Goal: Task Accomplishment & Management: Manage account settings

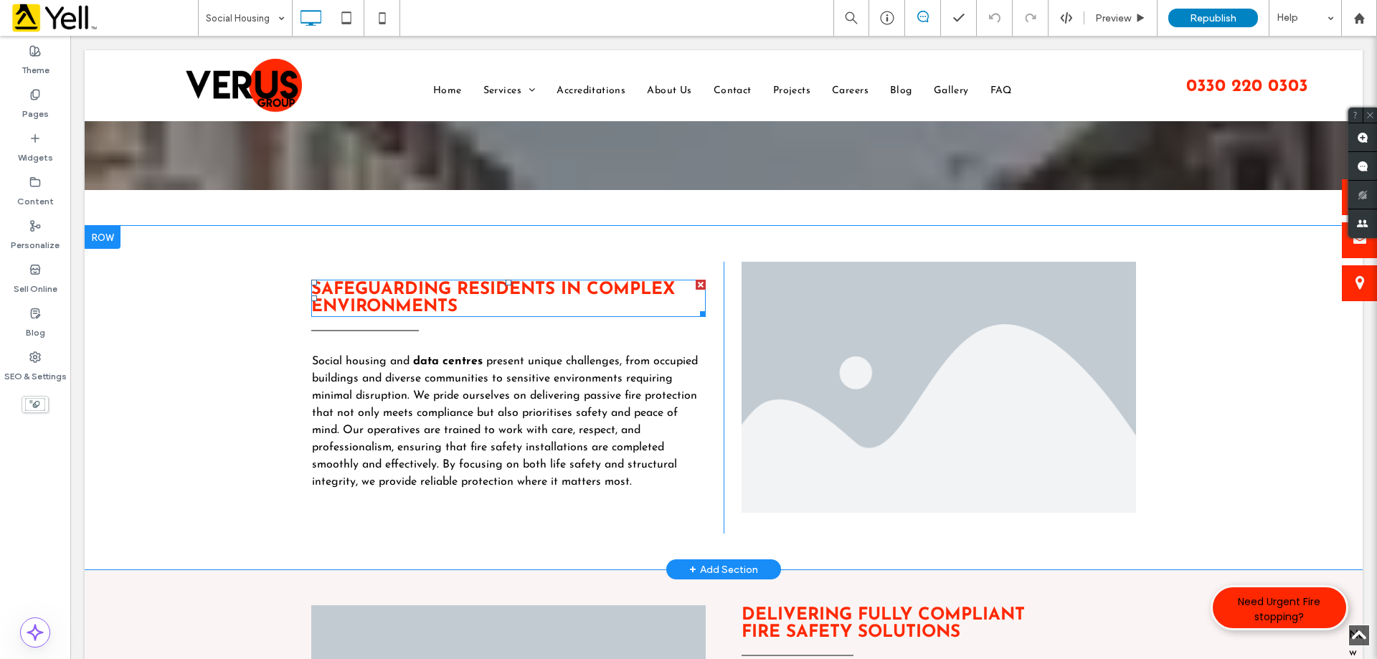
click at [549, 280] on div "Safeguarding Residents In Complex Environments" at bounding box center [508, 298] width 394 height 37
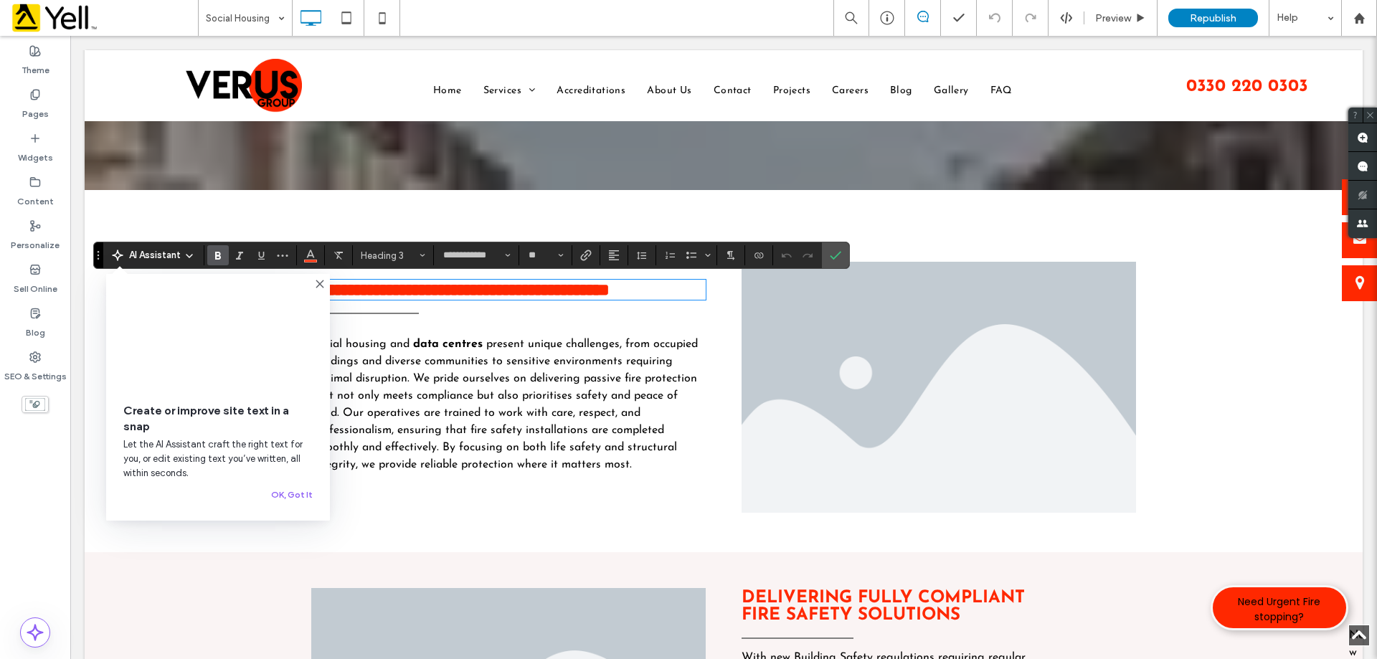
click at [496, 286] on strong "**********" at bounding box center [460, 289] width 298 height 17
click at [549, 287] on strong "**********" at bounding box center [460, 289] width 298 height 17
drag, startPoint x: 549, startPoint y: 287, endPoint x: 360, endPoint y: 293, distance: 189.4
click at [360, 293] on strong "**********" at bounding box center [460, 289] width 298 height 17
copy strong "**********"
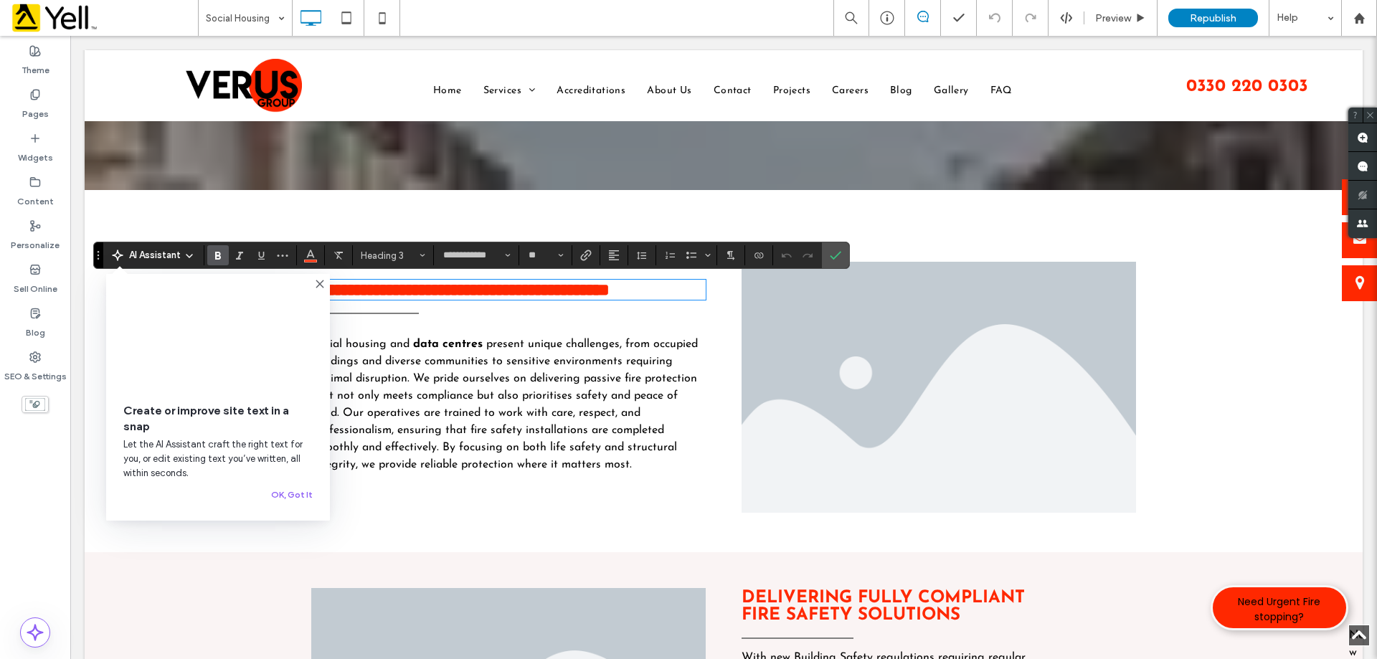
click at [553, 329] on div "**********" at bounding box center [508, 389] width 430 height 255
click at [316, 282] on icon at bounding box center [319, 283] width 11 height 11
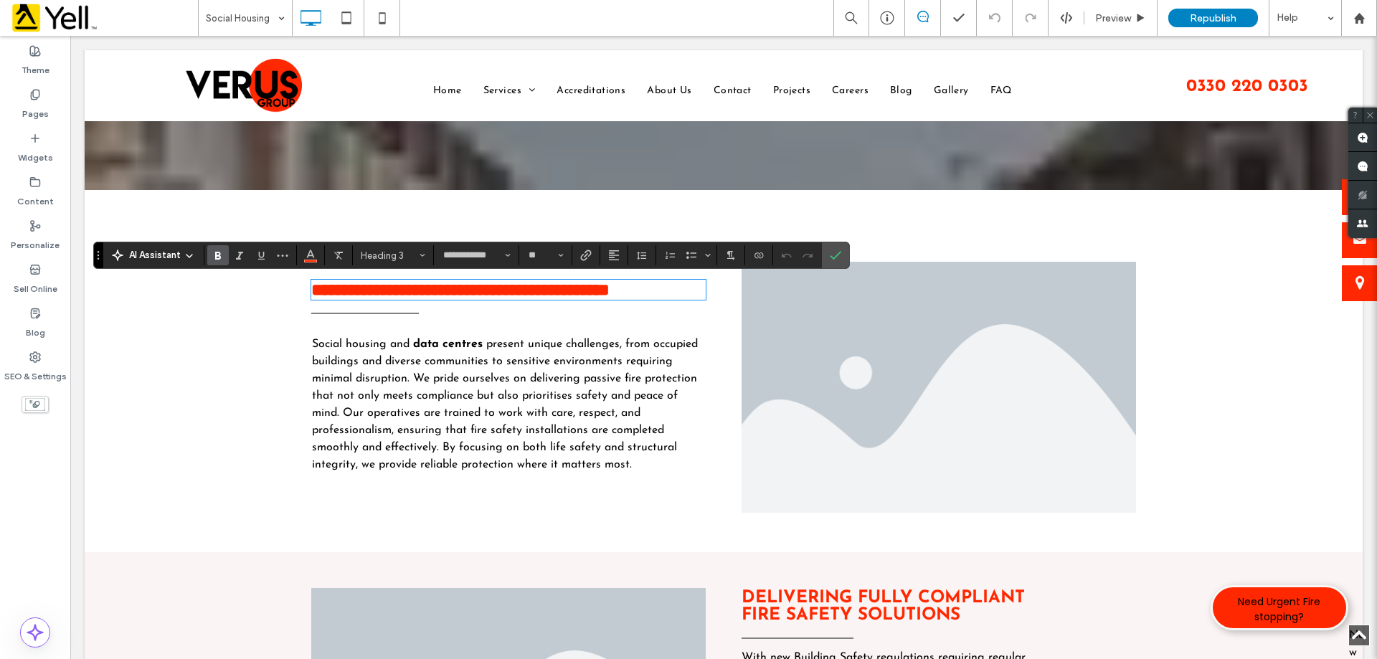
click at [942, 409] on li "Slide title Write your caption here Button" at bounding box center [938, 387] width 394 height 251
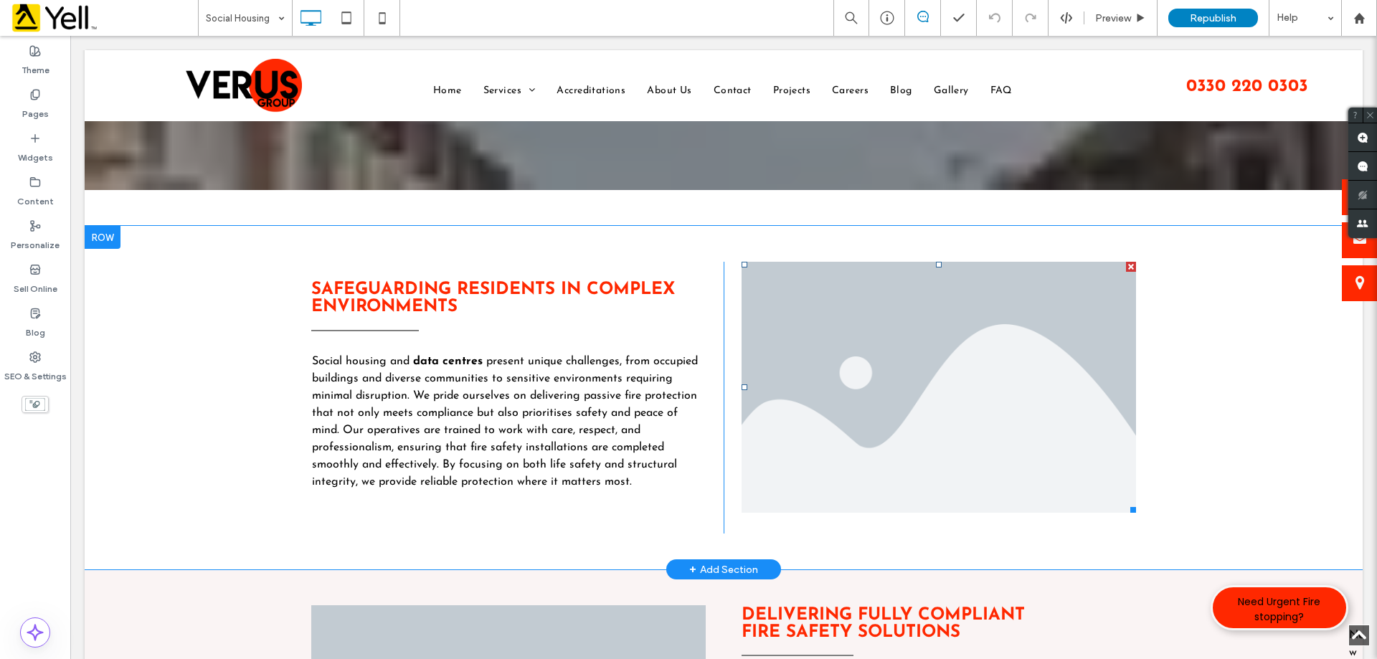
click at [966, 415] on li "Slide title Write your caption here Button" at bounding box center [938, 387] width 394 height 251
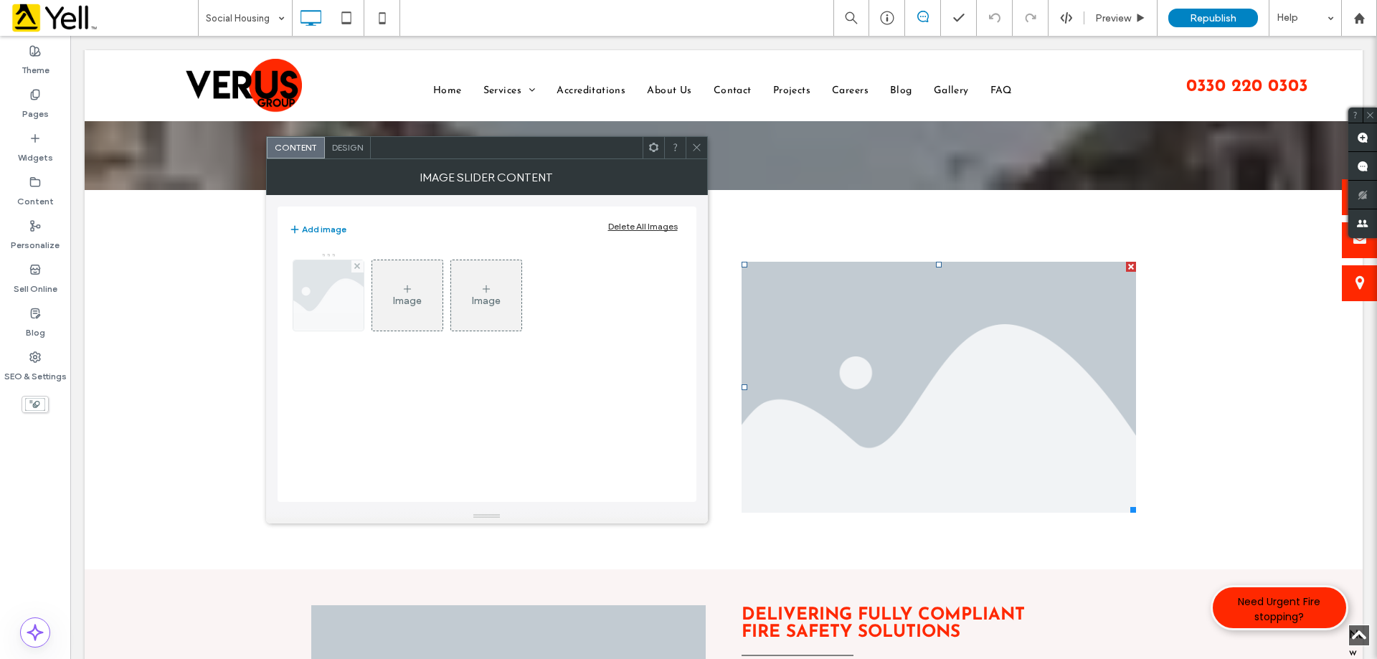
click at [304, 282] on img at bounding box center [327, 295] width 105 height 70
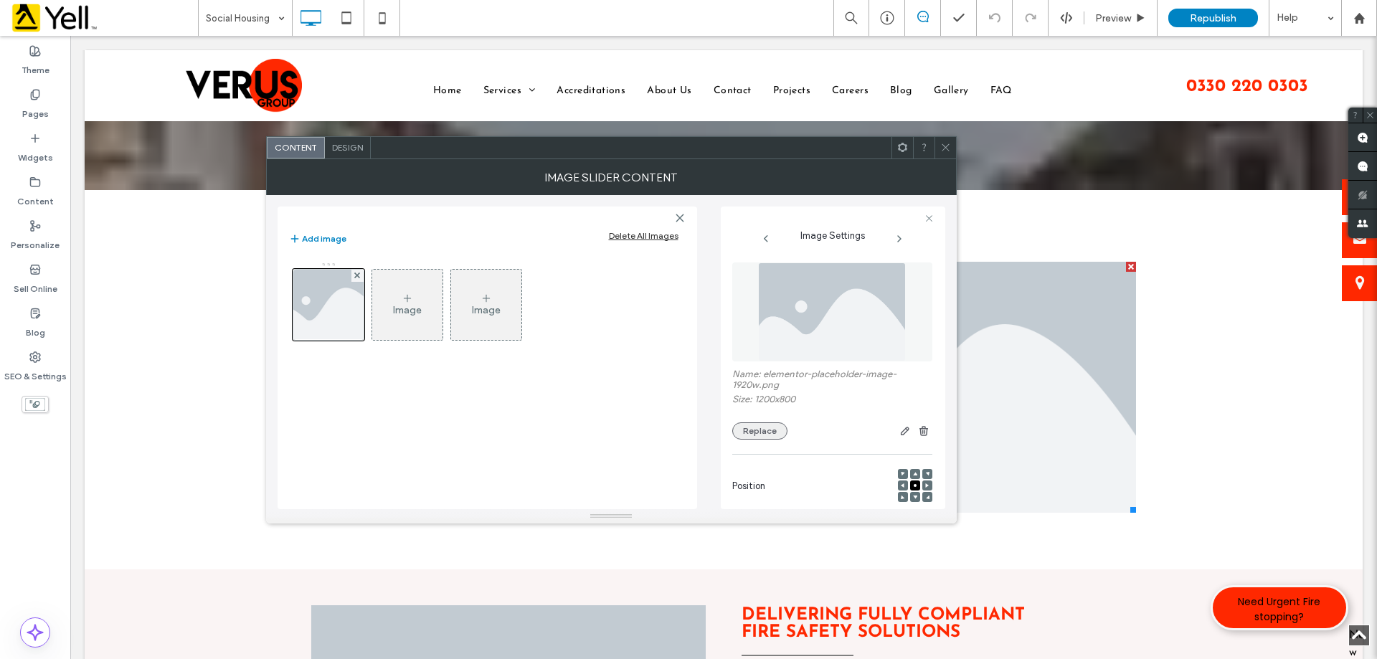
click at [748, 434] on button "Replace" at bounding box center [759, 430] width 55 height 17
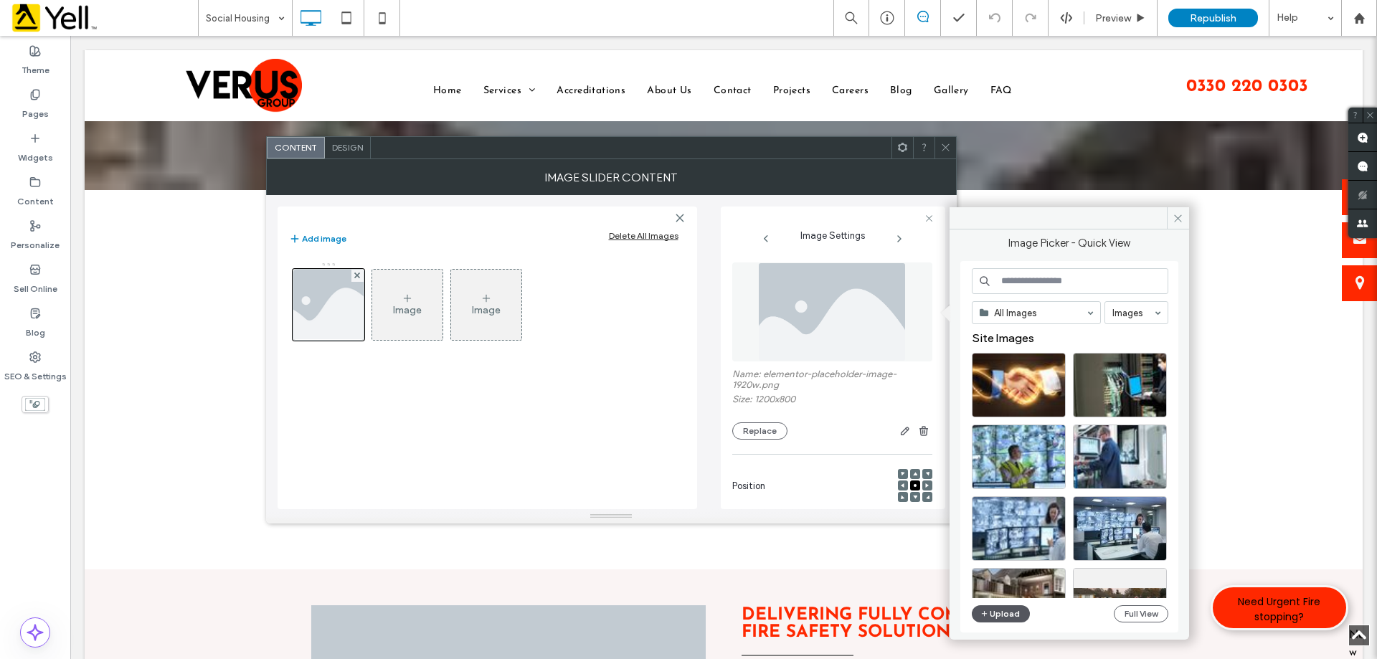
click at [1010, 612] on button "Upload" at bounding box center [1001, 613] width 59 height 17
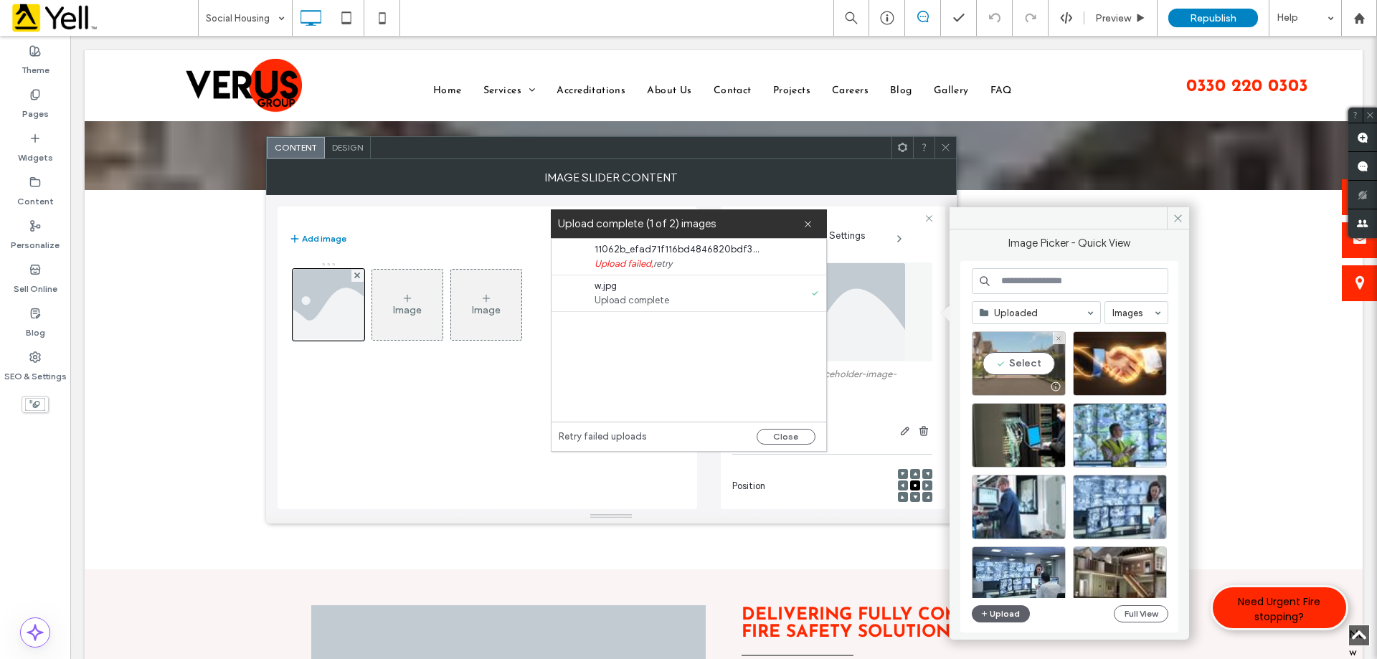
click at [1023, 375] on div "Select" at bounding box center [1019, 363] width 94 height 65
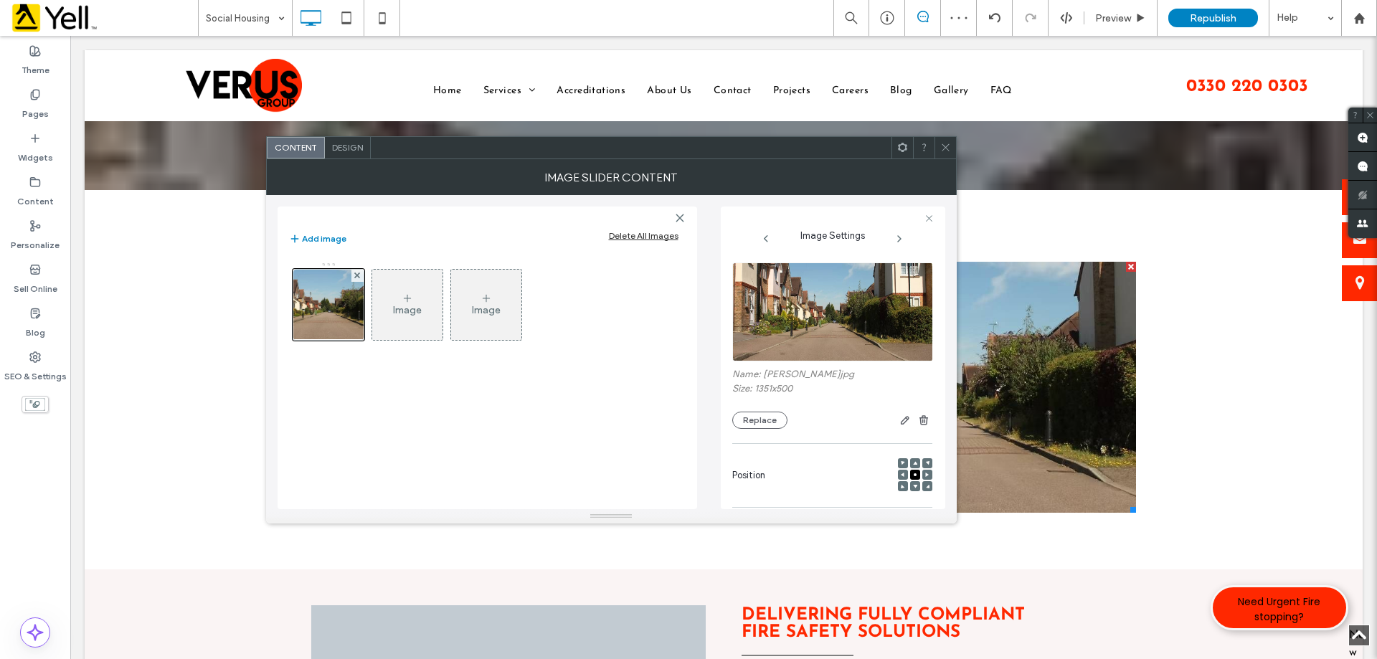
click at [943, 147] on icon at bounding box center [945, 147] width 11 height 11
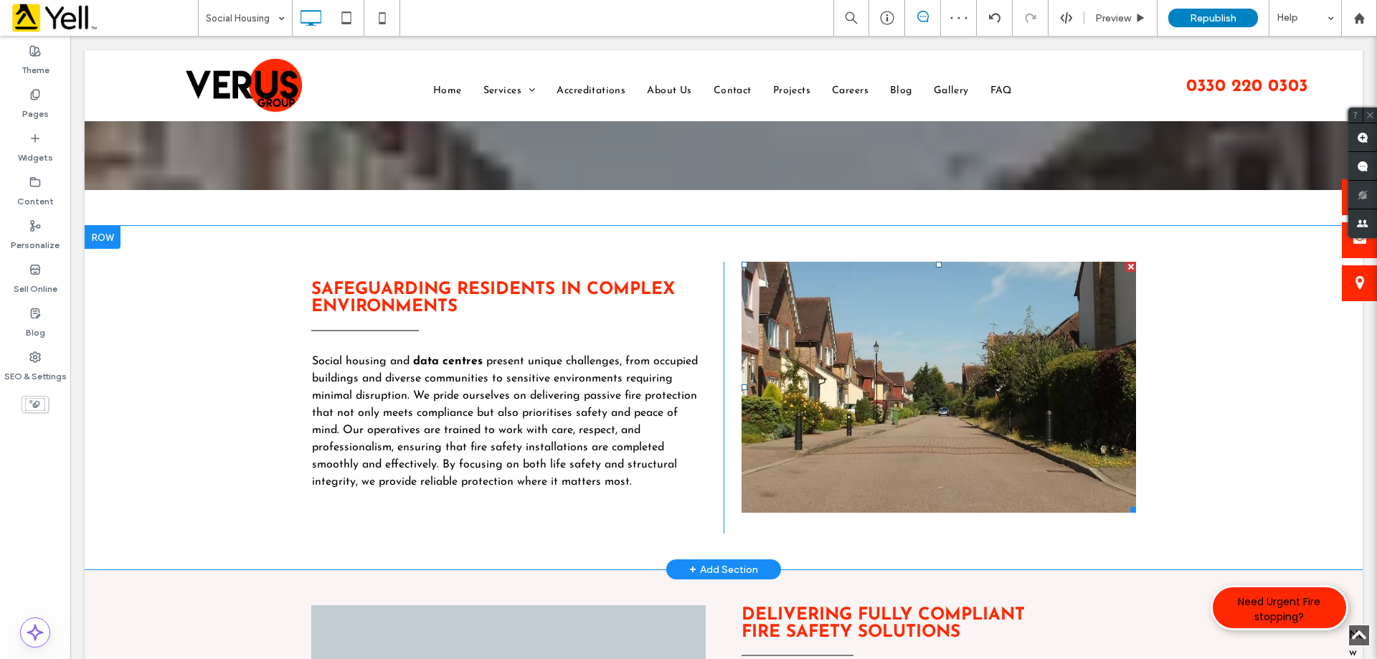
click at [1053, 367] on li "Slide title Write your caption here Button" at bounding box center [938, 387] width 394 height 251
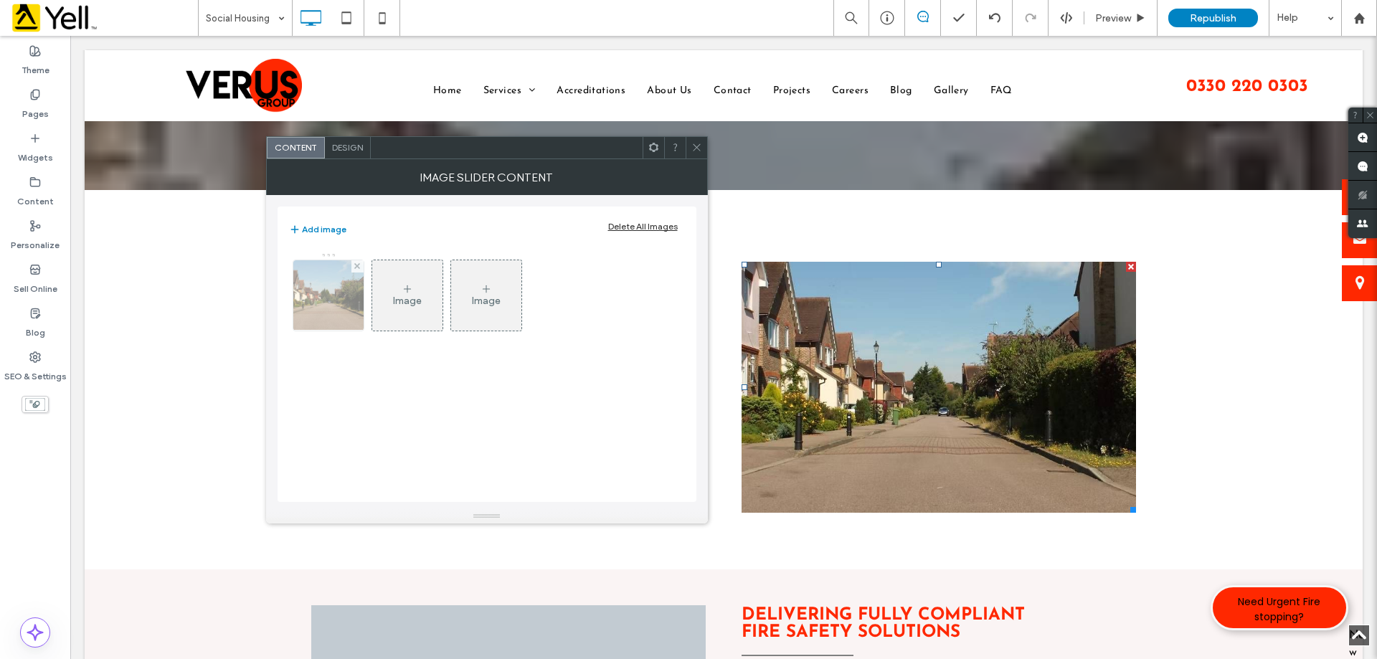
click at [313, 291] on img at bounding box center [328, 295] width 190 height 70
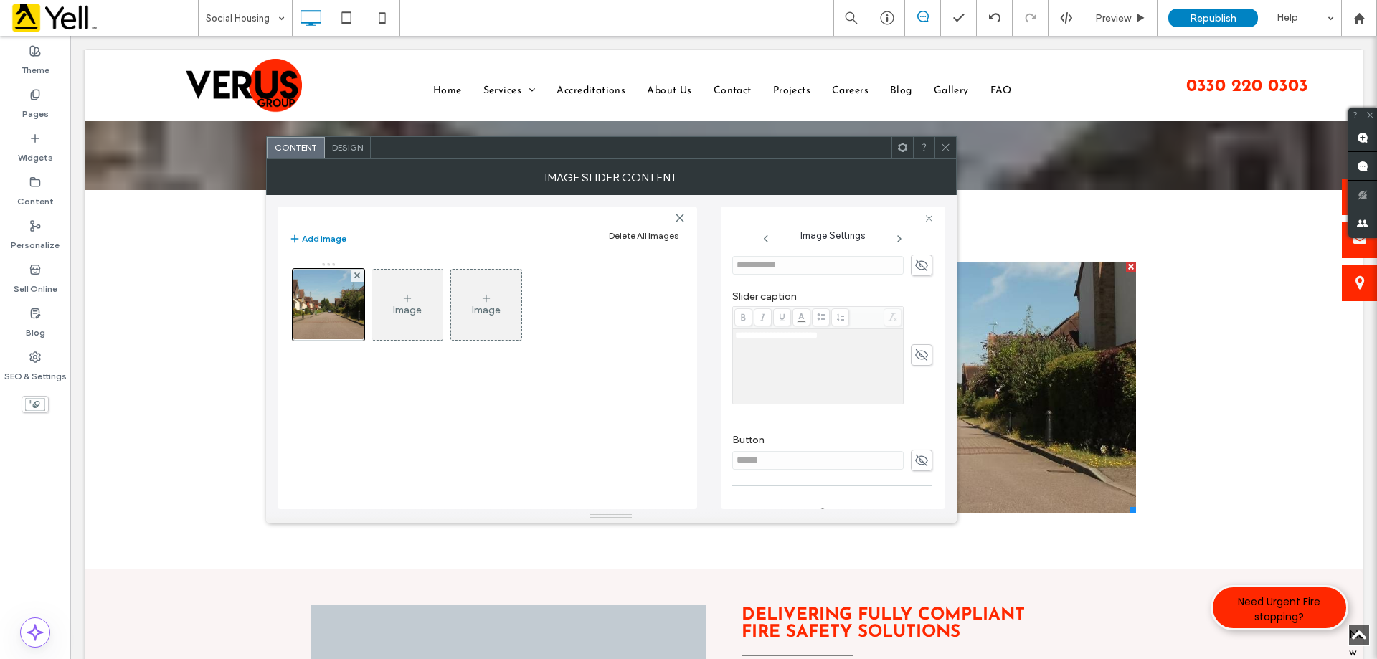
scroll to position [409, 0]
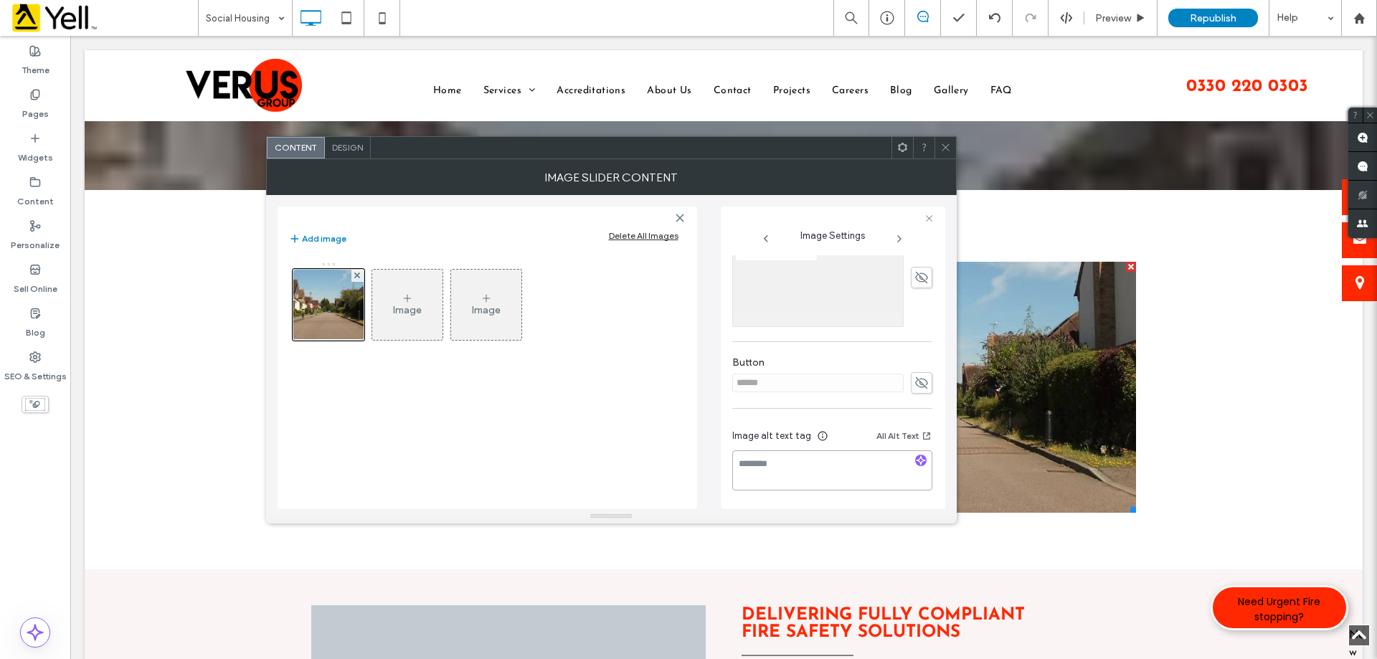
click at [806, 466] on textarea at bounding box center [832, 470] width 200 height 40
paste textarea "**********"
type textarea "**********"
click at [948, 152] on icon at bounding box center [945, 147] width 11 height 11
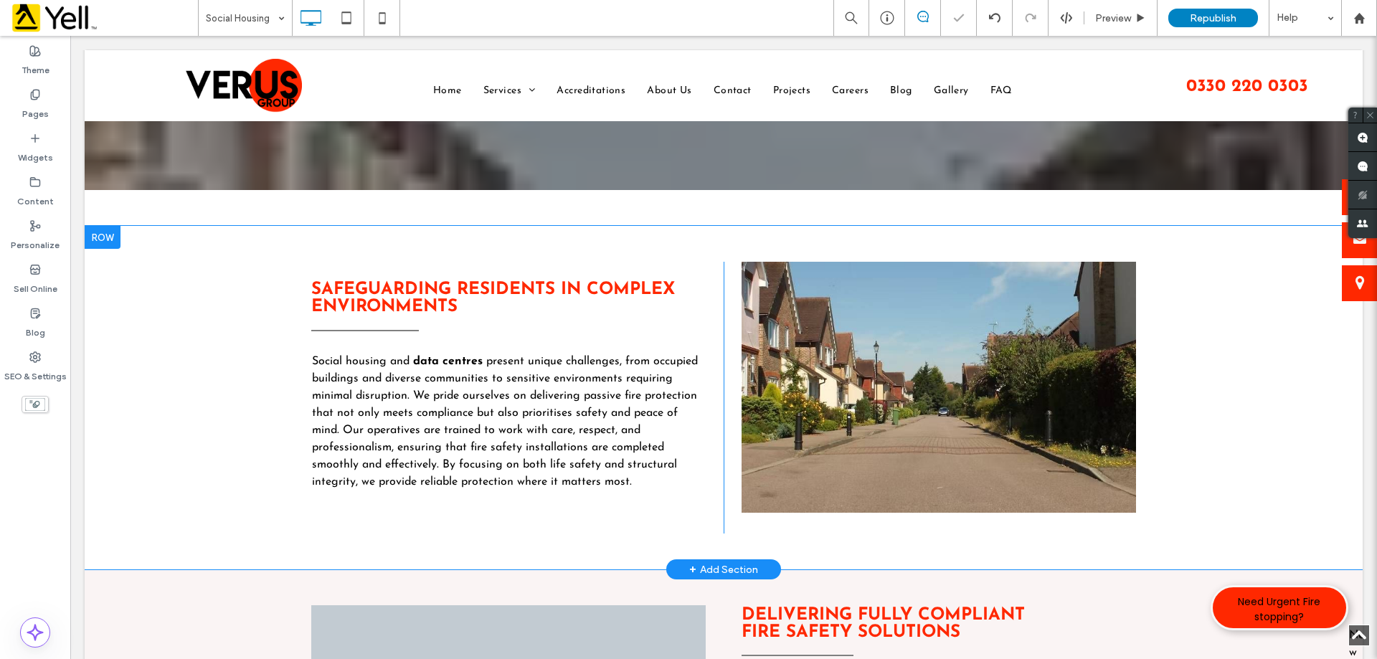
click at [1178, 381] on div "Safeguarding Residents In Complex Environments Social housing and data centres …" at bounding box center [724, 397] width 1278 height 343
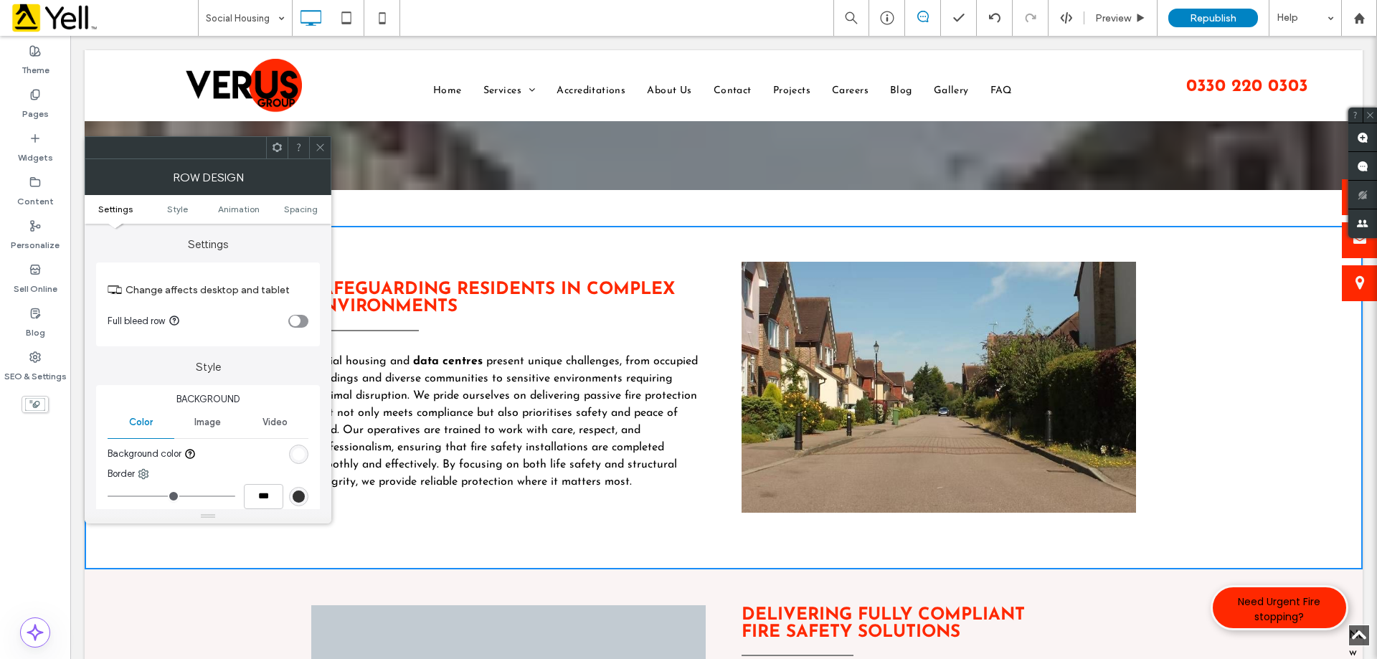
scroll to position [574, 0]
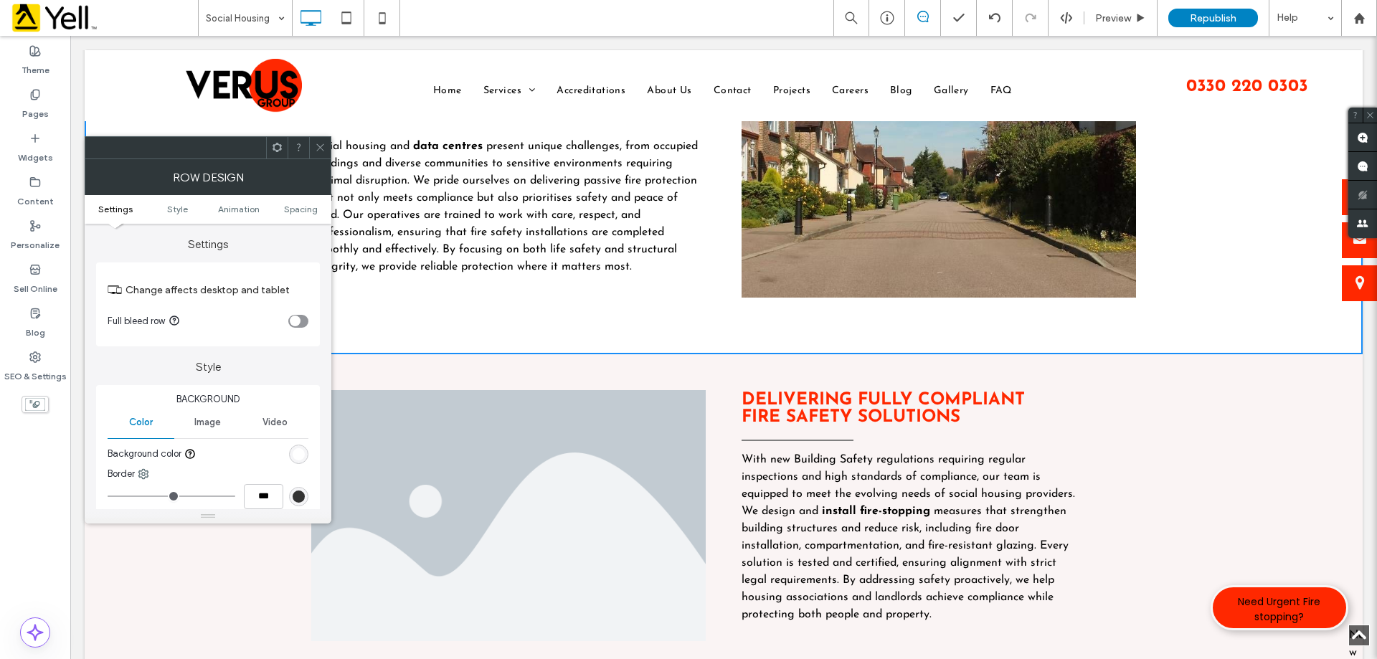
click at [318, 148] on icon at bounding box center [320, 147] width 11 height 11
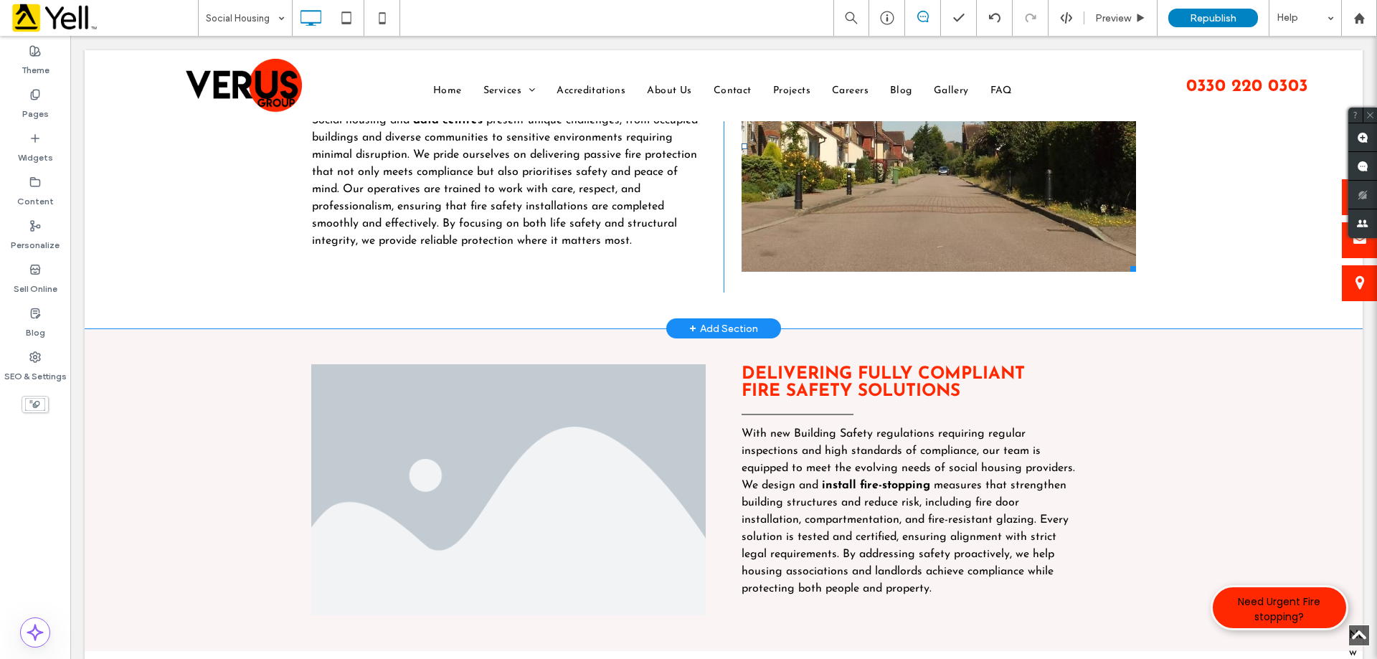
scroll to position [789, 0]
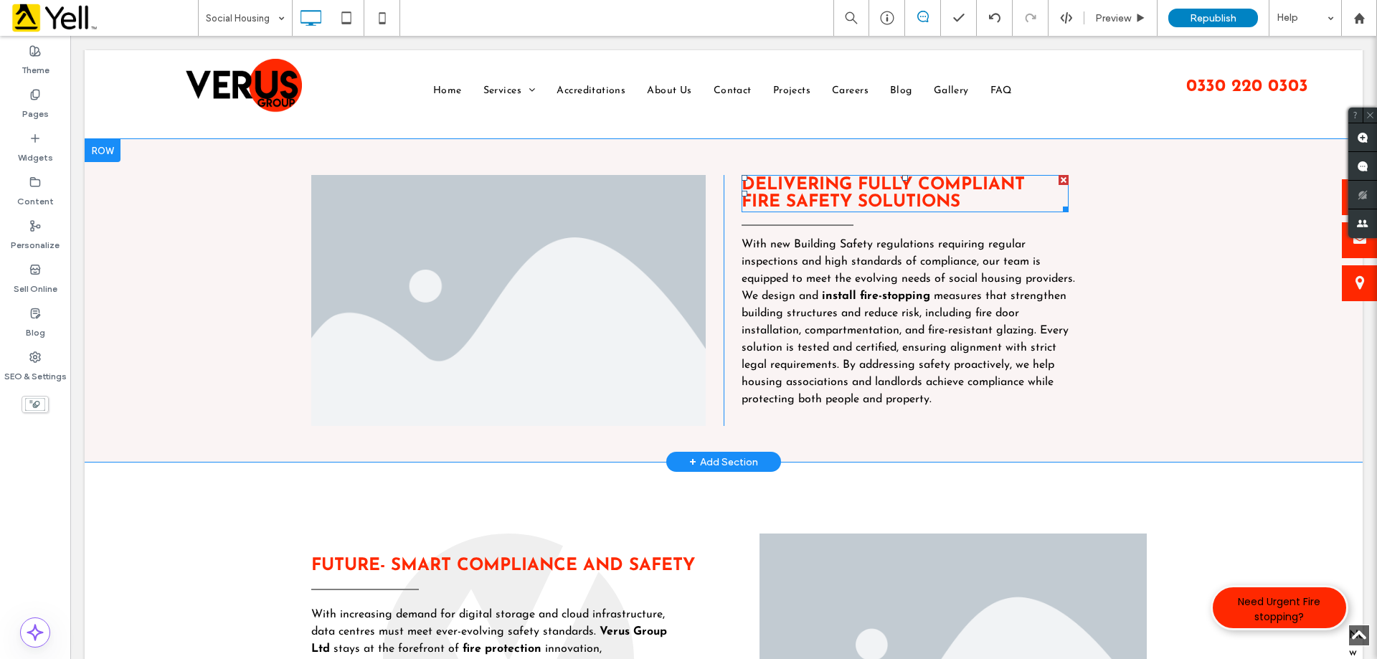
click at [895, 195] on strong "Delivering Fully Compliant Fire Safety Solutions" at bounding box center [882, 193] width 283 height 34
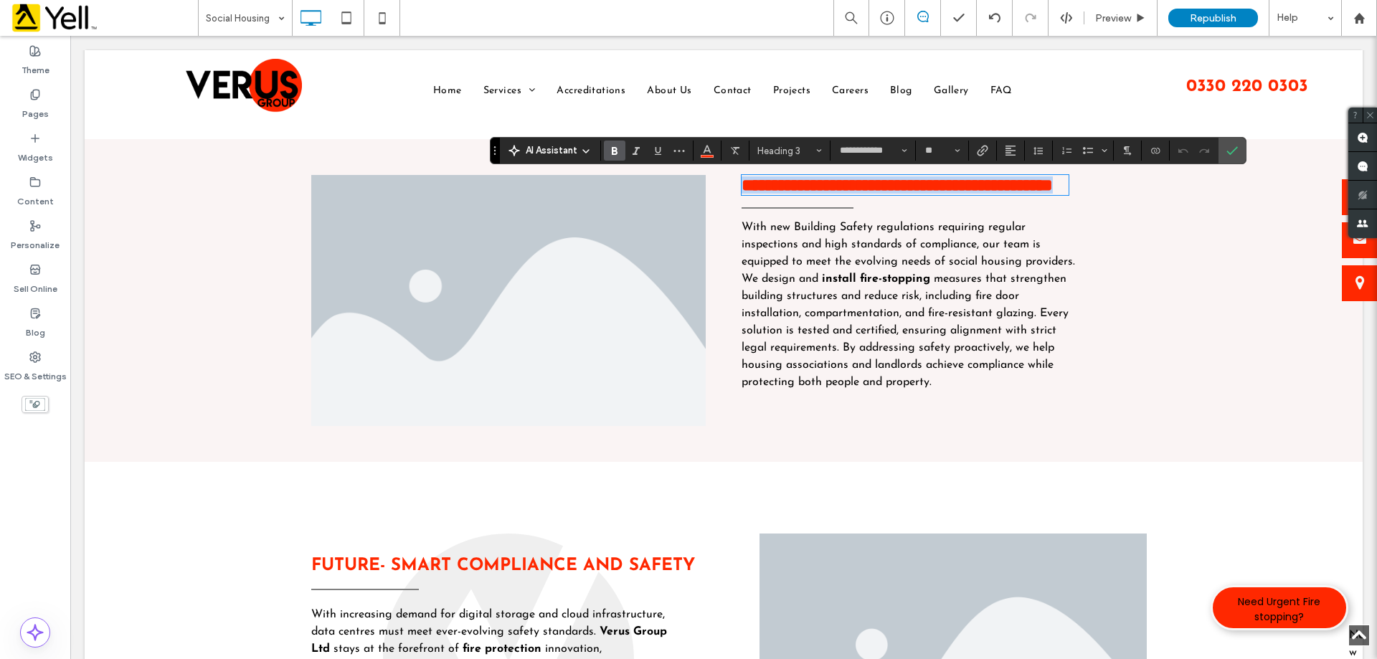
click at [452, 265] on li "Slide title Write your caption here Button" at bounding box center [508, 300] width 394 height 251
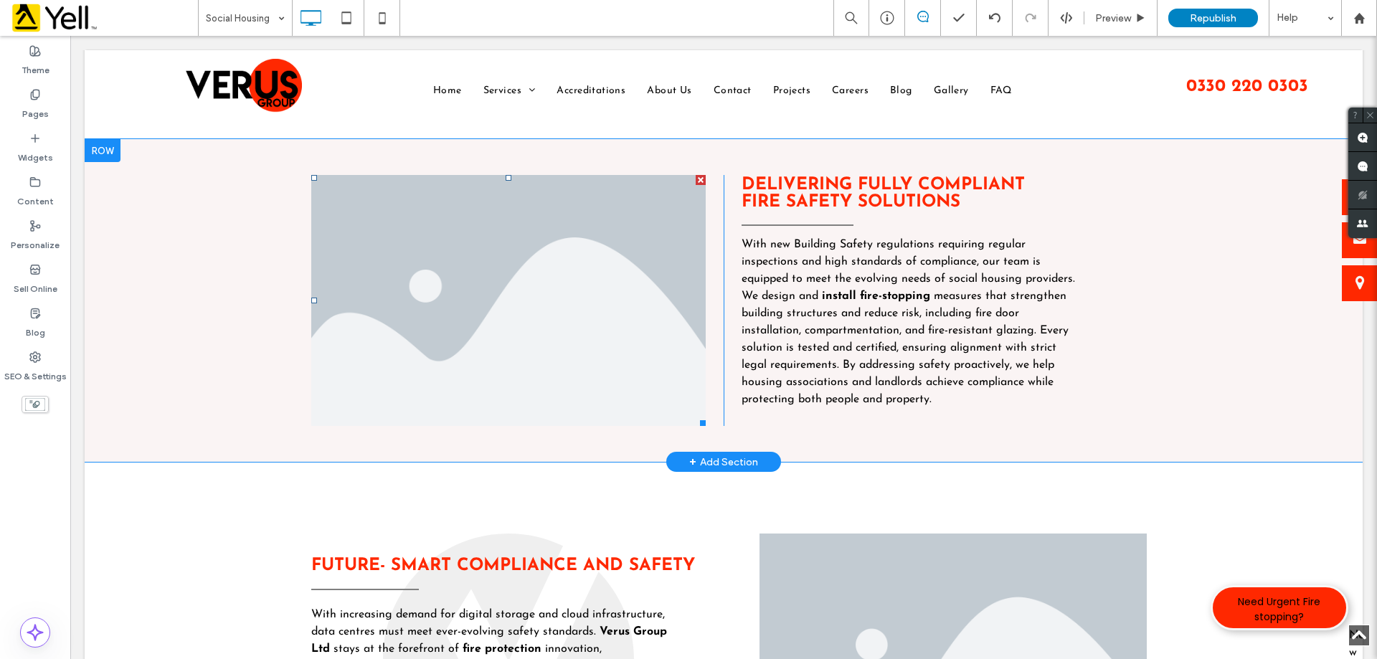
click at [460, 275] on li "Slide title Write your caption here Button" at bounding box center [508, 300] width 394 height 251
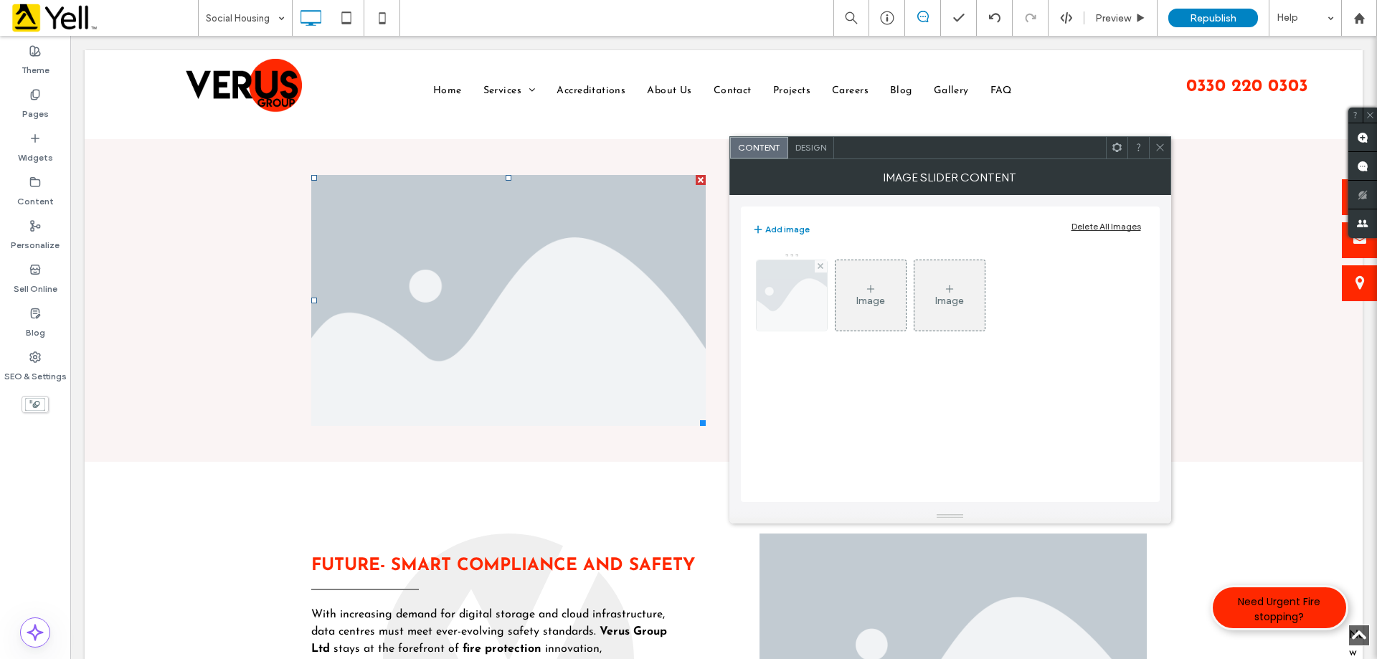
drag, startPoint x: 794, startPoint y: 291, endPoint x: 825, endPoint y: 328, distance: 47.8
click at [794, 292] on img at bounding box center [791, 295] width 105 height 70
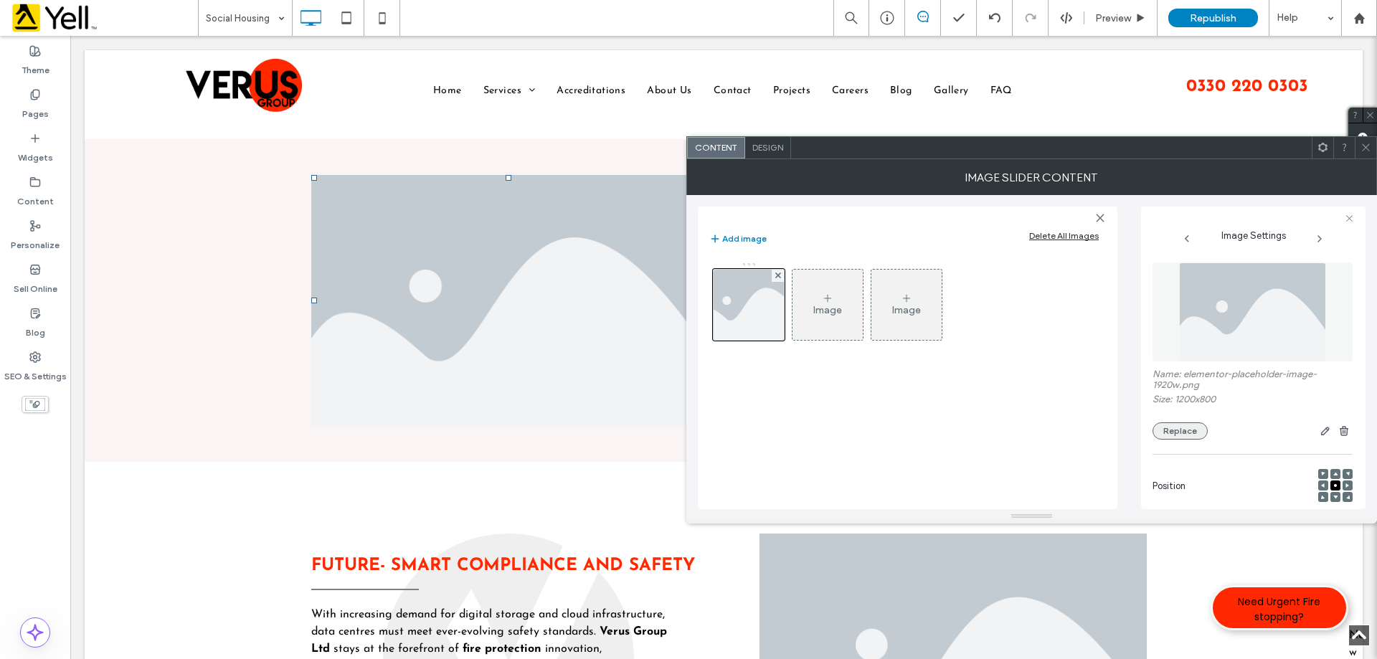
click at [1163, 427] on button "Replace" at bounding box center [1179, 430] width 55 height 17
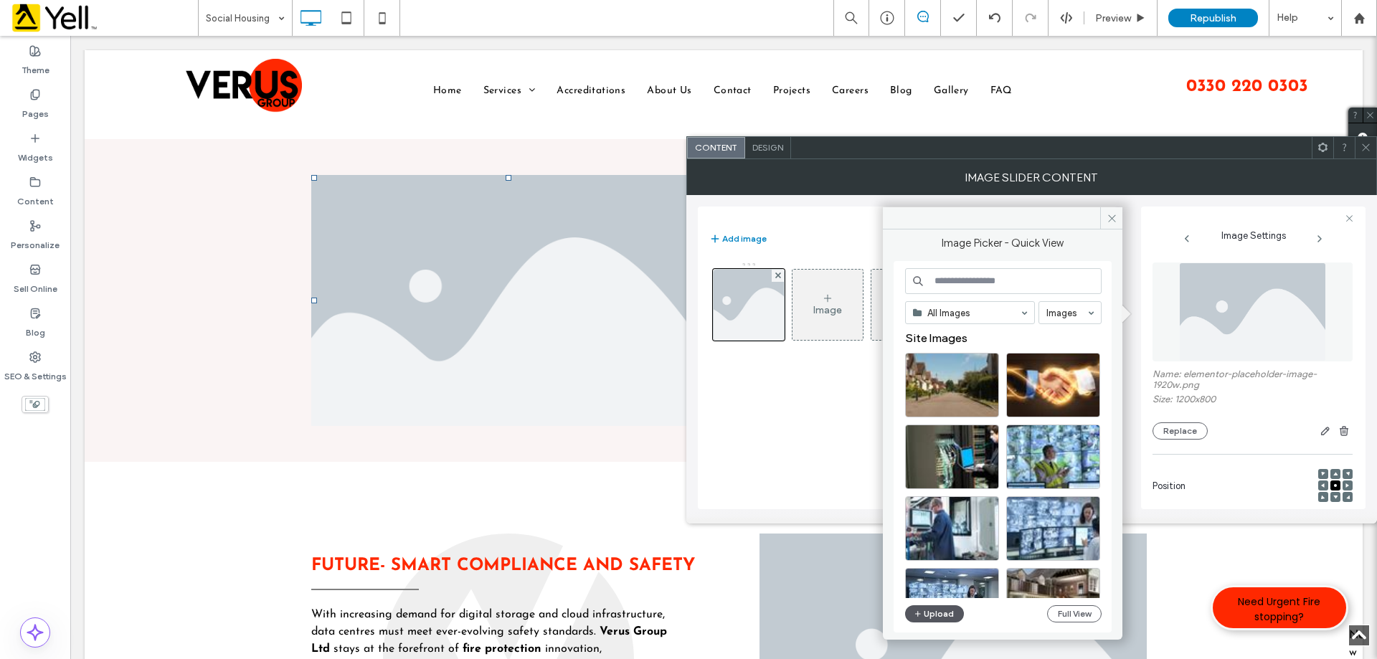
click at [944, 613] on button "Upload" at bounding box center [934, 613] width 59 height 17
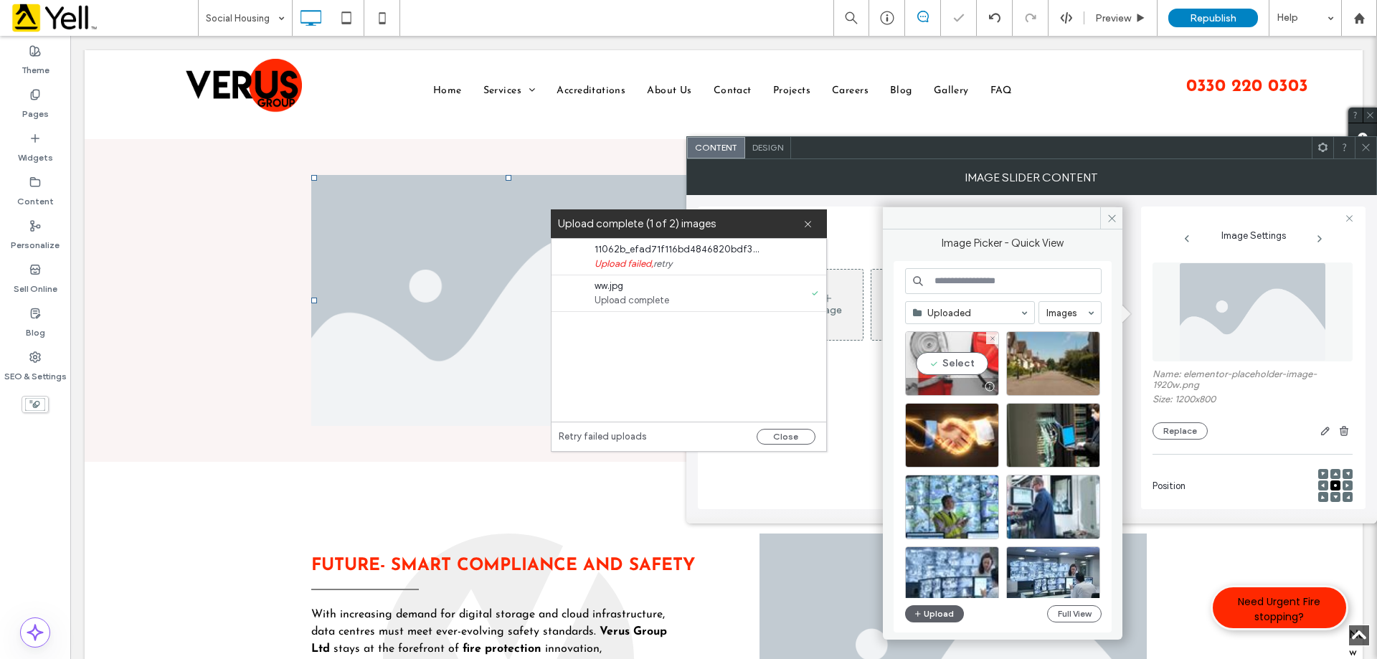
click at [960, 380] on div at bounding box center [952, 386] width 93 height 17
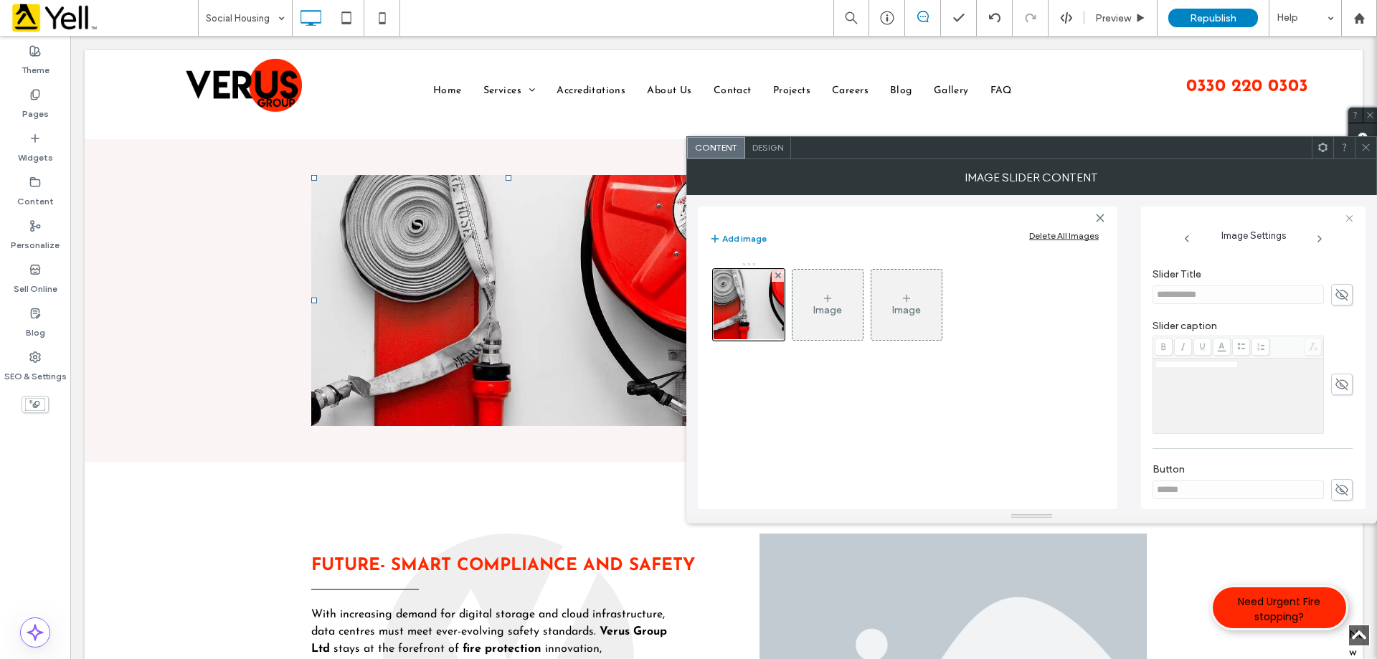
scroll to position [409, 0]
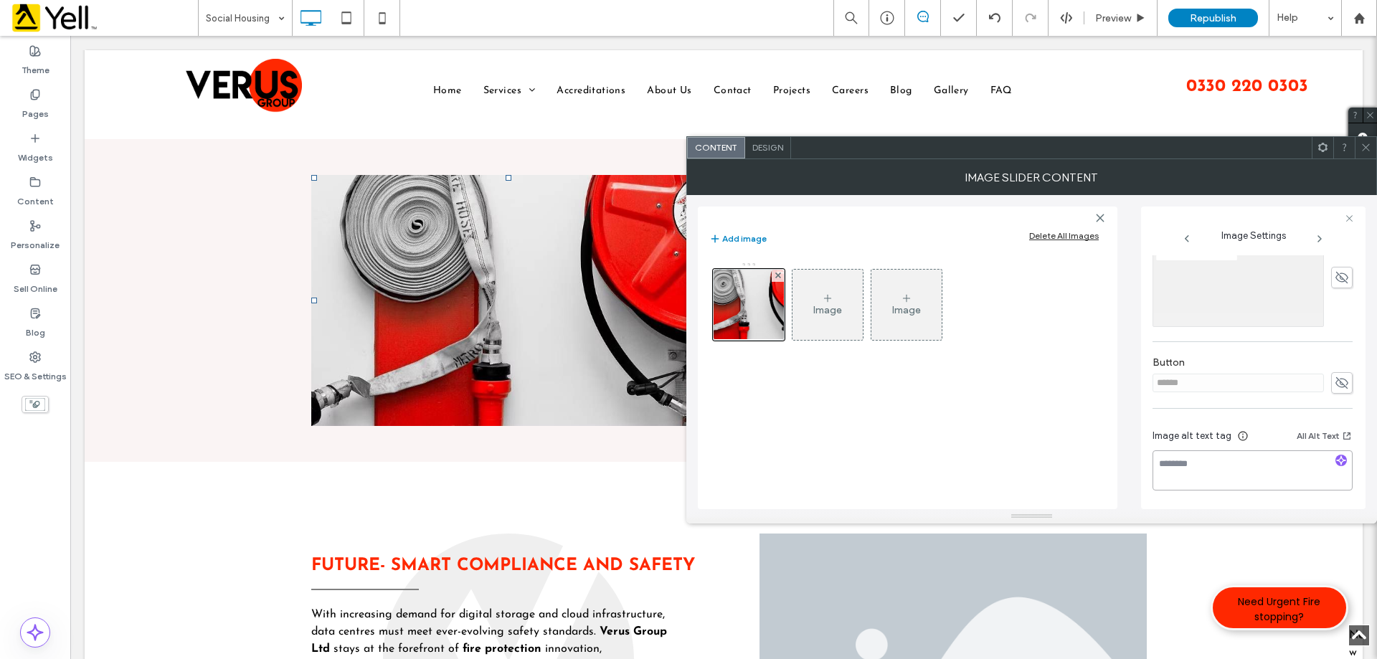
click at [1264, 478] on textarea at bounding box center [1252, 470] width 200 height 40
paste textarea "**********"
type textarea "**********"
click at [1351, 219] on icon at bounding box center [1349, 218] width 9 height 9
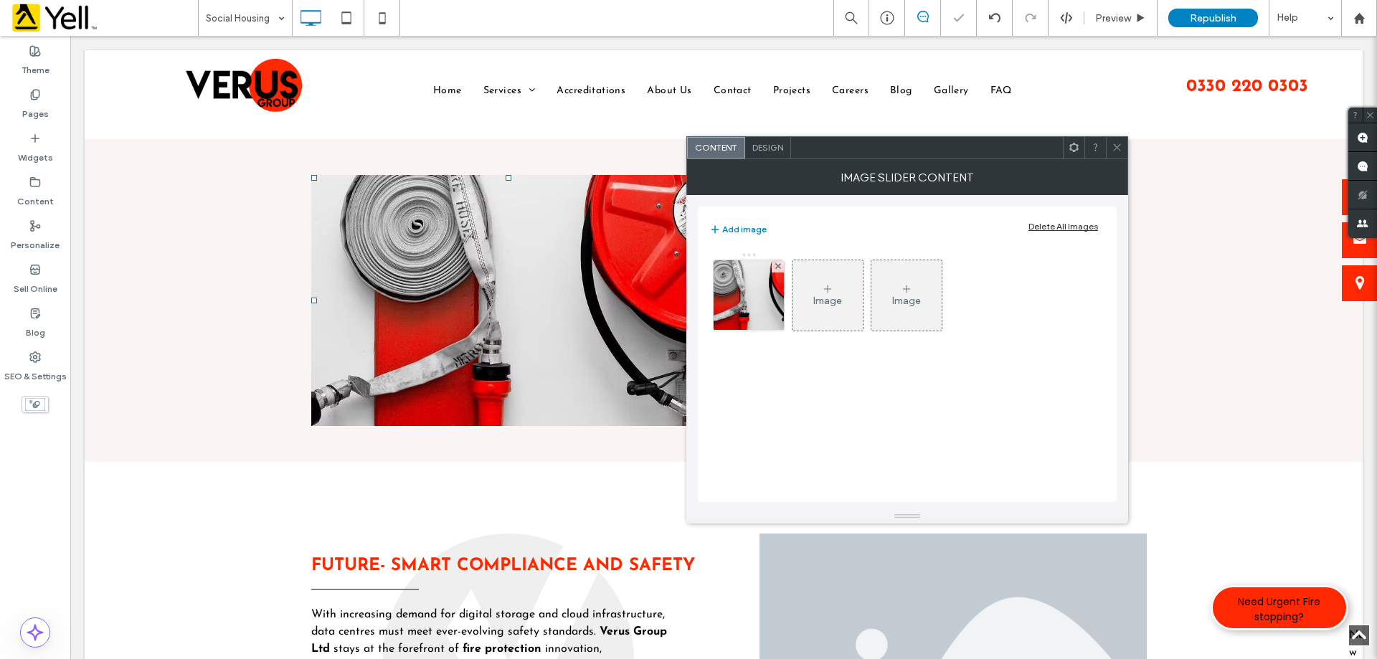
click at [1121, 150] on icon at bounding box center [1117, 147] width 11 height 11
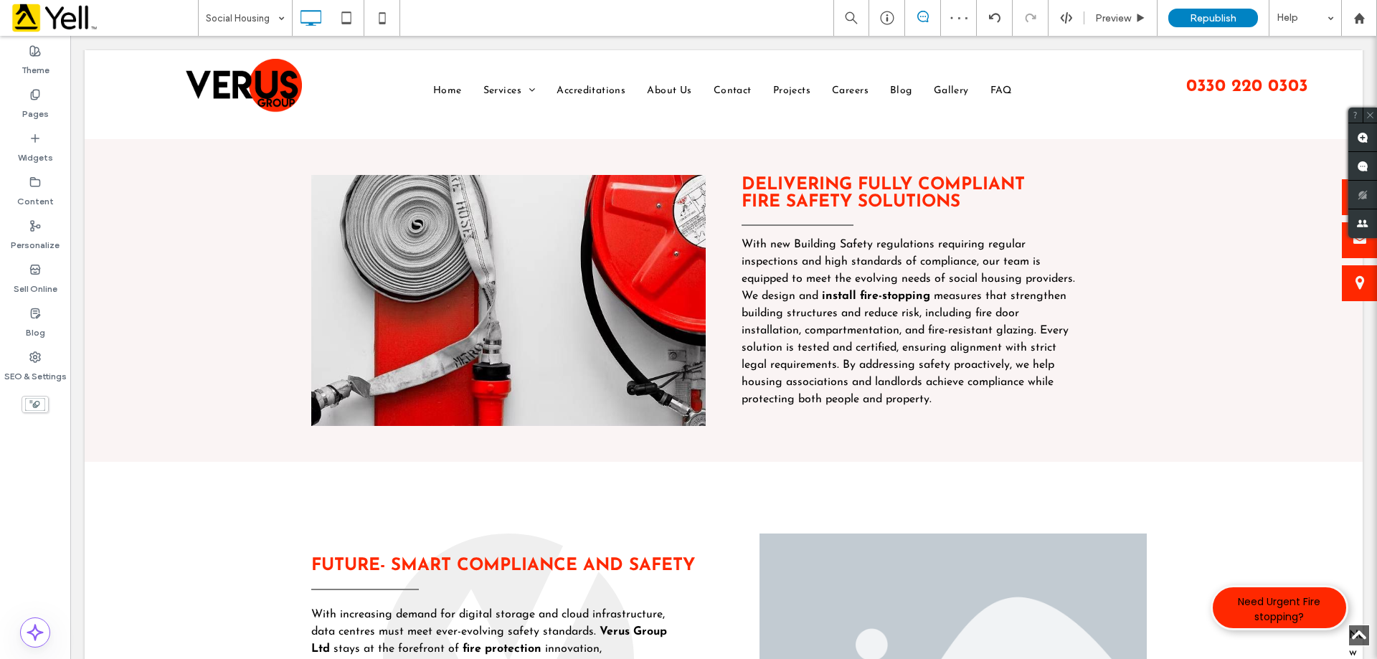
scroll to position [1004, 0]
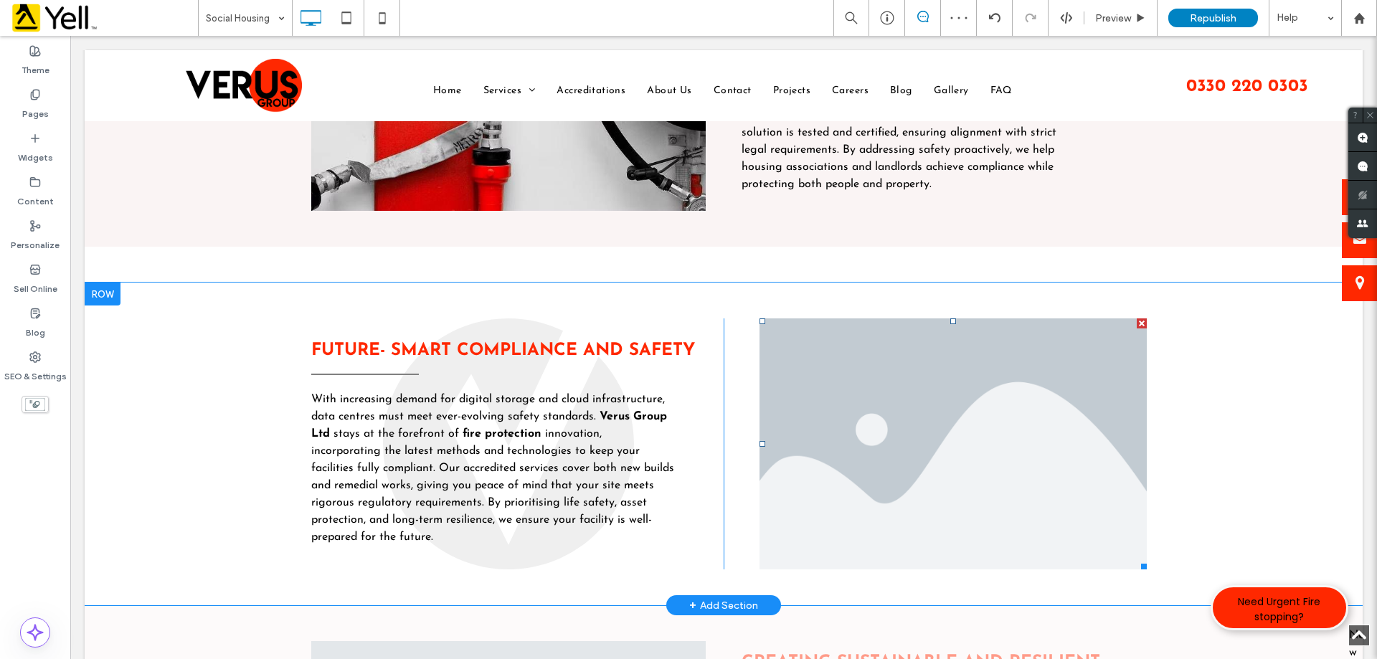
click at [849, 409] on li "Slide title Write your caption here Button" at bounding box center [952, 443] width 387 height 251
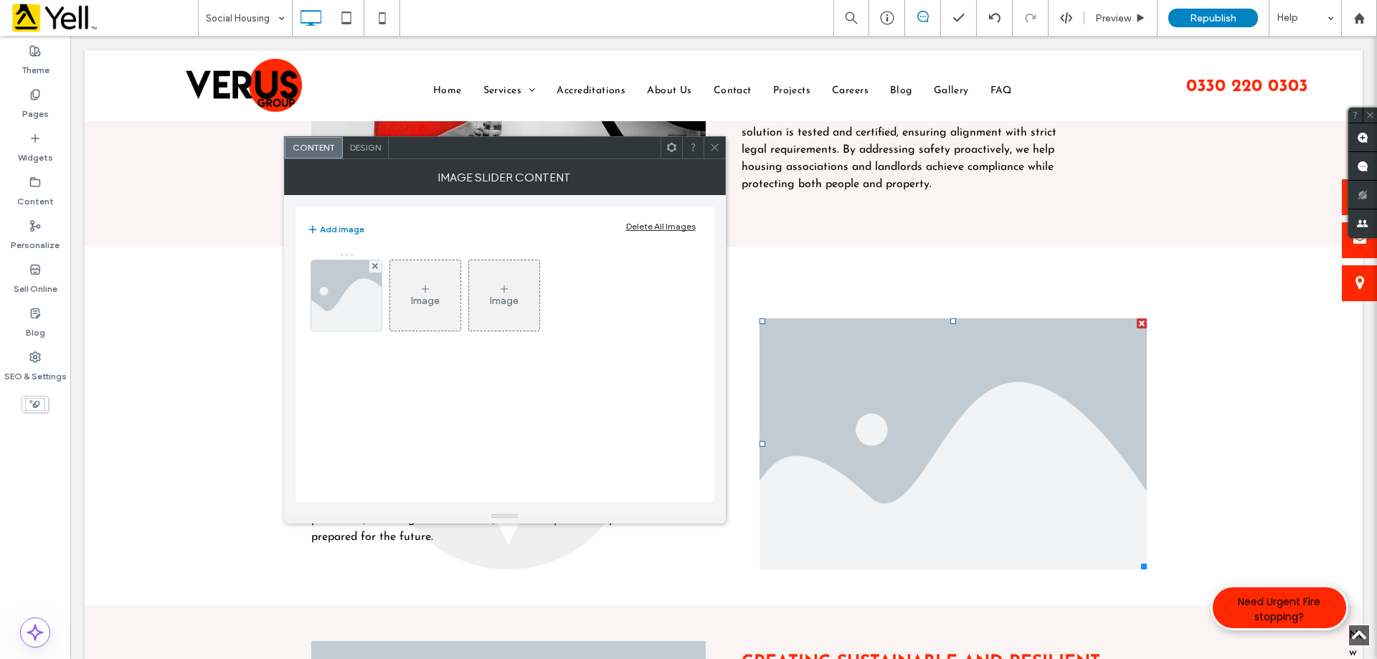
click at [779, 203] on div "Delivering Fully Compliant Fire Safety Solutions With new Building Safety regul…" at bounding box center [939, 85] width 430 height 251
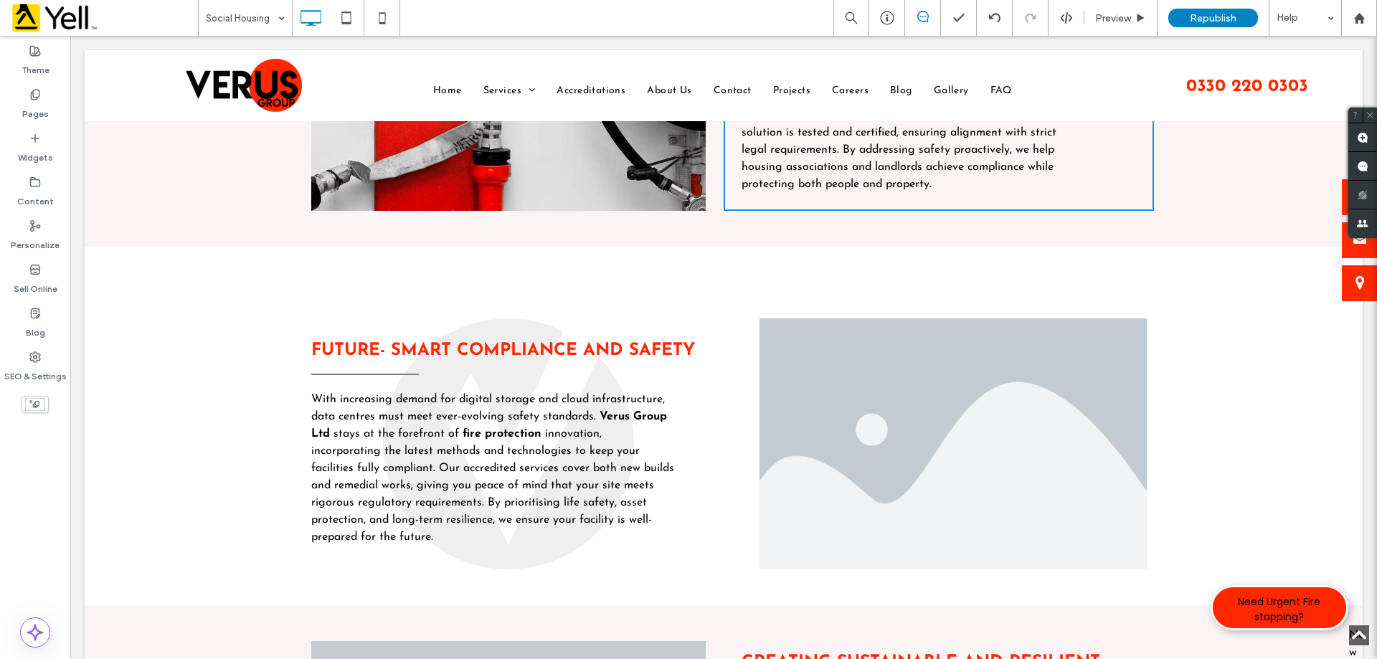
click at [502, 348] on strong "Future- Smart Compliance And Safety" at bounding box center [503, 350] width 384 height 17
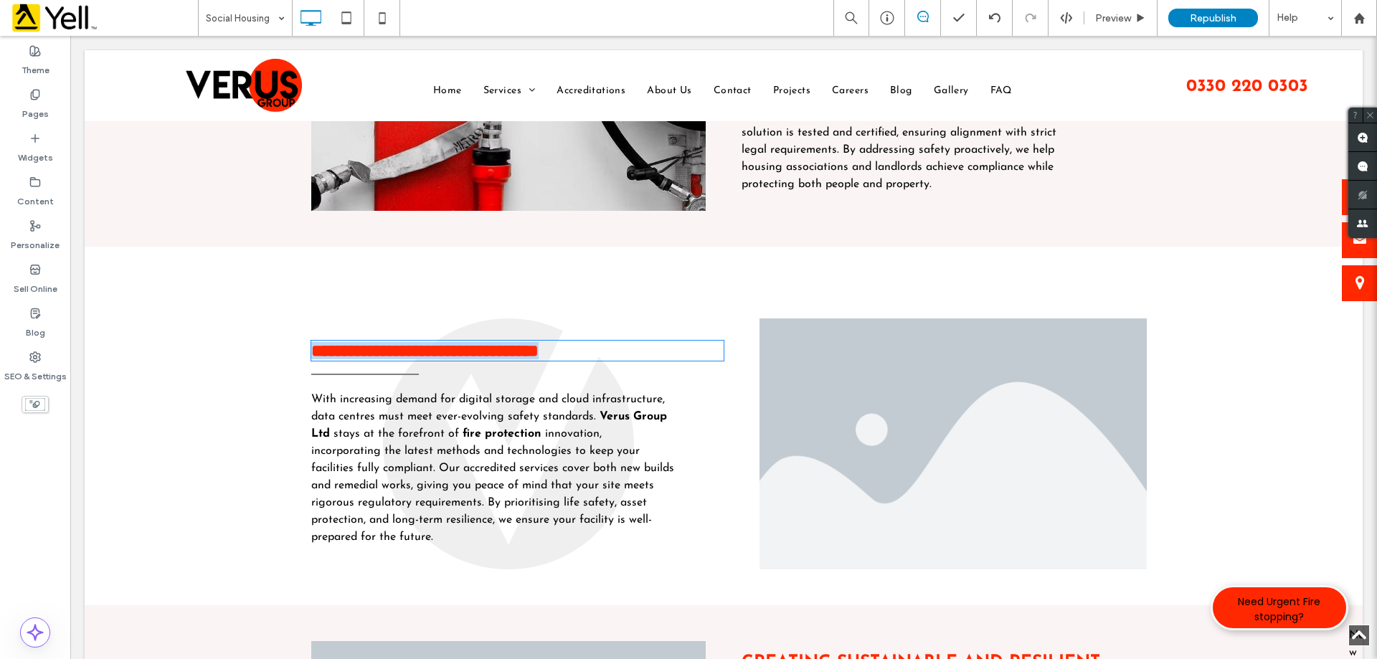
type input "**********"
type input "**"
click at [502, 348] on strong "**********" at bounding box center [424, 350] width 227 height 17
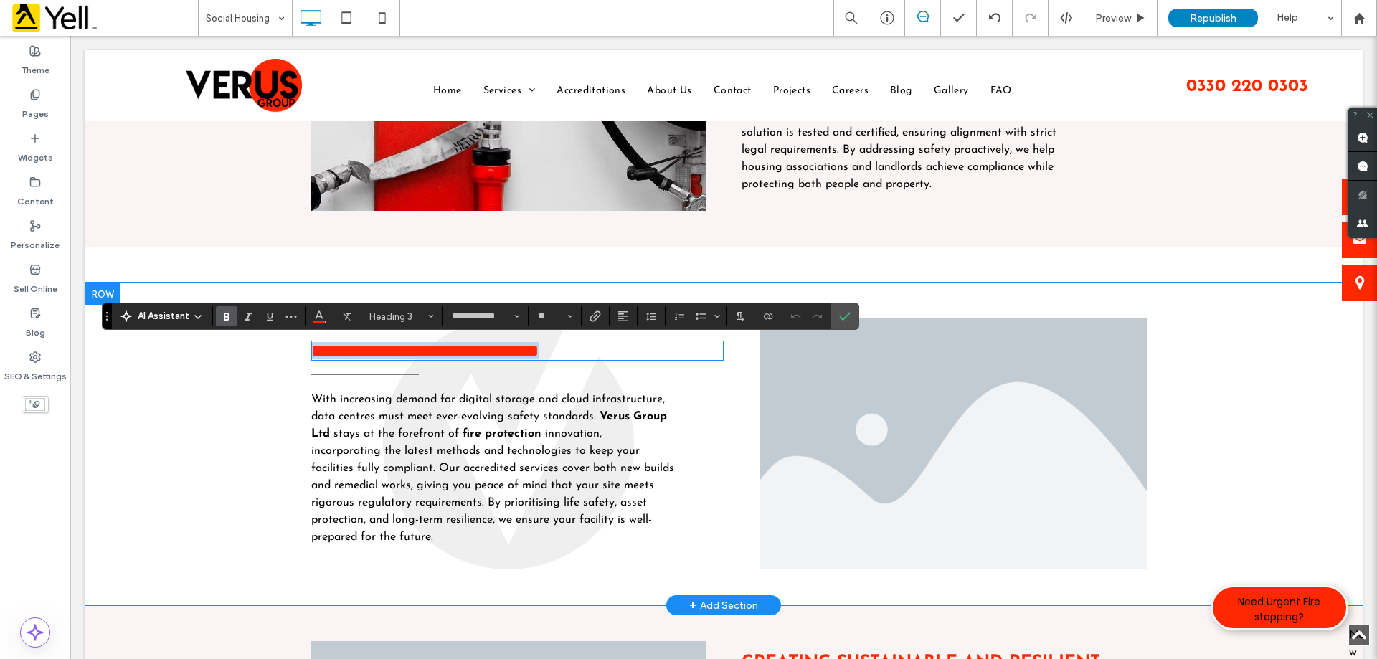
copy strong "**********"
click at [885, 415] on li "Slide title Write your caption here Button" at bounding box center [952, 443] width 387 height 251
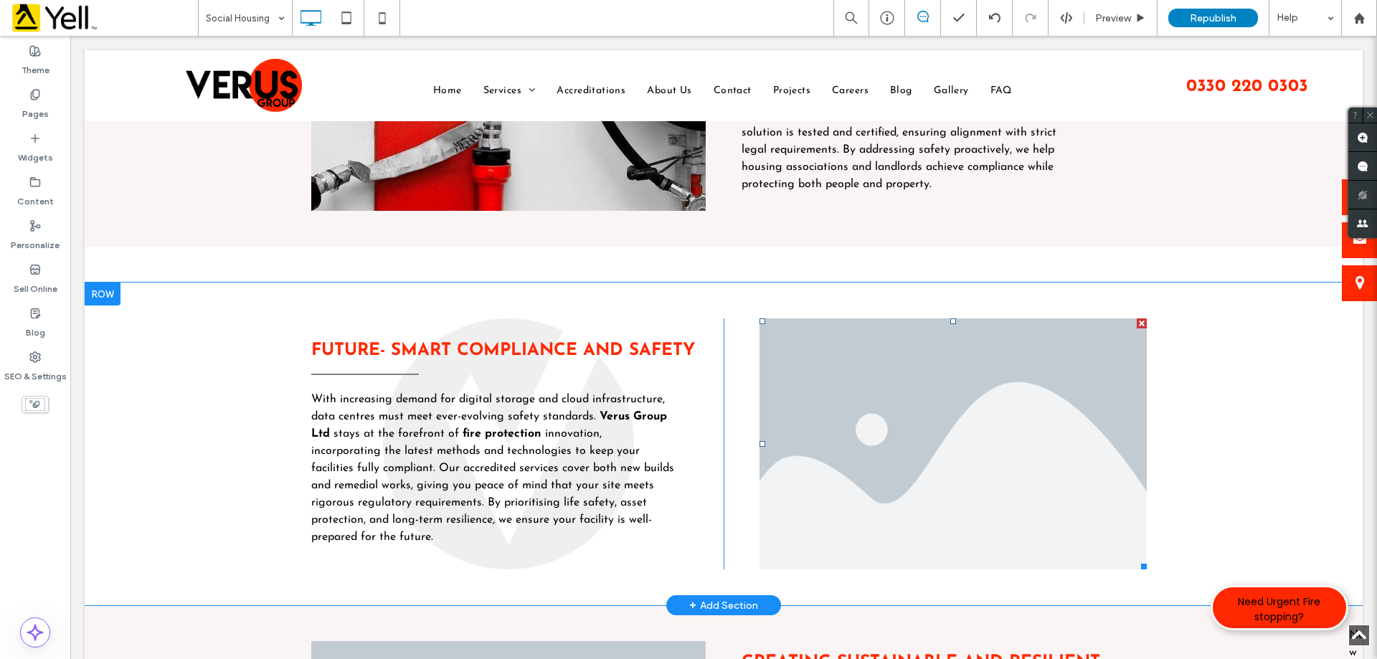
click at [888, 416] on li "Slide title Write your caption here Button" at bounding box center [952, 443] width 387 height 251
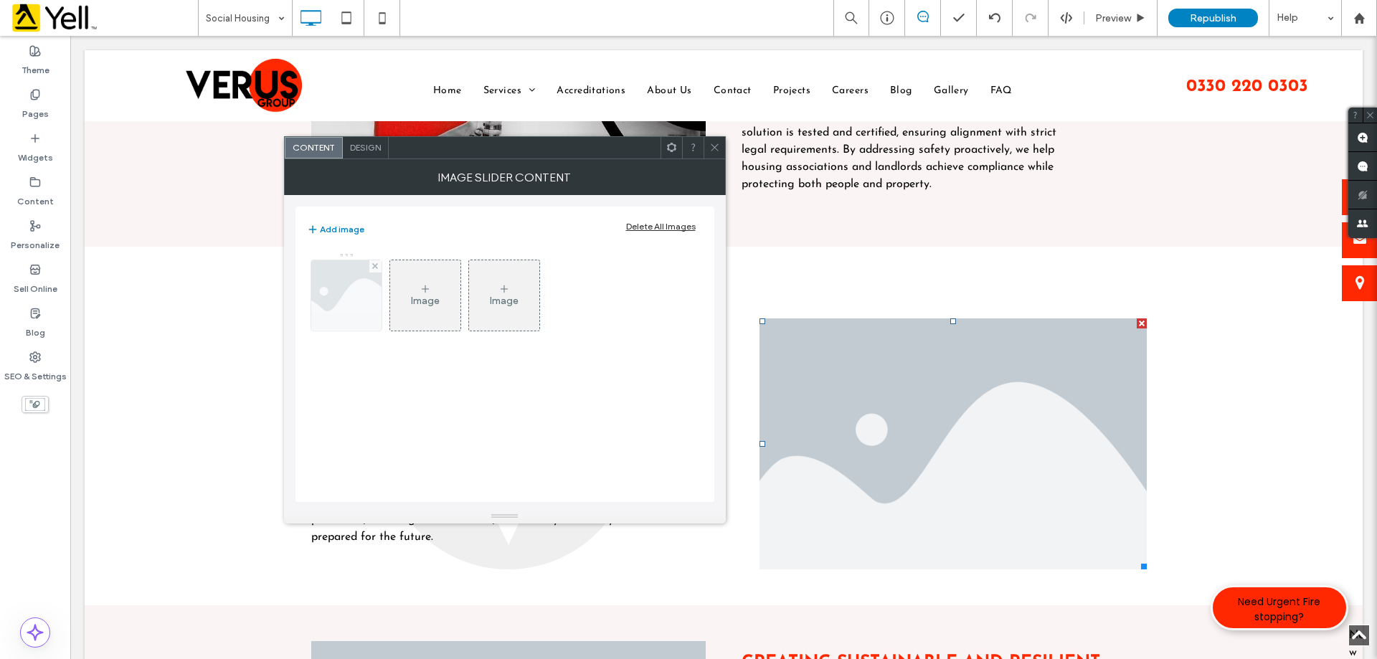
click at [348, 290] on img at bounding box center [345, 295] width 105 height 70
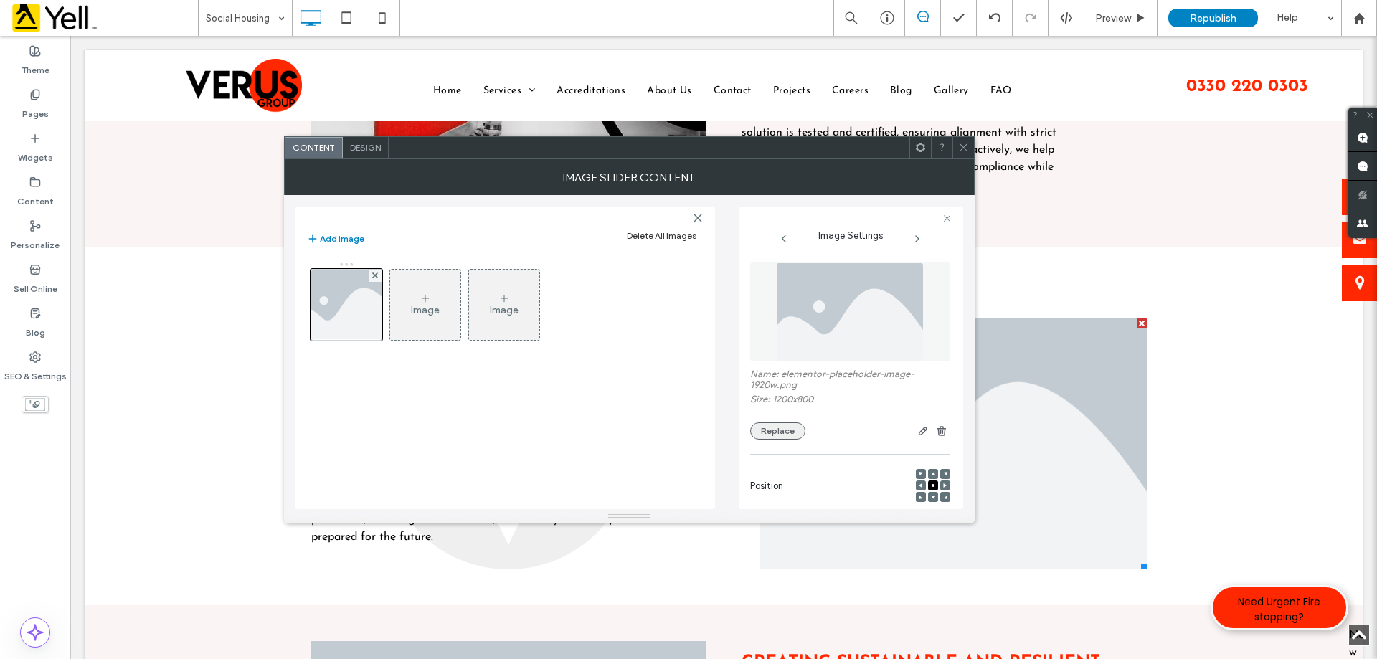
click at [777, 431] on button "Replace" at bounding box center [777, 430] width 55 height 17
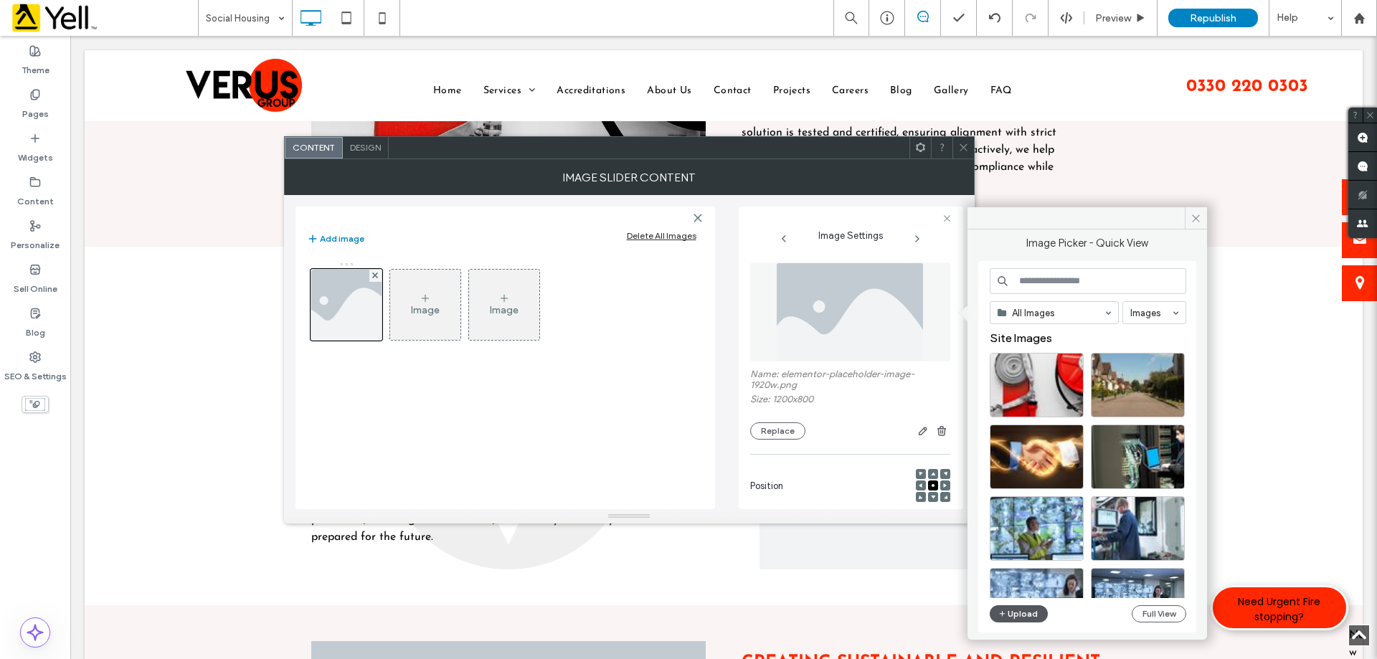
click at [1030, 618] on button "Upload" at bounding box center [1019, 613] width 59 height 17
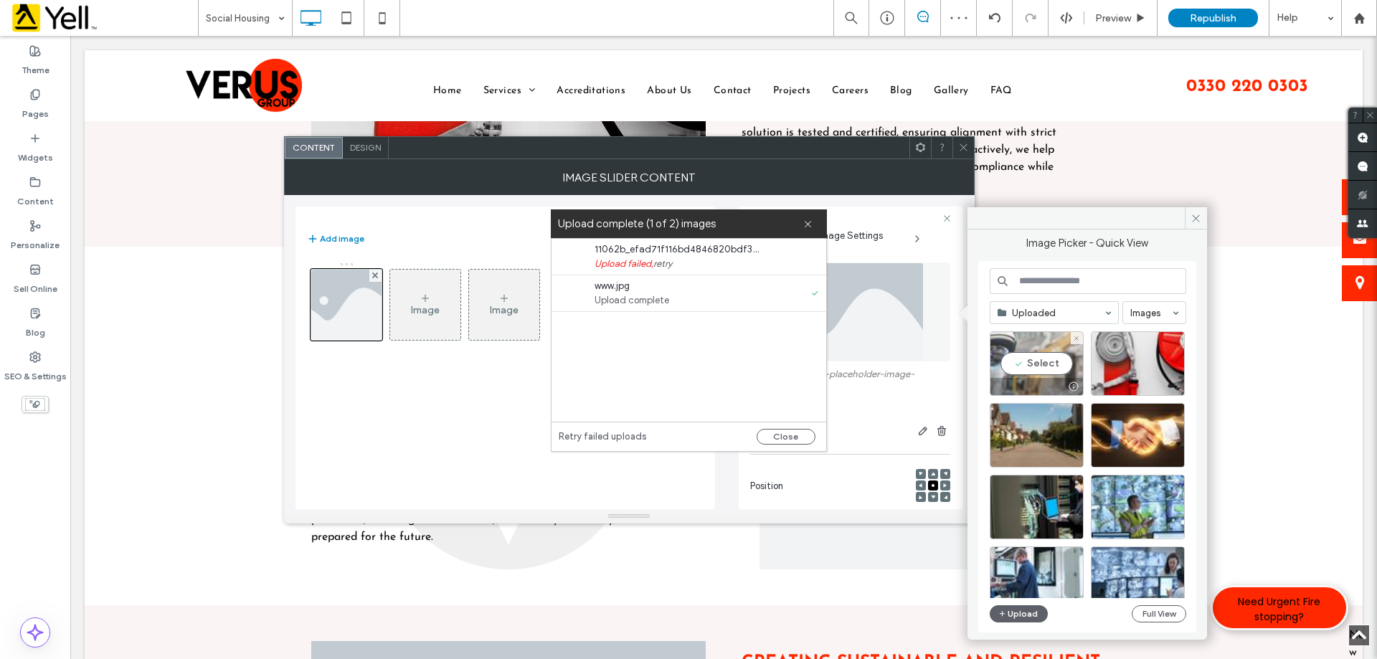
drag, startPoint x: 1038, startPoint y: 359, endPoint x: 987, endPoint y: 422, distance: 82.1
click at [1038, 359] on div "Select" at bounding box center [1037, 363] width 94 height 65
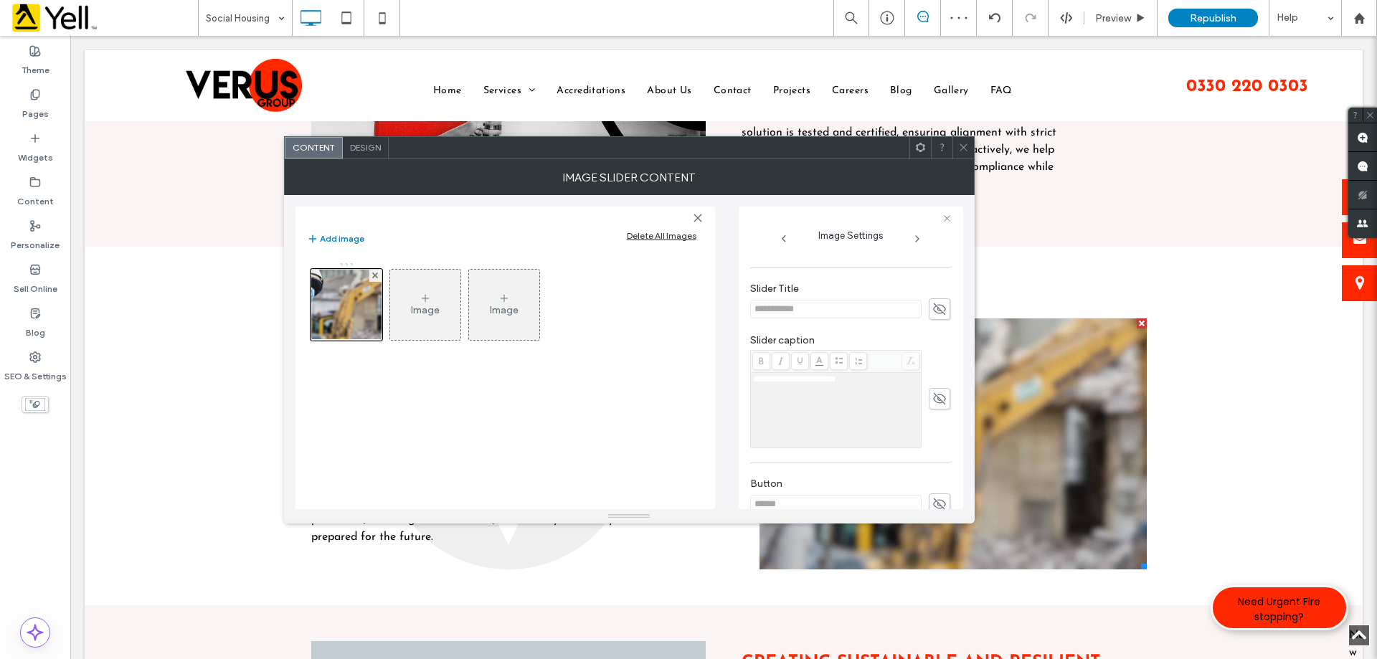
scroll to position [409, 0]
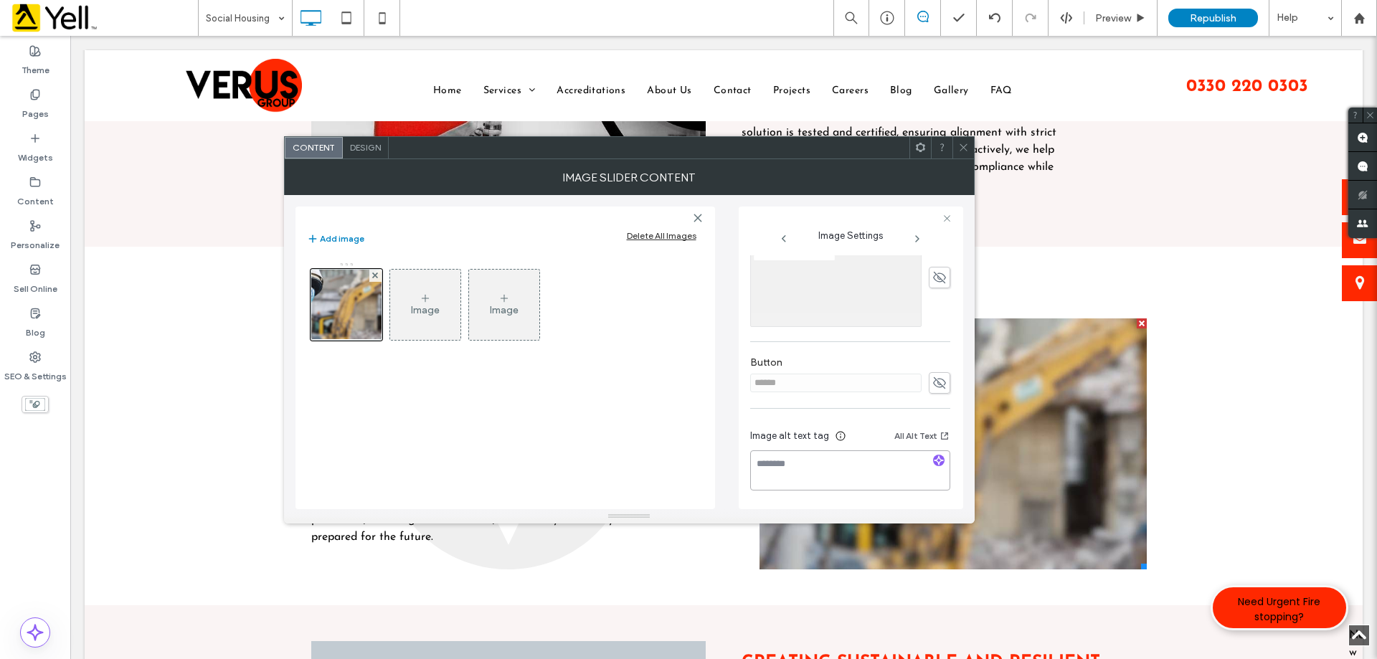
click at [861, 477] on textarea at bounding box center [850, 470] width 200 height 40
paste textarea "**********"
type textarea "**********"
click at [961, 147] on icon at bounding box center [963, 147] width 11 height 11
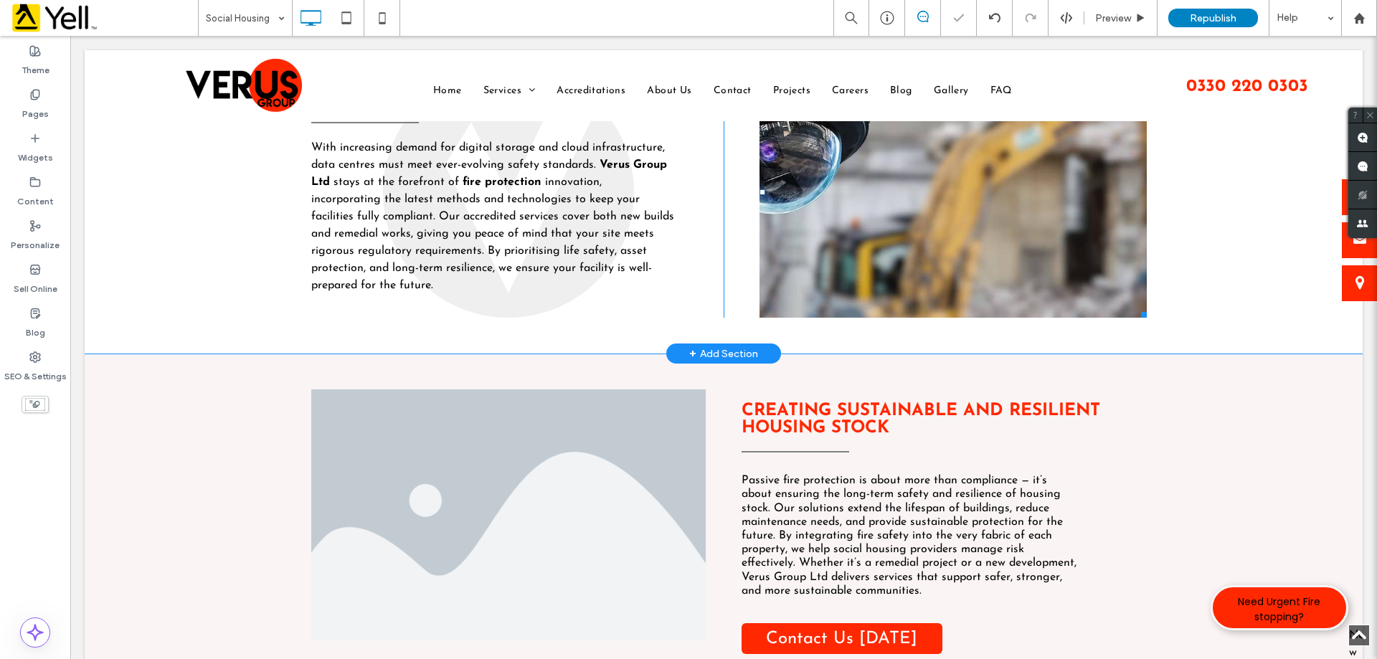
scroll to position [1363, 0]
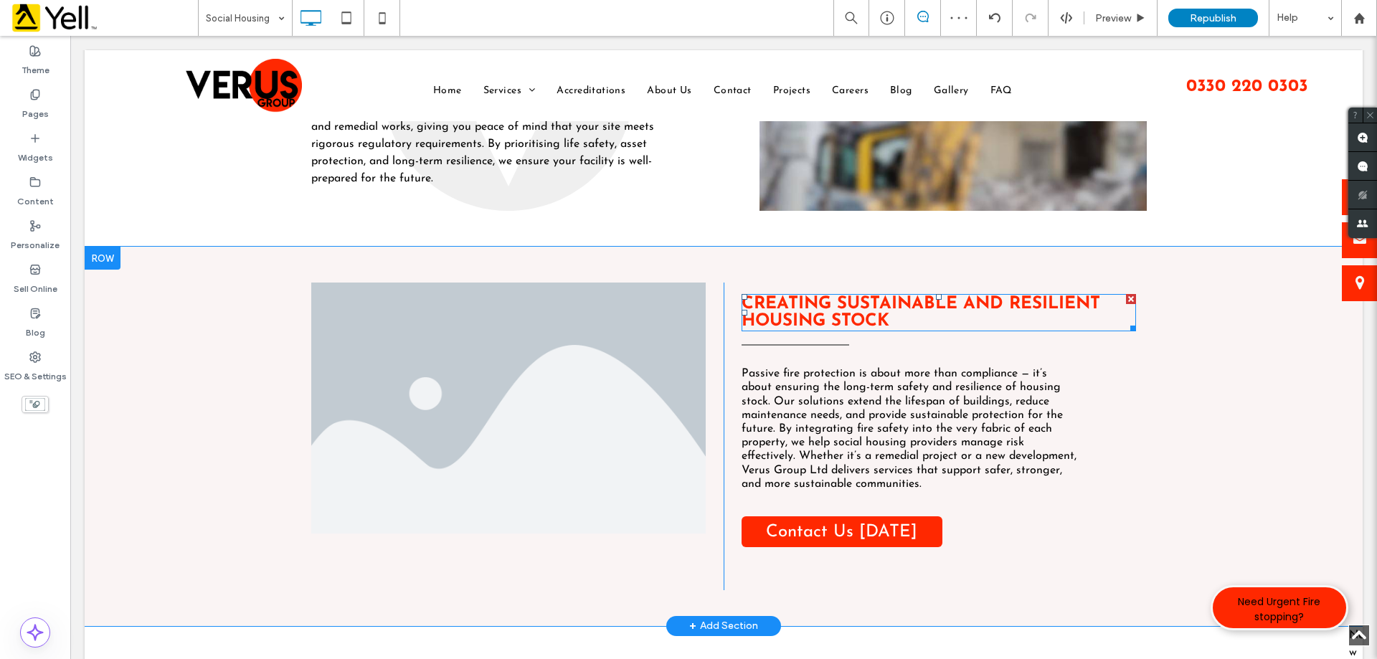
click at [889, 312] on strong "Creating Sustainable And Resilient Housing Stock" at bounding box center [920, 312] width 359 height 34
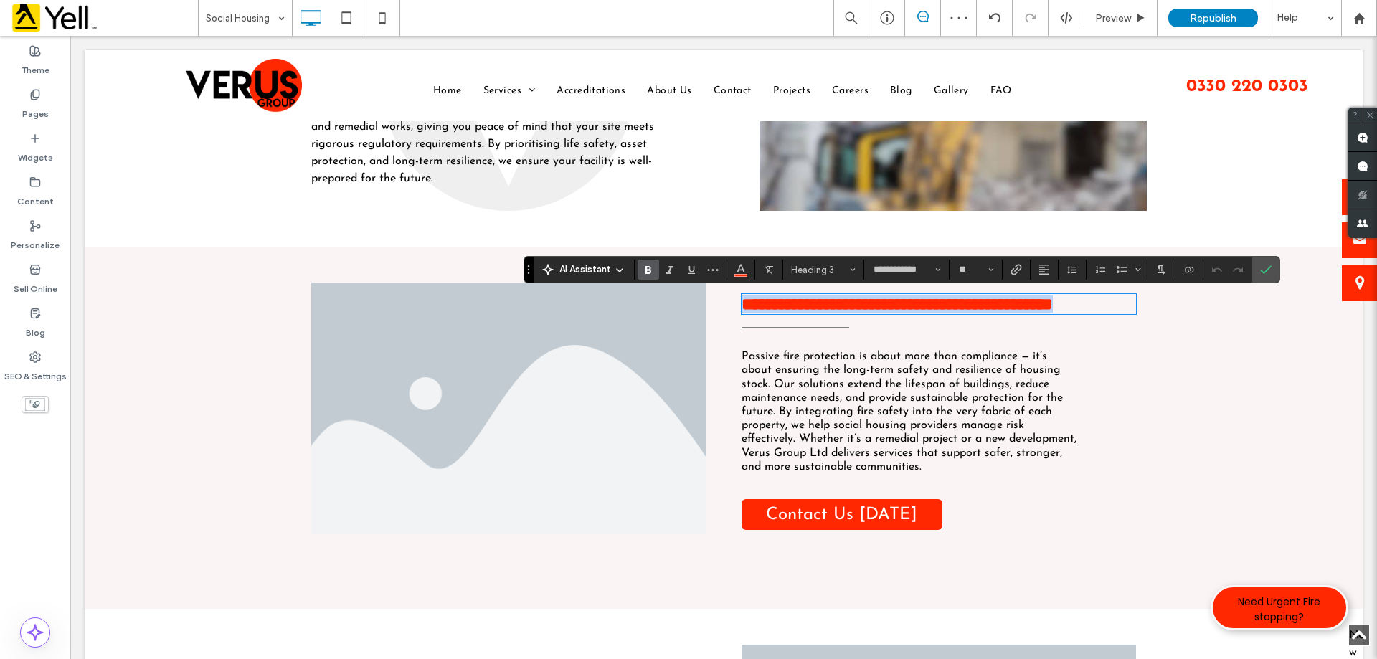
click at [889, 312] on strong "**********" at bounding box center [896, 303] width 311 height 17
click at [526, 378] on li "Slide title Write your caption here Button" at bounding box center [508, 408] width 394 height 251
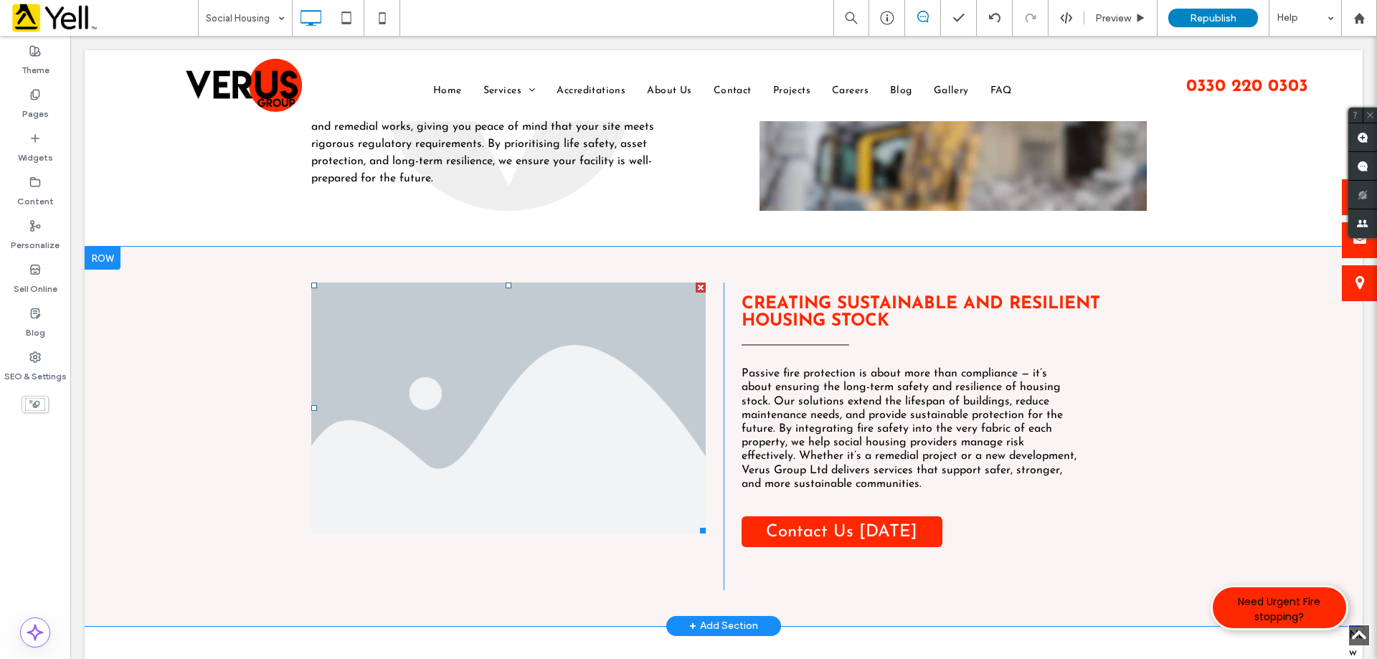
click at [527, 383] on li "Slide title Write your caption here Button" at bounding box center [508, 408] width 394 height 251
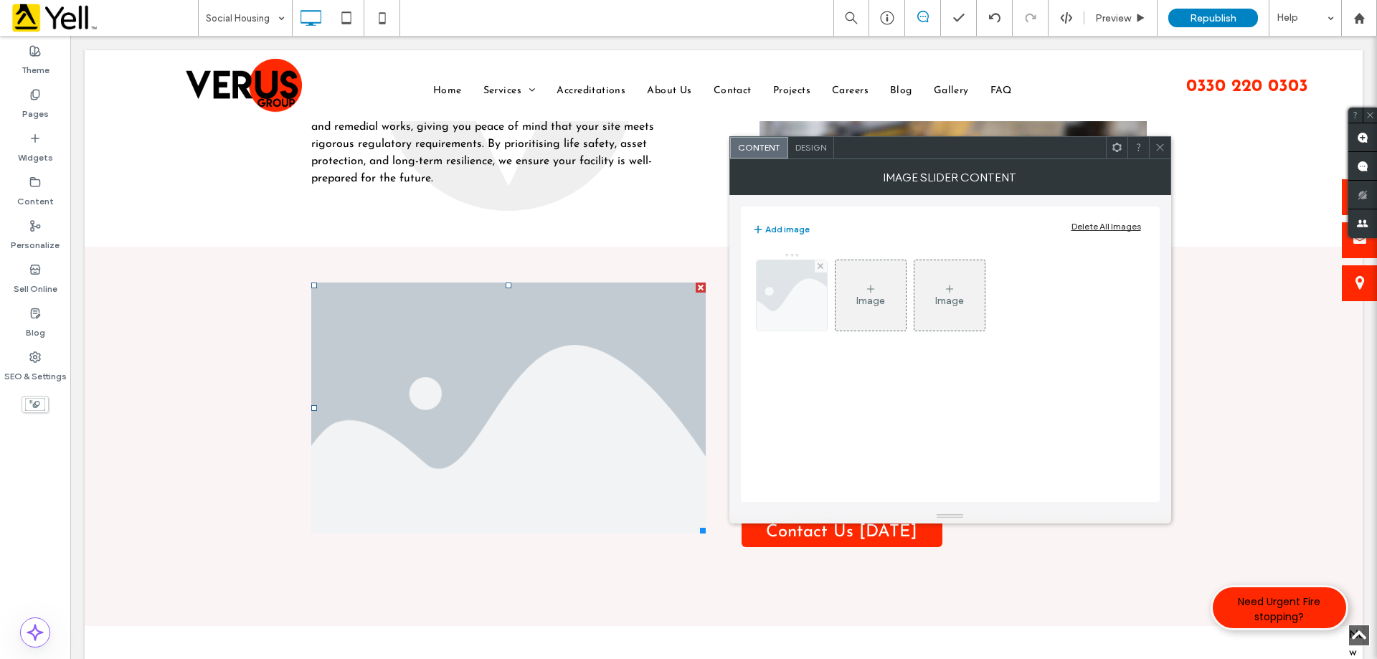
click at [820, 295] on img at bounding box center [791, 295] width 105 height 70
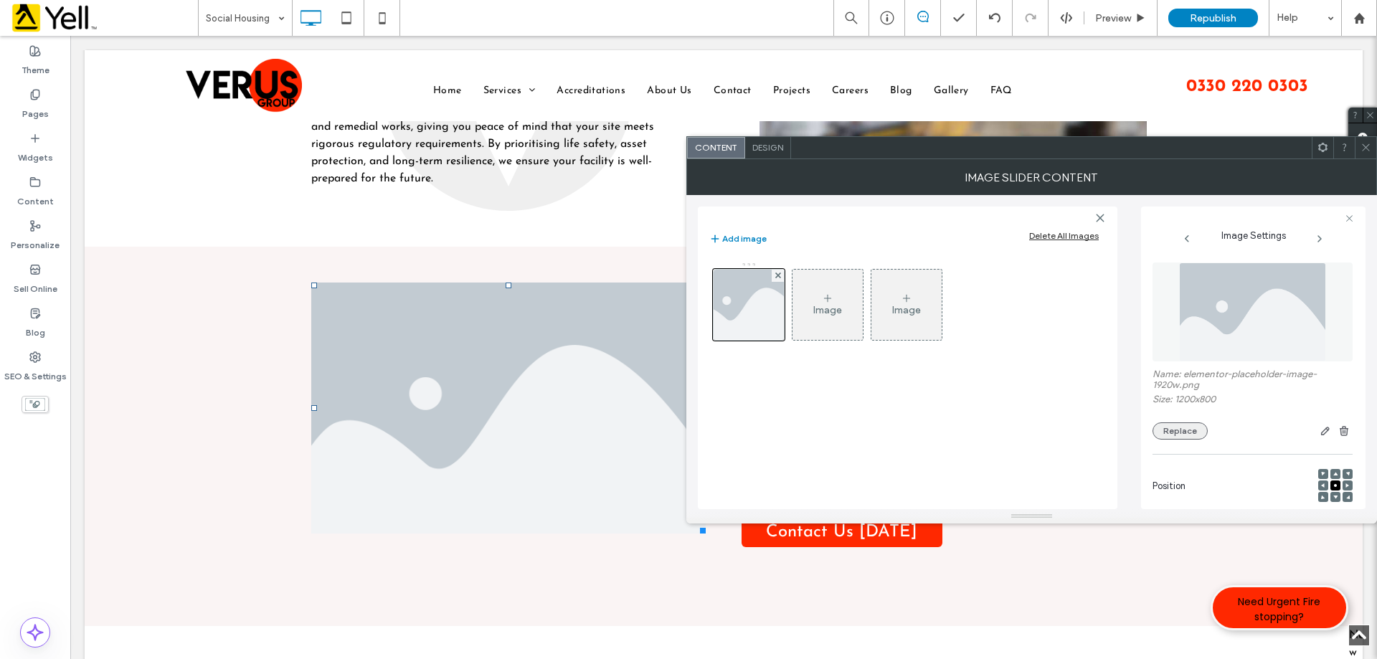
click at [1172, 436] on button "Replace" at bounding box center [1179, 430] width 55 height 17
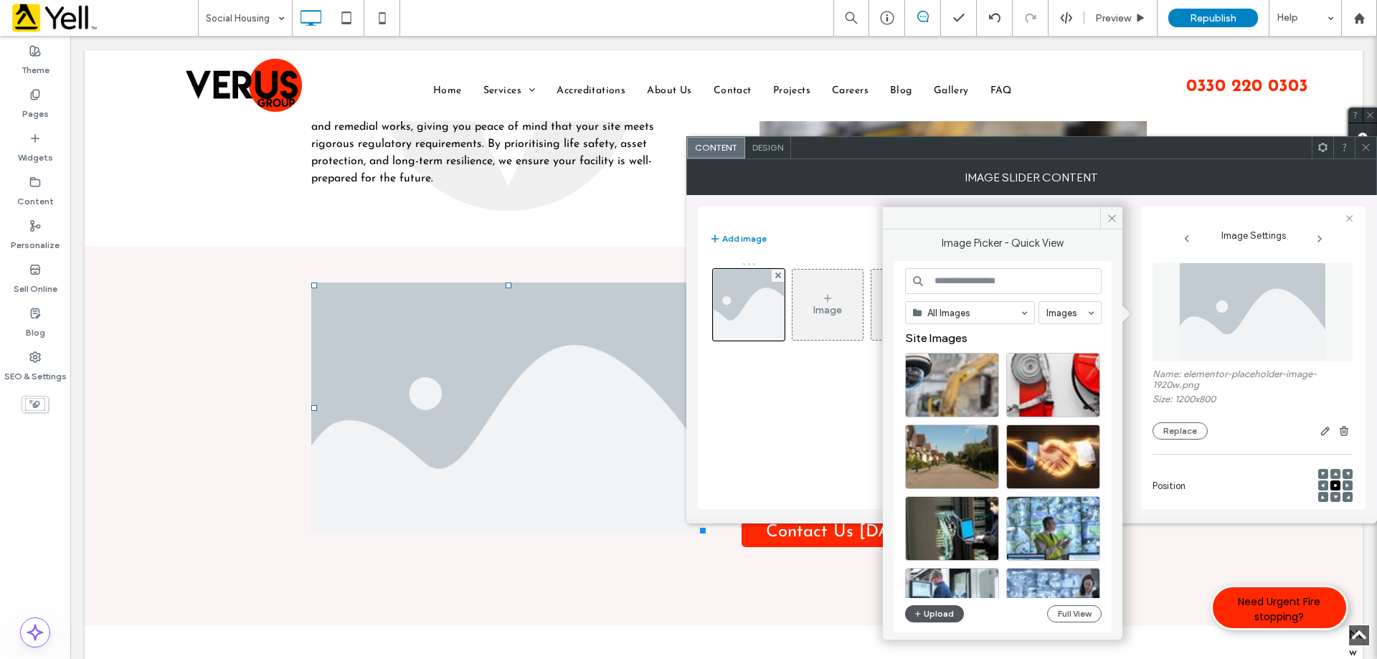
click at [937, 615] on button "Upload" at bounding box center [934, 613] width 59 height 17
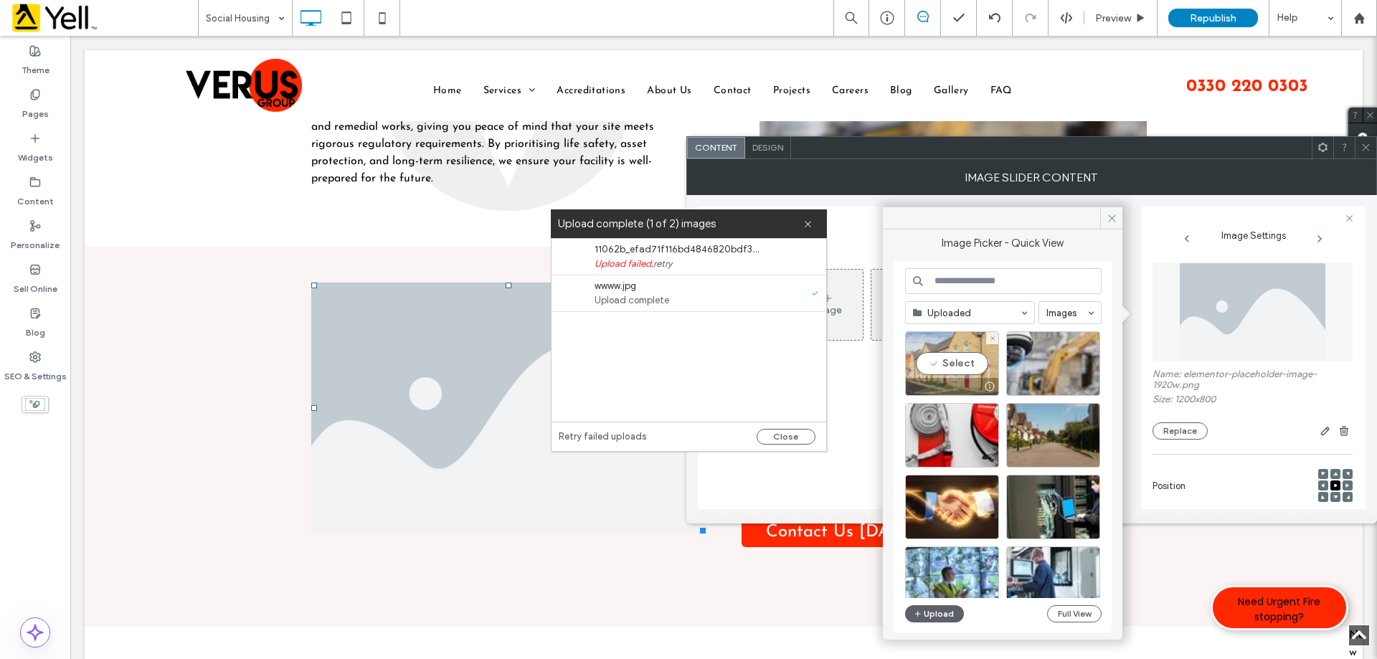
click at [953, 364] on div "Select" at bounding box center [952, 363] width 94 height 65
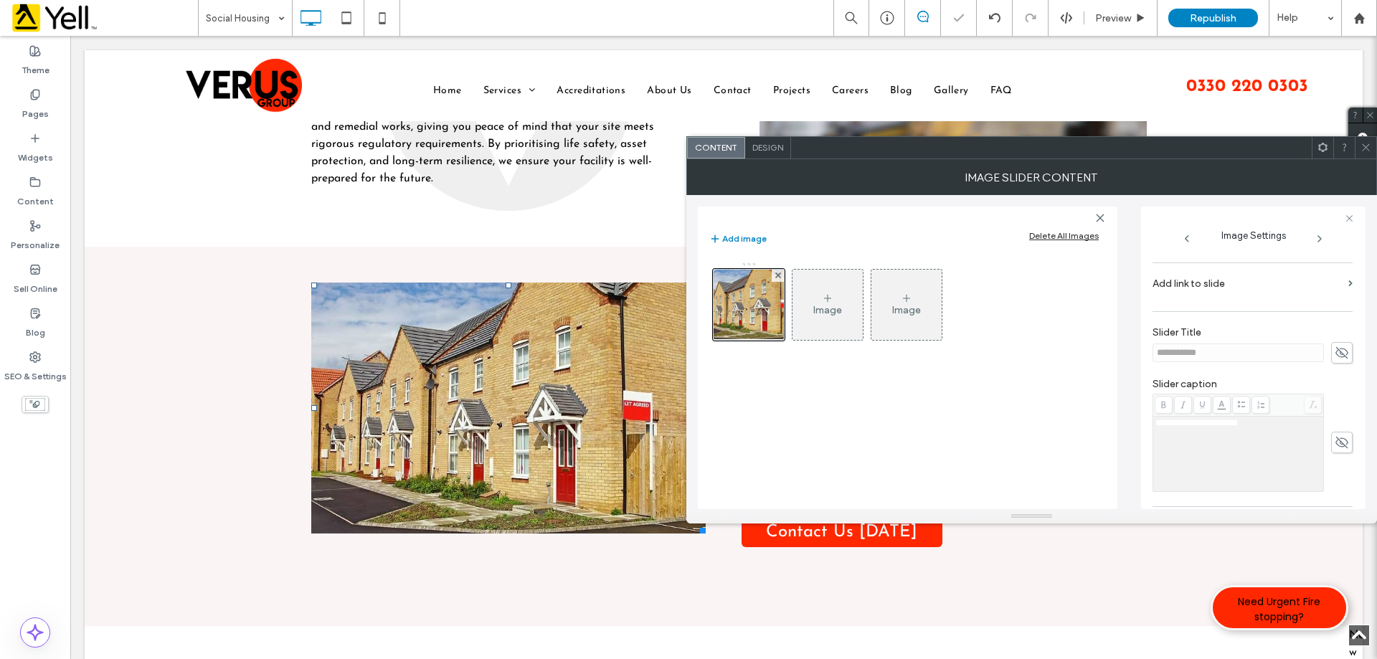
scroll to position [409, 0]
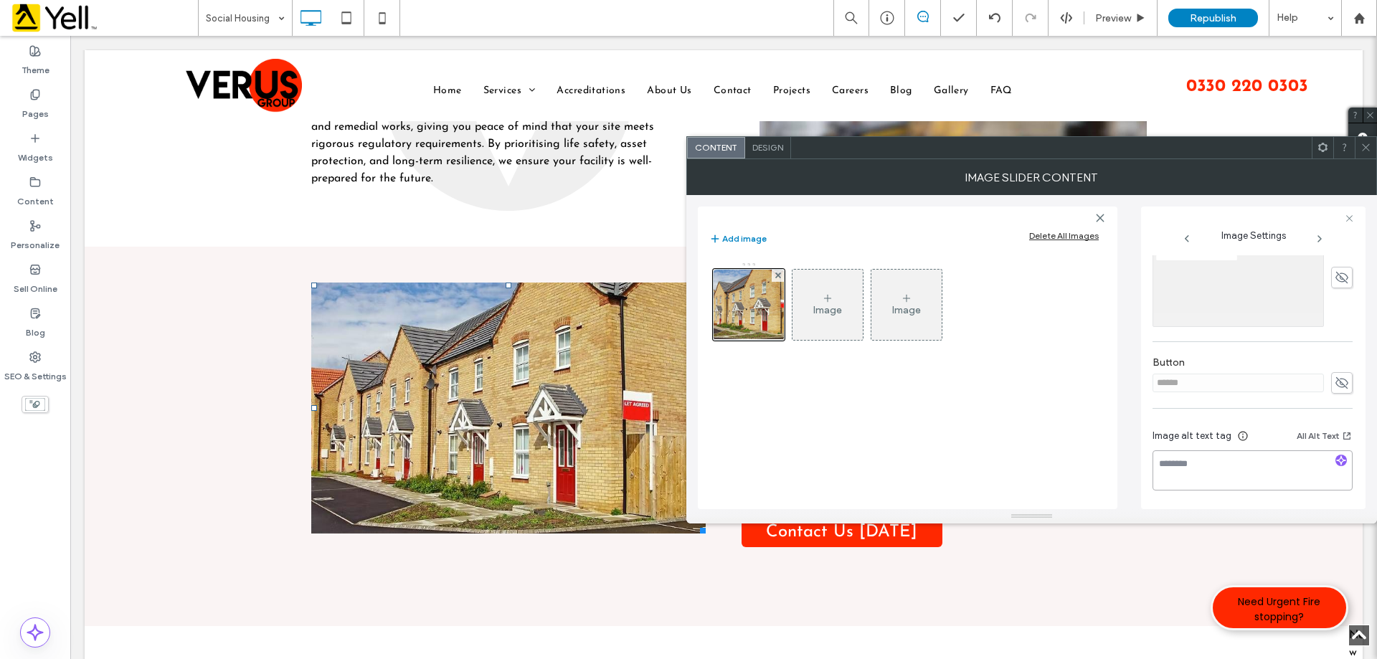
click at [1218, 472] on textarea at bounding box center [1252, 470] width 200 height 40
paste textarea "**********"
type textarea "**********"
click at [1344, 214] on div at bounding box center [1253, 218] width 202 height 9
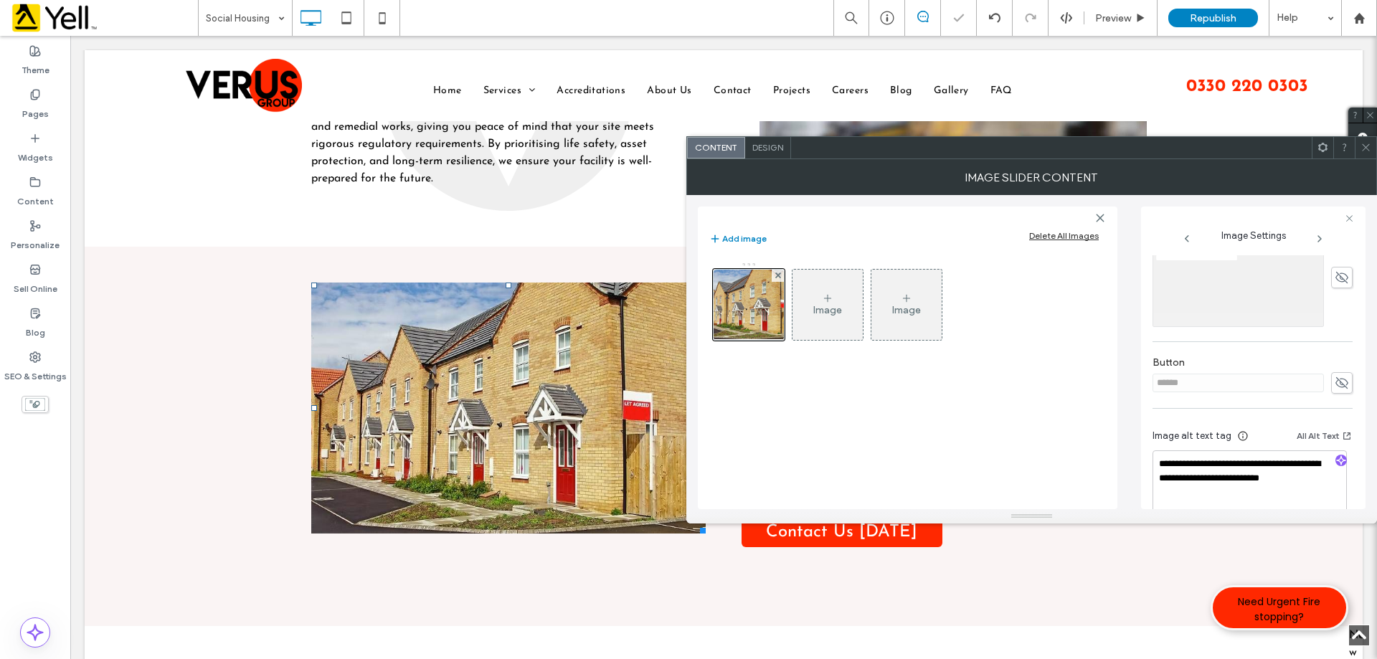
click at [1361, 153] on span at bounding box center [1365, 148] width 11 height 22
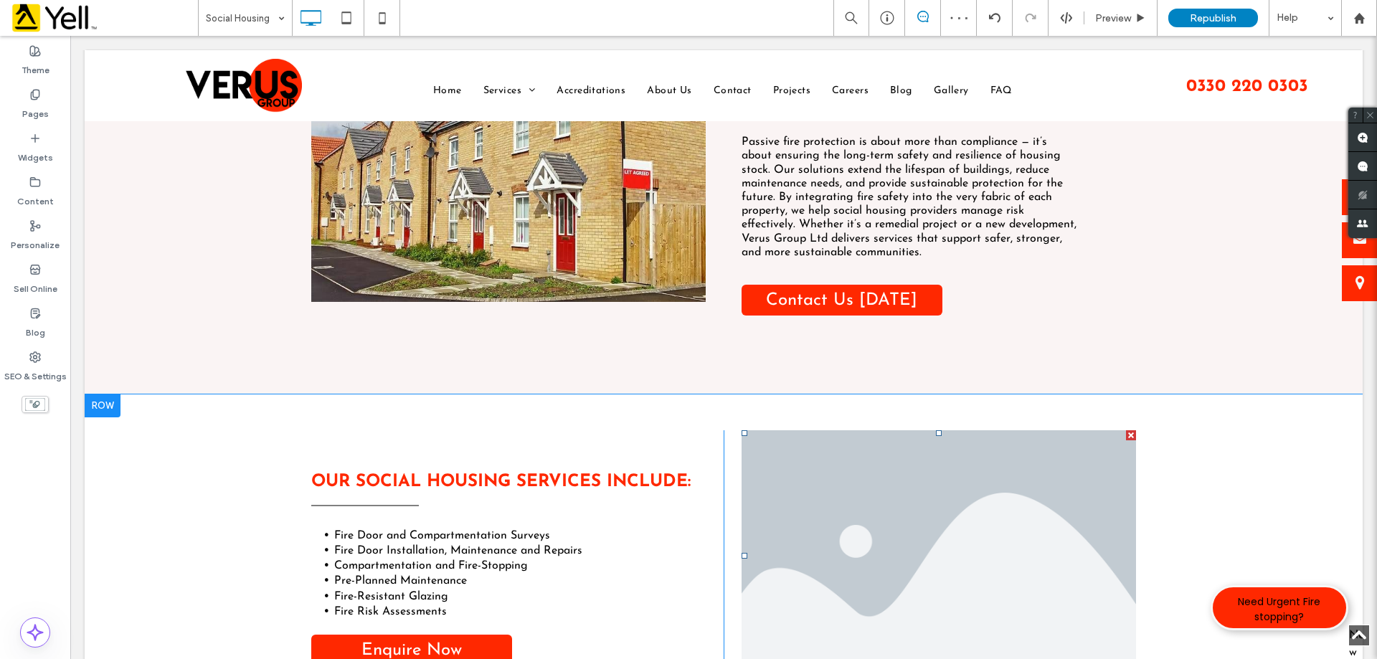
scroll to position [1793, 0]
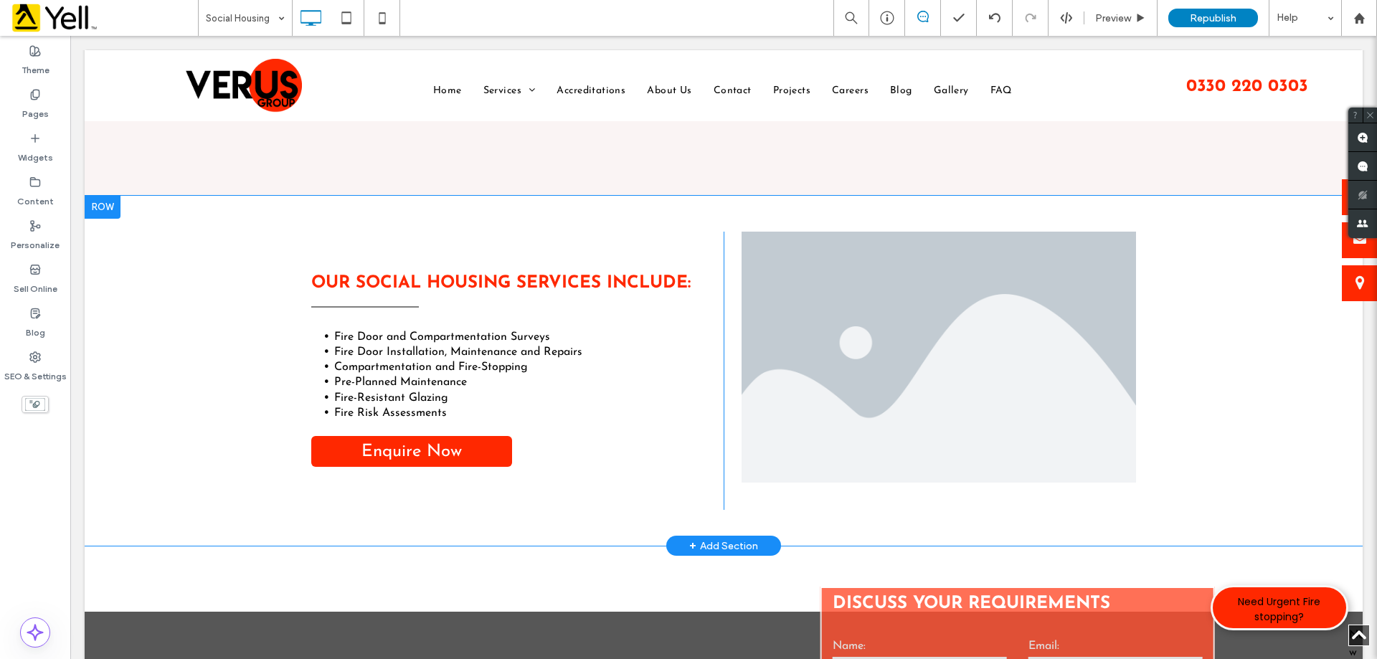
drag, startPoint x: 547, startPoint y: 272, endPoint x: 540, endPoint y: 273, distance: 7.2
click at [540, 273] on div "Our Social Housing Services Include: Fire Door and Compartmentation Surveys Fir…" at bounding box center [508, 371] width 430 height 278
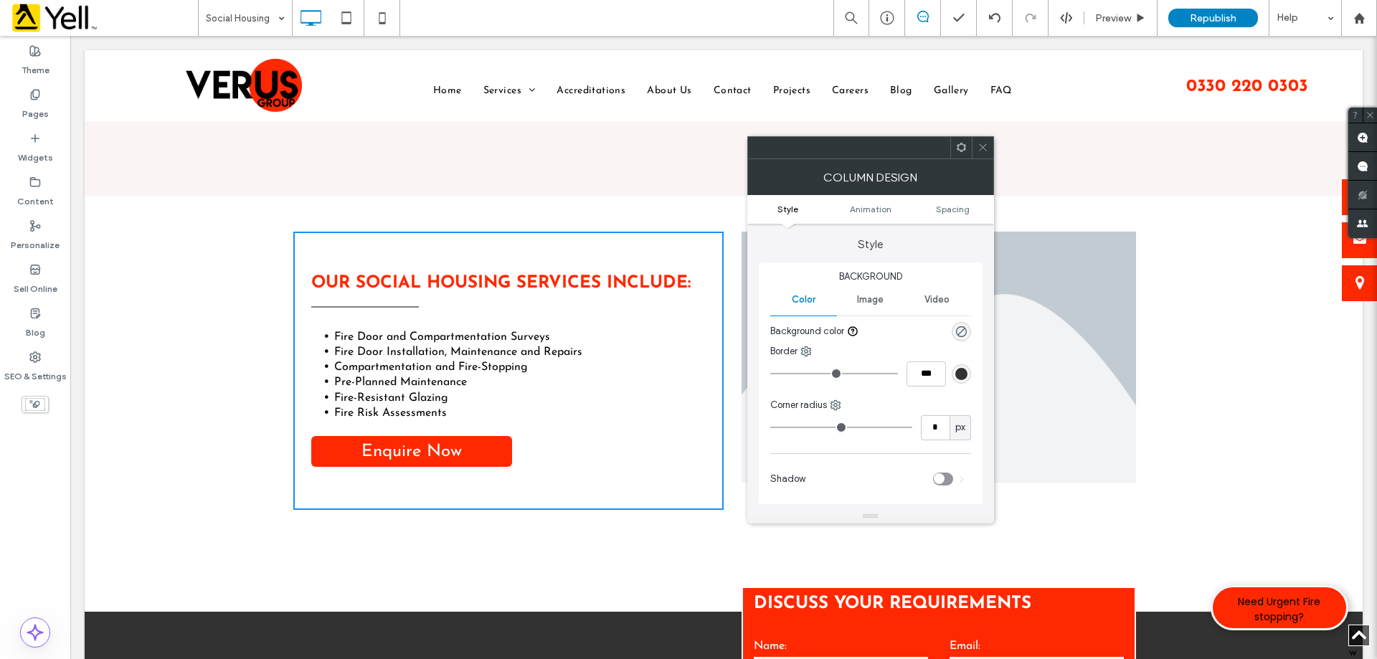
click at [540, 283] on strong "Our Social Housing Services Include:" at bounding box center [500, 283] width 379 height 17
click at [542, 282] on strong "Our Social Housing Services Include:" at bounding box center [500, 283] width 379 height 17
click at [185, 323] on div "Our Social Housing Services Include: Fire Door and Compartmentation Surveys Fir…" at bounding box center [724, 371] width 1278 height 350
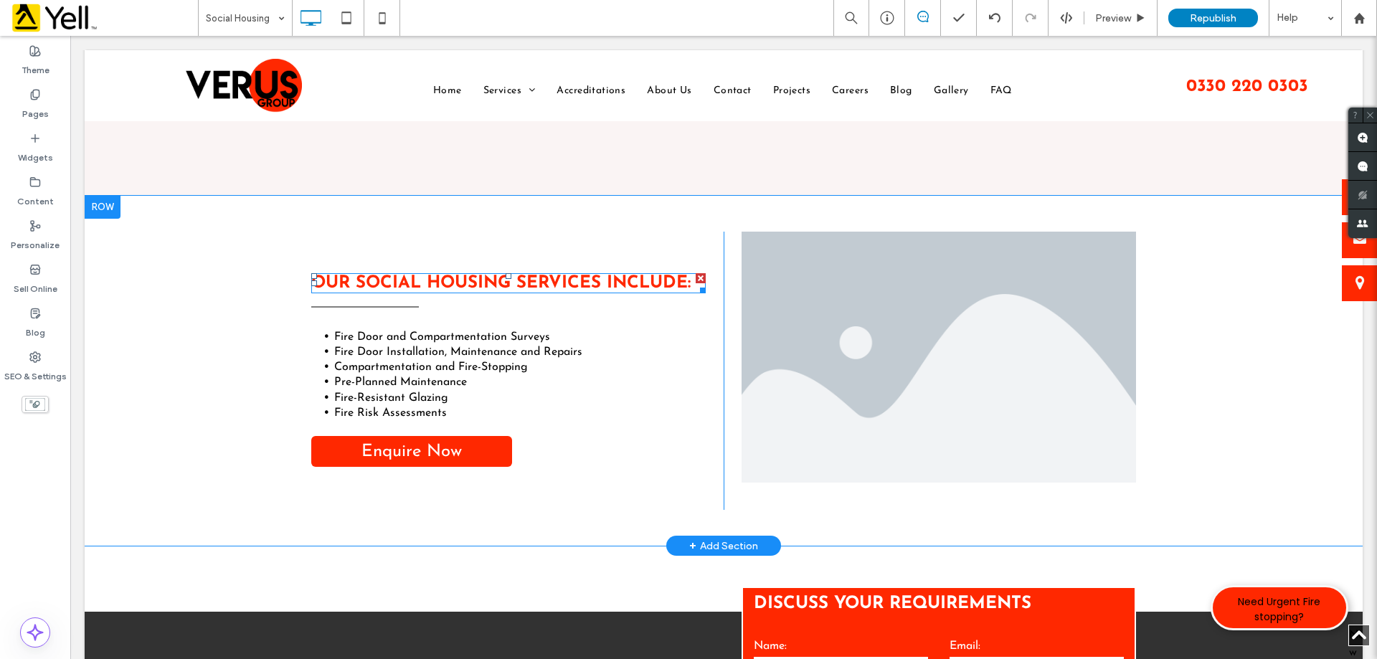
click at [479, 276] on strong "Our Social Housing Services Include:" at bounding box center [500, 283] width 379 height 17
type input "**********"
type input "**"
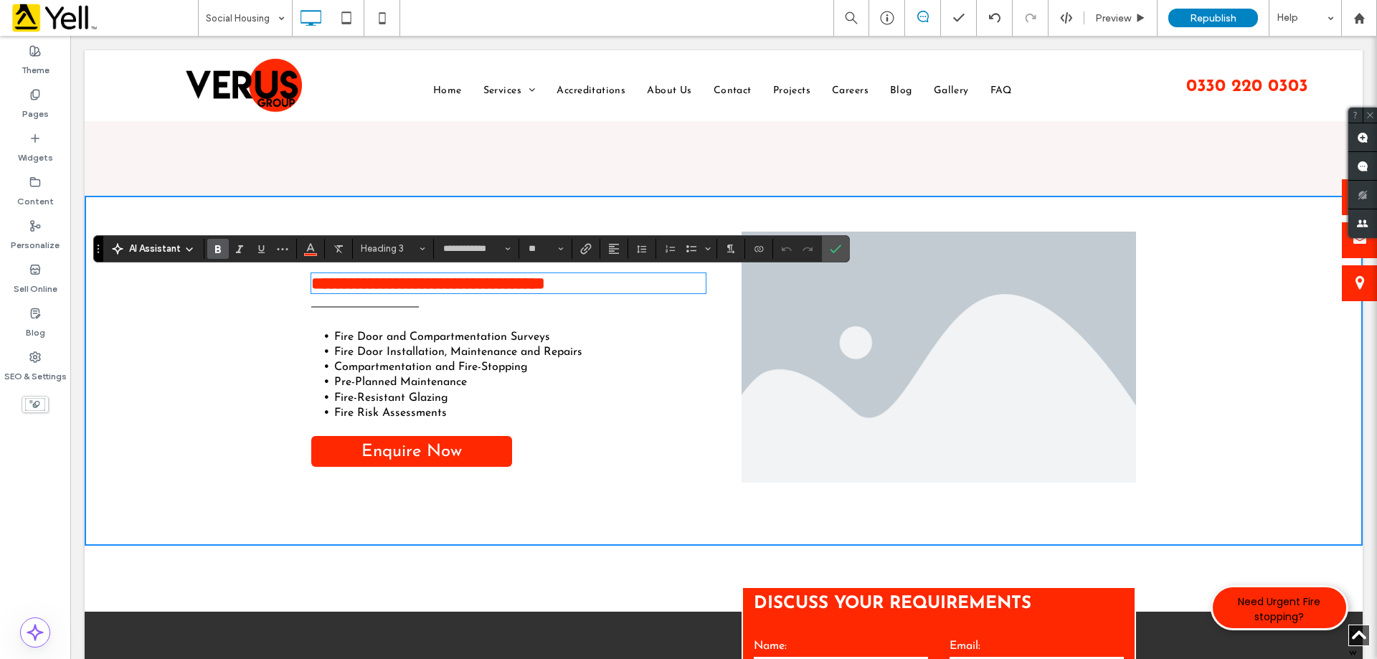
click at [862, 337] on li "Slide title Write your caption here Button" at bounding box center [938, 357] width 394 height 251
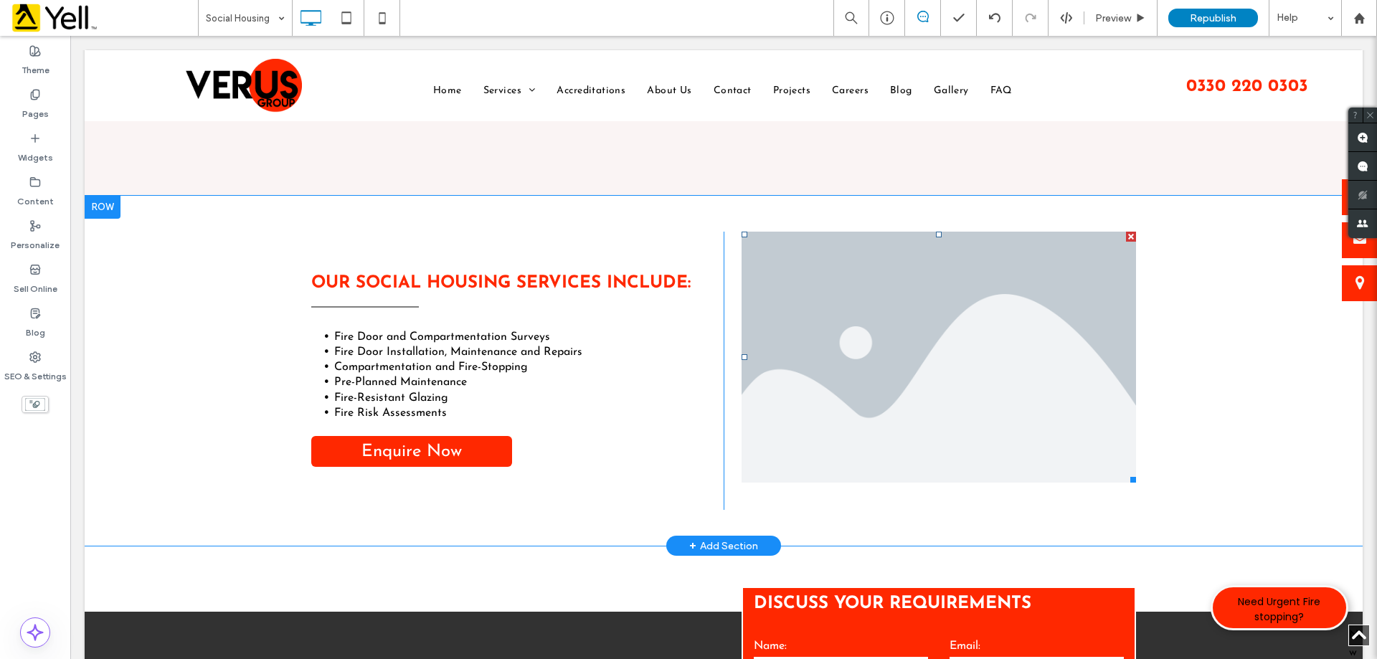
click at [957, 364] on li "Slide title Write your caption here Button" at bounding box center [938, 357] width 394 height 251
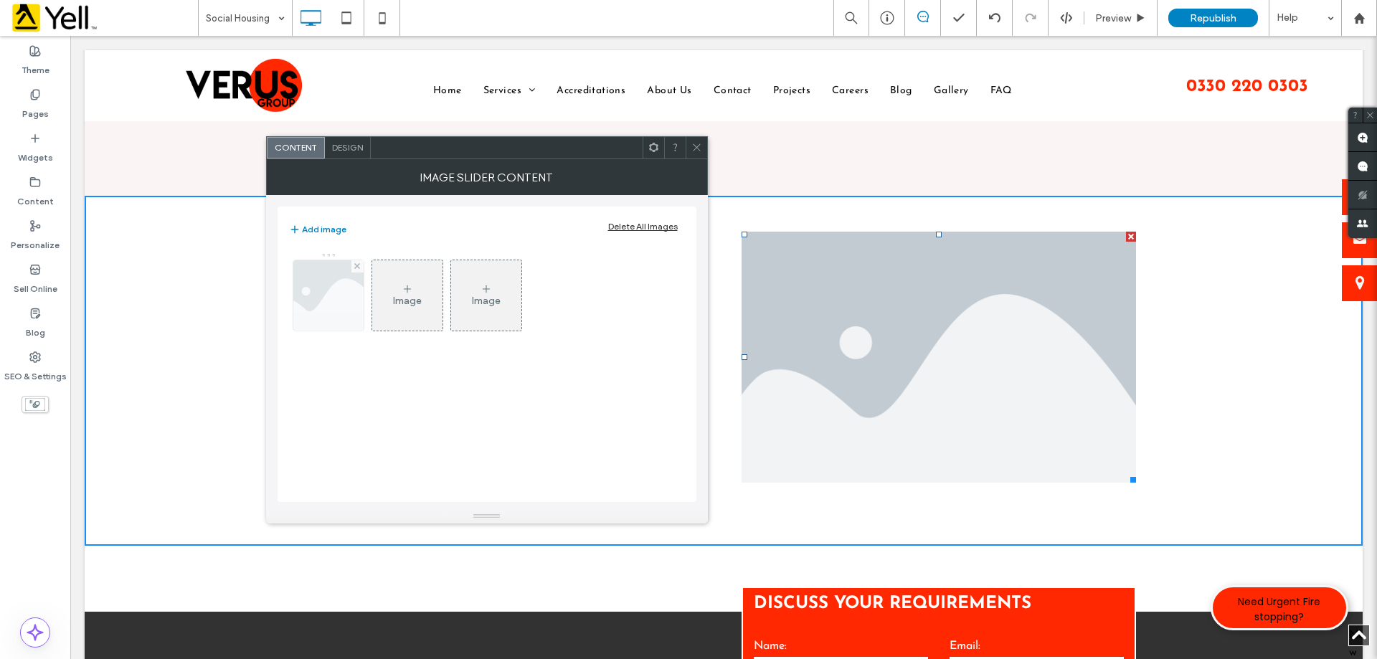
click at [322, 305] on img at bounding box center [327, 295] width 105 height 70
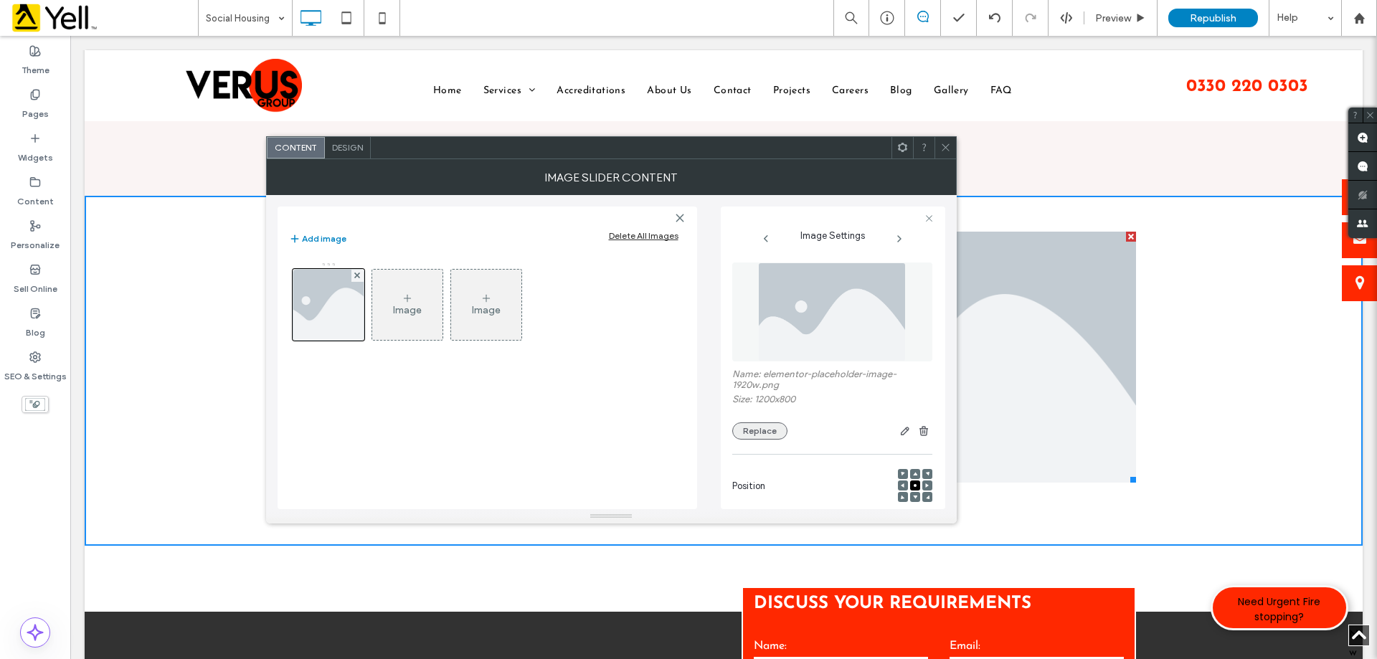
click at [769, 432] on button "Replace" at bounding box center [759, 430] width 55 height 17
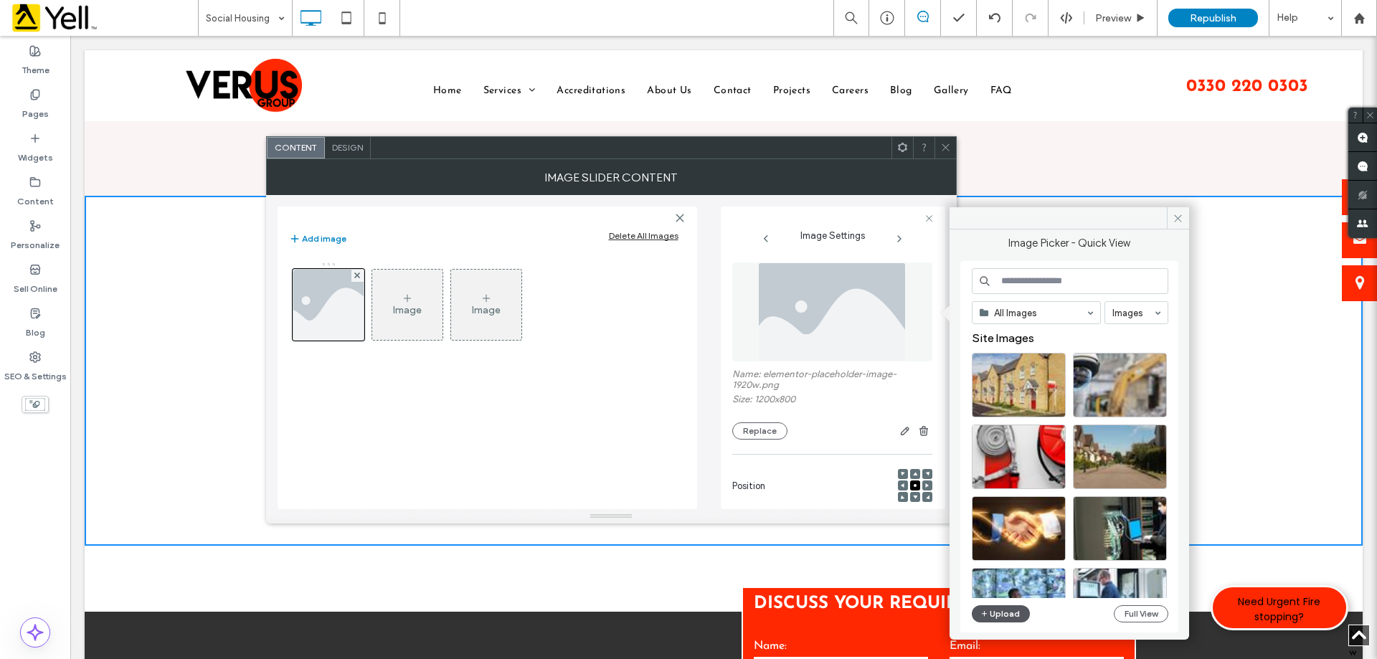
click at [992, 615] on button "Upload" at bounding box center [1001, 613] width 59 height 17
click at [992, 617] on button "Upload" at bounding box center [1001, 613] width 59 height 17
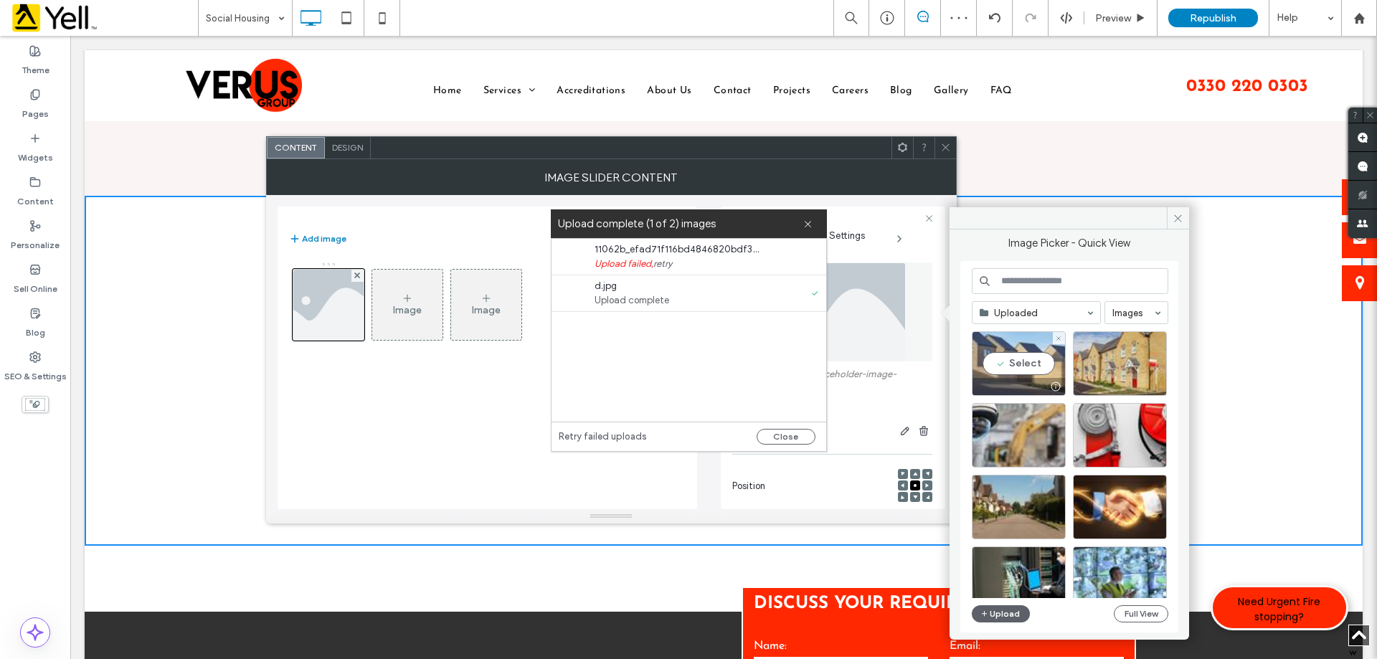
click at [1015, 360] on div "Select" at bounding box center [1019, 363] width 94 height 65
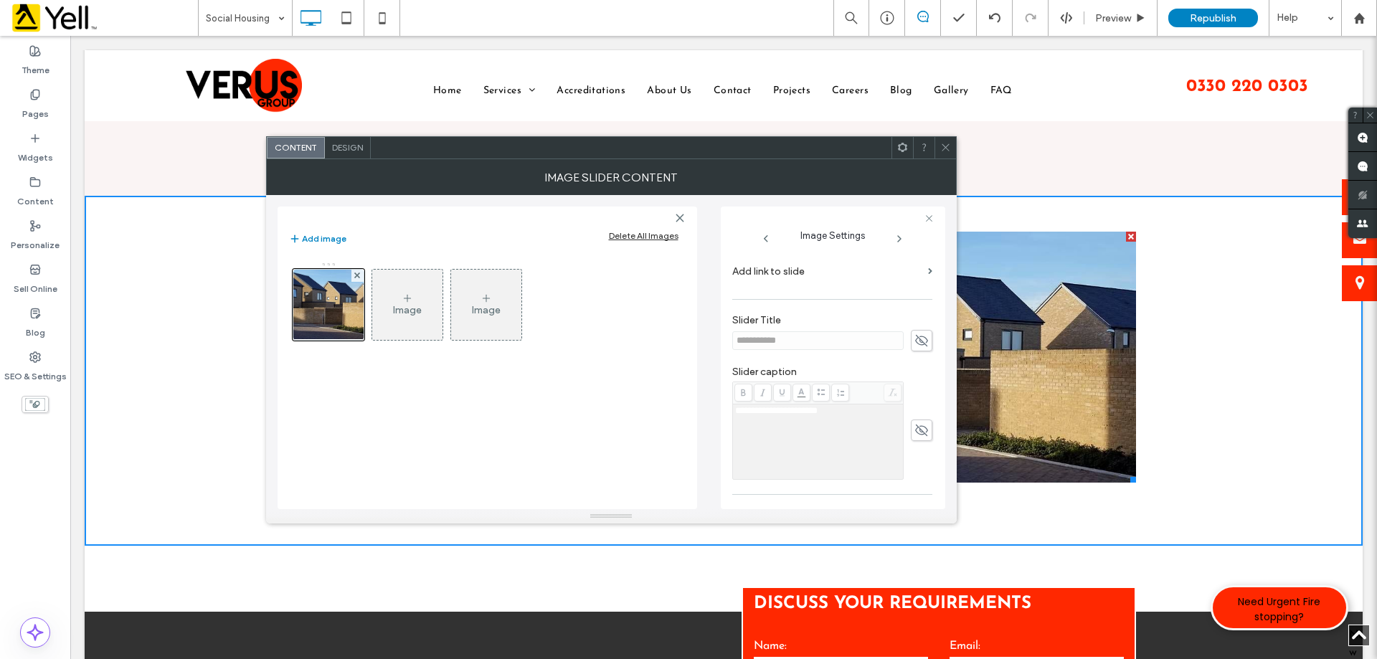
scroll to position [409, 0]
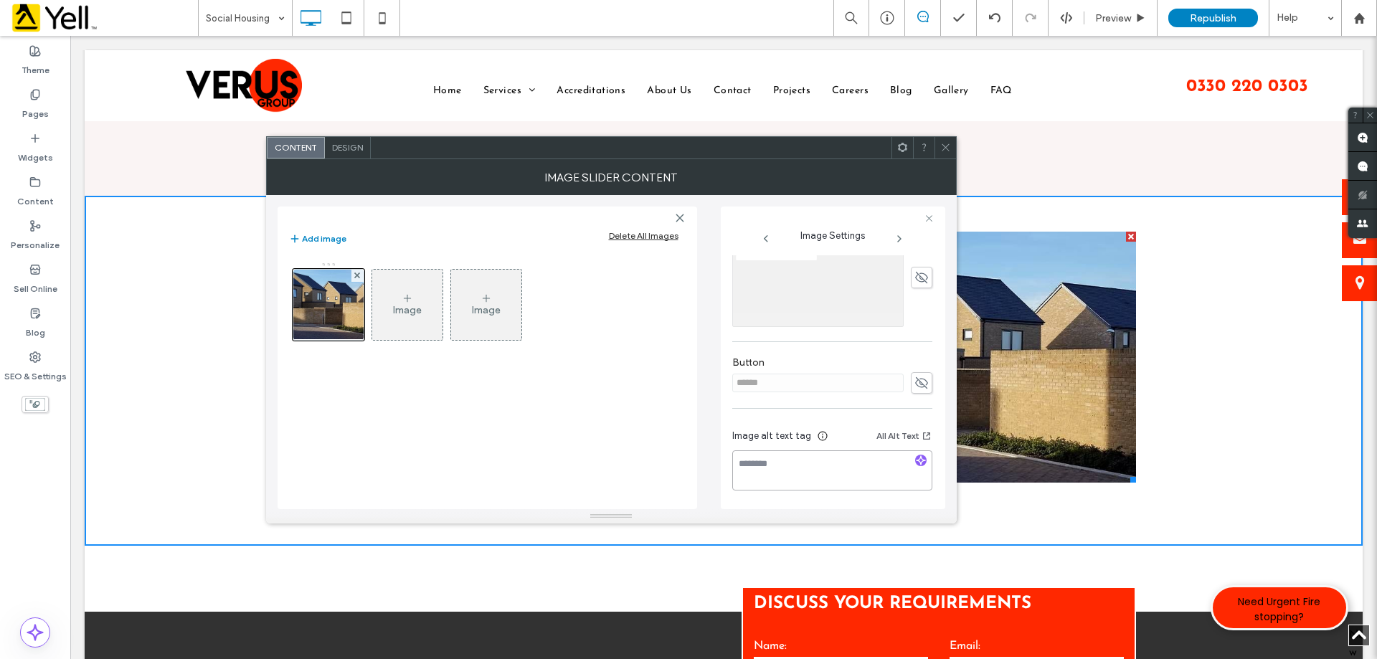
click at [814, 478] on textarea at bounding box center [832, 470] width 200 height 40
paste textarea "**********"
type textarea "**********"
click at [947, 152] on icon at bounding box center [945, 147] width 11 height 11
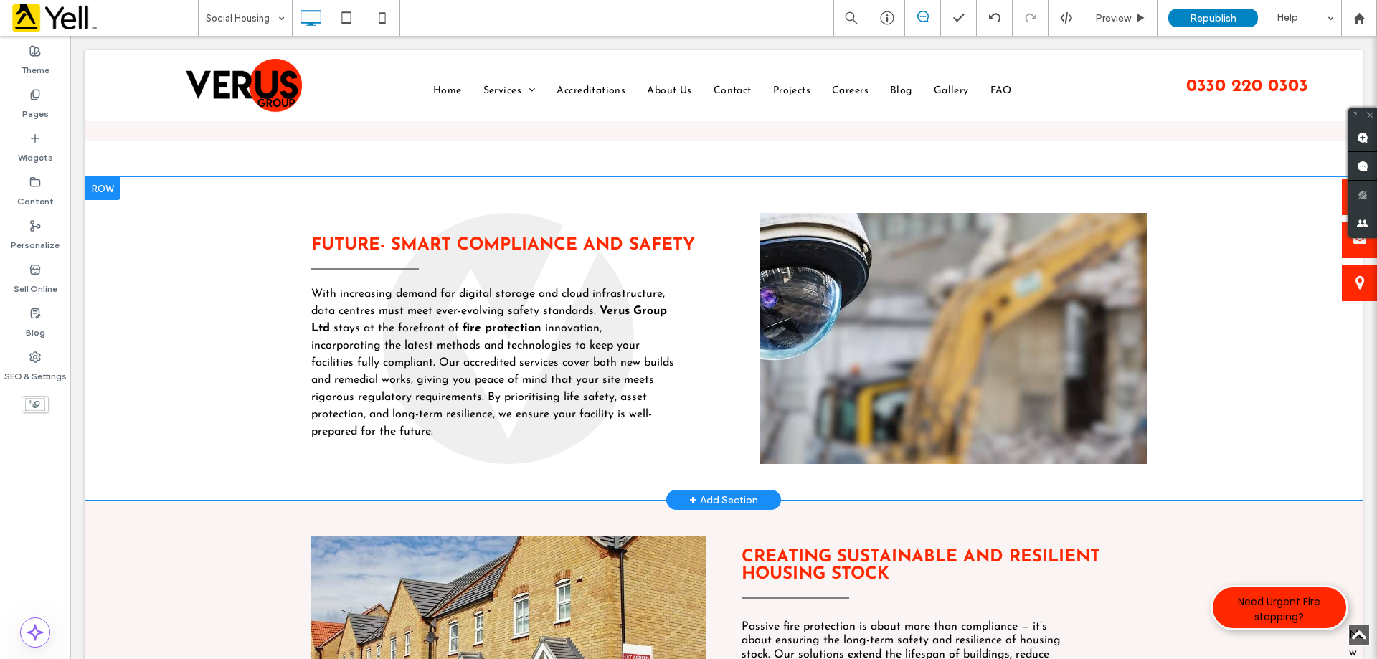
scroll to position [1147, 0]
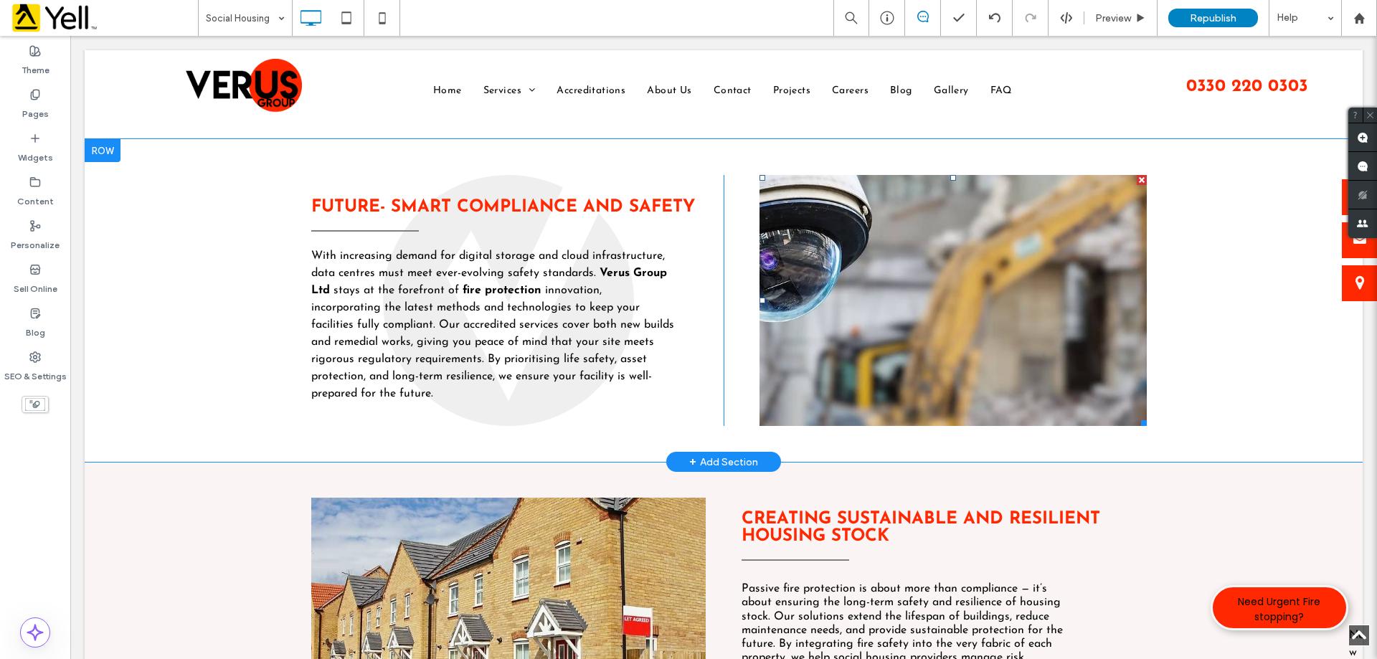
click at [1048, 321] on li "Slide title Write your caption here Button" at bounding box center [952, 300] width 387 height 251
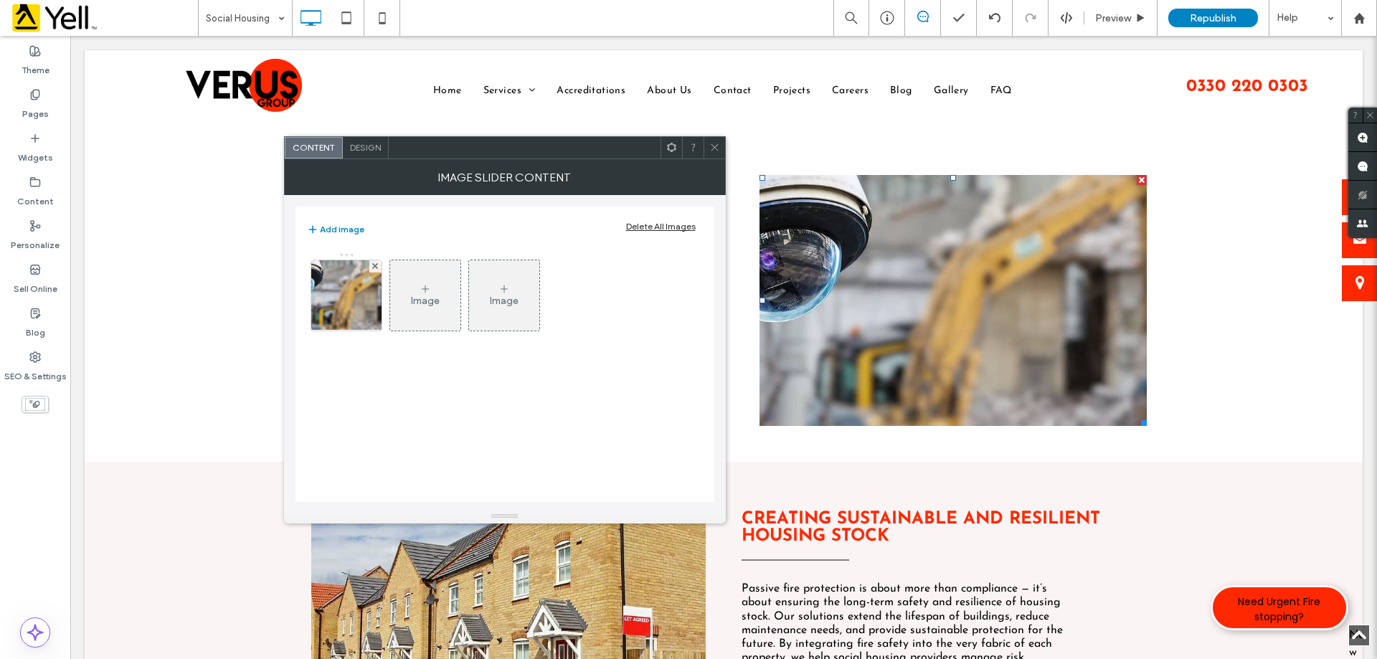
click at [993, 311] on li "Slide title Write your caption here Button" at bounding box center [952, 300] width 387 height 251
click at [323, 307] on img at bounding box center [346, 295] width 190 height 70
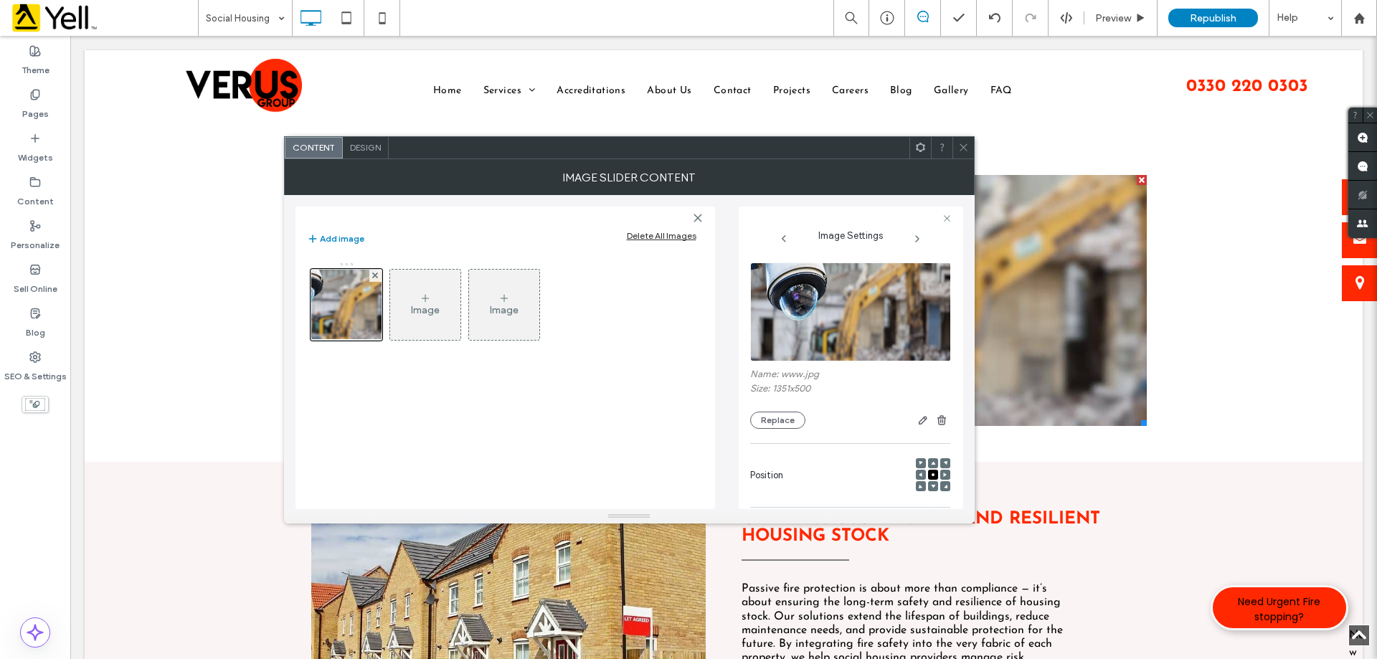
click at [919, 474] on icon at bounding box center [921, 475] width 4 height 4
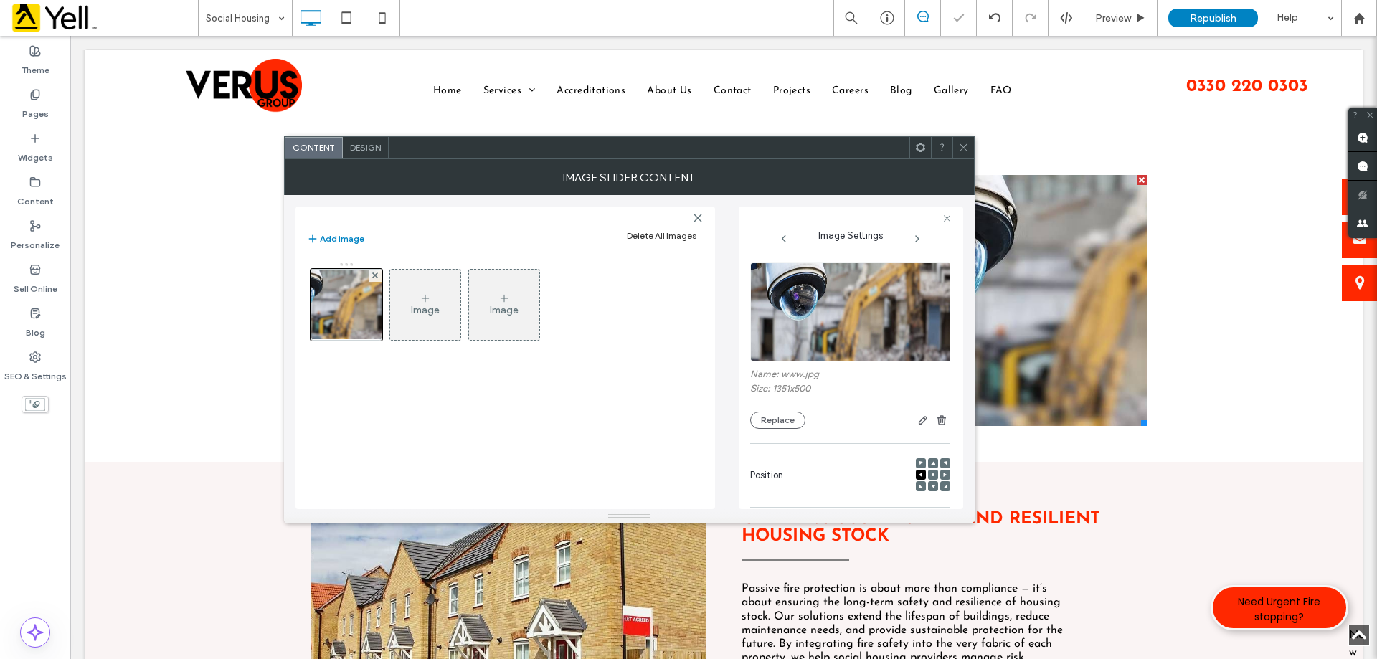
click at [919, 479] on span at bounding box center [921, 475] width 4 height 10
click at [919, 460] on span at bounding box center [921, 463] width 4 height 10
click at [964, 146] on icon at bounding box center [963, 147] width 11 height 11
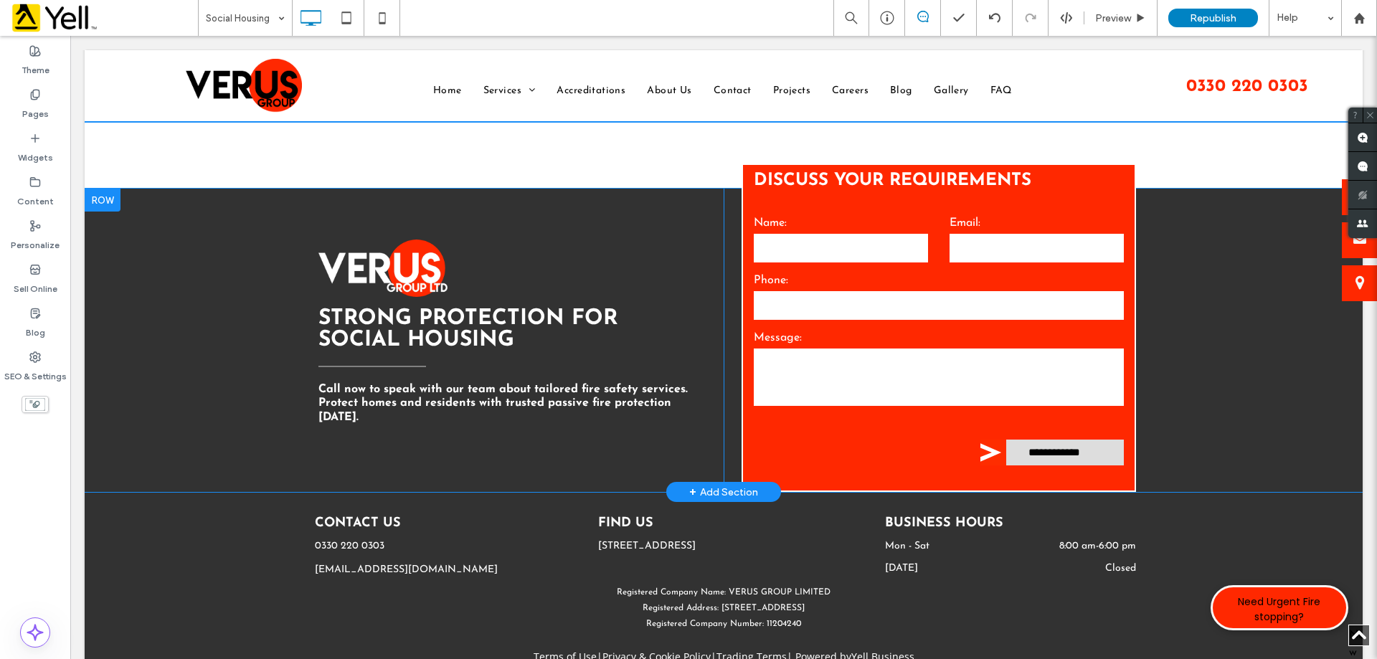
scroll to position [2265, 0]
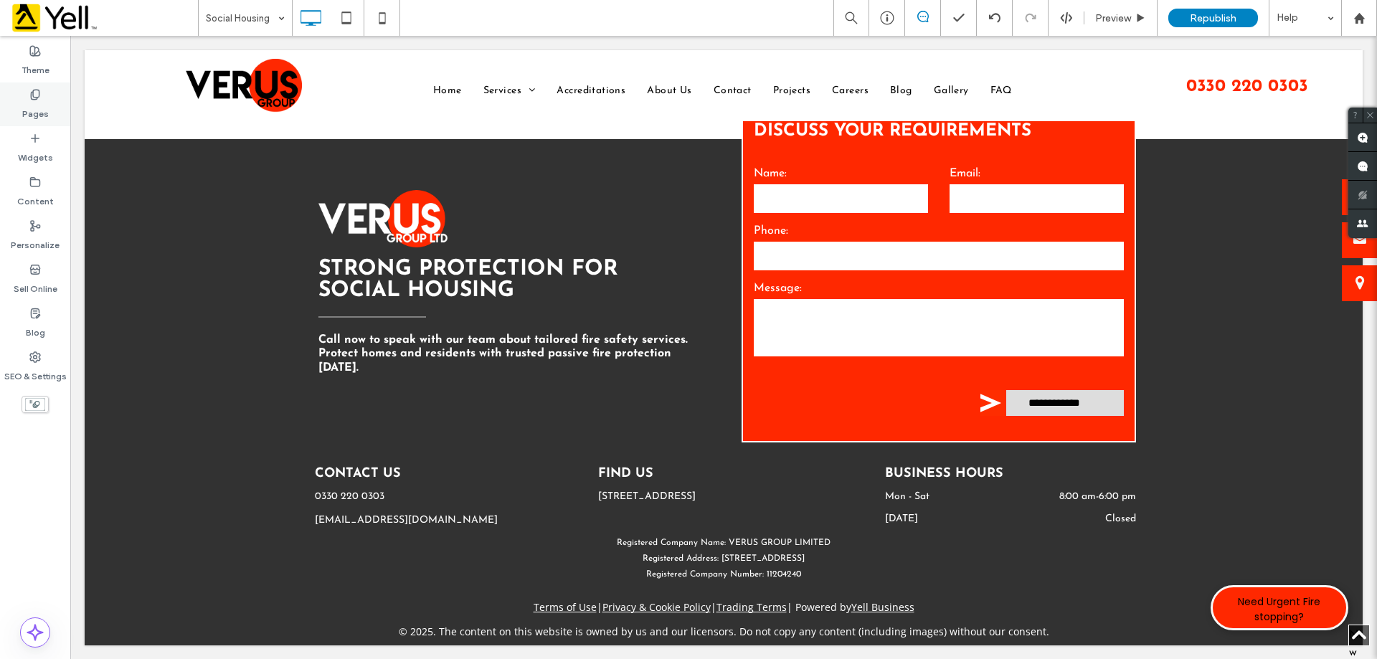
click at [32, 104] on label "Pages" at bounding box center [35, 110] width 27 height 20
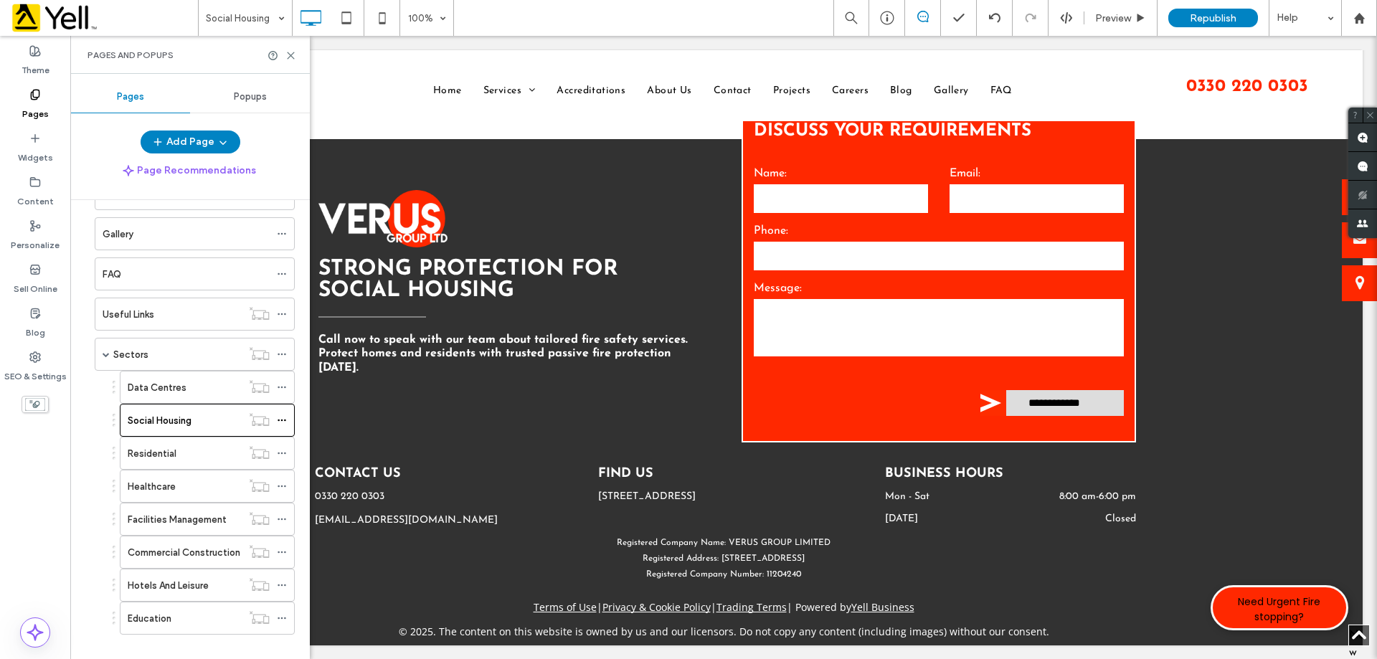
scroll to position [427, 0]
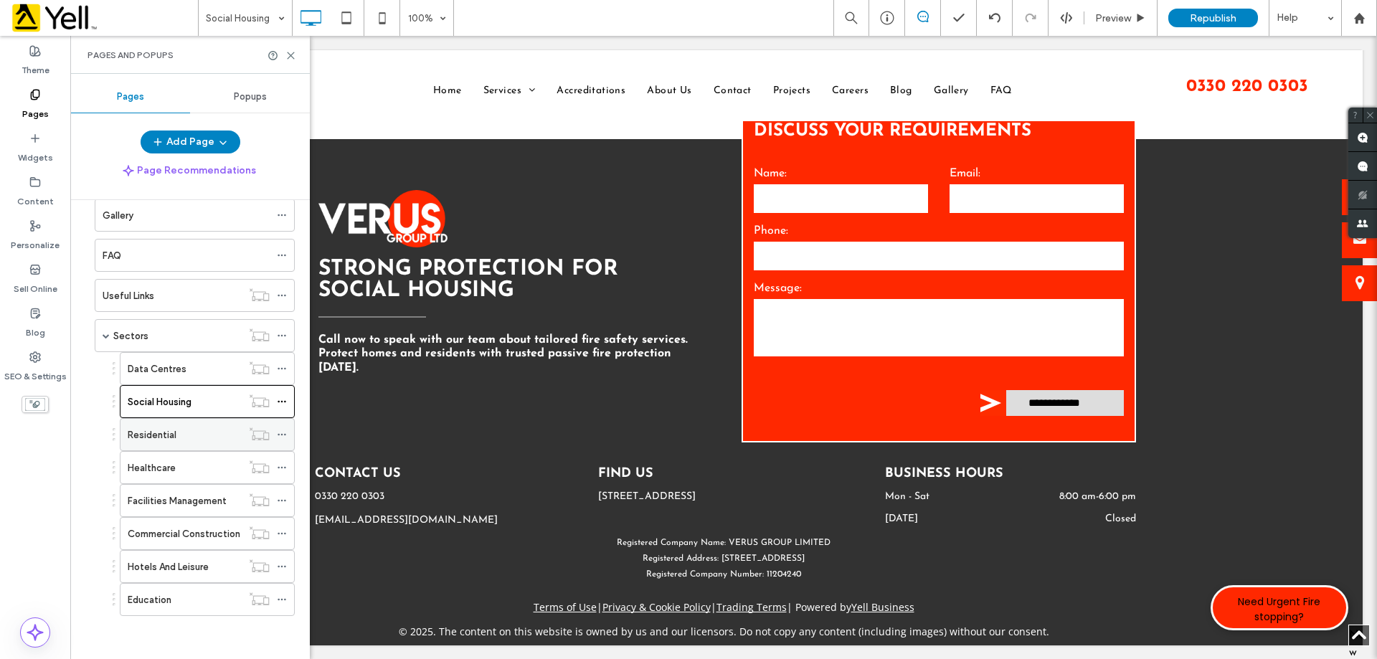
click at [184, 440] on div "Residential" at bounding box center [185, 434] width 114 height 15
click at [292, 55] on use at bounding box center [291, 55] width 6 height 6
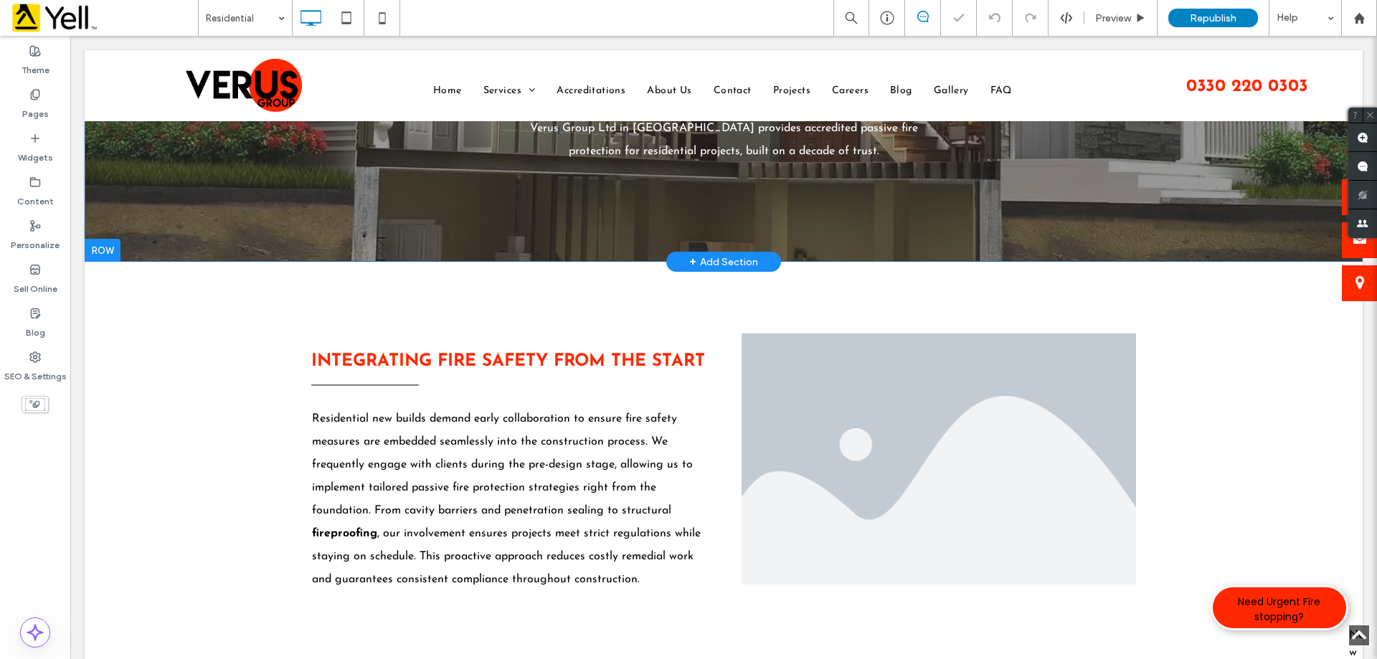
scroll to position [430, 0]
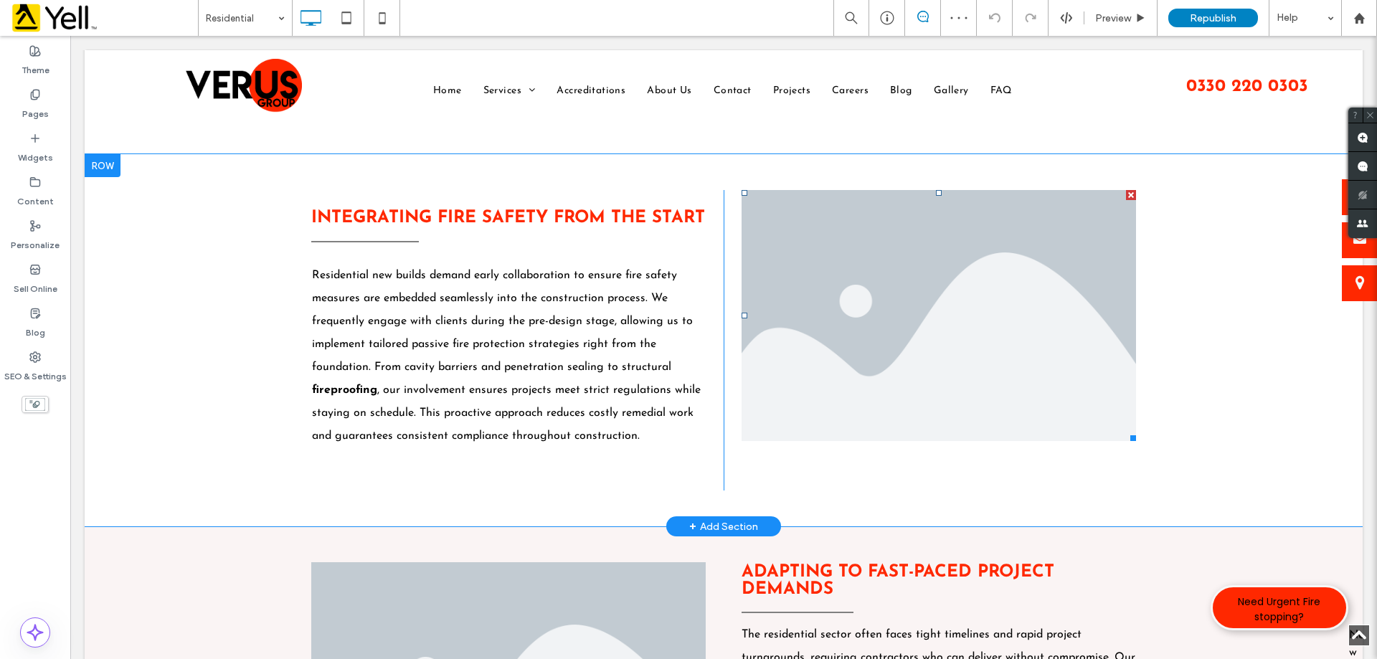
click at [825, 290] on li "Slide title Write your caption here Button" at bounding box center [938, 315] width 394 height 251
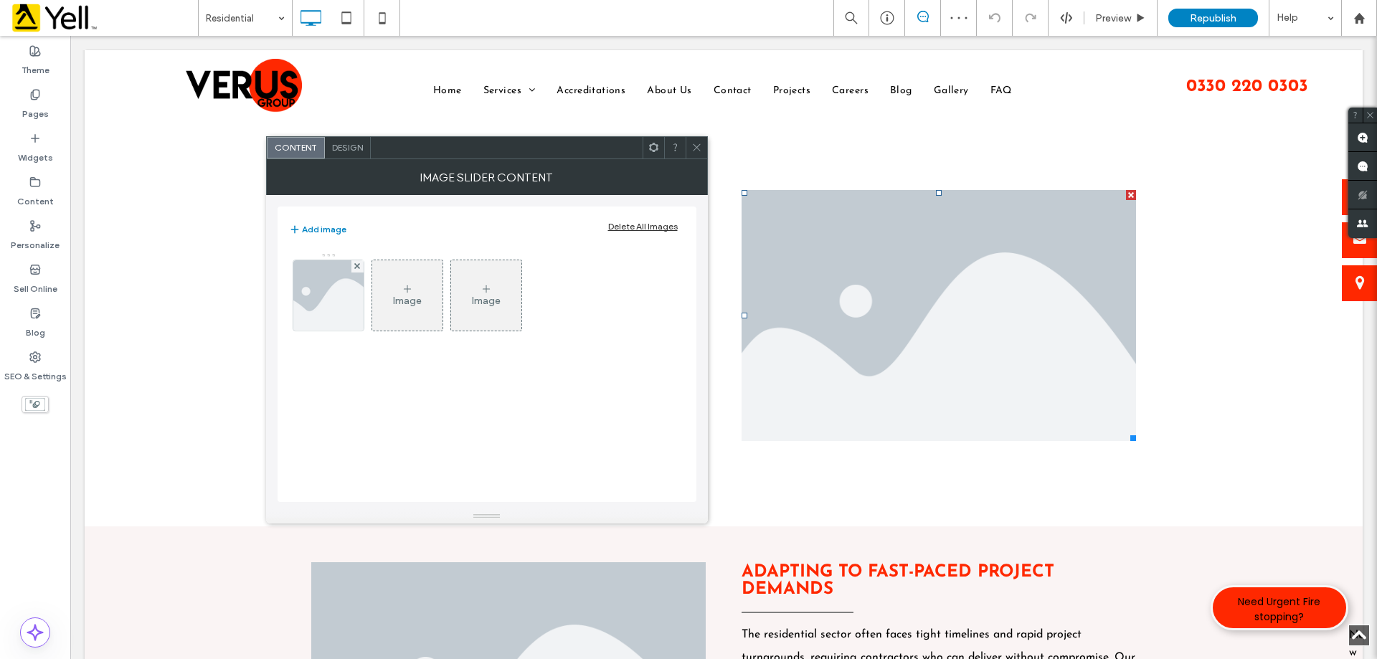
click at [698, 148] on icon at bounding box center [696, 147] width 11 height 11
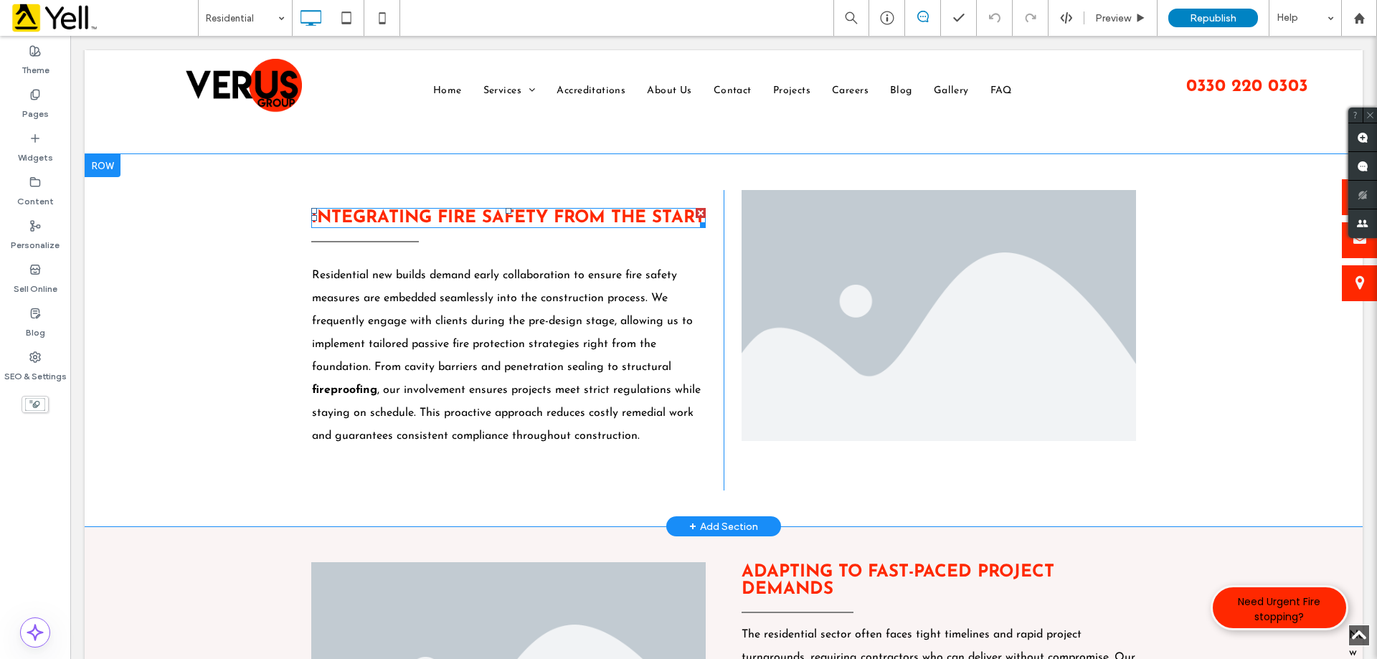
click at [503, 222] on span "Integrating Fire Safety From The Start" at bounding box center [508, 217] width 394 height 17
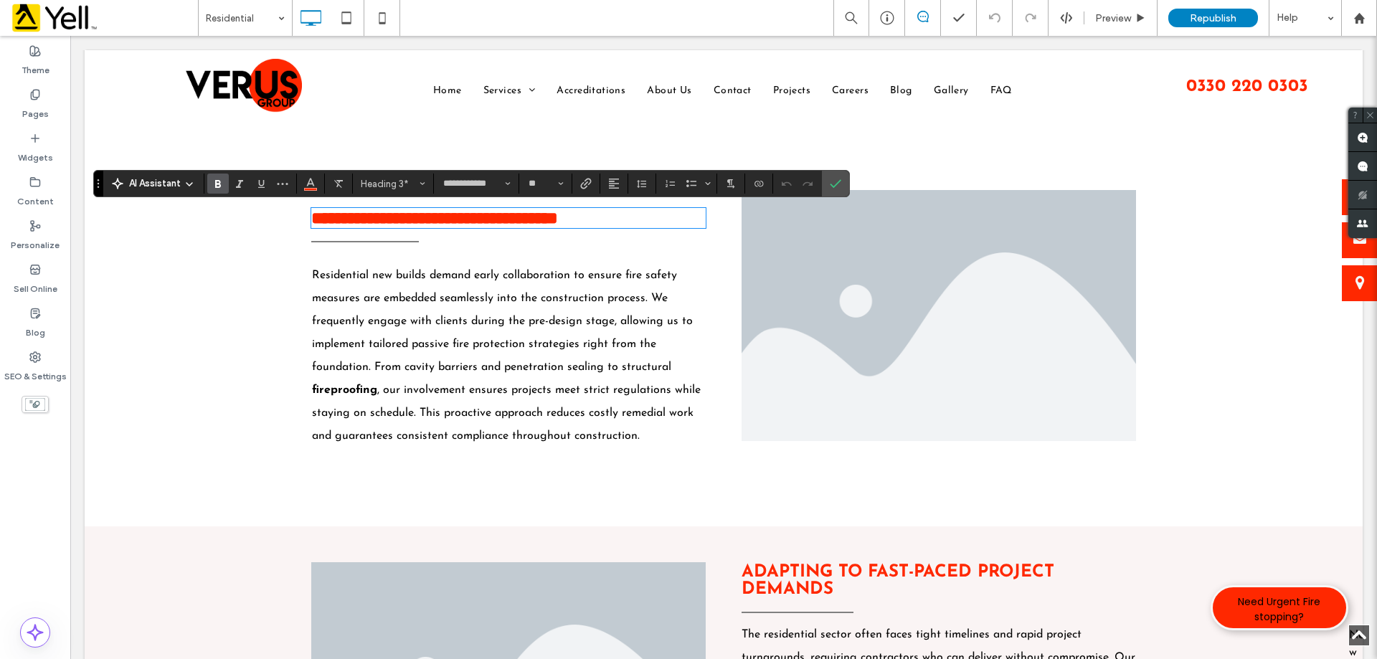
click at [863, 266] on li "Slide title Write your caption here Button" at bounding box center [938, 315] width 394 height 251
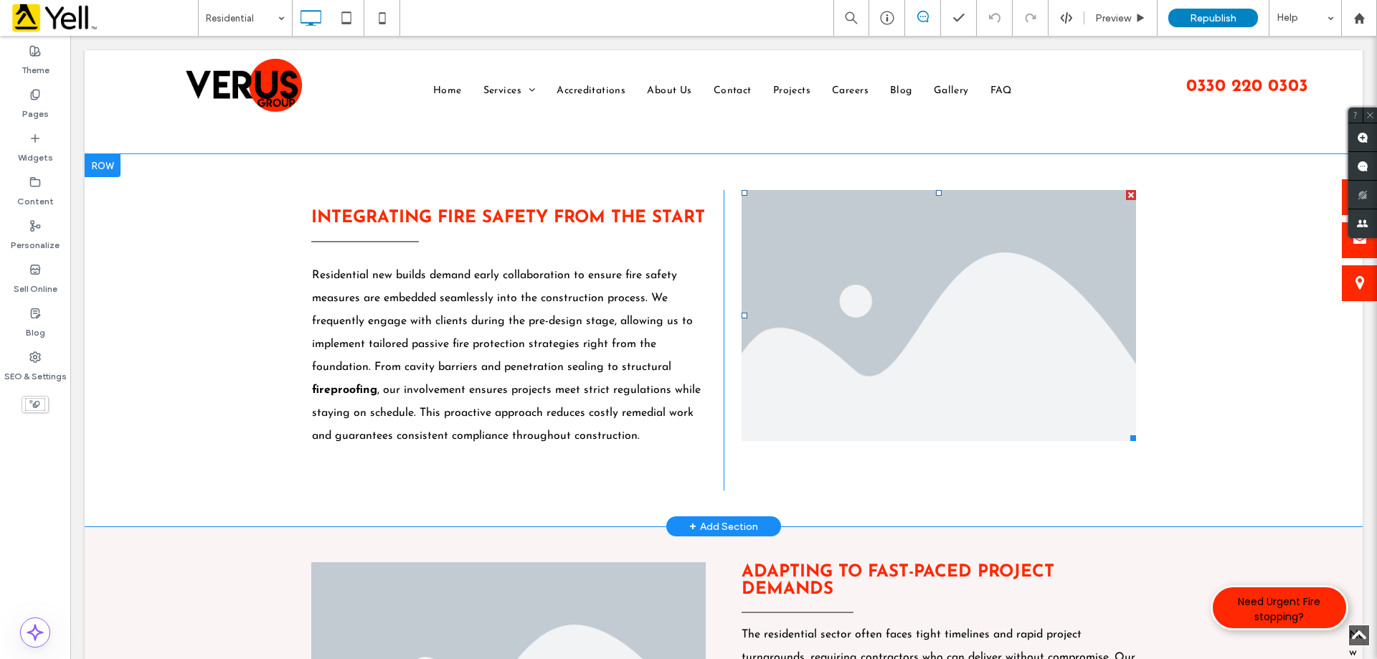
click at [873, 279] on li "Slide title Write your caption here Button" at bounding box center [938, 315] width 394 height 251
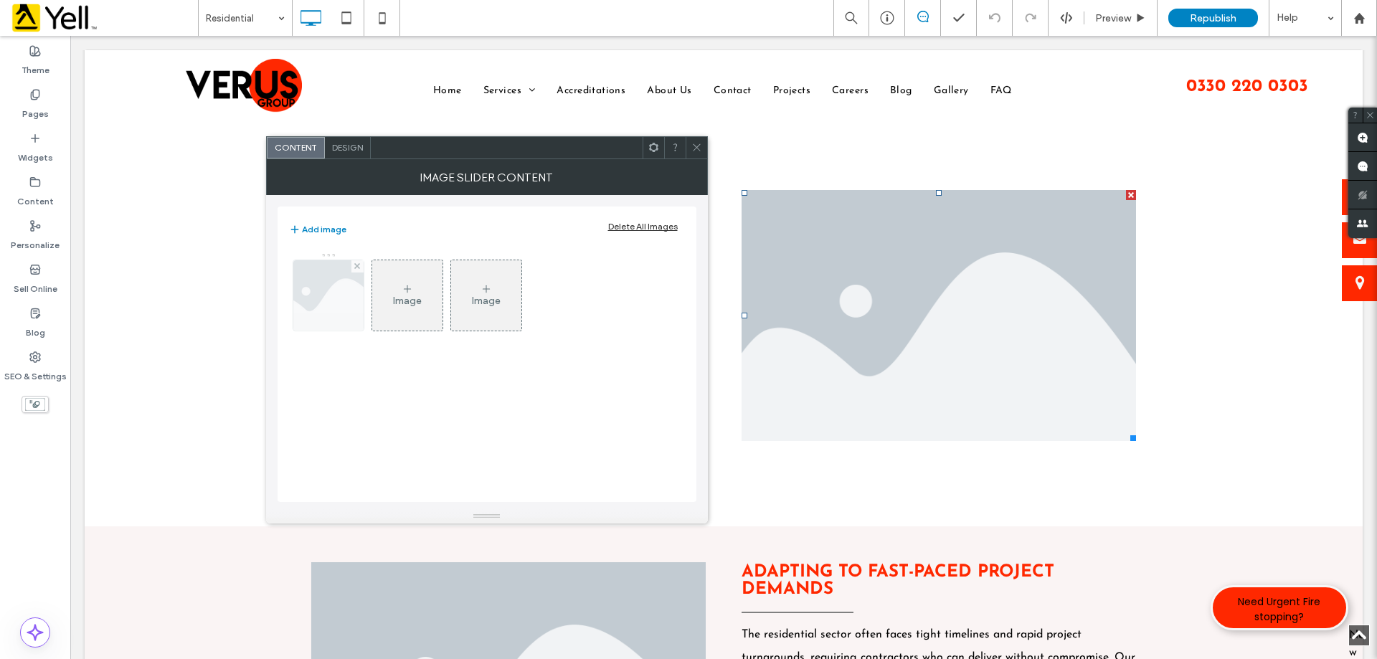
click at [331, 297] on img at bounding box center [327, 295] width 105 height 70
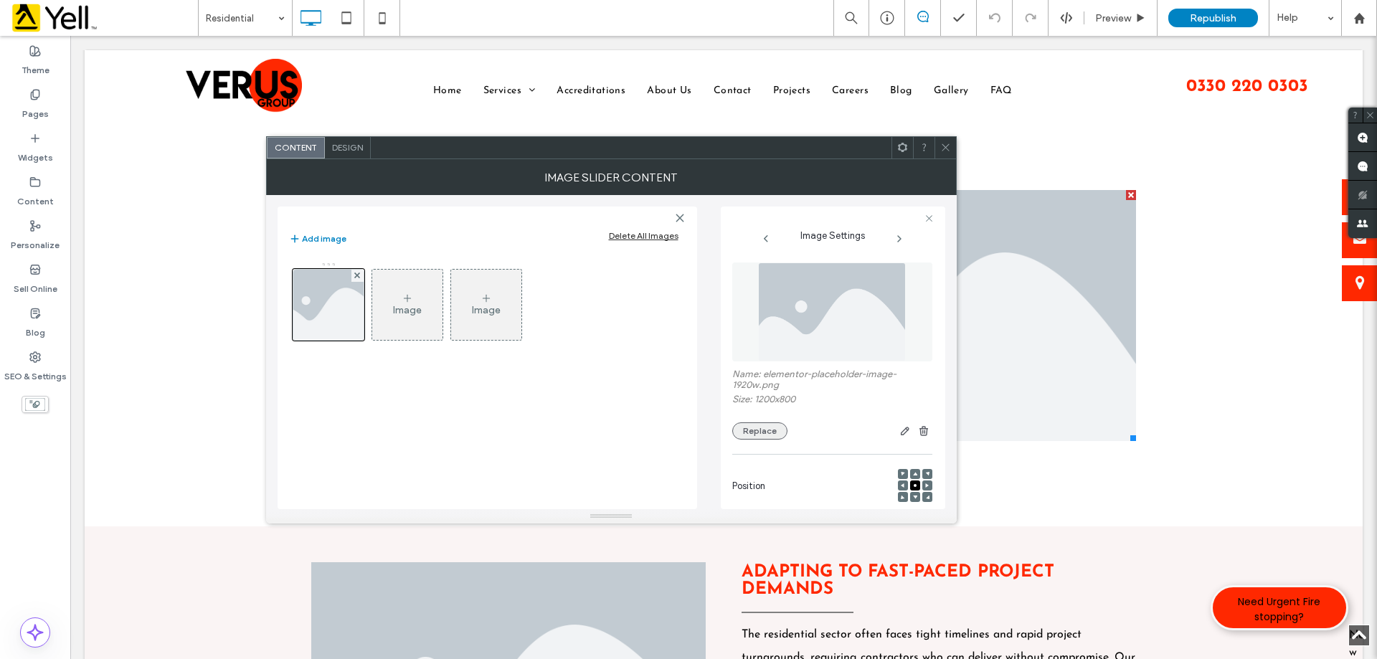
click at [764, 435] on button "Replace" at bounding box center [759, 430] width 55 height 17
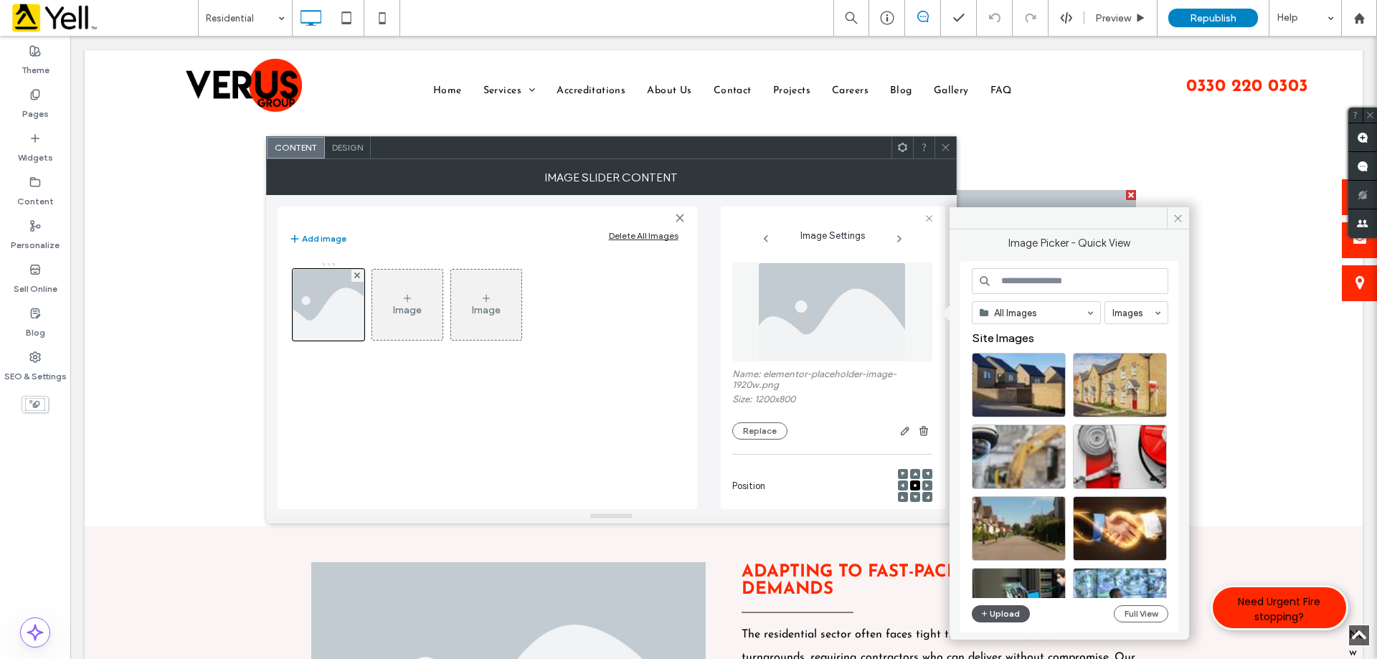
click at [994, 618] on button "Upload" at bounding box center [1001, 613] width 59 height 17
click at [1013, 615] on button "Upload" at bounding box center [1001, 613] width 59 height 17
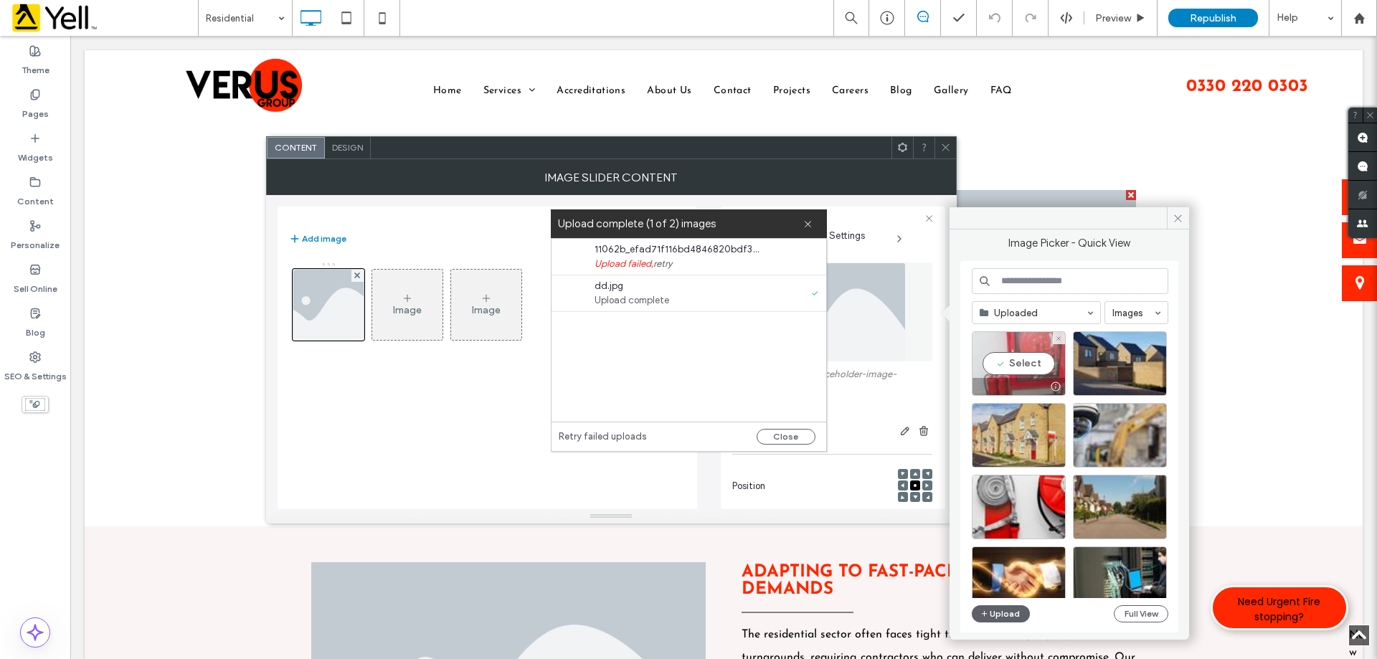
click at [1030, 371] on div "Select" at bounding box center [1019, 363] width 94 height 65
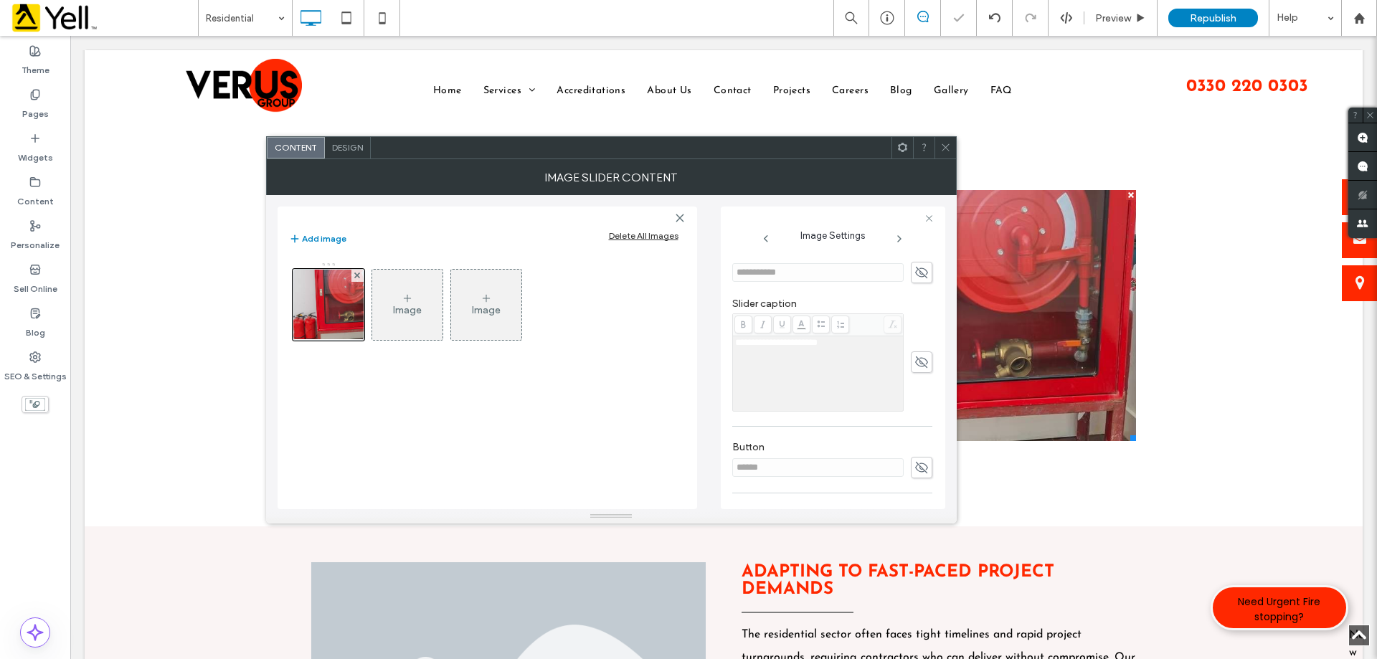
scroll to position [409, 0]
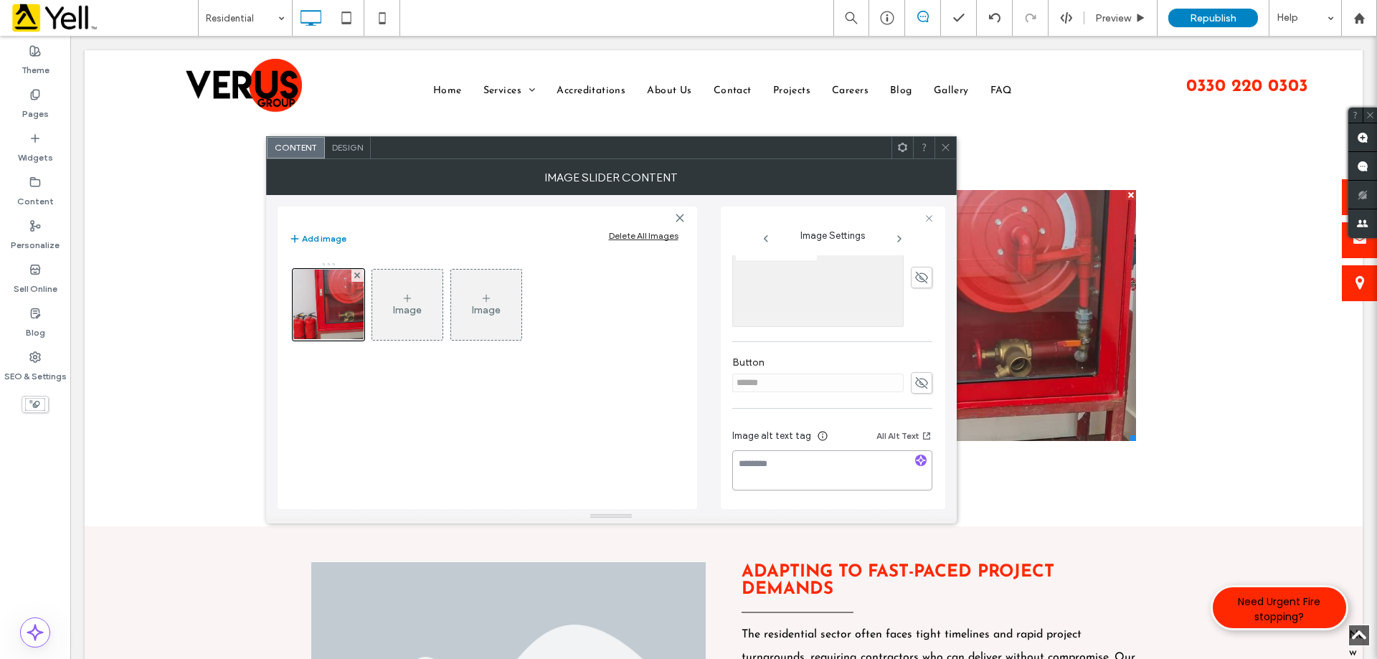
click at [853, 458] on textarea at bounding box center [832, 470] width 200 height 40
paste textarea "**********"
type textarea "**********"
click at [952, 146] on div at bounding box center [945, 148] width 22 height 22
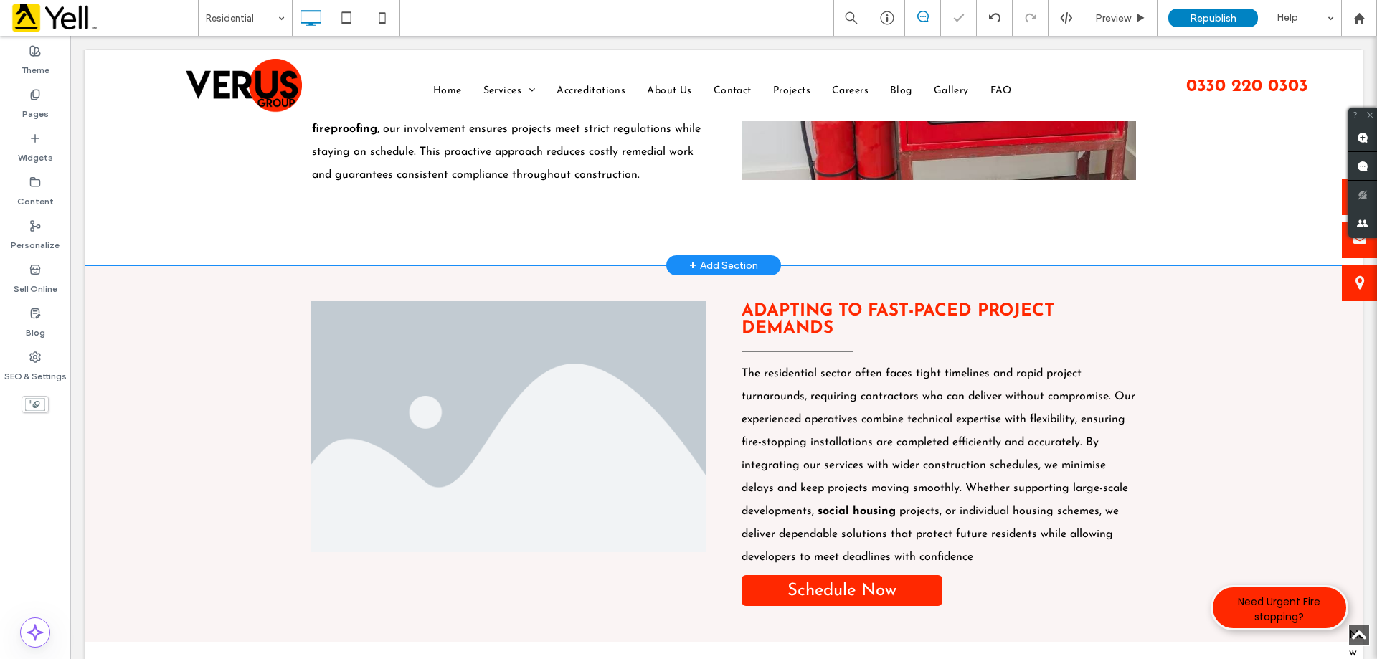
scroll to position [789, 0]
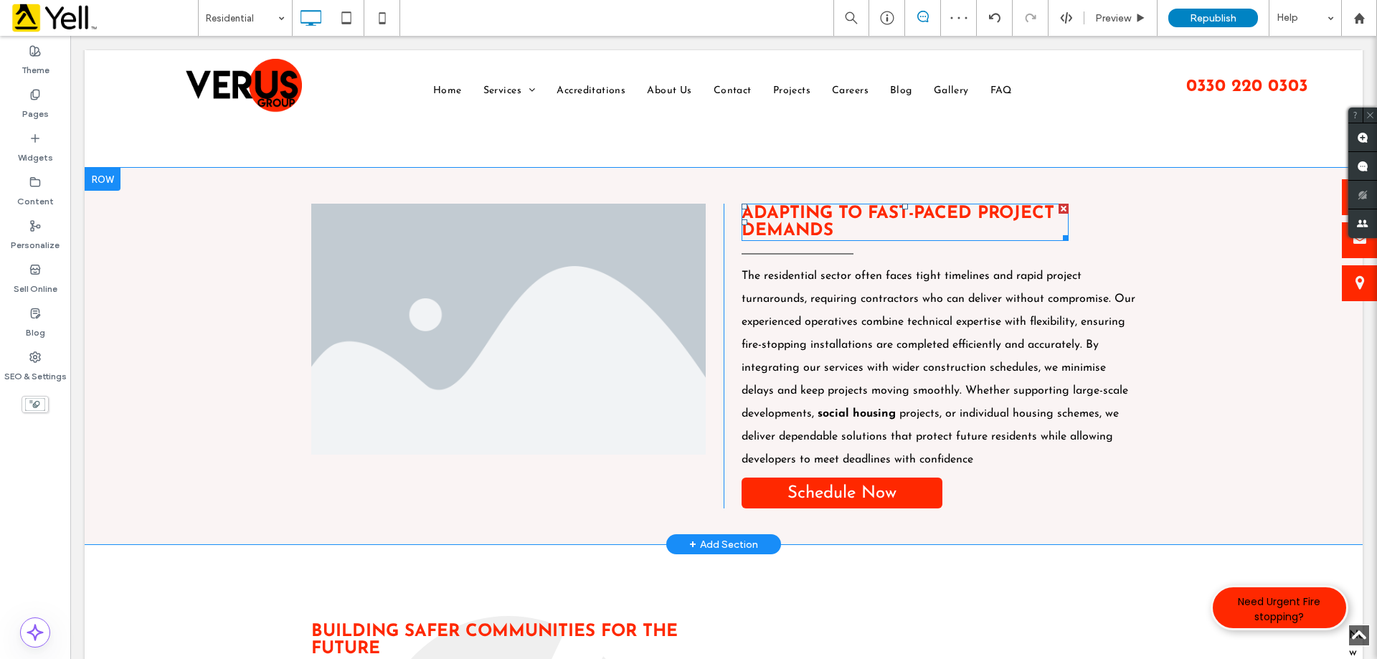
click at [816, 234] on span "Adapting To Fast-Paced Project Demands" at bounding box center [897, 222] width 313 height 34
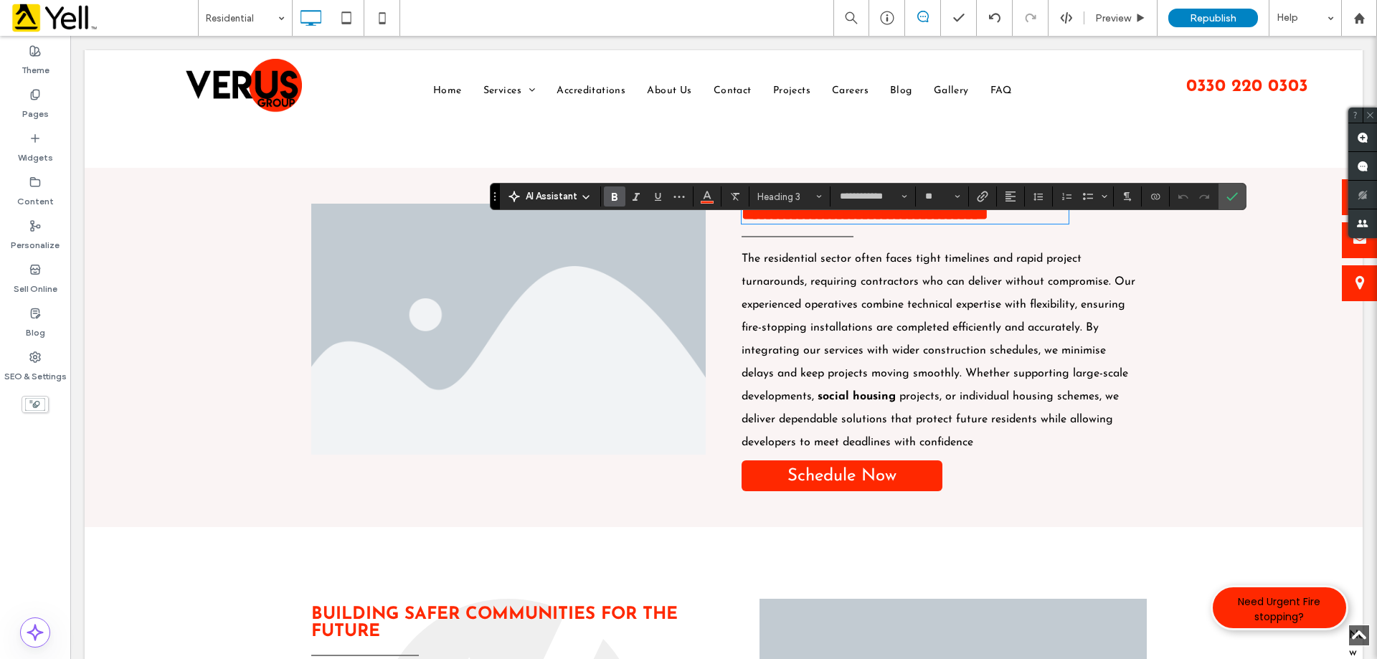
click at [549, 353] on li "Slide title Write your caption here Button" at bounding box center [508, 329] width 394 height 251
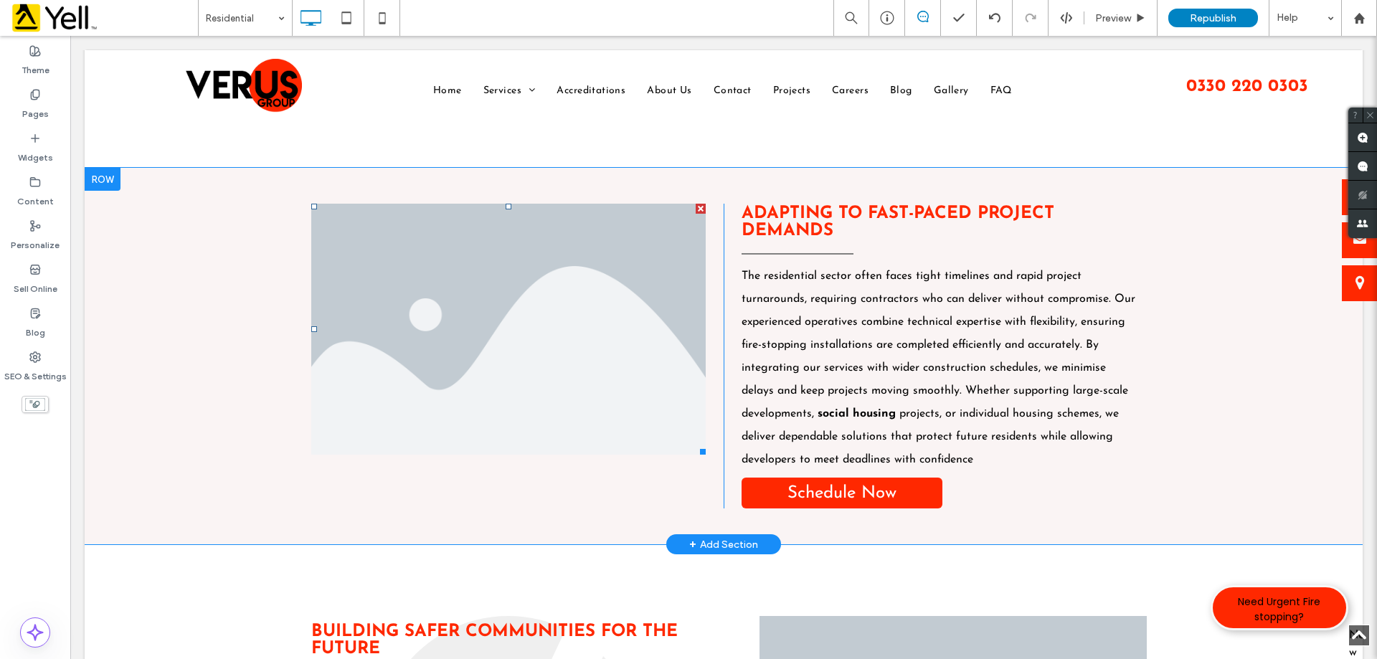
click at [549, 353] on li "Slide title Write your caption here Button" at bounding box center [508, 329] width 394 height 251
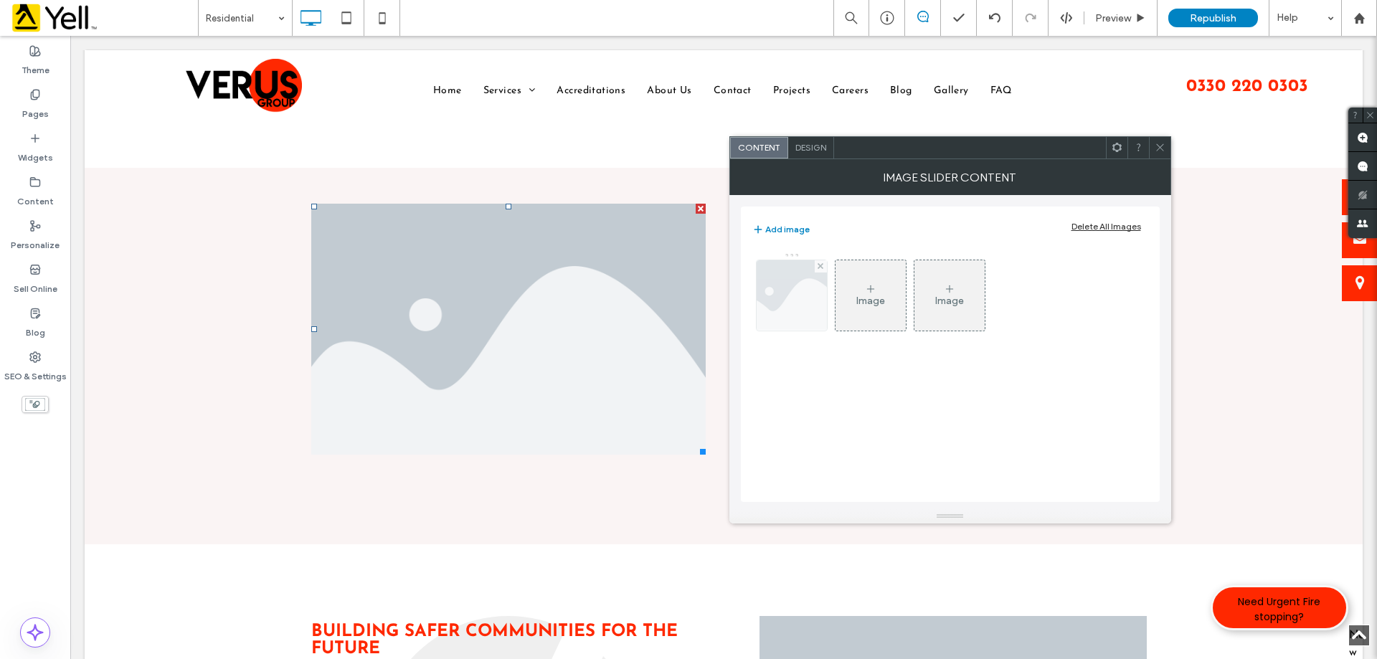
click at [781, 300] on img at bounding box center [791, 295] width 105 height 70
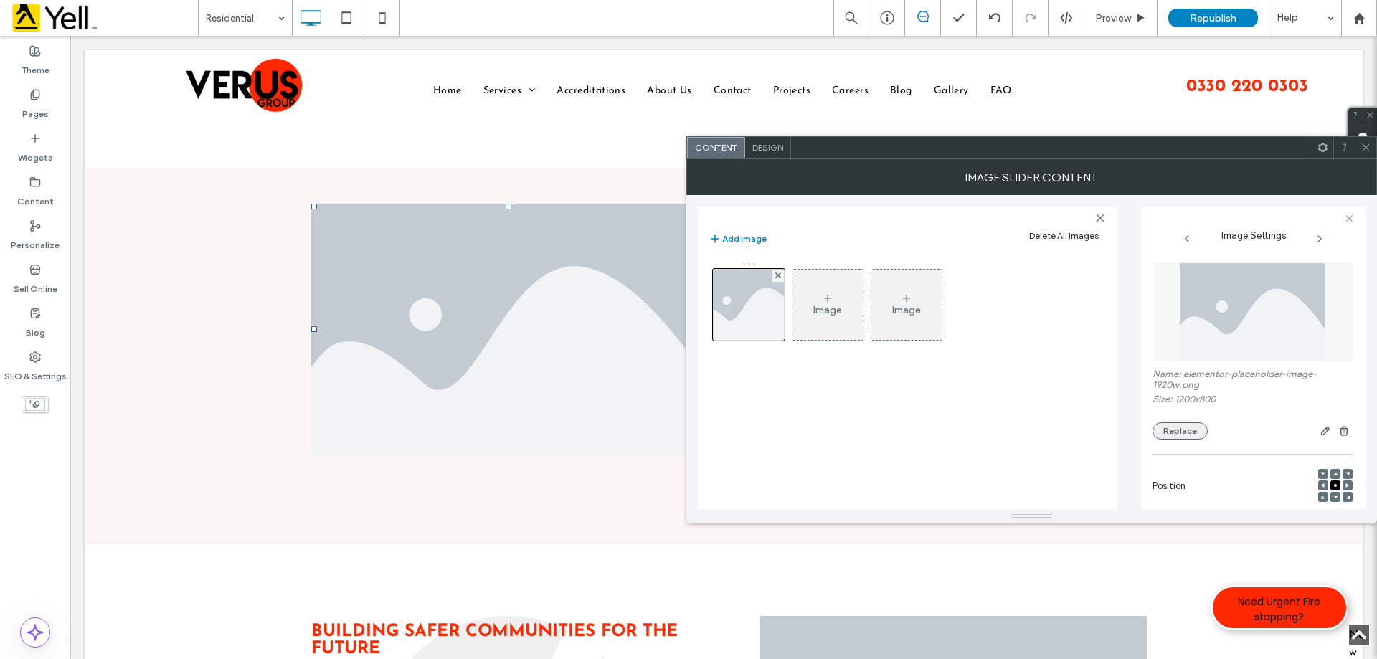
click at [1180, 433] on button "Replace" at bounding box center [1179, 430] width 55 height 17
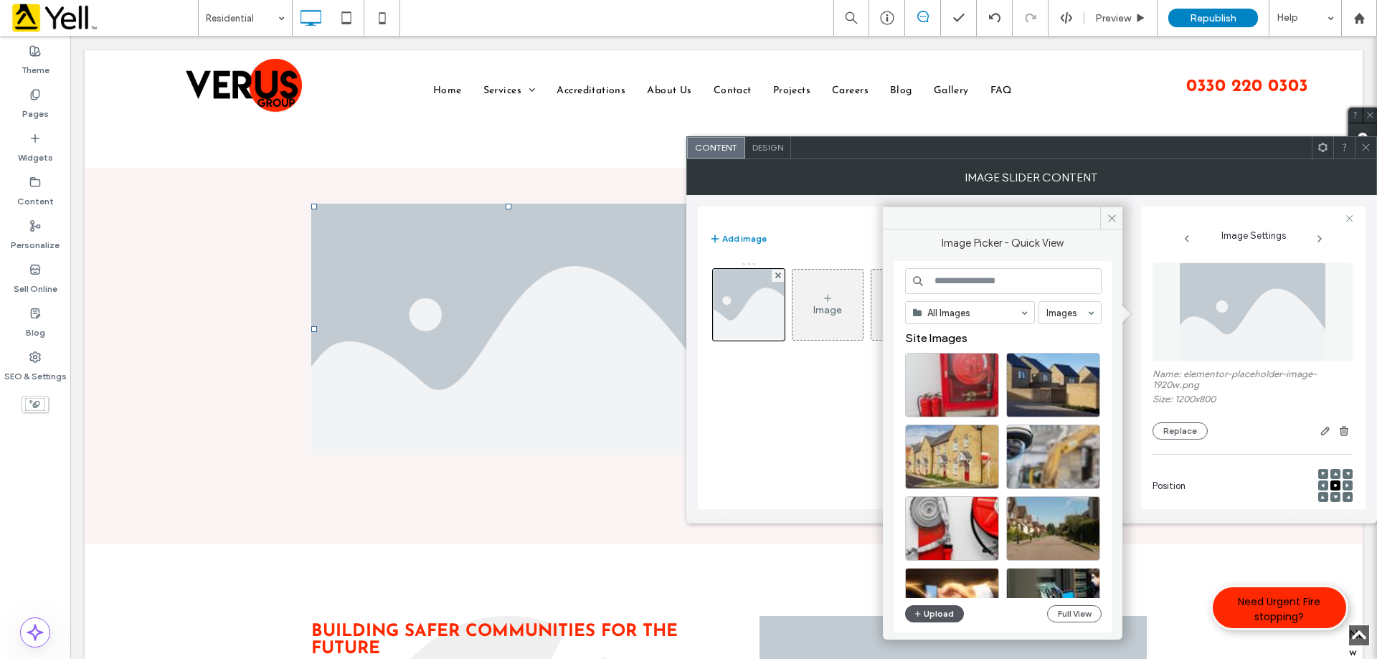
click at [930, 612] on button "Upload" at bounding box center [934, 613] width 59 height 17
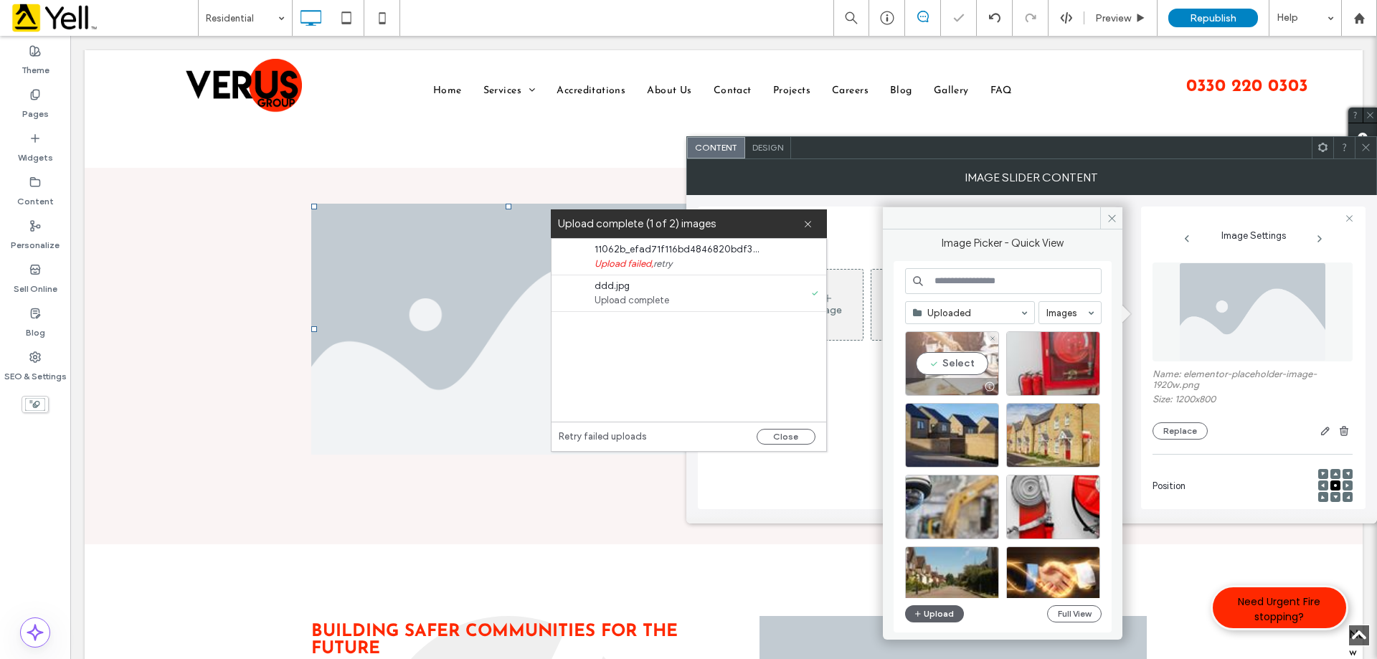
click at [949, 356] on div "Select" at bounding box center [952, 363] width 94 height 65
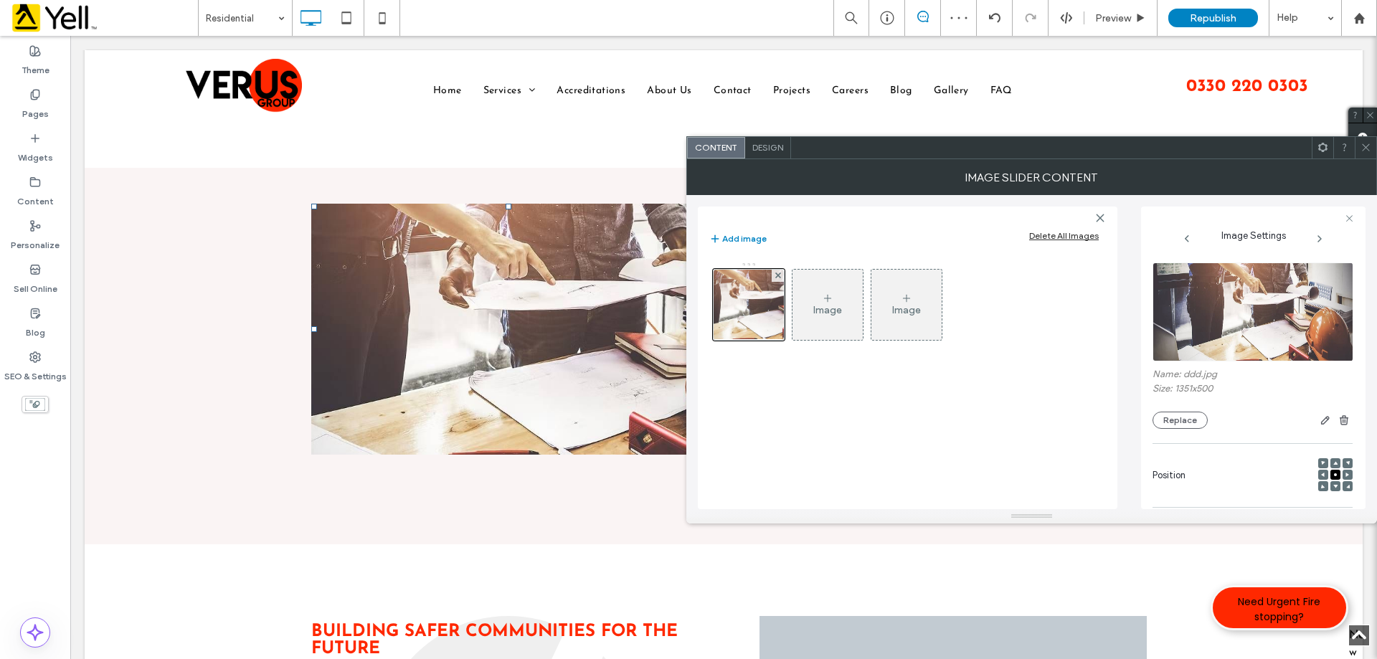
scroll to position [409, 0]
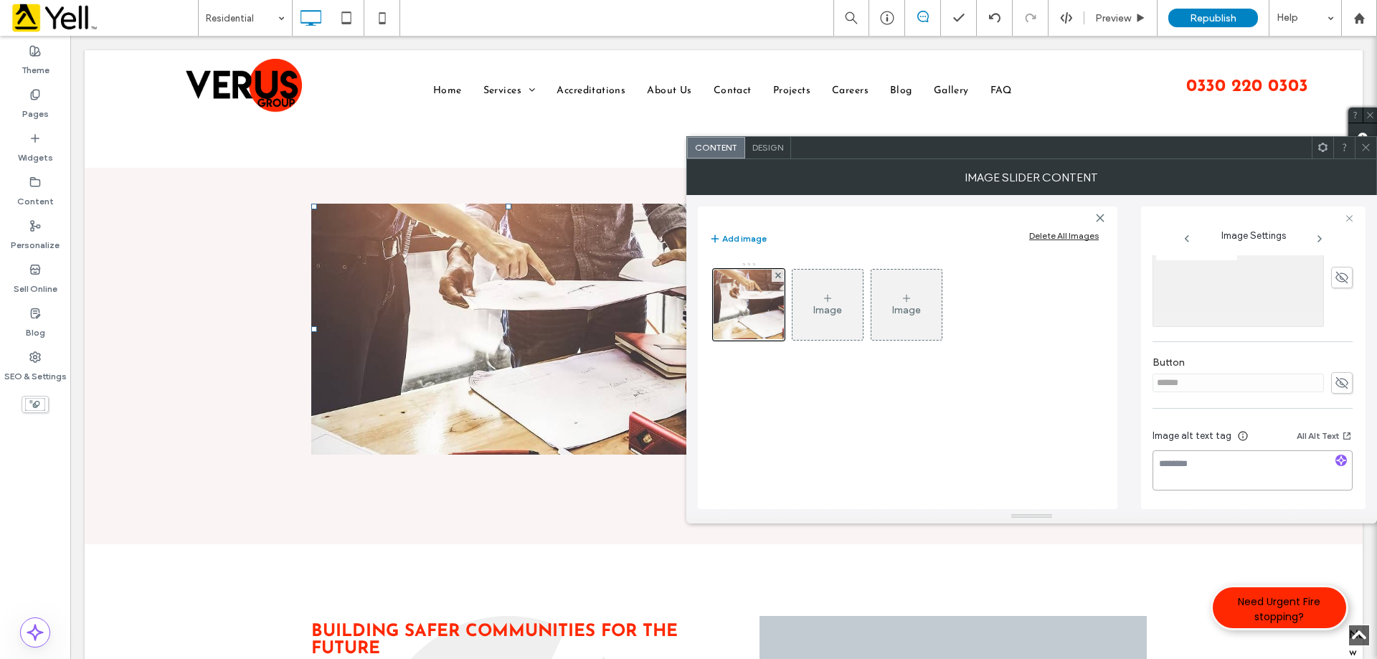
click at [1234, 478] on textarea at bounding box center [1252, 470] width 200 height 40
paste textarea "**********"
type textarea "**********"
click at [1349, 216] on icon at bounding box center [1349, 218] width 9 height 9
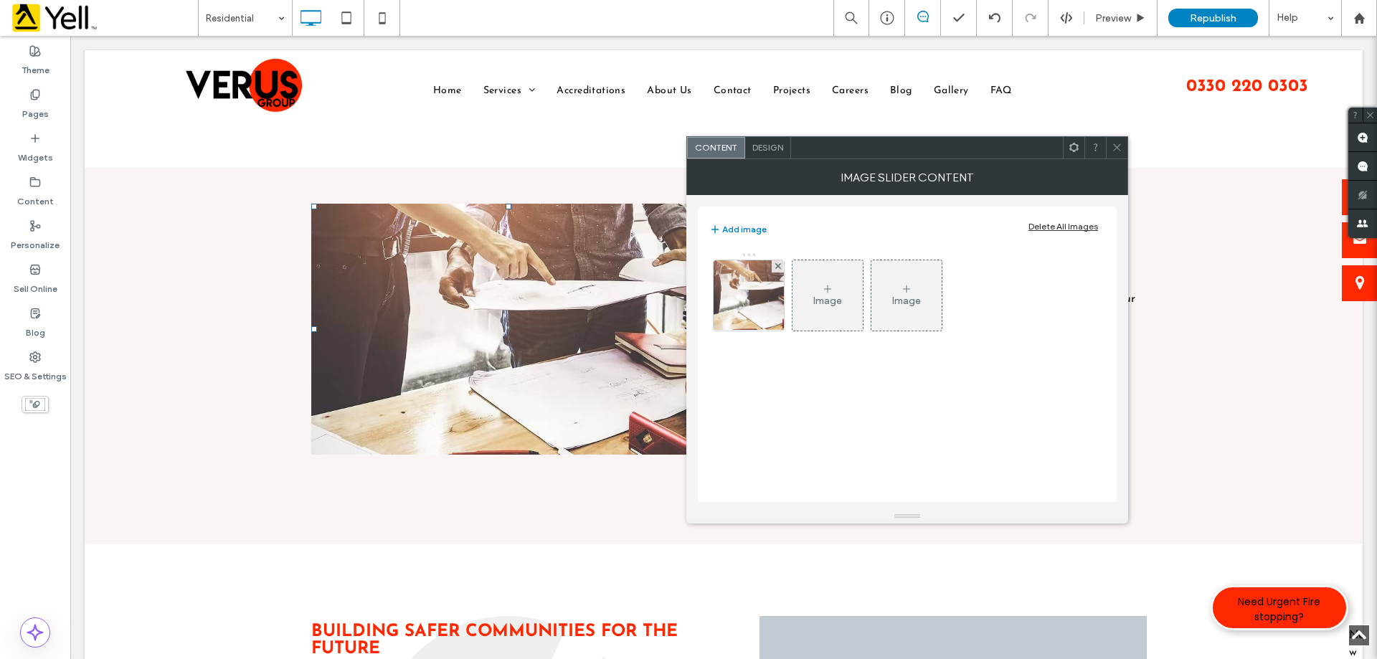
click at [1119, 151] on icon at bounding box center [1117, 147] width 11 height 11
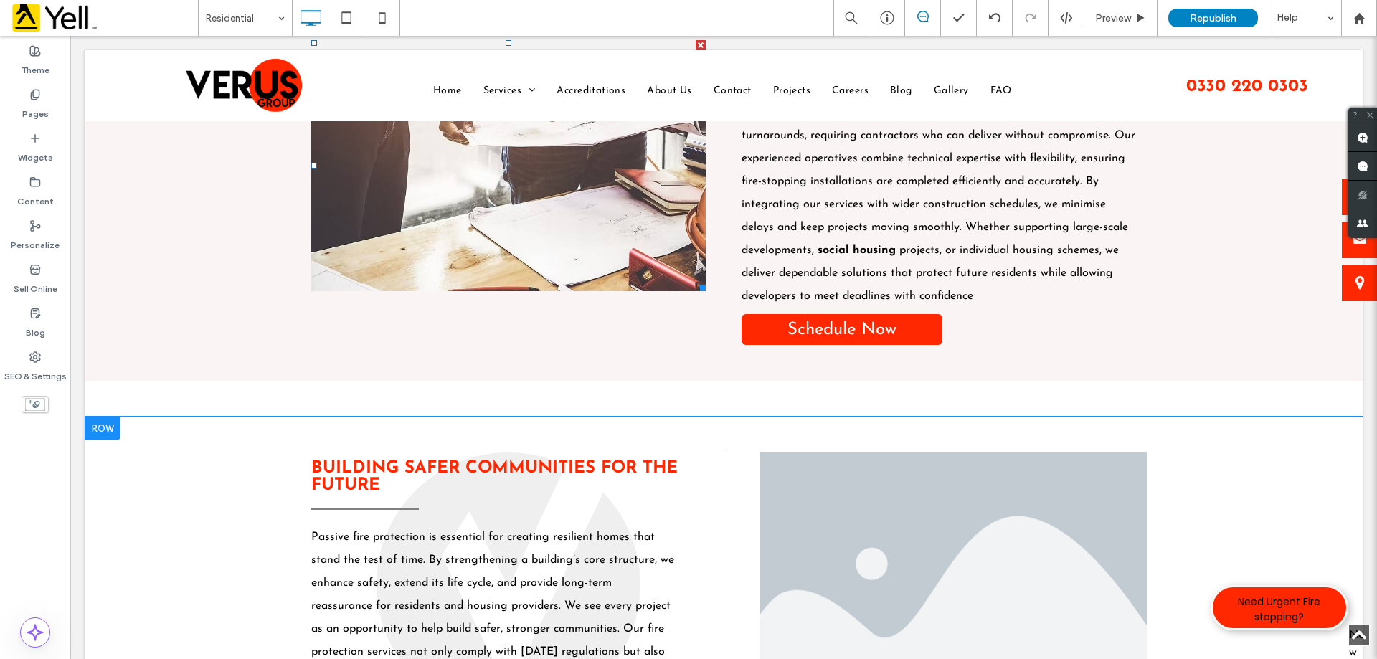
scroll to position [1147, 0]
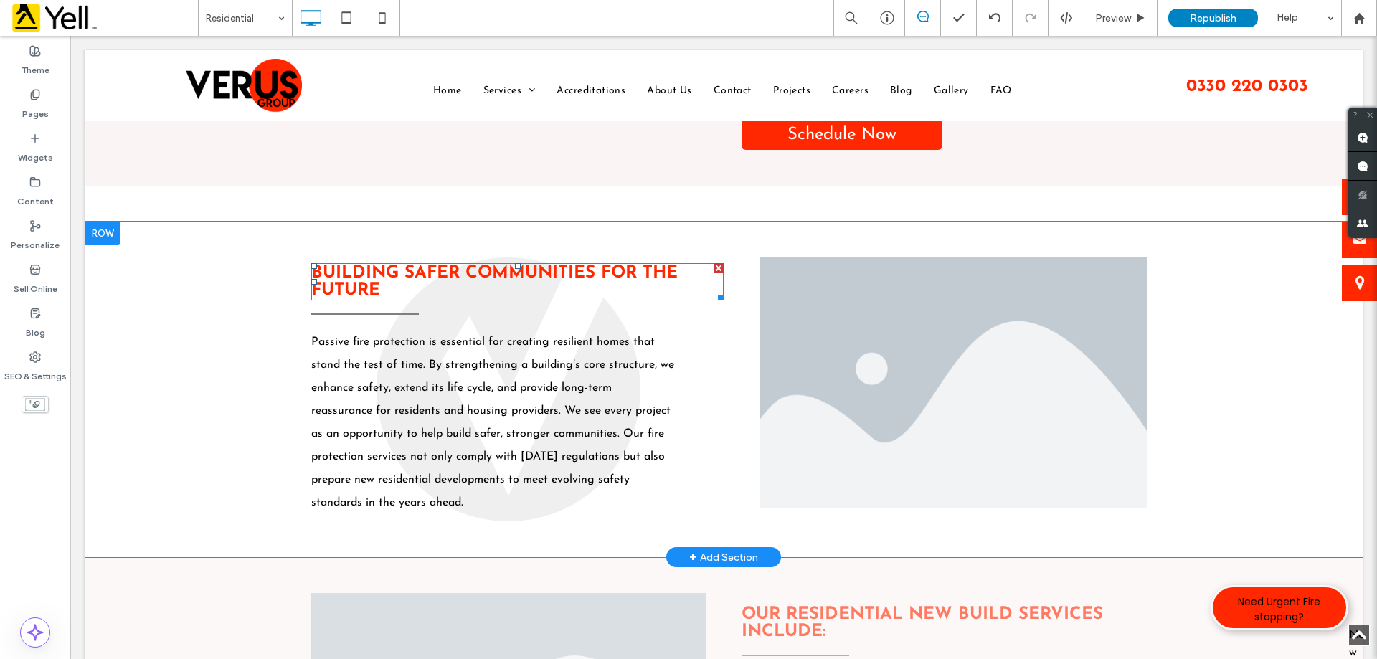
click at [603, 285] on span "Building Safer Communities For The Future" at bounding box center [494, 282] width 366 height 34
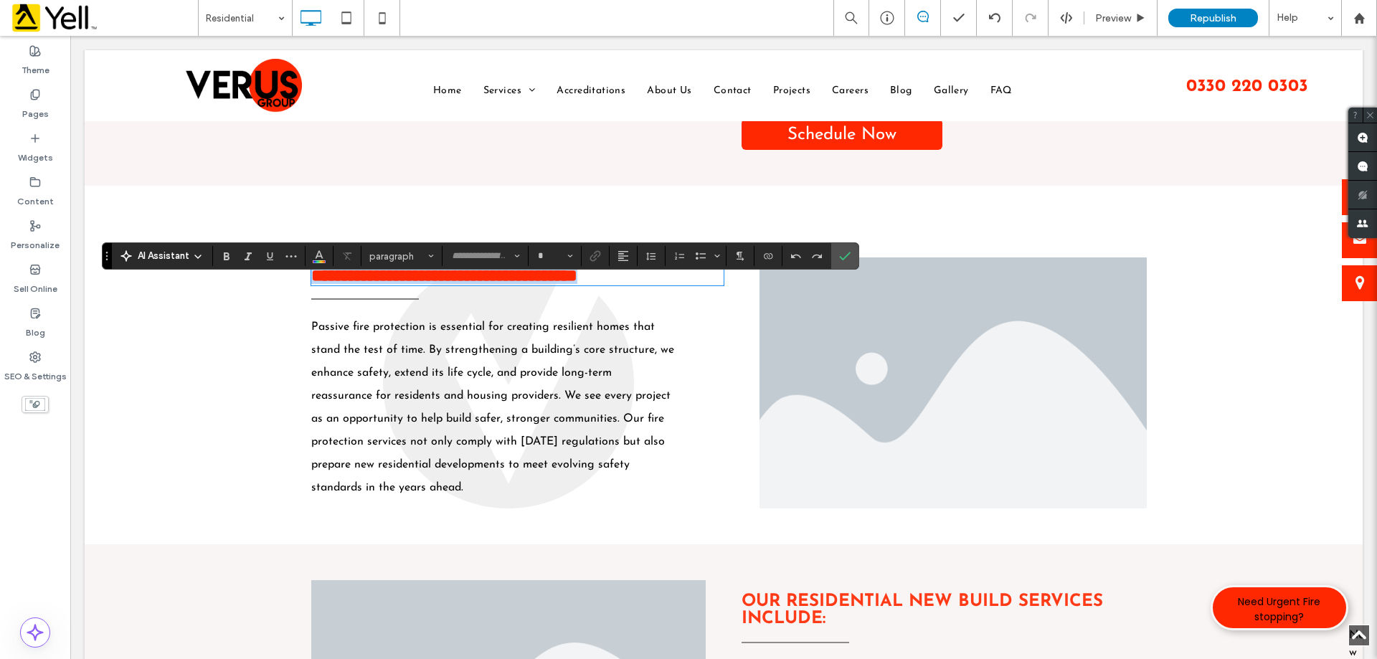
type input "**********"
type input "**"
click at [863, 339] on li "Slide title Write your caption here Button" at bounding box center [952, 382] width 387 height 251
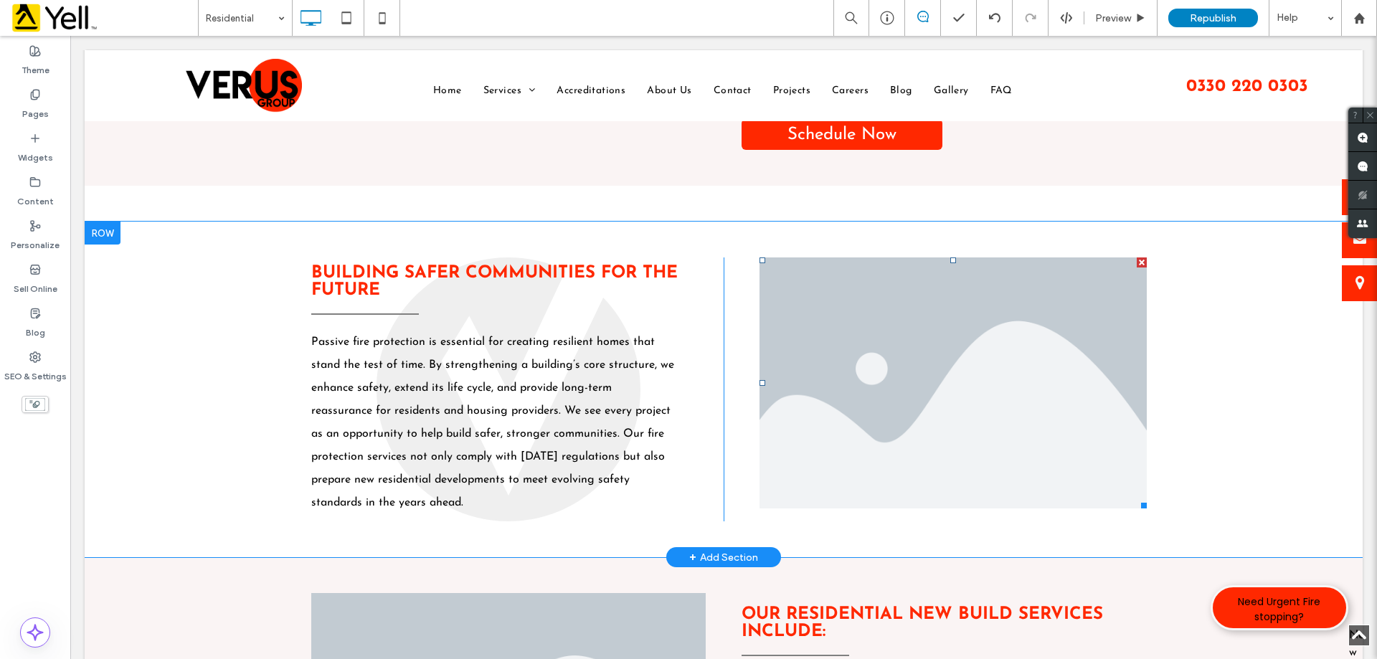
click at [895, 353] on li "Slide title Write your caption here Button" at bounding box center [952, 382] width 387 height 251
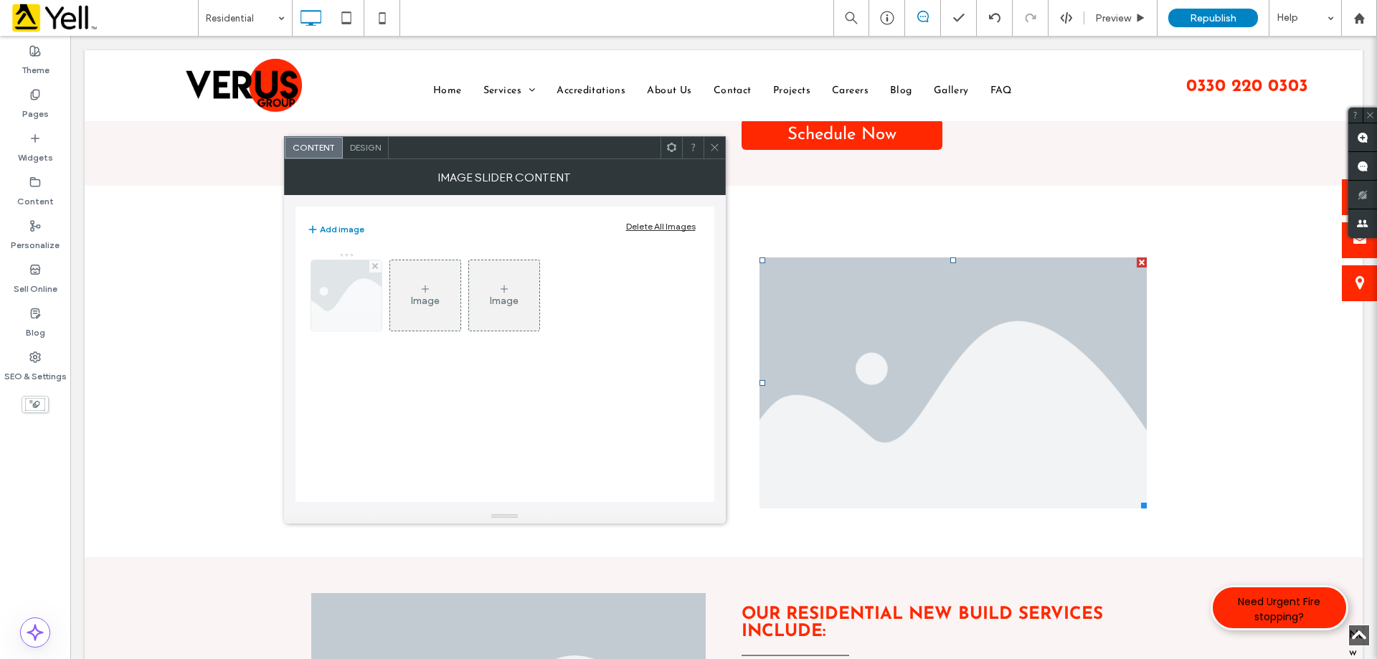
click at [349, 294] on img at bounding box center [345, 295] width 105 height 70
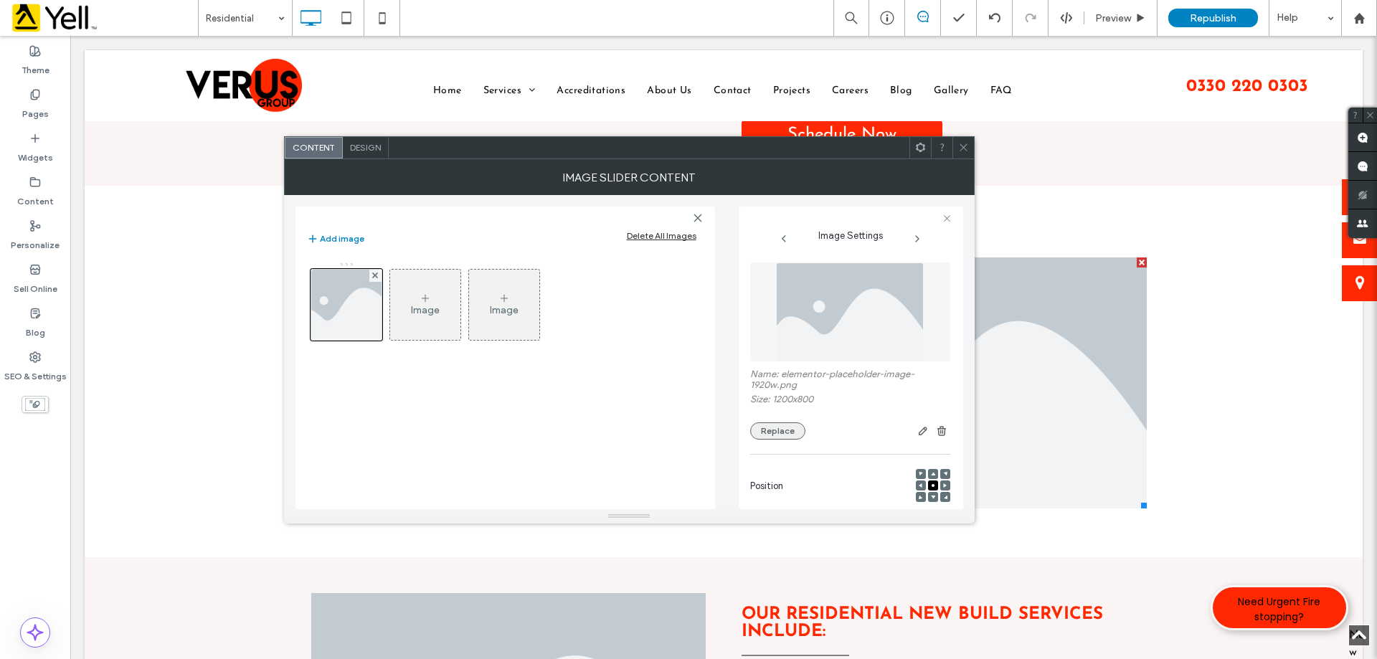
click at [770, 432] on button "Replace" at bounding box center [777, 430] width 55 height 17
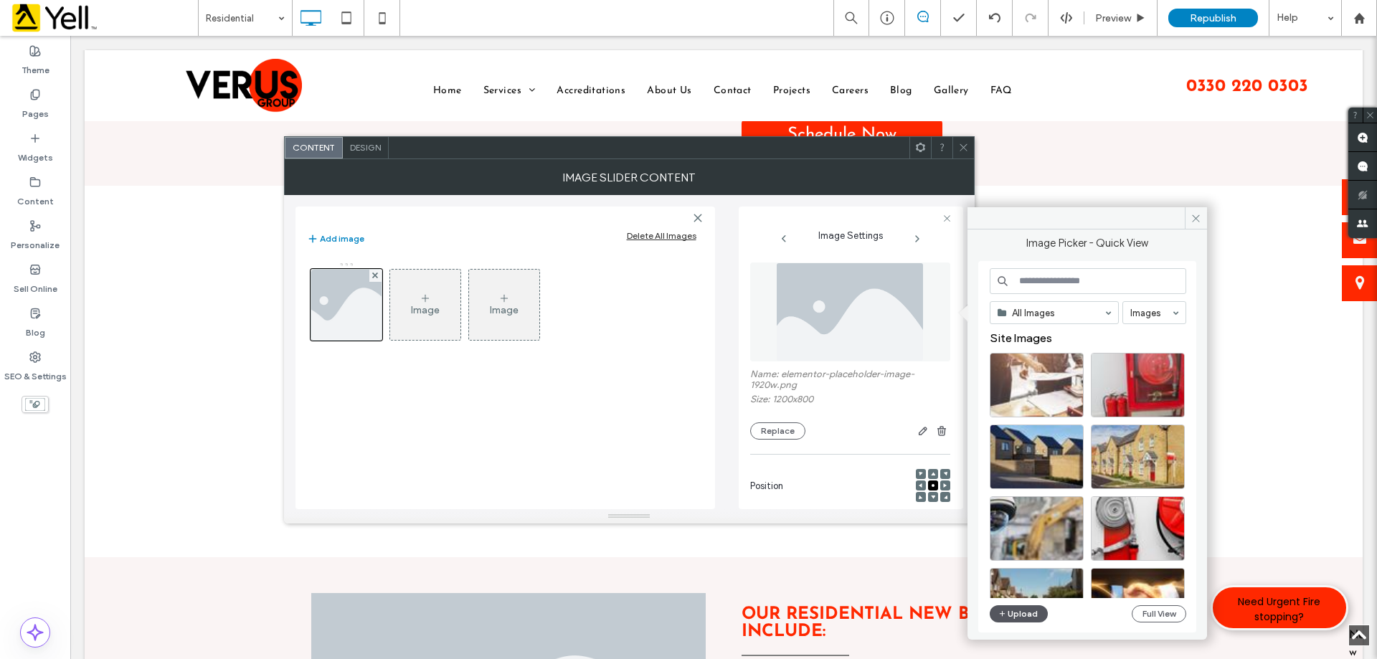
click at [1008, 610] on button "Upload" at bounding box center [1019, 613] width 59 height 17
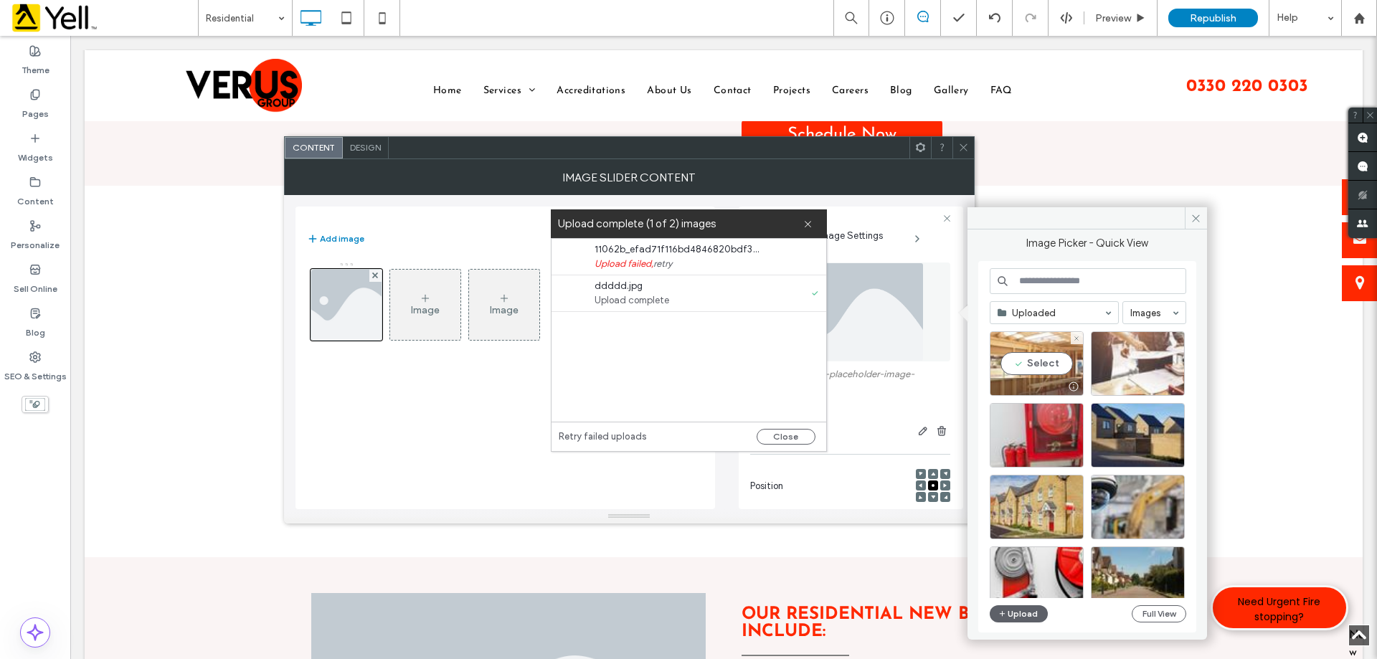
click at [1044, 371] on div "Select" at bounding box center [1037, 363] width 94 height 65
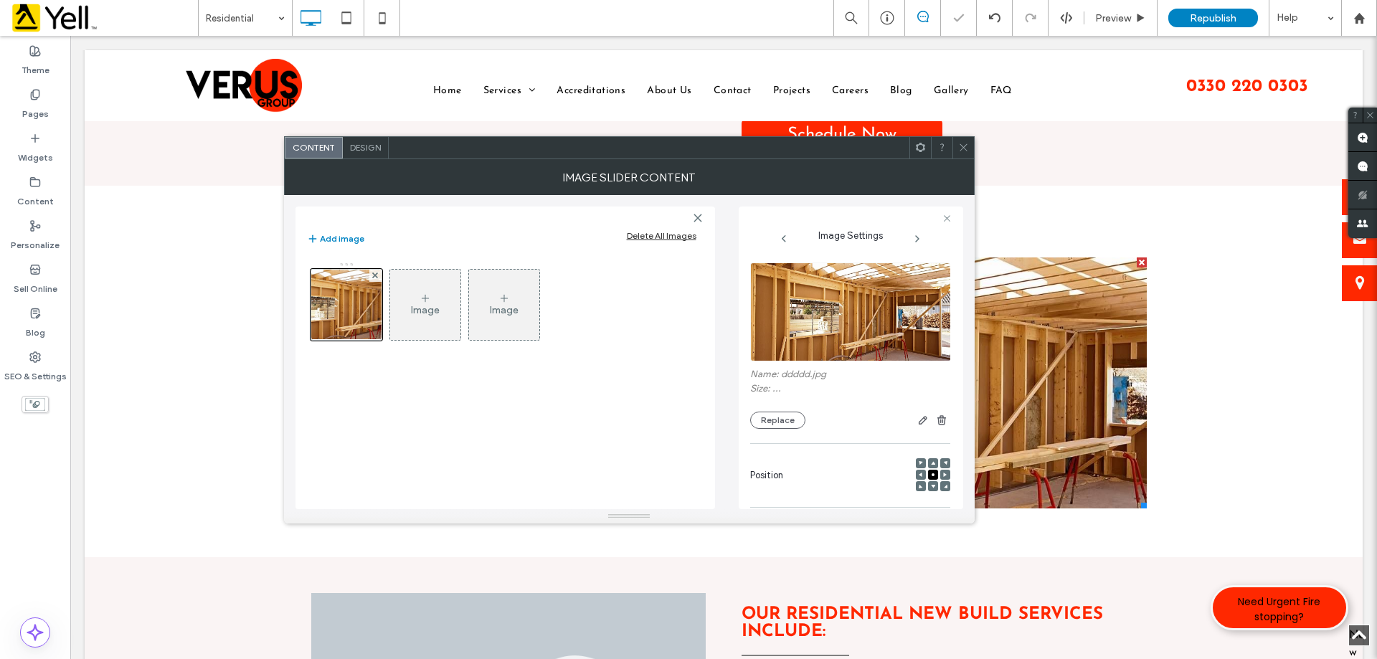
scroll to position [409, 0]
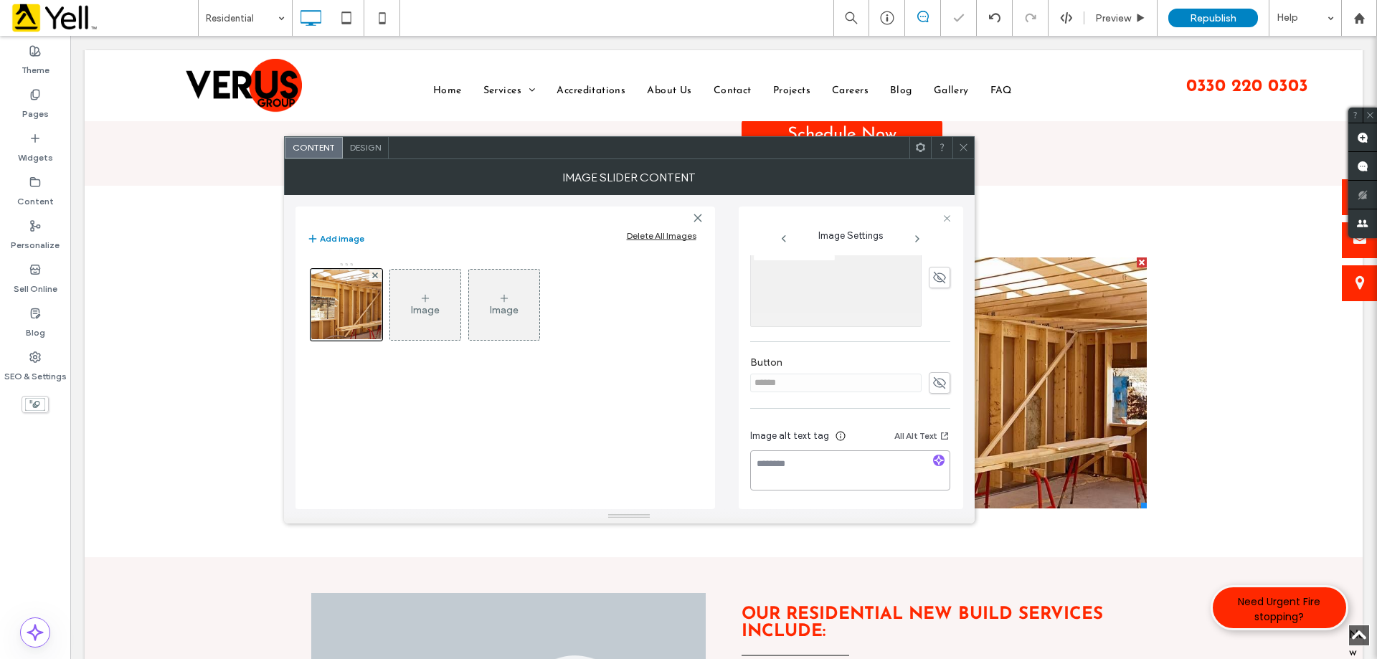
click at [842, 468] on textarea at bounding box center [850, 470] width 200 height 40
paste textarea "**********"
type textarea "**********"
click at [968, 150] on icon at bounding box center [963, 147] width 11 height 11
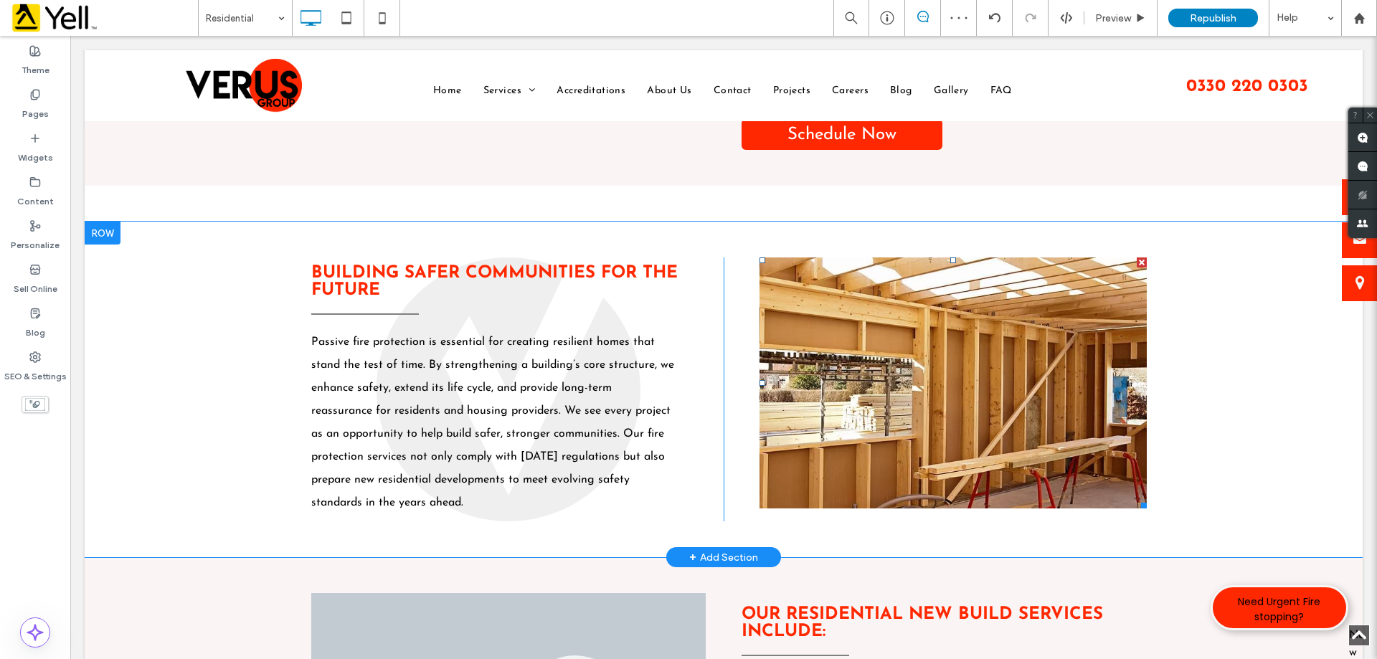
scroll to position [1506, 0]
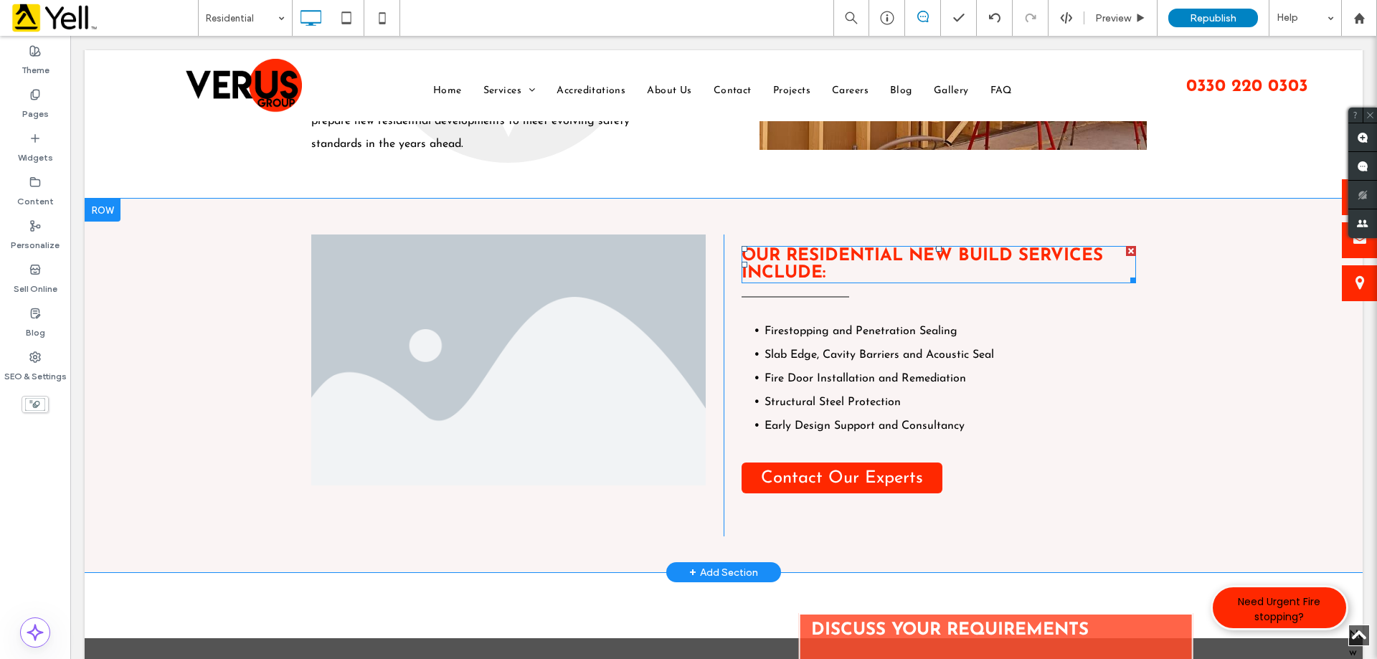
click at [856, 270] on strong "Our Residential New Build Services Include:" at bounding box center [921, 264] width 361 height 34
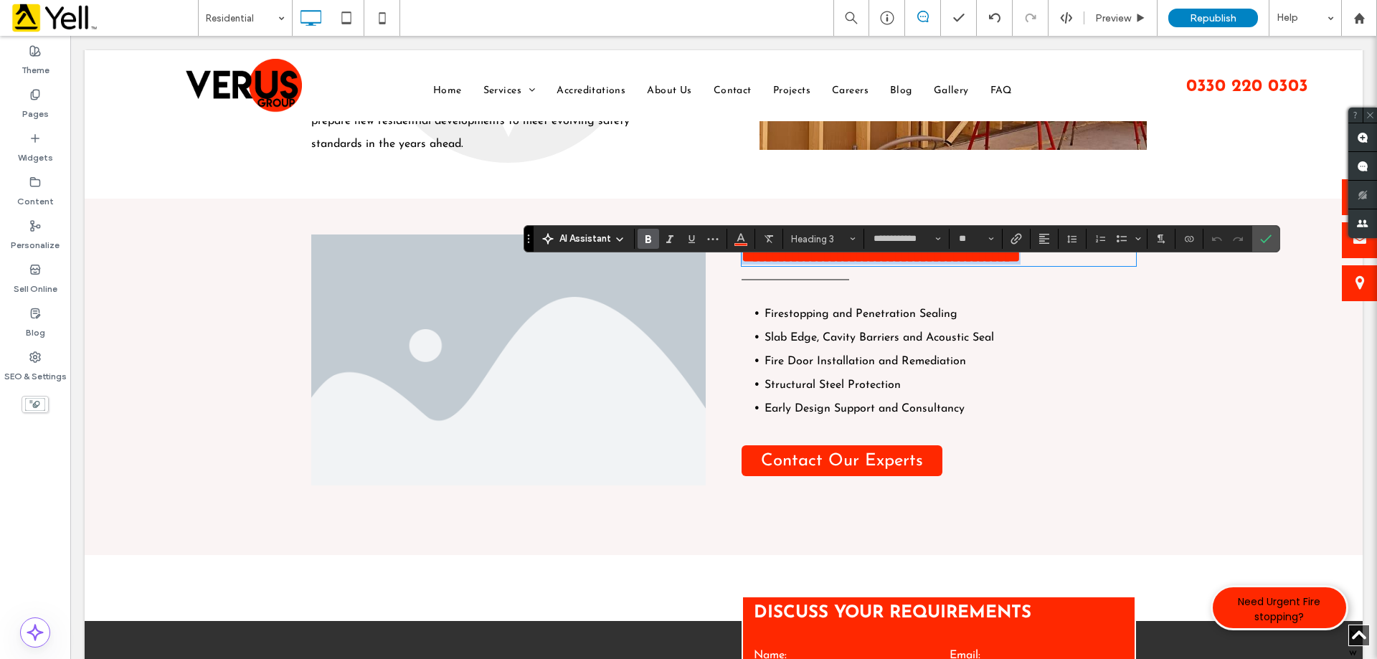
copy strong "**********"
click at [483, 398] on li "Slide title Write your caption here Button" at bounding box center [508, 359] width 394 height 251
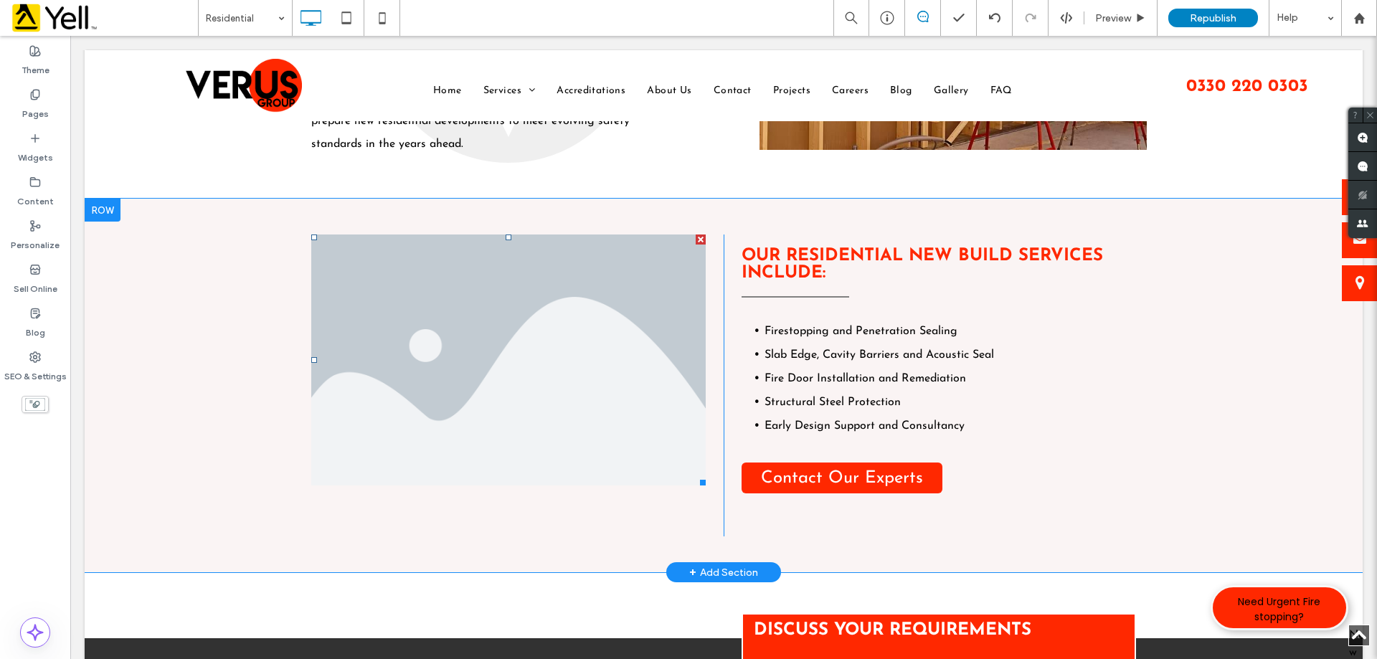
click at [556, 374] on li "Slide title Write your caption here Button" at bounding box center [508, 359] width 394 height 251
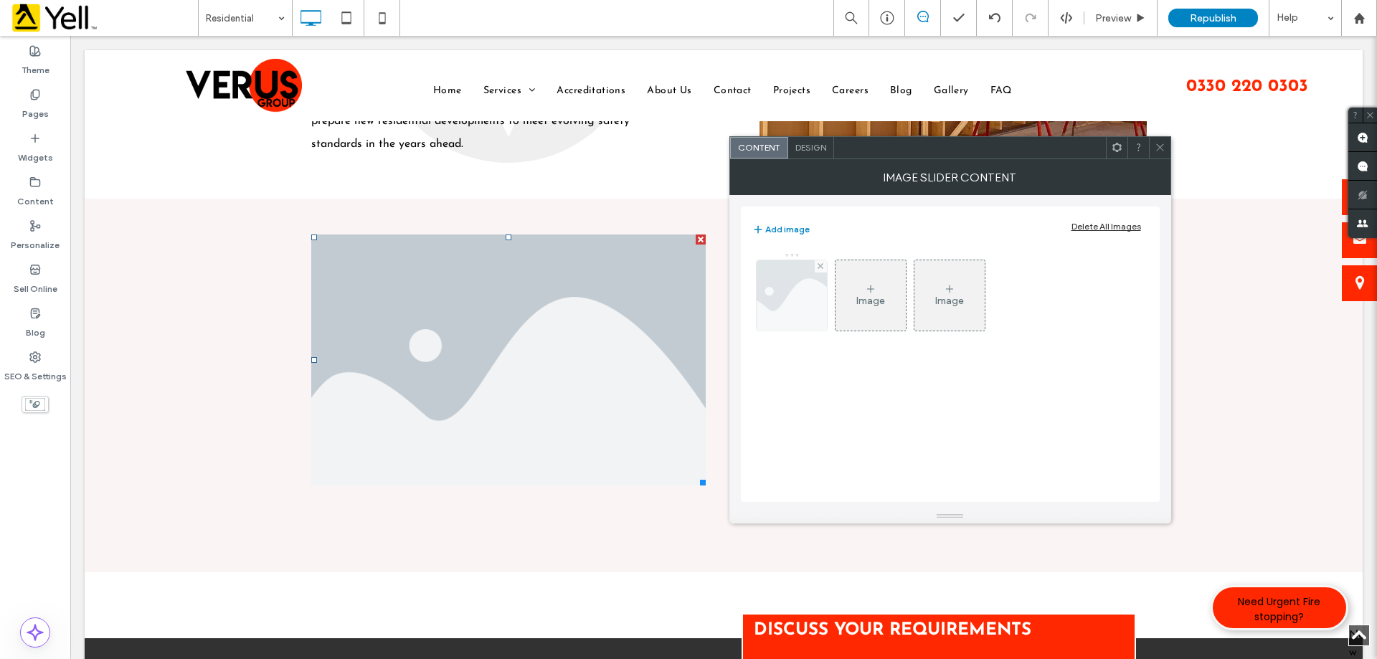
click at [759, 316] on img at bounding box center [791, 295] width 105 height 70
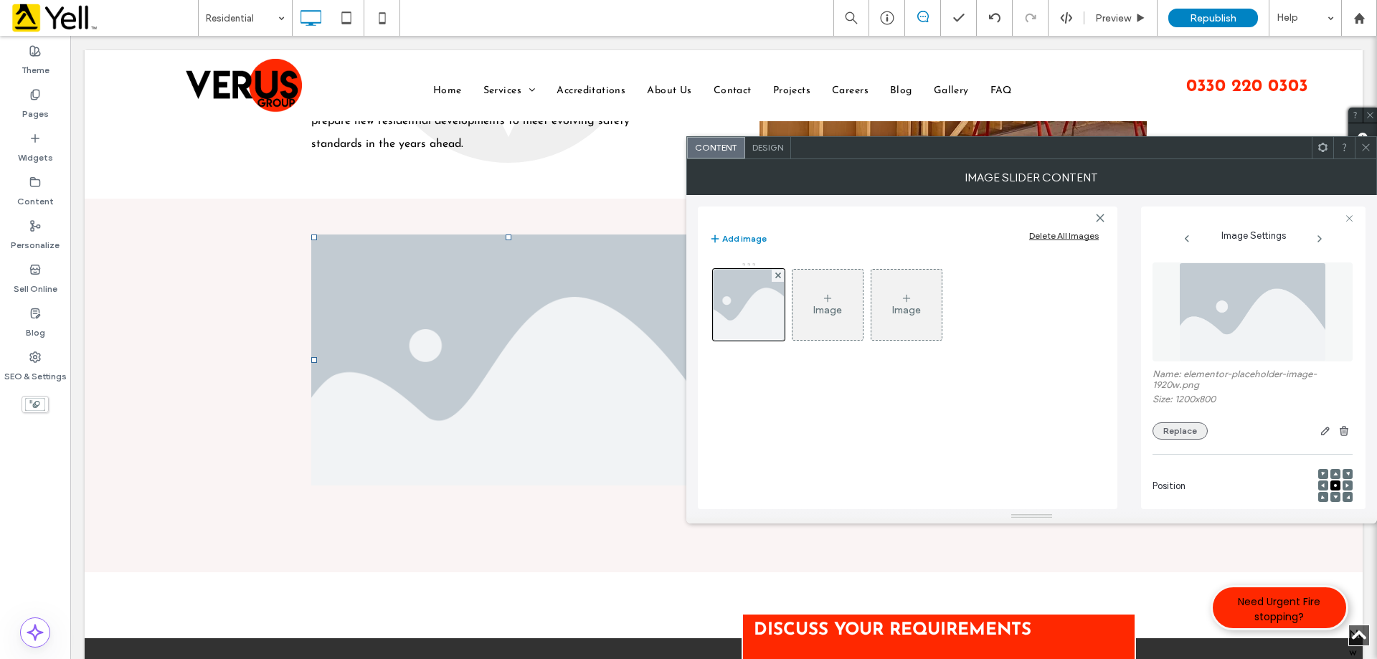
click at [1174, 429] on button "Replace" at bounding box center [1179, 430] width 55 height 17
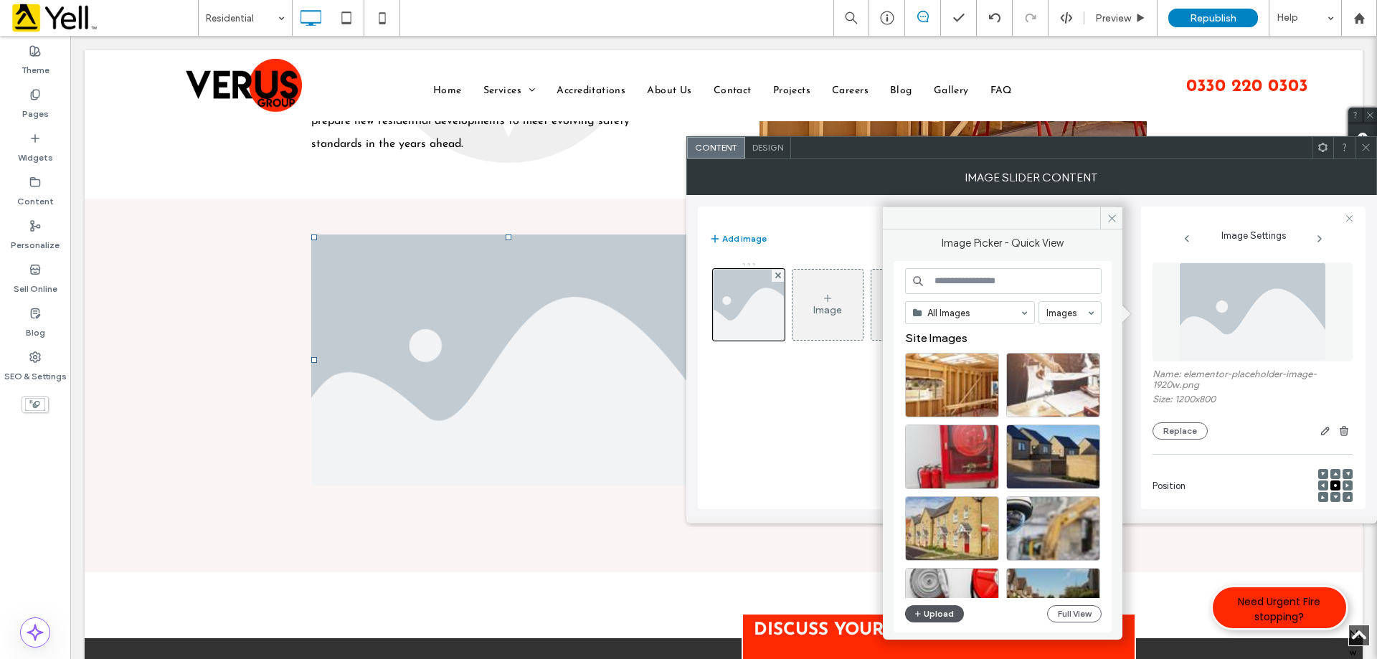
click at [948, 622] on button "Upload" at bounding box center [934, 613] width 59 height 17
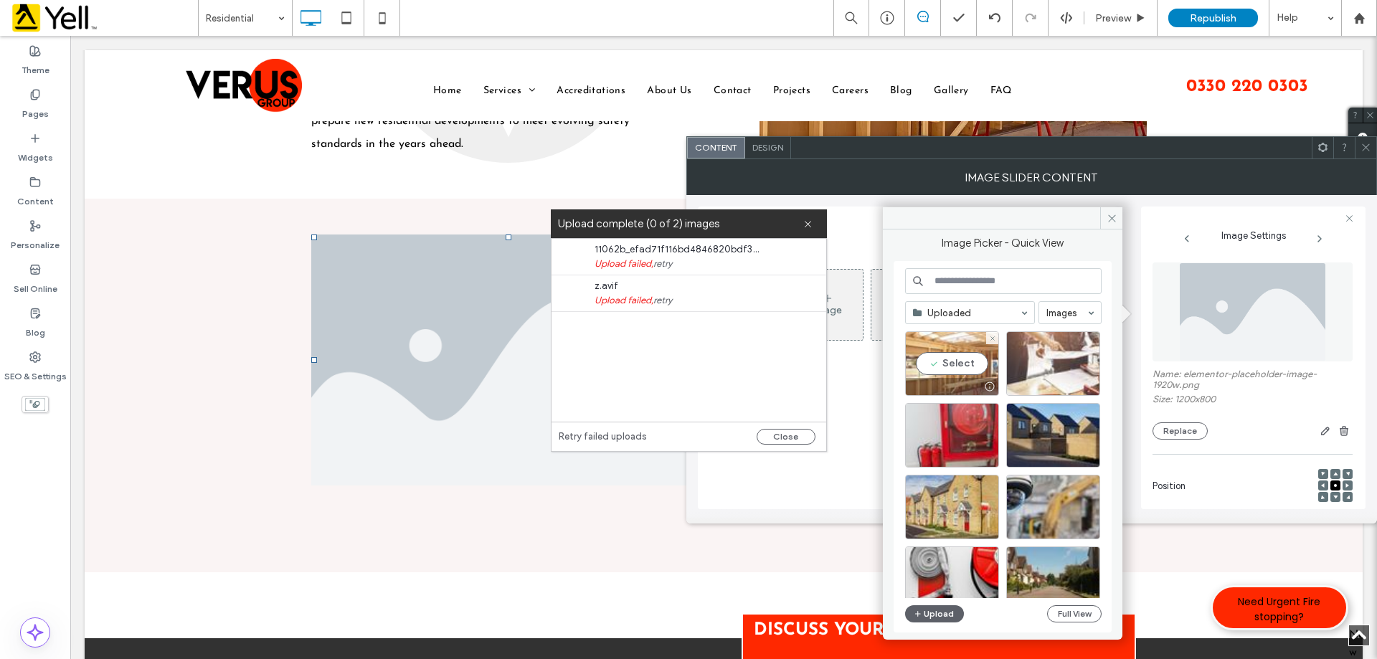
click at [959, 368] on div "Select" at bounding box center [952, 363] width 94 height 65
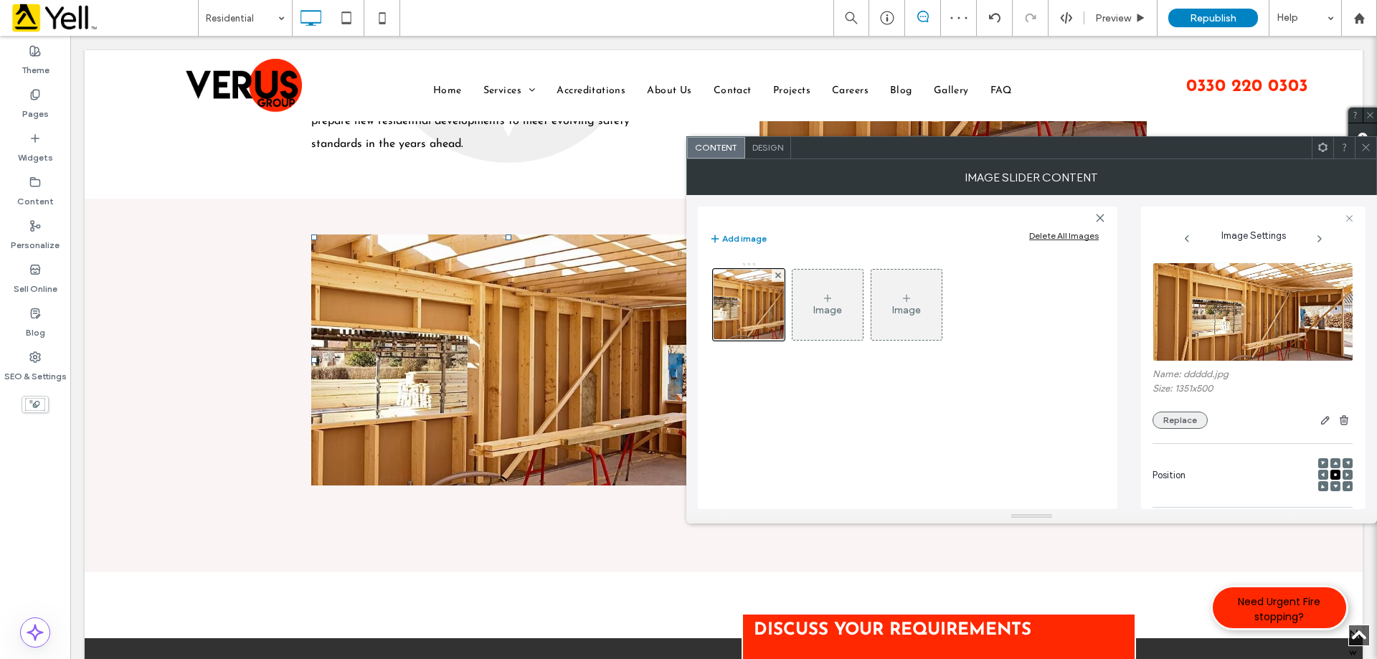
click at [1177, 416] on button "Replace" at bounding box center [1179, 420] width 55 height 17
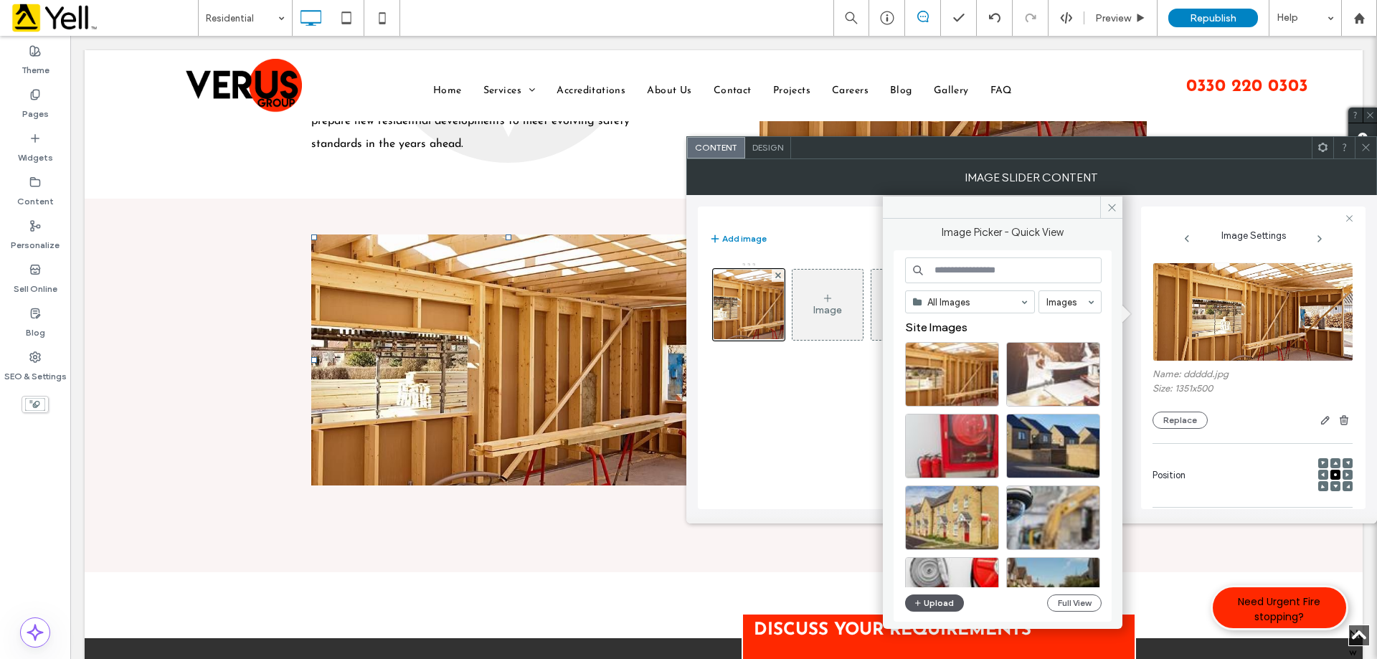
click at [929, 600] on button "Upload" at bounding box center [934, 602] width 59 height 17
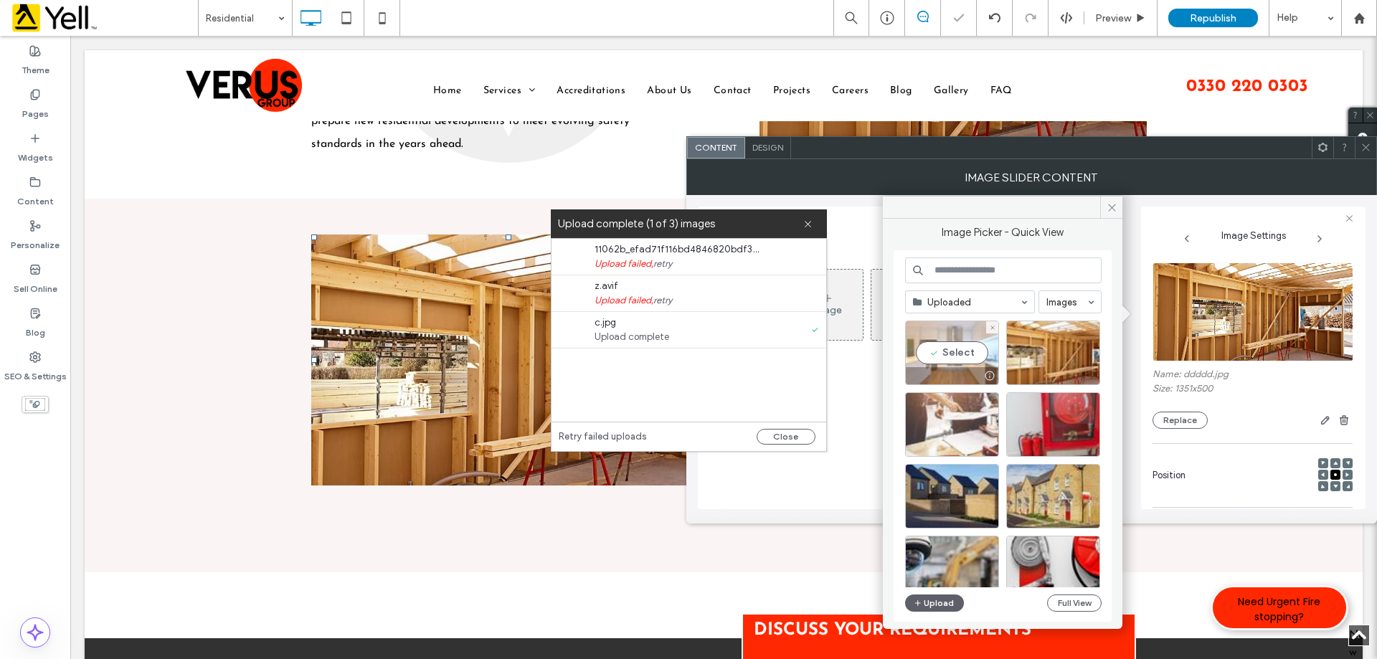
click at [970, 357] on div "Select" at bounding box center [952, 353] width 94 height 65
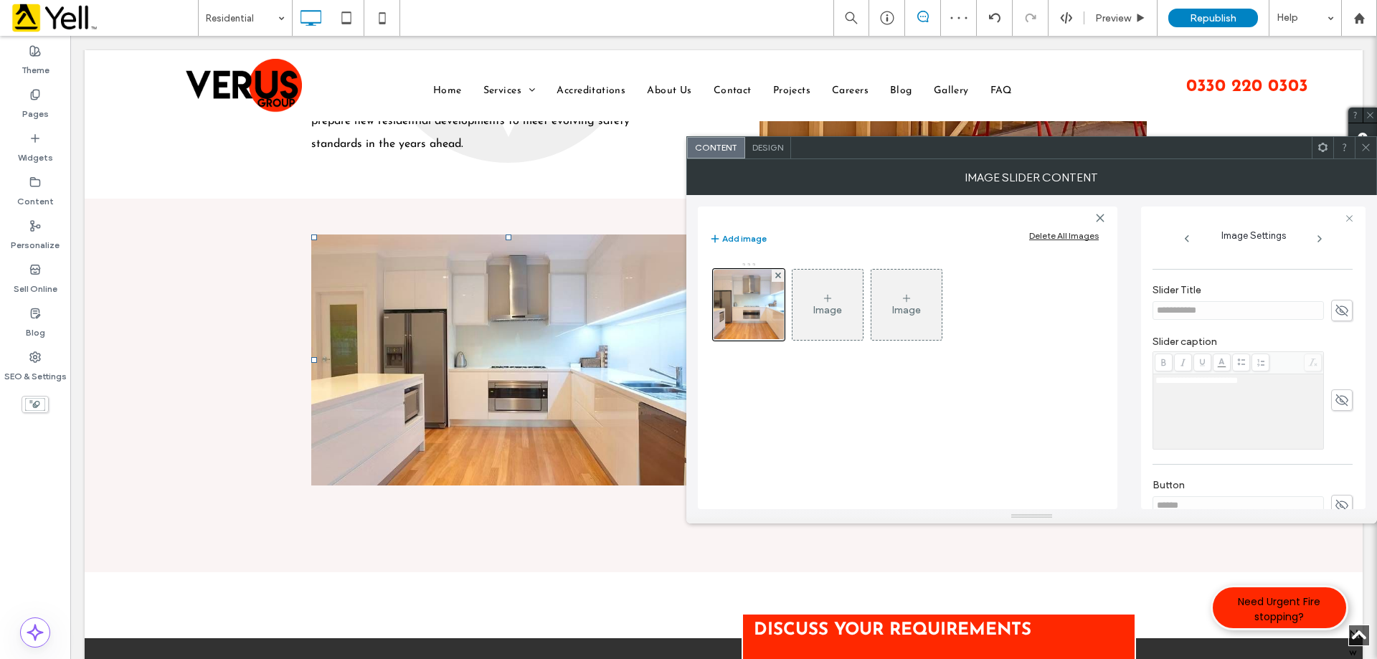
scroll to position [409, 0]
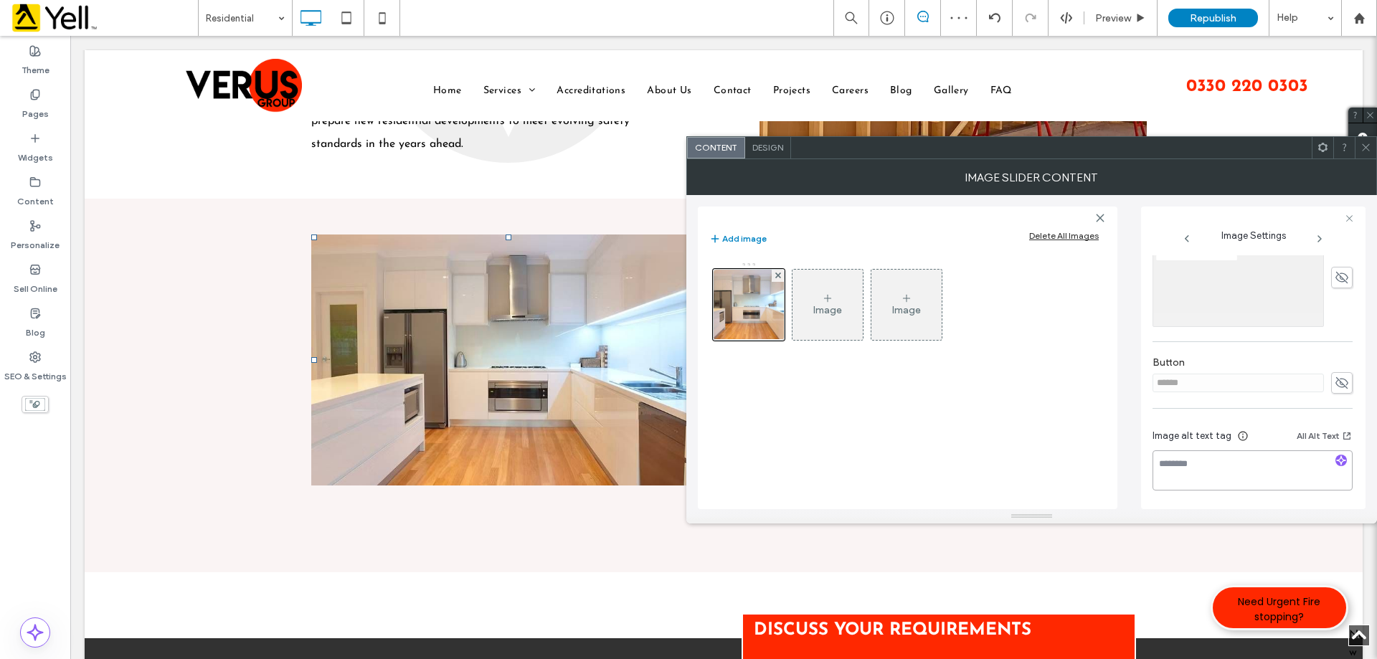
click at [1218, 460] on textarea at bounding box center [1252, 470] width 200 height 40
click at [1212, 475] on textarea at bounding box center [1252, 470] width 200 height 40
paste textarea "**********"
type textarea "**********"
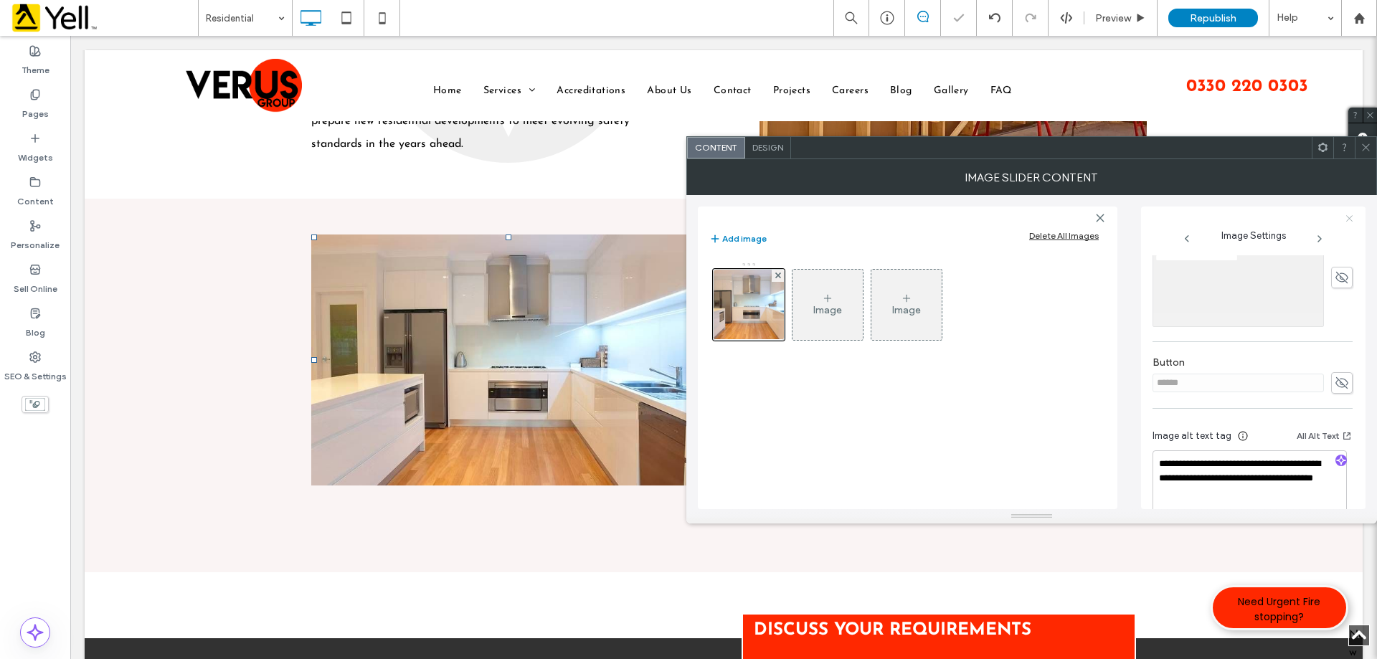
click at [1345, 216] on icon at bounding box center [1349, 218] width 9 height 9
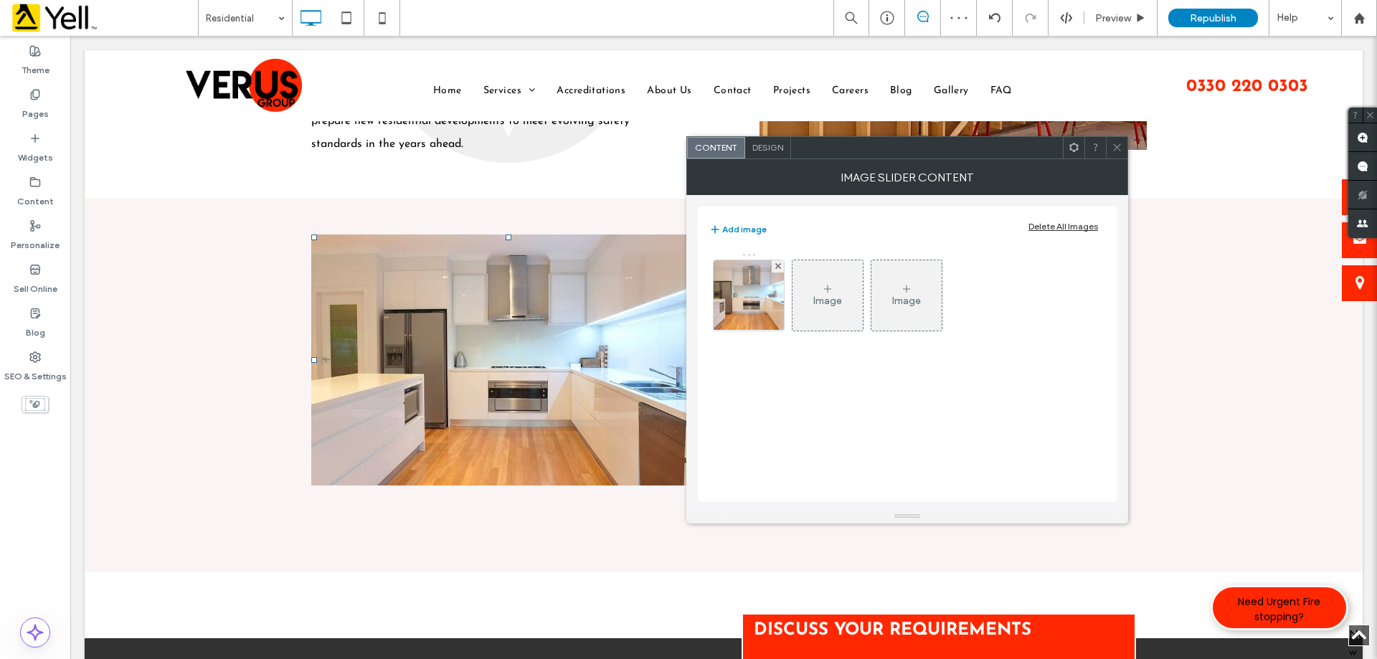
click at [1120, 153] on span at bounding box center [1117, 148] width 11 height 22
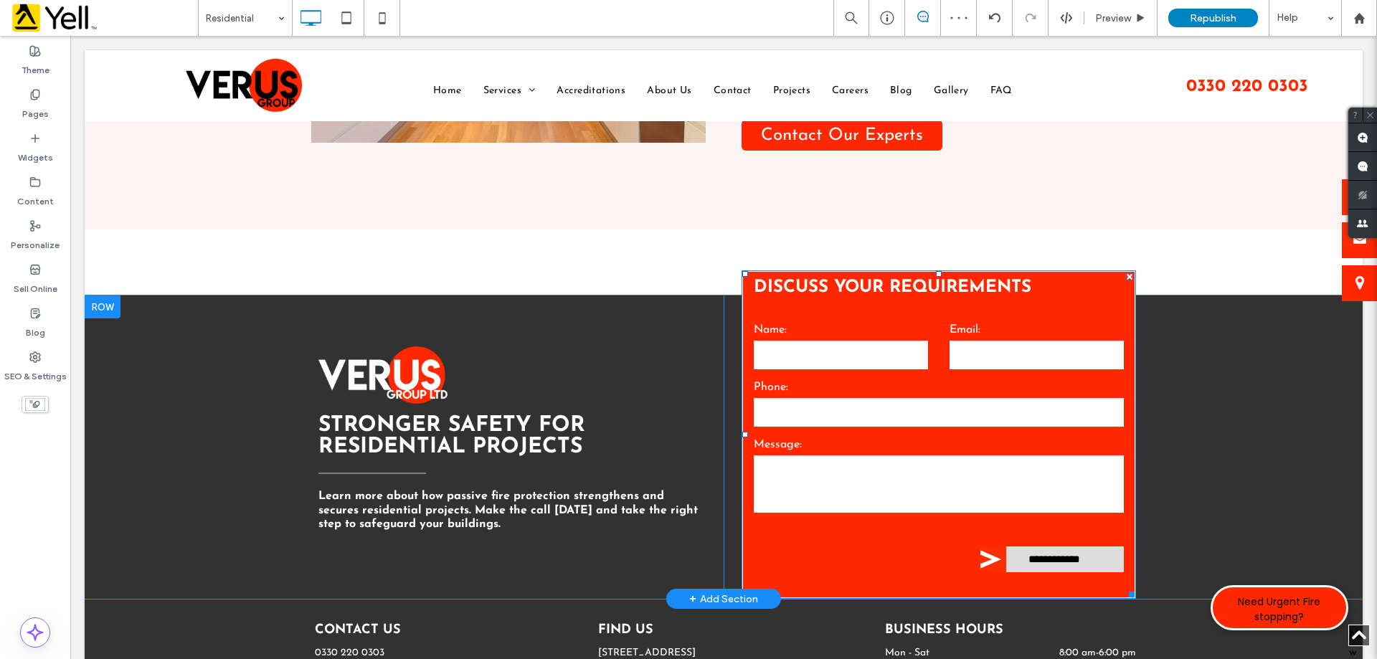
scroll to position [1721, 0]
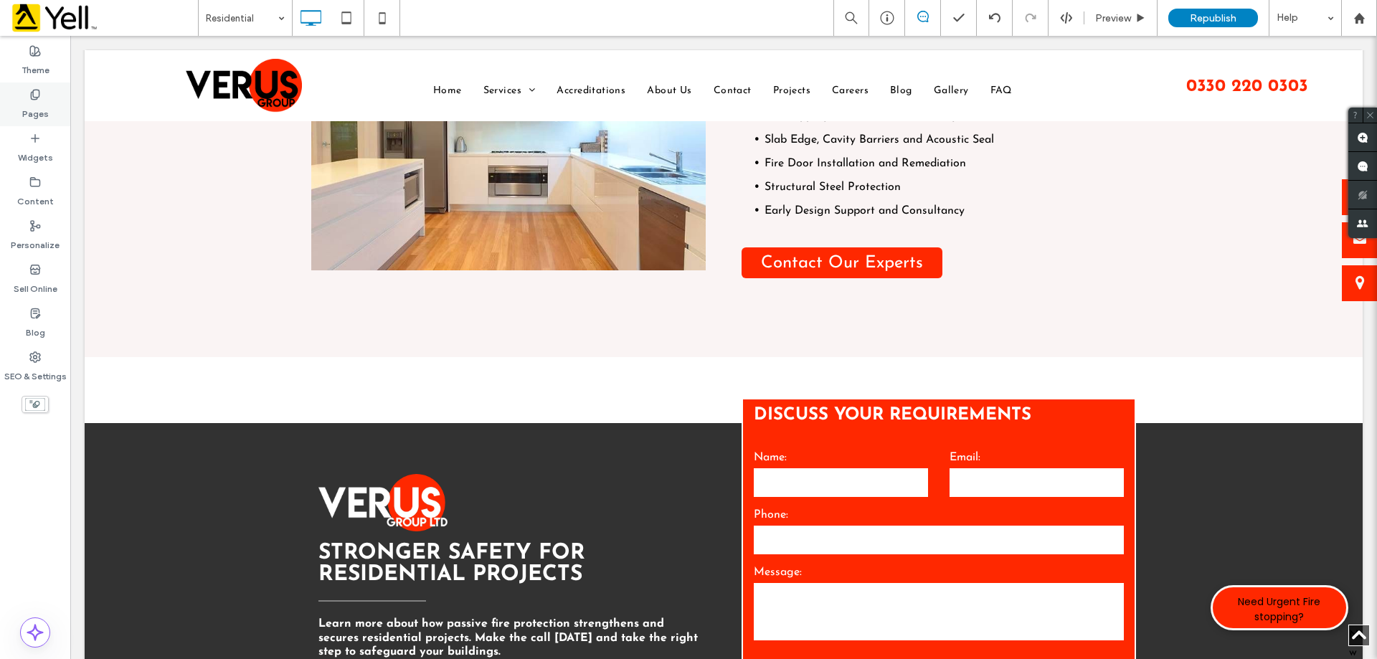
click at [42, 103] on label "Pages" at bounding box center [35, 110] width 27 height 20
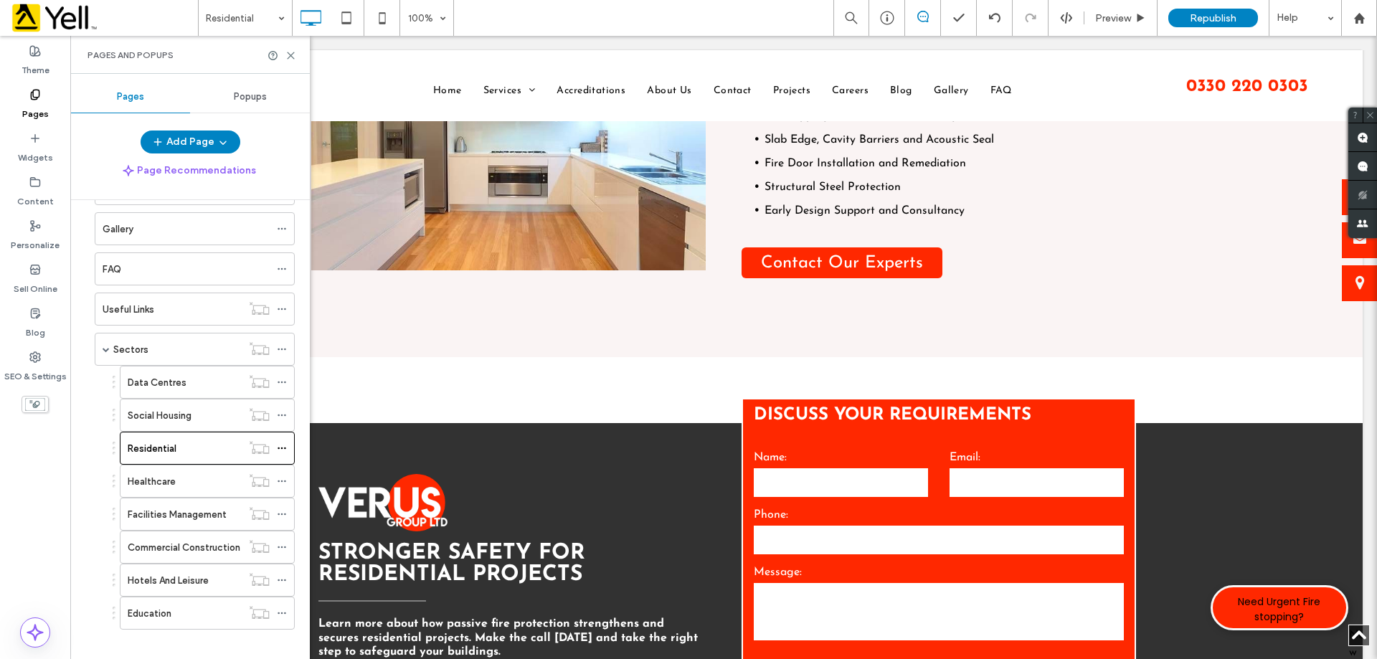
scroll to position [427, 0]
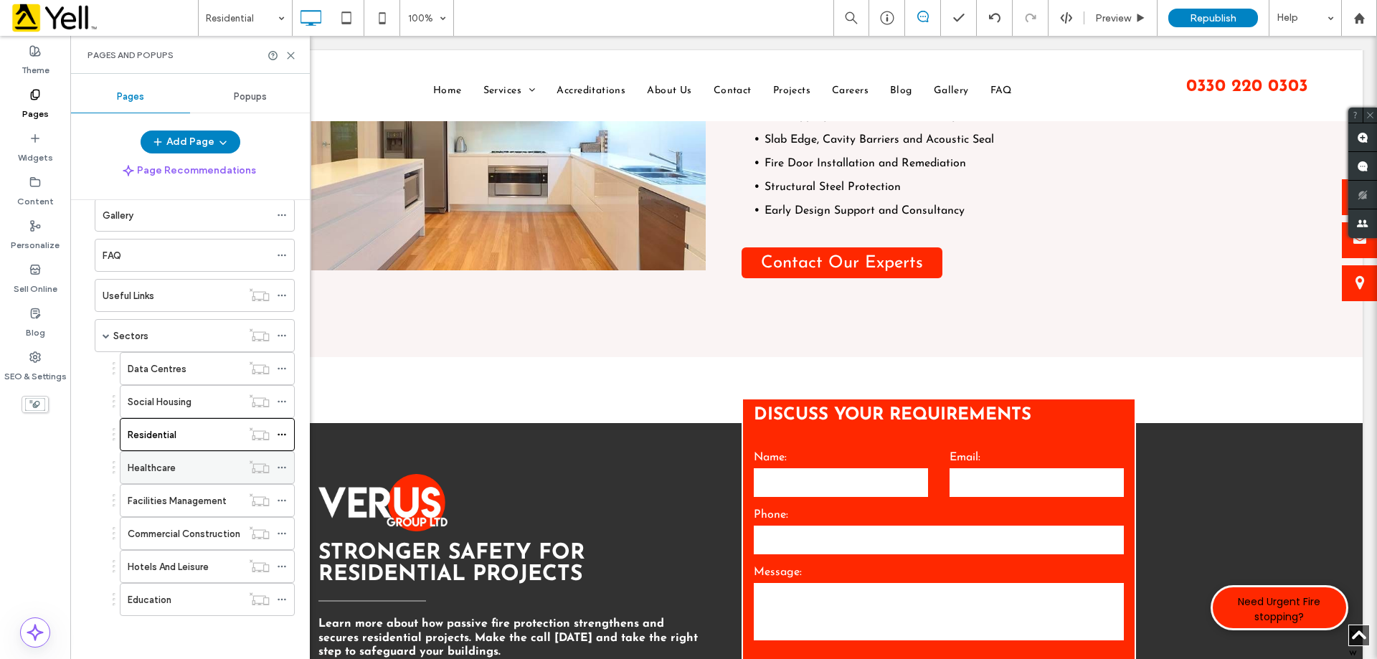
click at [186, 465] on div "Healthcare" at bounding box center [185, 467] width 114 height 15
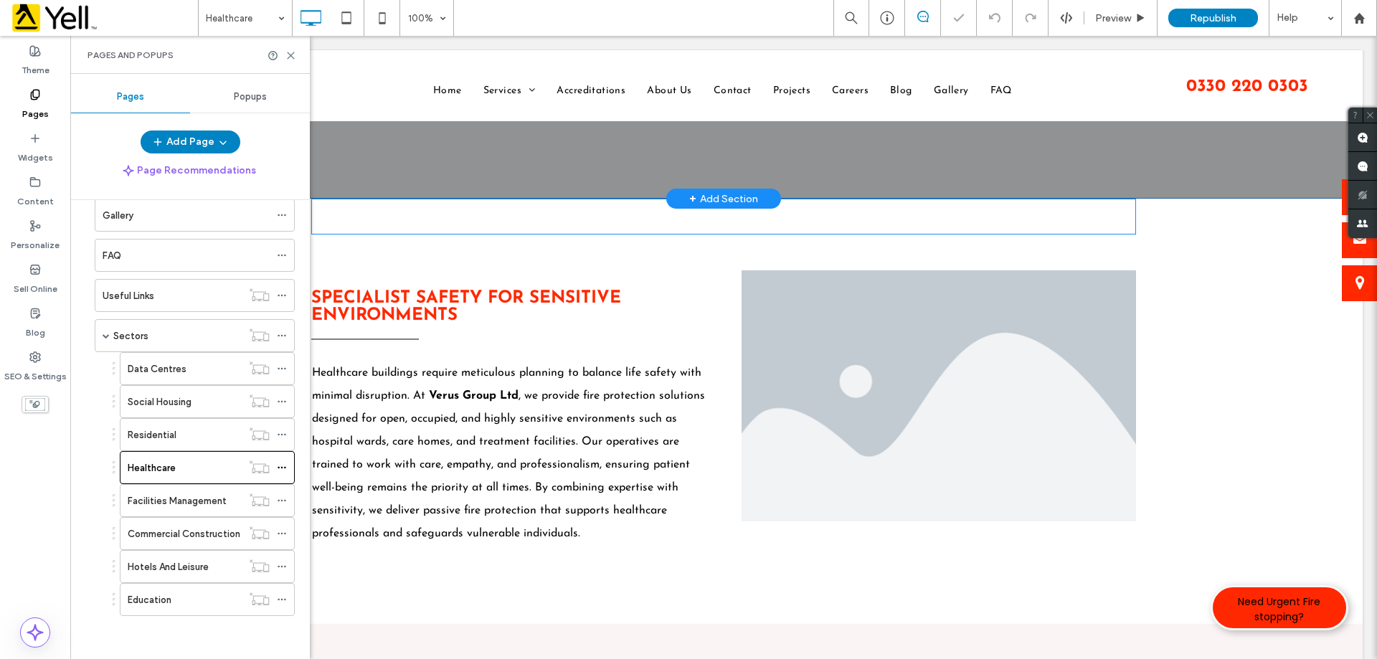
scroll to position [359, 0]
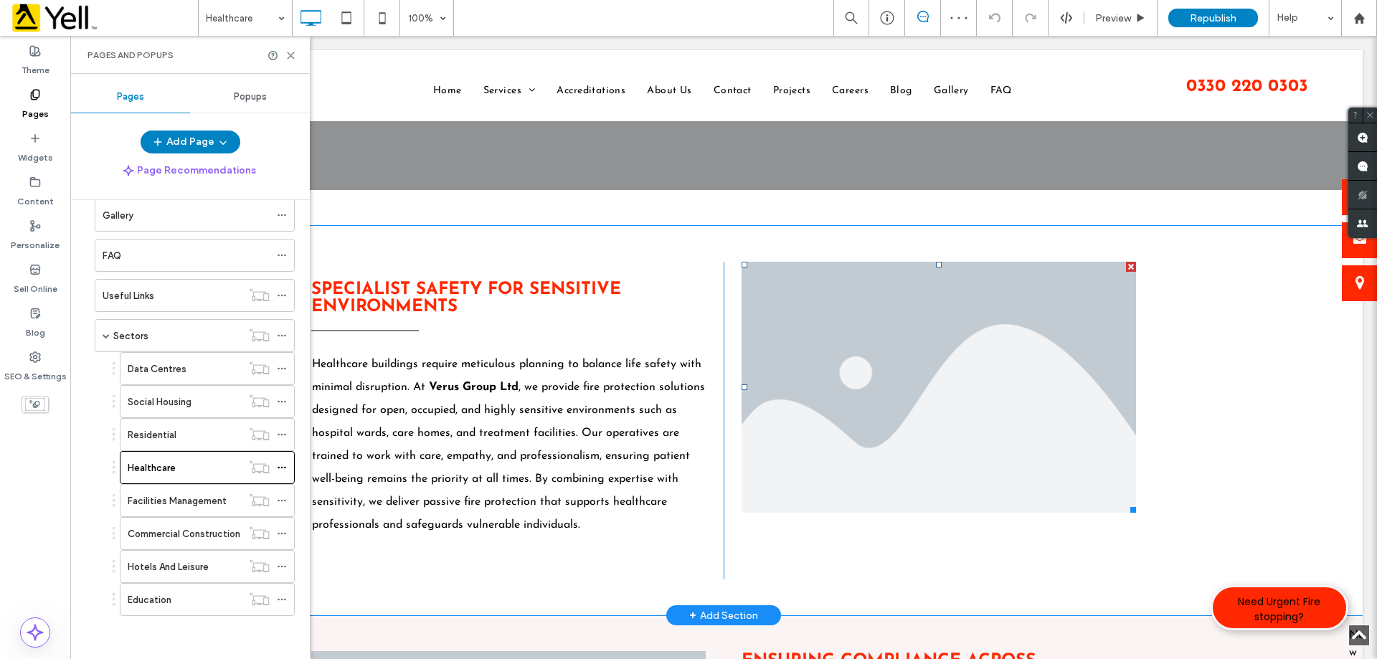
click at [1001, 361] on li "Slide title Write your caption here Button" at bounding box center [938, 387] width 394 height 251
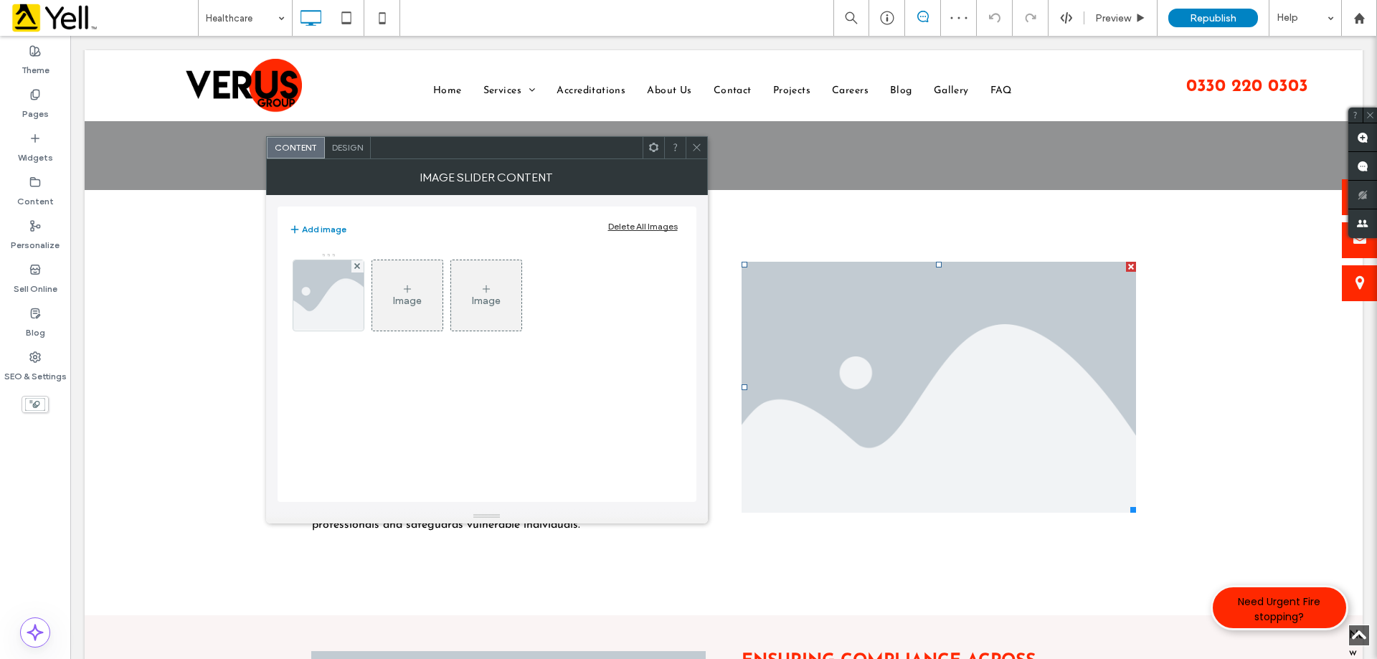
click at [932, 375] on li "Slide title Write your caption here Button" at bounding box center [938, 387] width 394 height 251
click at [326, 300] on img at bounding box center [327, 295] width 105 height 70
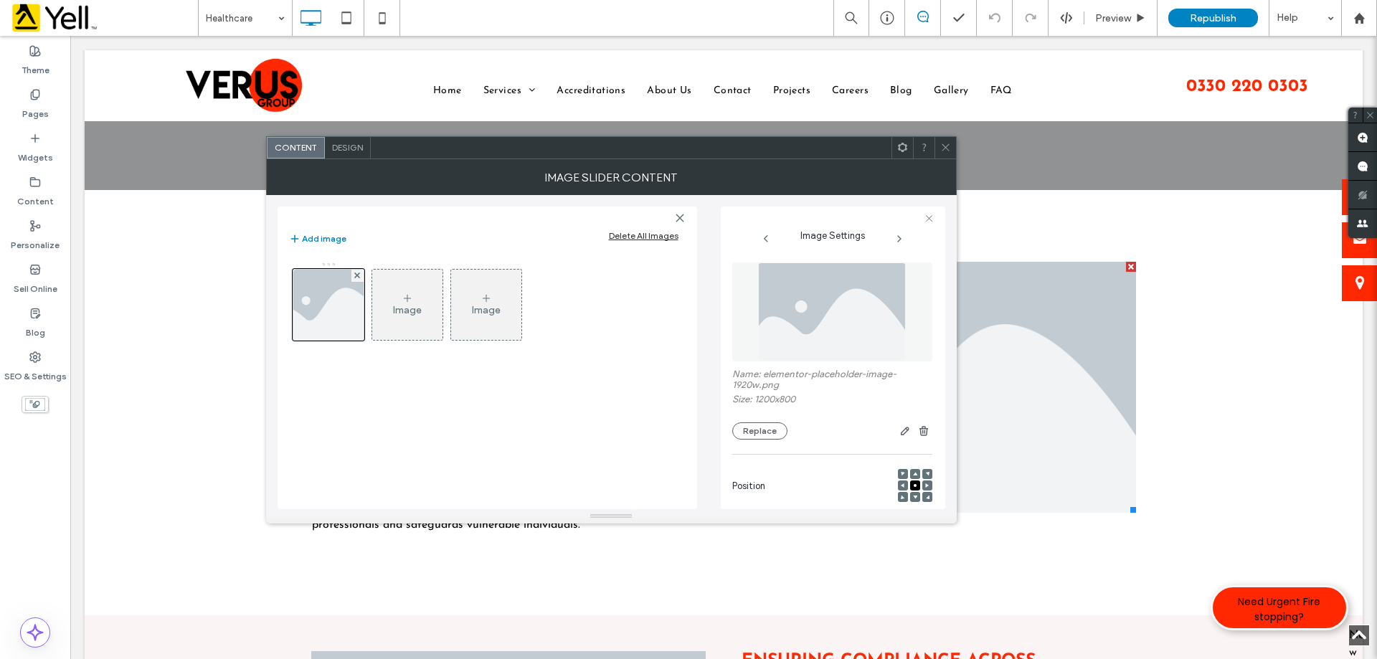
click at [858, 279] on img at bounding box center [832, 311] width 148 height 99
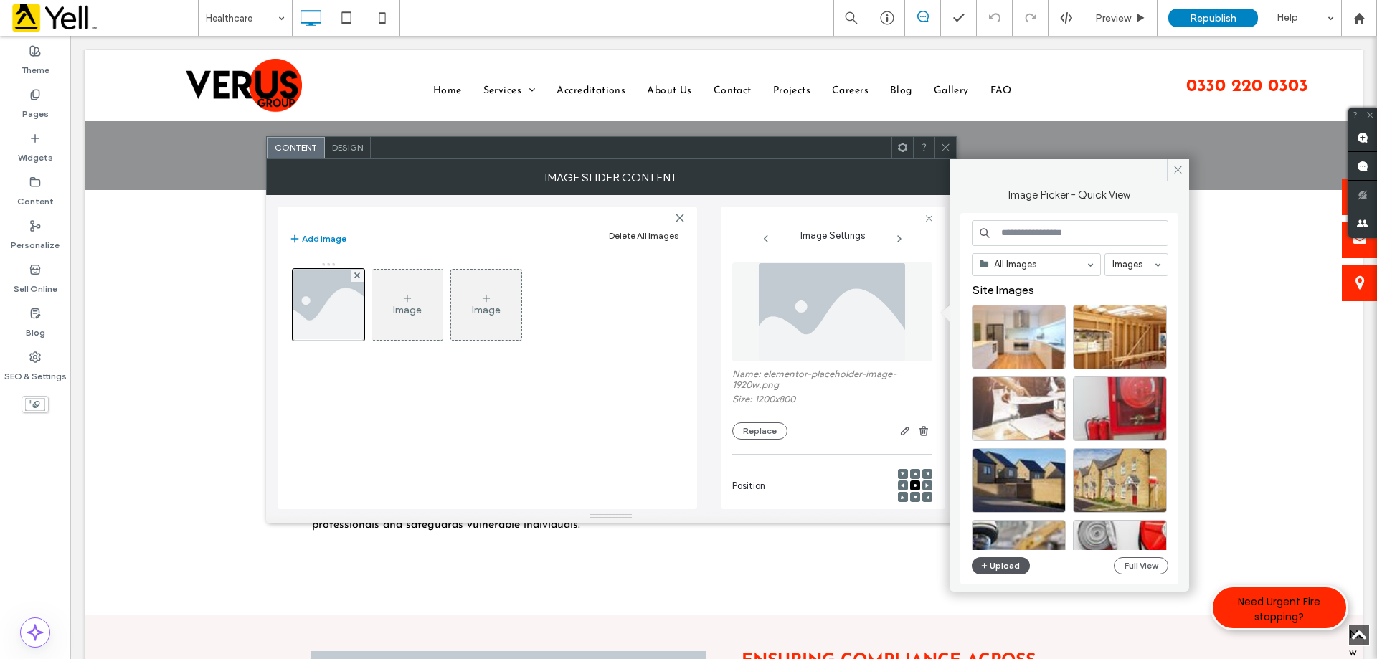
click at [1005, 567] on button "Upload" at bounding box center [1001, 565] width 59 height 17
click at [1178, 173] on icon at bounding box center [1177, 169] width 11 height 11
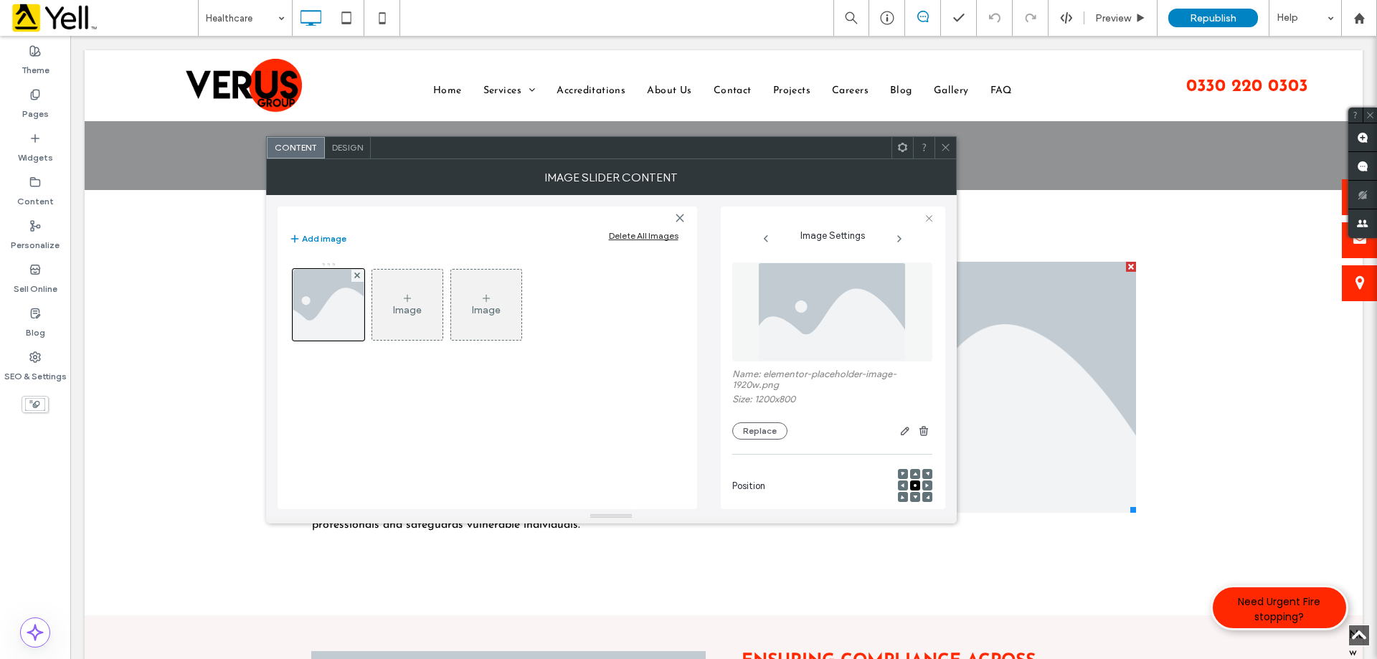
click at [947, 145] on icon at bounding box center [945, 147] width 11 height 11
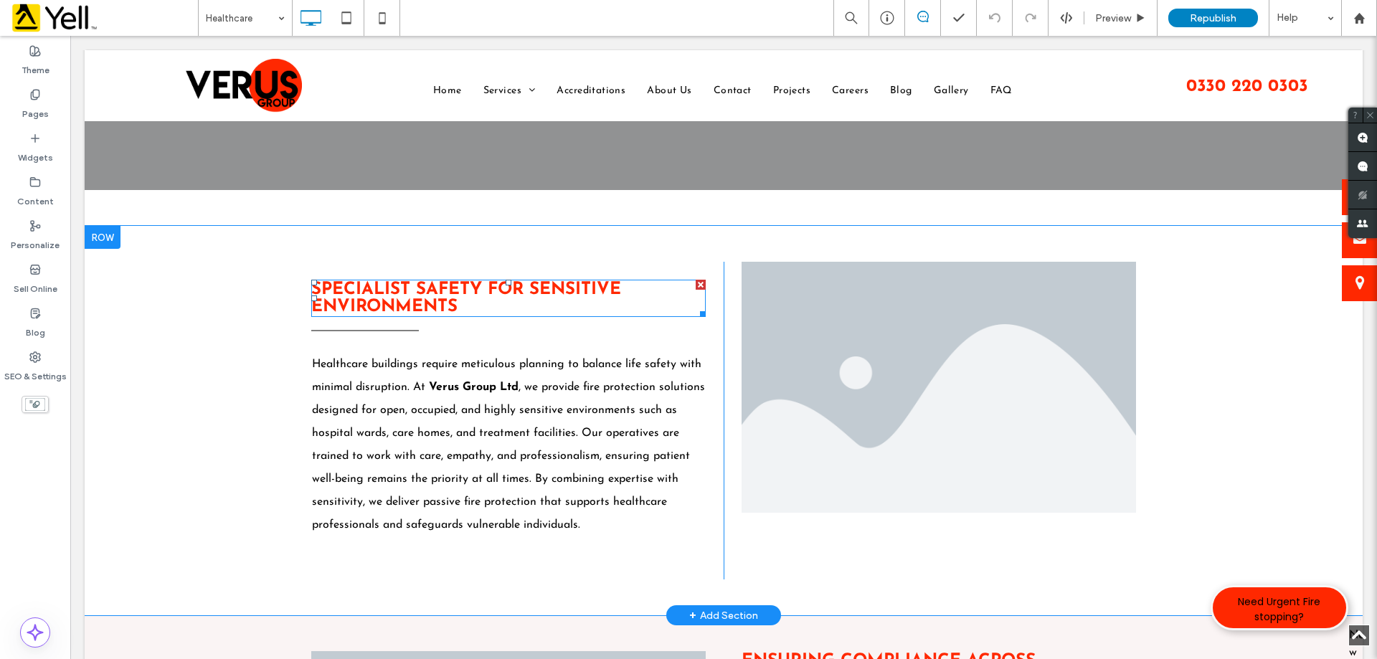
click at [523, 300] on h3 "Specialist Safety For Sensitive Environments" at bounding box center [508, 298] width 394 height 34
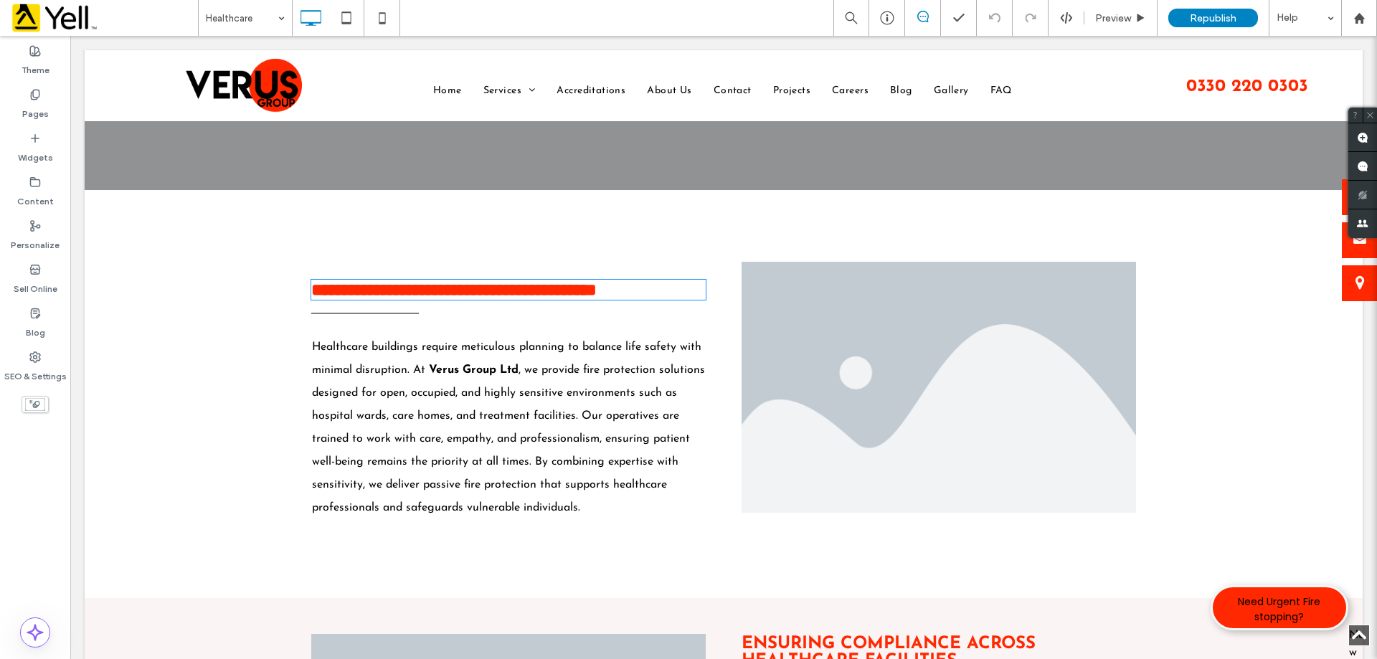
click at [523, 298] on h3 "**********" at bounding box center [508, 289] width 394 height 17
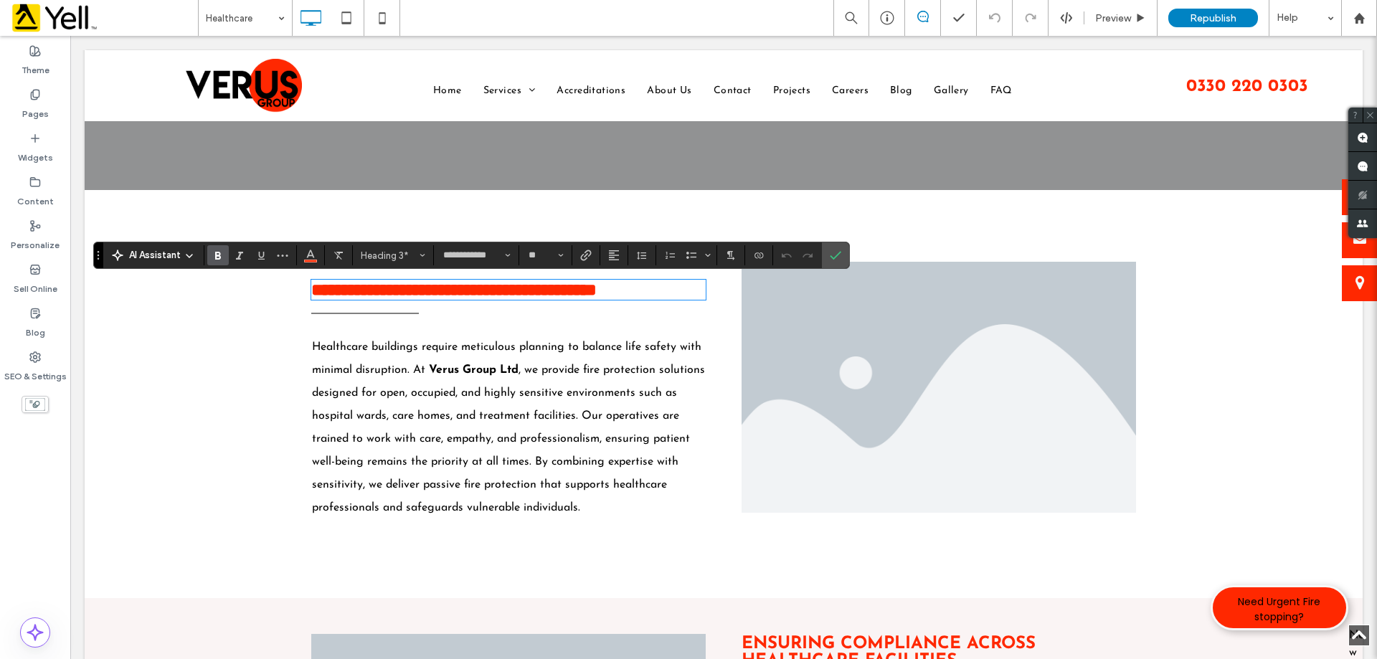
click at [691, 592] on div "**********" at bounding box center [724, 412] width 1278 height 372
click at [925, 402] on li "Slide title Write your caption here Button" at bounding box center [938, 387] width 394 height 251
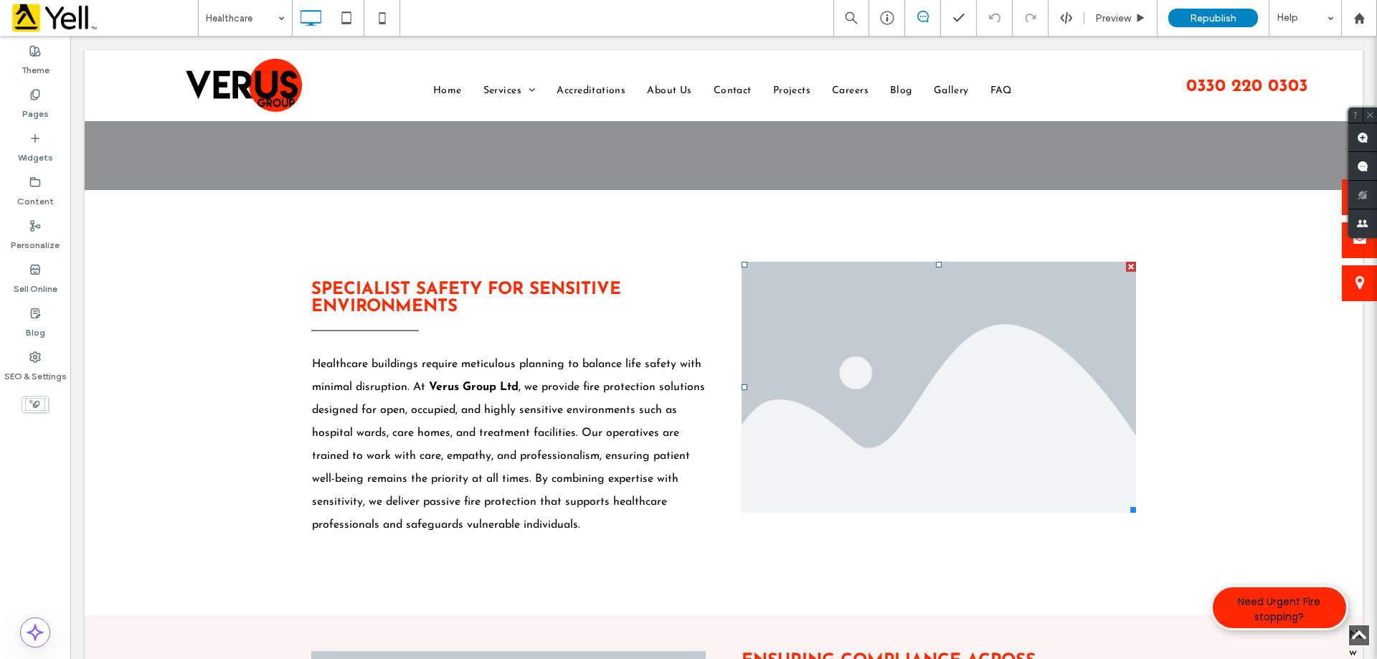
click at [925, 402] on li "Slide title Write your caption here Button" at bounding box center [938, 387] width 394 height 251
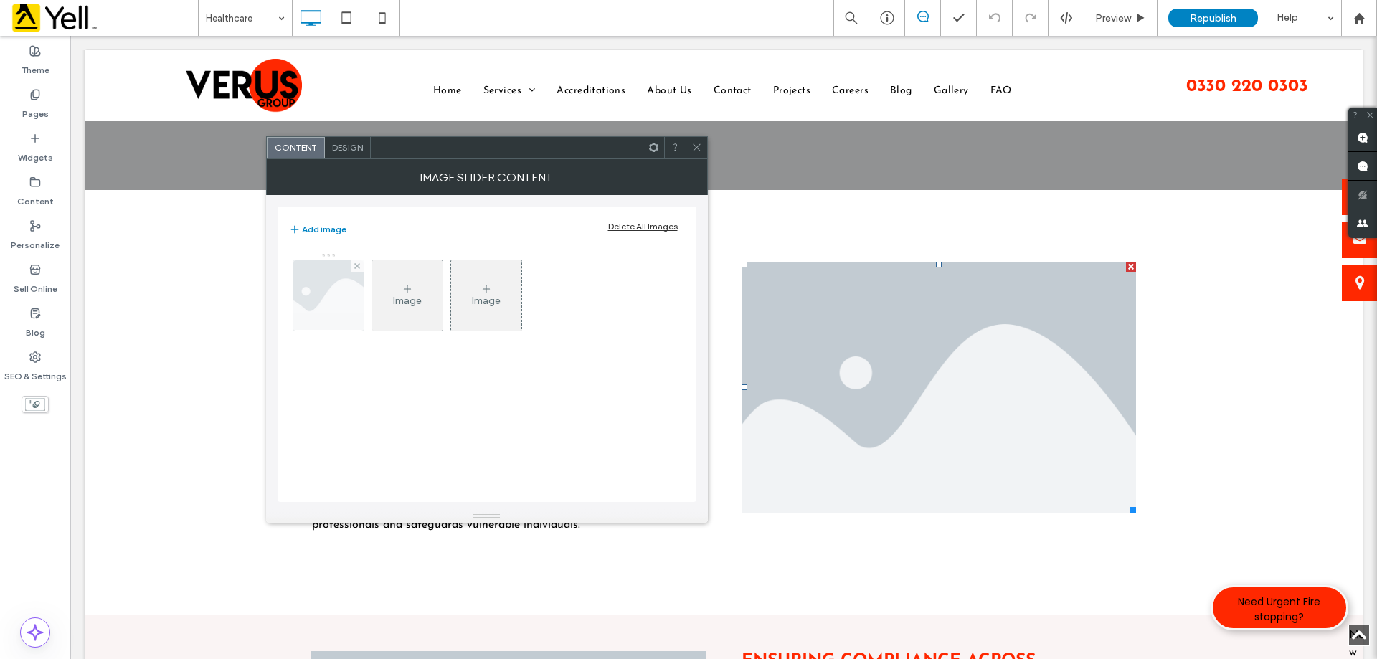
click at [316, 297] on img at bounding box center [327, 295] width 105 height 70
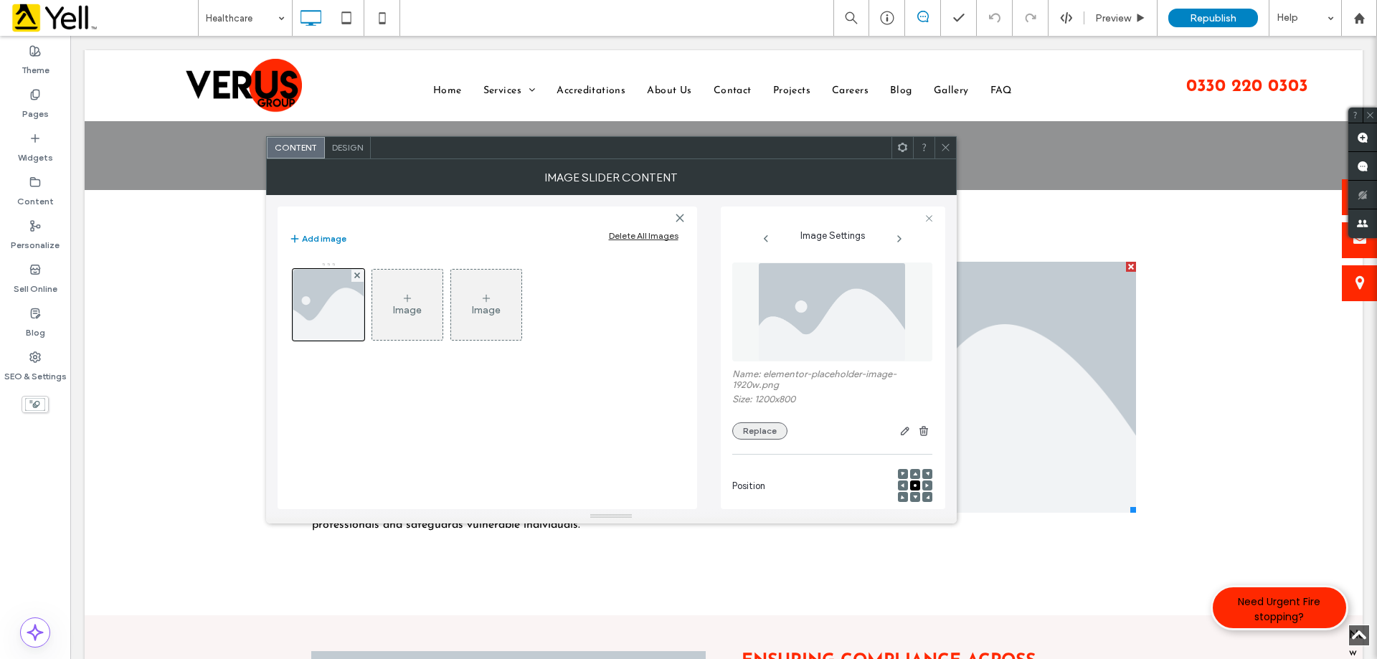
click at [764, 426] on button "Replace" at bounding box center [759, 430] width 55 height 17
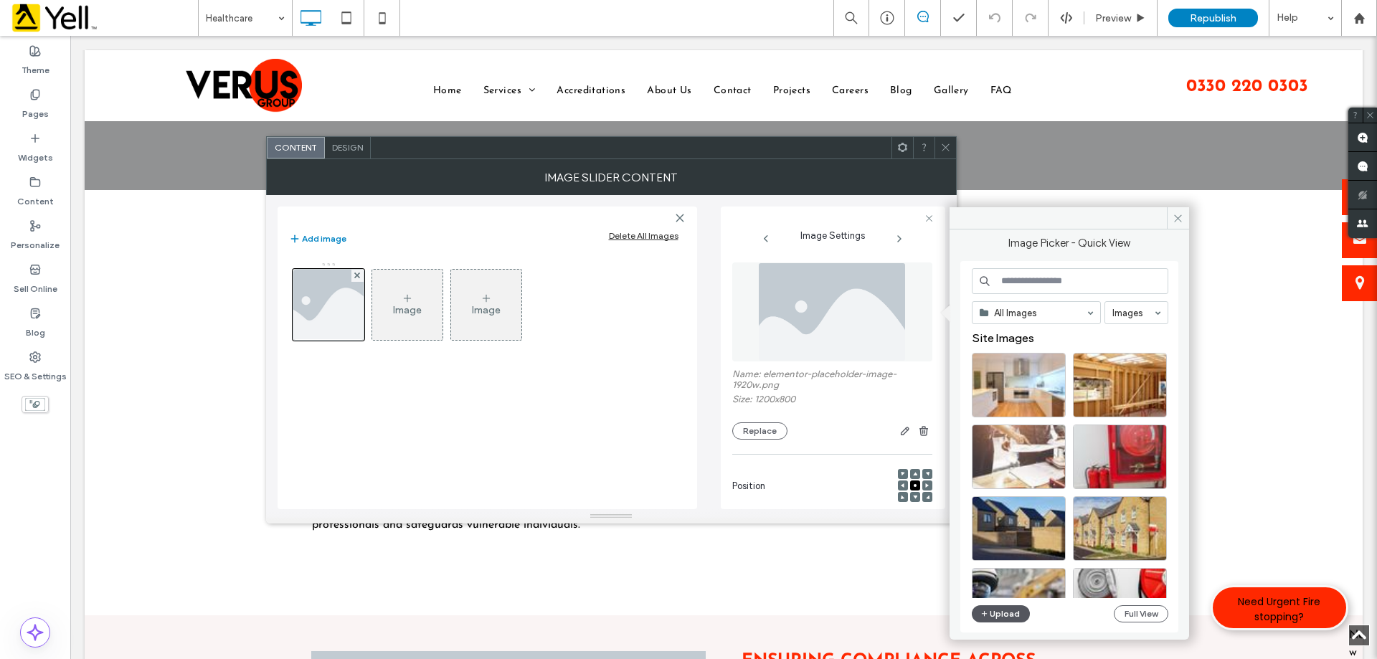
click at [993, 617] on button "Upload" at bounding box center [1001, 613] width 59 height 17
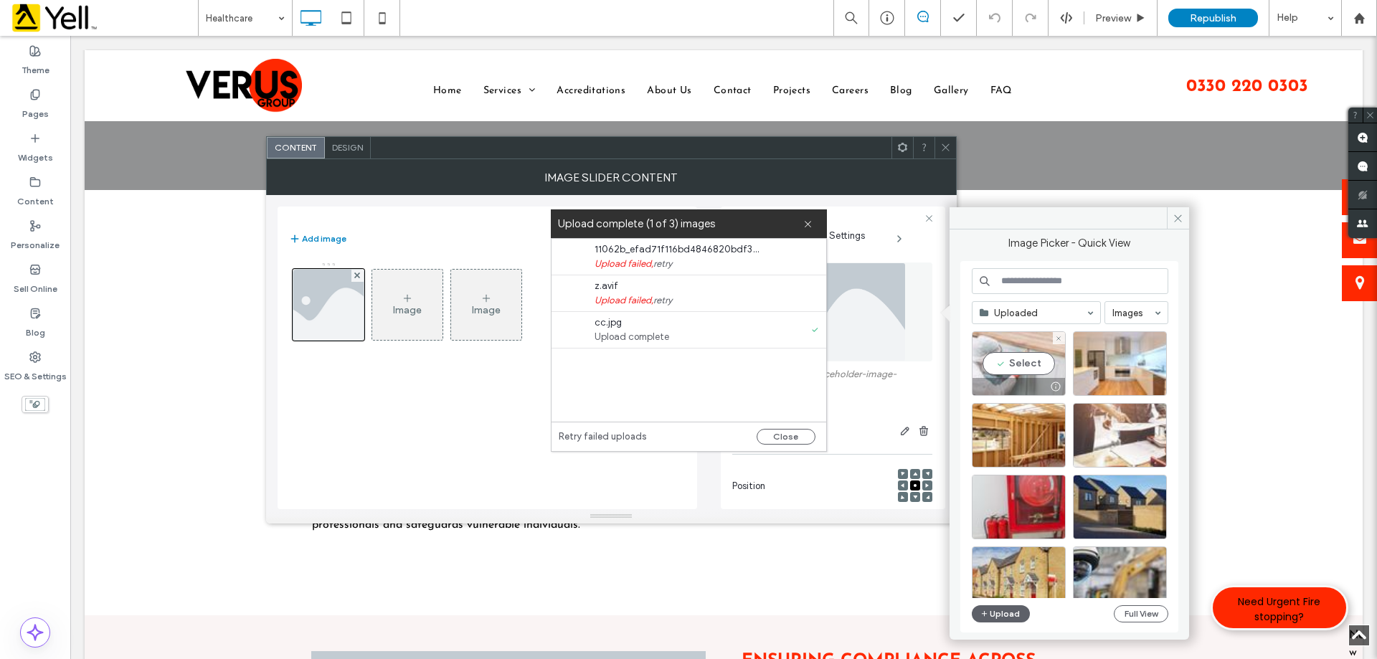
drag, startPoint x: 1048, startPoint y: 372, endPoint x: 957, endPoint y: 384, distance: 91.8
click at [1048, 372] on div "Select" at bounding box center [1019, 363] width 94 height 65
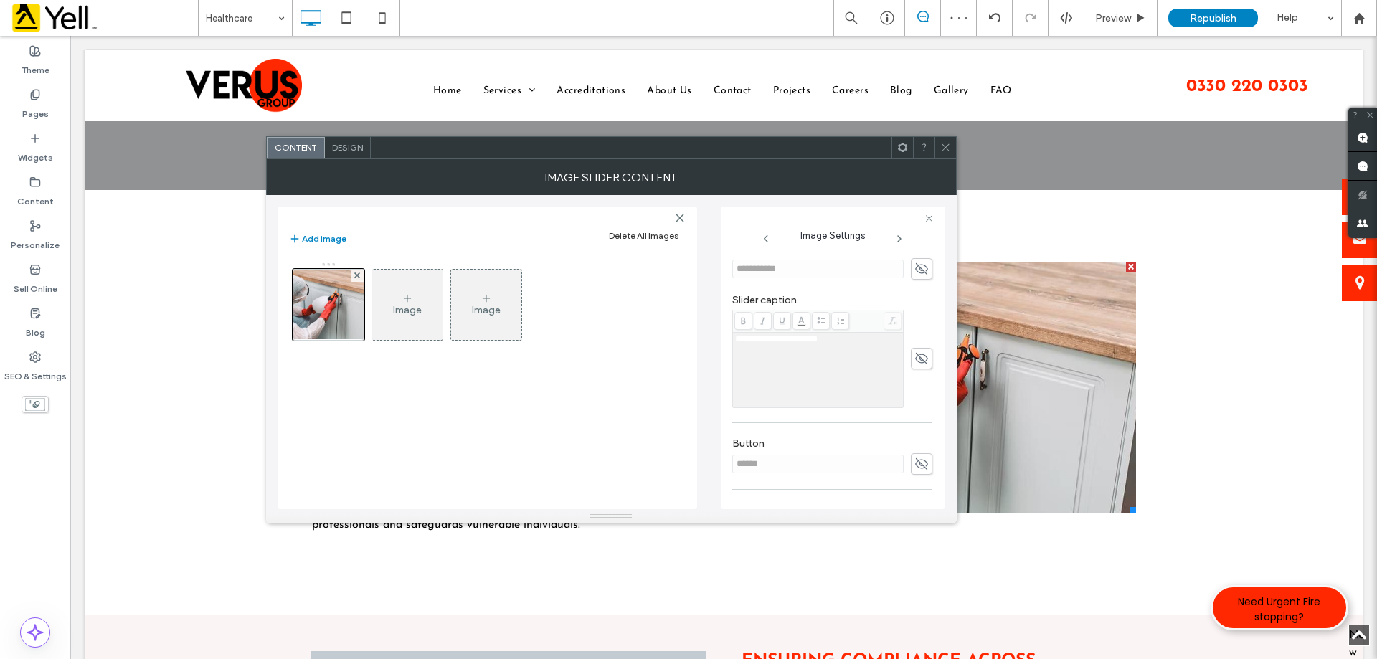
scroll to position [409, 0]
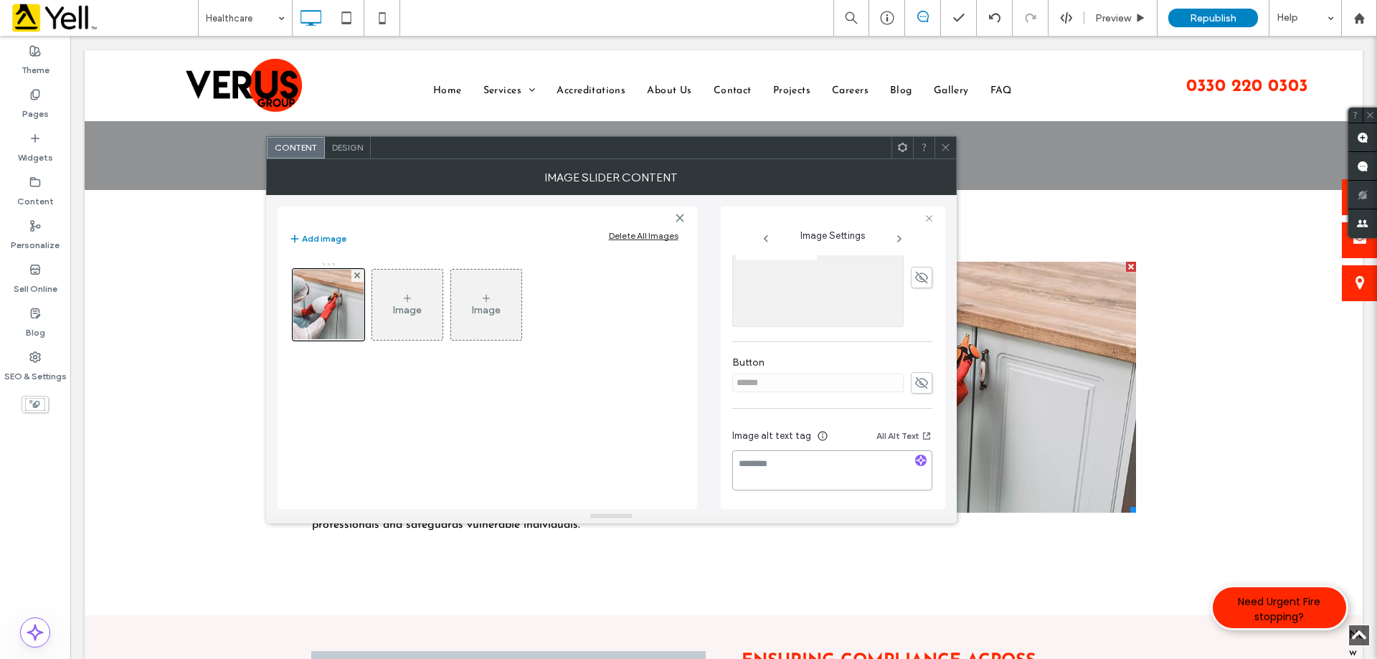
click at [825, 458] on textarea at bounding box center [832, 470] width 200 height 40
paste textarea "**********"
type textarea "**********"
click at [946, 151] on icon at bounding box center [945, 147] width 11 height 11
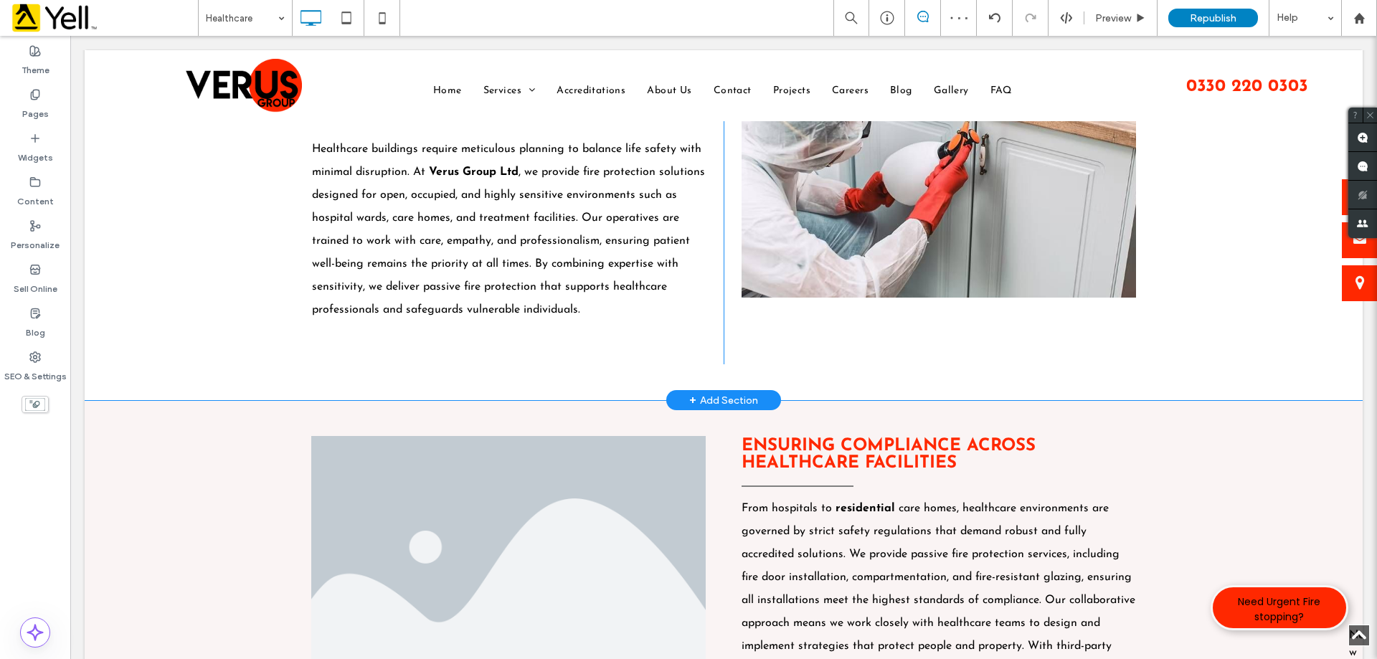
scroll to position [717, 0]
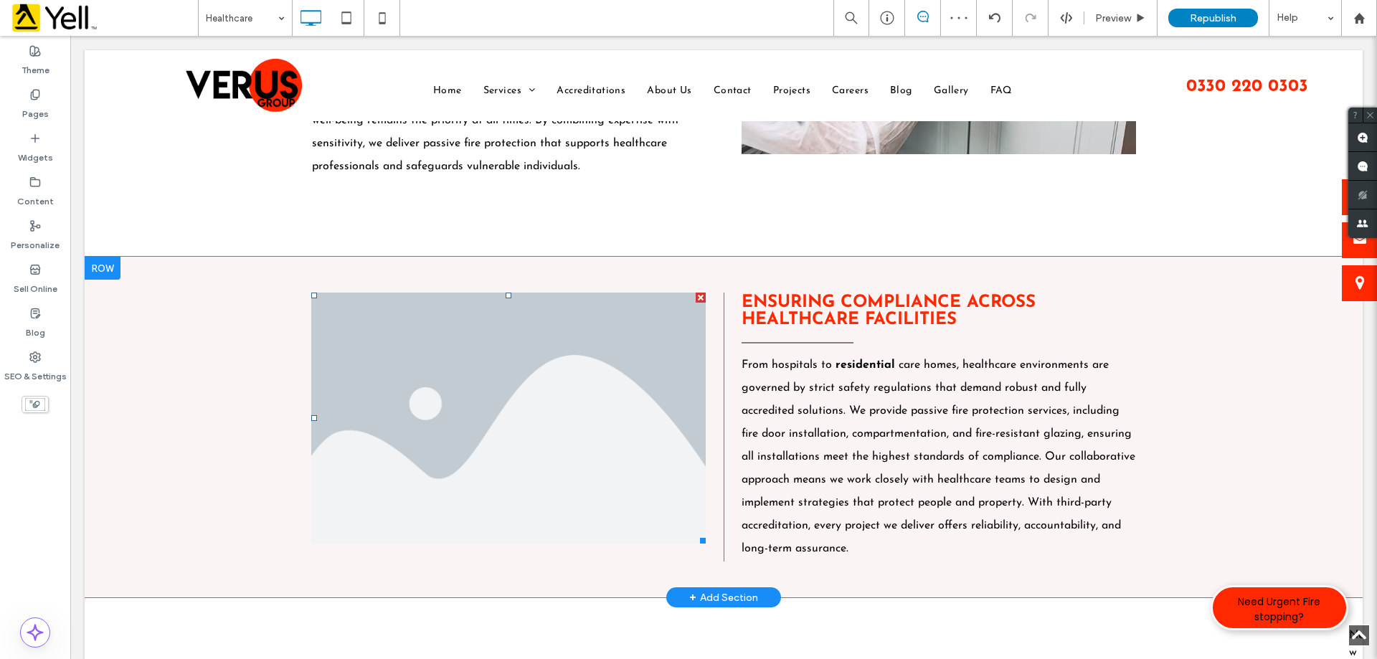
click at [596, 326] on li "Slide title Write your caption here Button" at bounding box center [508, 418] width 394 height 251
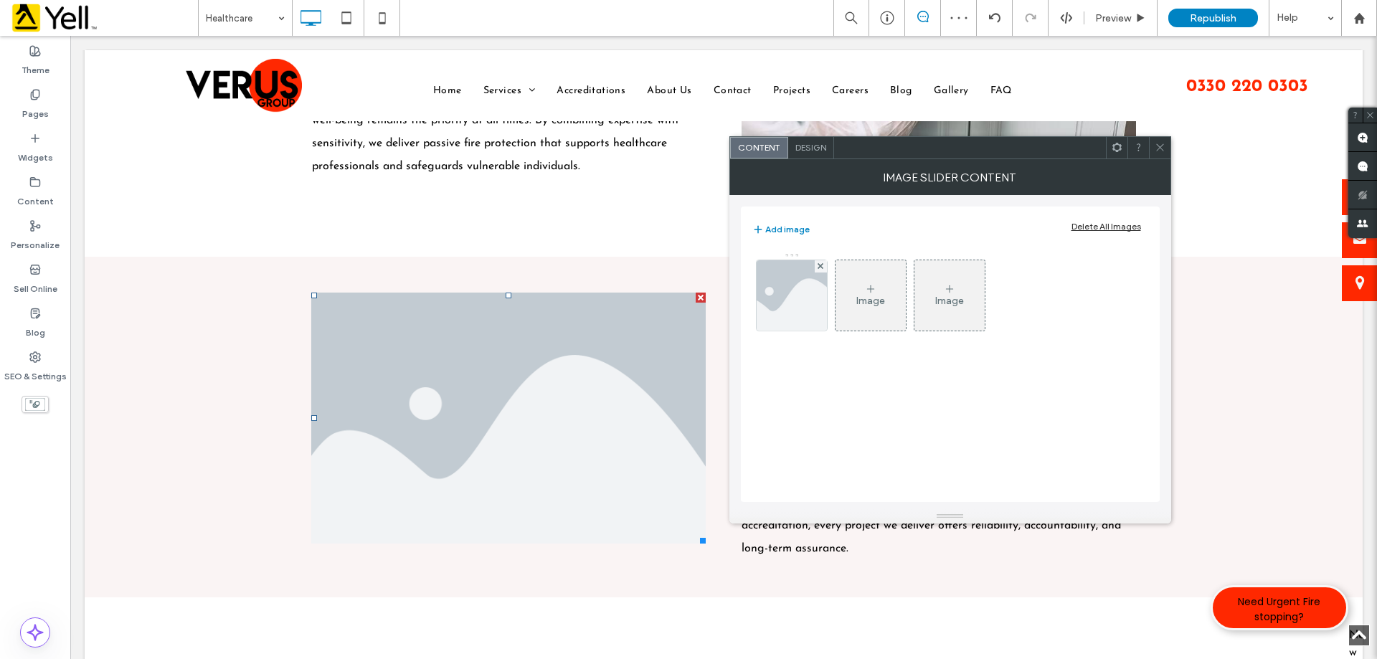
click at [595, 366] on li "Slide title Write your caption here Button" at bounding box center [508, 418] width 394 height 251
click at [781, 310] on img at bounding box center [791, 295] width 105 height 70
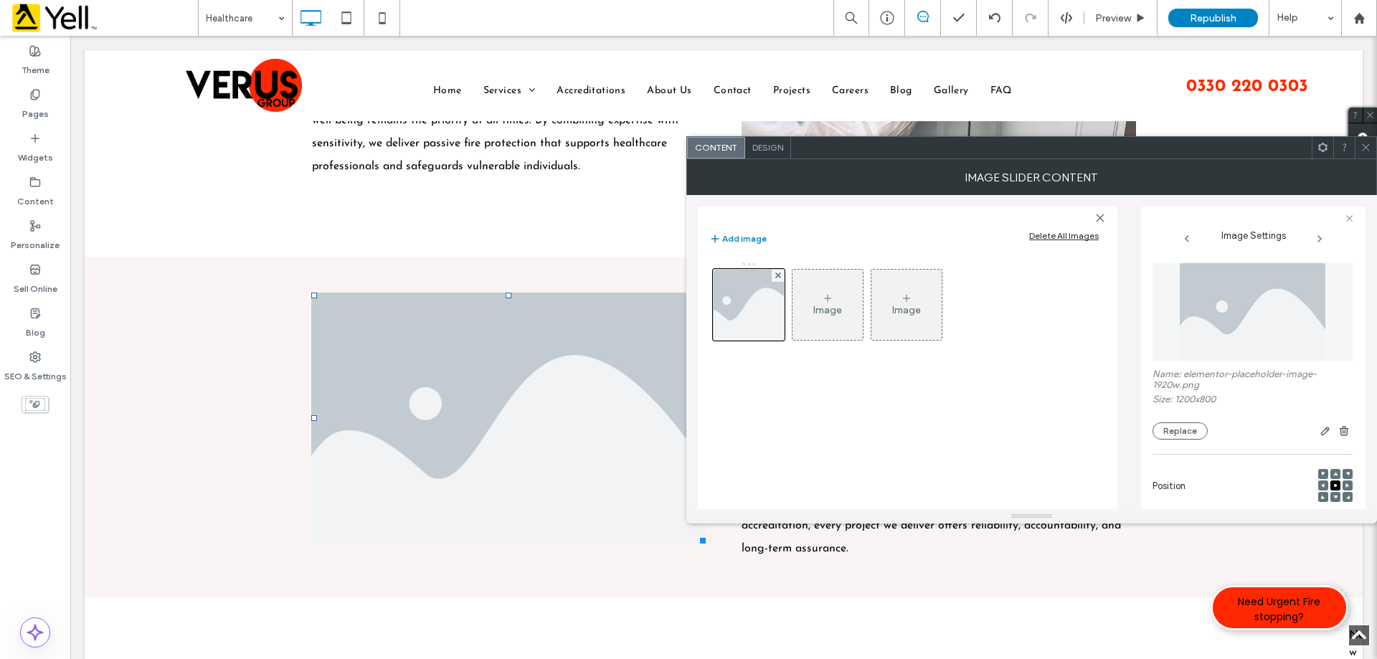
click at [1286, 341] on img at bounding box center [1253, 311] width 148 height 99
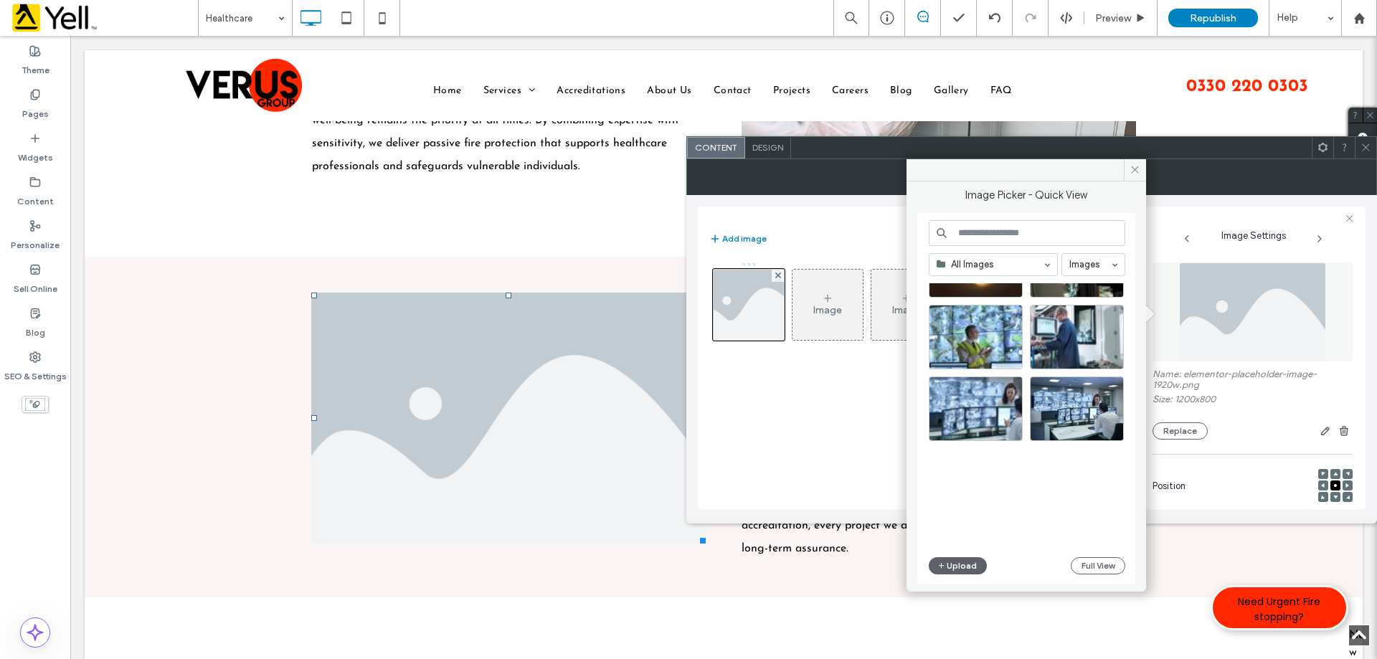
scroll to position [0, 0]
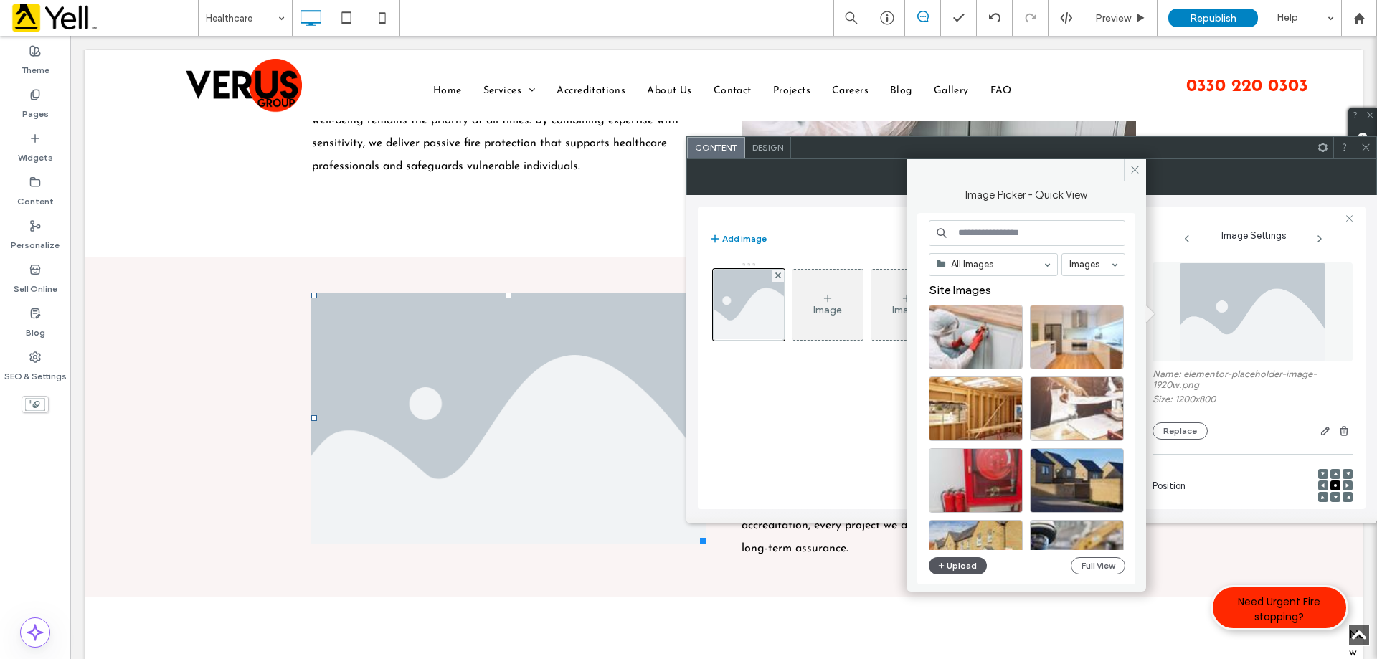
click at [965, 565] on button "Upload" at bounding box center [958, 565] width 59 height 17
click at [544, 289] on div "Slide title Write your caption here Button Previous Next Click To Paste Ensurin…" at bounding box center [724, 427] width 1278 height 341
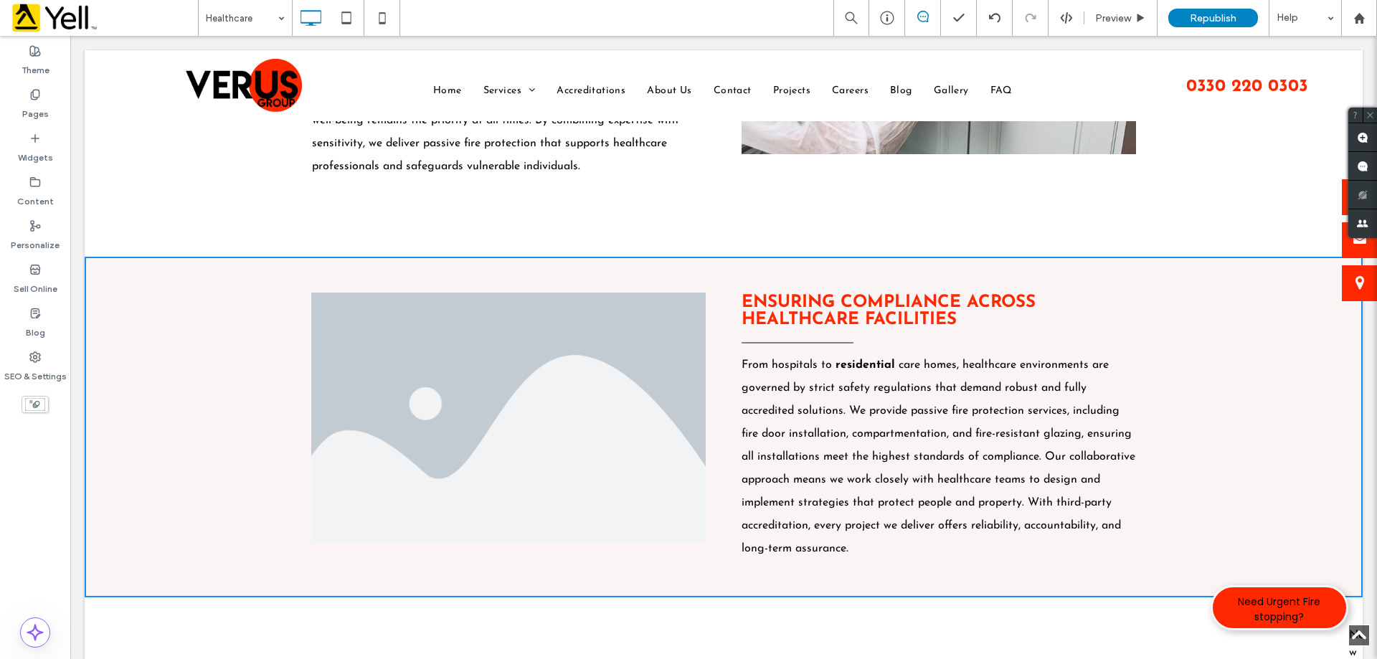
click at [933, 314] on strong "Ensuring Compliance Across Healthcare Facilities" at bounding box center [888, 311] width 294 height 34
click at [757, 317] on strong "Ensuring Compliance Across Healthcare Facilities" at bounding box center [888, 311] width 294 height 34
click at [749, 316] on strong "Ensuring Compliance Across Healthcare Facilities" at bounding box center [888, 311] width 294 height 34
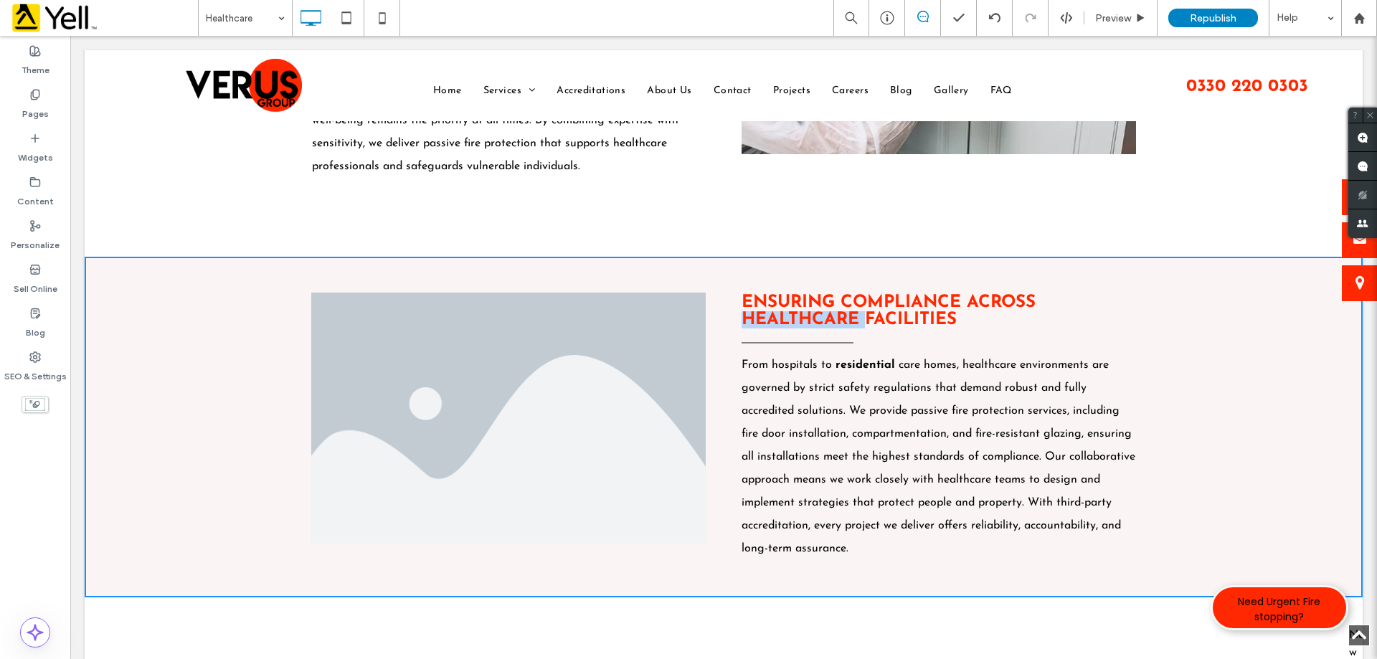
click at [749, 316] on strong "Ensuring Compliance Across Healthcare Facilities" at bounding box center [888, 311] width 294 height 34
click at [752, 316] on strong "Ensuring Compliance Across Healthcare Facilities" at bounding box center [888, 311] width 294 height 34
click at [744, 316] on strong "Ensuring Compliance Across Healthcare Facilities" at bounding box center [888, 311] width 294 height 34
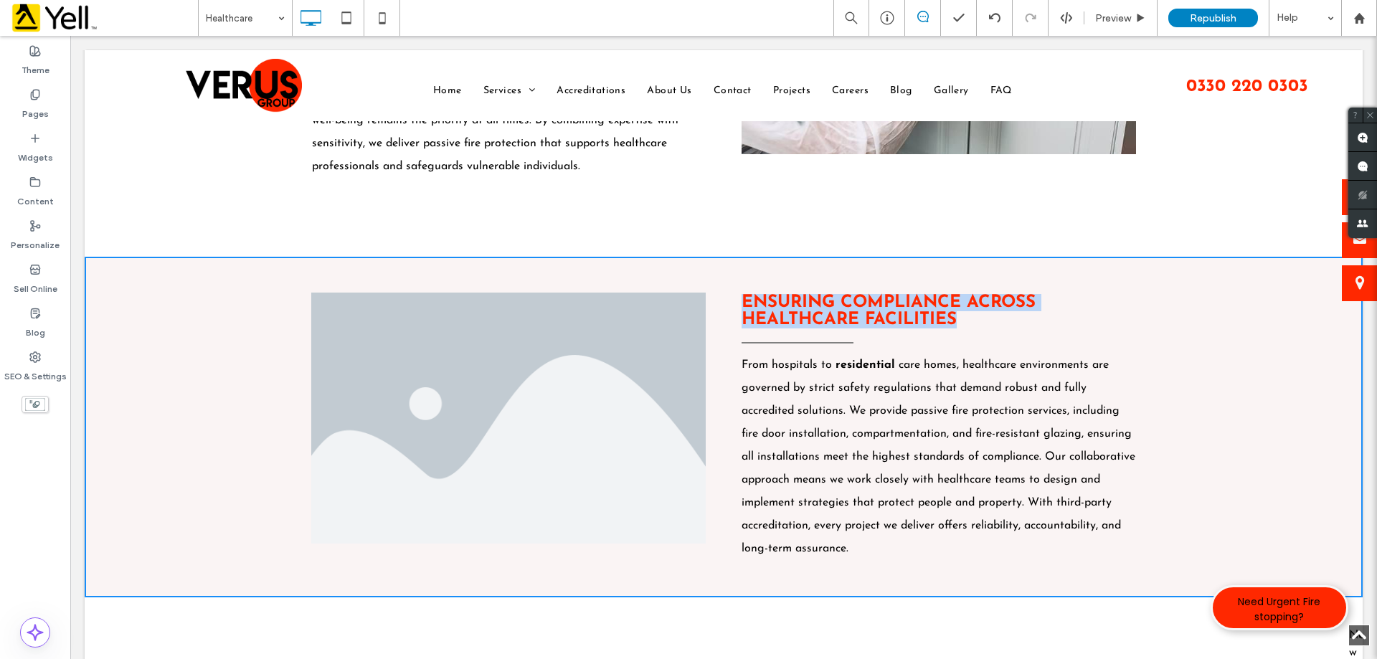
click at [744, 316] on strong "Ensuring Compliance Across Healthcare Facilities" at bounding box center [888, 311] width 294 height 34
click at [681, 361] on li "Slide title Write your caption here Button" at bounding box center [508, 418] width 394 height 251
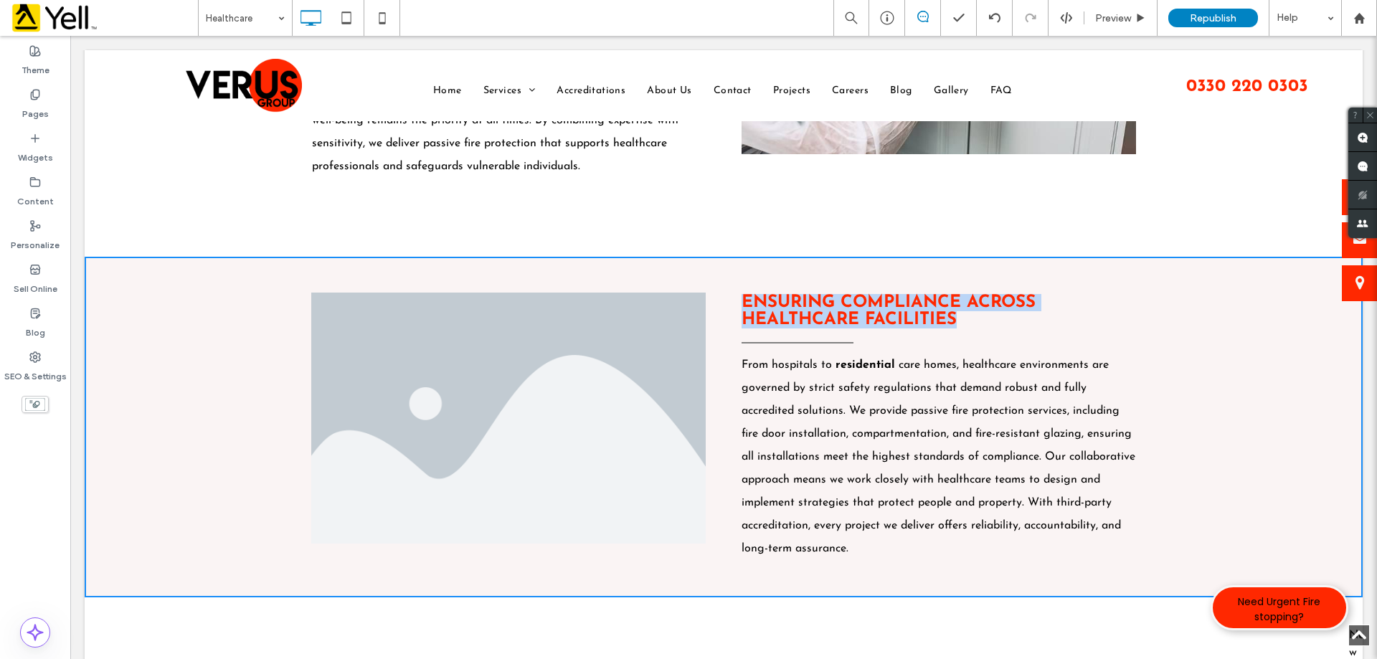
click at [644, 386] on li "Slide title Write your caption here Button" at bounding box center [508, 418] width 394 height 251
click at [600, 374] on li "Slide title Write your caption here Button" at bounding box center [508, 418] width 394 height 251
click at [409, 410] on li "Slide title Write your caption here Button" at bounding box center [508, 418] width 394 height 251
click at [734, 284] on div "Slide title Write your caption here Button Previous Next Click To Paste Ensurin…" at bounding box center [724, 427] width 1278 height 341
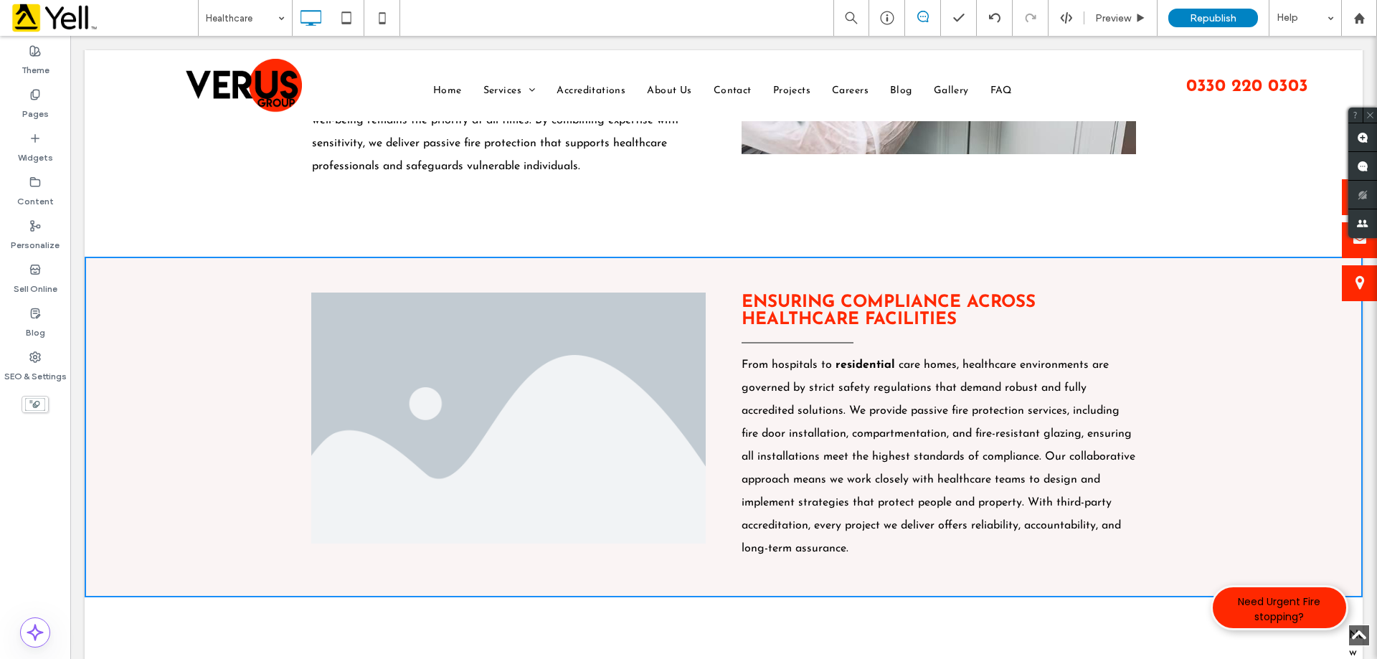
click at [574, 347] on li "Slide title Write your caption here Button" at bounding box center [508, 418] width 394 height 251
click at [628, 399] on li "Slide title Write your caption here Button" at bounding box center [508, 418] width 394 height 251
click at [232, 370] on div "Slide title Write your caption here Button Previous Next Click To Paste Ensurin…" at bounding box center [724, 427] width 1278 height 341
click at [373, 119] on div "Click To Paste Home Services Fire Stopping Installation Loft Compartmentation F…" at bounding box center [724, 85] width 1278 height 71
click at [479, 390] on li "Slide title Write your caption here Button" at bounding box center [508, 418] width 394 height 251
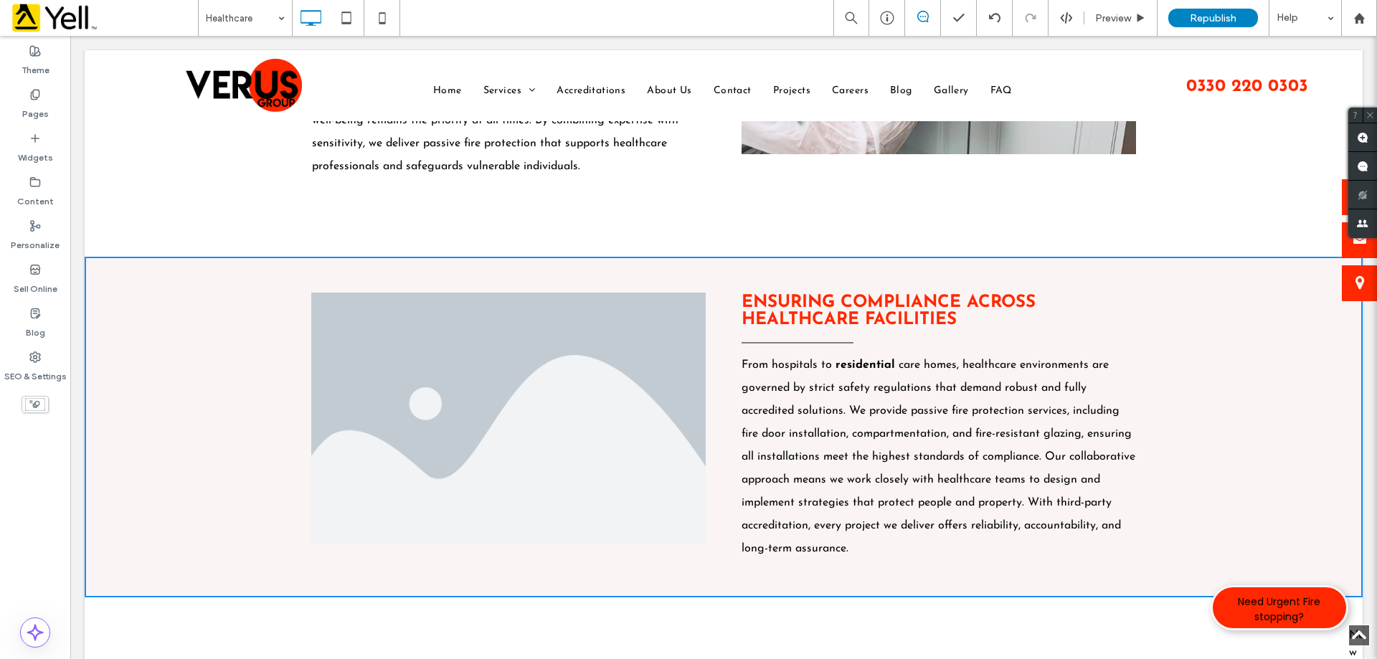
click at [485, 217] on div "Specialist Safety For Sensitive Environments Healthcare buildings require metic…" at bounding box center [508, 62] width 430 height 318
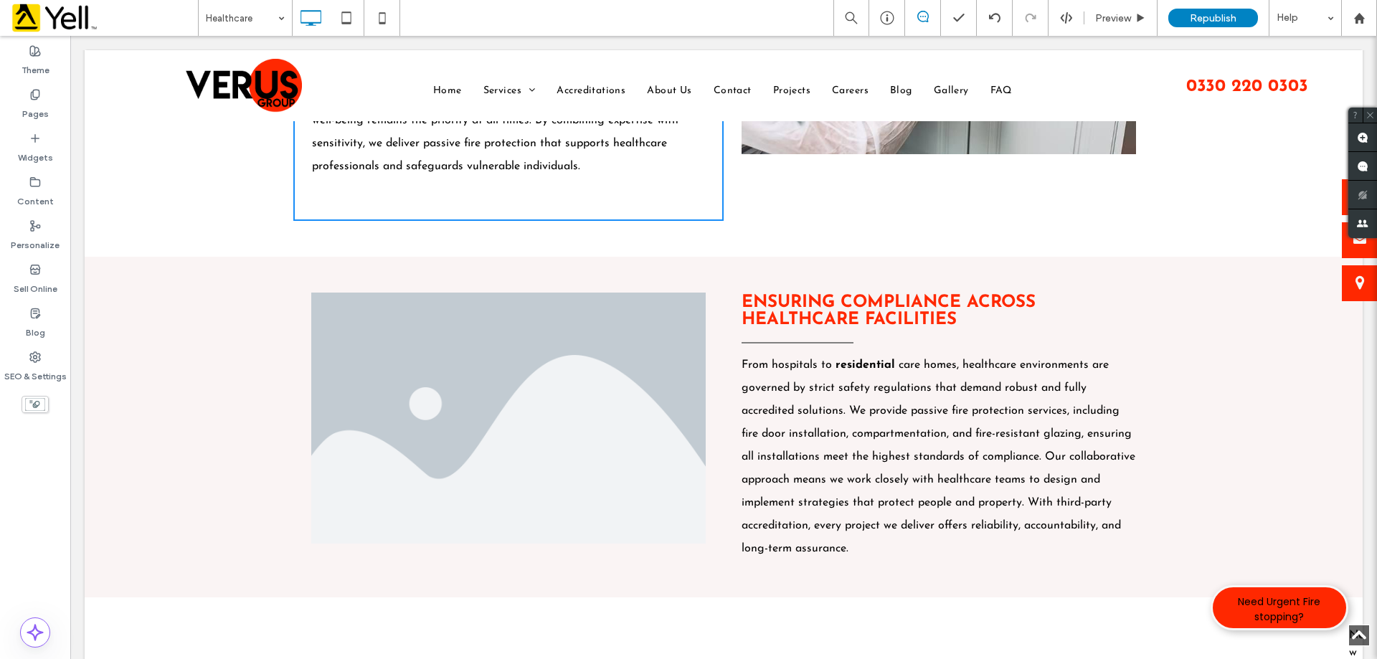
click at [474, 402] on li "Slide title Write your caption here Button" at bounding box center [508, 418] width 394 height 251
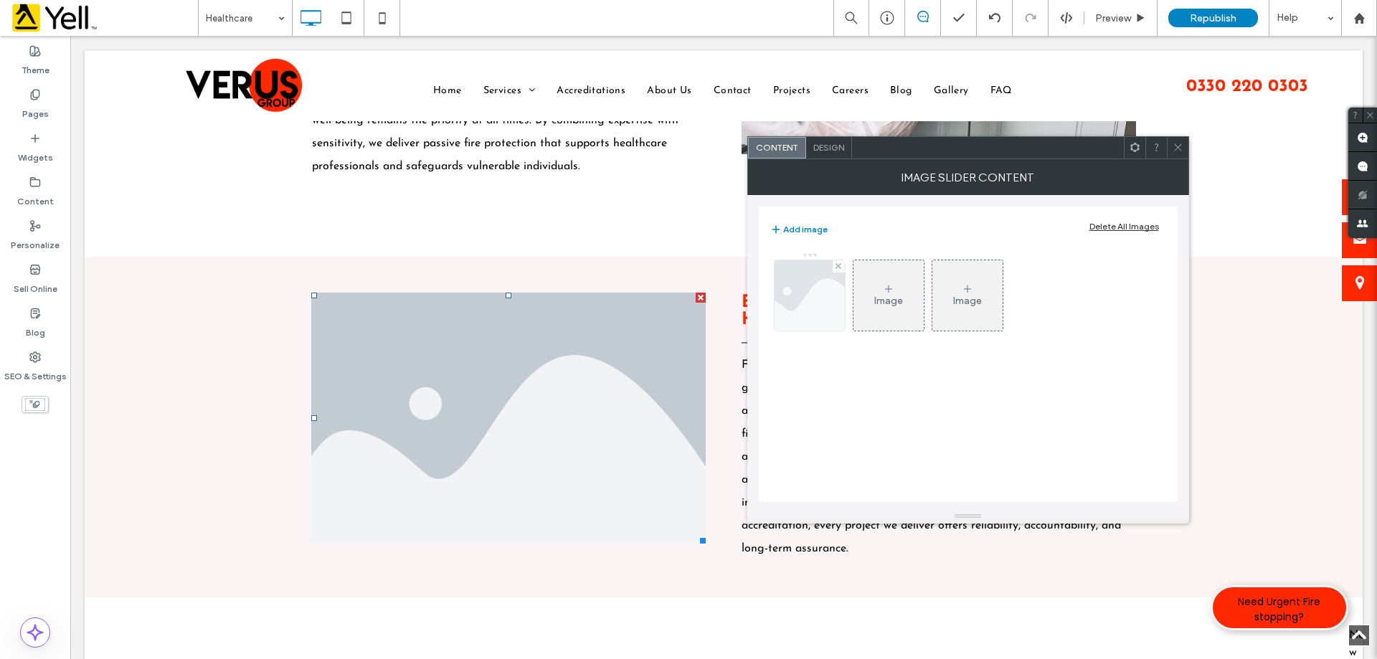
click at [839, 283] on img at bounding box center [809, 295] width 105 height 70
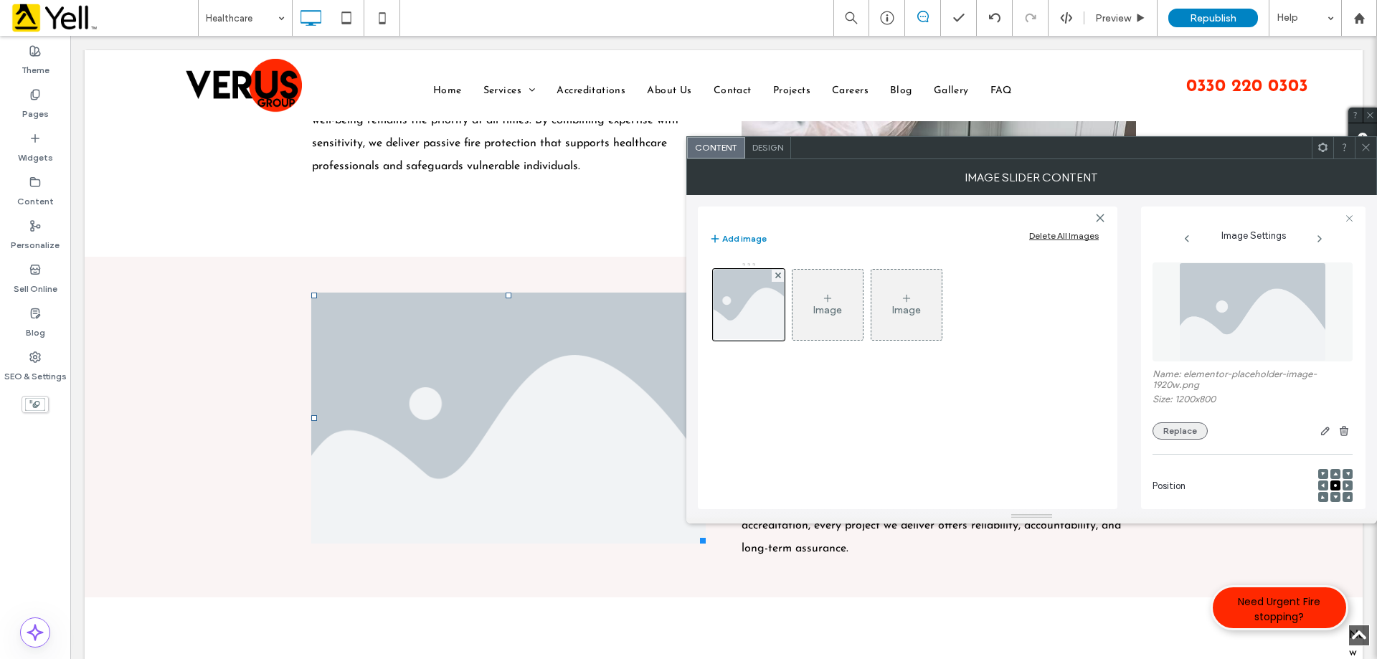
click at [1188, 427] on button "Replace" at bounding box center [1179, 430] width 55 height 17
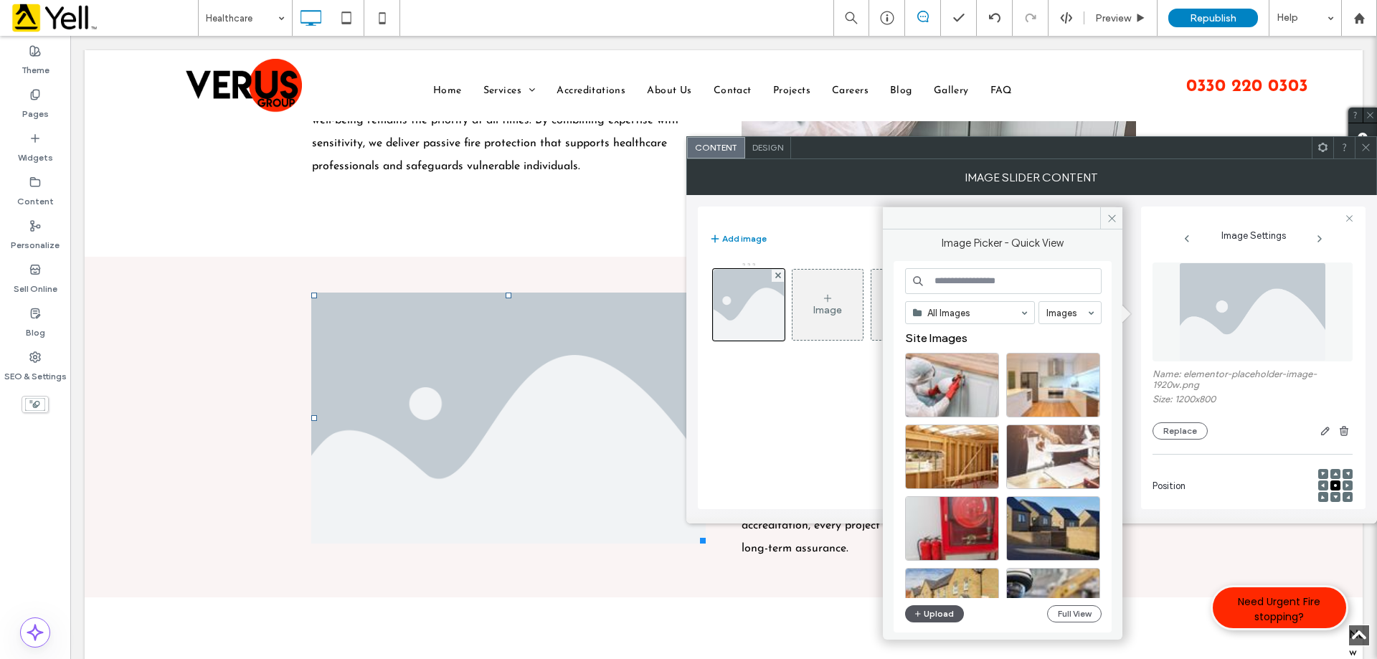
click at [942, 612] on button "Upload" at bounding box center [934, 613] width 59 height 17
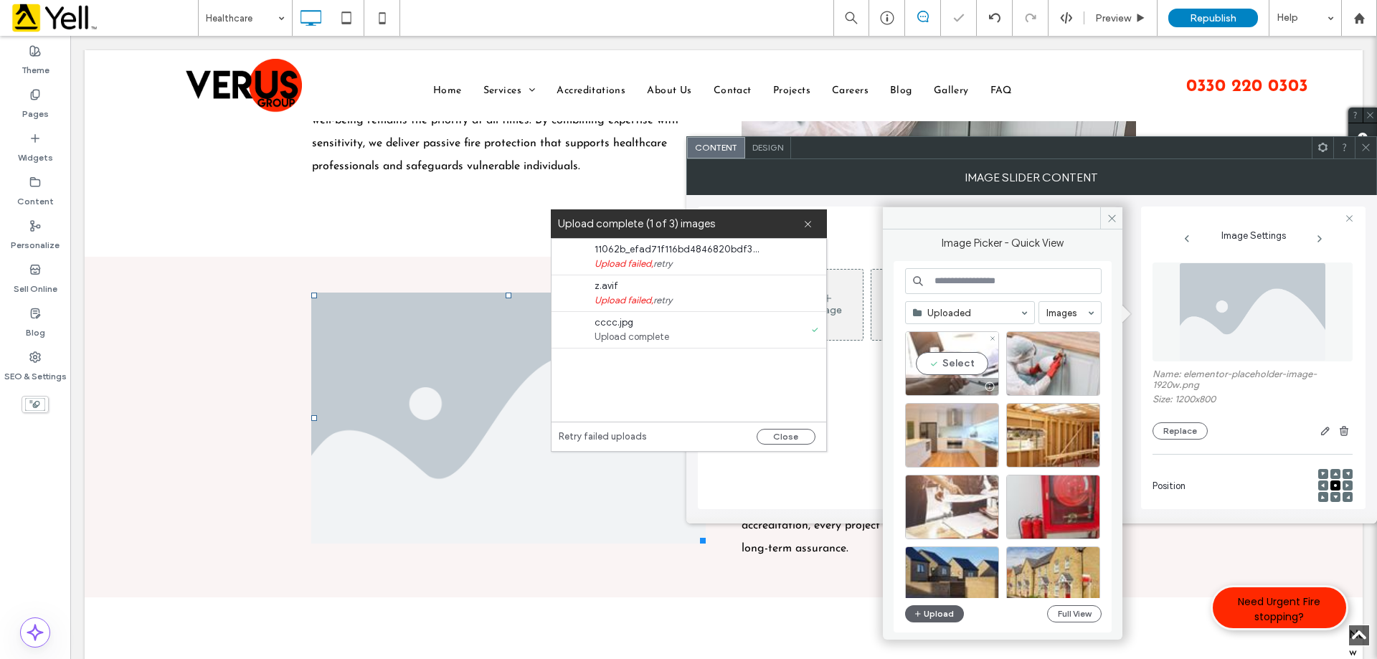
click at [965, 358] on div "Select" at bounding box center [952, 363] width 94 height 65
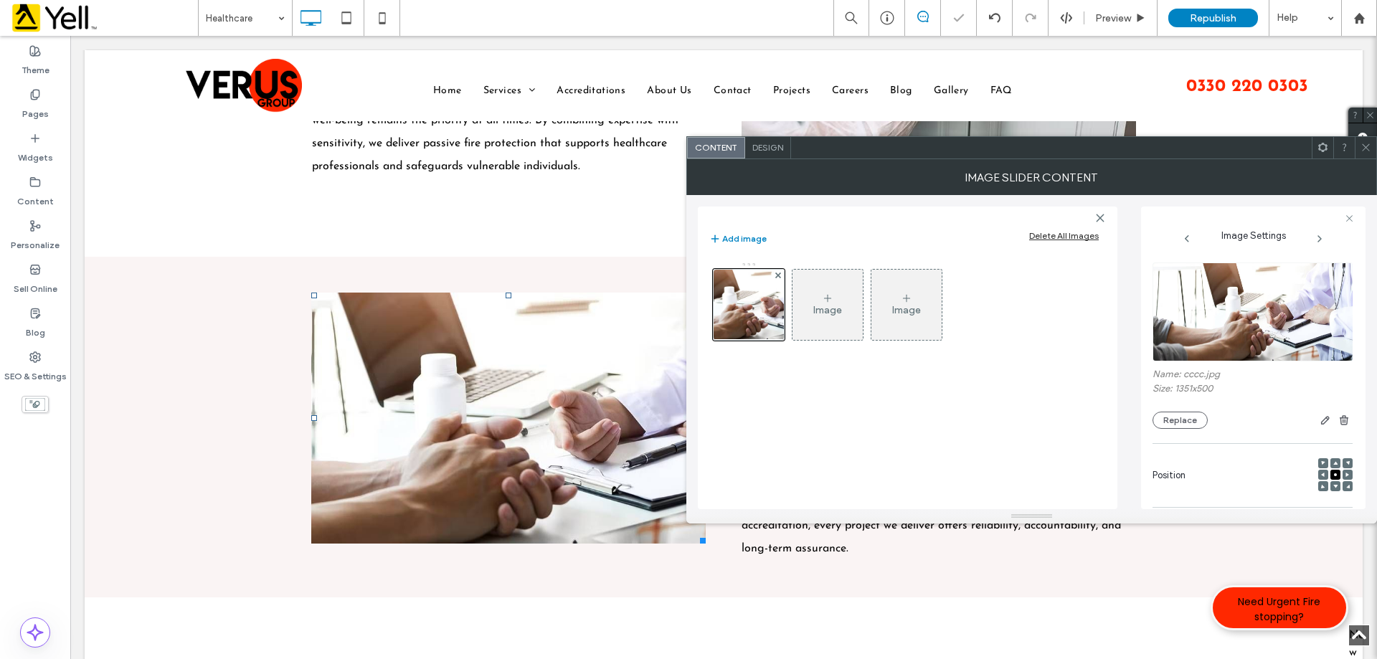
scroll to position [409, 0]
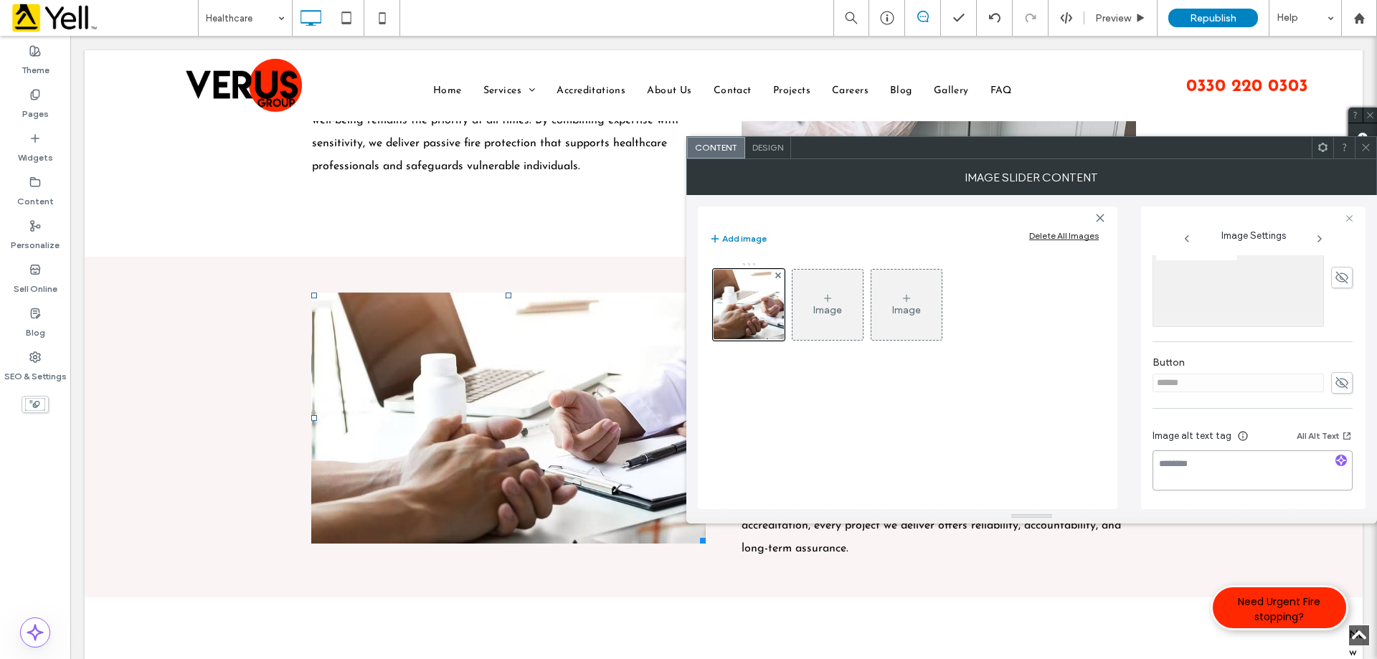
click at [1198, 468] on textarea at bounding box center [1252, 470] width 200 height 40
paste textarea "**********"
type textarea "**********"
click at [1351, 214] on icon at bounding box center [1349, 218] width 9 height 9
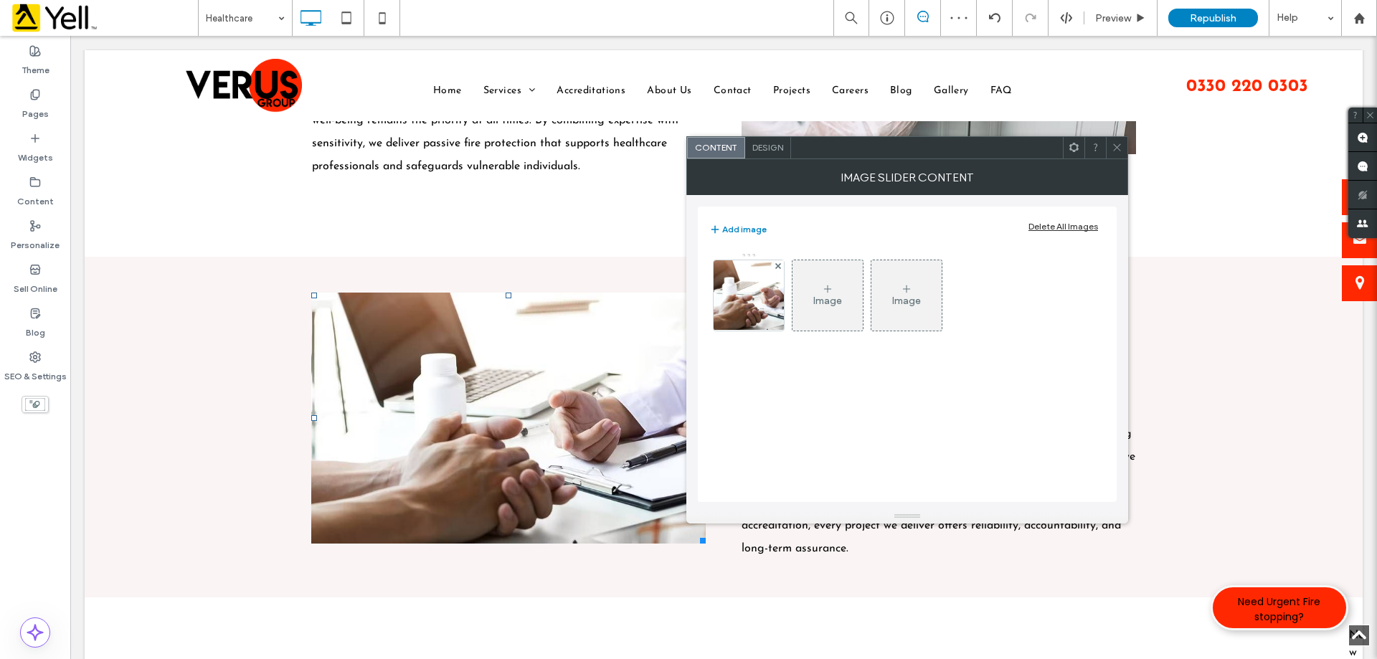
click at [1122, 144] on div at bounding box center [1117, 148] width 22 height 22
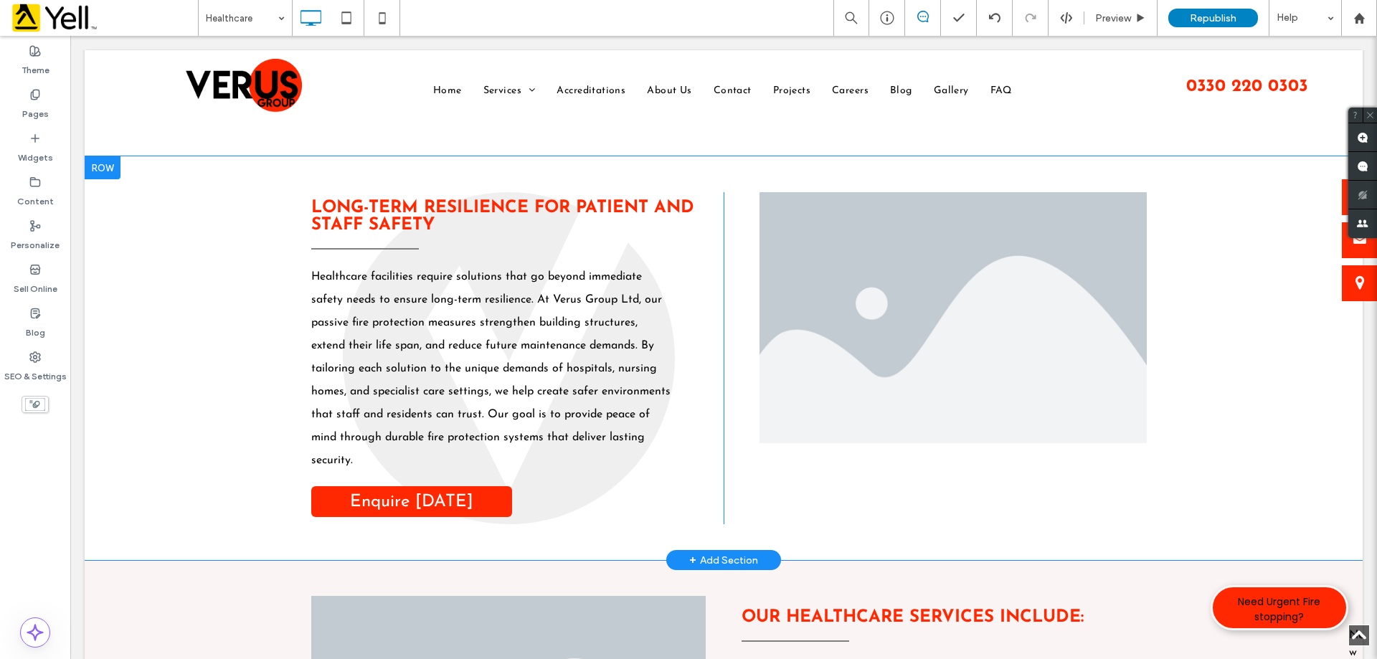
scroll to position [1219, 0]
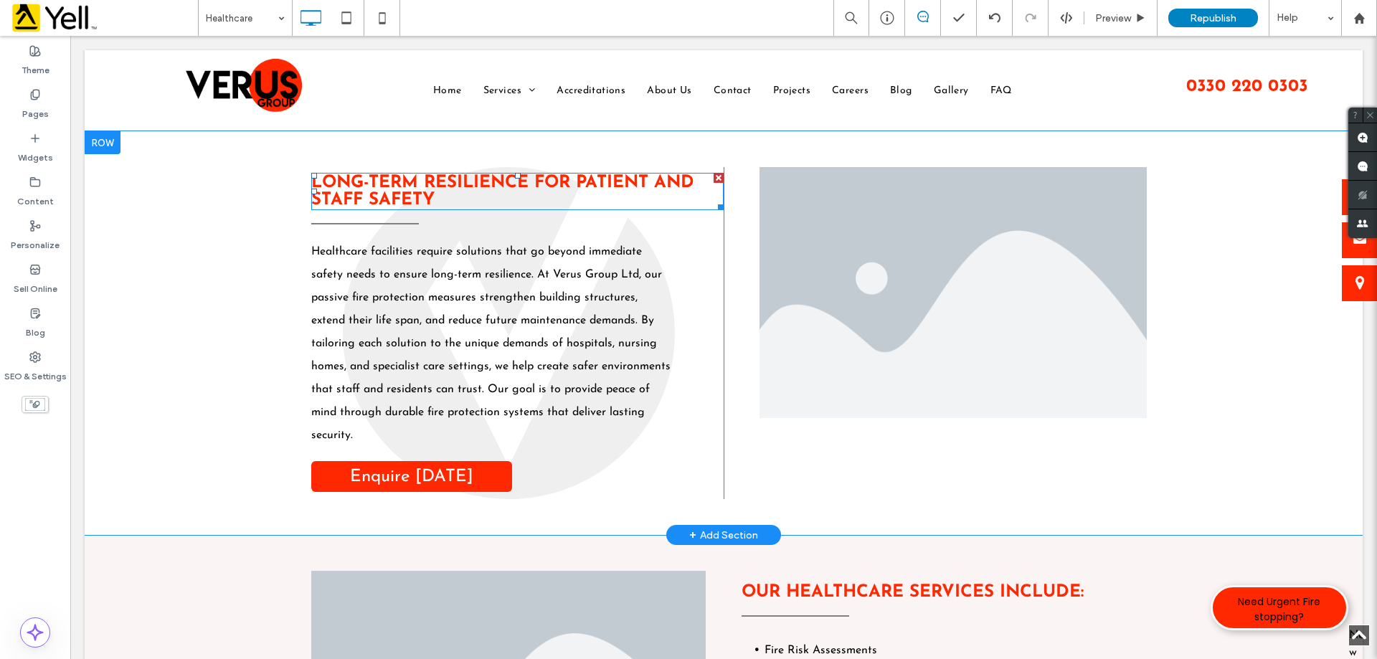
click at [603, 186] on strong "Long-Term Resilience For Patient And Staff Safety" at bounding box center [502, 191] width 383 height 34
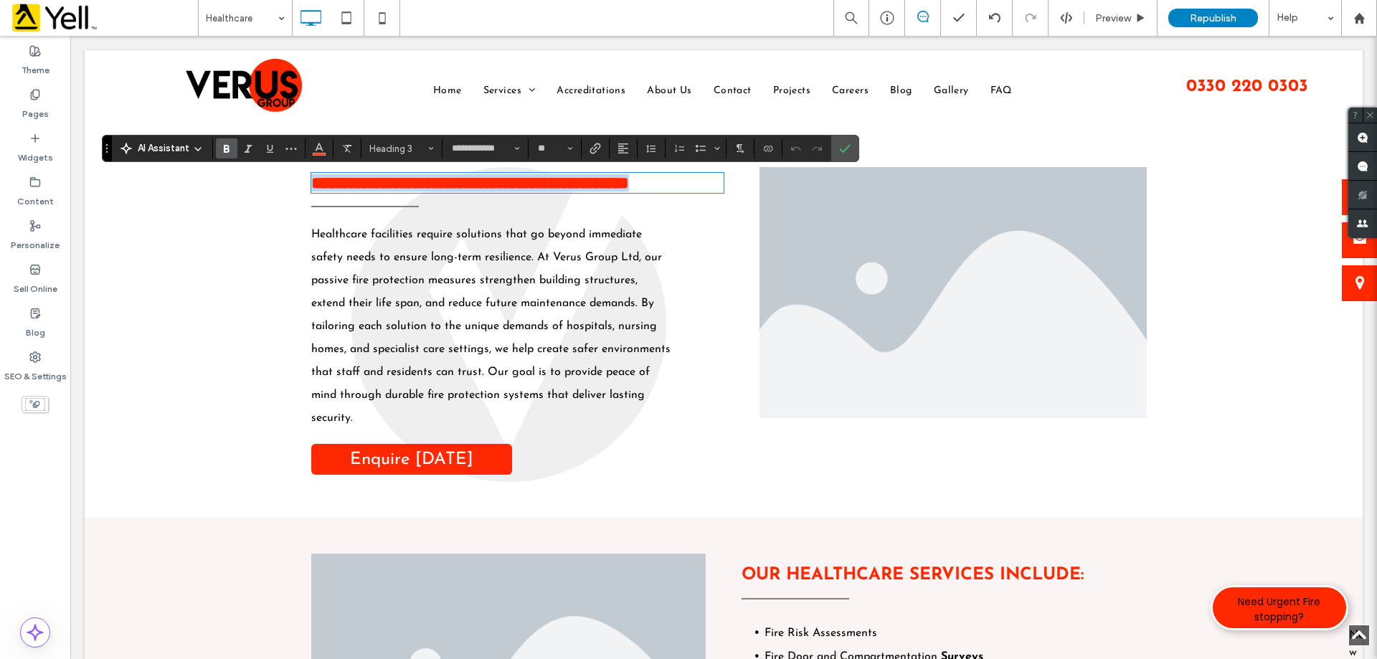
copy strong "**********"
click at [951, 274] on li "Slide title Write your caption here Button" at bounding box center [952, 292] width 387 height 251
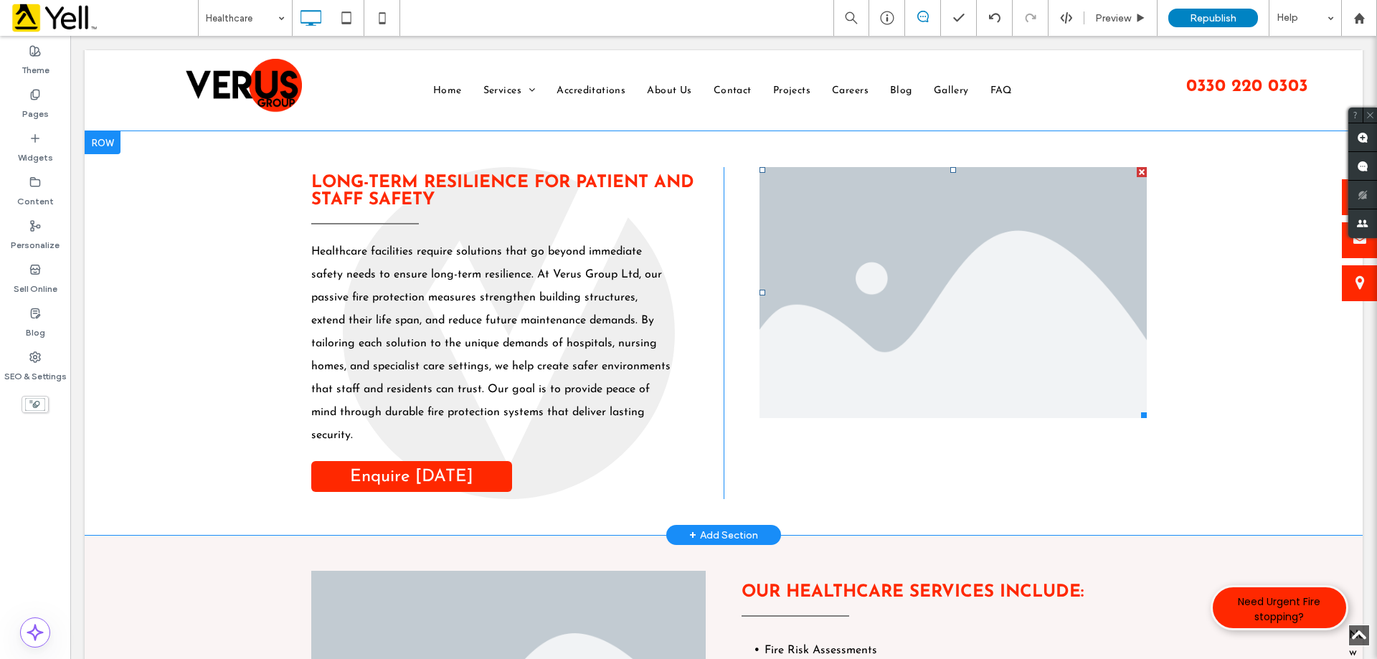
click at [952, 278] on li "Slide title Write your caption here Button" at bounding box center [952, 292] width 387 height 251
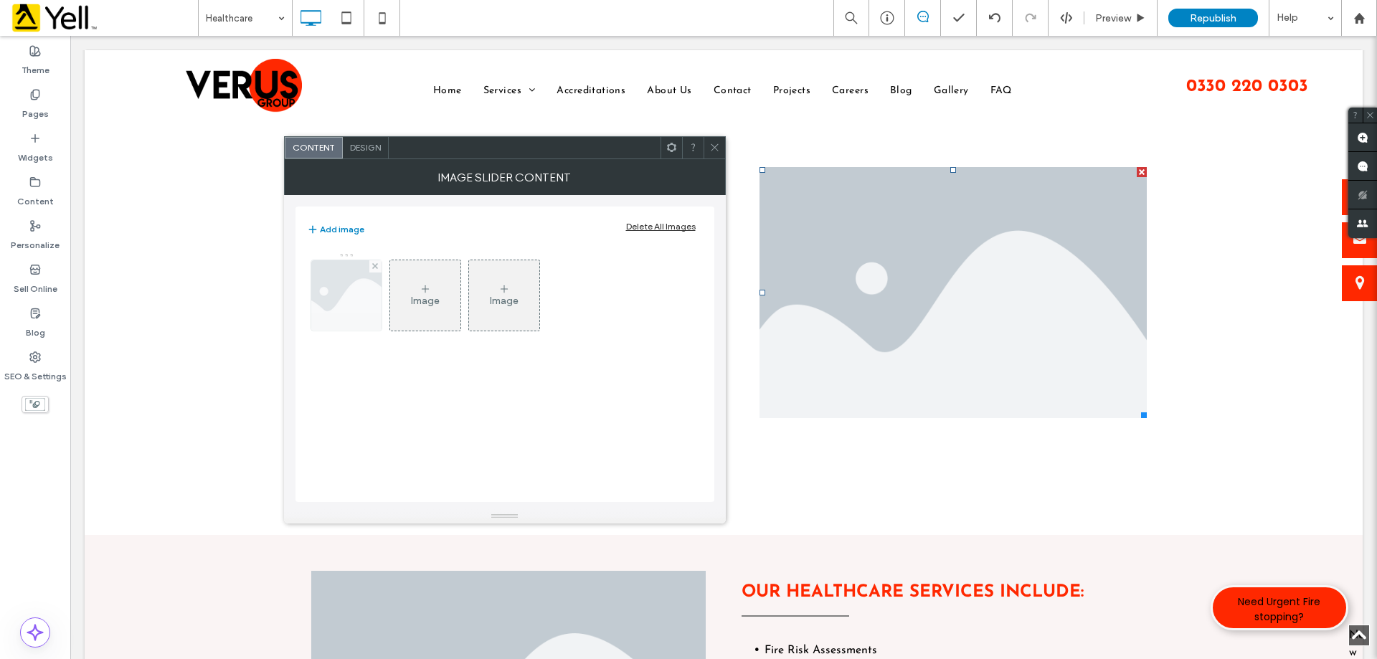
click at [349, 302] on img at bounding box center [345, 295] width 105 height 70
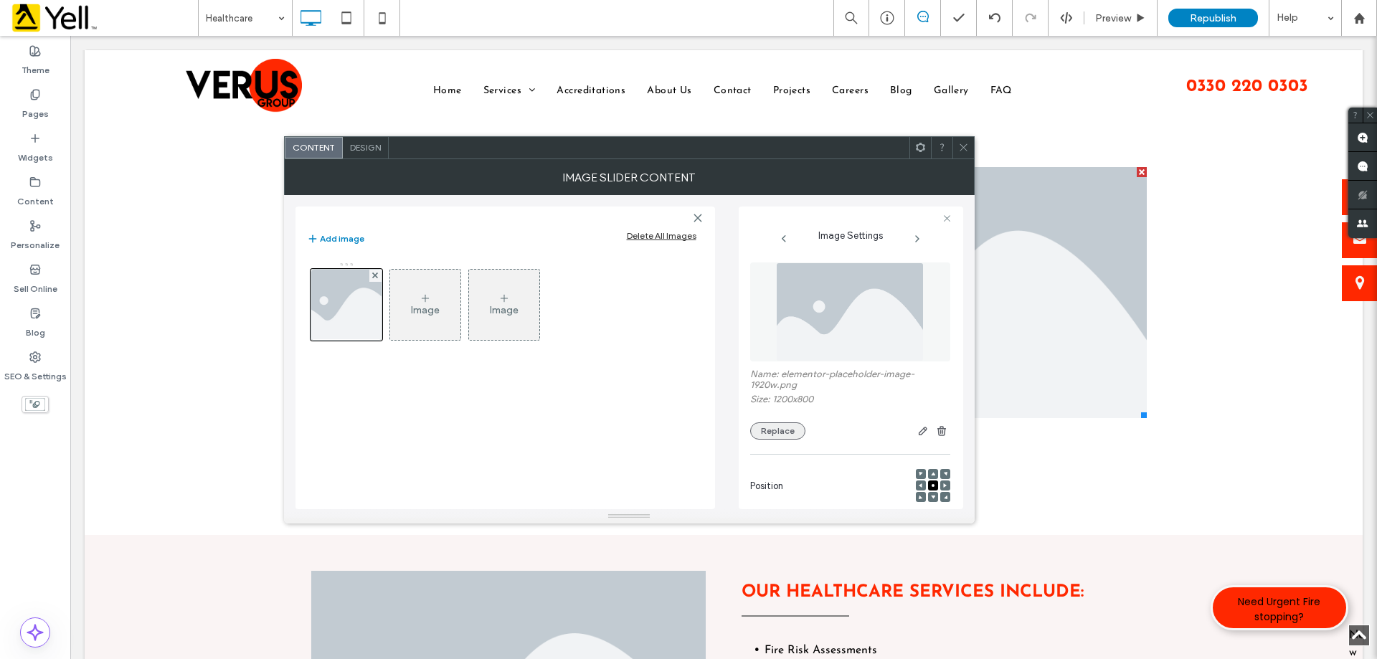
click at [786, 435] on button "Replace" at bounding box center [777, 430] width 55 height 17
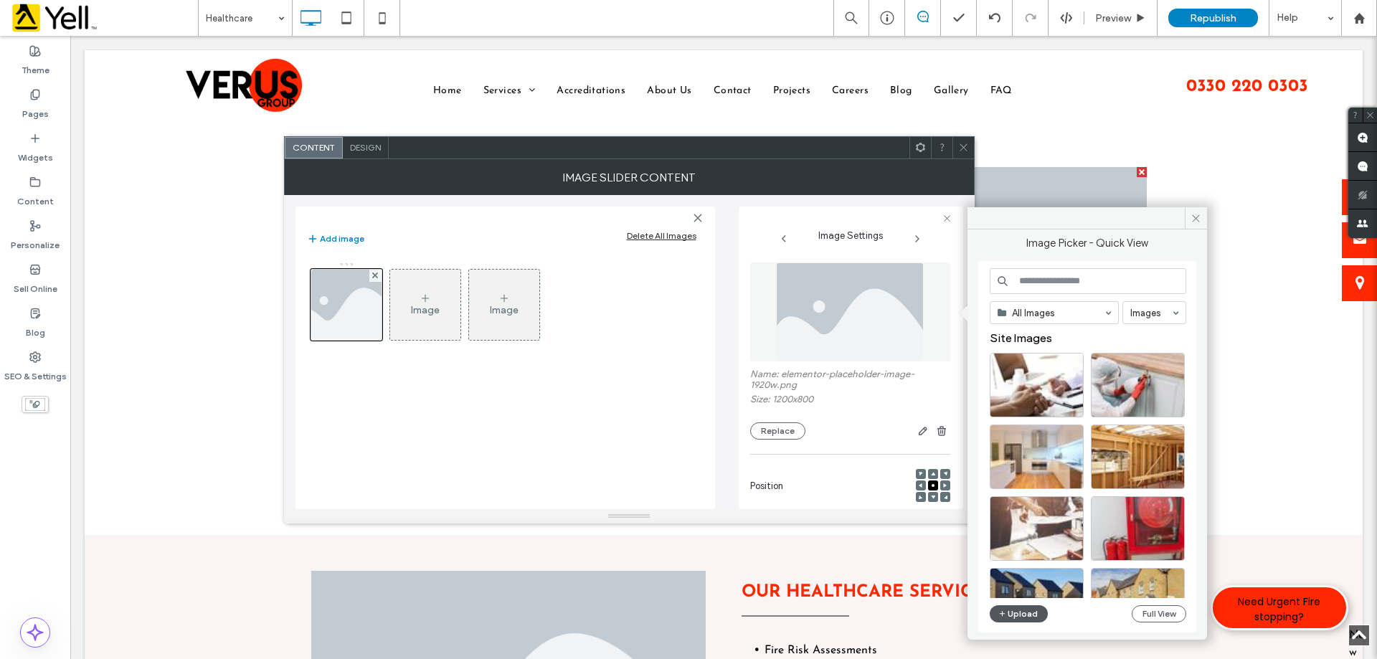
click at [1024, 612] on button "Upload" at bounding box center [1019, 613] width 59 height 17
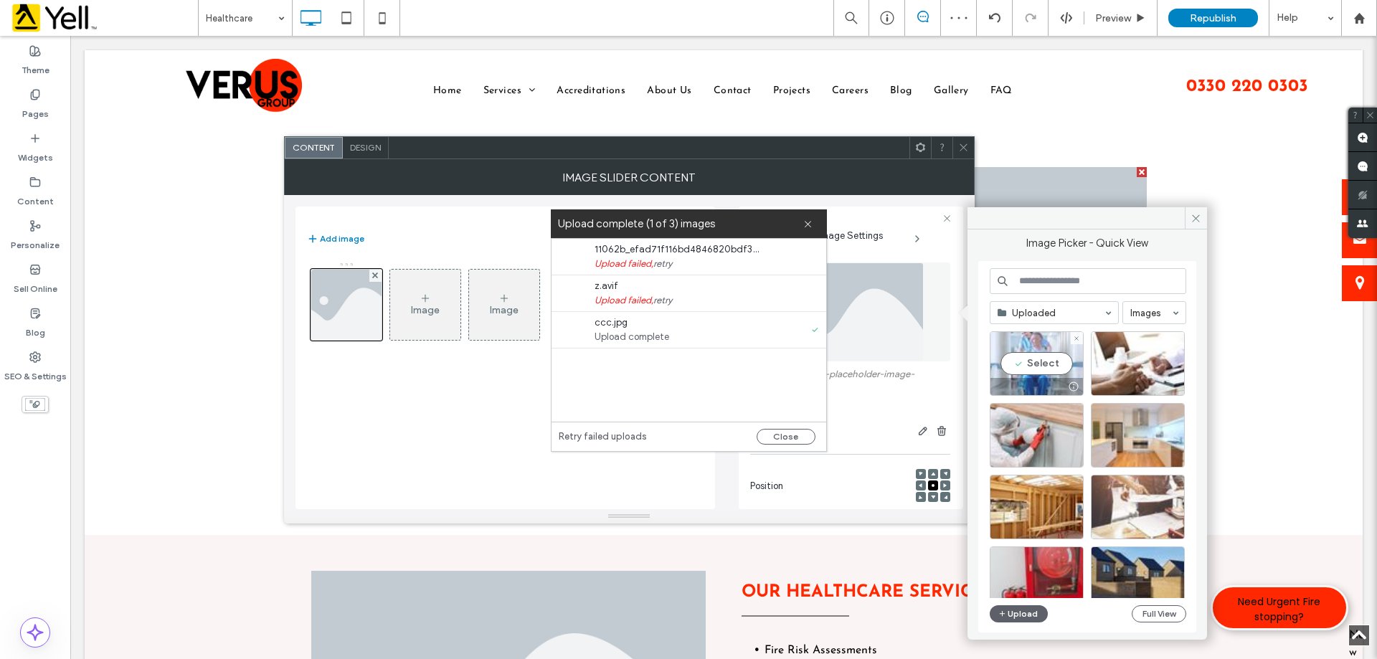
click at [1031, 359] on div "Select" at bounding box center [1037, 363] width 94 height 65
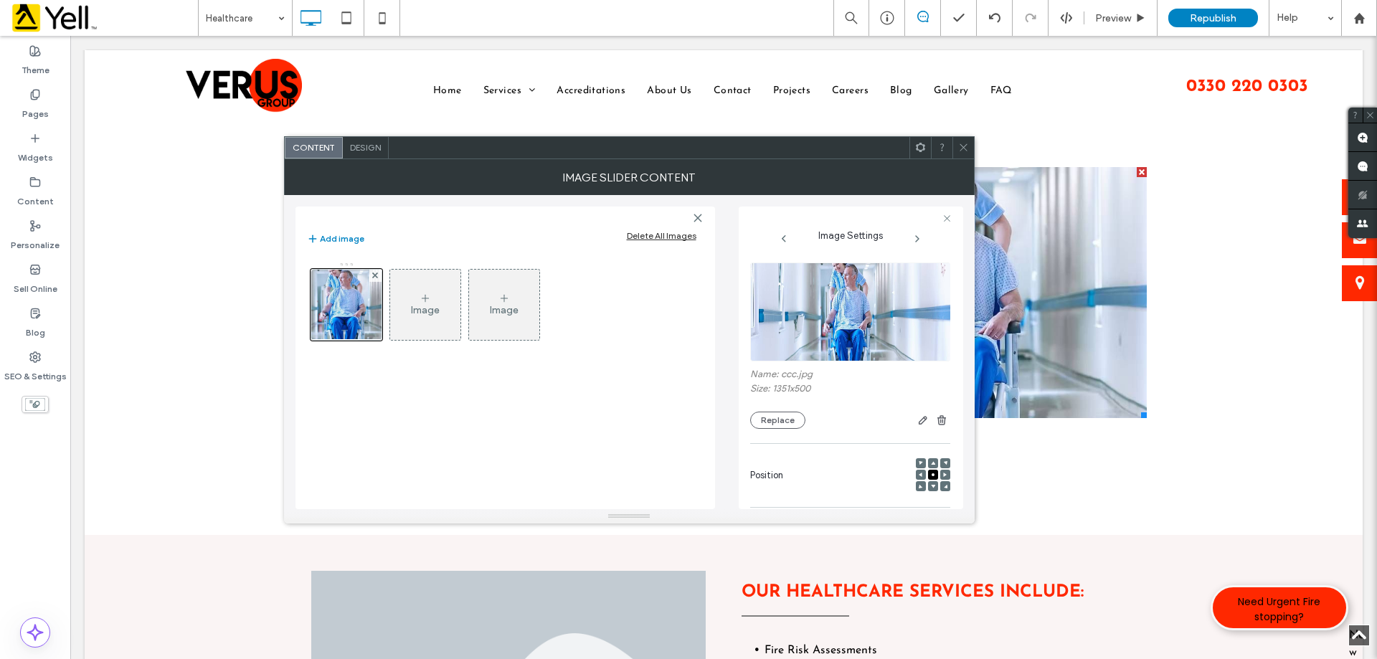
click at [929, 488] on div at bounding box center [933, 486] width 10 height 10
click at [931, 490] on span at bounding box center [933, 486] width 4 height 10
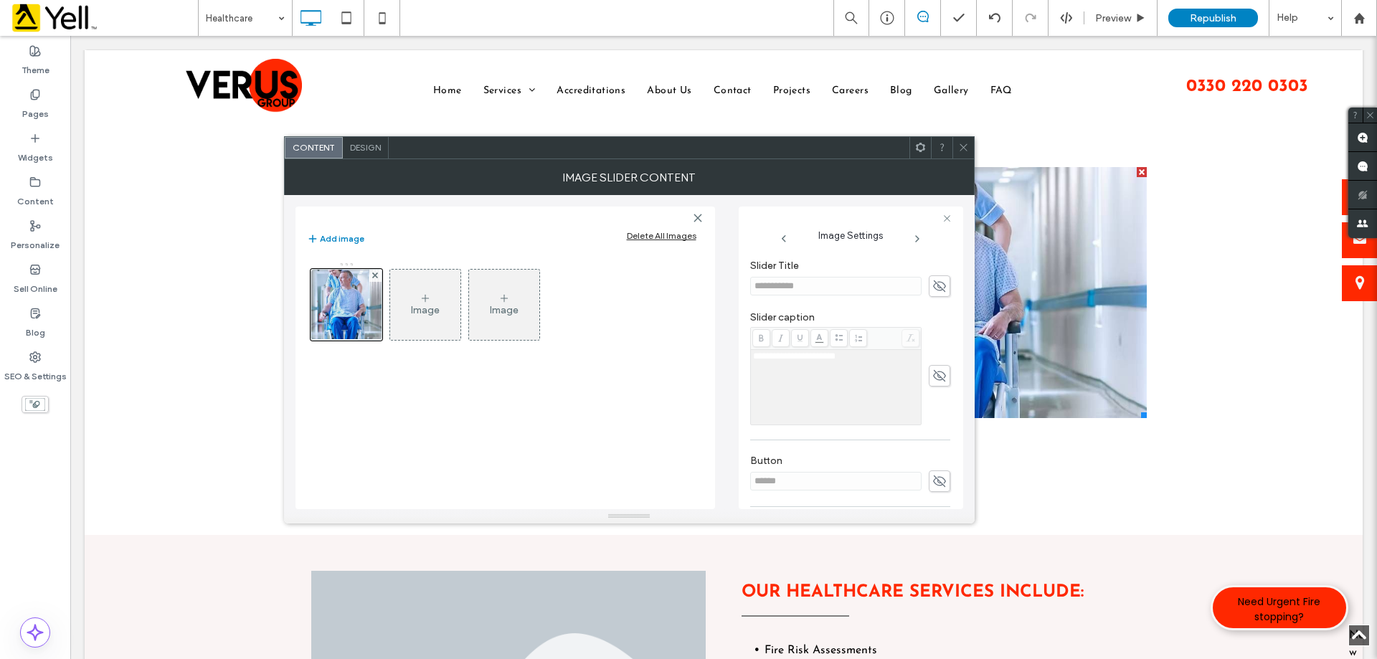
scroll to position [409, 0]
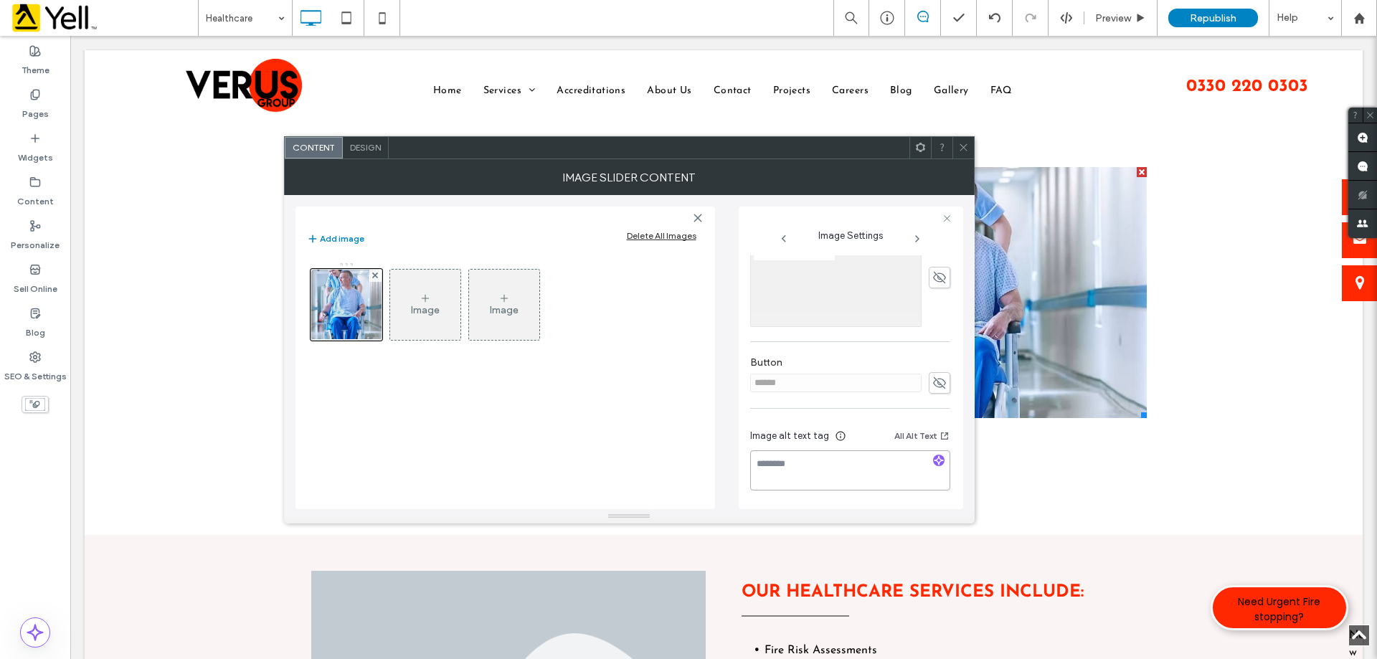
click at [834, 457] on textarea at bounding box center [850, 470] width 200 height 40
paste textarea "**********"
type textarea "**********"
click at [966, 150] on icon at bounding box center [963, 147] width 11 height 11
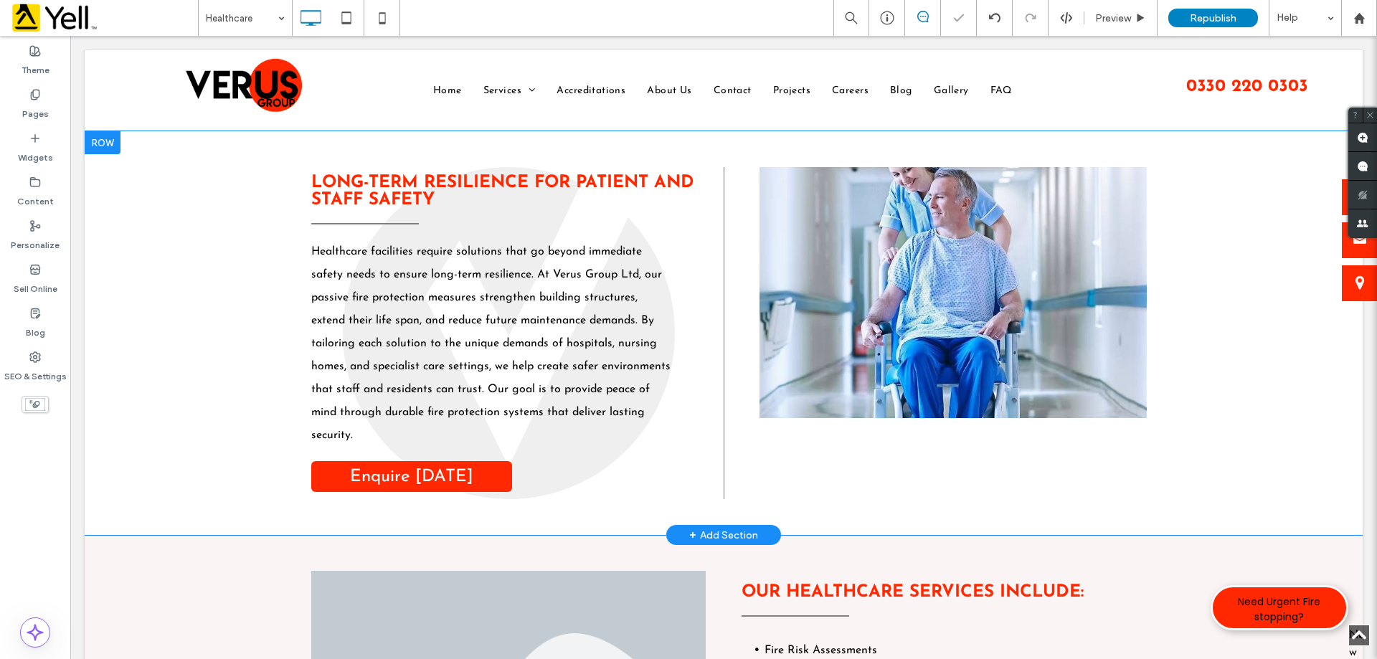
click at [1199, 359] on div "Long-Term Resilience For Patient And Staff Safety Healthcare facilities require…" at bounding box center [724, 333] width 1278 height 404
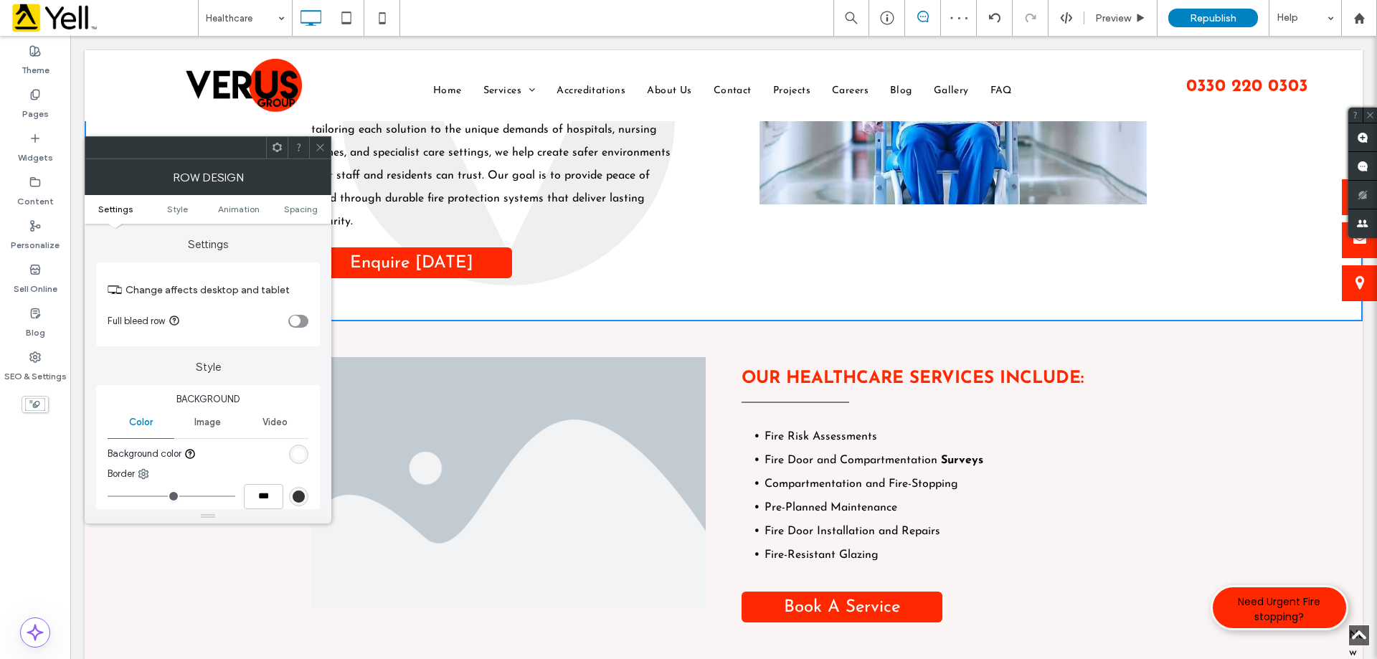
scroll to position [1434, 0]
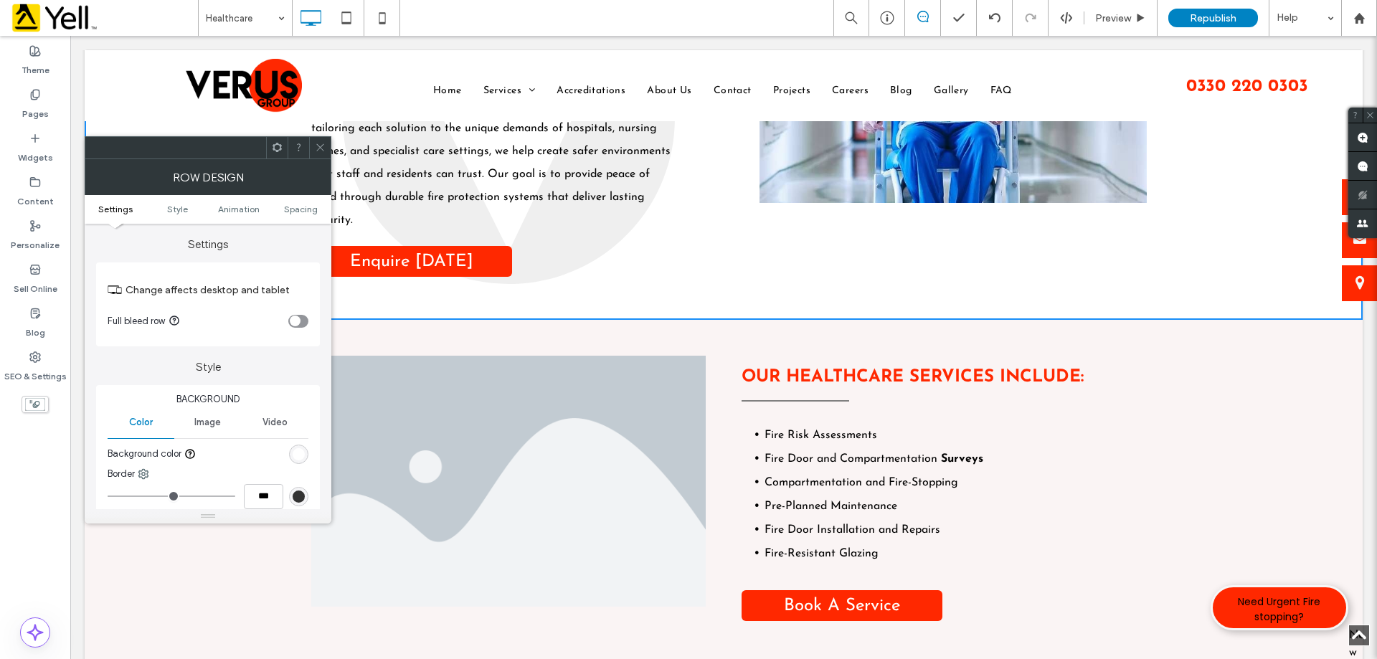
click at [866, 356] on div "Our Healthcare Services Include: Fire Risk Assessments Fire Door and Compartmen…" at bounding box center [939, 510] width 430 height 308
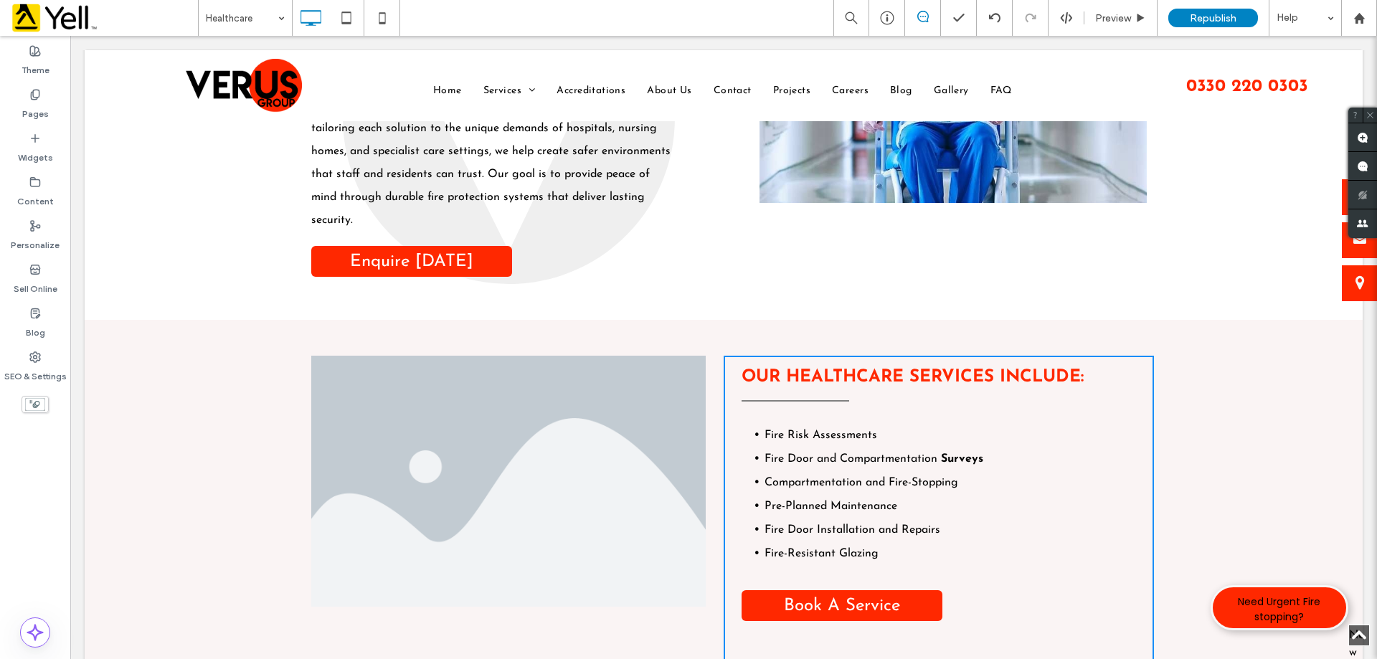
click at [869, 369] on strong "Our Healthcare Services Include:" at bounding box center [912, 377] width 342 height 17
type input "**********"
type input "**"
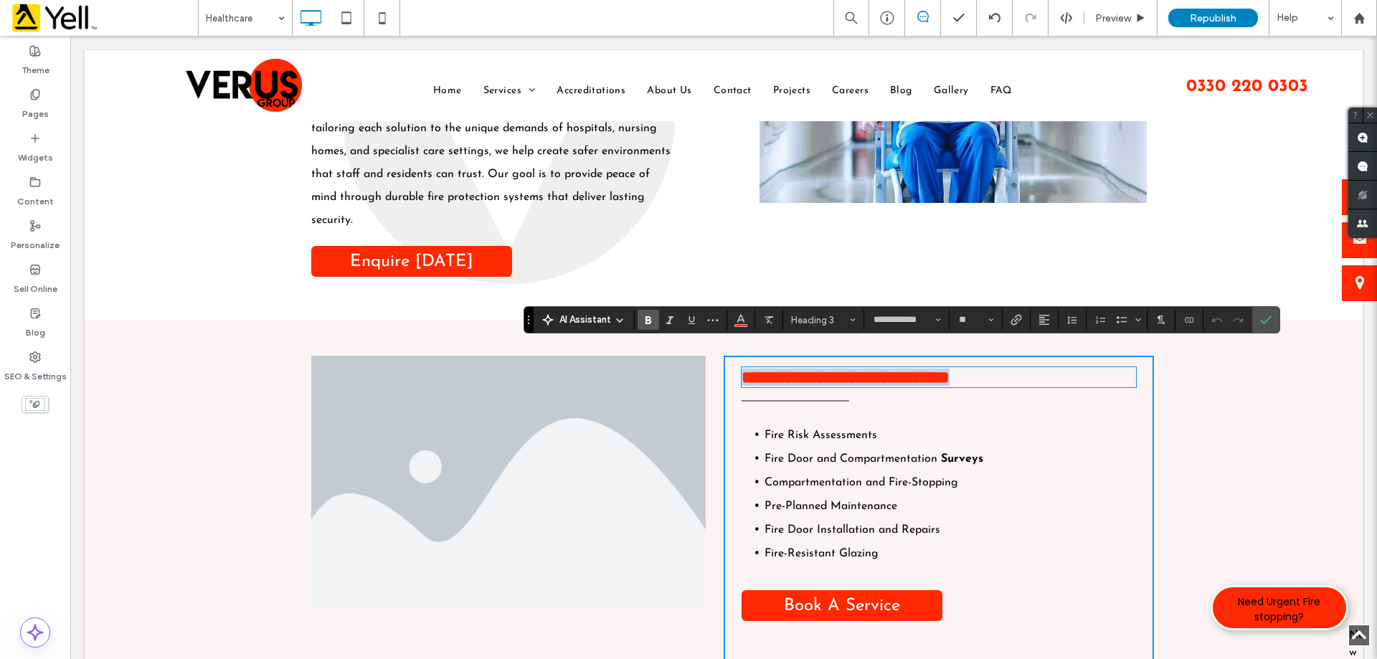
copy strong "**********"
click at [360, 457] on li "Slide title Write your caption here Button" at bounding box center [508, 481] width 394 height 251
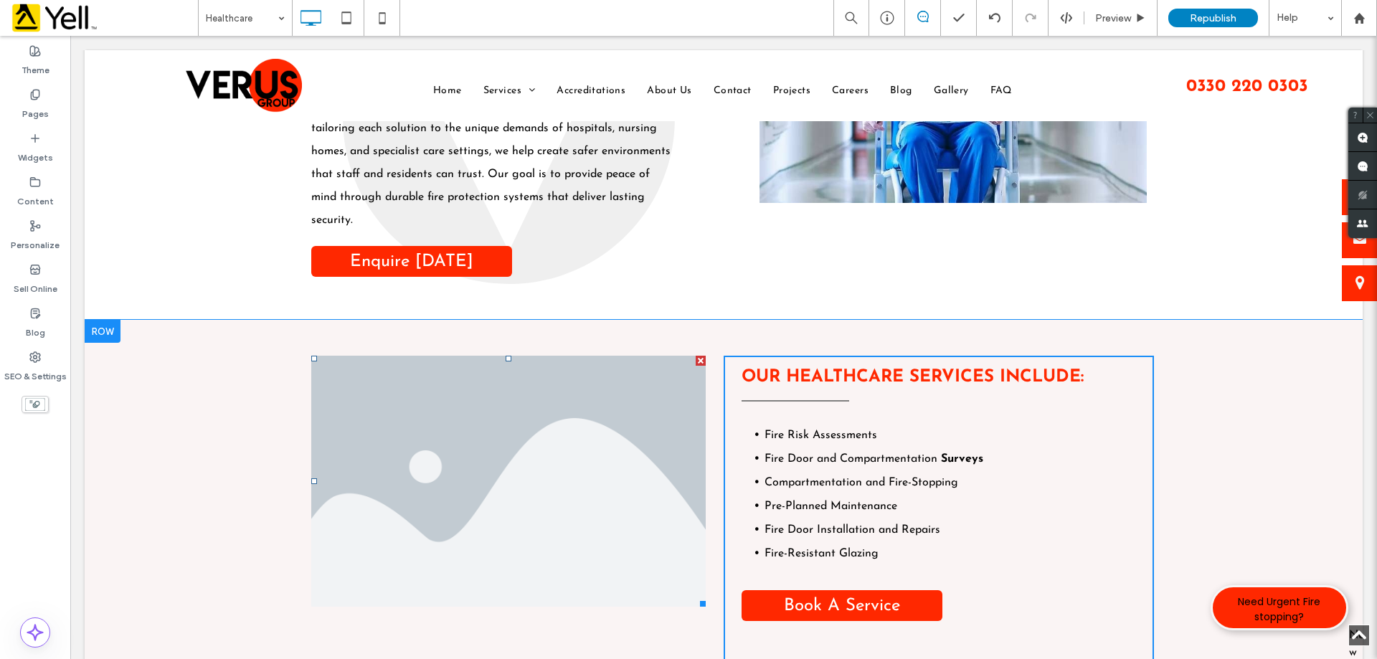
click at [470, 475] on li "Slide title Write your caption here Button" at bounding box center [508, 481] width 394 height 251
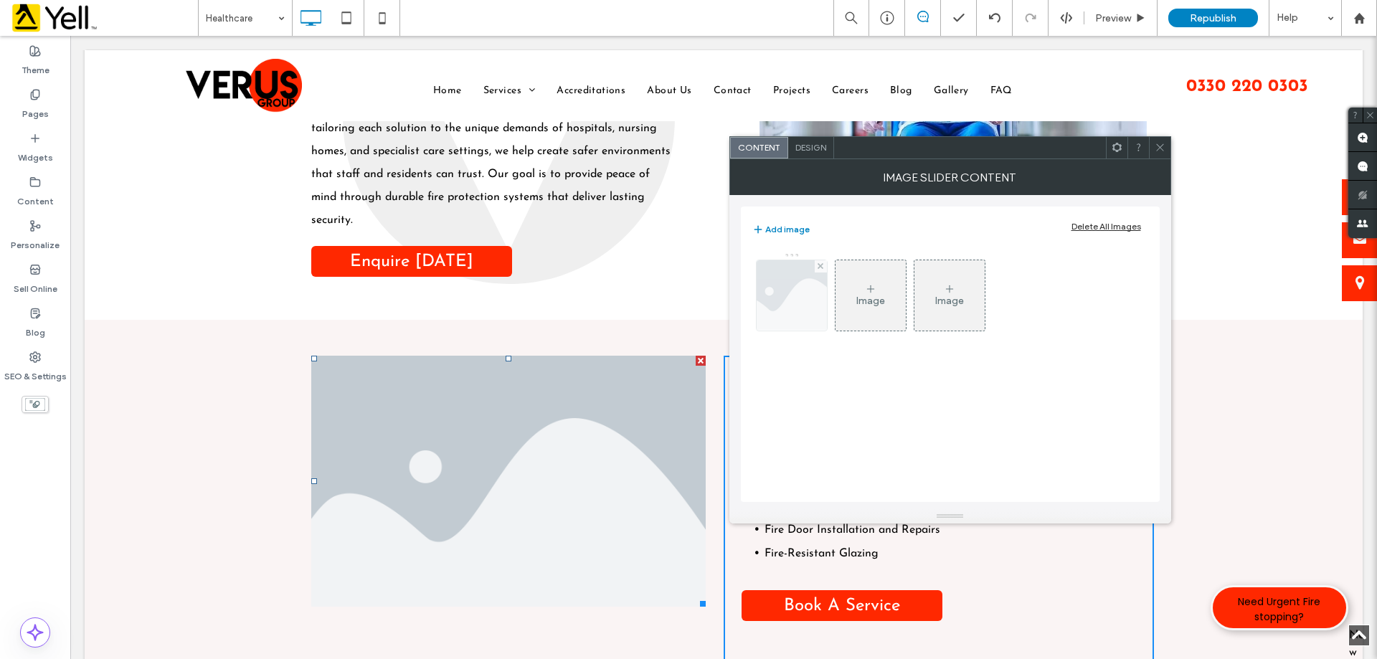
click at [769, 301] on img at bounding box center [791, 295] width 105 height 70
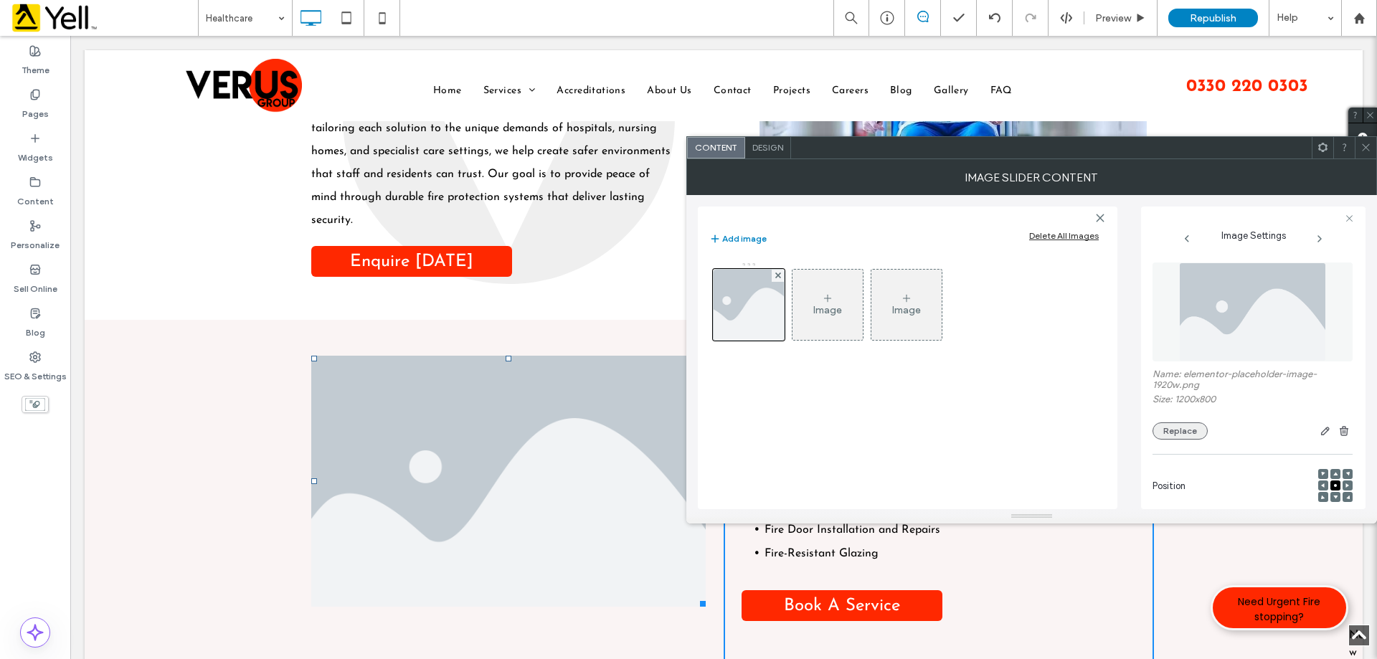
click at [1181, 424] on button "Replace" at bounding box center [1179, 430] width 55 height 17
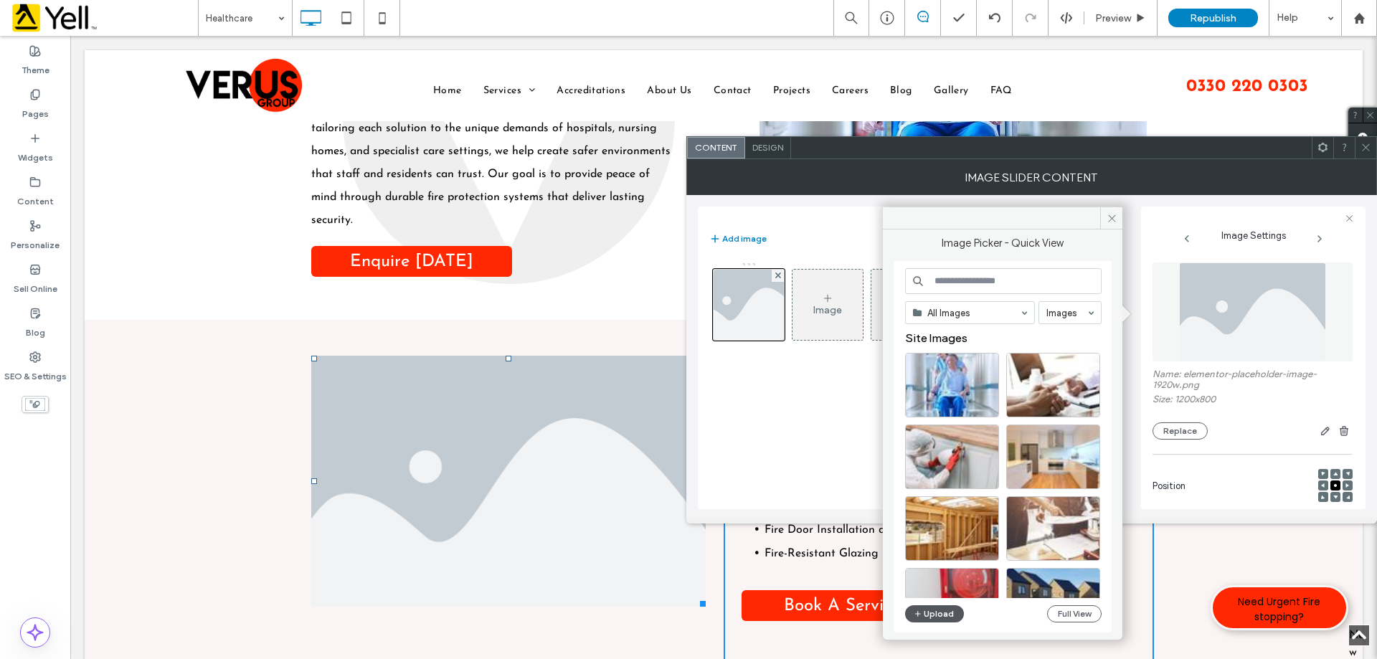
click at [930, 616] on button "Upload" at bounding box center [934, 613] width 59 height 17
click at [936, 617] on button "Upload" at bounding box center [934, 613] width 59 height 17
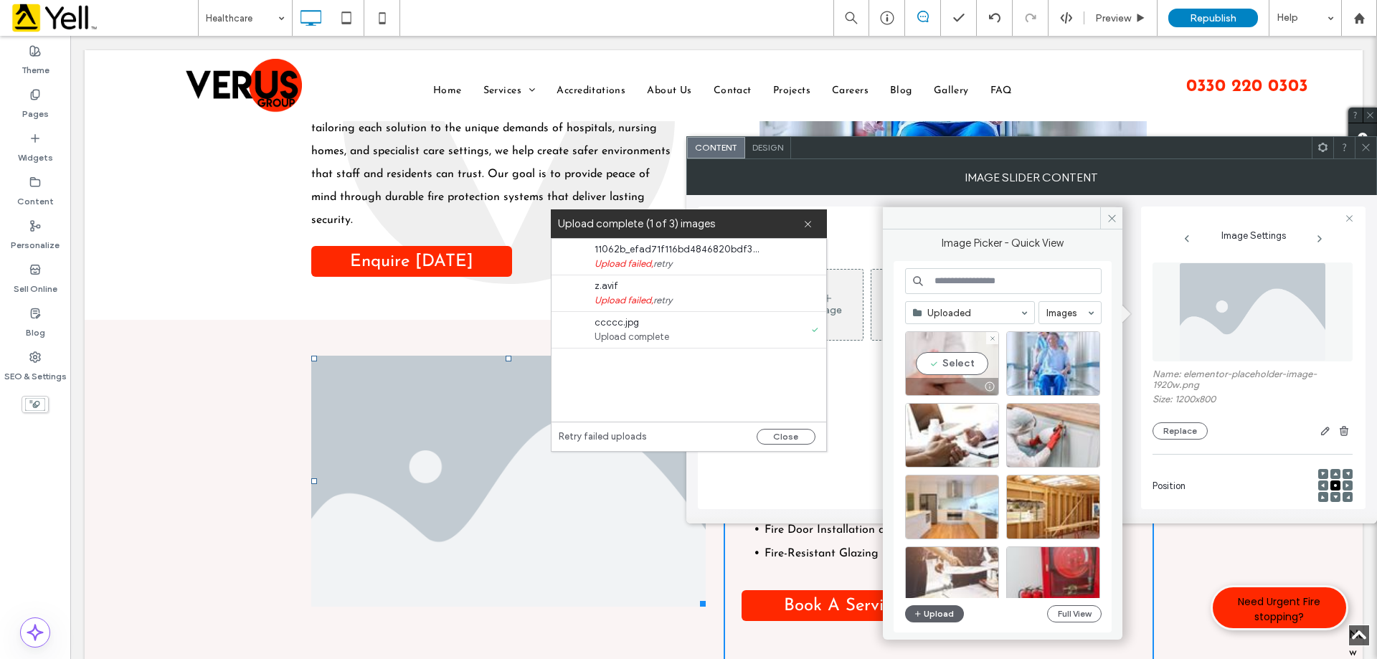
click at [974, 361] on div "Select" at bounding box center [952, 363] width 94 height 65
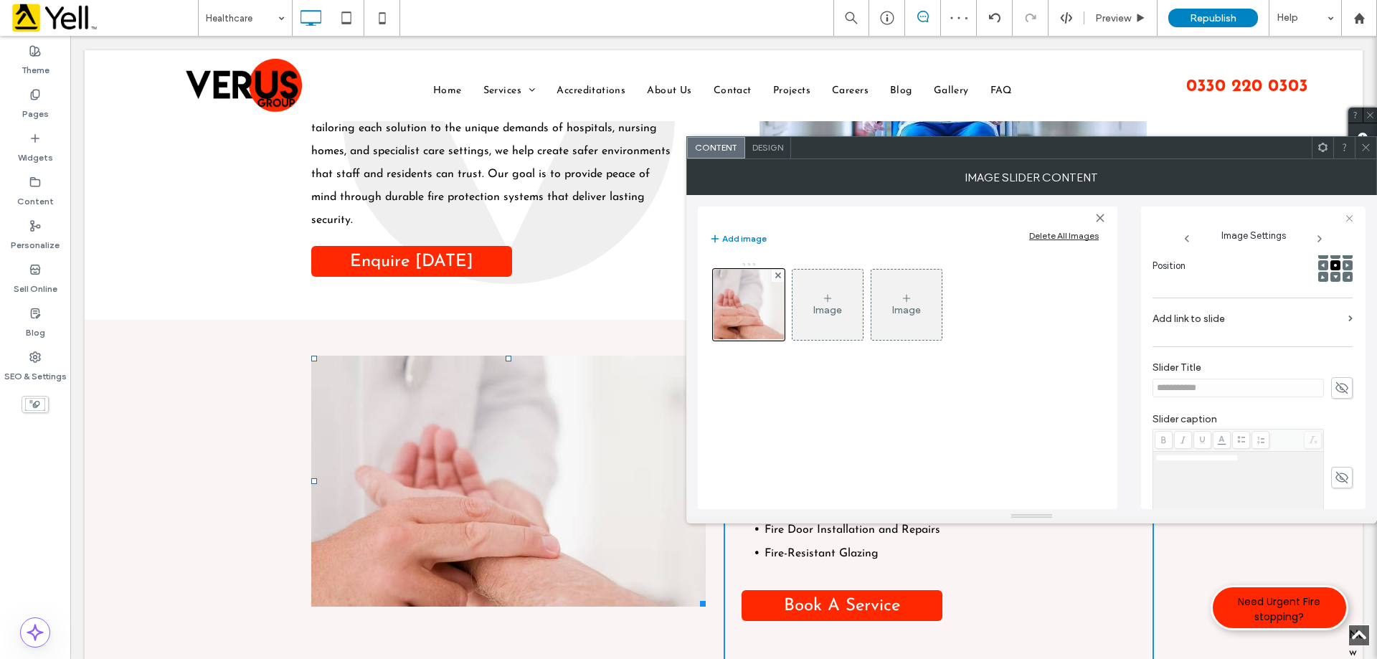
scroll to position [409, 0]
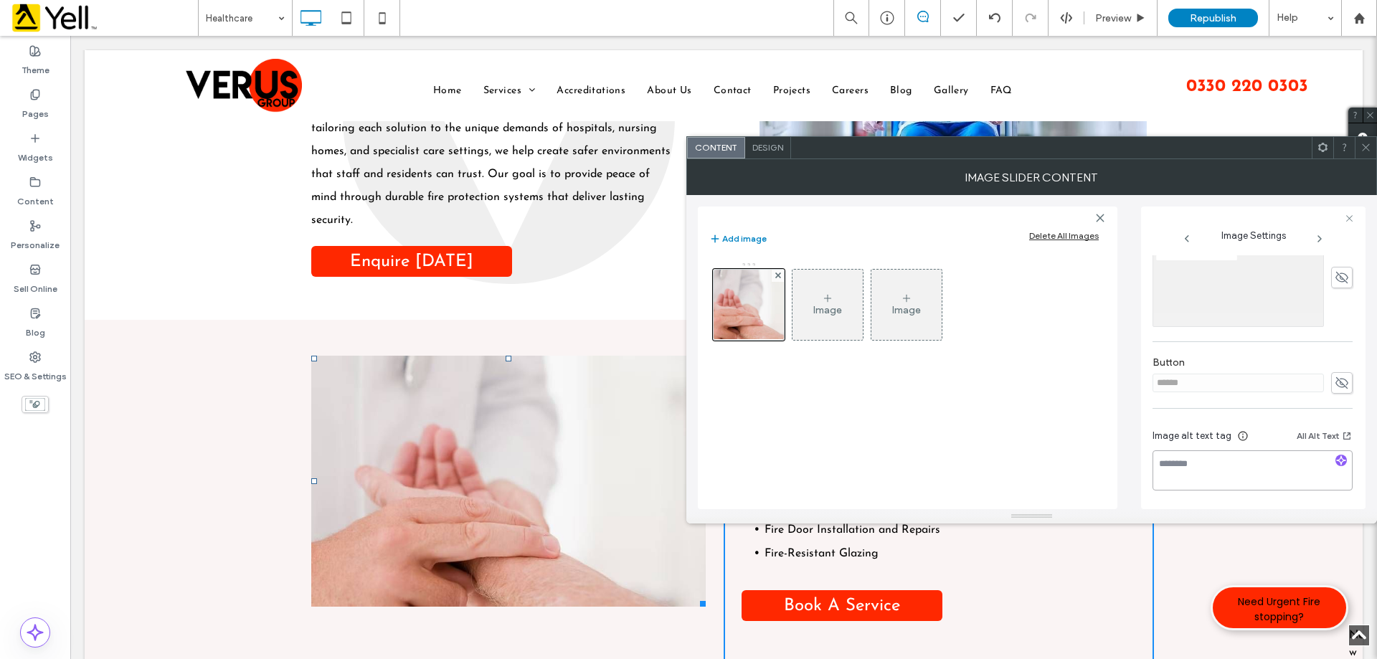
click at [1265, 457] on textarea at bounding box center [1252, 470] width 200 height 40
paste textarea "**********"
type textarea "**********"
click at [1367, 144] on icon at bounding box center [1365, 147] width 11 height 11
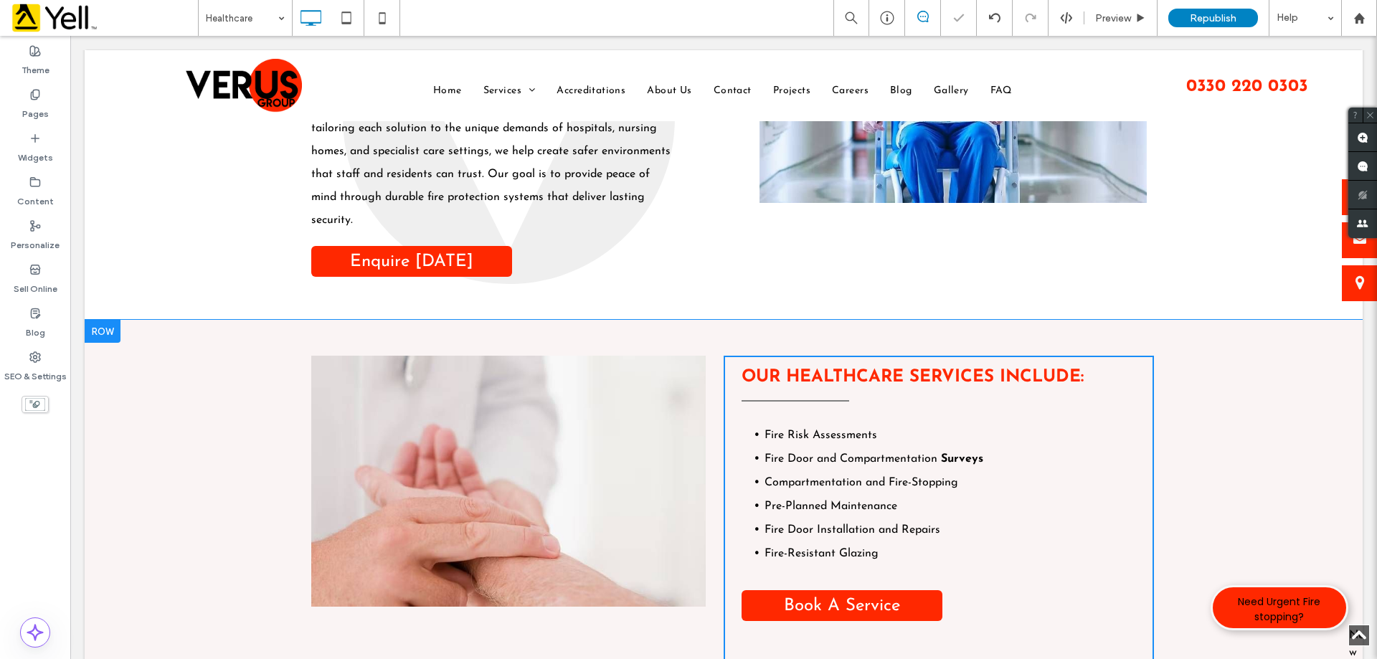
click at [1247, 387] on div "Slide title Write your caption here Button Previous Next Click To Paste Our Hea…" at bounding box center [724, 510] width 1278 height 380
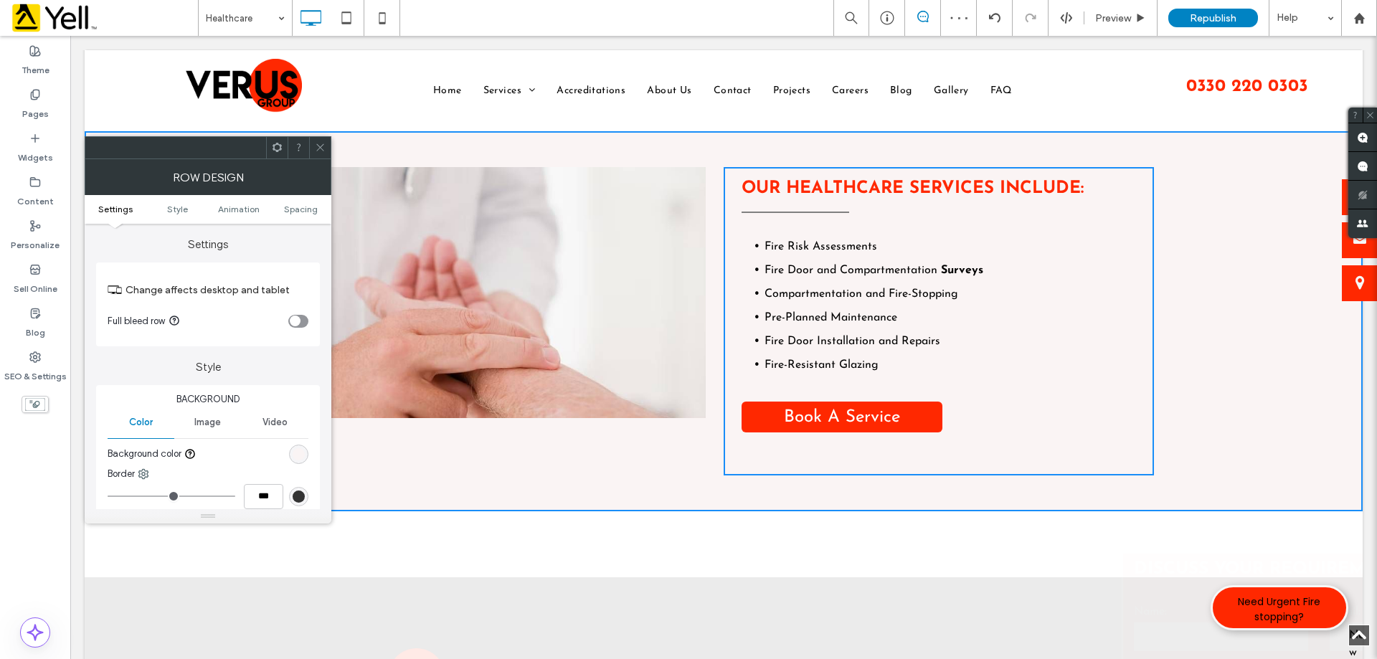
scroll to position [1864, 0]
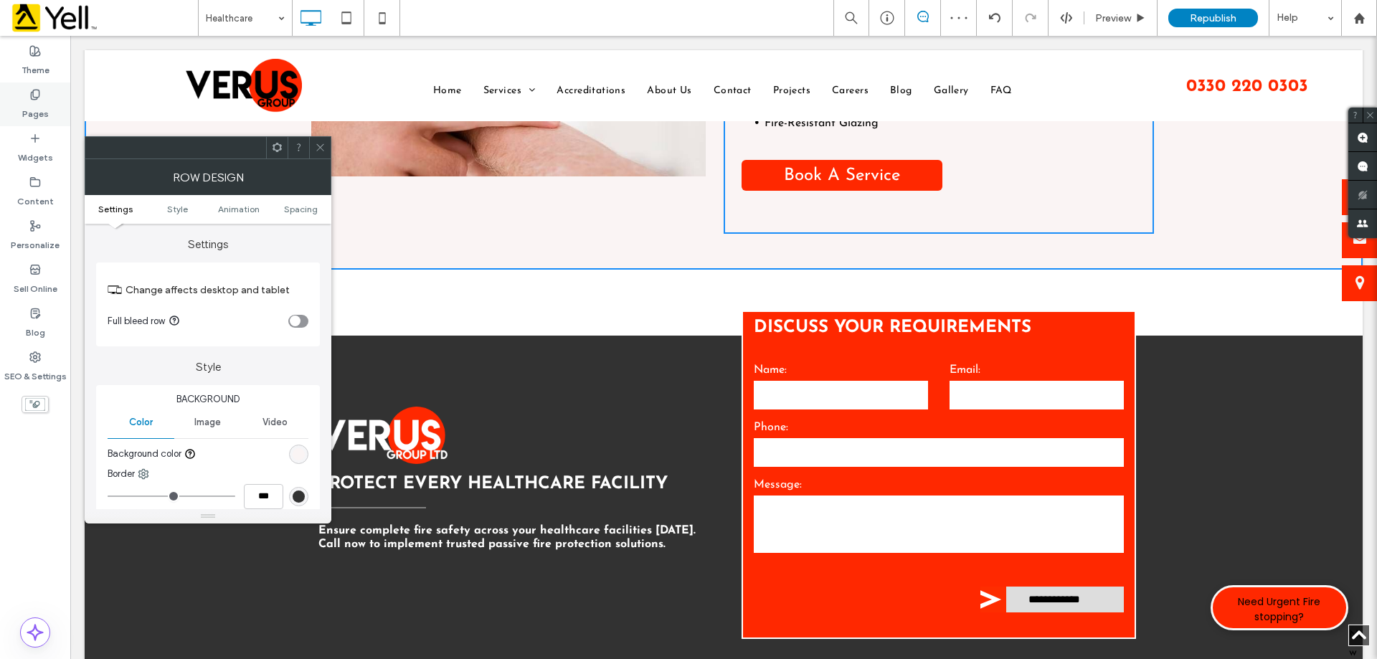
click at [35, 106] on label "Pages" at bounding box center [35, 110] width 27 height 20
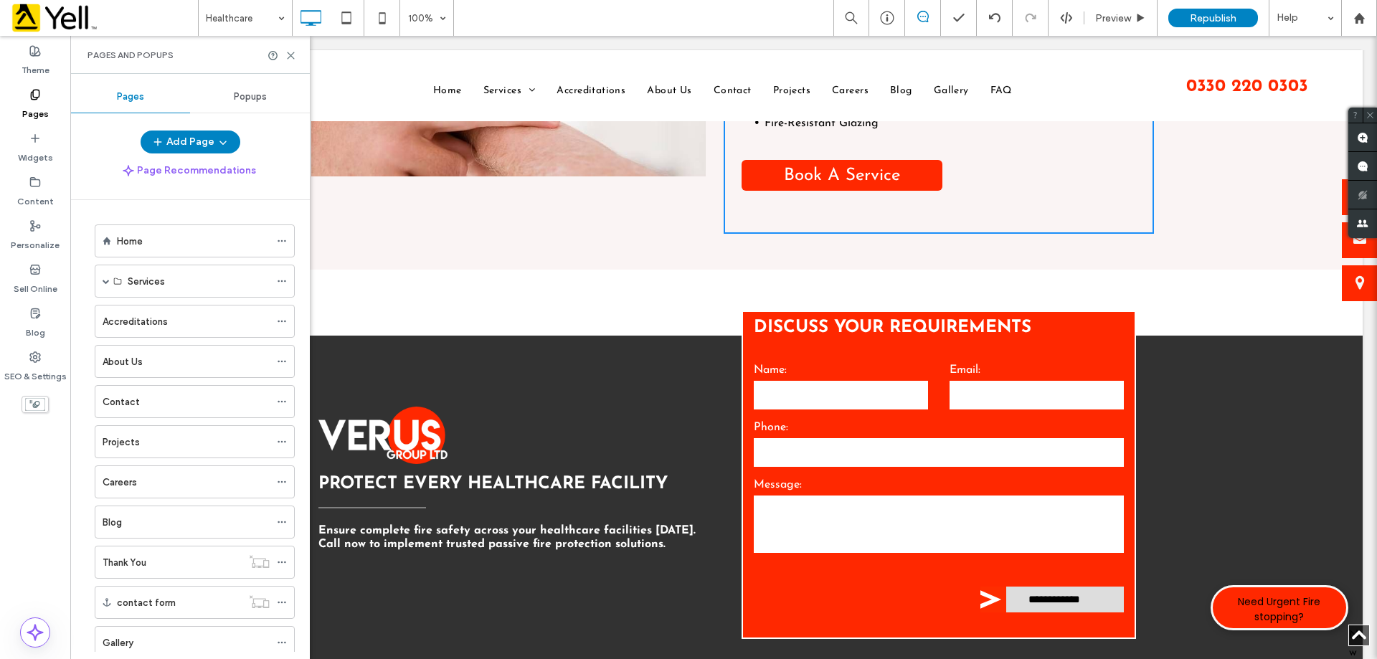
scroll to position [427, 0]
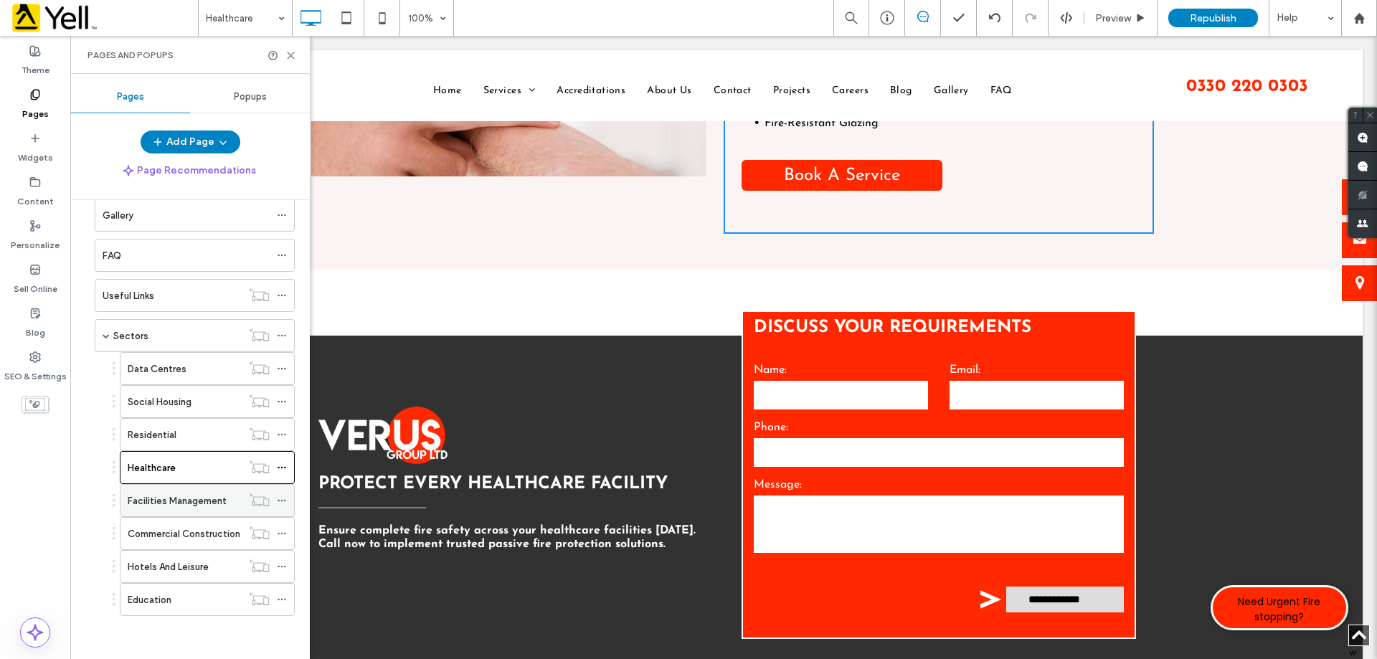
click at [204, 500] on label "Facilities Management" at bounding box center [177, 500] width 99 height 25
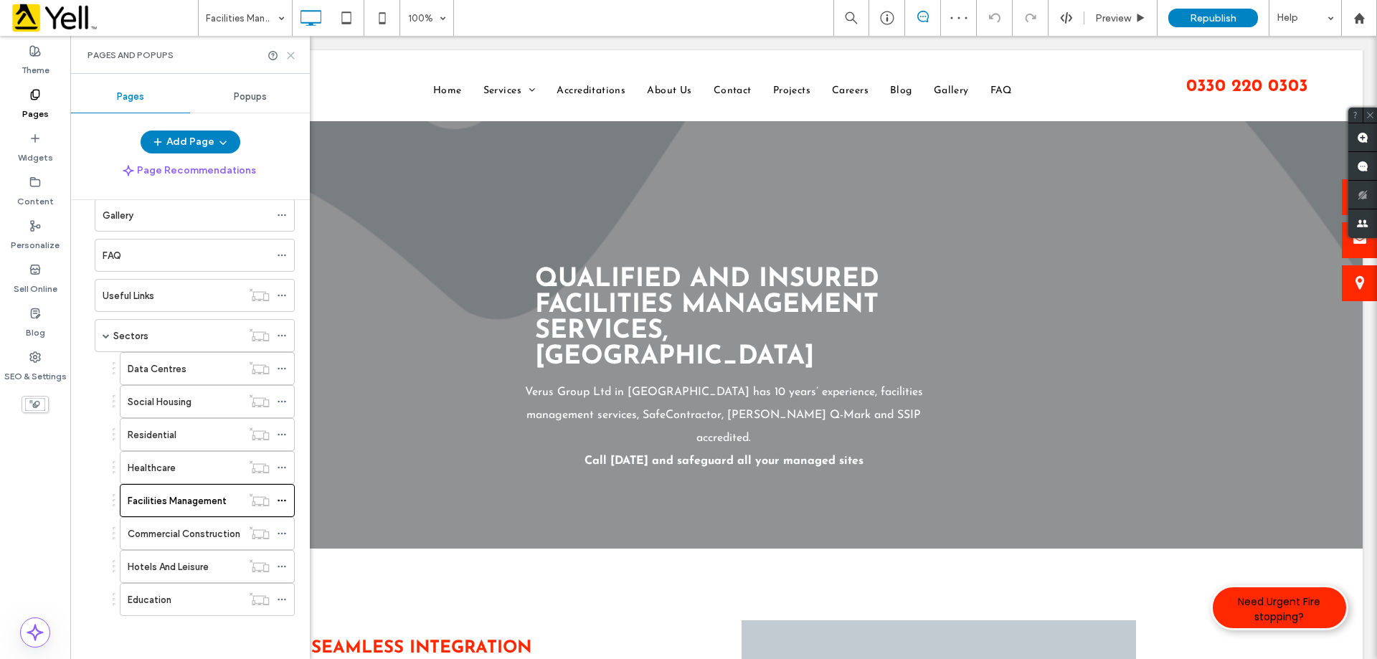
click at [288, 55] on icon at bounding box center [290, 55] width 11 height 11
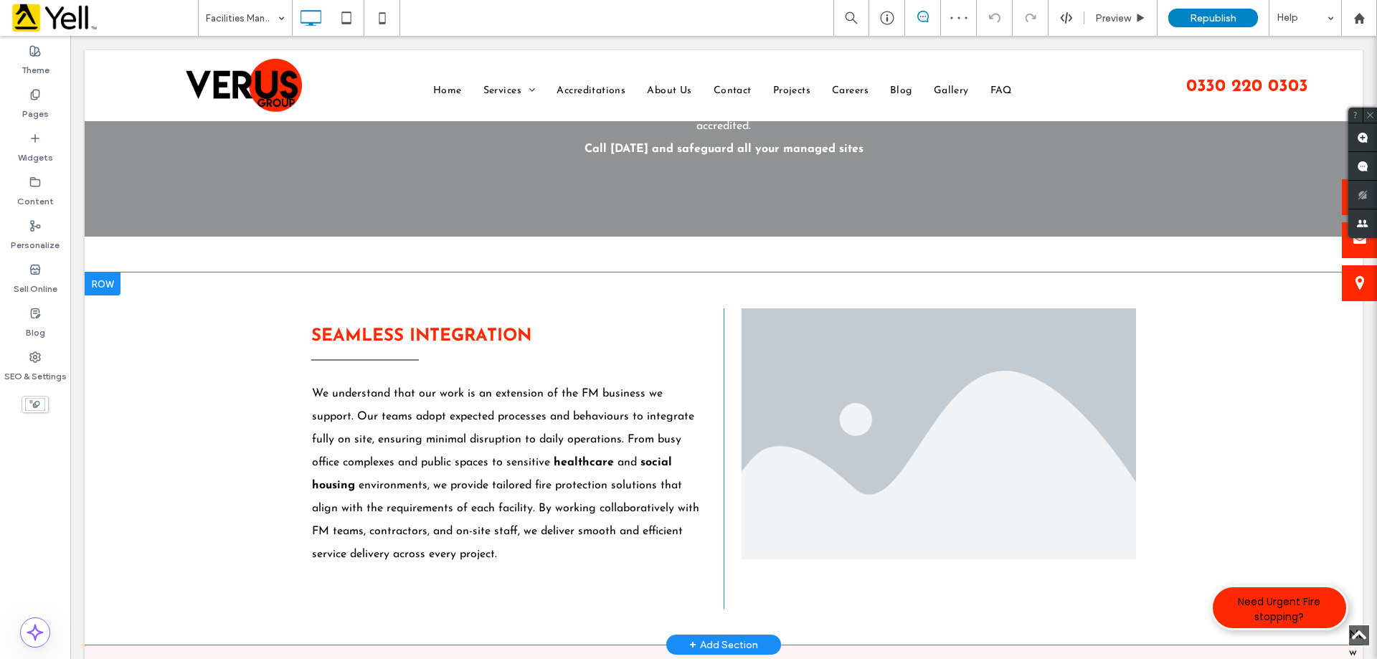
scroll to position [287, 0]
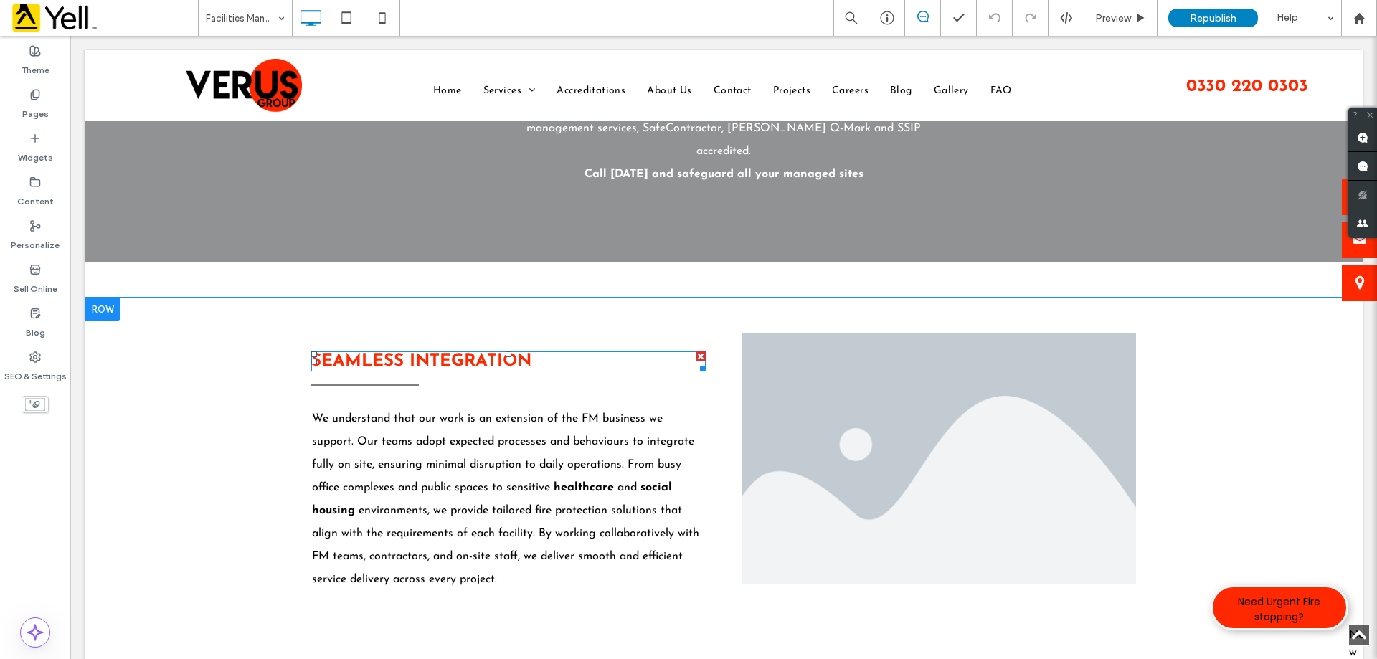
click at [326, 367] on strong "Seamless Integration" at bounding box center [421, 361] width 220 height 17
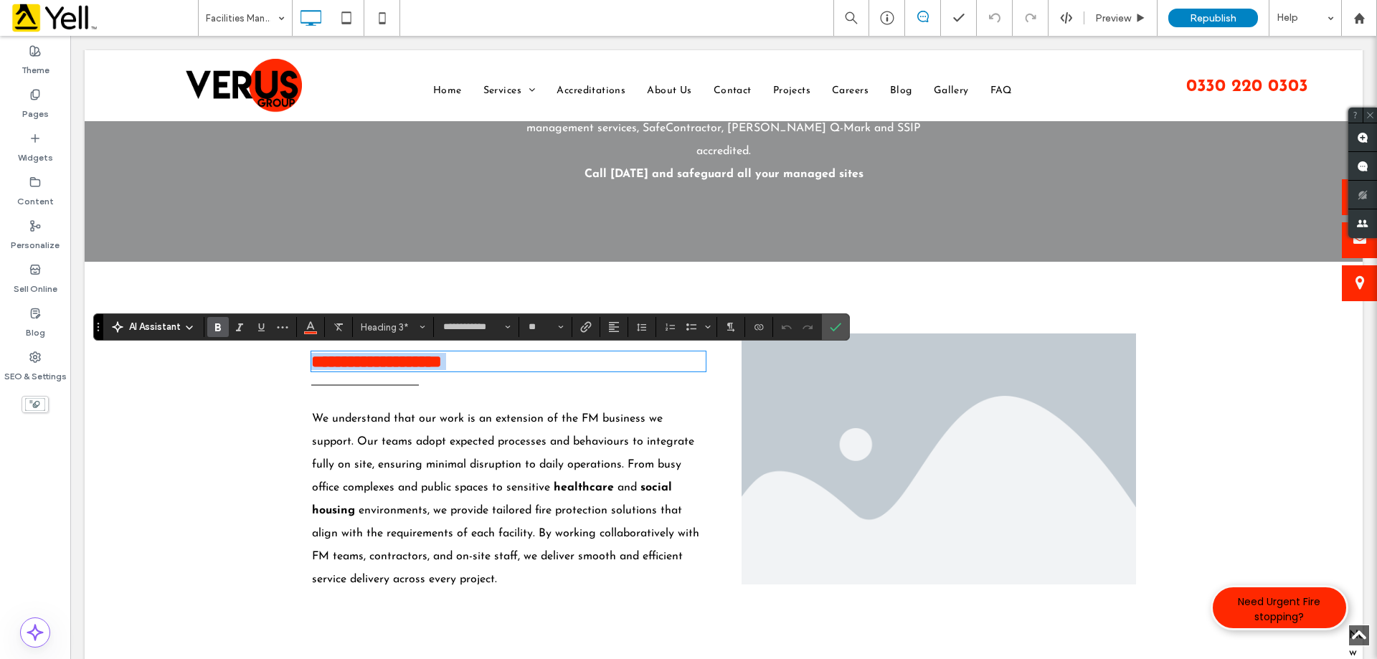
copy strong "**********"
click at [838, 461] on li "Slide title Write your caption here Button" at bounding box center [938, 458] width 394 height 251
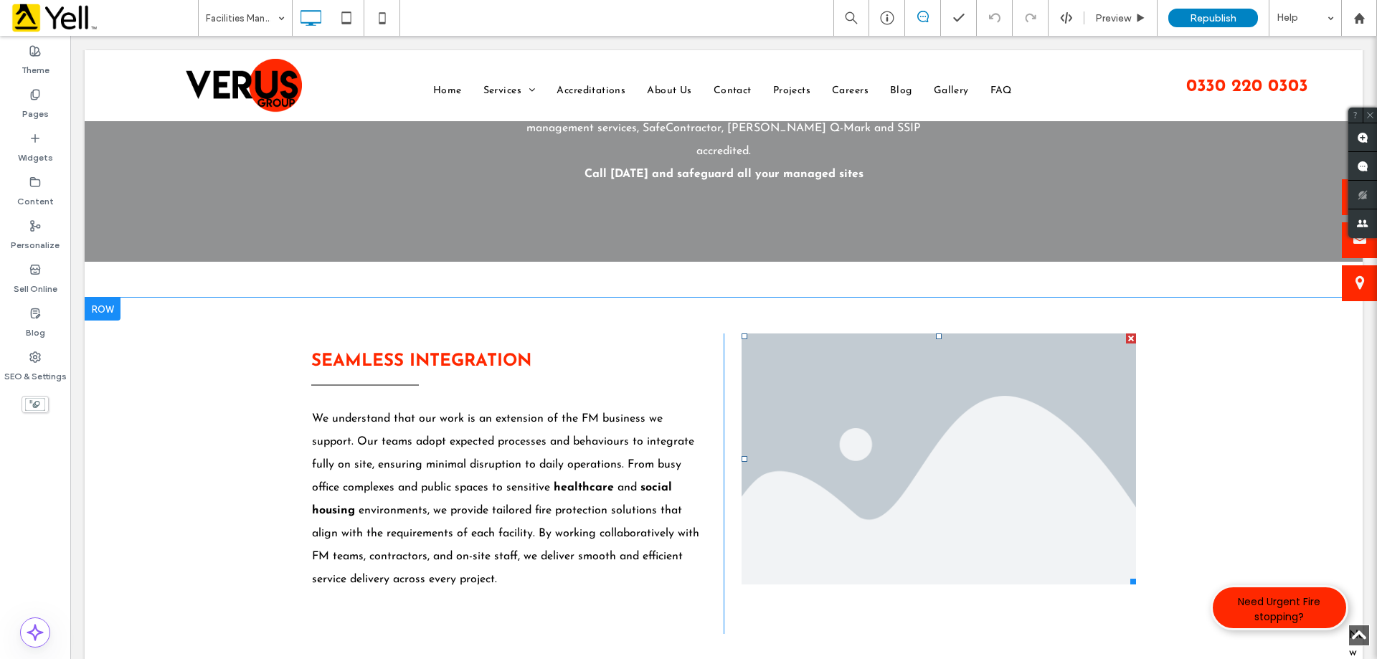
click at [927, 461] on li "Slide title Write your caption here Button" at bounding box center [938, 458] width 394 height 251
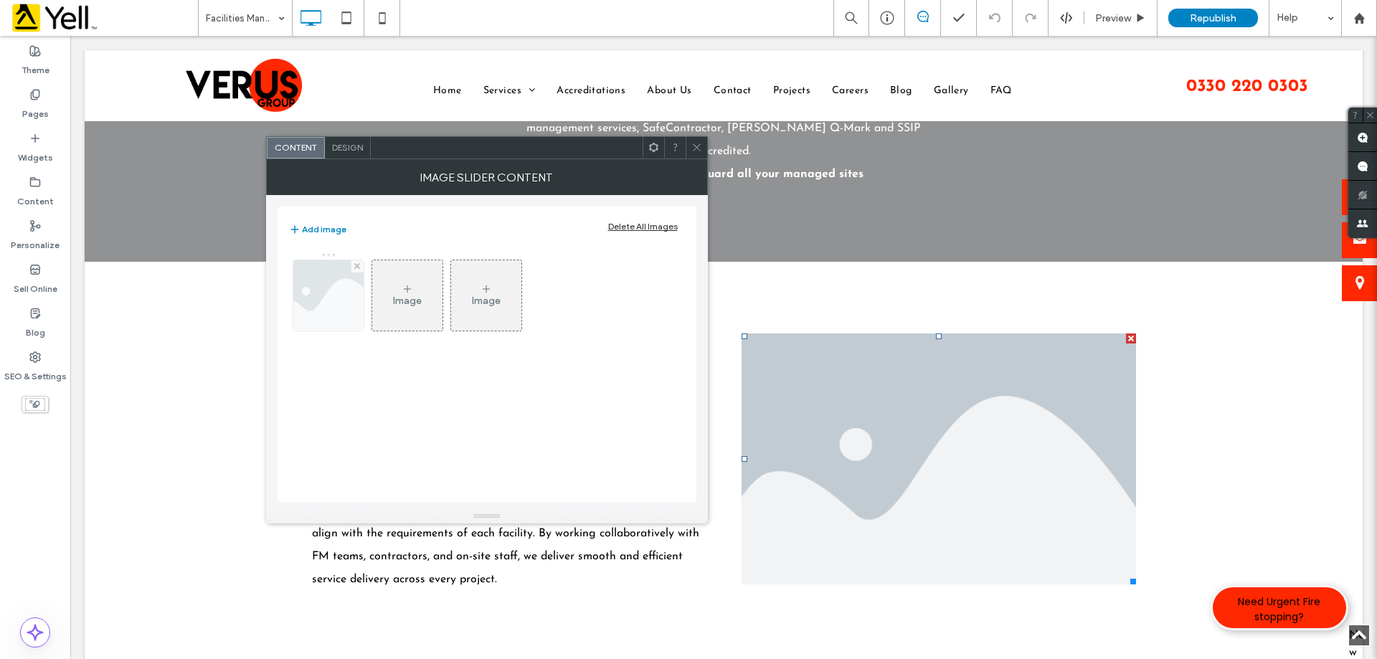
click at [300, 298] on img at bounding box center [327, 295] width 105 height 70
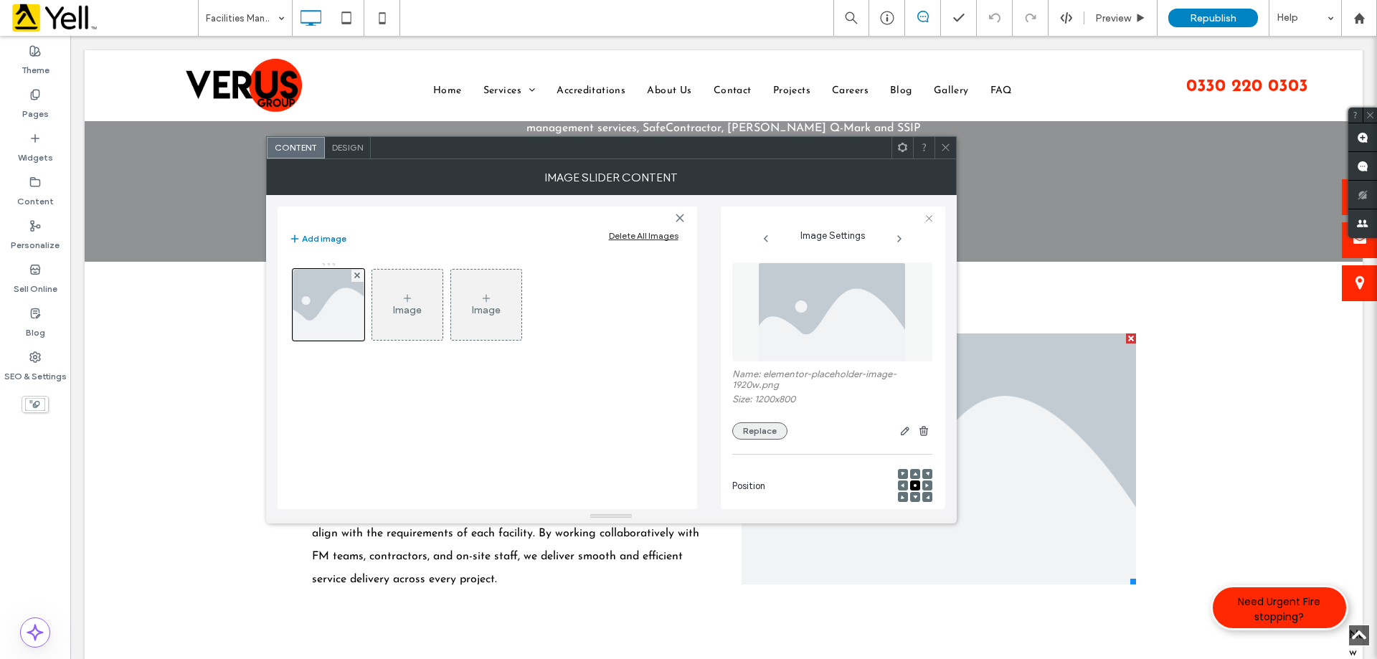
click at [749, 432] on button "Replace" at bounding box center [759, 430] width 55 height 17
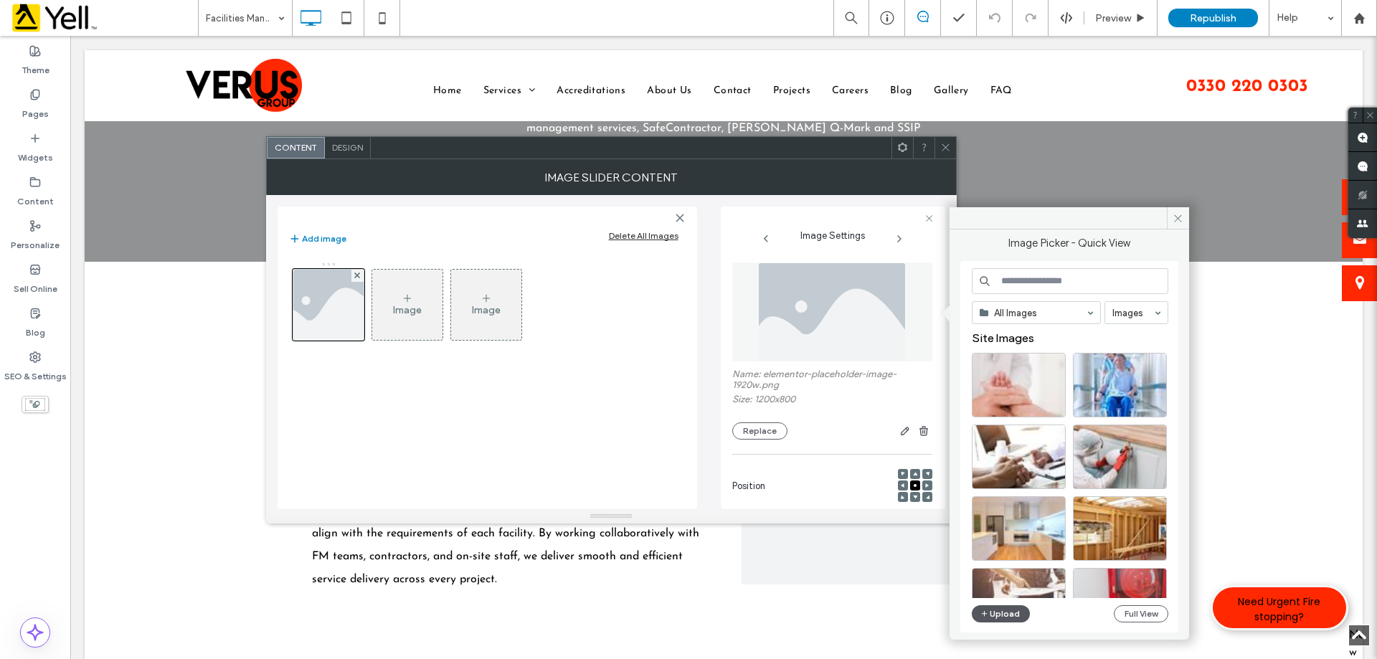
click at [985, 612] on icon "button" at bounding box center [984, 613] width 9 height 11
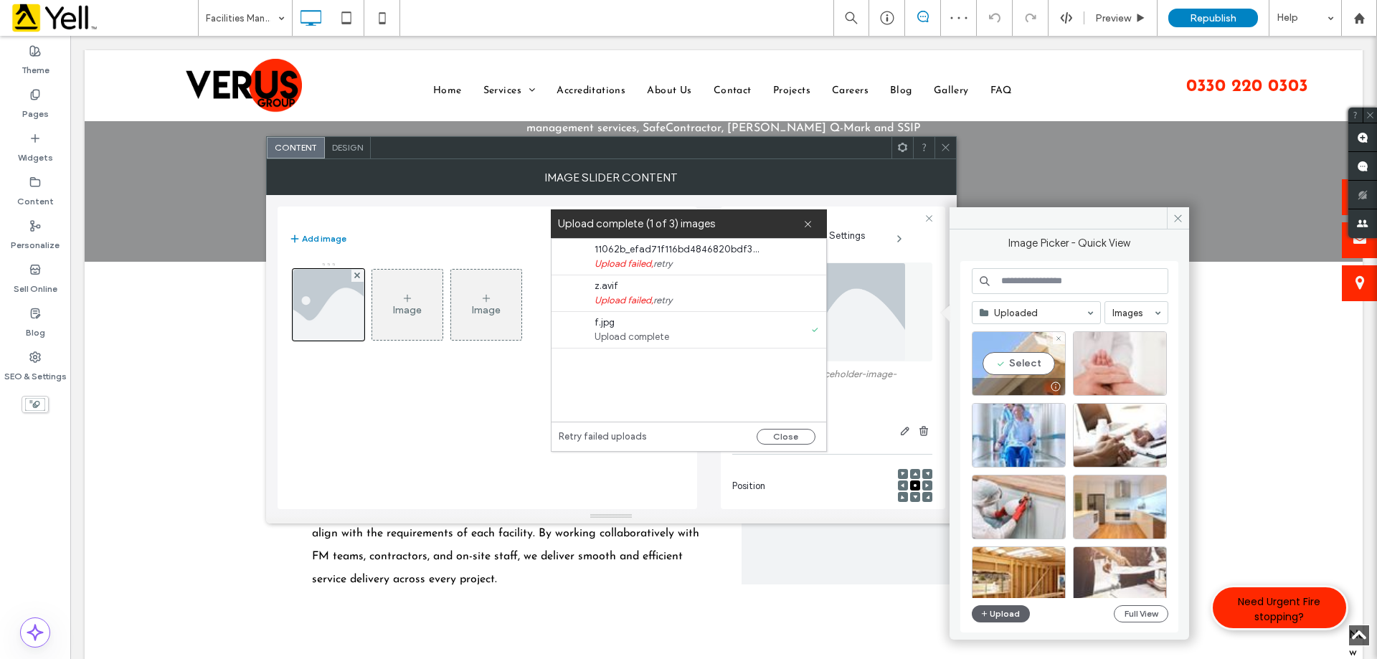
click at [1018, 369] on div "Select" at bounding box center [1019, 363] width 94 height 65
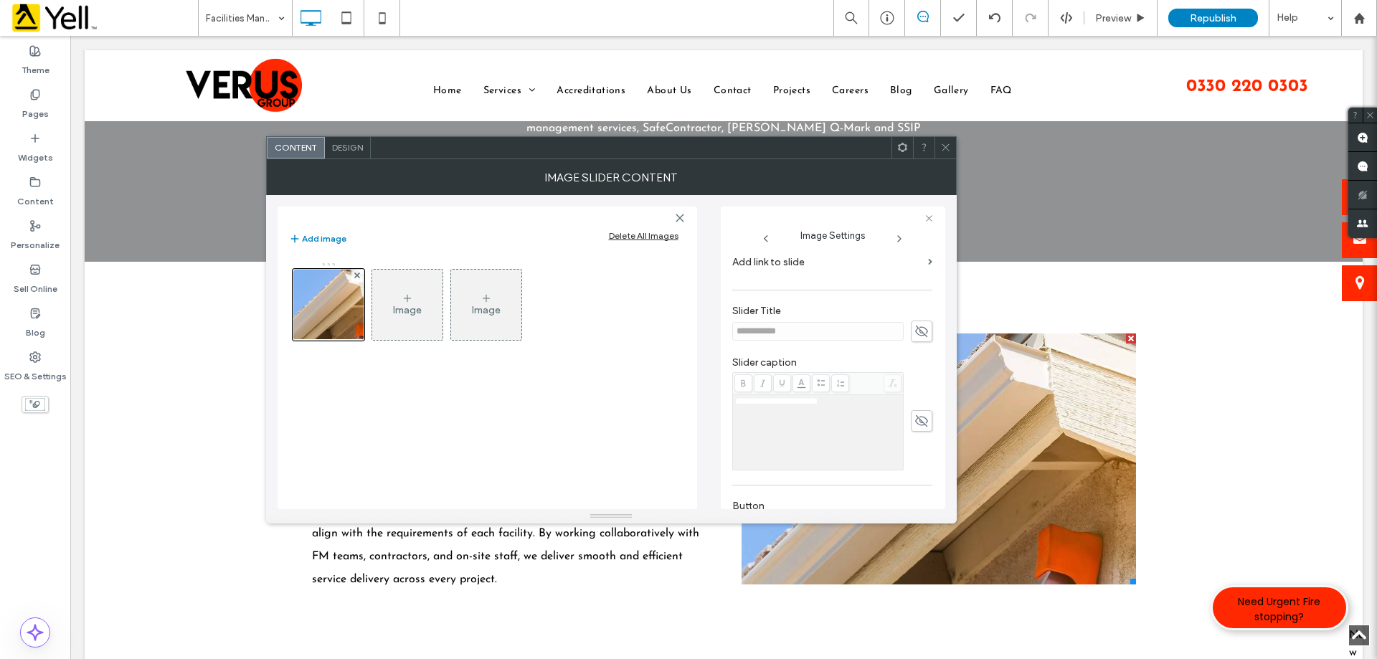
scroll to position [409, 0]
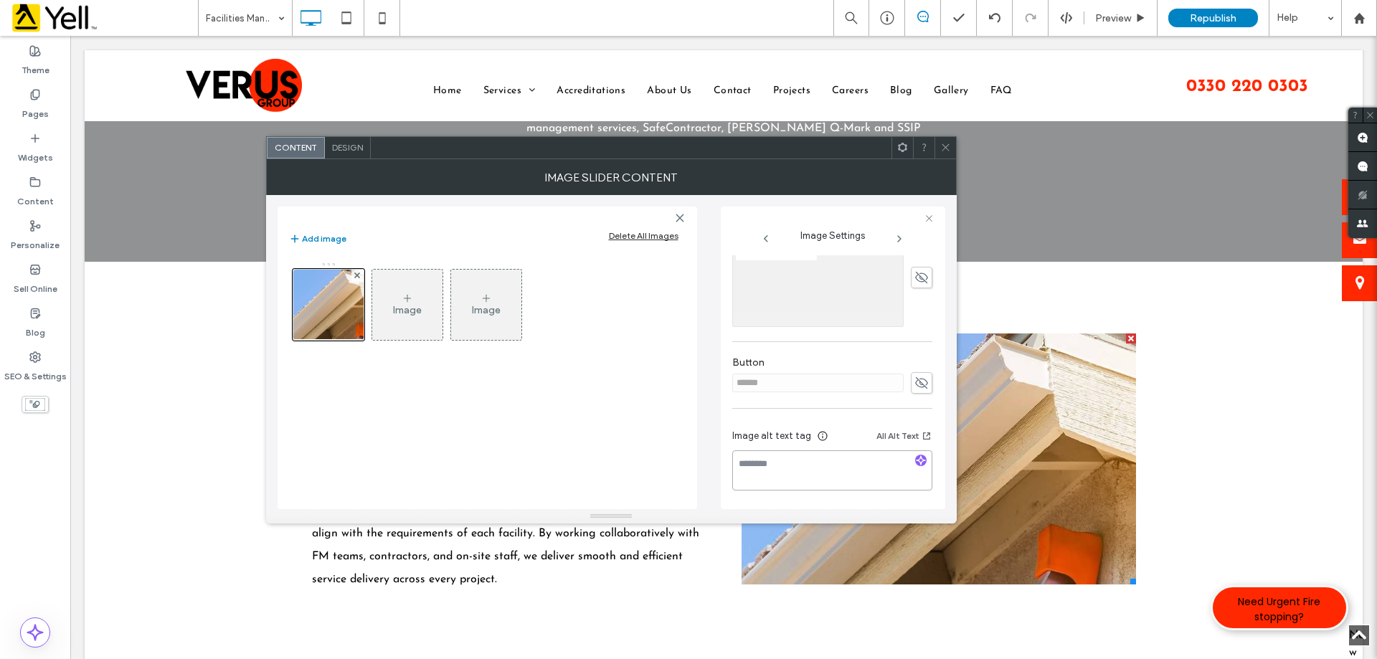
click at [816, 463] on textarea at bounding box center [832, 470] width 200 height 40
paste textarea "**********"
type textarea "**********"
click at [949, 147] on icon at bounding box center [945, 147] width 11 height 11
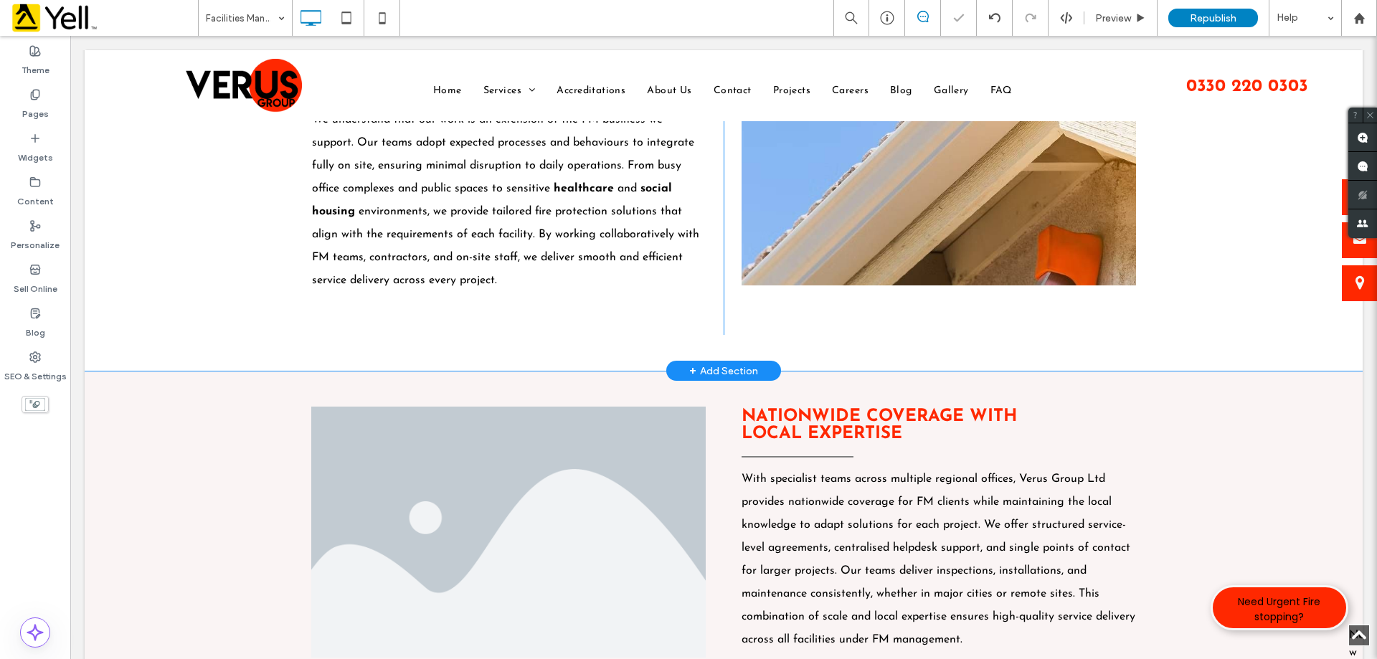
scroll to position [645, 0]
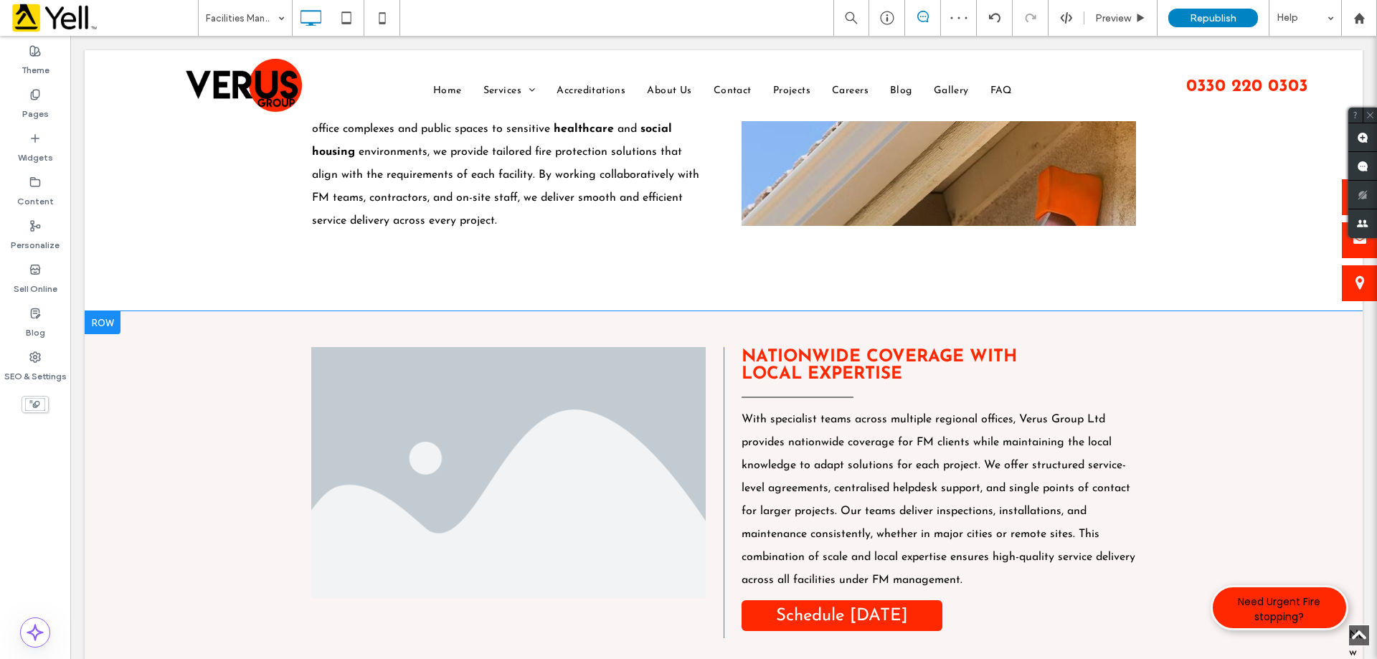
click at [847, 341] on div "Slide title Write your caption here Button Previous Next Click To Paste Nationw…" at bounding box center [724, 492] width 1278 height 363
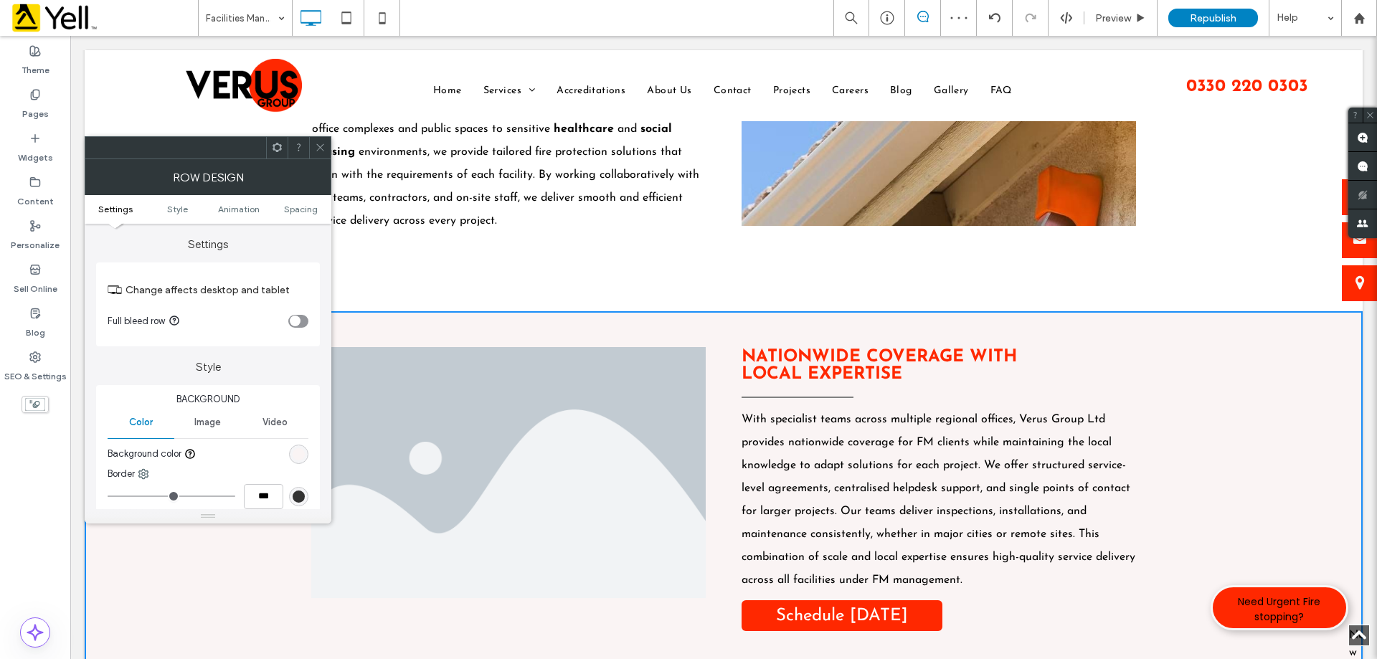
click at [848, 359] on strong "Nationwide Coverage With Local Expertise" at bounding box center [878, 366] width 275 height 34
click at [850, 363] on strong "Nationwide Coverage With Local Expertise" at bounding box center [878, 366] width 275 height 34
click at [1028, 262] on div "Slide title Write your caption here Button Previous Next Click To Paste" at bounding box center [939, 125] width 430 height 300
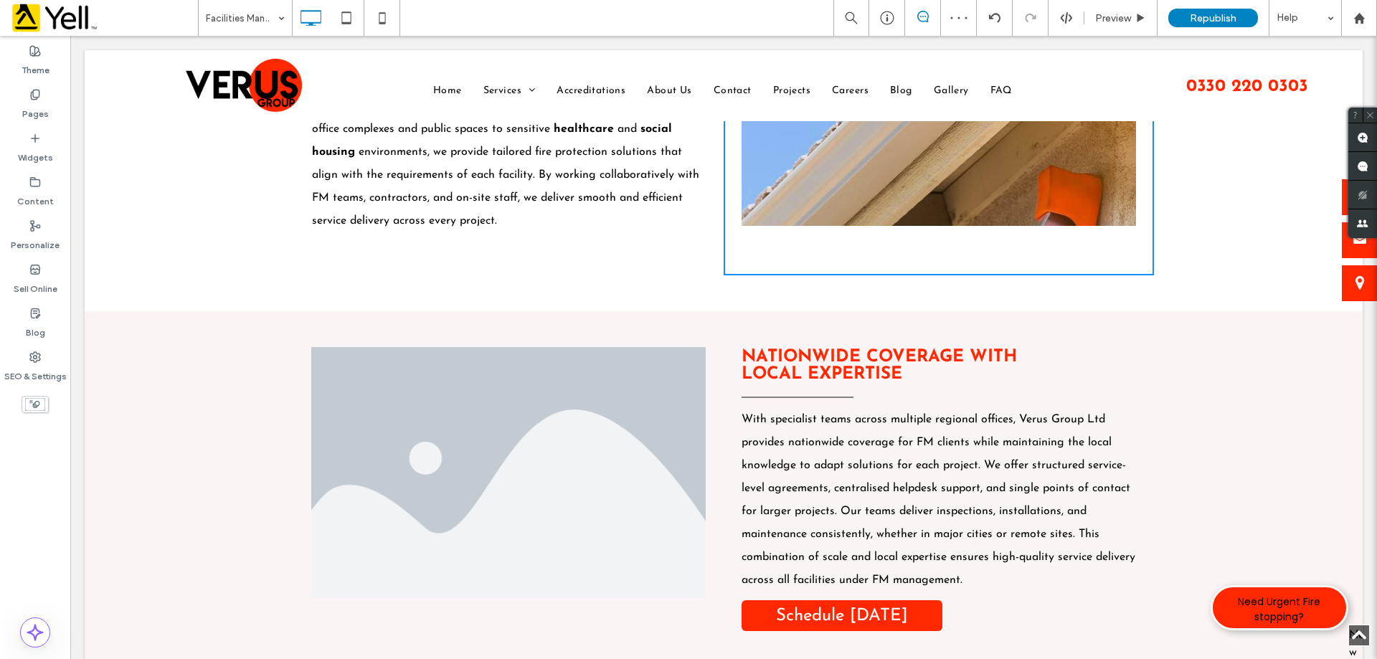
click at [1038, 376] on h3 "Nationwide Coverage With Local Expertise" at bounding box center [904, 366] width 327 height 34
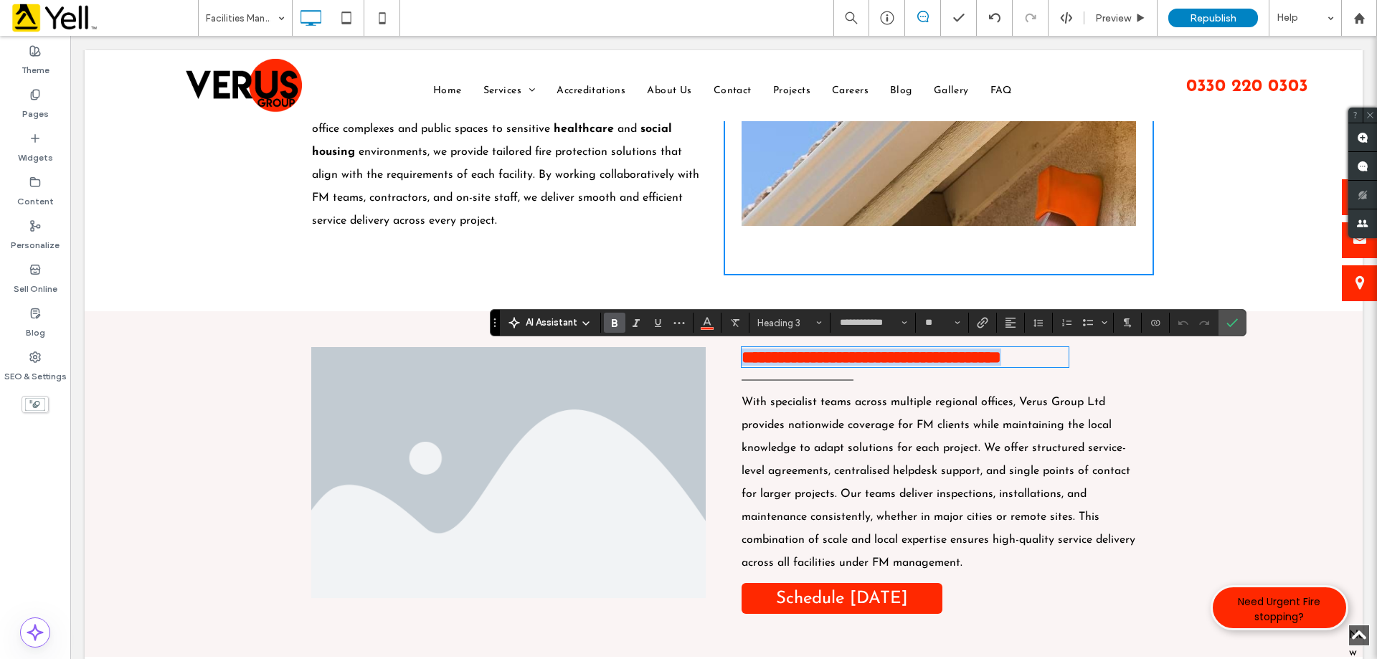
click at [926, 366] on h3 "**********" at bounding box center [904, 357] width 327 height 17
copy strong "**********"
click at [529, 364] on li "Slide title Write your caption here Button" at bounding box center [508, 472] width 394 height 251
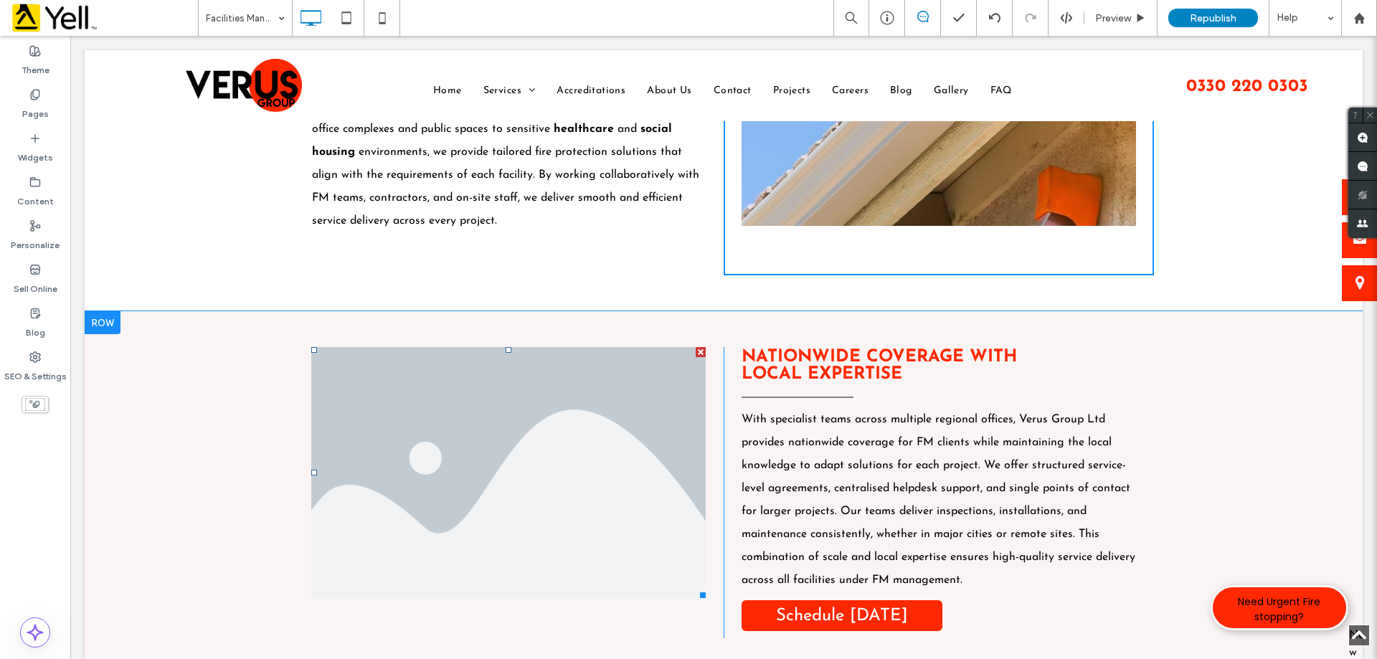
click at [563, 463] on li "Slide title Write your caption here Button" at bounding box center [508, 472] width 394 height 251
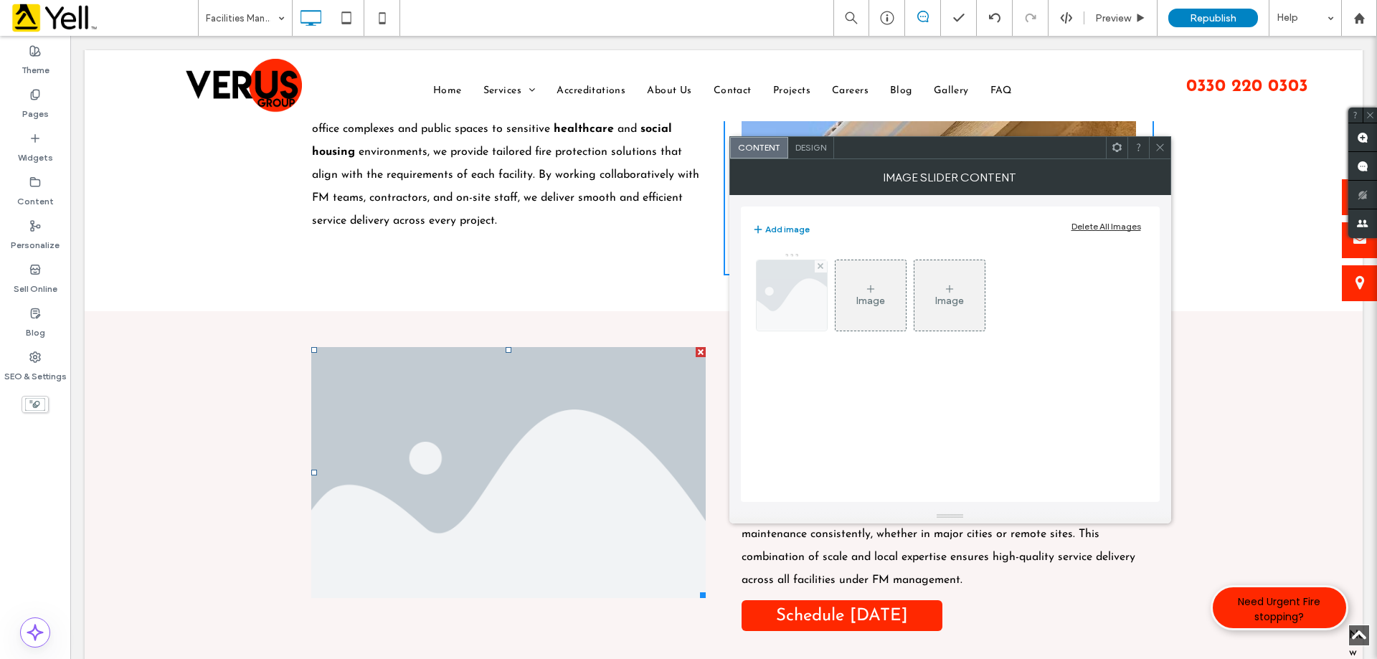
click at [797, 300] on img at bounding box center [791, 295] width 105 height 70
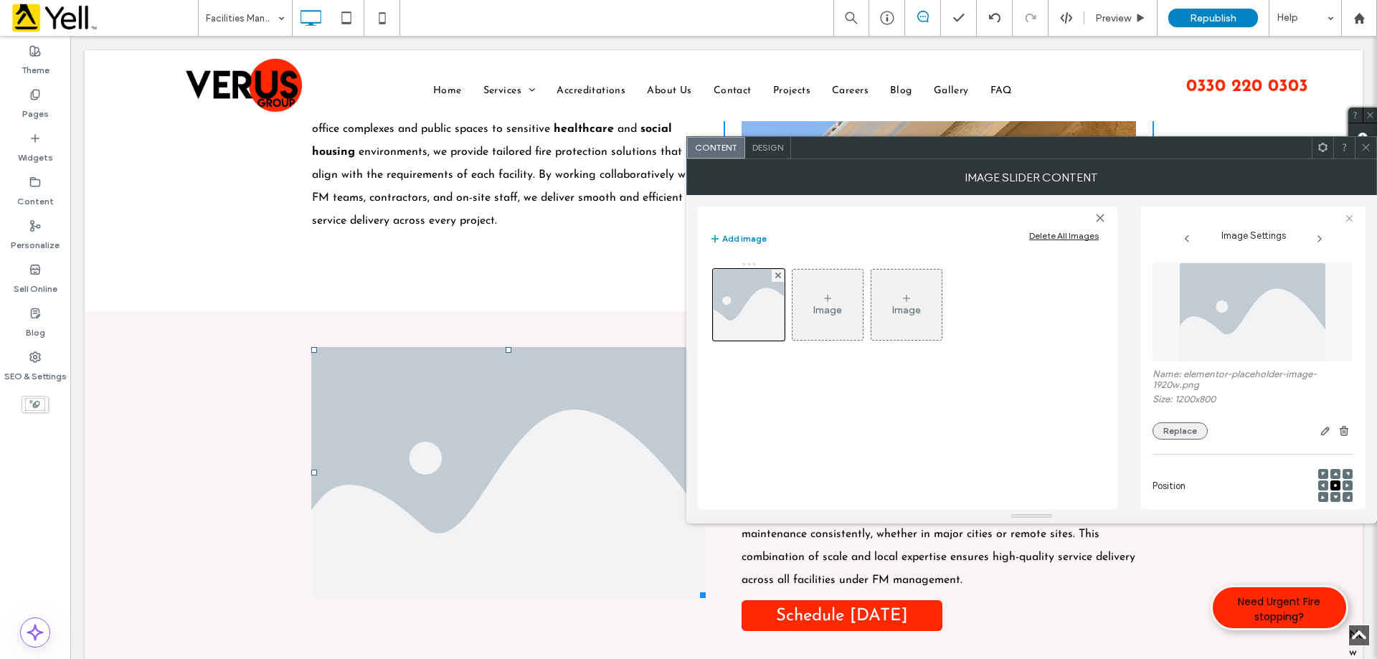
click at [1193, 436] on button "Replace" at bounding box center [1179, 430] width 55 height 17
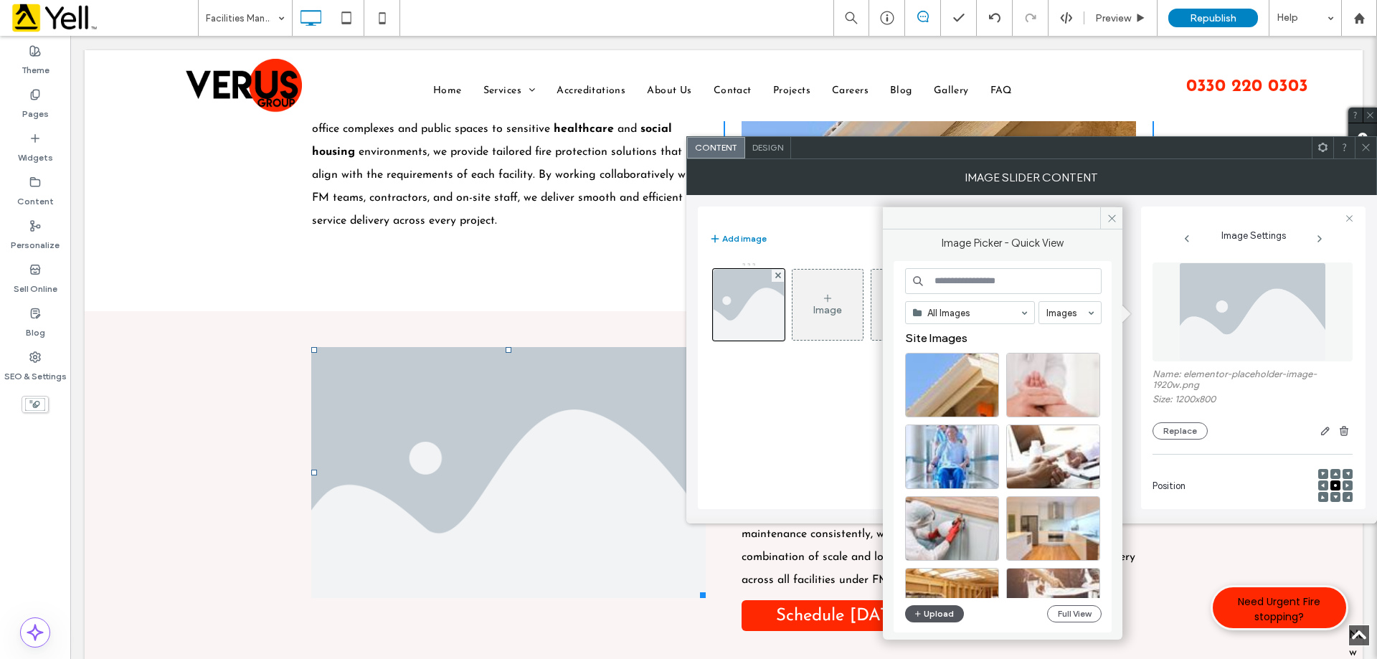
click at [935, 610] on button "Upload" at bounding box center [934, 613] width 59 height 17
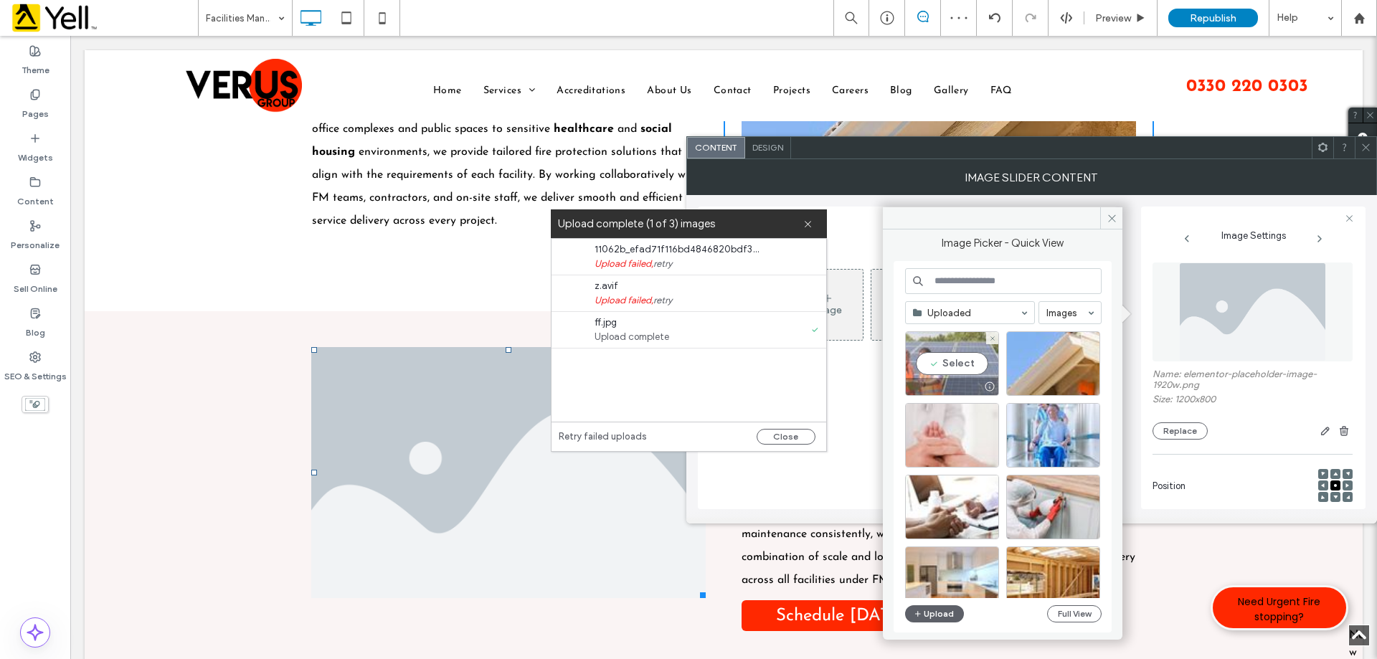
click at [977, 371] on div "Select" at bounding box center [952, 363] width 94 height 65
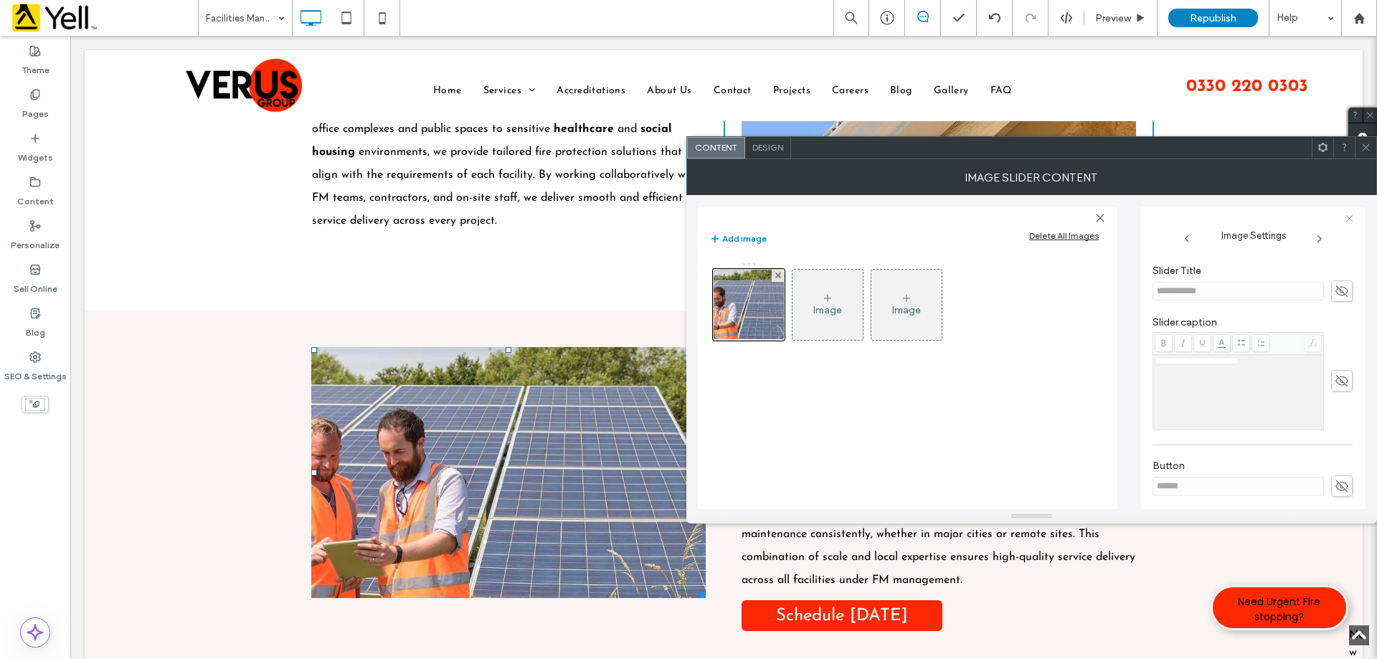
scroll to position [409, 0]
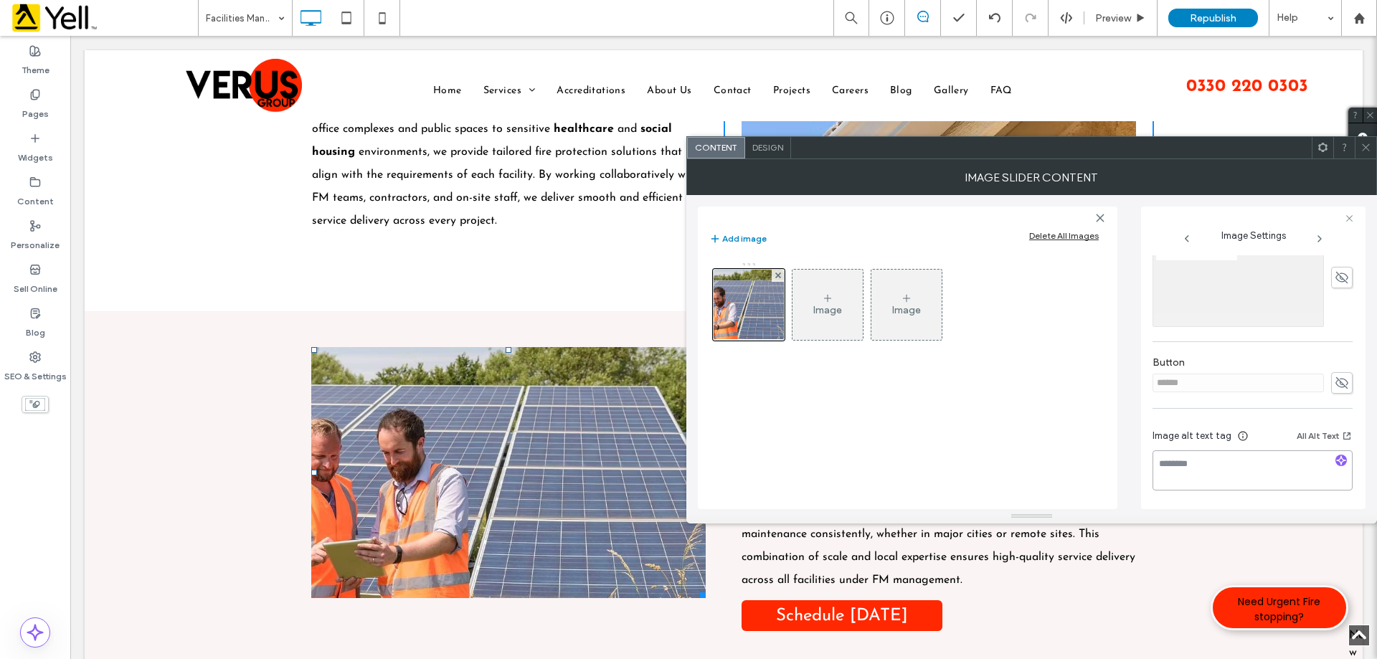
click at [1234, 462] on textarea at bounding box center [1252, 470] width 200 height 40
paste textarea "**********"
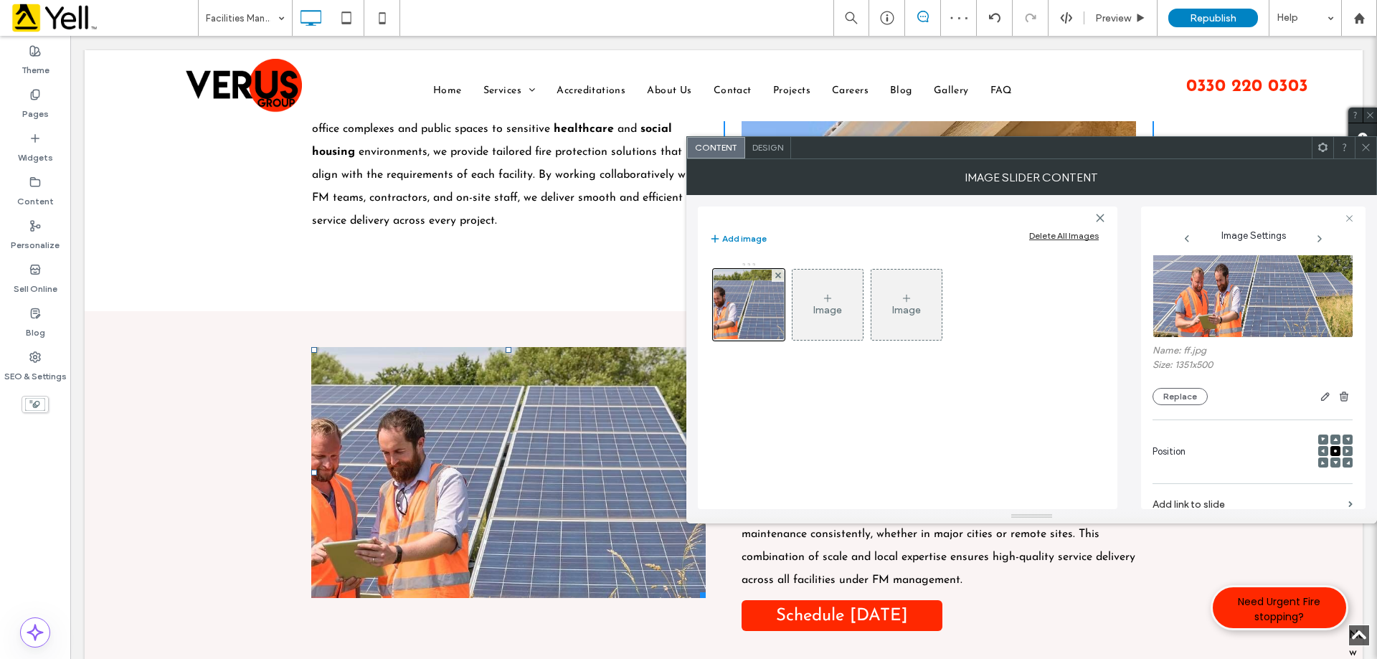
scroll to position [0, 0]
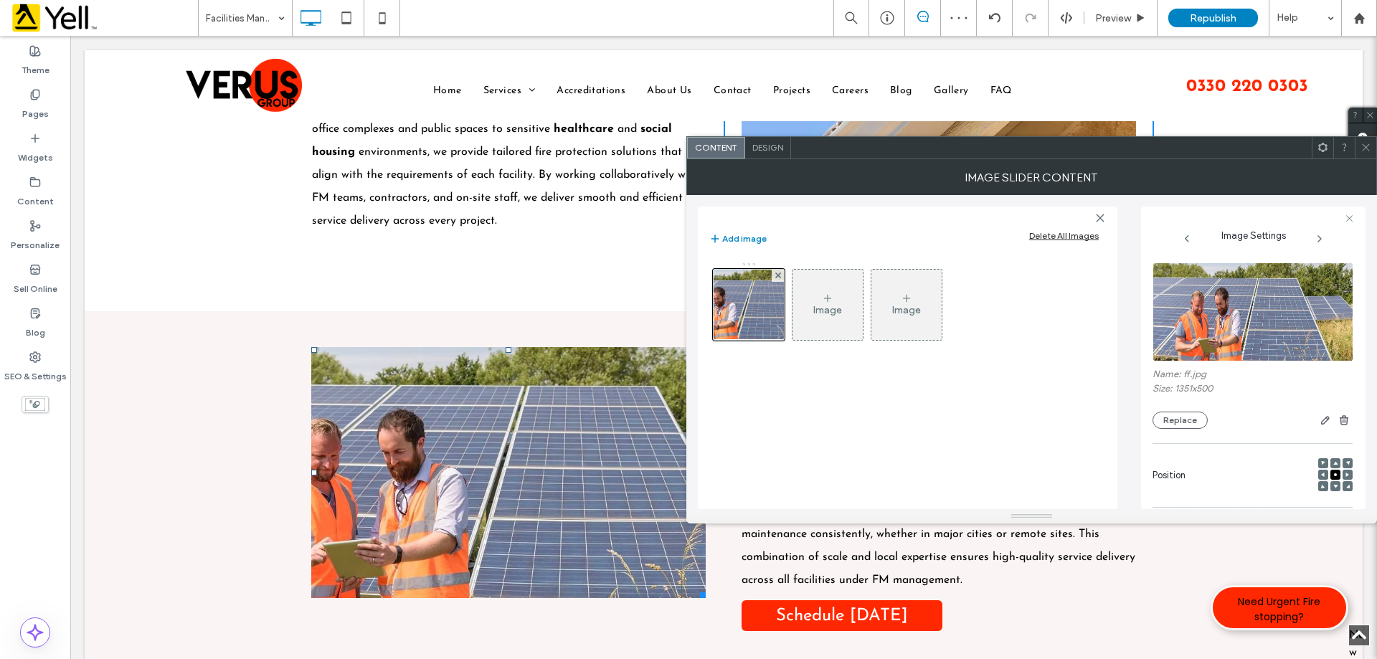
type textarea "**********"
click at [1321, 470] on span at bounding box center [1323, 475] width 4 height 10
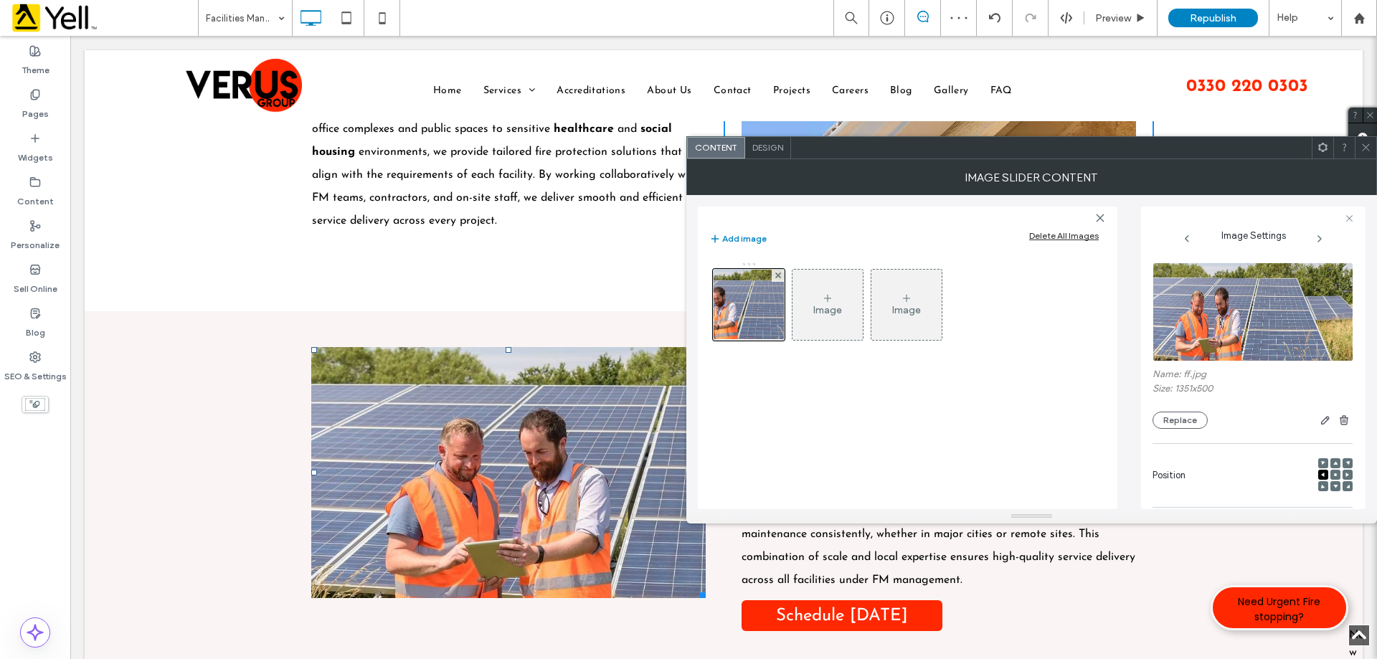
click at [1366, 151] on icon at bounding box center [1365, 147] width 11 height 11
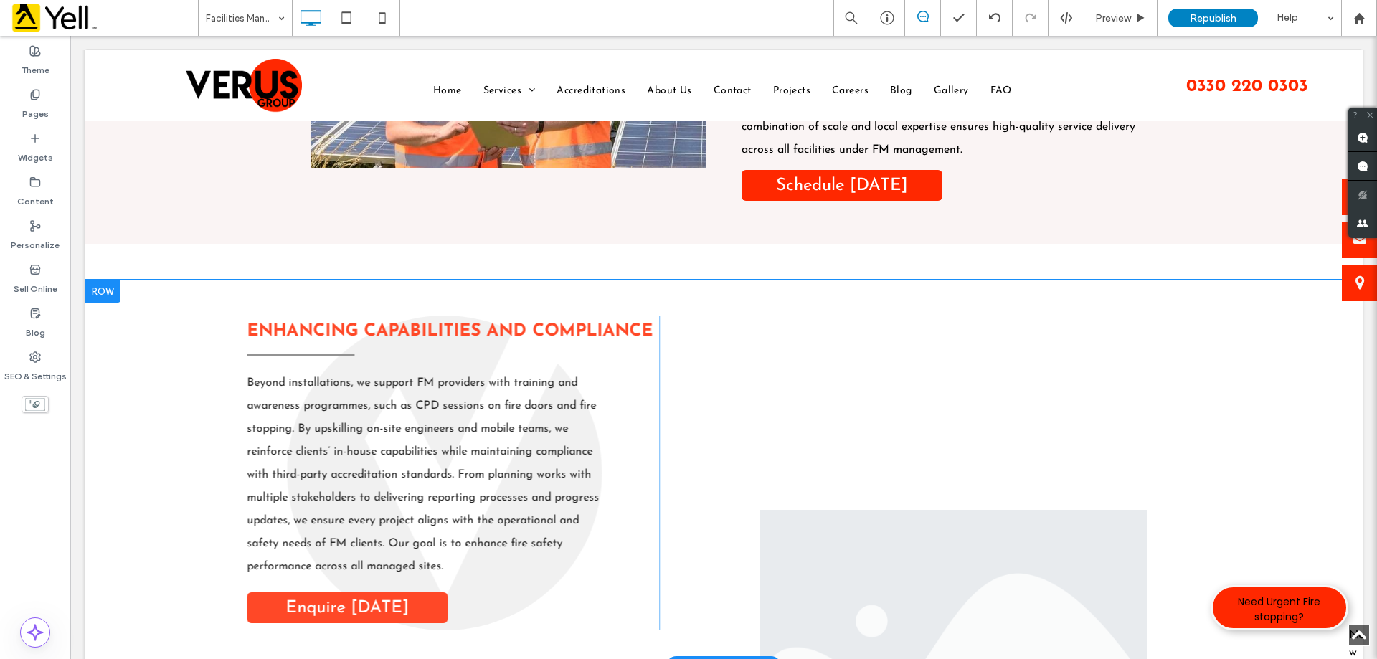
scroll to position [1147, 0]
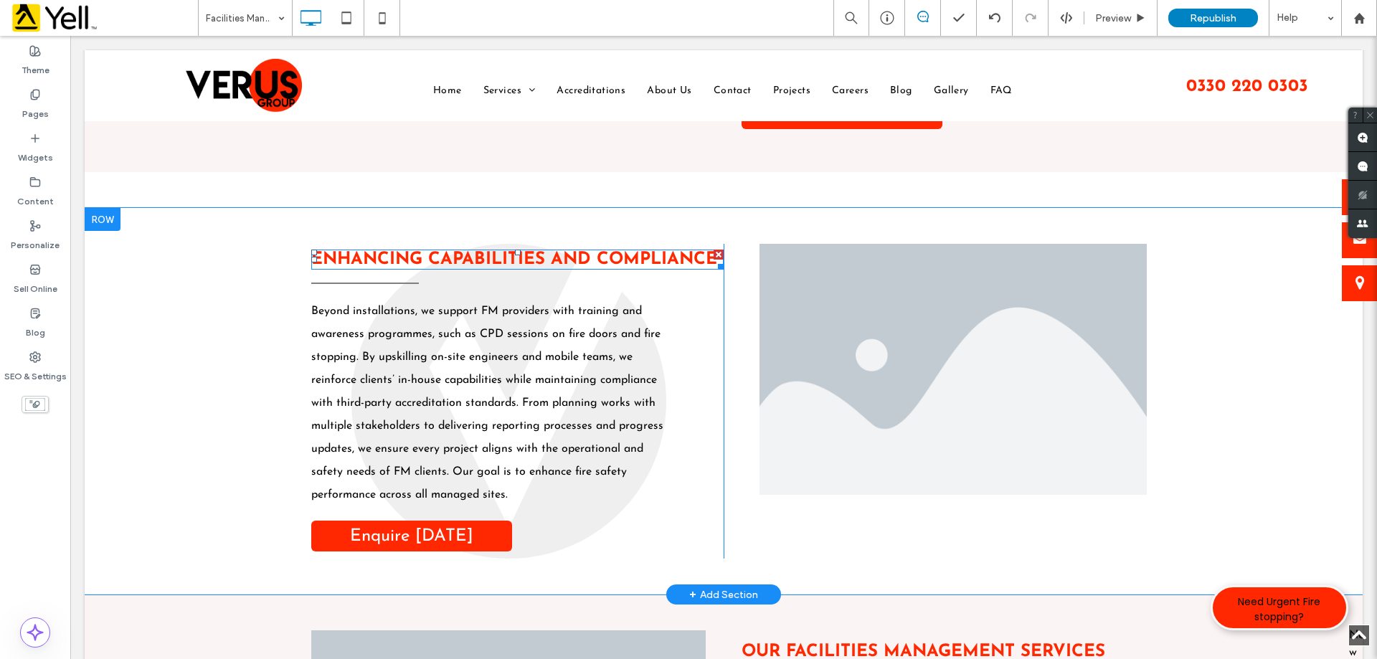
click at [596, 260] on strong "Enhancing Capabilities And Compliance" at bounding box center [514, 259] width 406 height 17
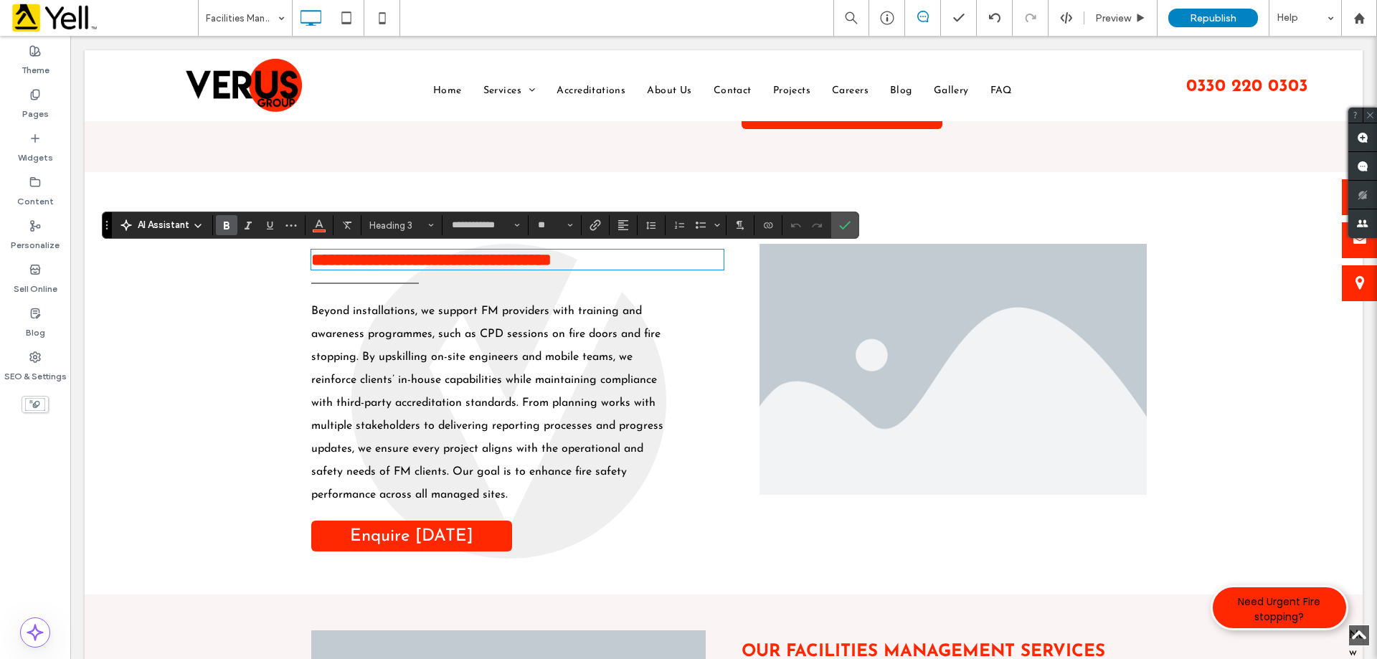
click at [1003, 386] on li "Slide title Write your caption here Button" at bounding box center [952, 369] width 387 height 251
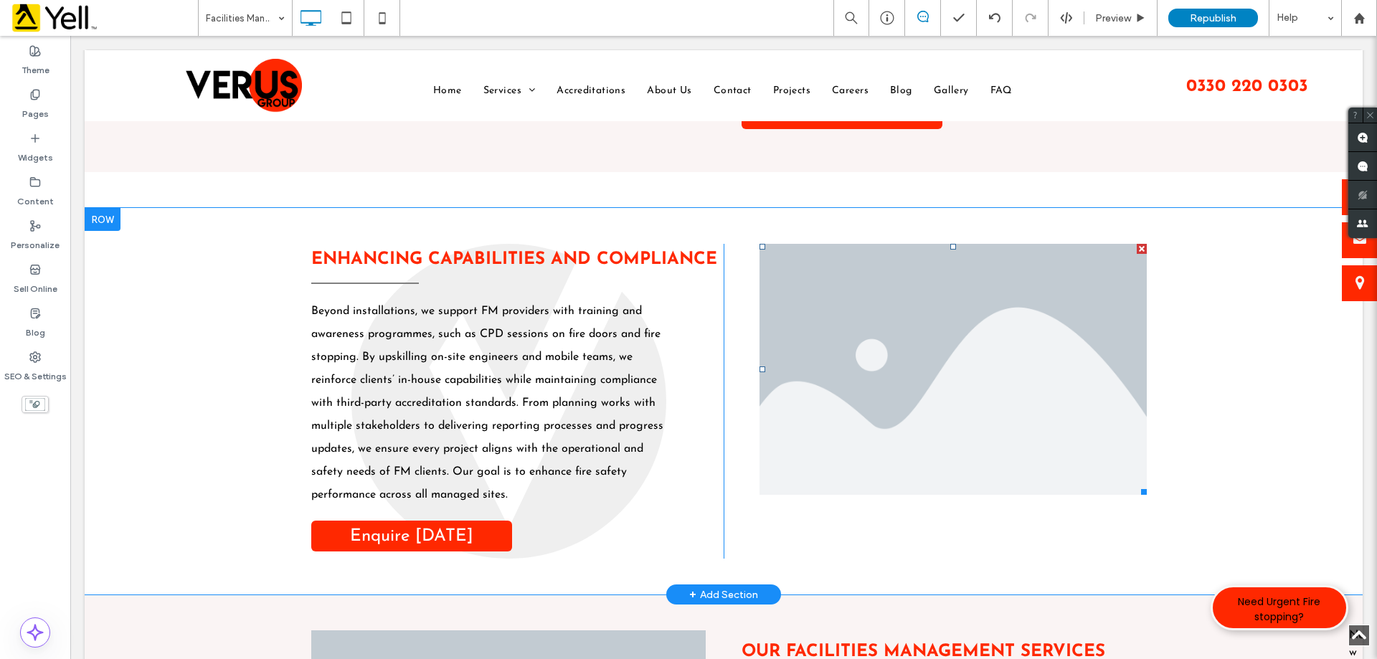
click at [1003, 386] on li "Slide title Write your caption here Button" at bounding box center [952, 369] width 387 height 251
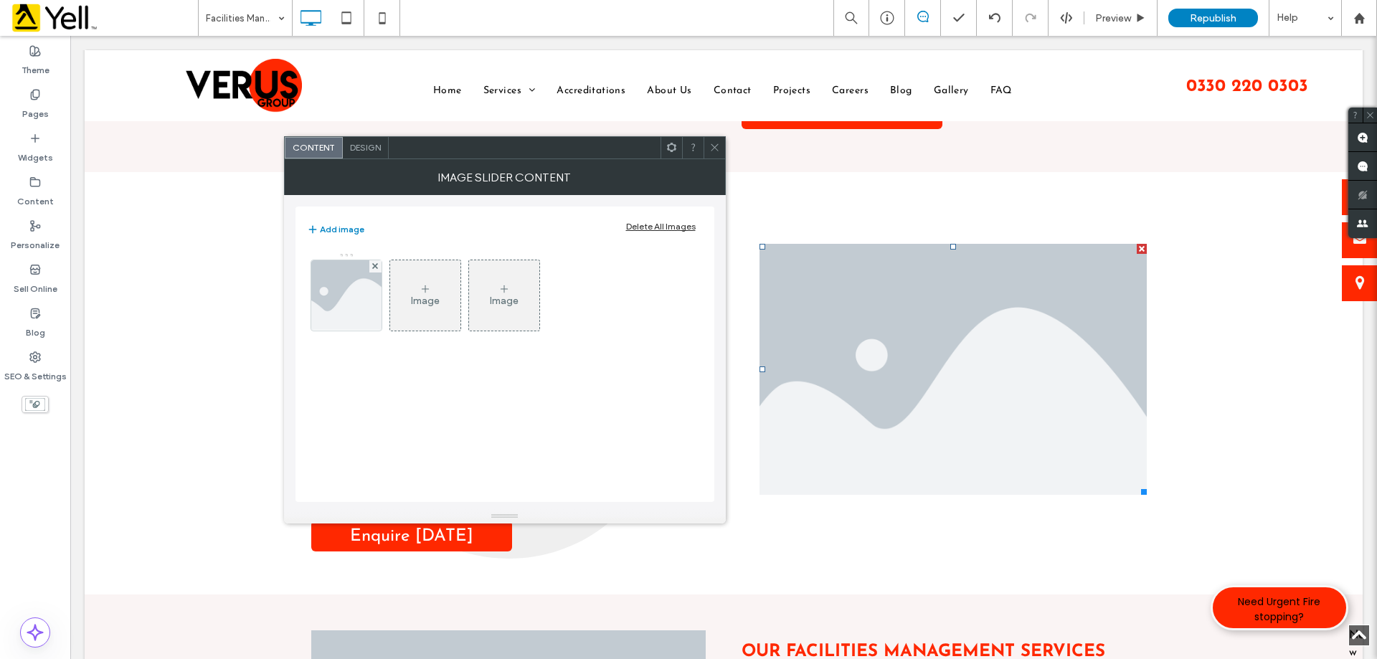
click at [399, 299] on div "Image" at bounding box center [425, 295] width 70 height 67
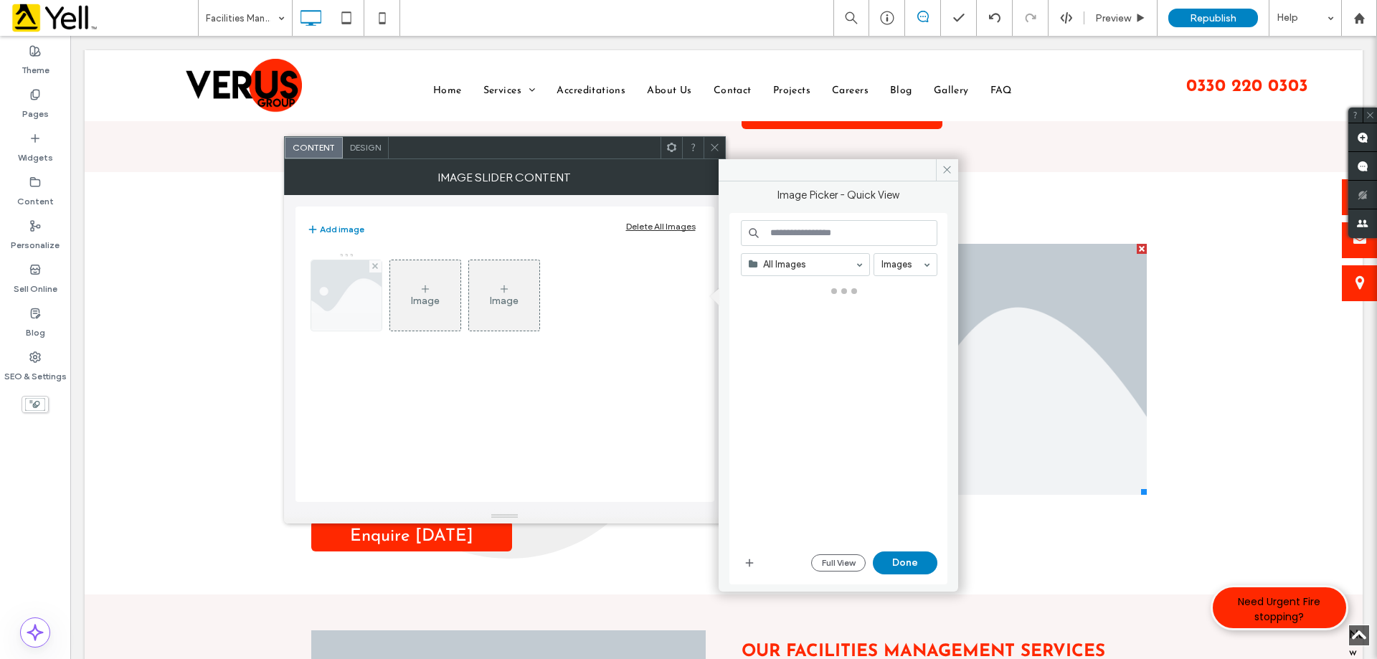
click at [324, 293] on img at bounding box center [345, 295] width 105 height 70
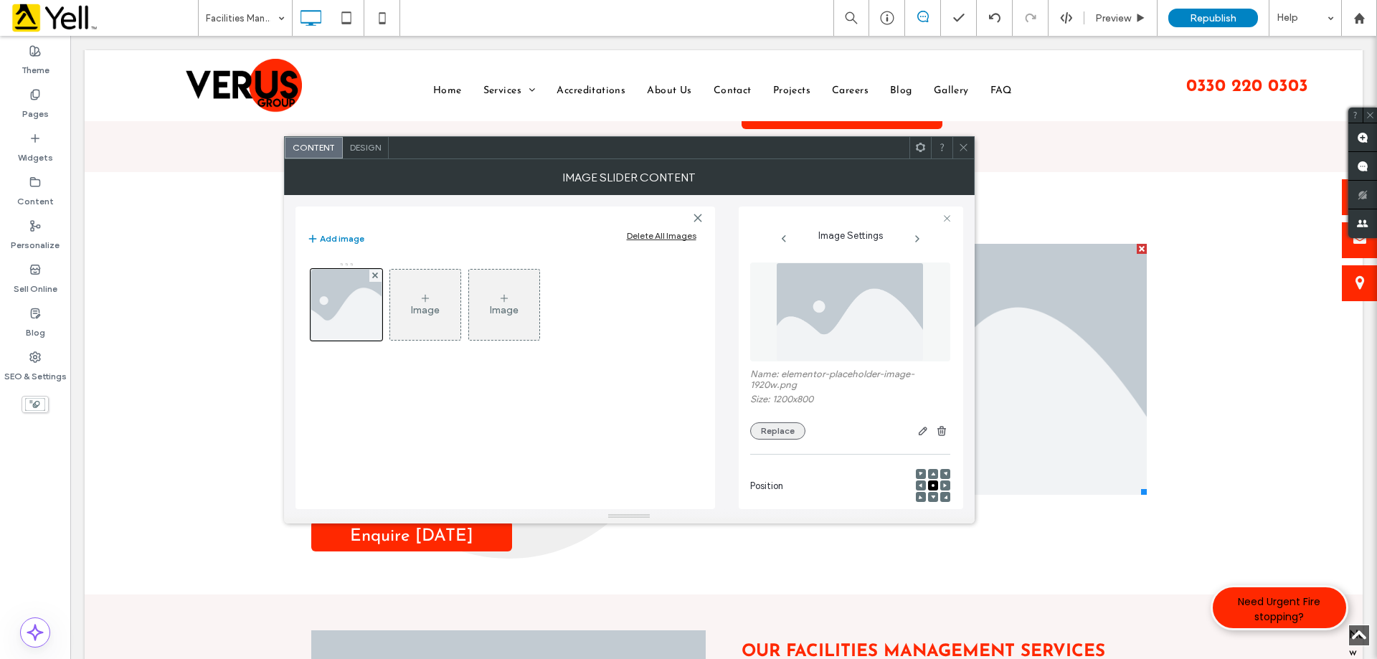
click at [779, 436] on button "Replace" at bounding box center [777, 430] width 55 height 17
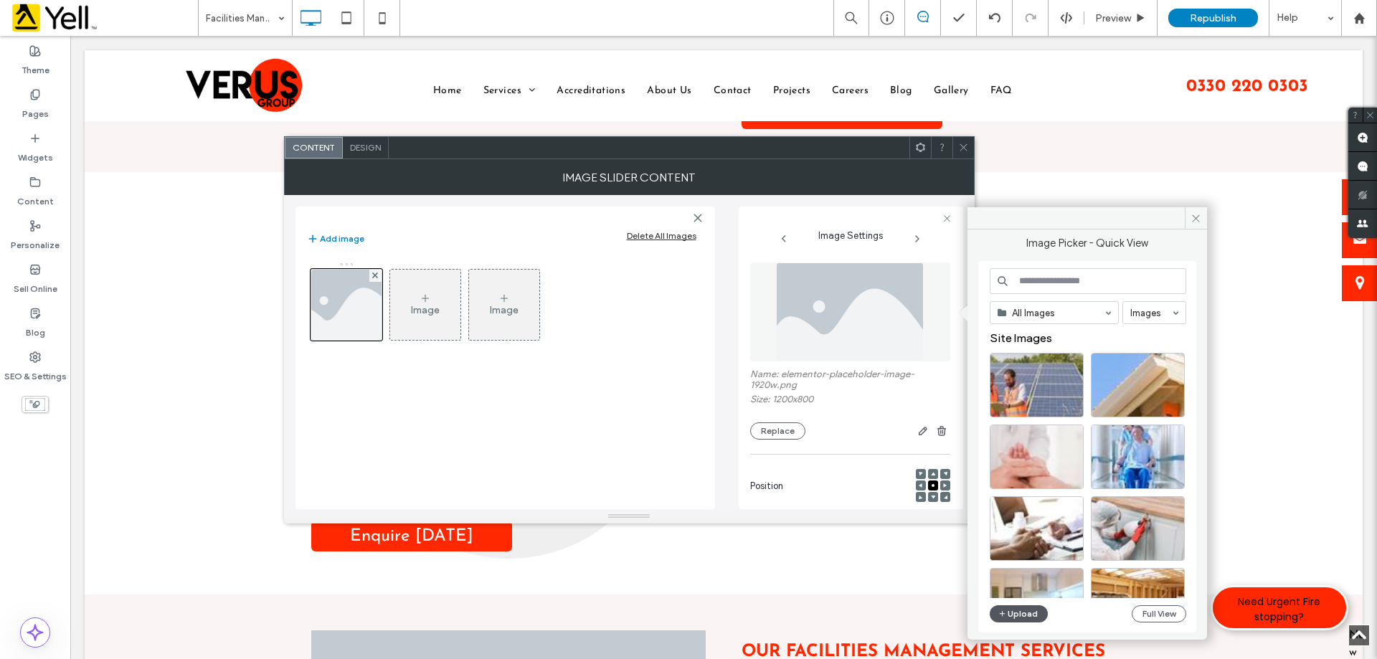
click at [1025, 608] on button "Upload" at bounding box center [1019, 613] width 59 height 17
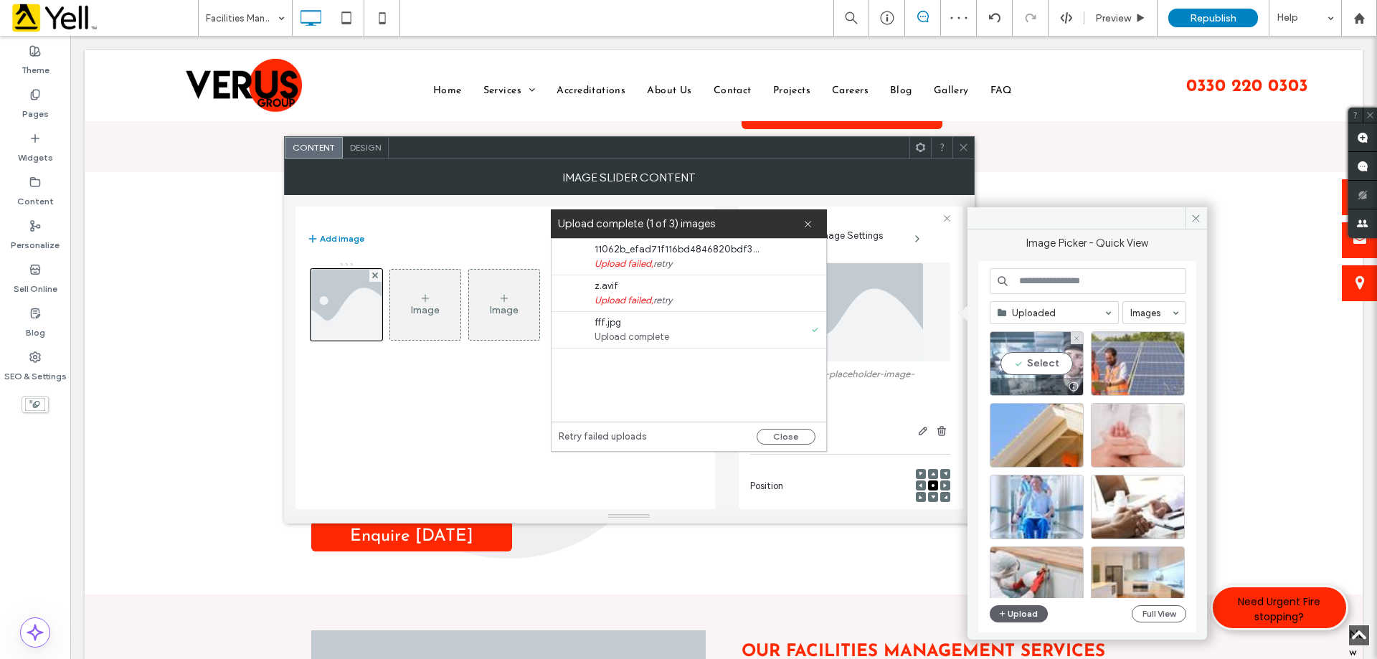
drag, startPoint x: 1022, startPoint y: 364, endPoint x: 973, endPoint y: 384, distance: 52.7
click at [1022, 364] on div "Select" at bounding box center [1037, 363] width 94 height 65
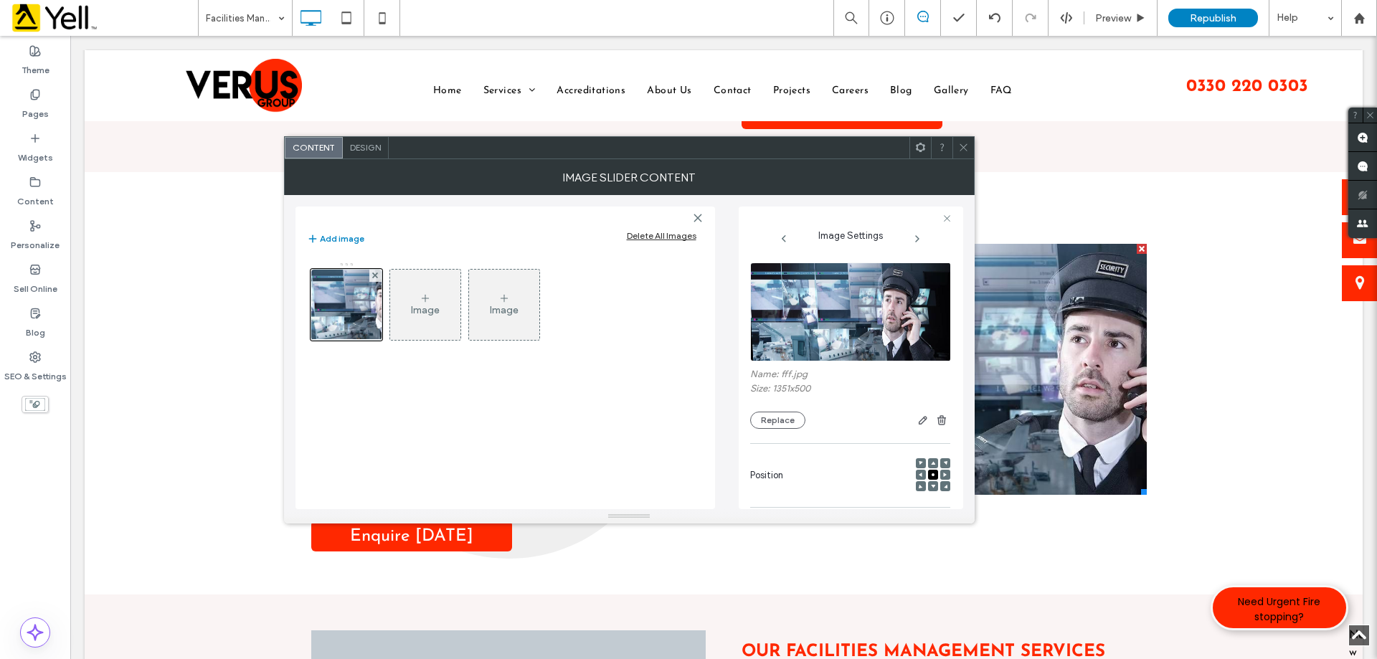
click at [919, 473] on icon at bounding box center [921, 475] width 4 height 4
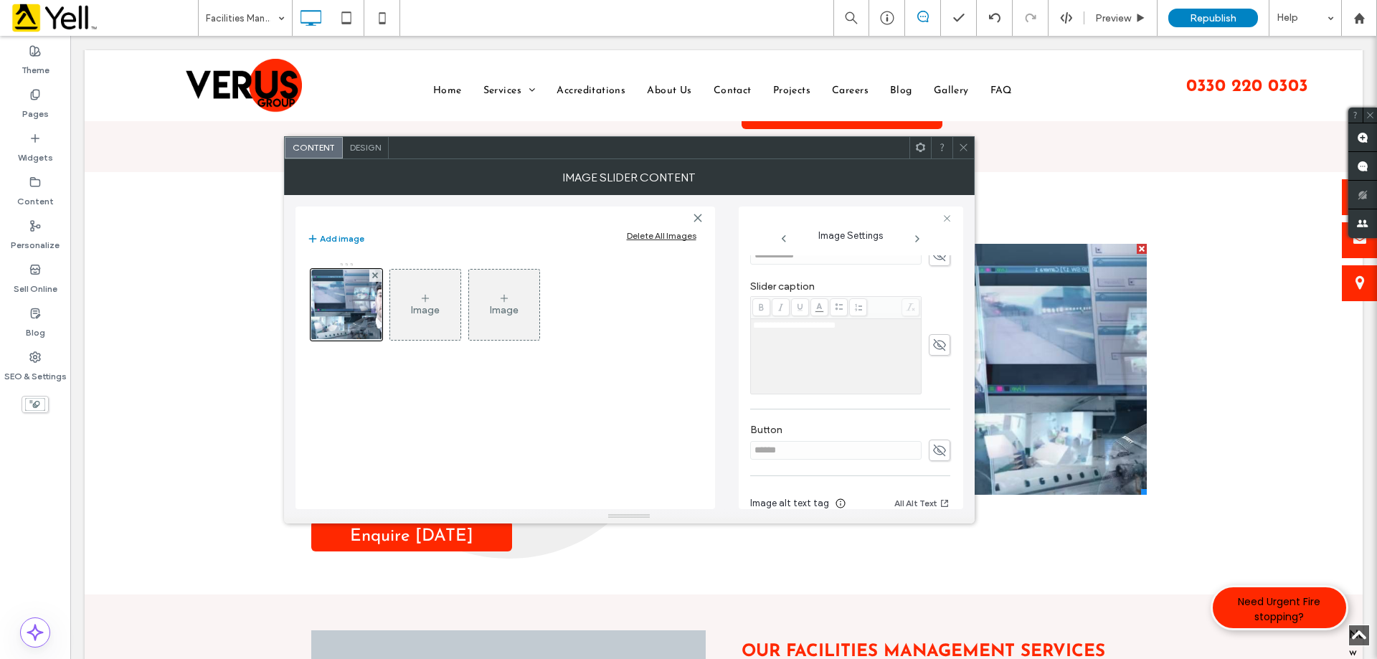
scroll to position [409, 0]
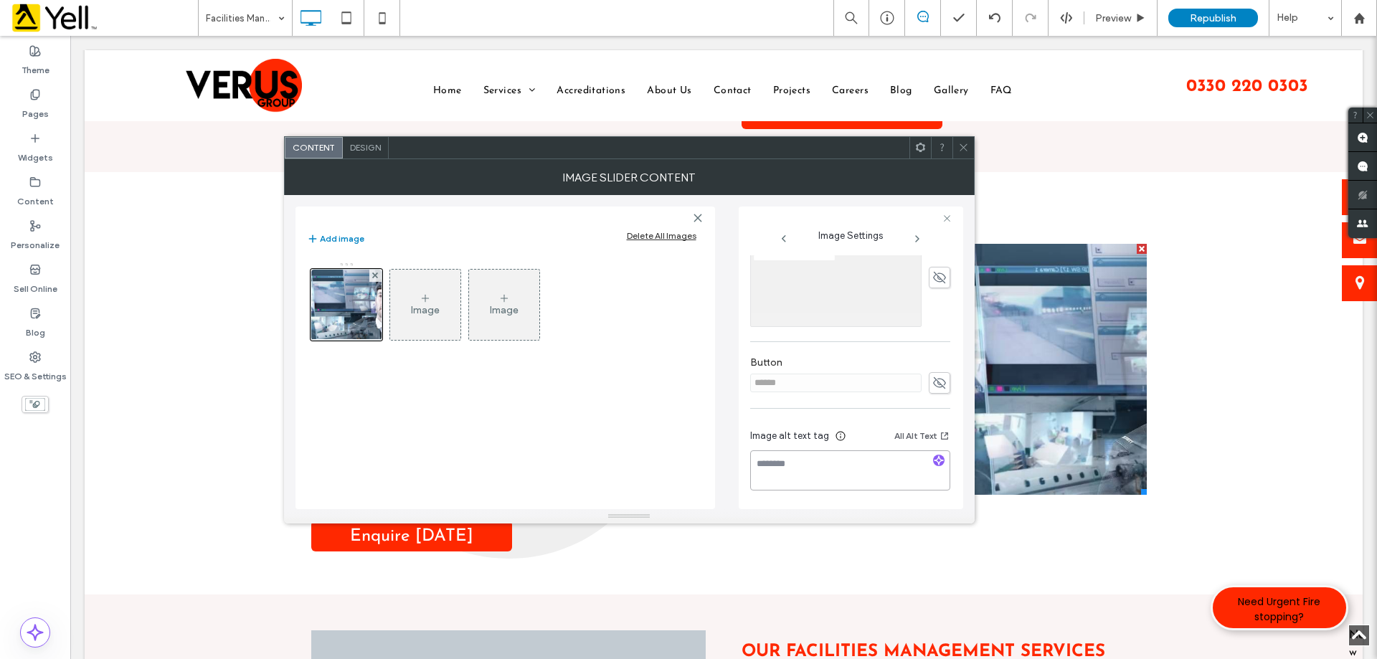
click at [836, 463] on textarea at bounding box center [850, 470] width 200 height 40
paste textarea "**********"
type textarea "**********"
click at [960, 145] on use at bounding box center [962, 147] width 7 height 7
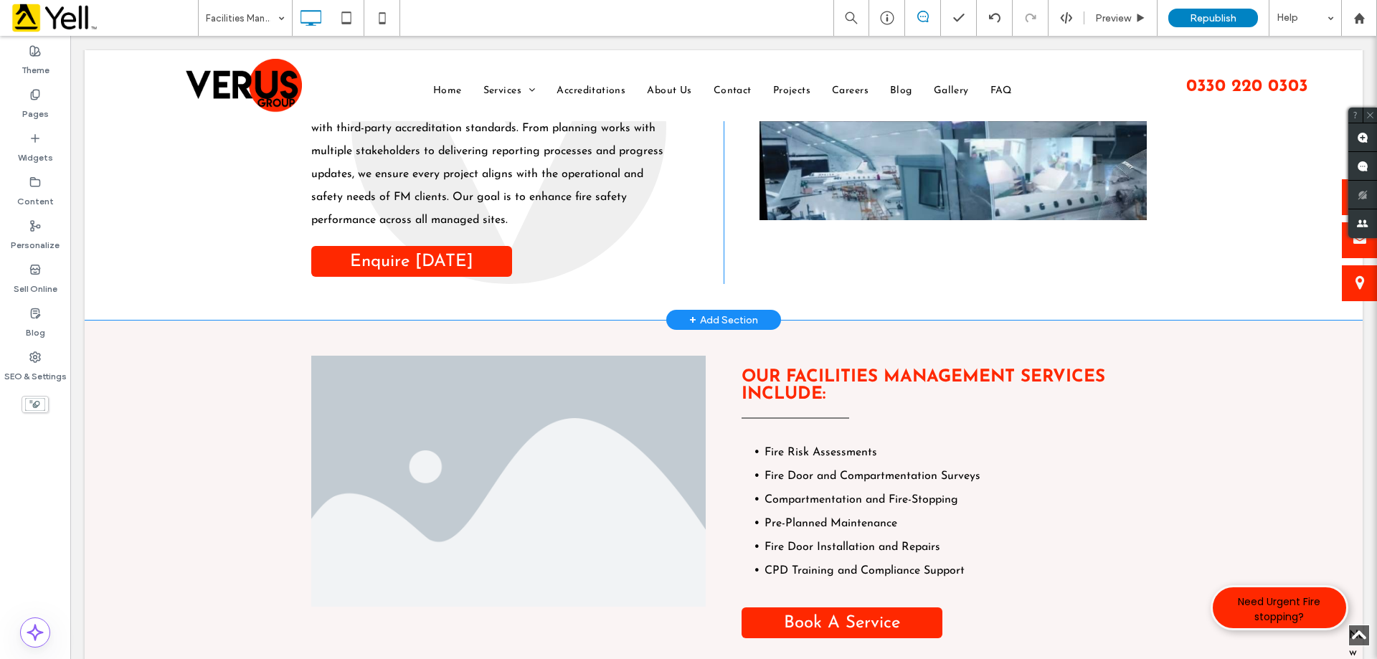
scroll to position [1434, 0]
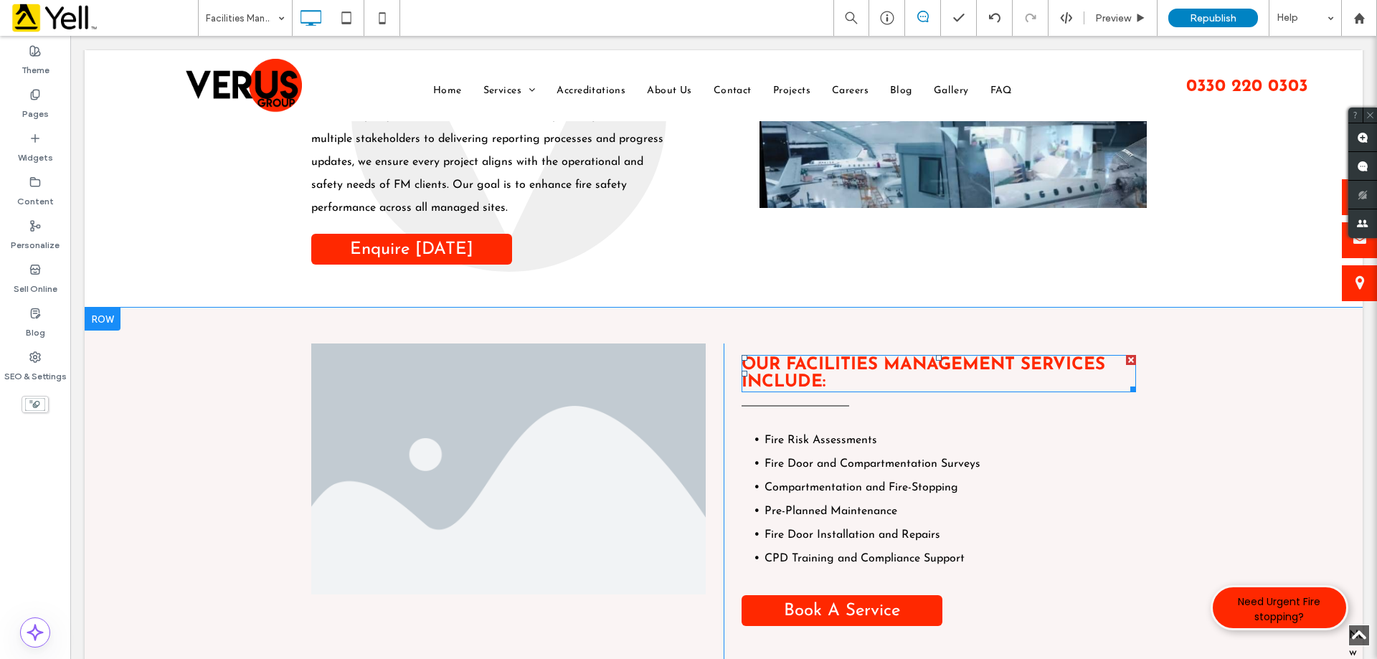
click at [853, 377] on h3 "Our Facilities Management Services Include:" at bounding box center [938, 373] width 394 height 34
type input "**********"
type input "**"
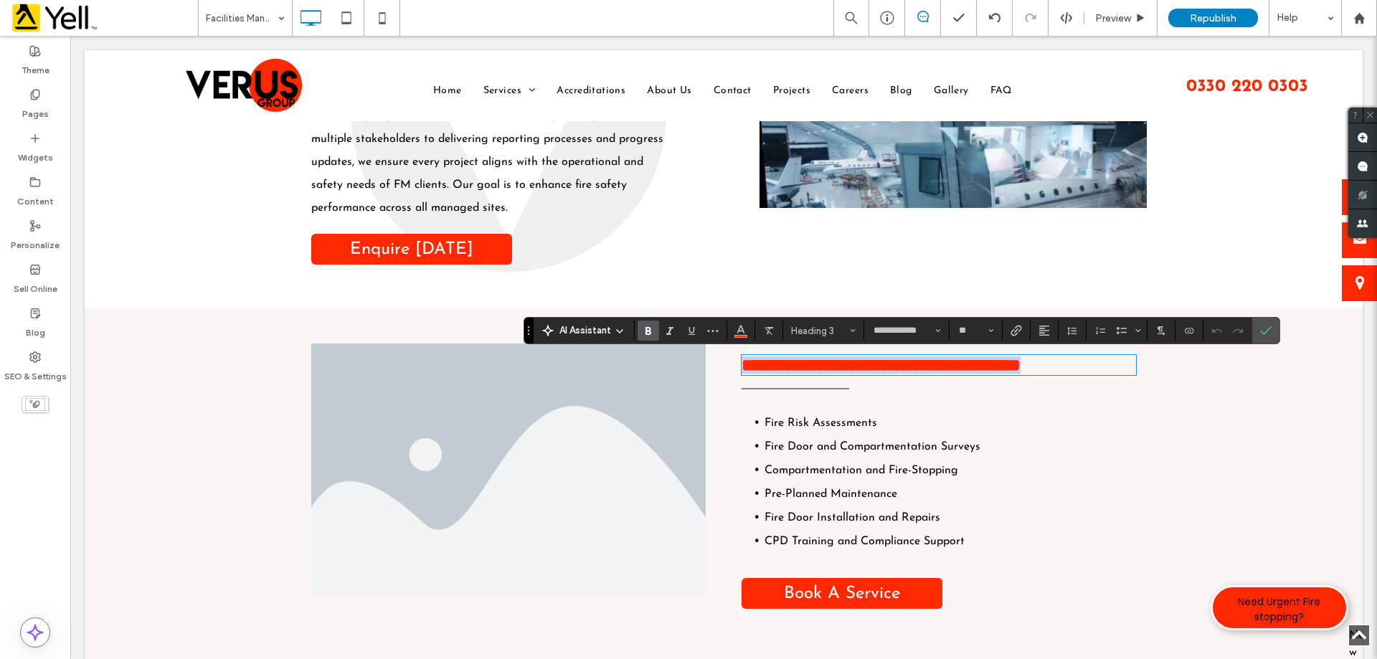
copy strong "**********"
click at [503, 460] on li "Slide title Write your caption here Button" at bounding box center [508, 468] width 394 height 251
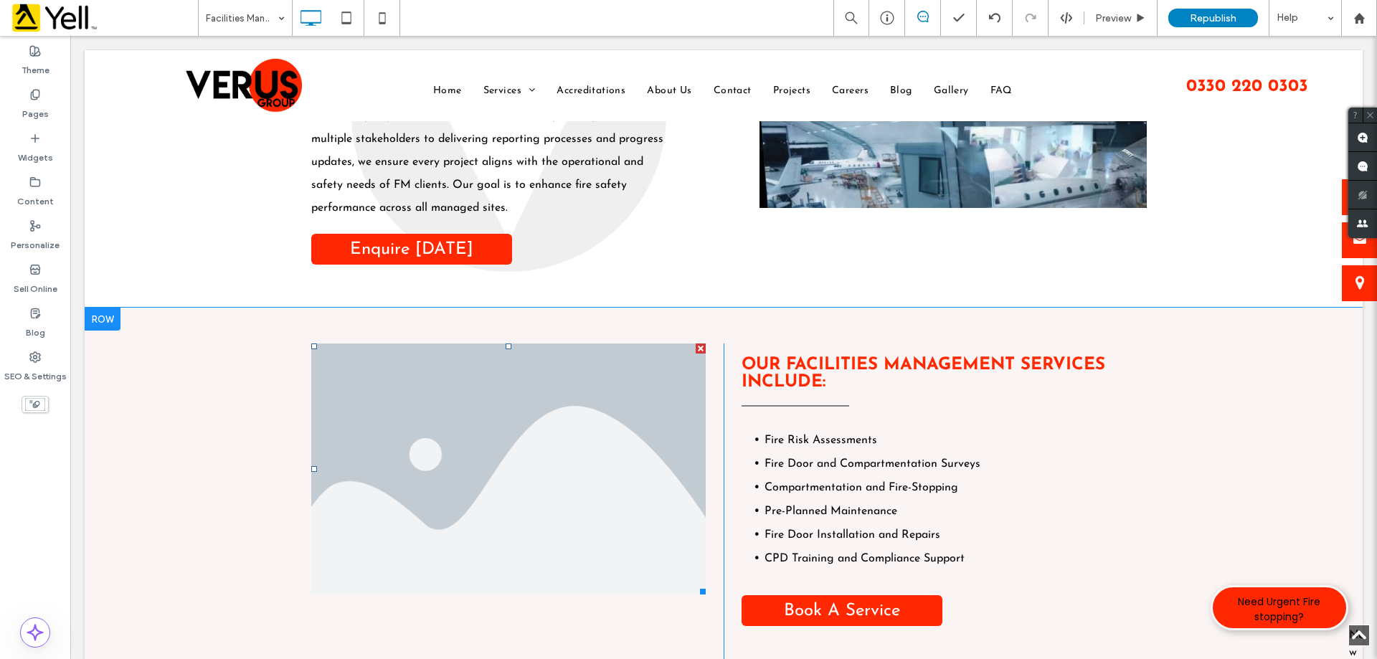
click at [508, 458] on li "Slide title Write your caption here Button" at bounding box center [508, 468] width 394 height 251
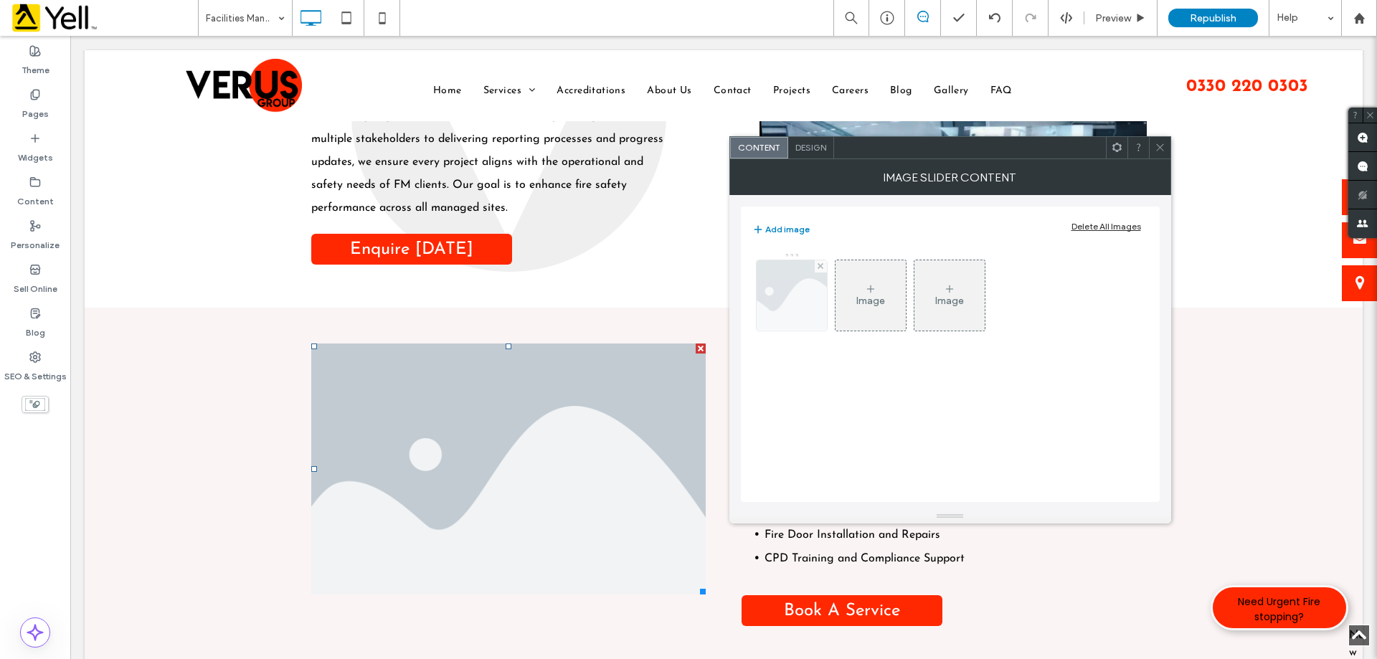
click at [800, 321] on img at bounding box center [791, 295] width 105 height 70
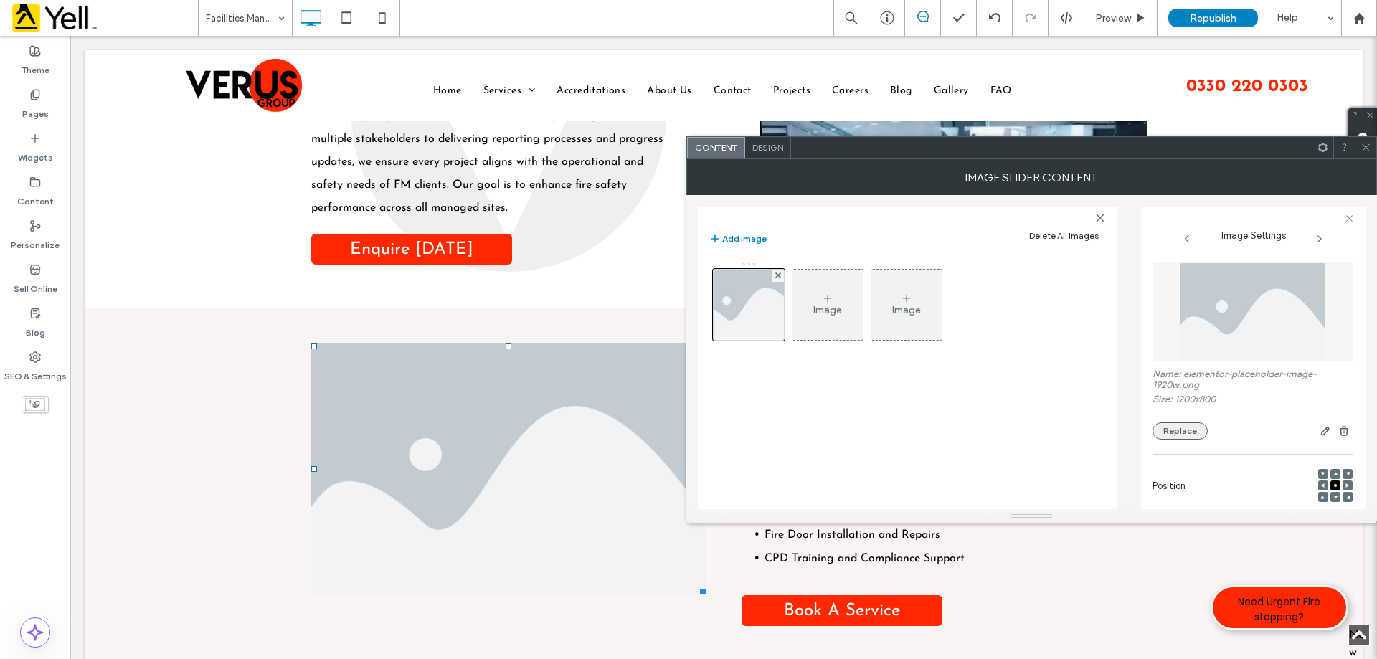
click at [1185, 436] on button "Replace" at bounding box center [1179, 430] width 55 height 17
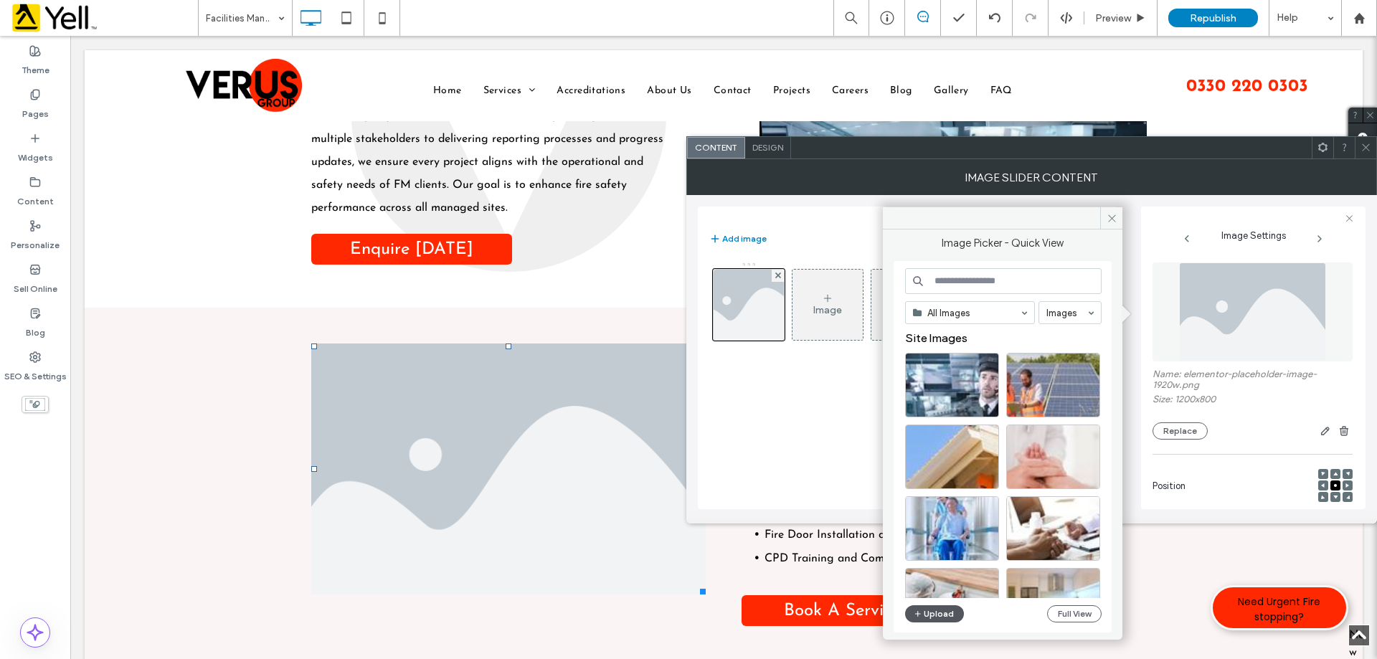
click at [947, 615] on button "Upload" at bounding box center [934, 613] width 59 height 17
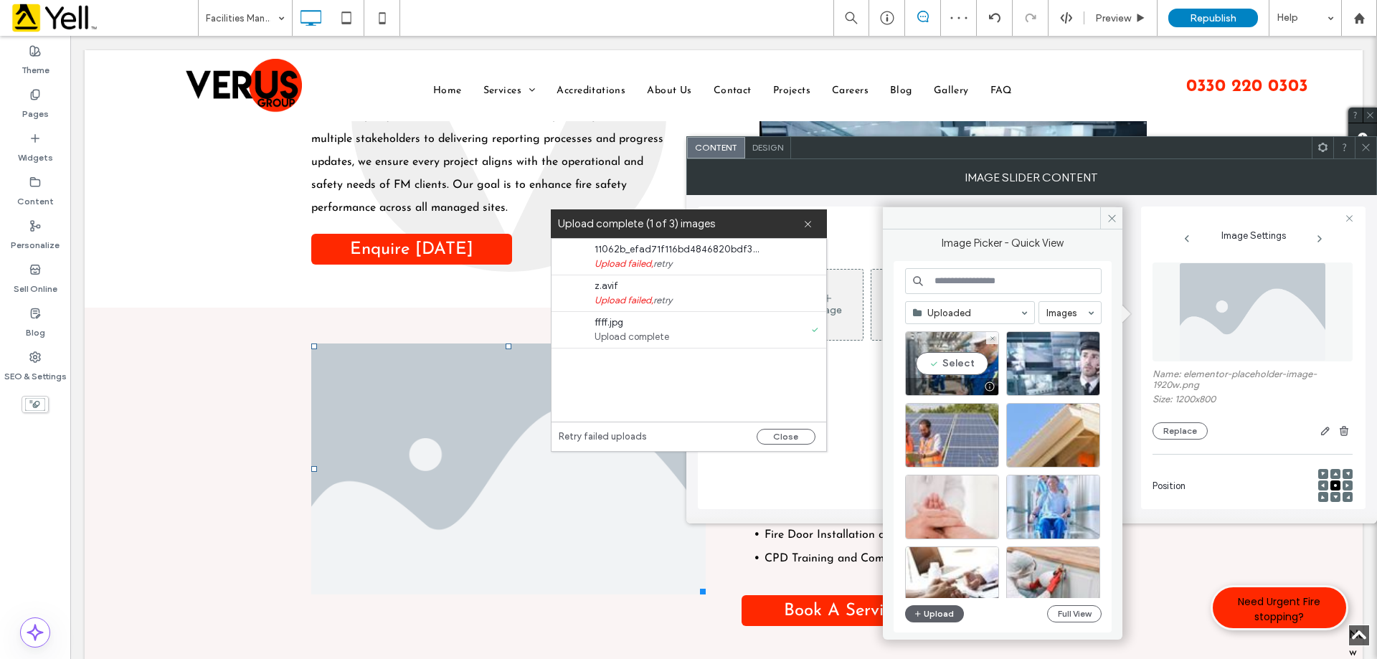
click at [950, 366] on div "Select" at bounding box center [952, 363] width 94 height 65
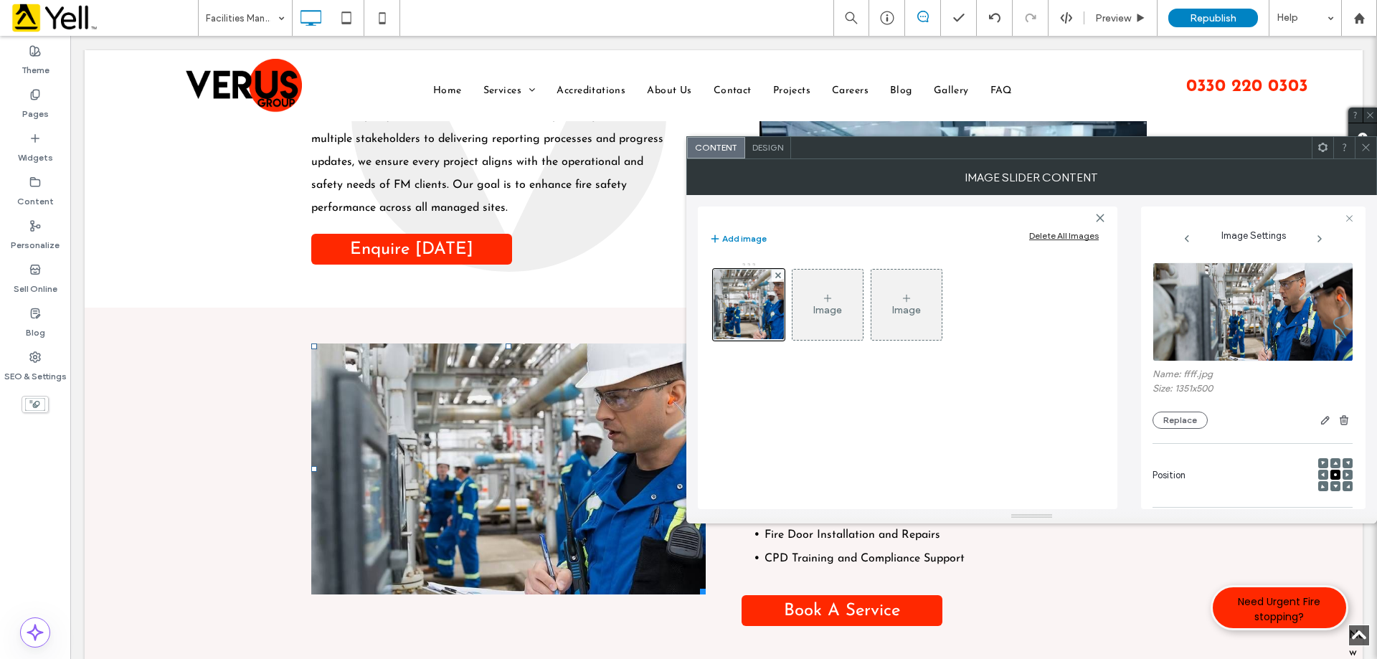
click at [1318, 476] on div at bounding box center [1323, 475] width 10 height 10
click at [1310, 474] on div "Position" at bounding box center [1252, 475] width 200 height 49
click at [1321, 475] on use at bounding box center [1323, 475] width 4 height 4
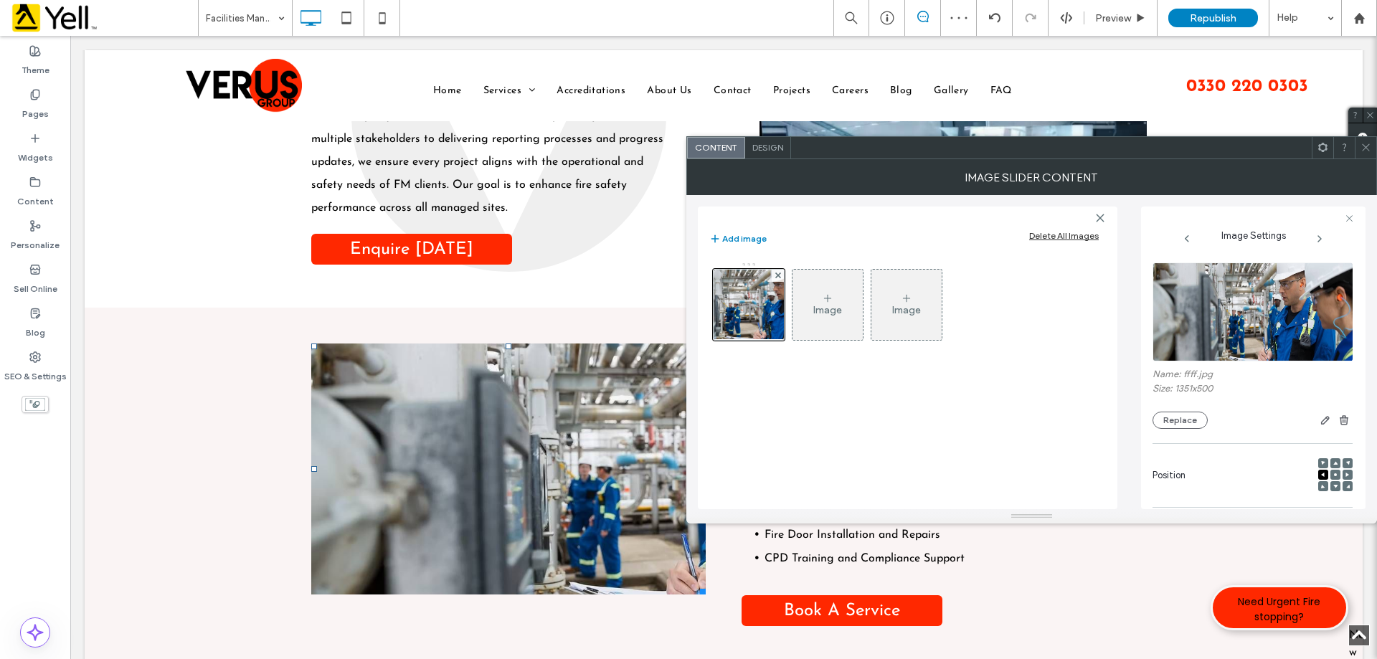
click at [1321, 486] on use at bounding box center [1323, 486] width 4 height 4
click at [1330, 487] on div at bounding box center [1335, 486] width 10 height 10
click at [1333, 484] on icon at bounding box center [1335, 486] width 4 height 4
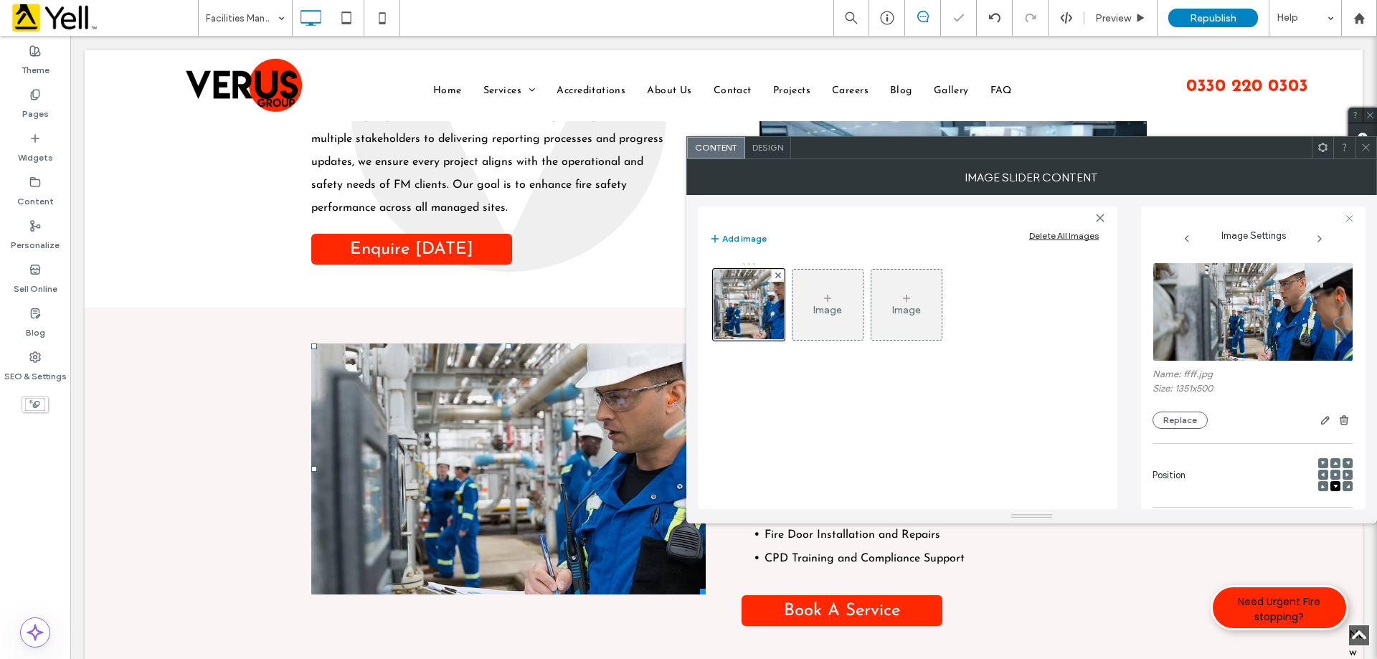
click at [1321, 487] on use at bounding box center [1323, 486] width 4 height 4
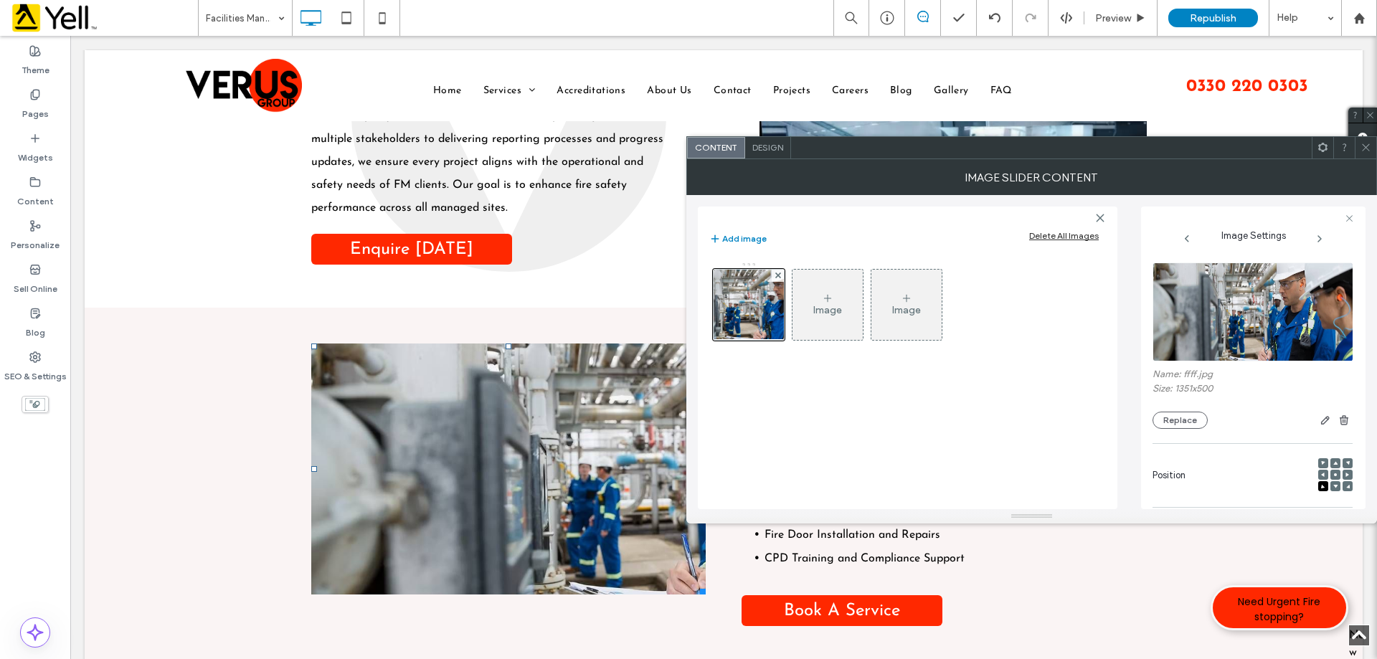
click at [1333, 485] on use at bounding box center [1335, 487] width 4 height 4
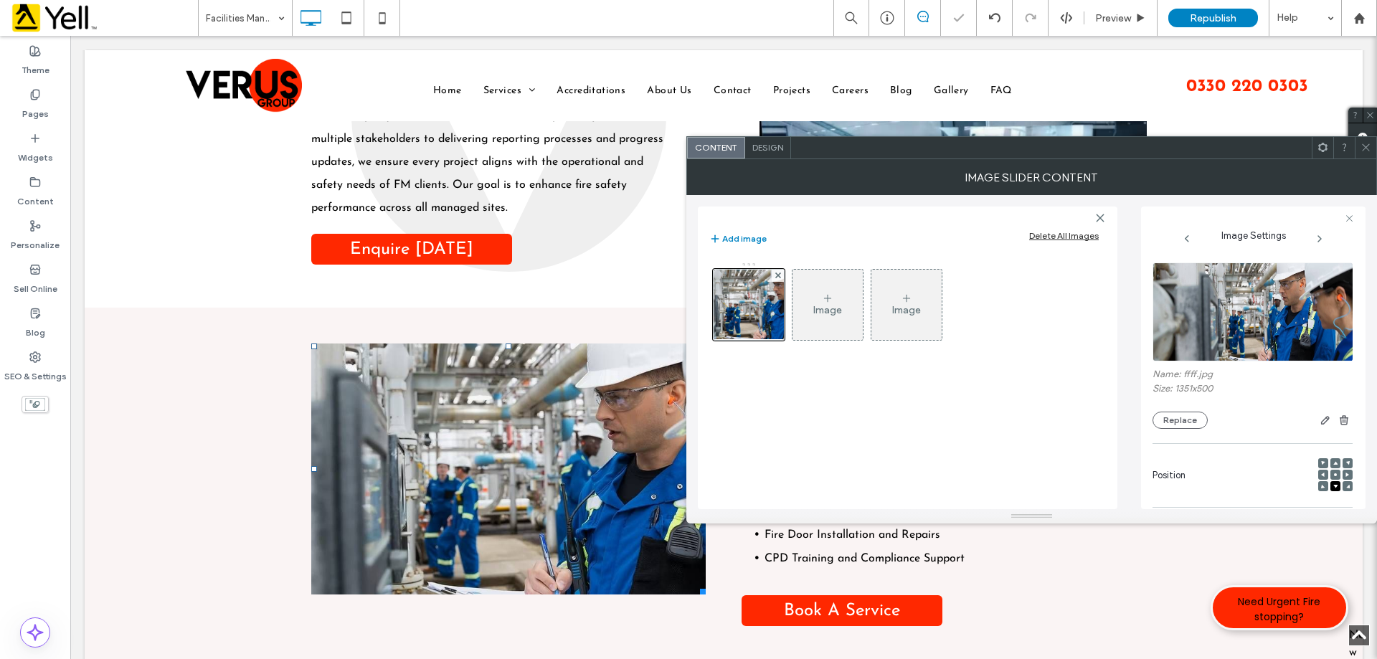
click at [1333, 485] on use at bounding box center [1335, 487] width 4 height 4
click at [1373, 150] on div at bounding box center [1366, 148] width 22 height 22
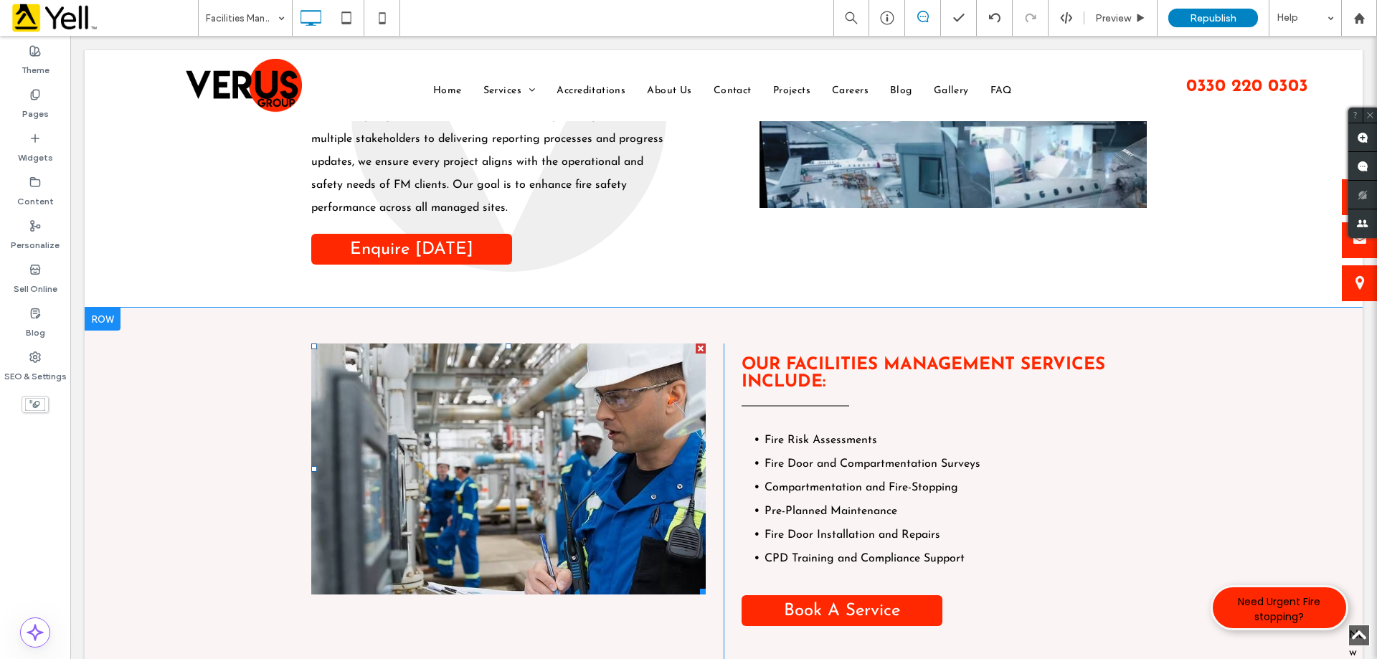
click at [569, 454] on li "Slide title Write your caption here Button" at bounding box center [508, 468] width 394 height 251
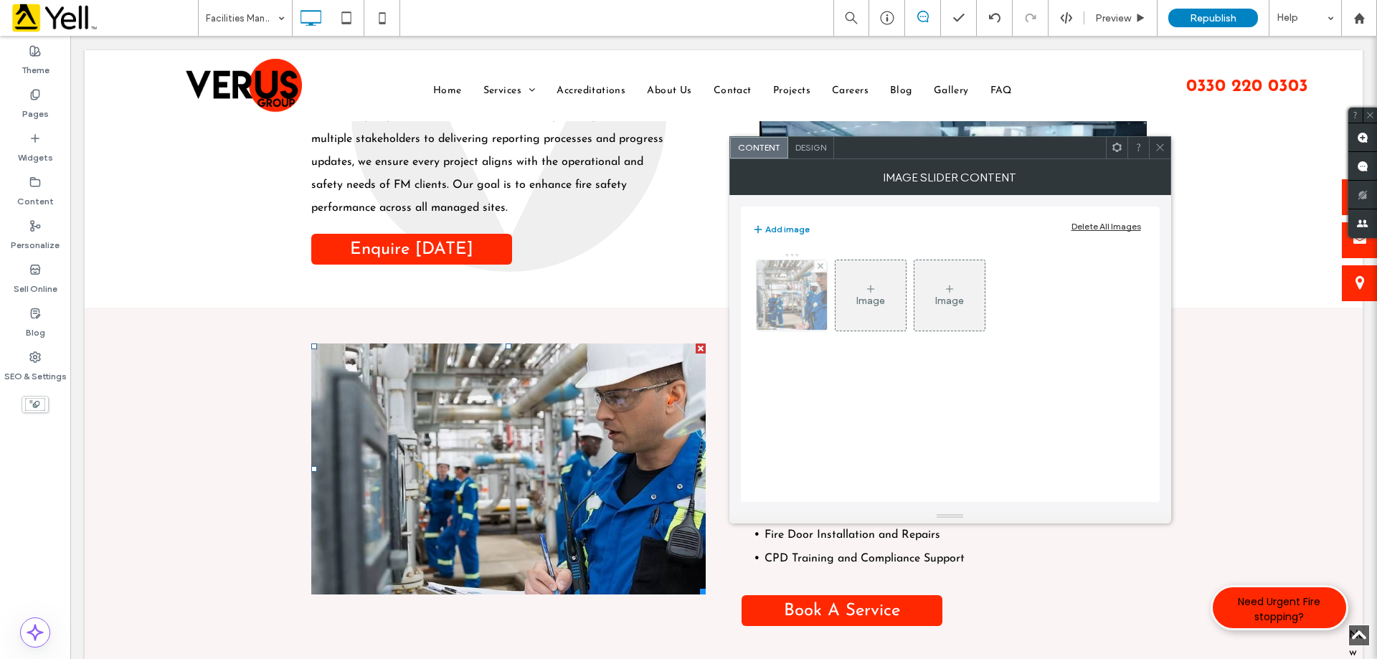
click at [803, 292] on img at bounding box center [791, 295] width 190 height 70
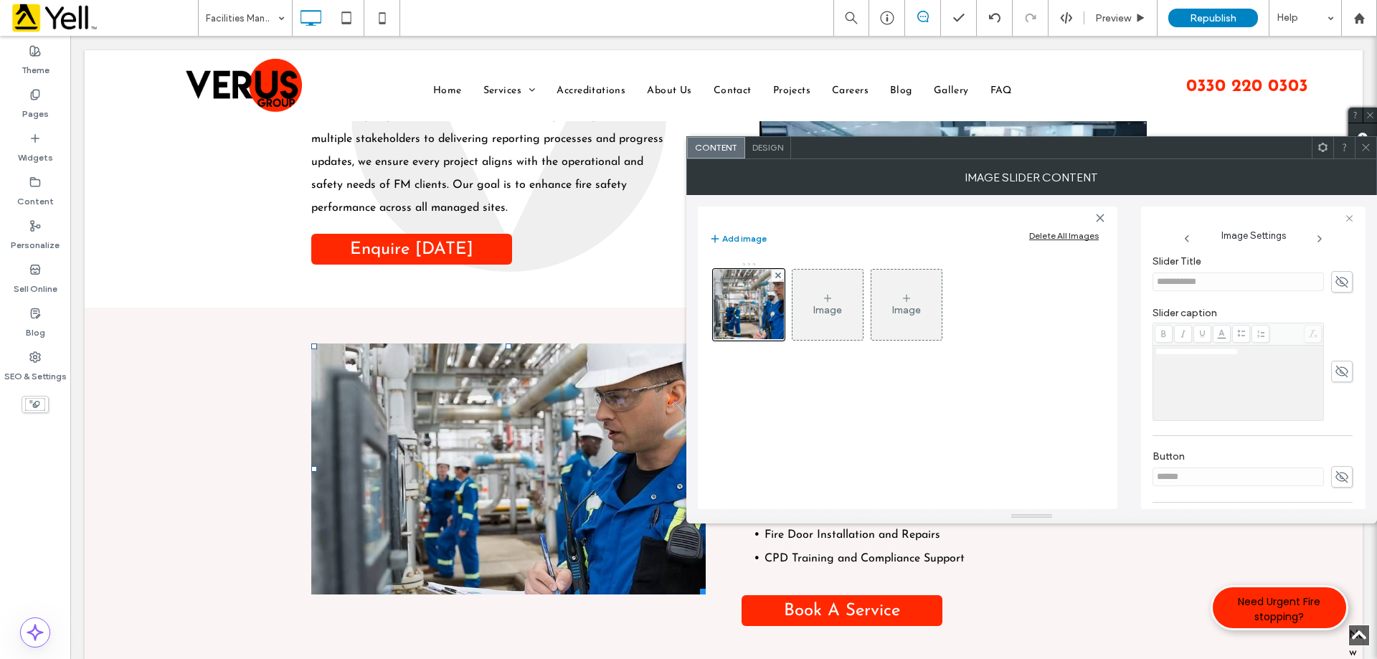
scroll to position [409, 0]
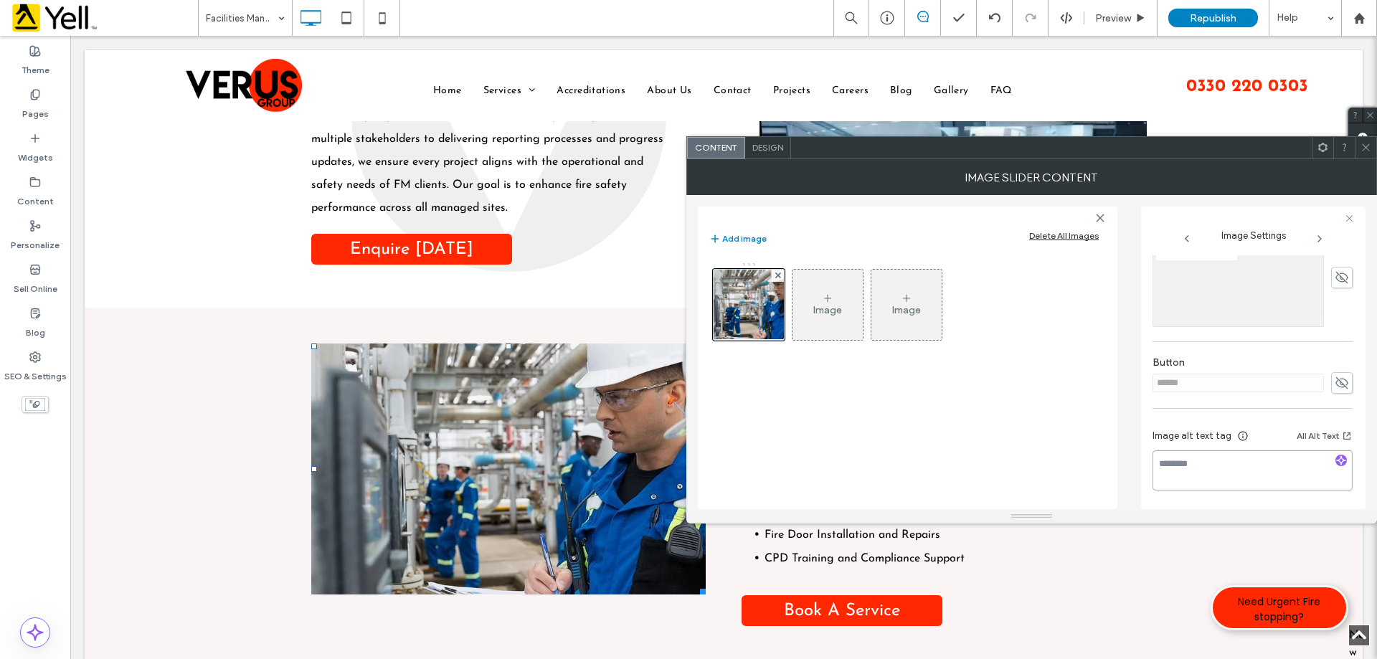
click at [1236, 468] on textarea at bounding box center [1252, 470] width 200 height 40
paste textarea "**********"
type textarea "**********"
click at [1361, 147] on icon at bounding box center [1365, 147] width 11 height 11
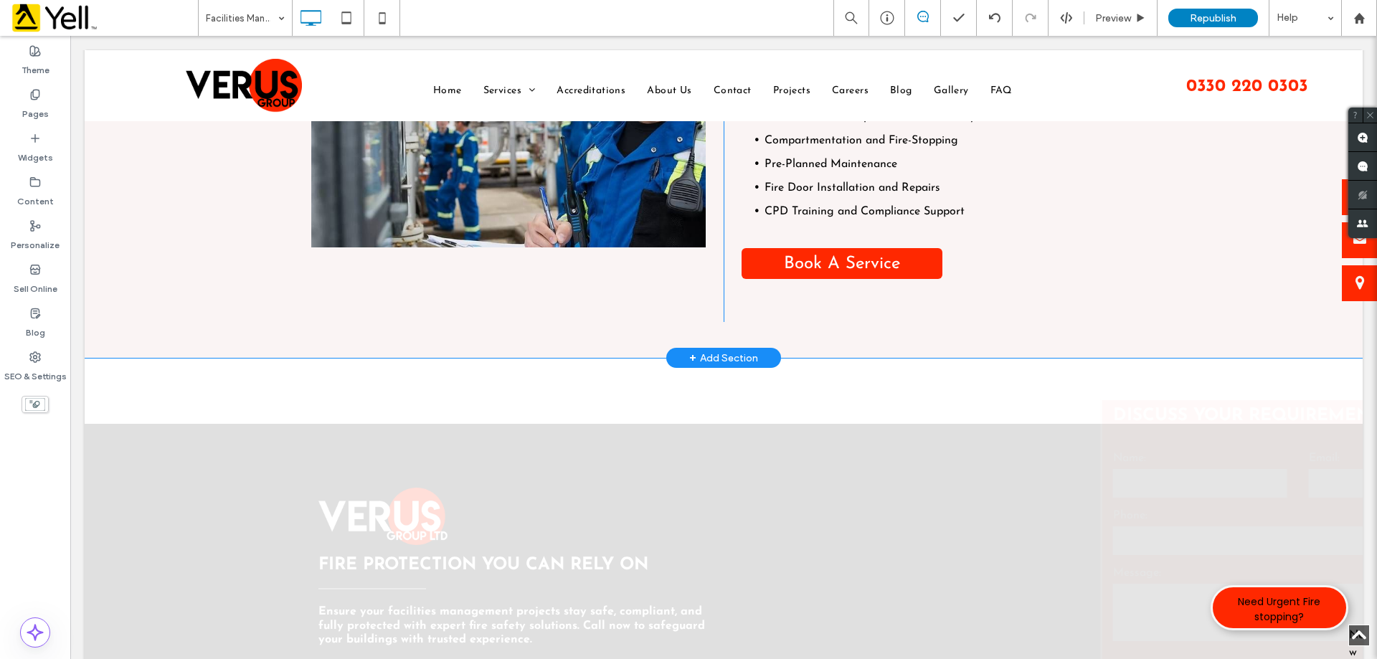
scroll to position [1793, 0]
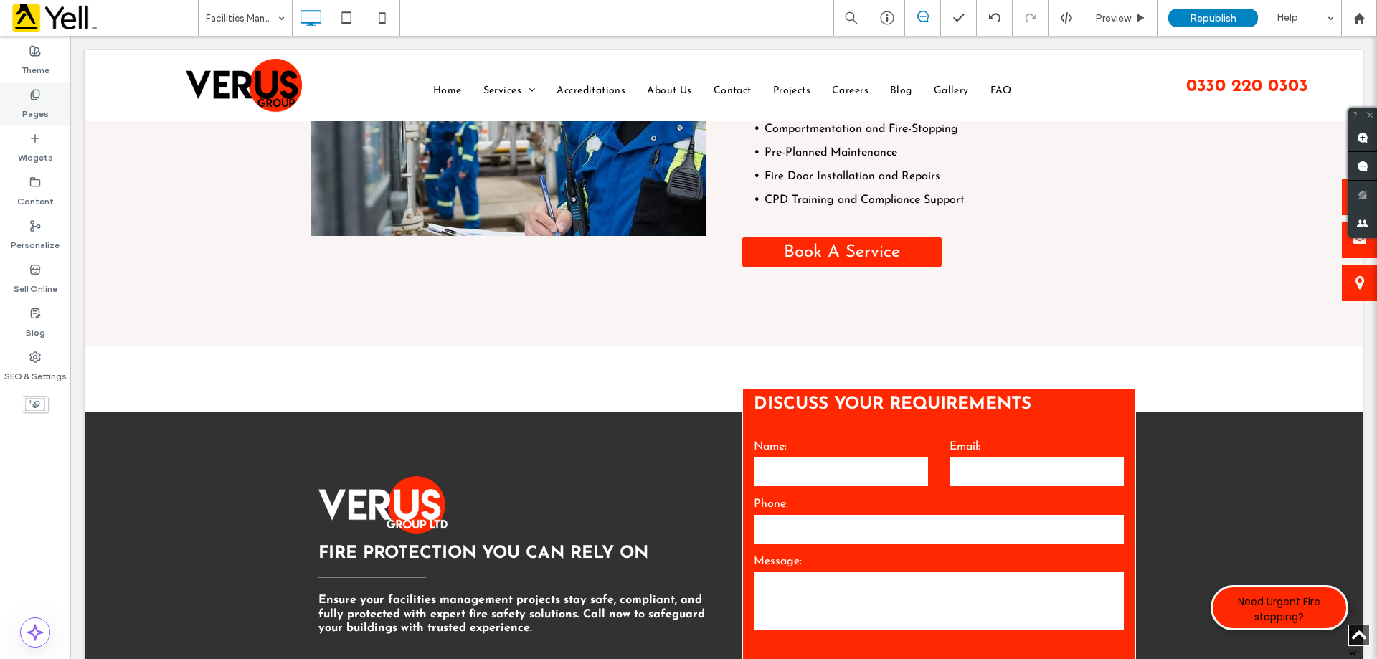
click at [34, 100] on icon at bounding box center [34, 94] width 11 height 11
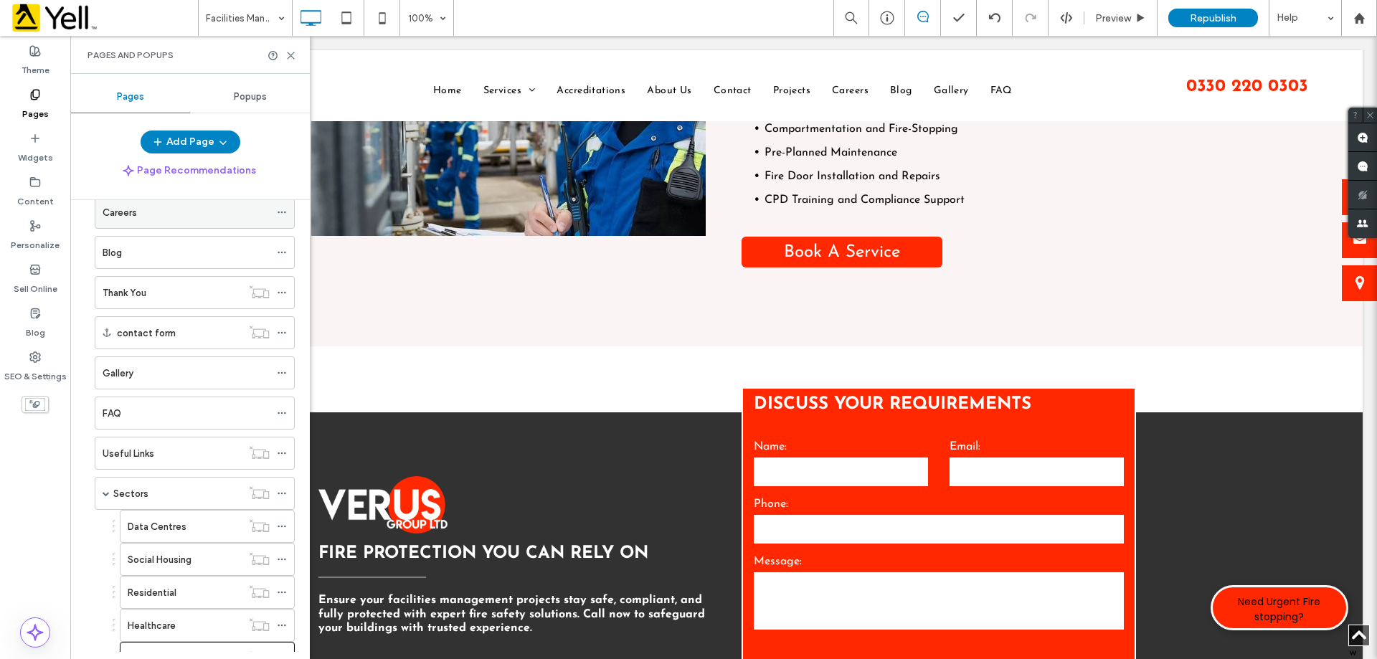
scroll to position [359, 0]
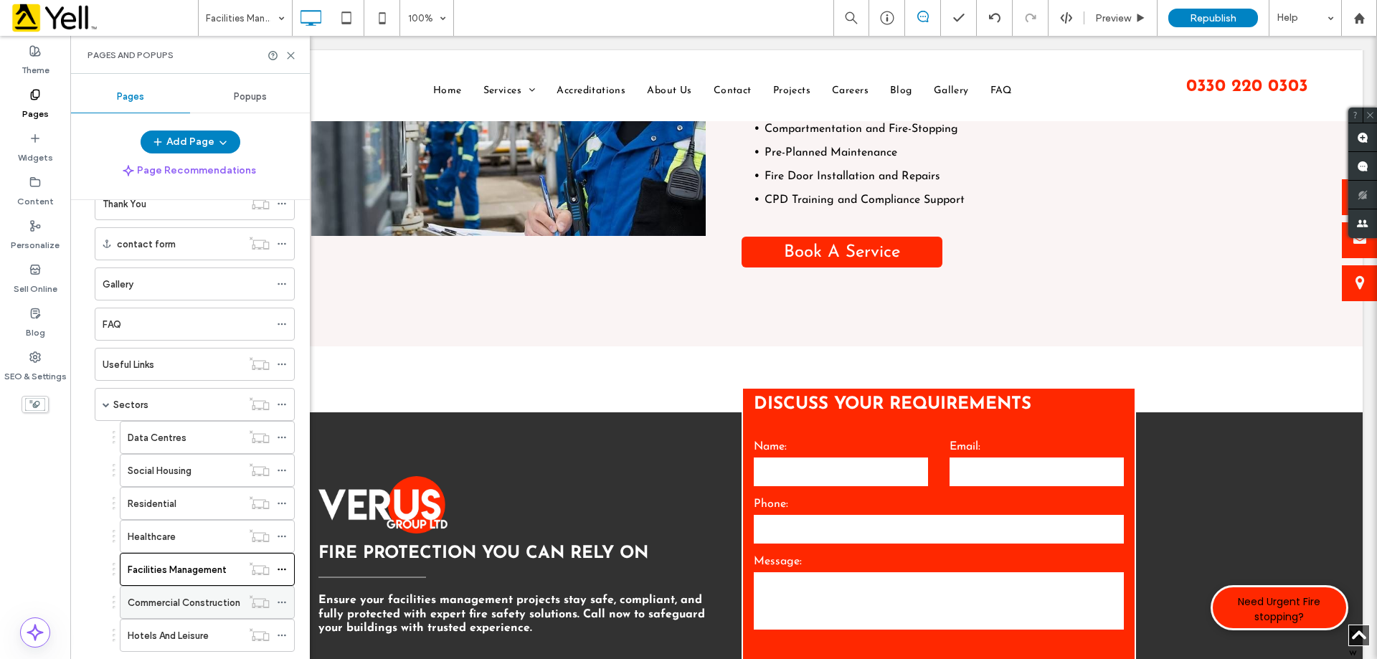
click at [187, 602] on label "Commercial Construction" at bounding box center [184, 602] width 113 height 25
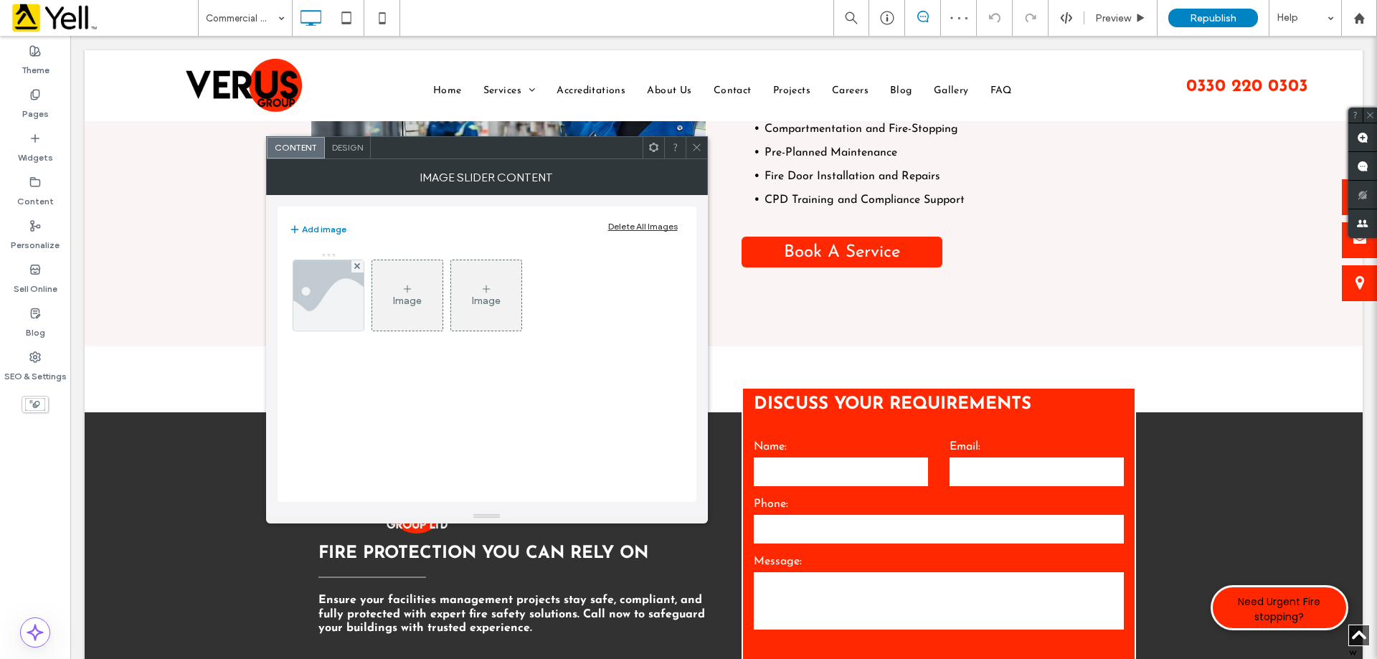
click at [696, 151] on icon at bounding box center [696, 147] width 11 height 11
click at [303, 301] on img at bounding box center [327, 295] width 105 height 70
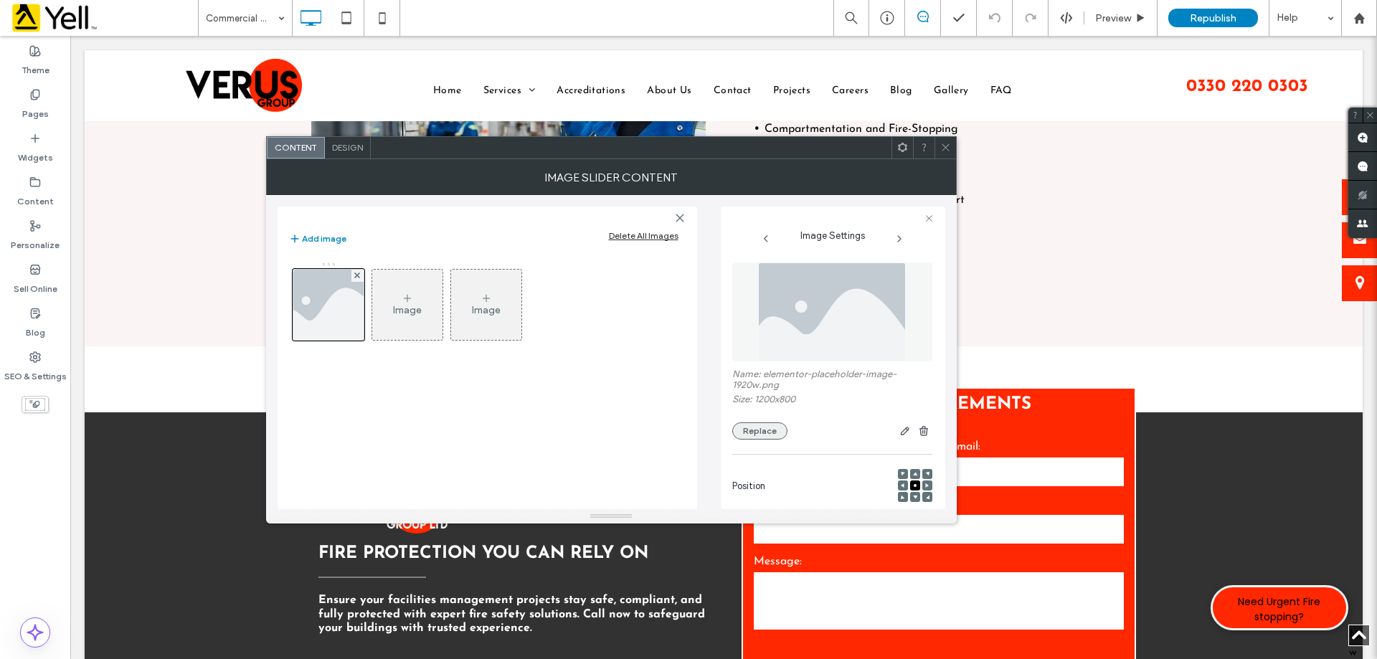
click at [753, 427] on button "Replace" at bounding box center [759, 430] width 55 height 17
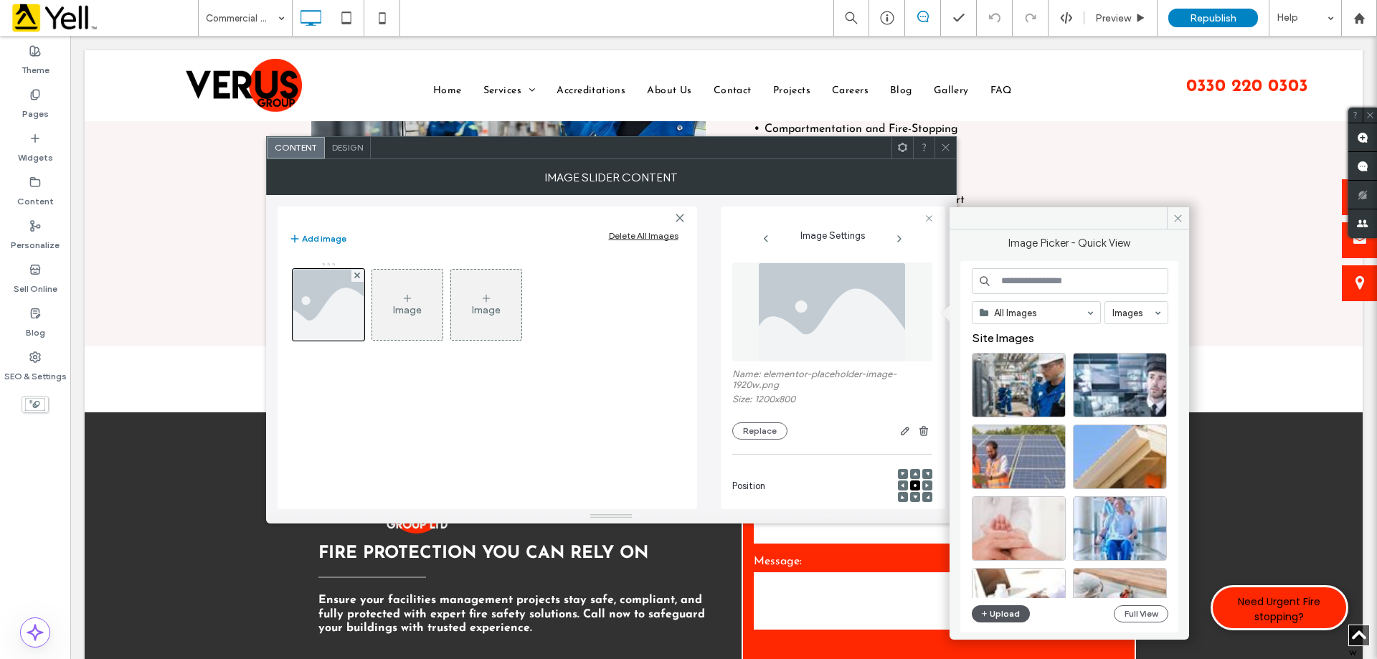
click at [1003, 616] on button "Upload" at bounding box center [1001, 613] width 59 height 17
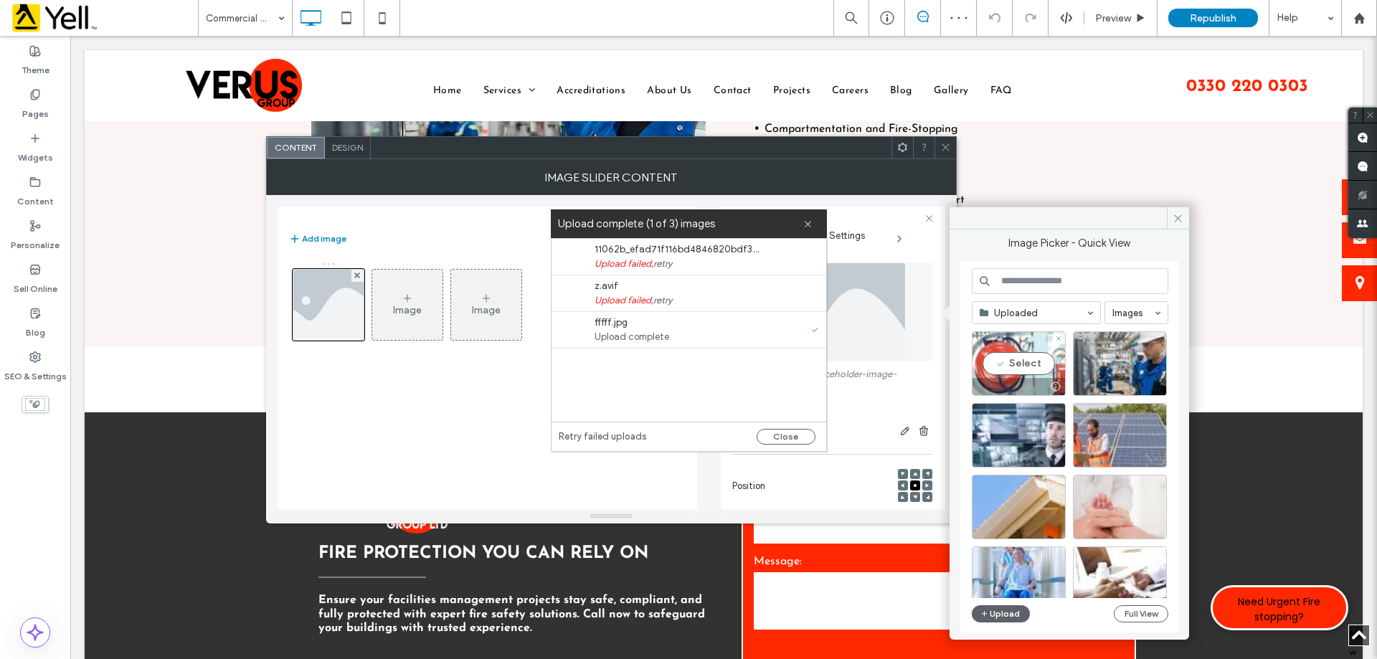
click at [1025, 364] on div "Select" at bounding box center [1019, 363] width 94 height 65
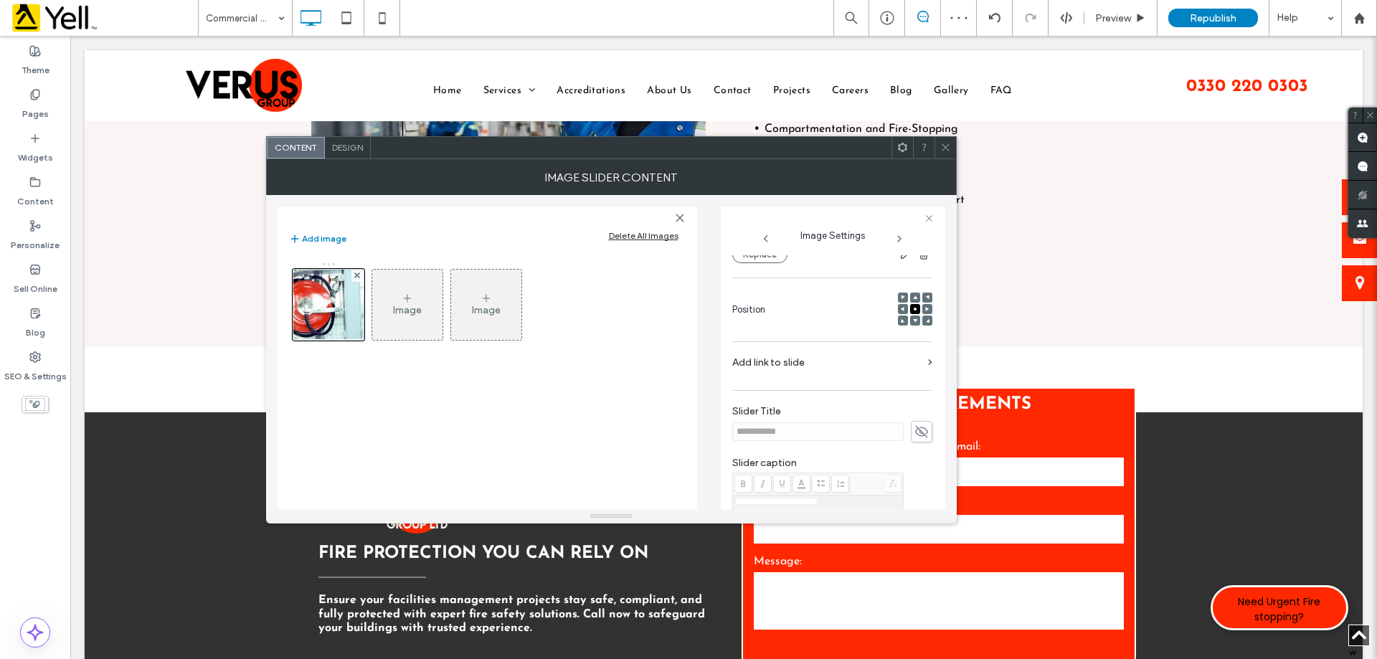
scroll to position [409, 0]
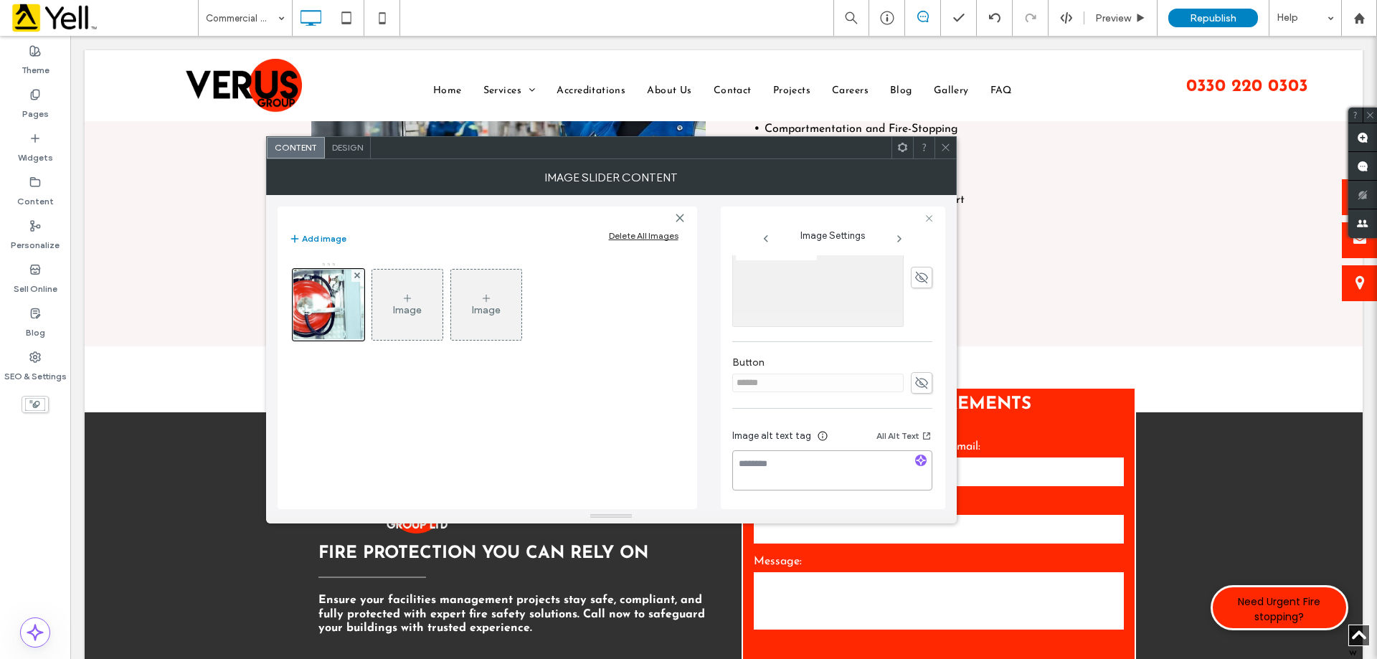
click at [830, 469] on textarea at bounding box center [832, 470] width 200 height 40
paste textarea "**********"
type textarea "**********"
click at [949, 151] on icon at bounding box center [945, 147] width 11 height 11
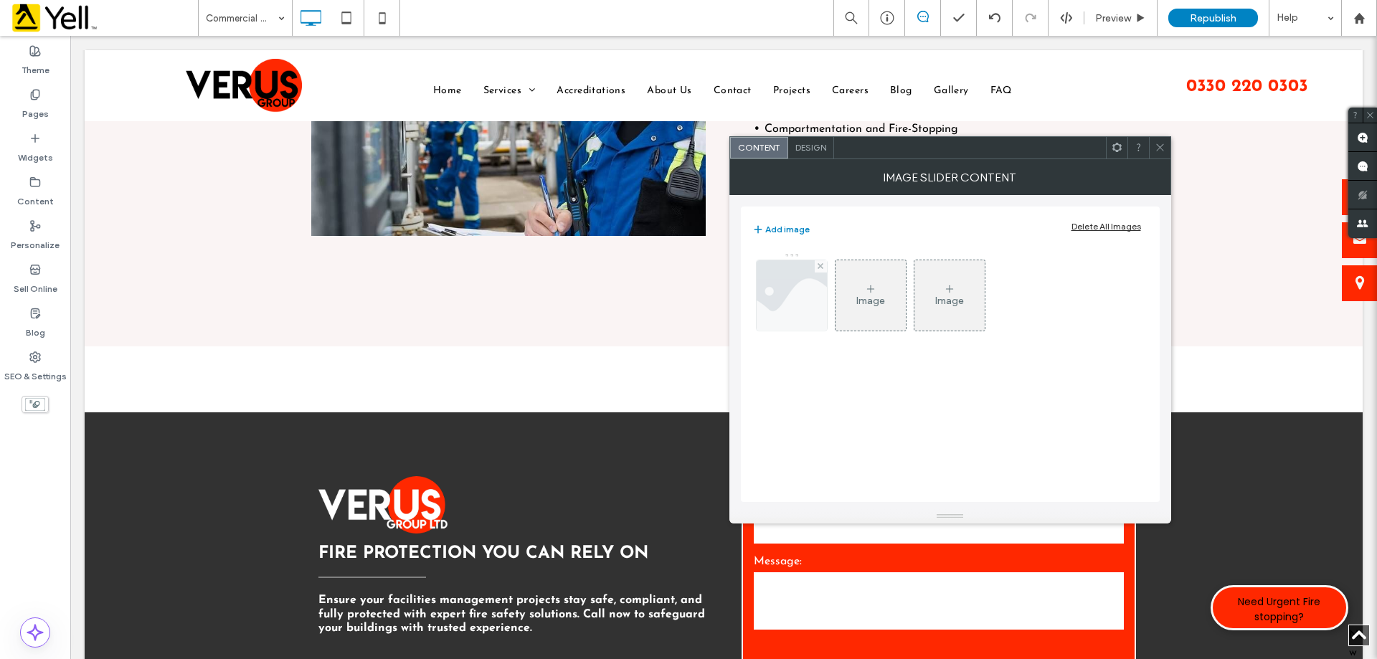
click at [810, 306] on img at bounding box center [791, 295] width 105 height 70
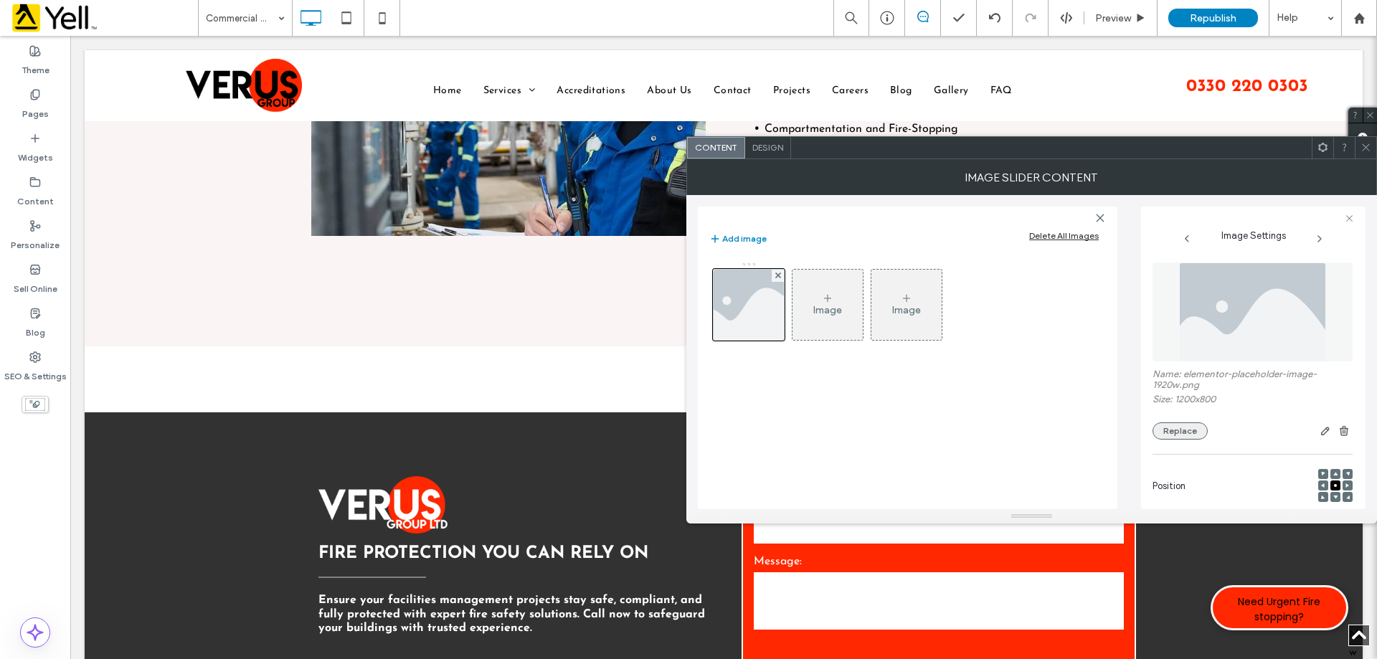
click at [1177, 430] on button "Replace" at bounding box center [1179, 430] width 55 height 17
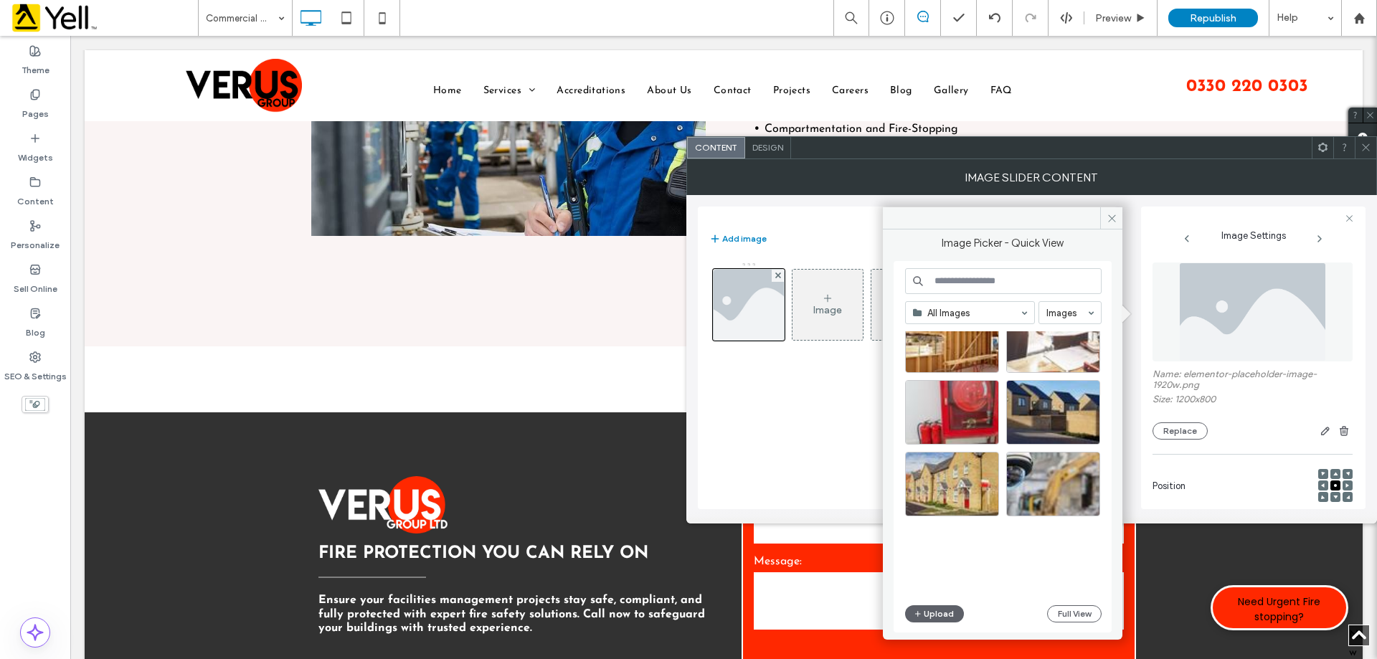
scroll to position [502, 0]
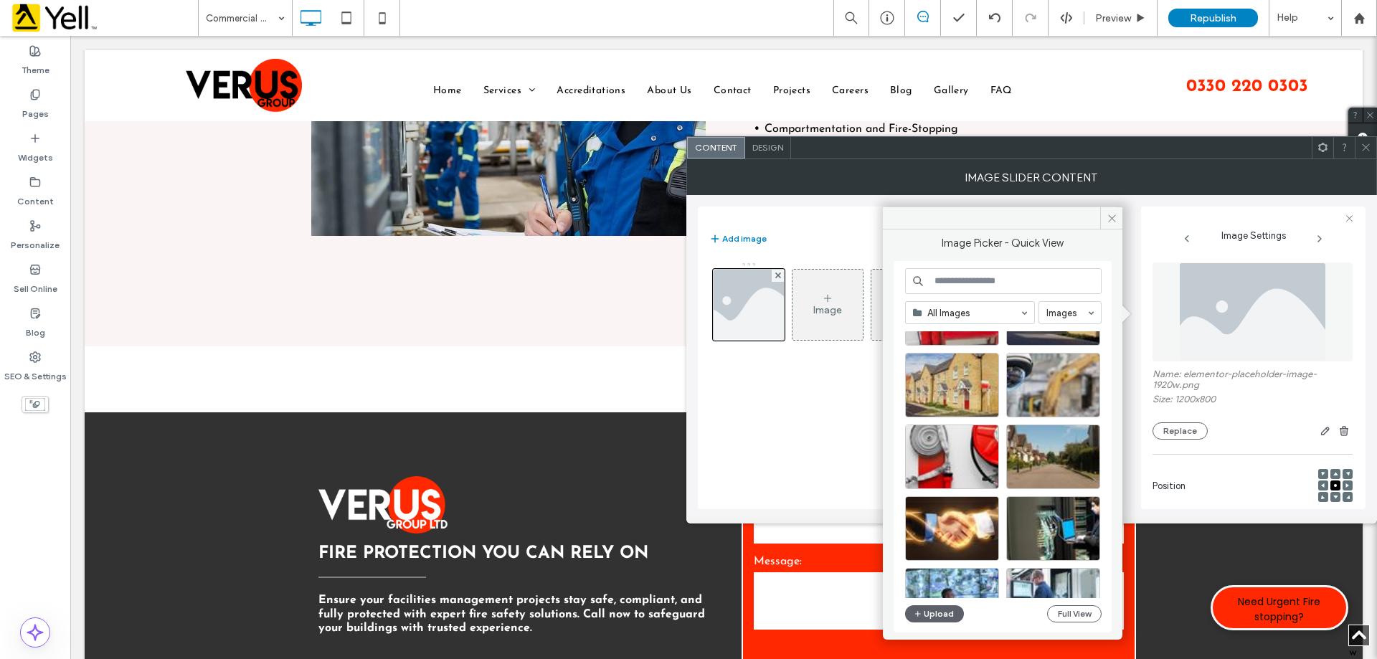
click at [1370, 151] on icon at bounding box center [1365, 147] width 11 height 11
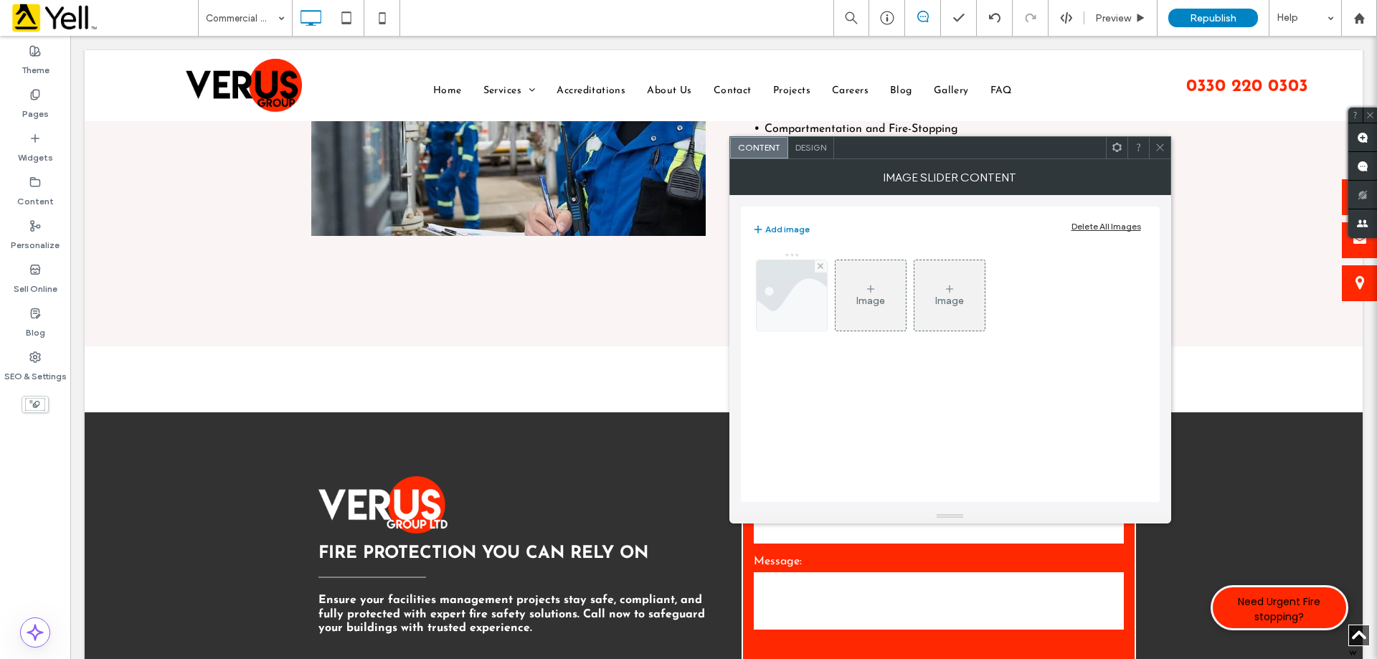
click at [825, 294] on img at bounding box center [791, 295] width 105 height 70
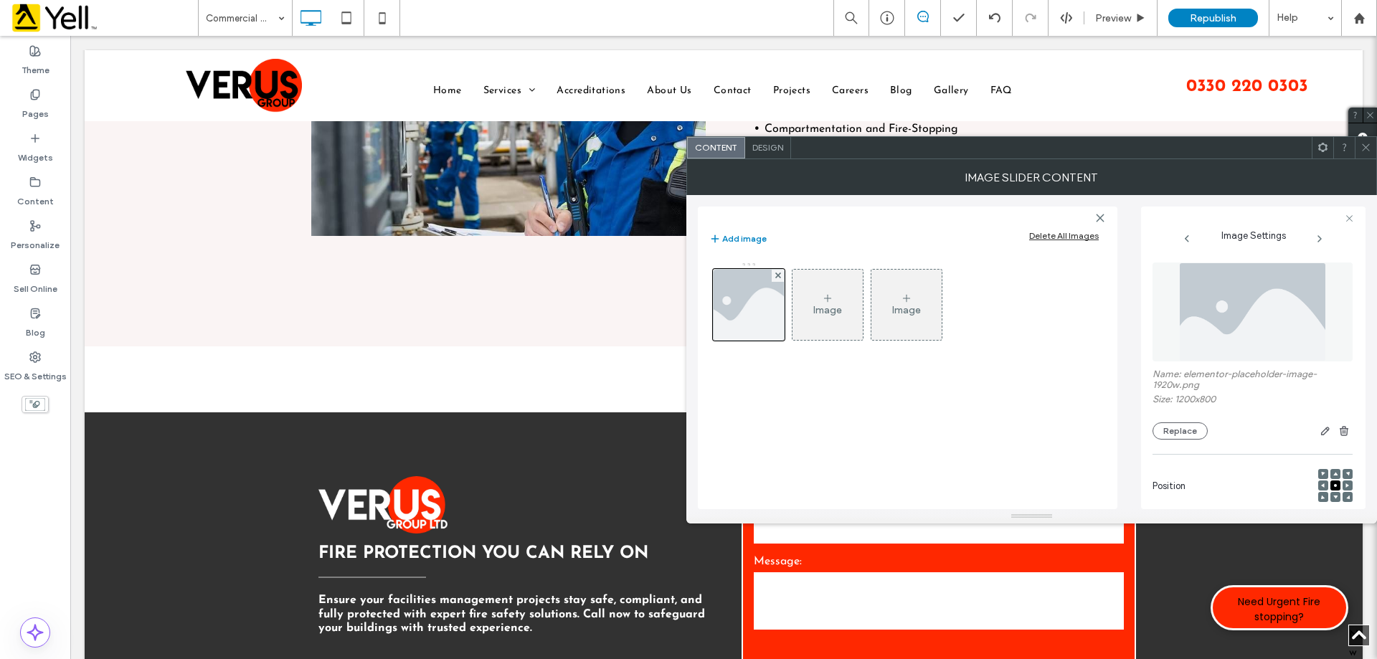
click at [1172, 427] on button "Replace" at bounding box center [1179, 430] width 55 height 17
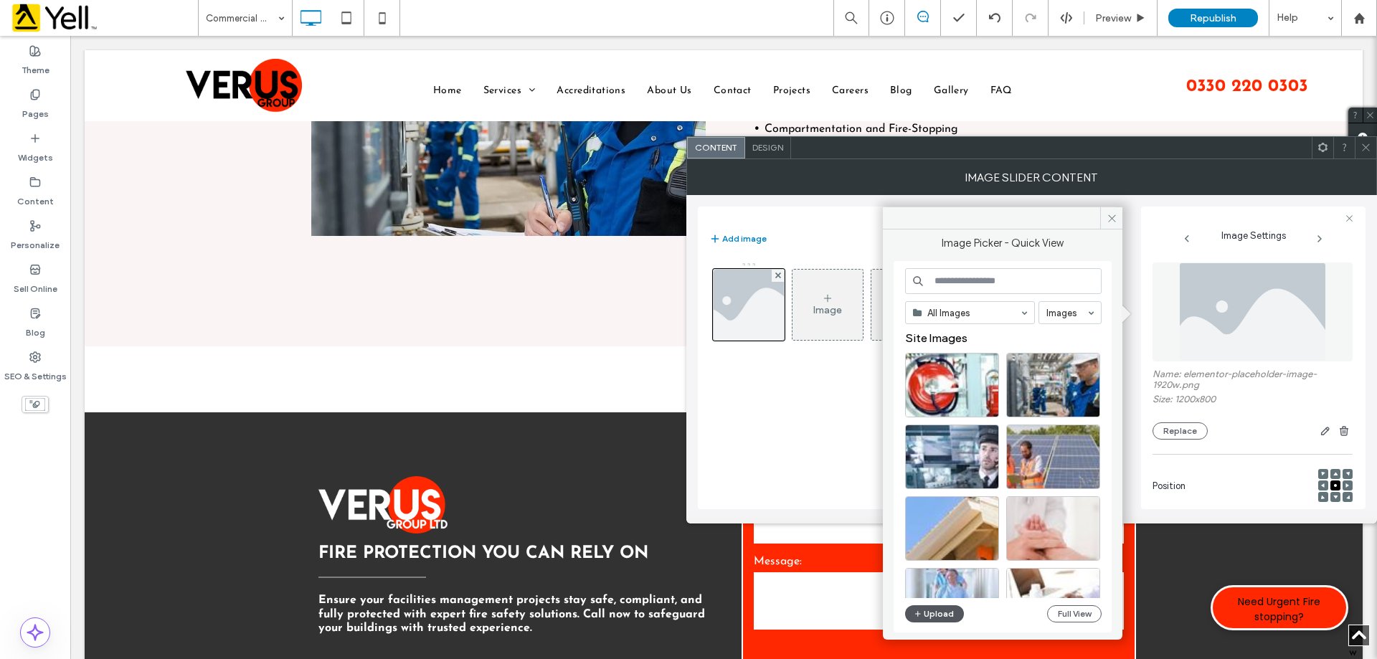
drag, startPoint x: 948, startPoint y: 612, endPoint x: 957, endPoint y: 612, distance: 9.3
click at [949, 612] on button "Upload" at bounding box center [934, 613] width 59 height 17
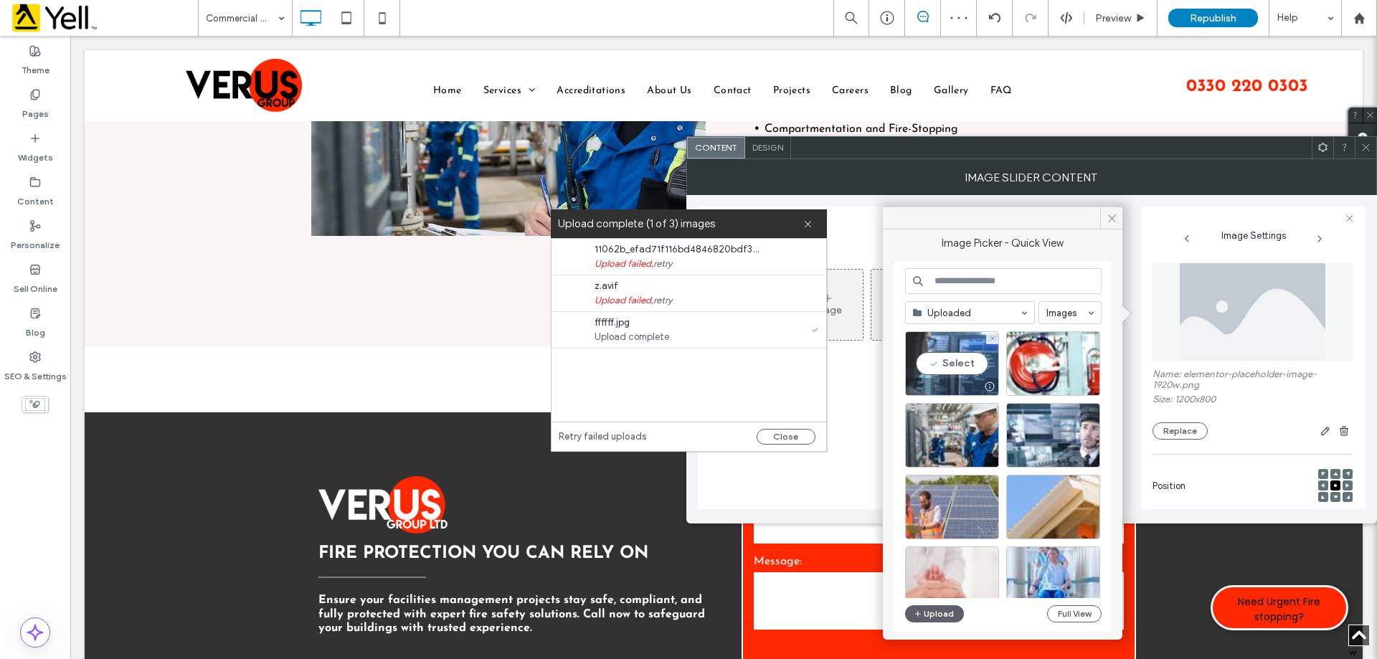
click at [952, 361] on div "Select" at bounding box center [952, 363] width 94 height 65
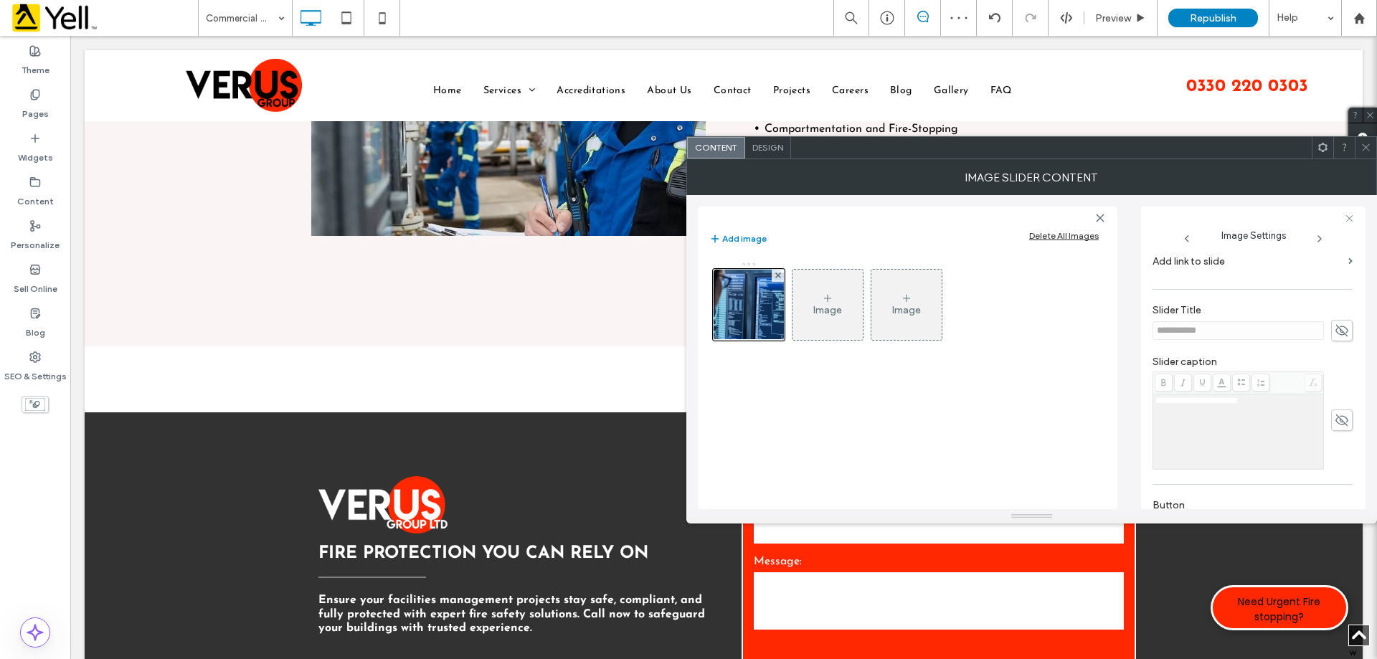
scroll to position [409, 0]
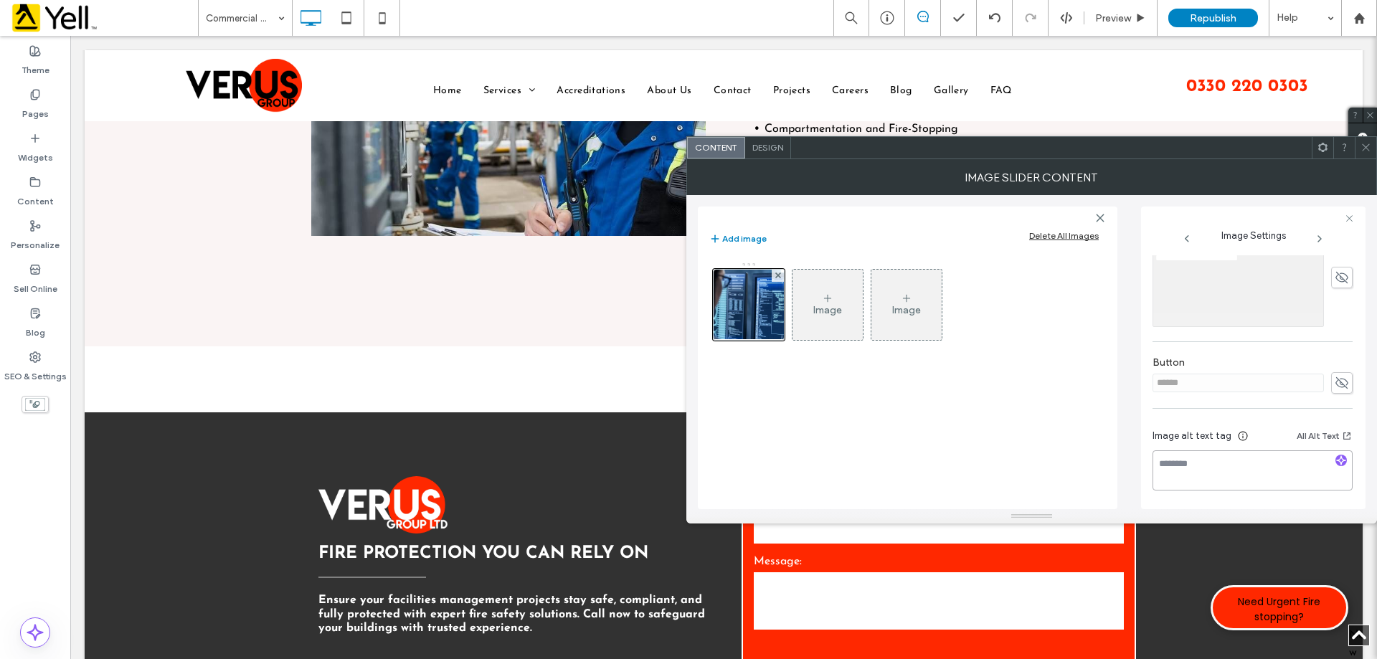
click at [1243, 454] on textarea at bounding box center [1252, 470] width 200 height 40
paste textarea "**********"
type textarea "**********"
click at [1349, 212] on div "**********" at bounding box center [1253, 358] width 224 height 303
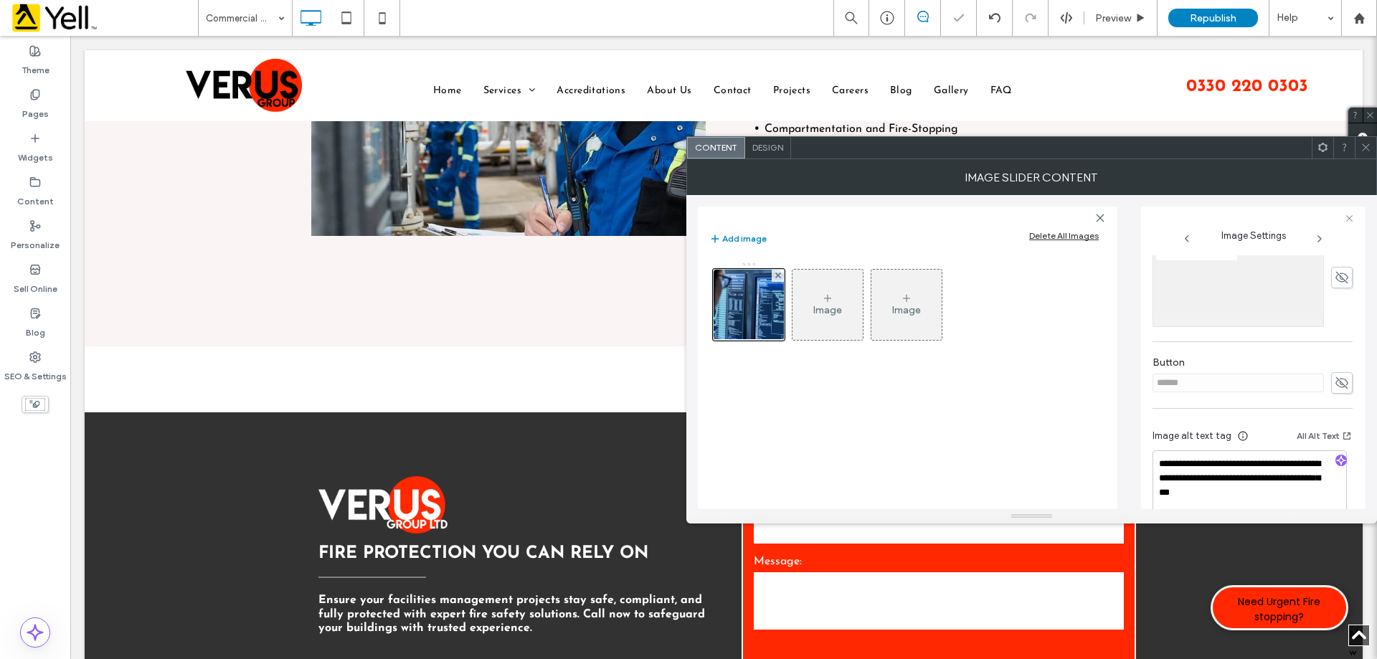
click at [1363, 154] on span at bounding box center [1365, 148] width 11 height 22
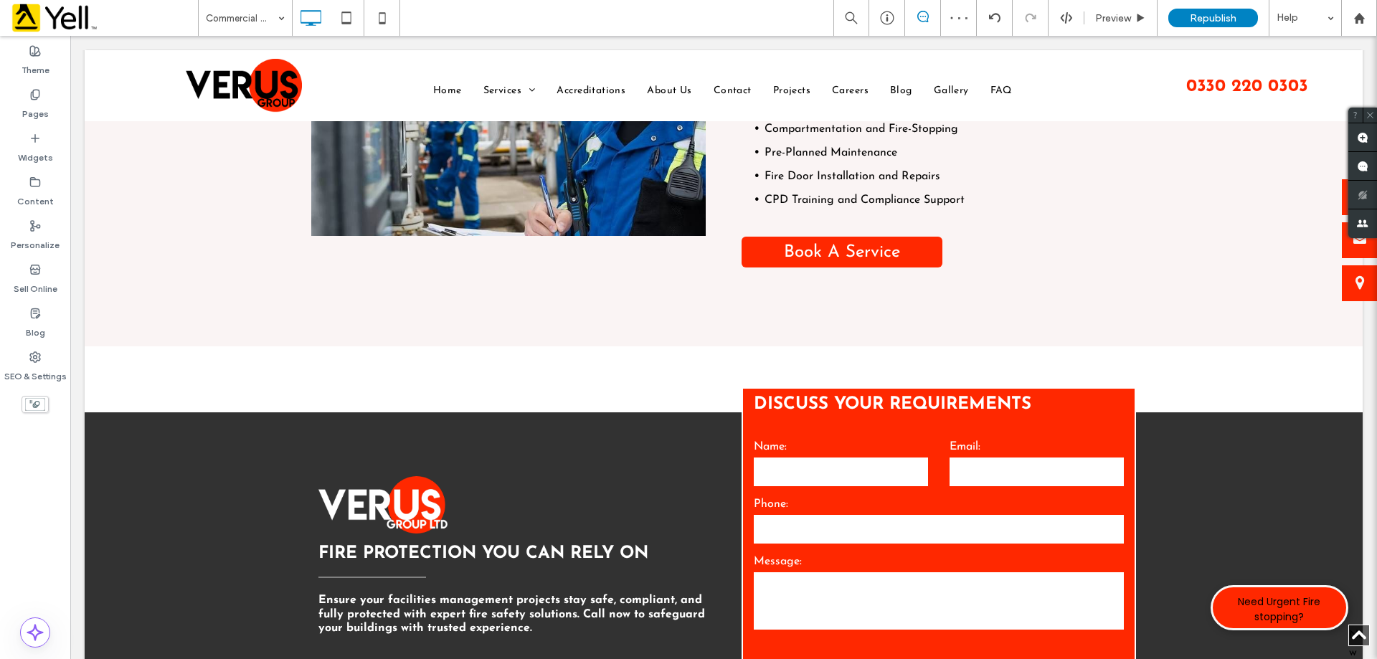
type input "**********"
type input "**"
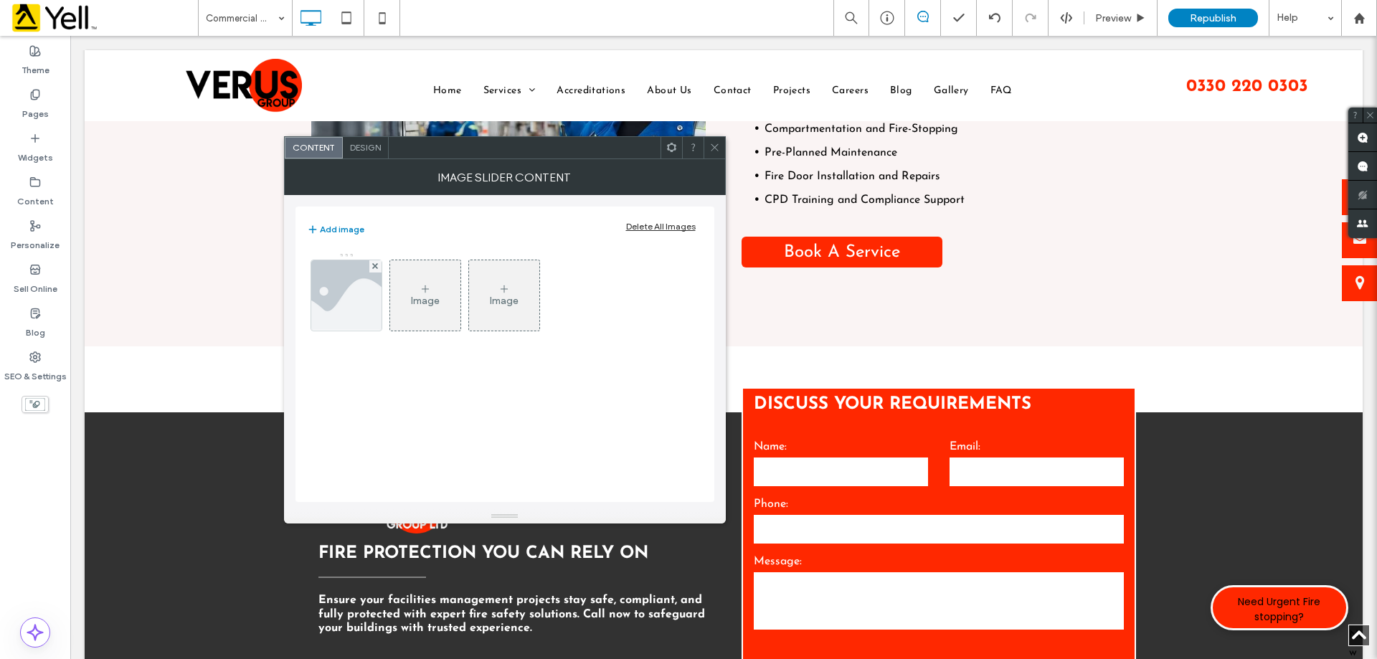
click at [390, 304] on div "Image" at bounding box center [425, 295] width 70 height 67
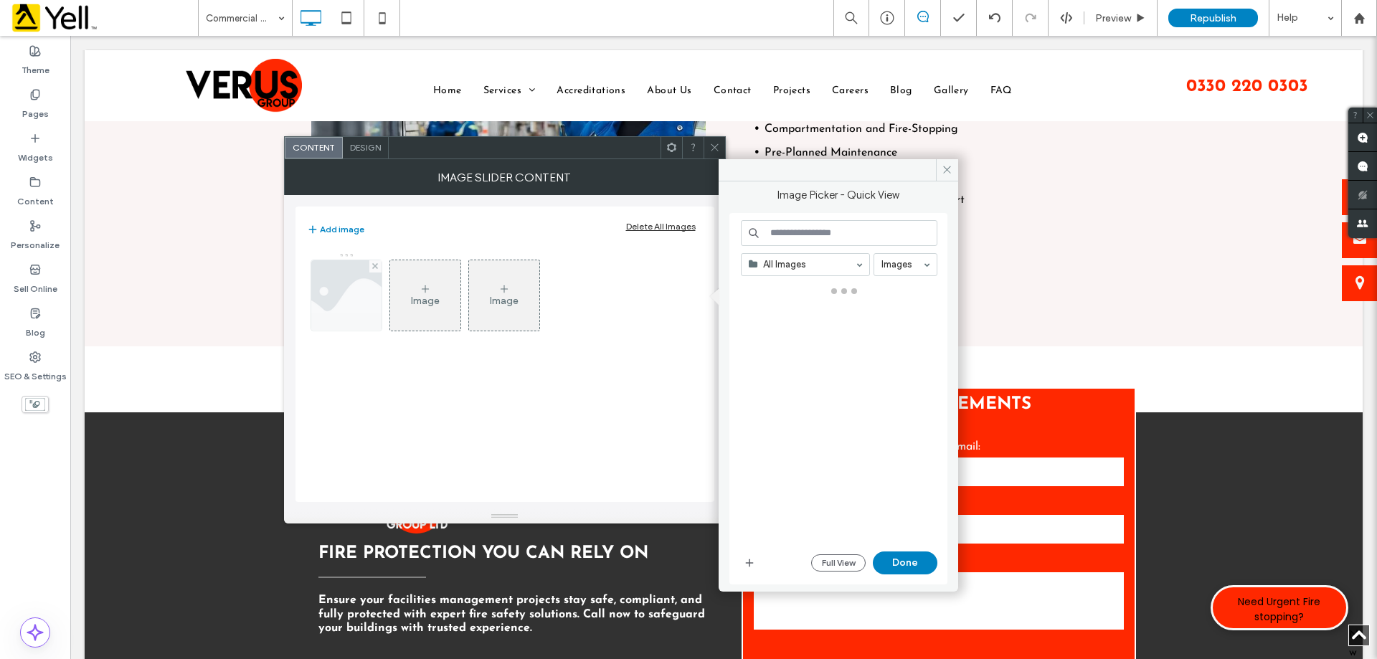
click at [368, 300] on img at bounding box center [345, 295] width 105 height 70
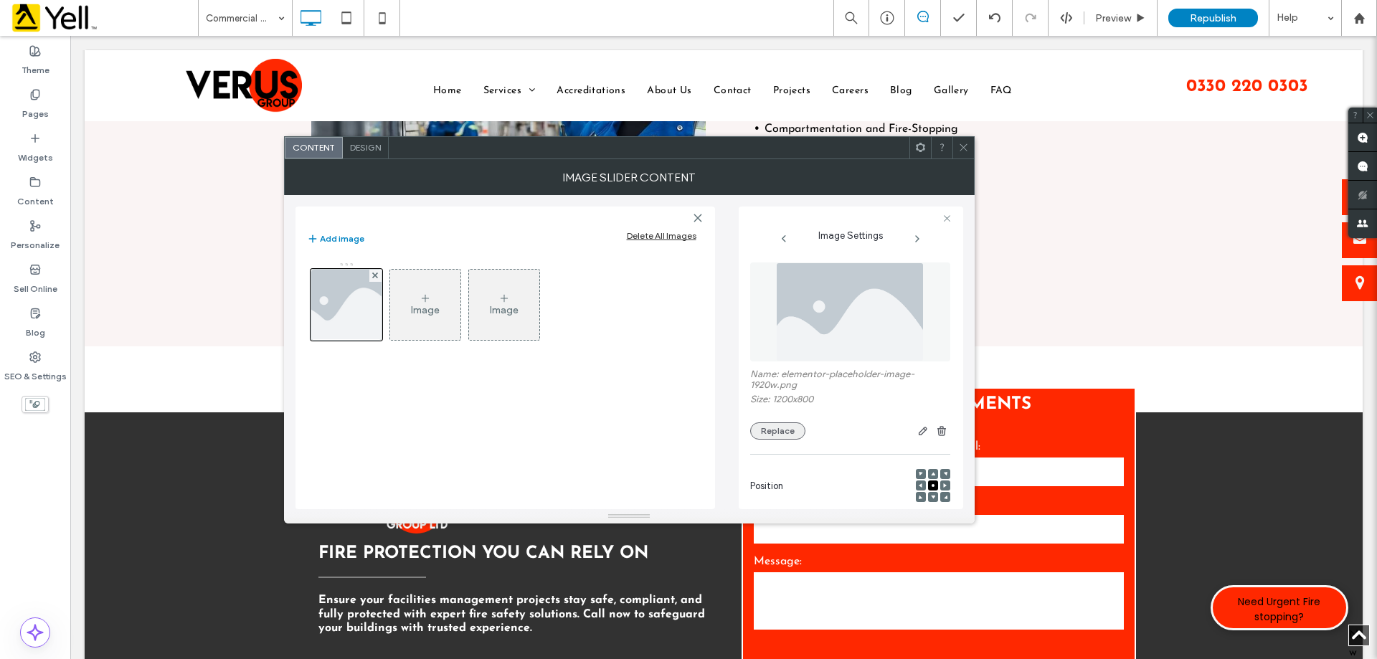
click at [774, 436] on button "Replace" at bounding box center [777, 430] width 55 height 17
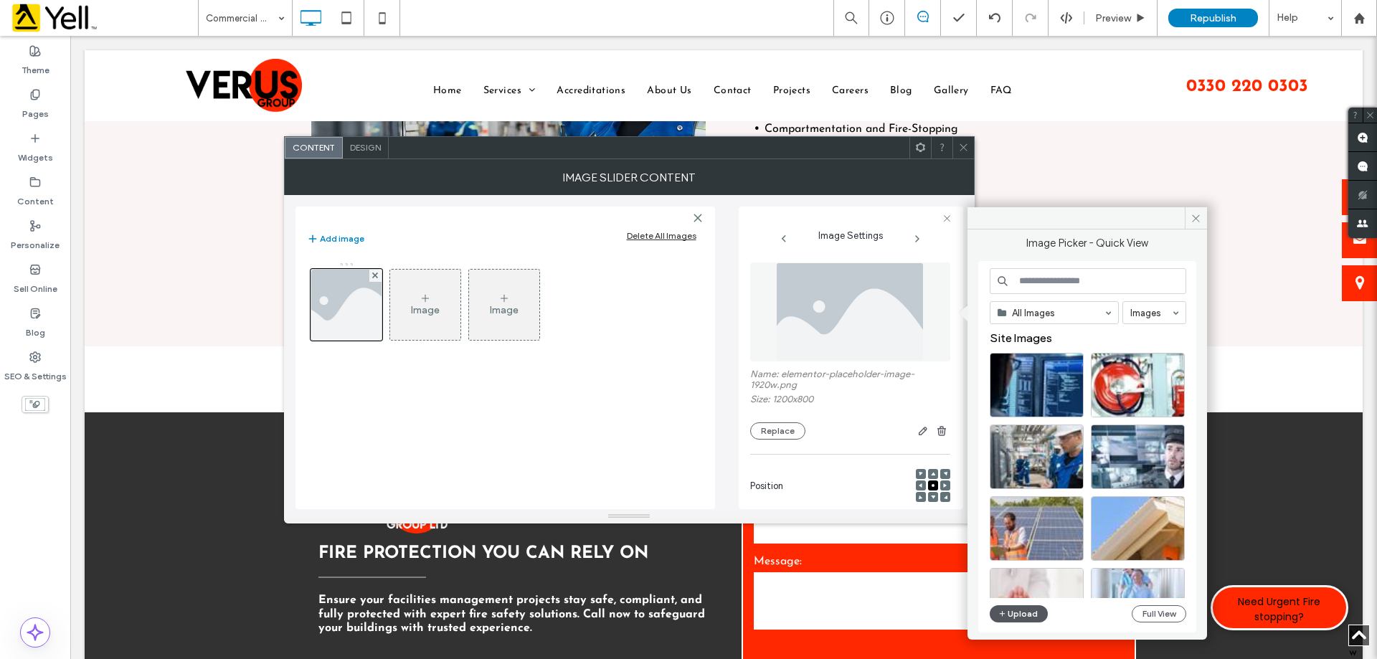
click at [1008, 611] on button "Upload" at bounding box center [1019, 613] width 59 height 17
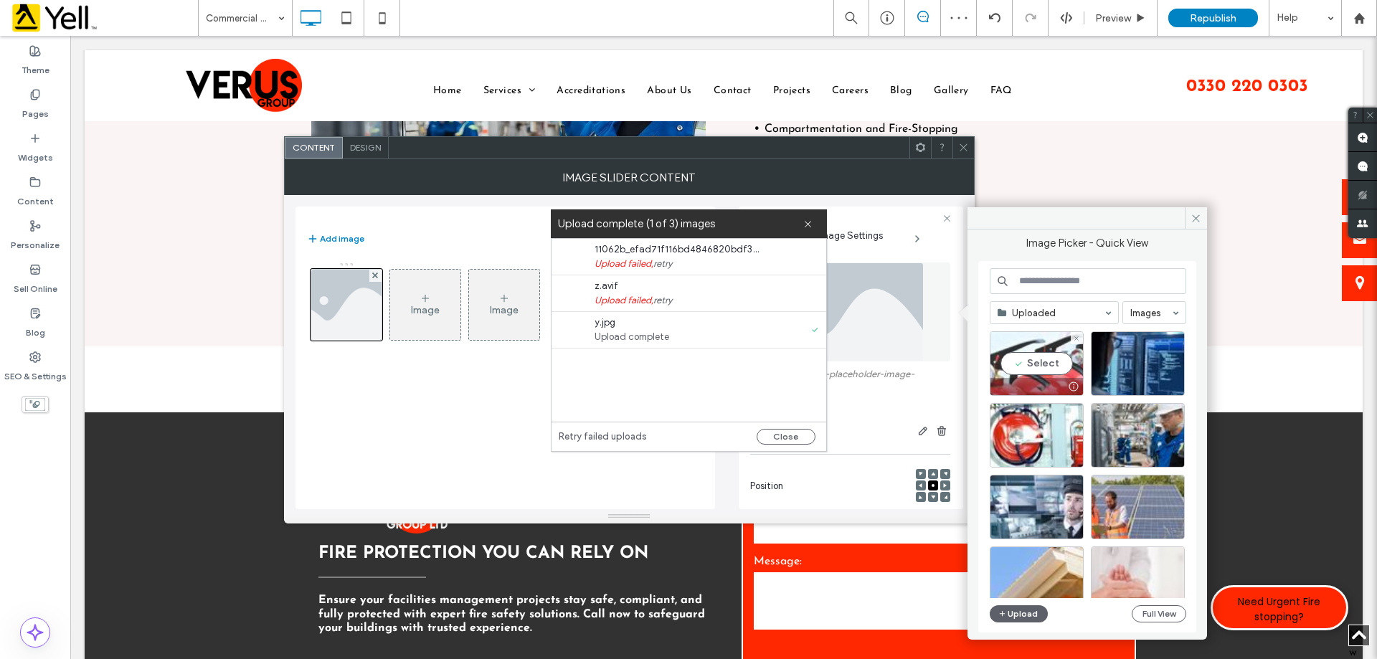
click at [1018, 360] on div "Select" at bounding box center [1037, 363] width 94 height 65
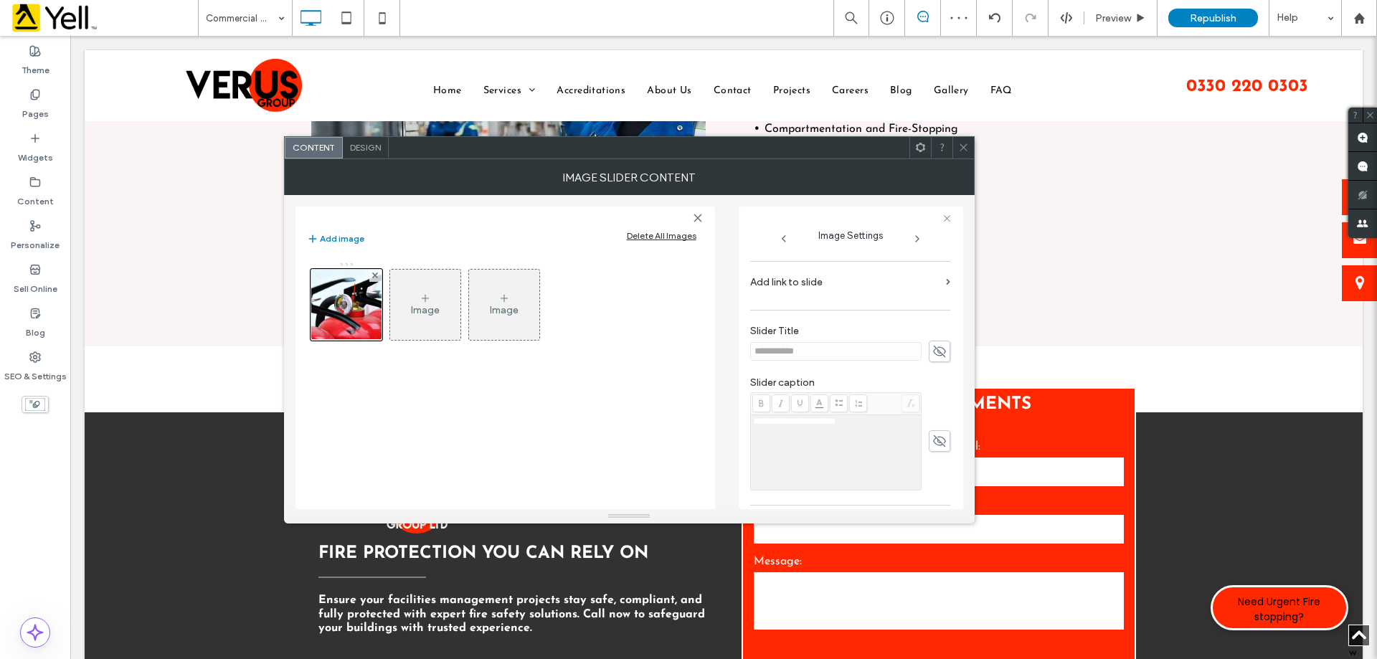
scroll to position [409, 0]
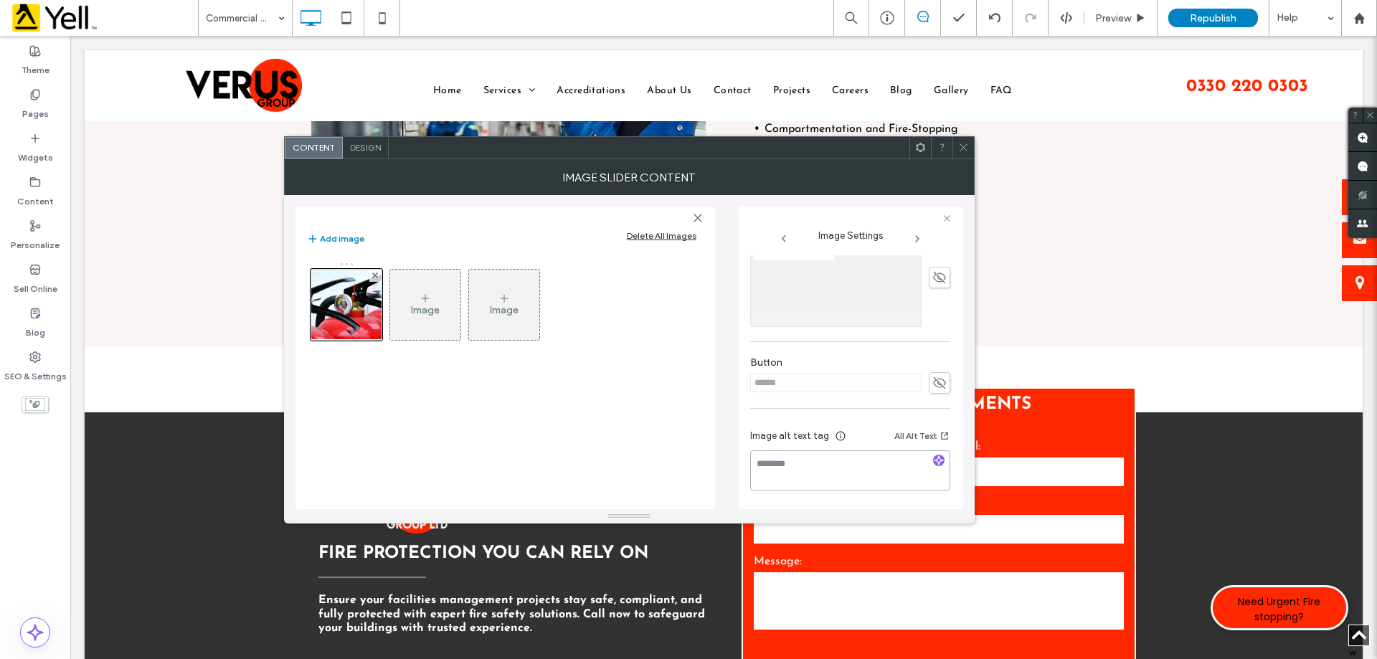
click at [862, 461] on textarea at bounding box center [850, 470] width 200 height 40
paste textarea "**********"
type textarea "**********"
click at [965, 145] on icon at bounding box center [963, 147] width 11 height 11
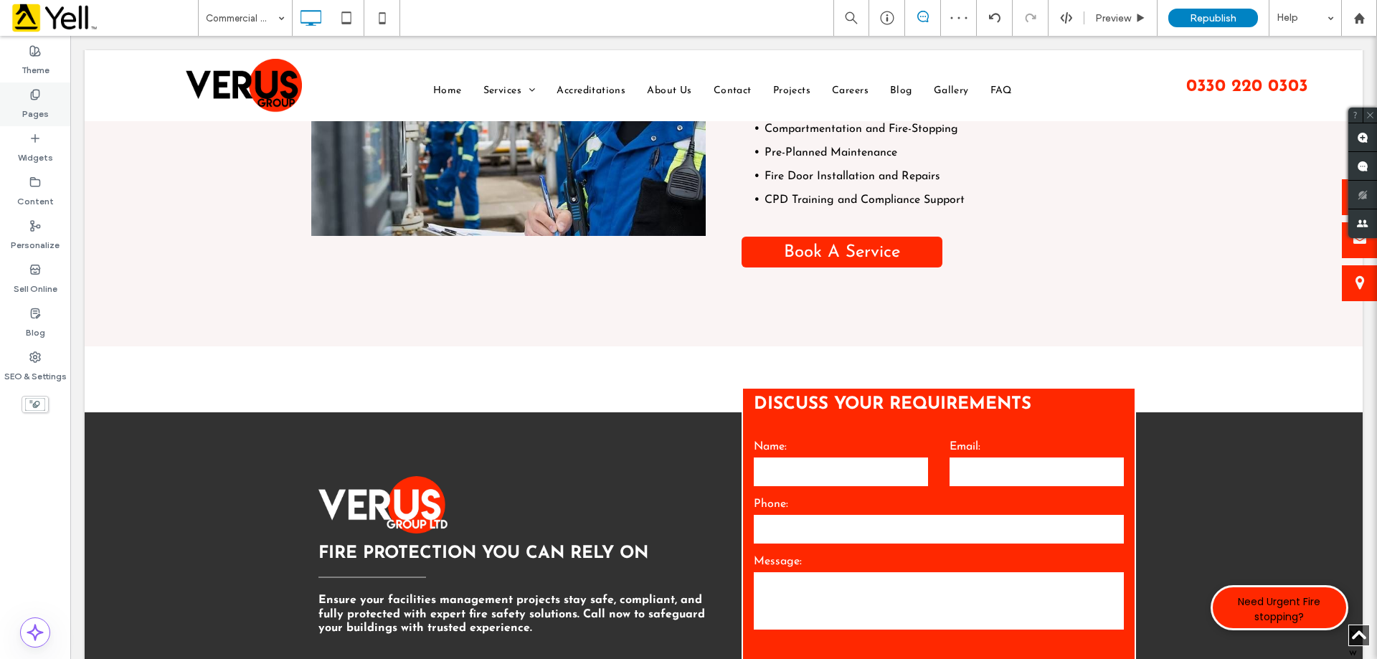
click at [39, 102] on label "Pages" at bounding box center [35, 110] width 27 height 20
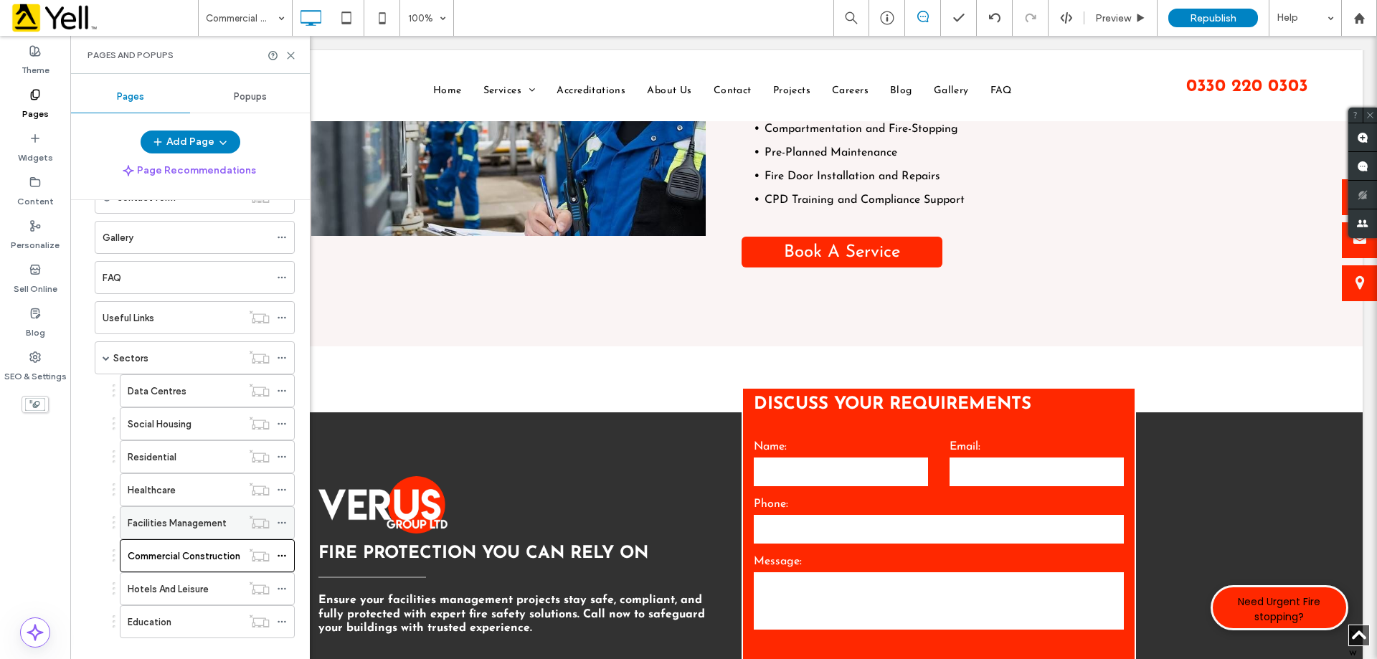
scroll to position [427, 0]
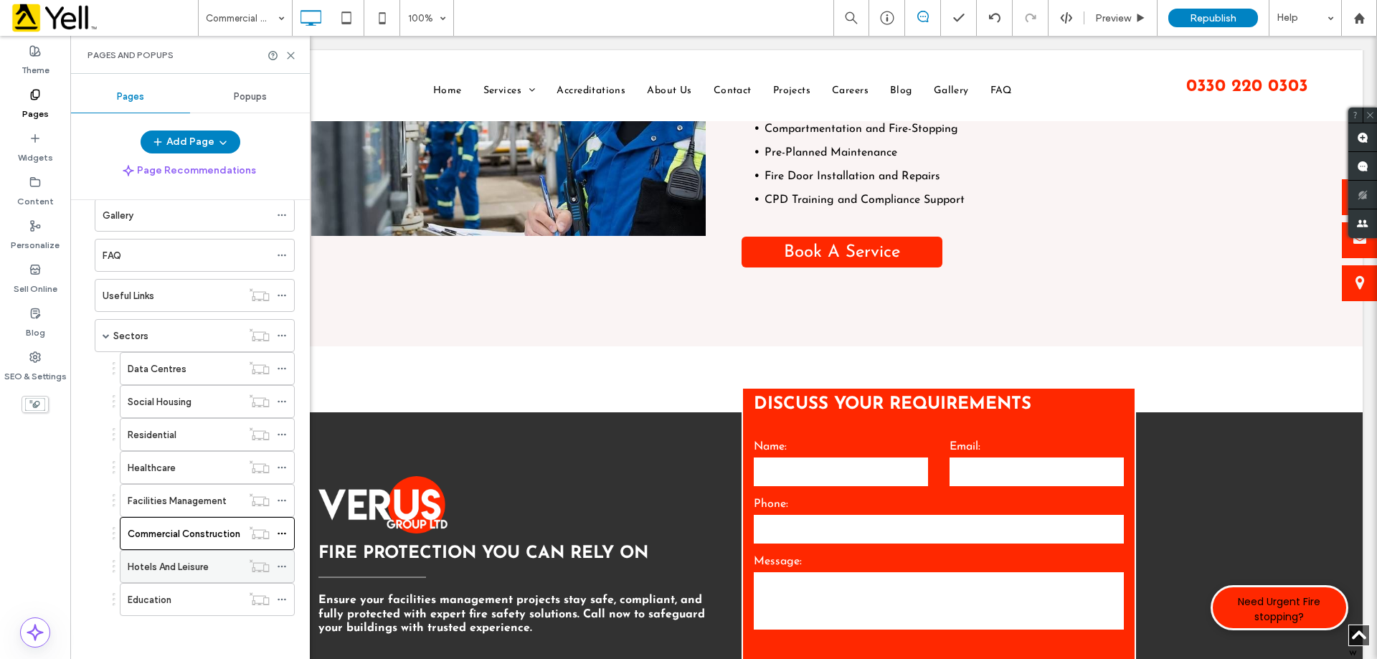
click at [204, 566] on label "Hotels And Leisure" at bounding box center [168, 566] width 81 height 25
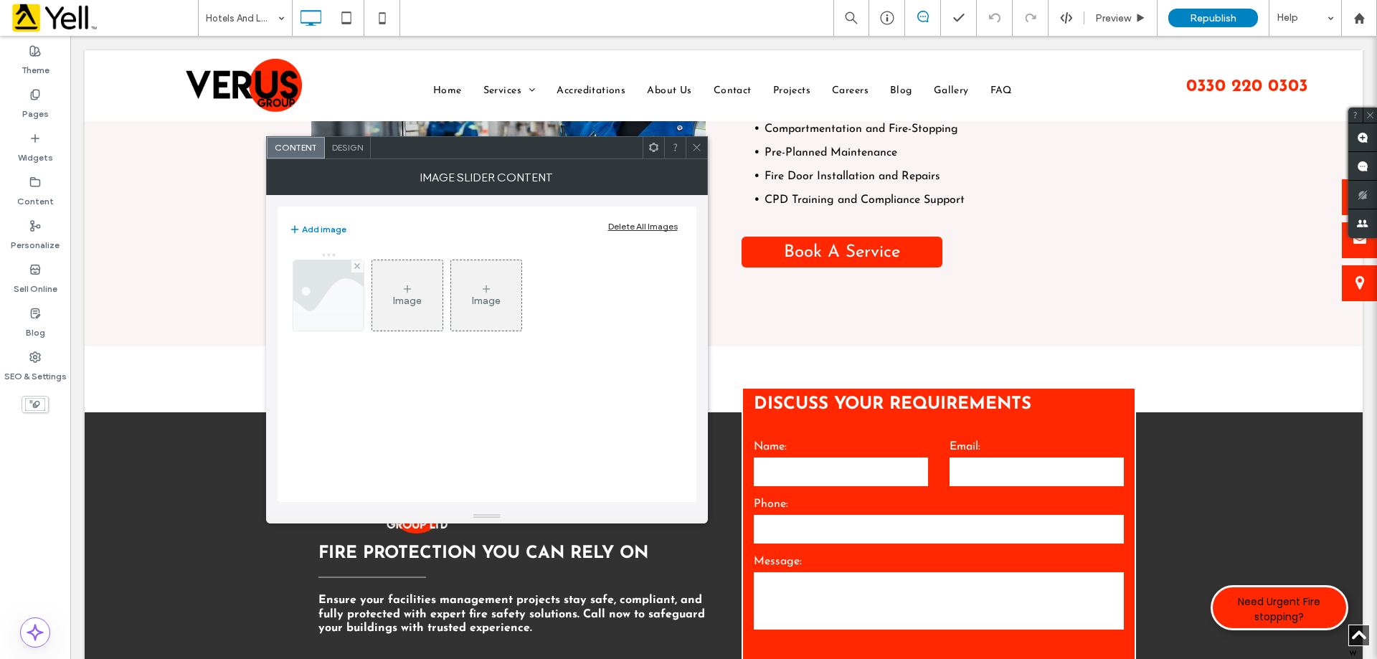
click at [342, 301] on img at bounding box center [327, 295] width 105 height 70
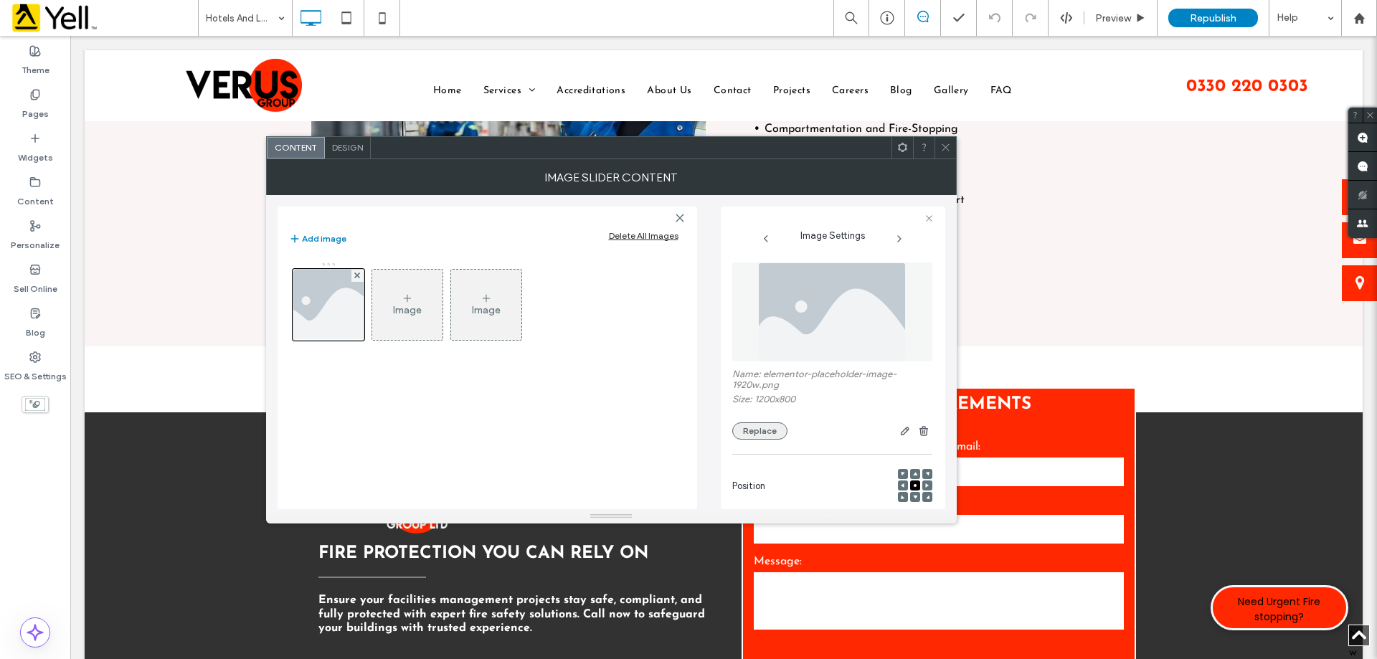
click at [765, 433] on button "Replace" at bounding box center [759, 430] width 55 height 17
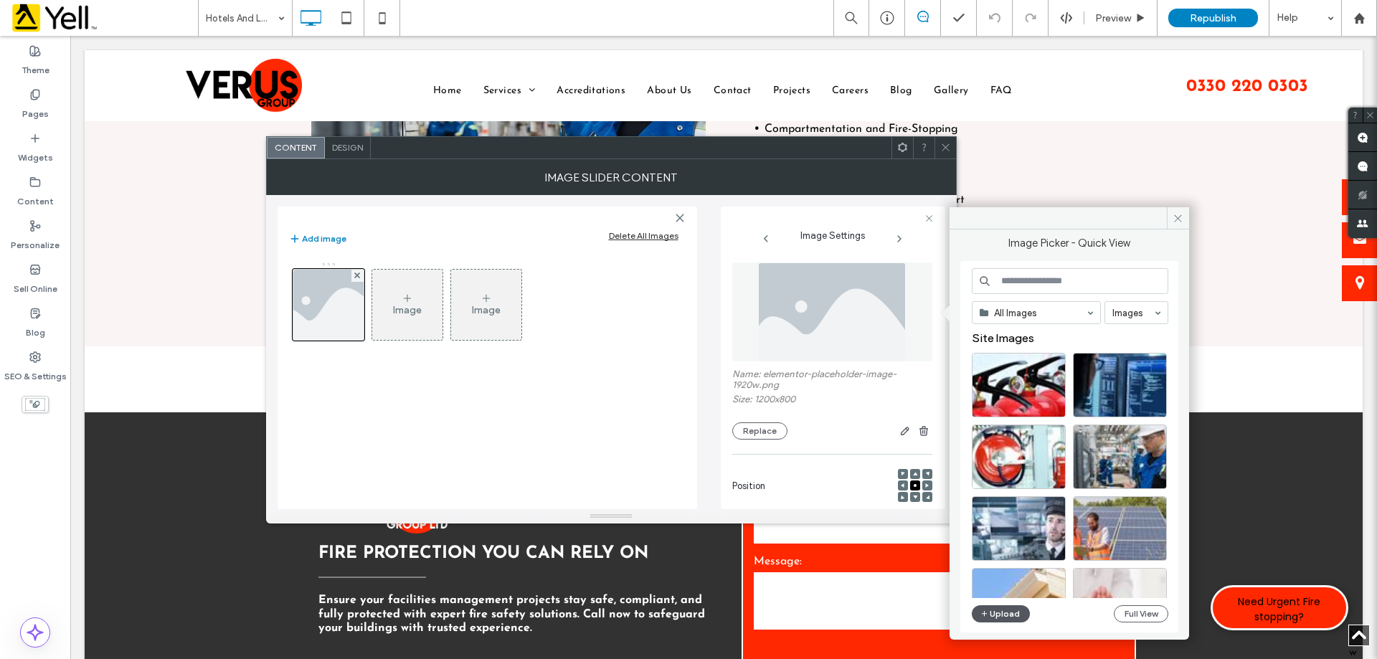
click at [994, 609] on button "Upload" at bounding box center [1001, 613] width 59 height 17
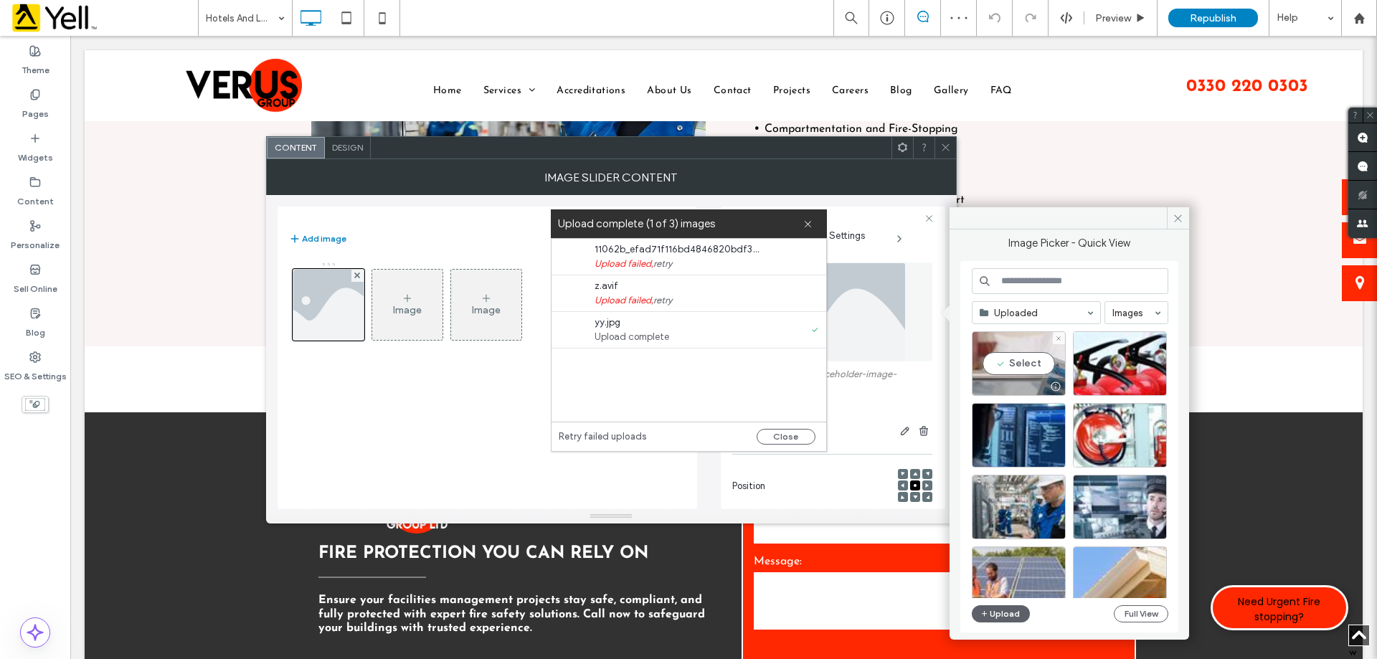
click at [1006, 367] on div "Select" at bounding box center [1019, 363] width 94 height 65
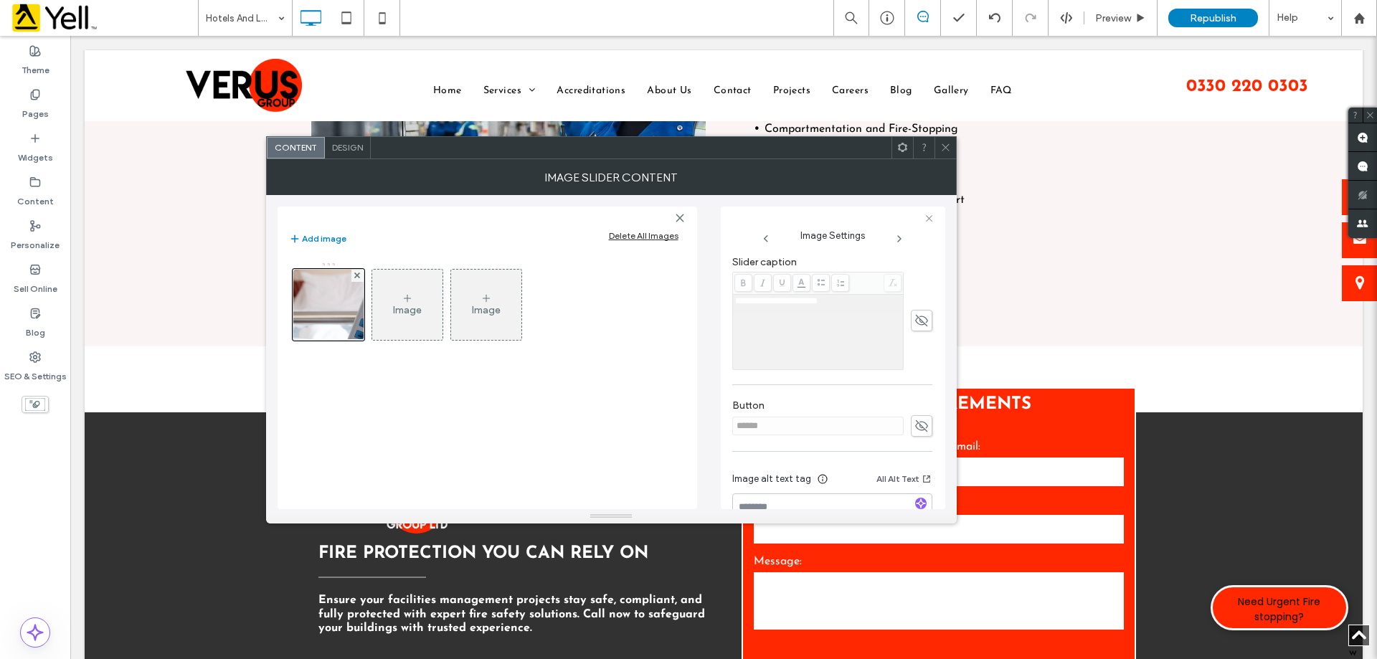
scroll to position [409, 0]
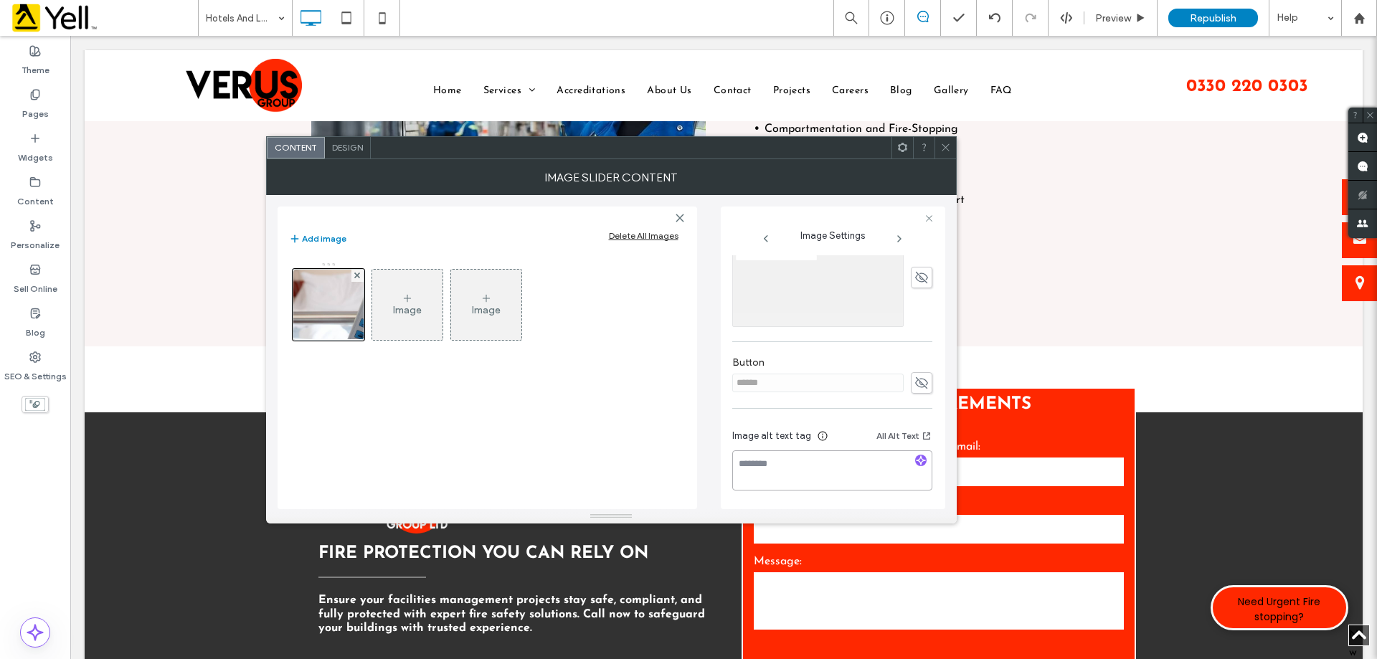
click at [861, 469] on textarea at bounding box center [832, 470] width 200 height 40
paste textarea "**********"
type textarea "**********"
click at [947, 149] on use at bounding box center [945, 147] width 7 height 7
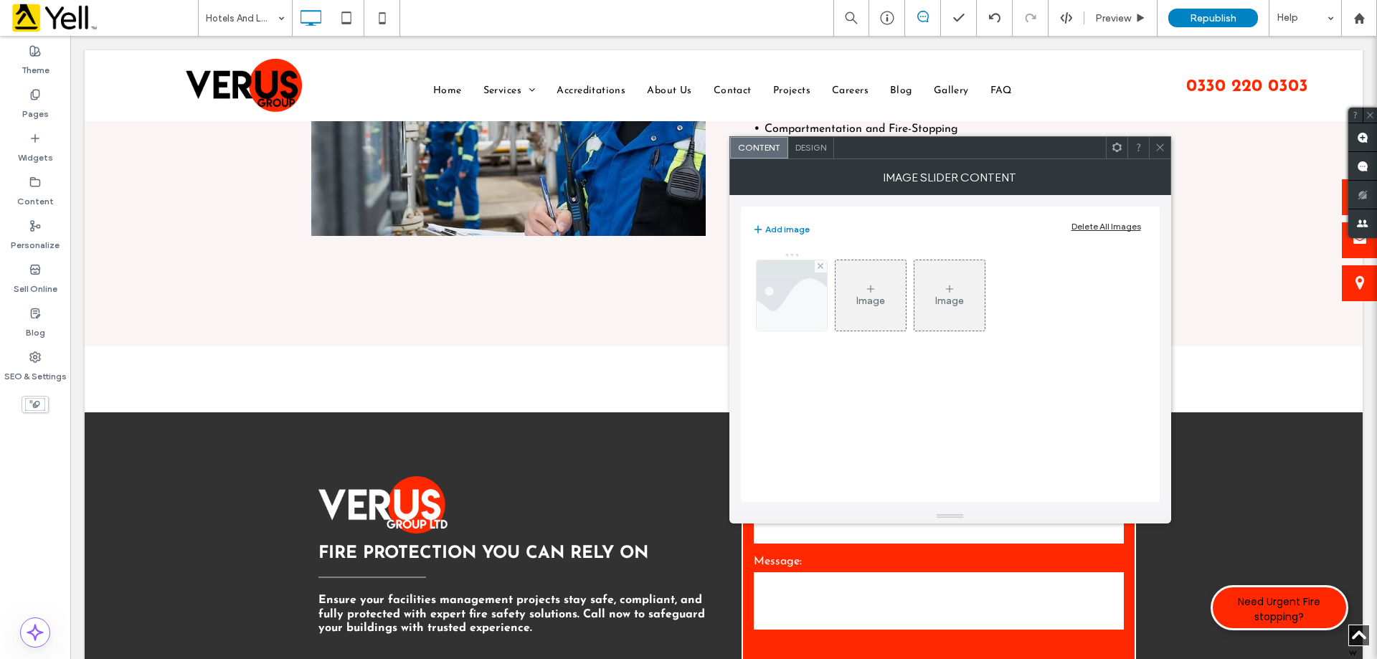
click at [827, 313] on div at bounding box center [792, 296] width 72 height 72
click at [782, 310] on img at bounding box center [791, 295] width 105 height 70
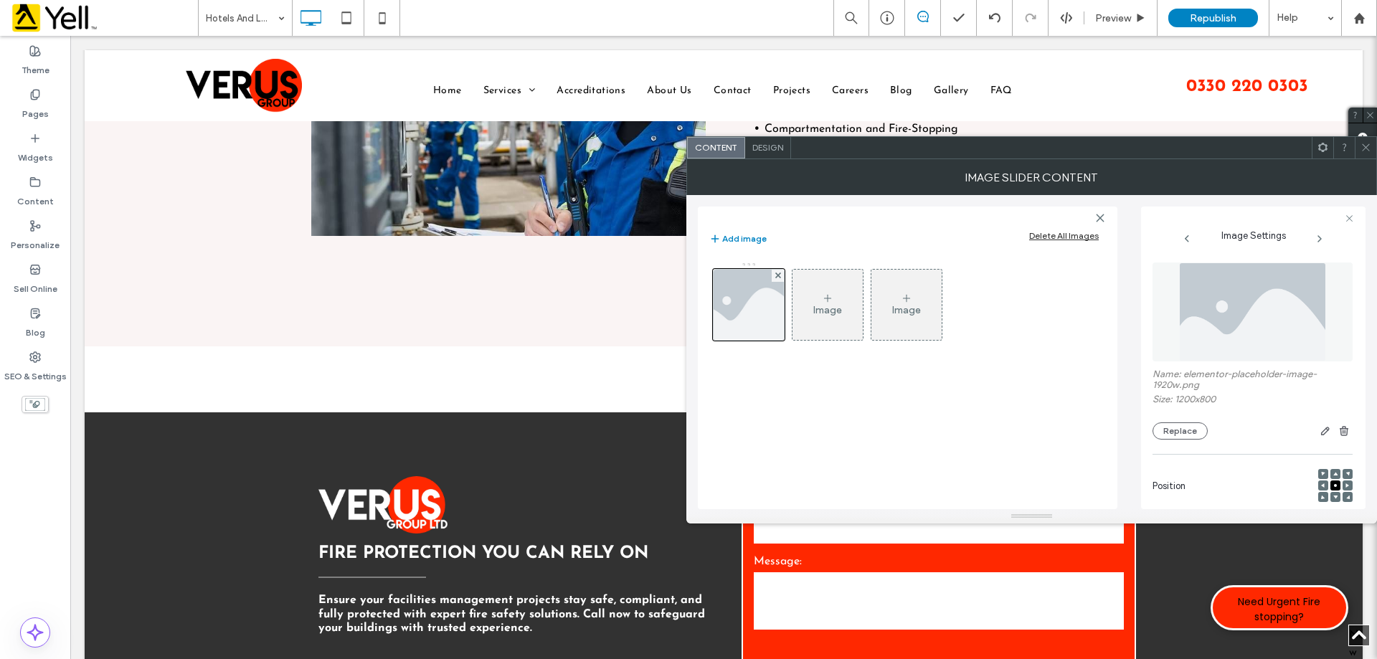
click at [1191, 440] on div "Name: elementor-placeholder-image-1920w.png Size: 1200x800 Replace" at bounding box center [1252, 350] width 200 height 191
click at [1191, 434] on button "Replace" at bounding box center [1179, 430] width 55 height 17
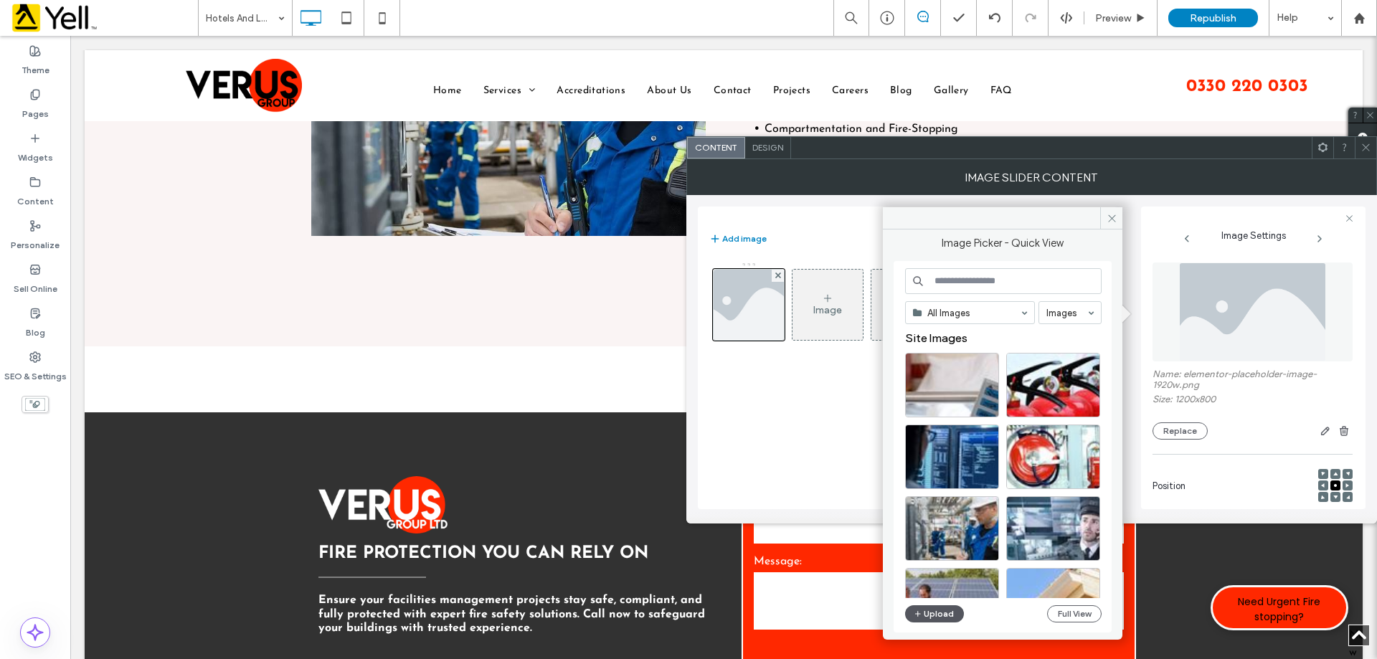
click at [931, 610] on button "Upload" at bounding box center [934, 613] width 59 height 17
click at [929, 613] on button "Upload" at bounding box center [934, 613] width 59 height 17
click at [931, 619] on button "Upload" at bounding box center [934, 613] width 59 height 17
click at [935, 619] on button "Upload" at bounding box center [934, 613] width 59 height 17
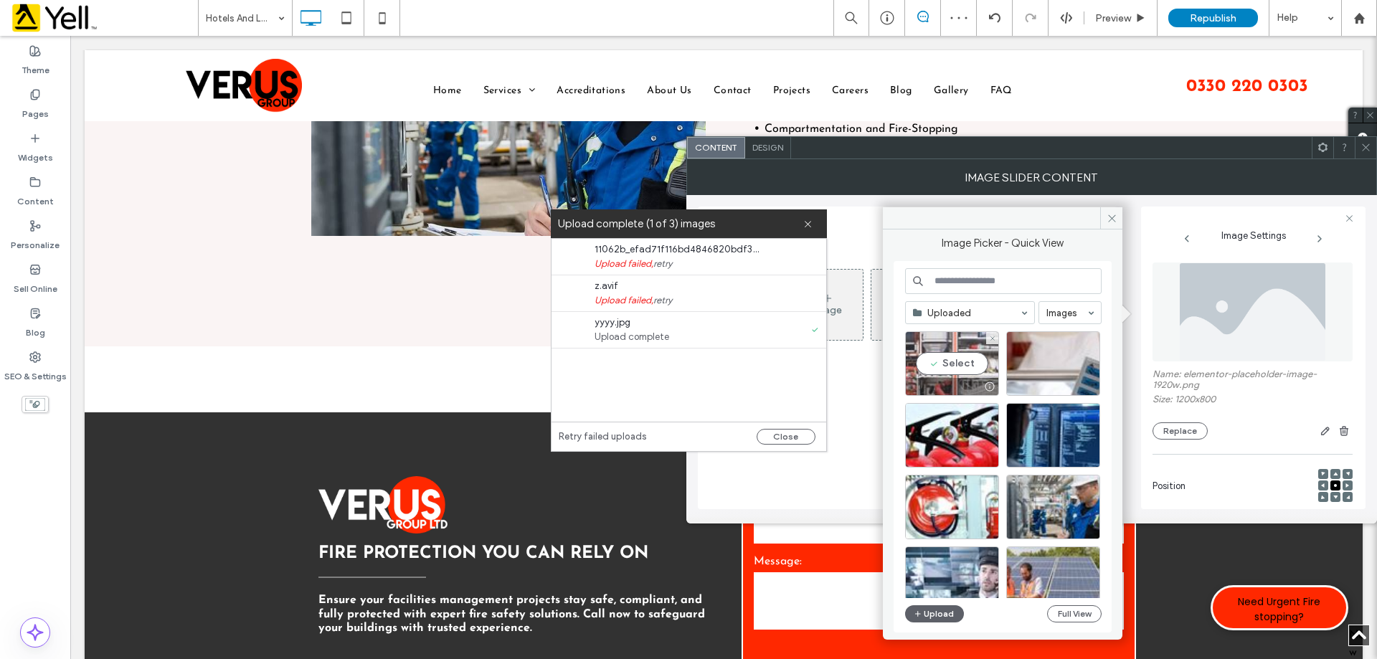
click at [942, 356] on div "Select" at bounding box center [952, 363] width 94 height 65
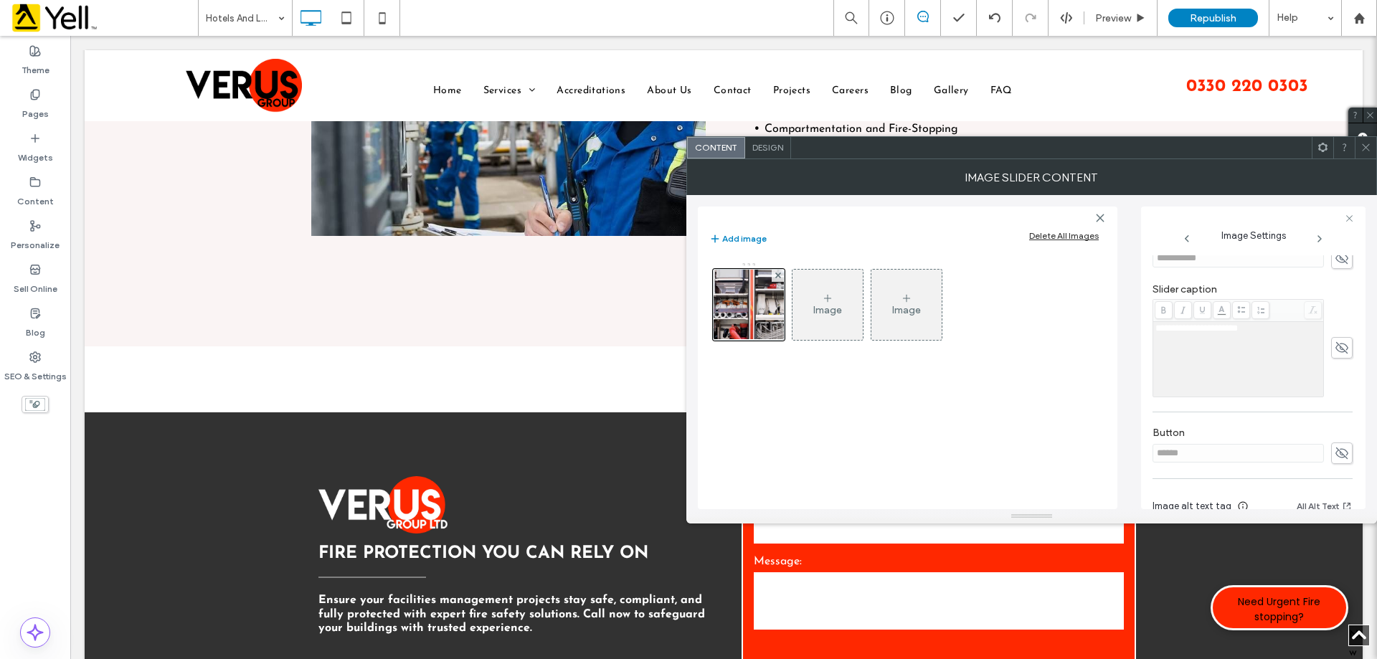
scroll to position [409, 0]
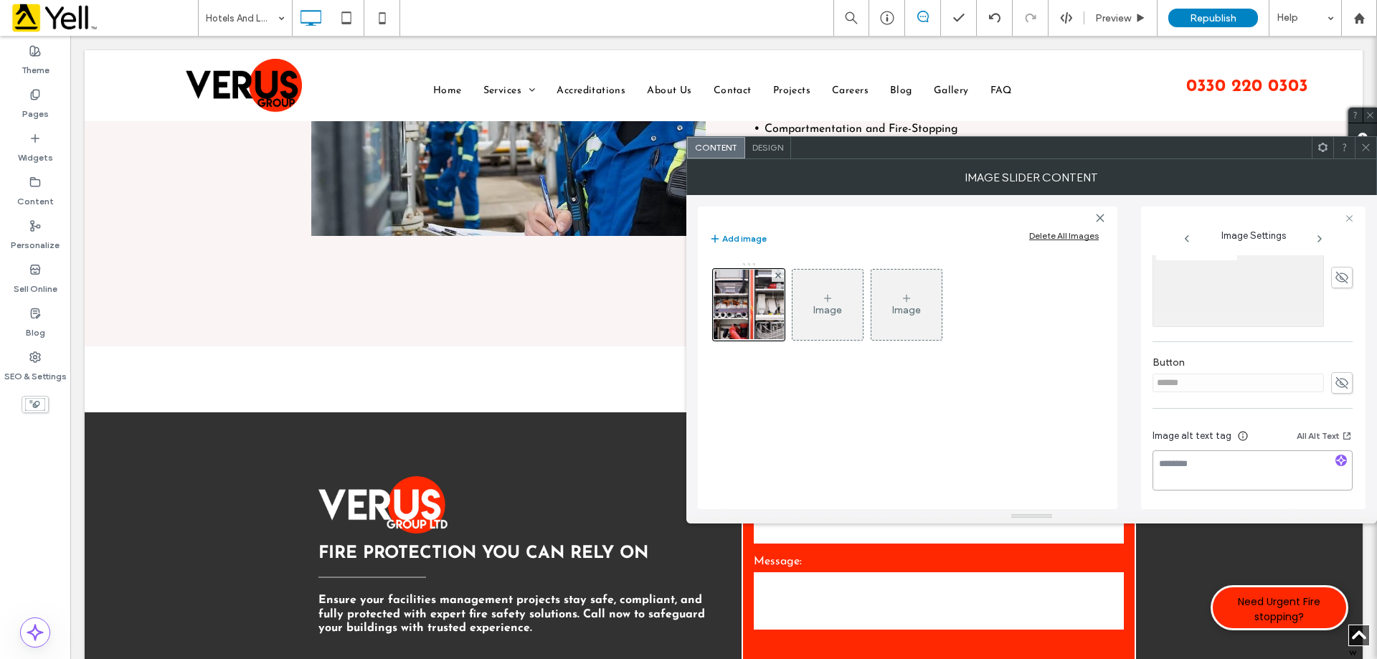
click at [1215, 464] on textarea at bounding box center [1252, 470] width 200 height 40
paste textarea "**********"
type textarea "**********"
click at [1365, 156] on span at bounding box center [1365, 148] width 11 height 22
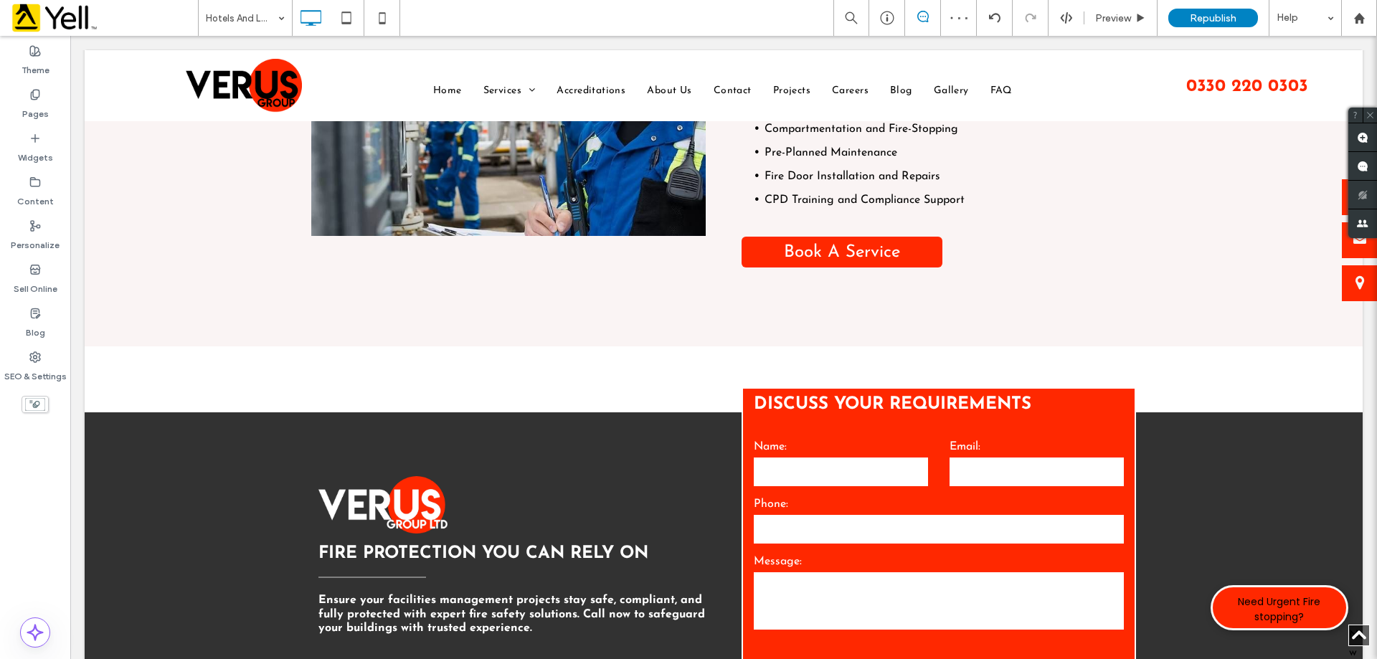
type input "**********"
type input "**"
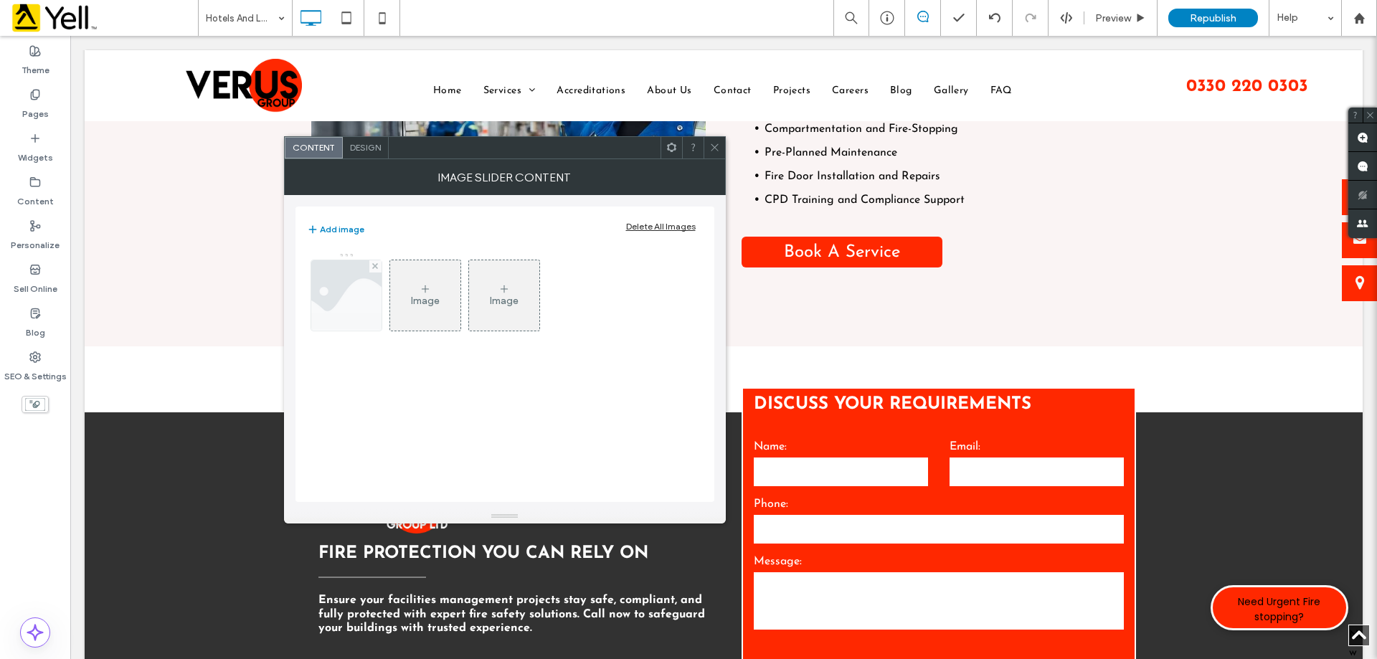
click at [351, 306] on img at bounding box center [345, 295] width 105 height 70
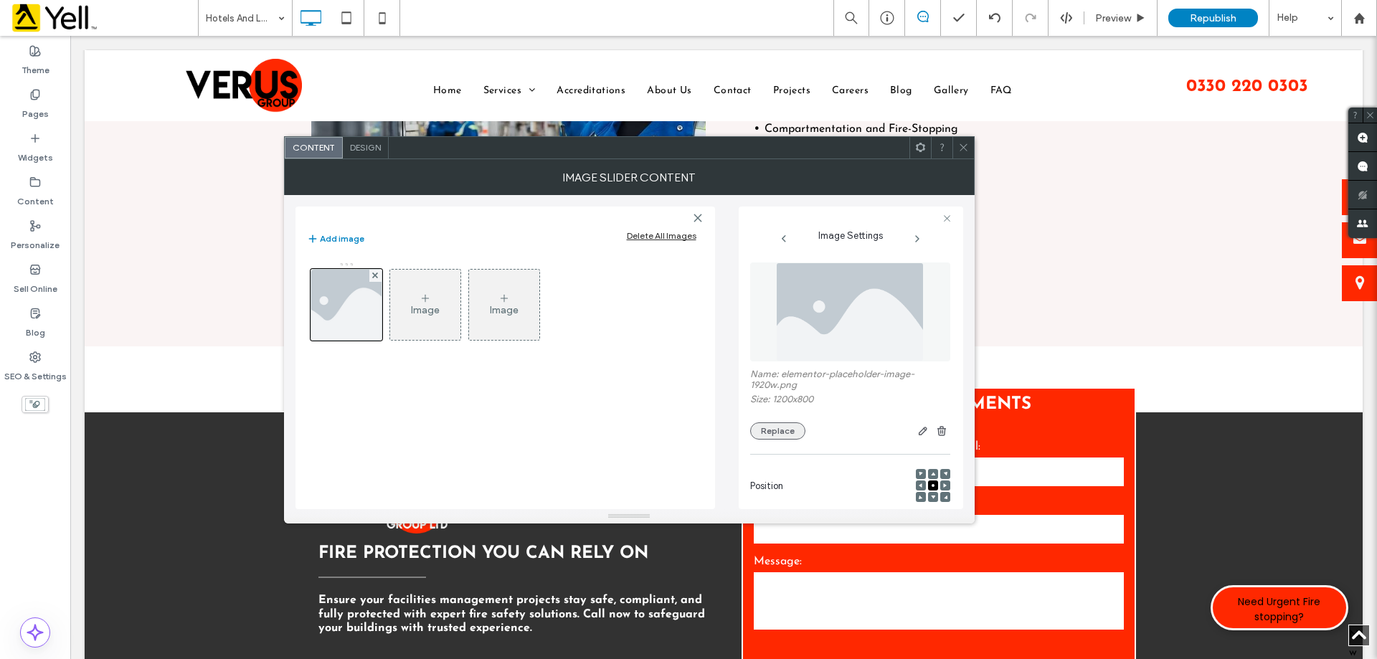
click at [770, 430] on button "Replace" at bounding box center [777, 430] width 55 height 17
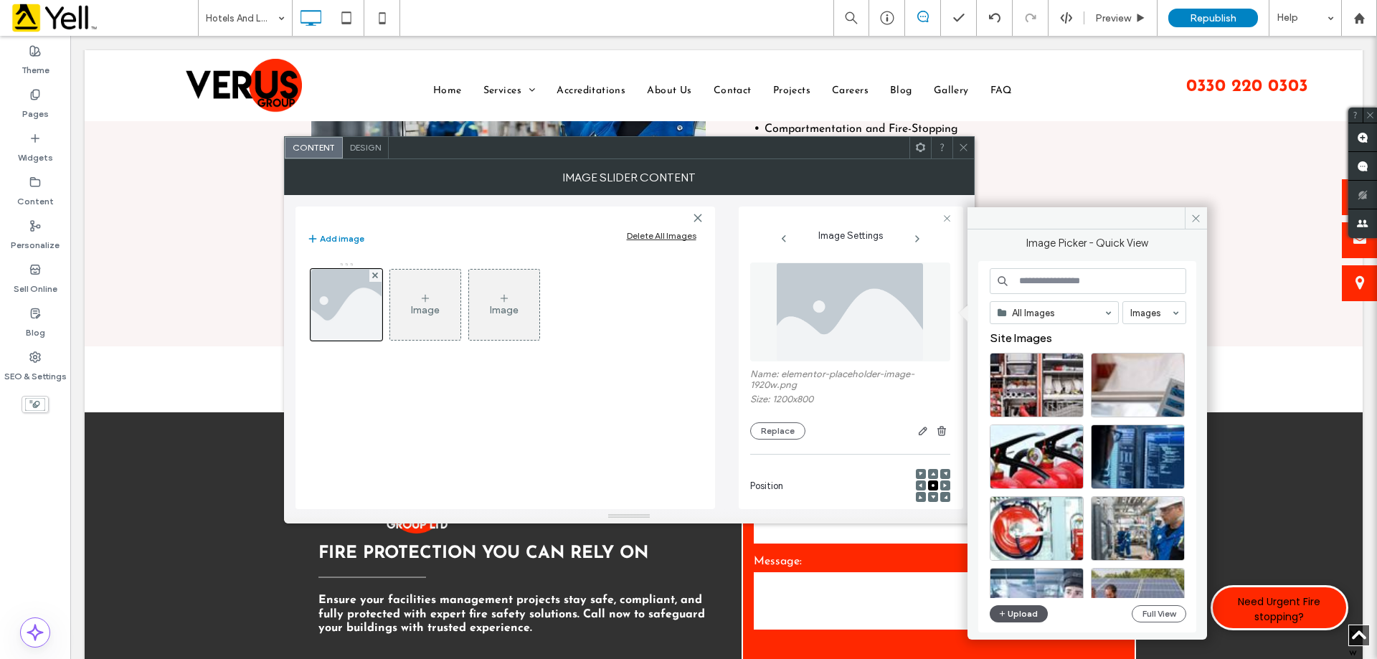
click at [1015, 607] on button "Upload" at bounding box center [1019, 613] width 59 height 17
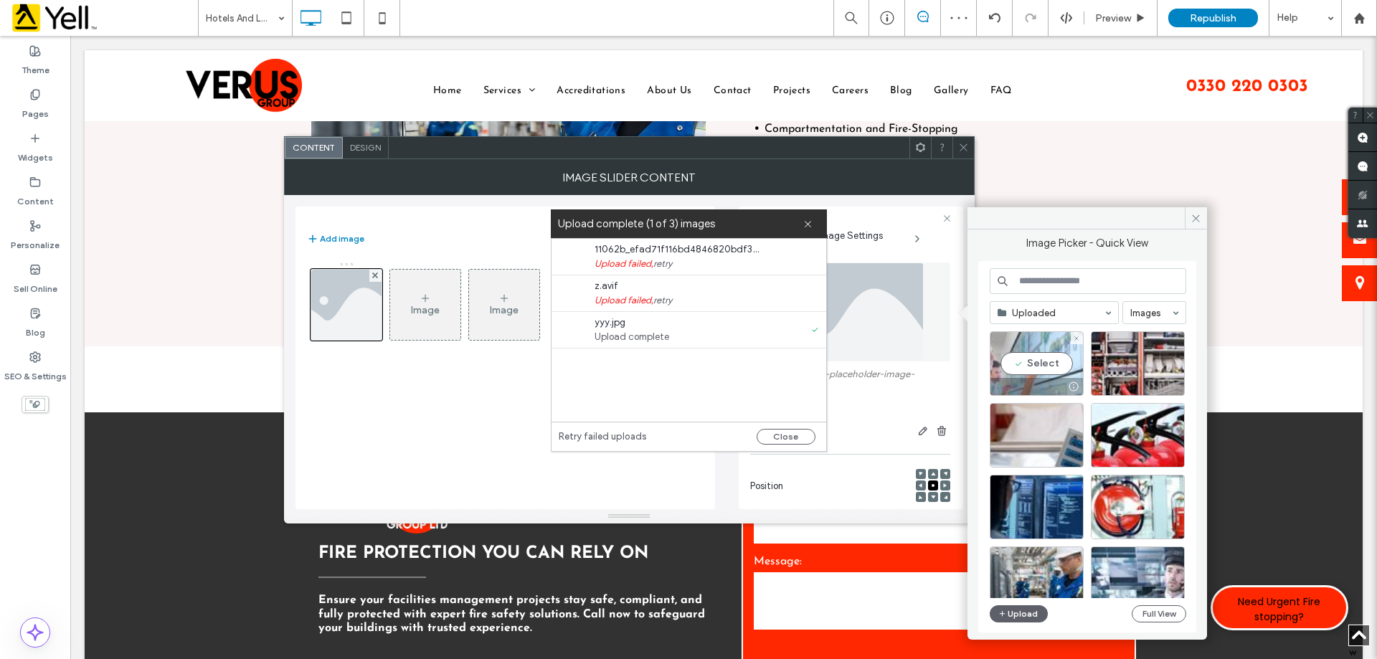
click at [1033, 337] on div "Select" at bounding box center [1037, 363] width 94 height 65
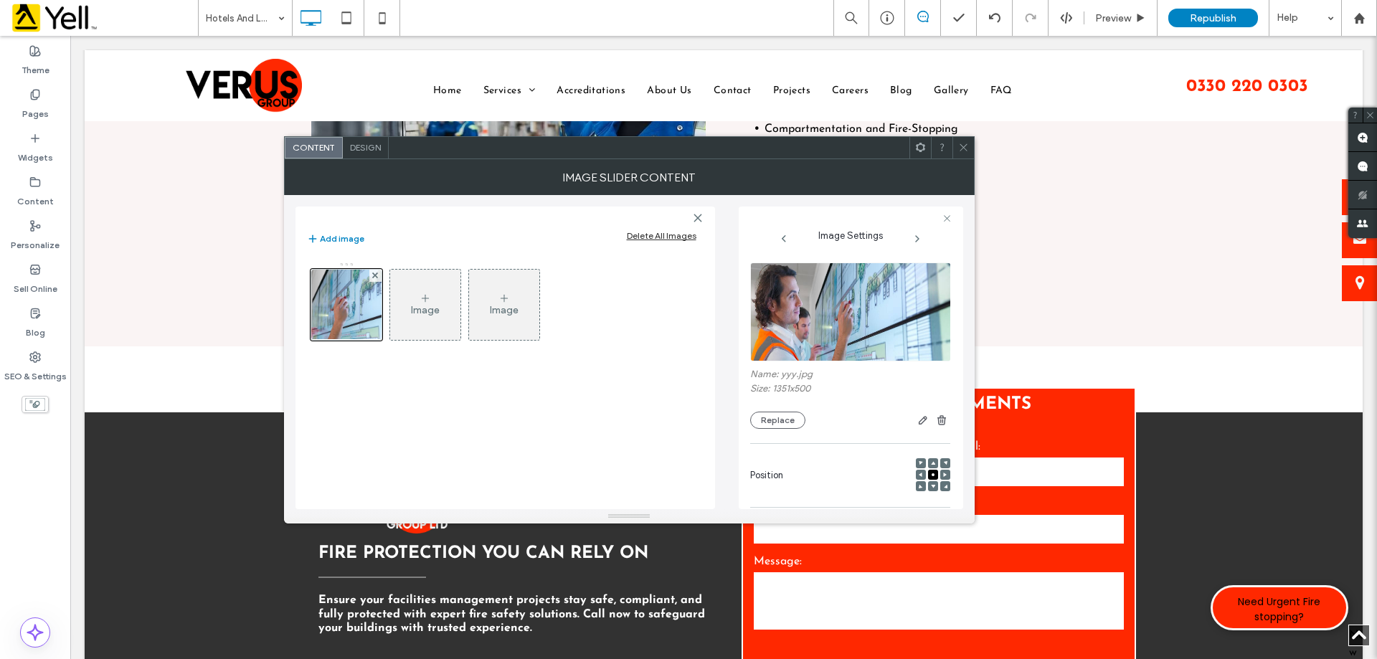
scroll to position [409, 0]
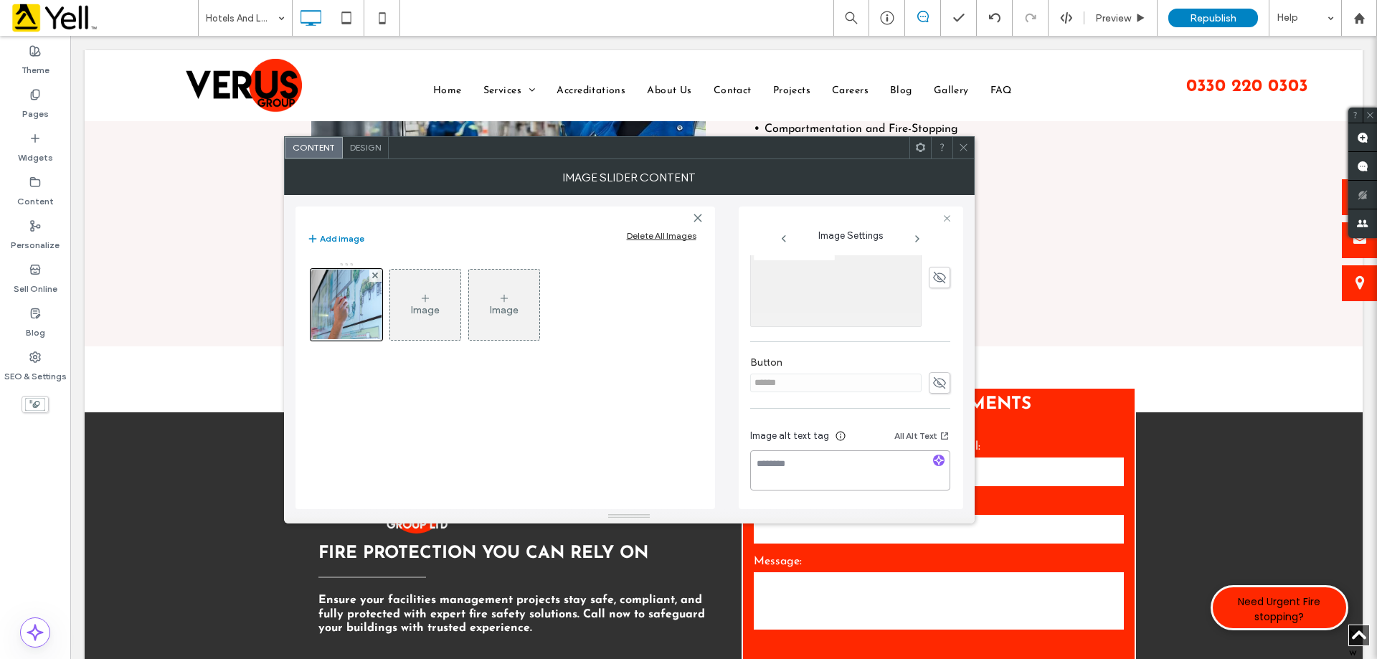
click at [848, 468] on textarea at bounding box center [850, 470] width 200 height 40
paste textarea "**********"
type textarea "**********"
click at [963, 148] on use at bounding box center [962, 147] width 7 height 7
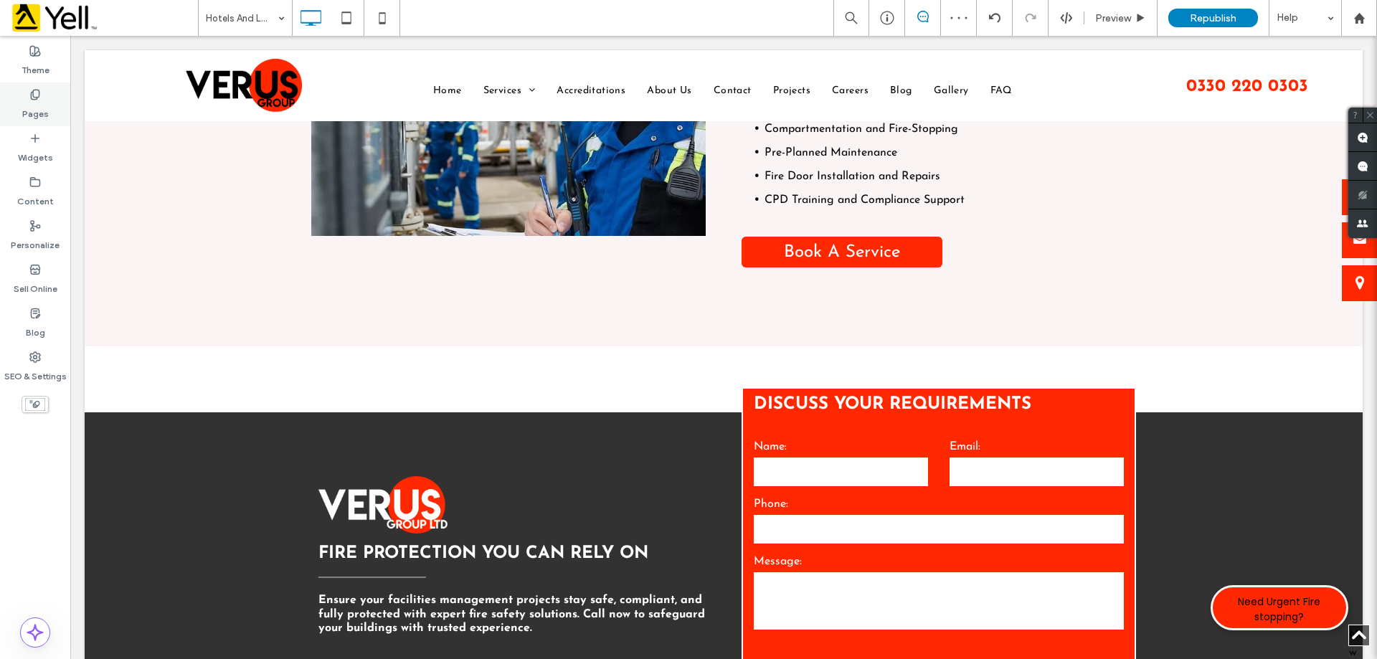
click at [22, 102] on div "Pages" at bounding box center [35, 104] width 70 height 44
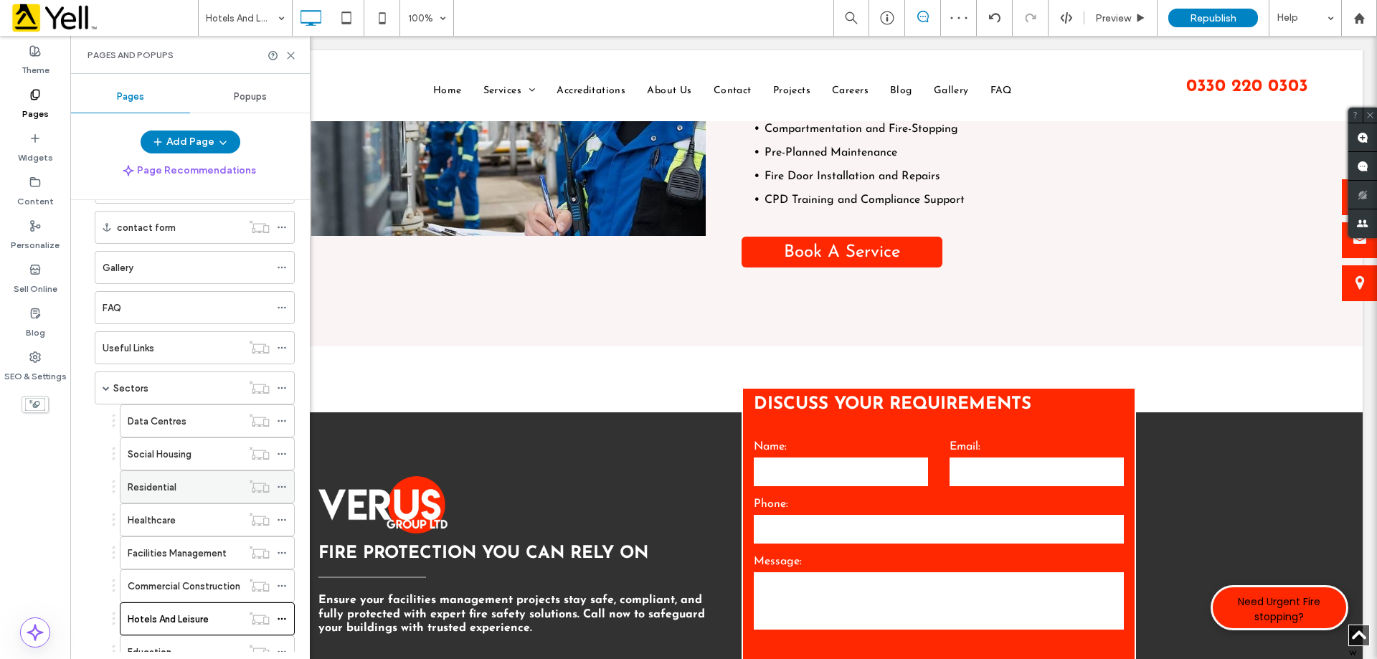
scroll to position [427, 0]
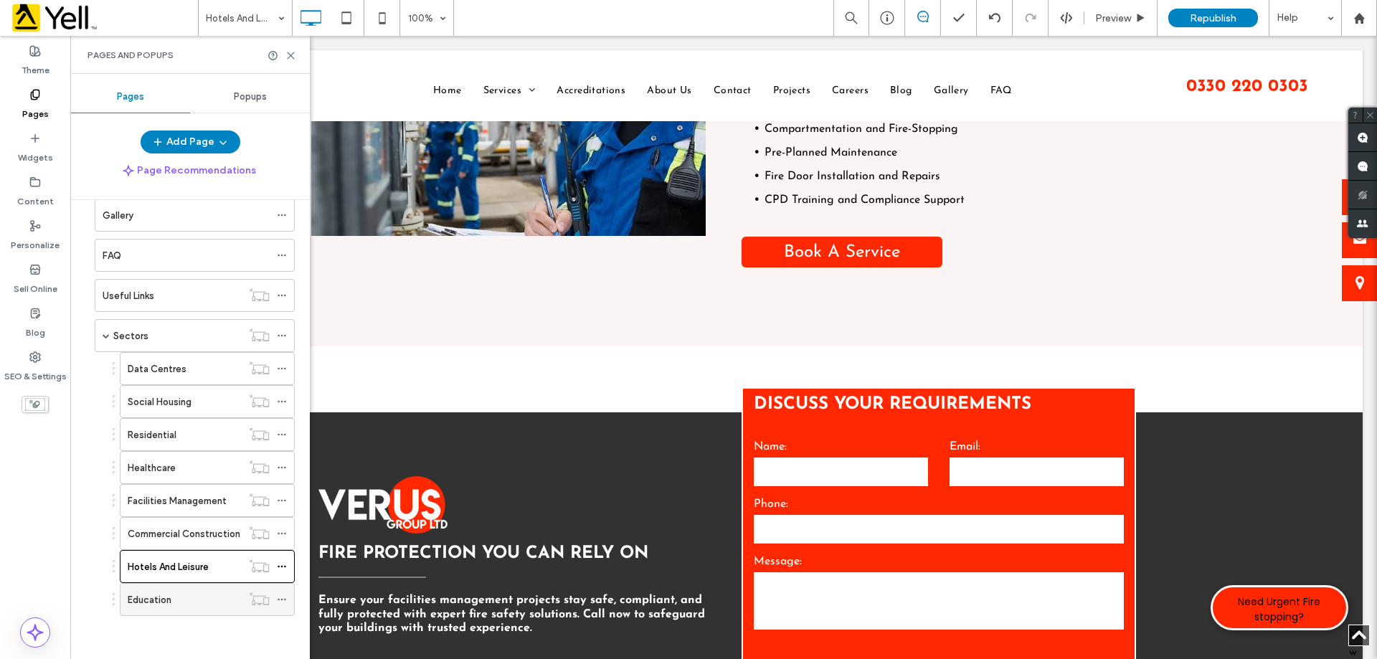
click at [186, 600] on div "Education" at bounding box center [185, 599] width 114 height 15
click at [290, 55] on use at bounding box center [291, 55] width 6 height 6
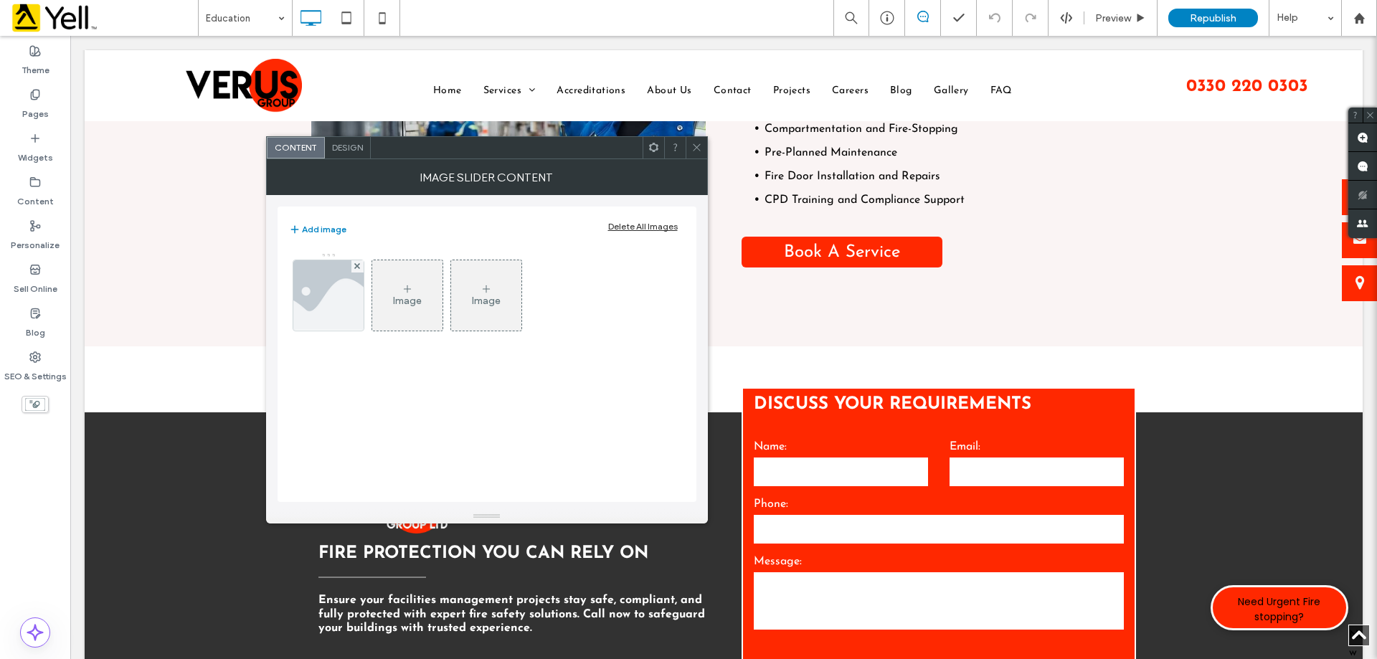
click at [696, 144] on icon at bounding box center [696, 147] width 11 height 11
click at [308, 297] on img at bounding box center [327, 295] width 105 height 70
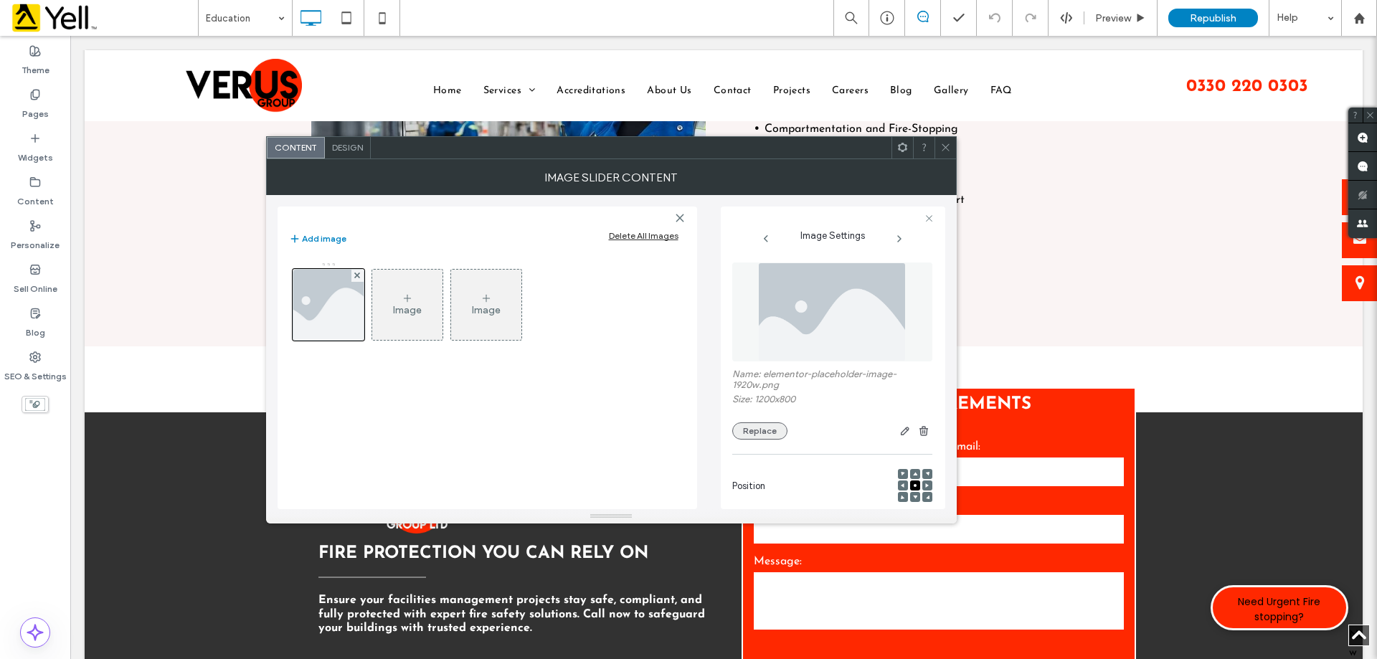
click at [765, 430] on button "Replace" at bounding box center [759, 430] width 55 height 17
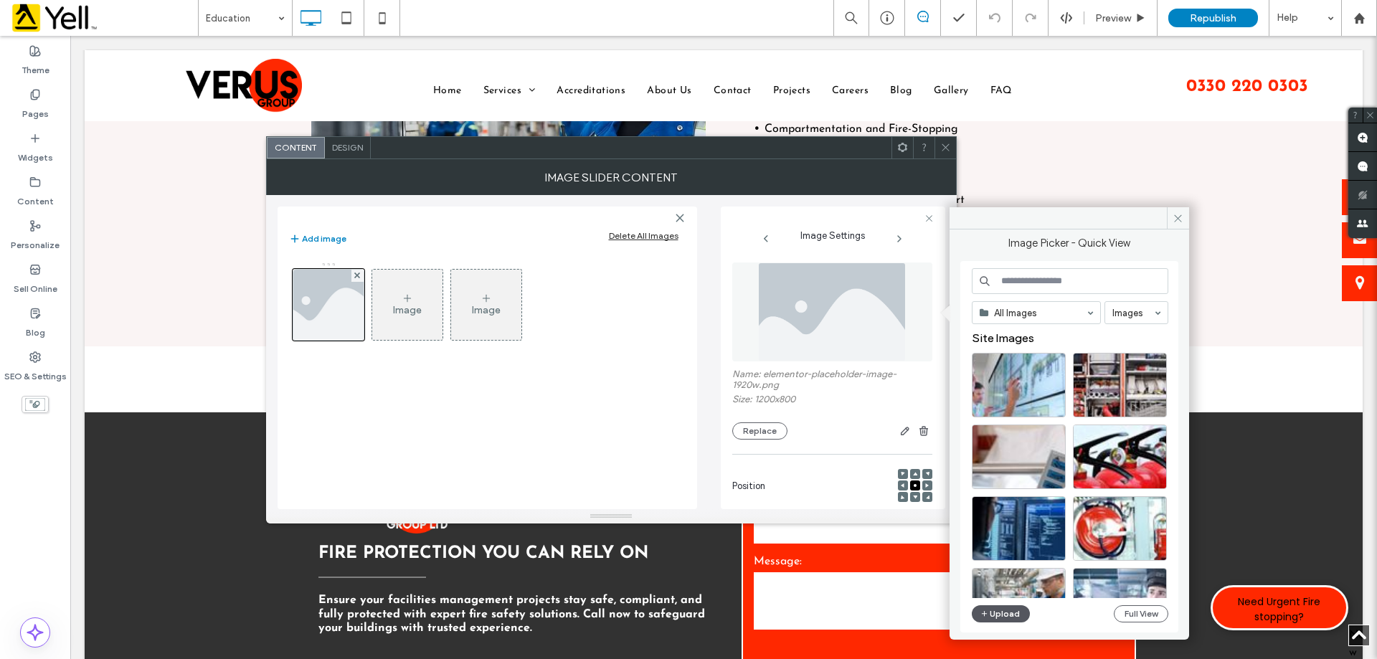
click at [999, 615] on button "Upload" at bounding box center [1001, 613] width 59 height 17
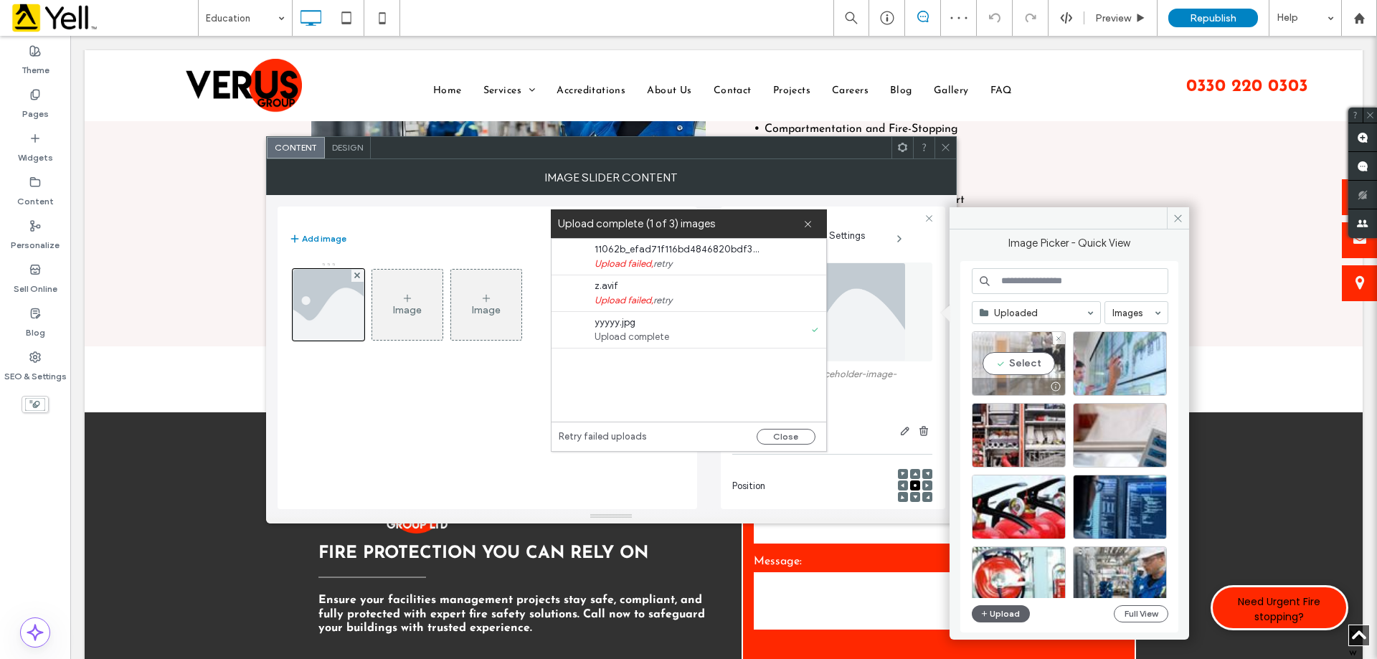
click at [1028, 372] on div "Select" at bounding box center [1019, 363] width 94 height 65
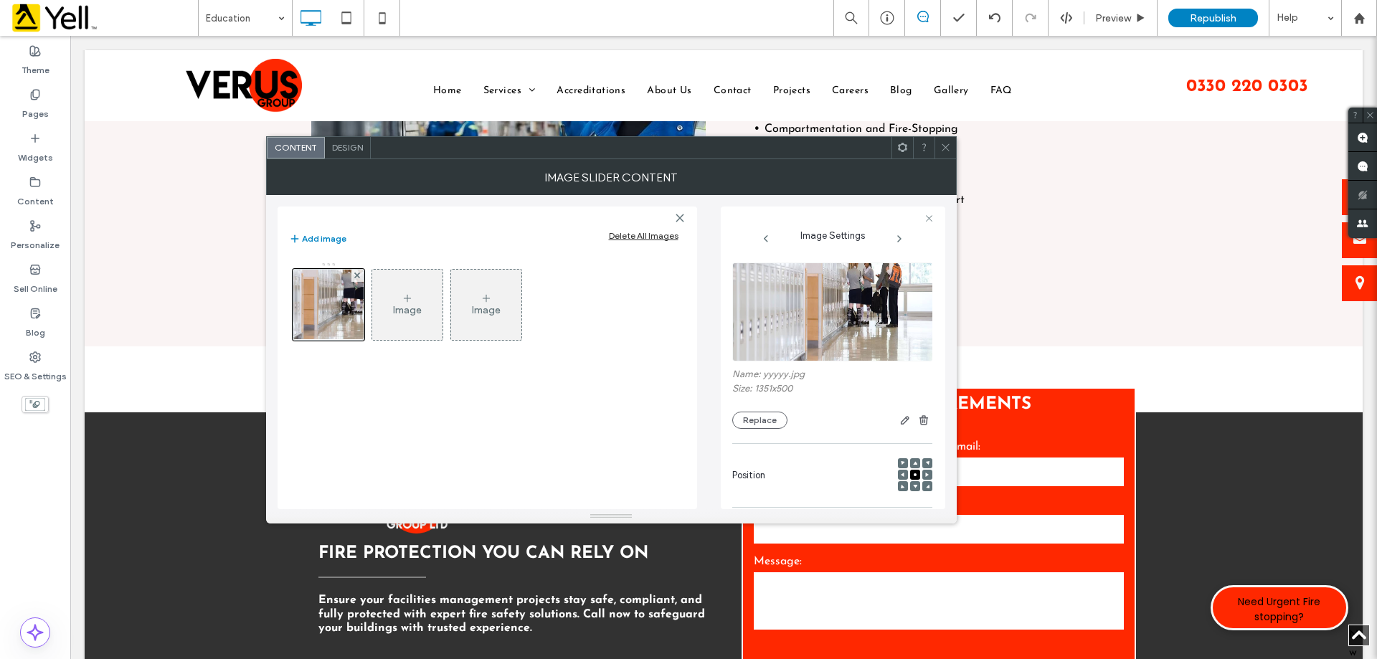
click at [913, 465] on span at bounding box center [915, 463] width 4 height 10
click at [913, 488] on icon at bounding box center [915, 486] width 4 height 4
click at [910, 463] on div at bounding box center [915, 463] width 10 height 10
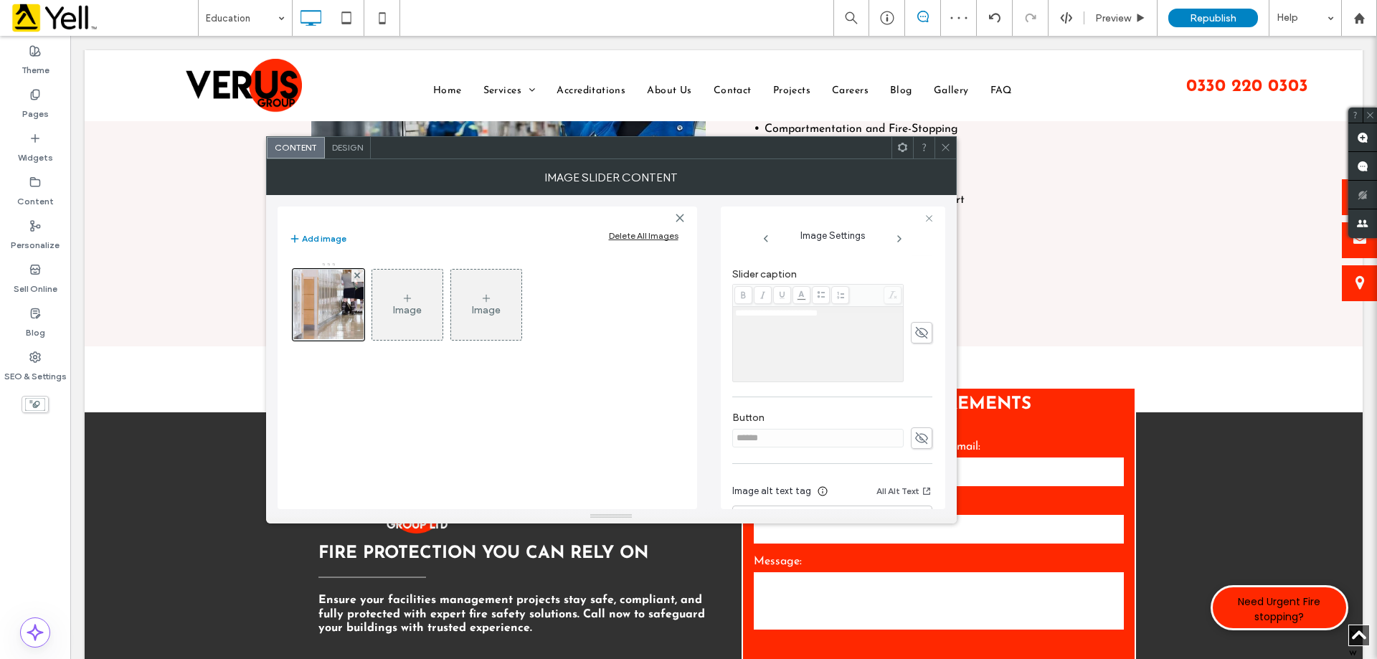
scroll to position [409, 0]
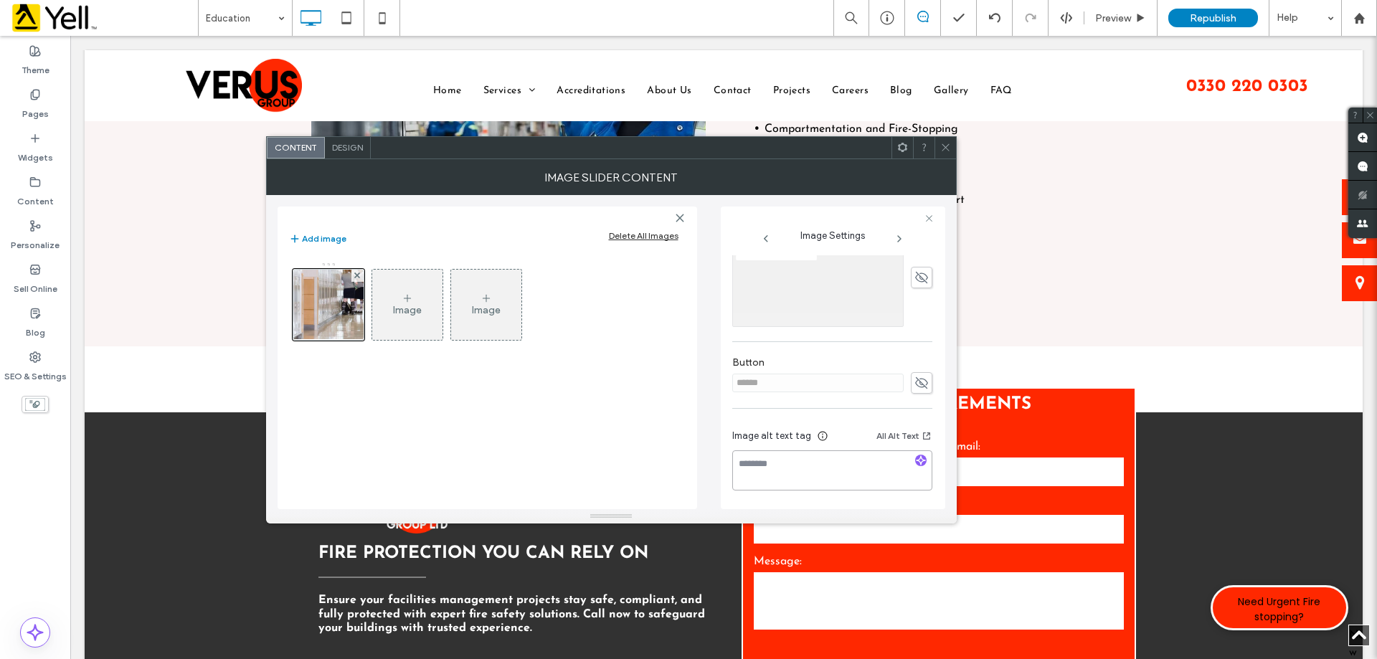
click at [842, 462] on textarea at bounding box center [832, 470] width 200 height 40
paste textarea "**********"
type textarea "**********"
click at [946, 151] on icon at bounding box center [945, 147] width 11 height 11
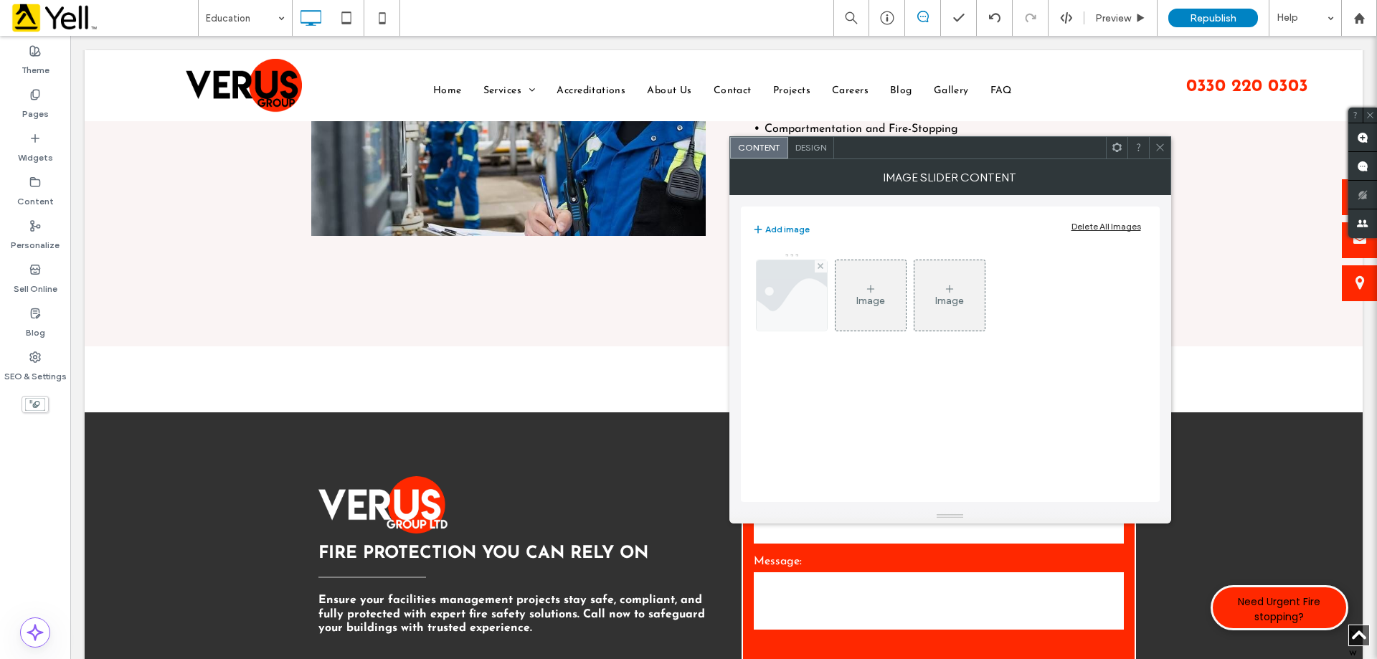
click at [792, 303] on img at bounding box center [791, 295] width 105 height 70
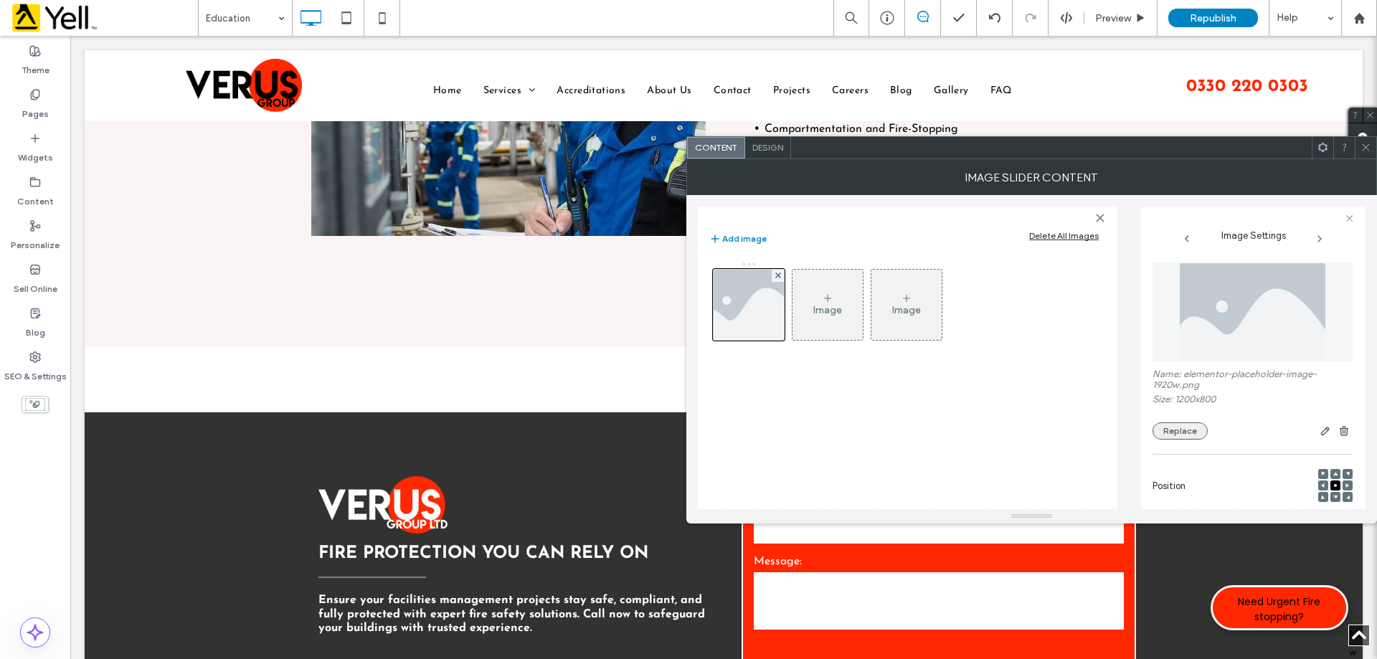
click at [1167, 435] on button "Replace" at bounding box center [1179, 430] width 55 height 17
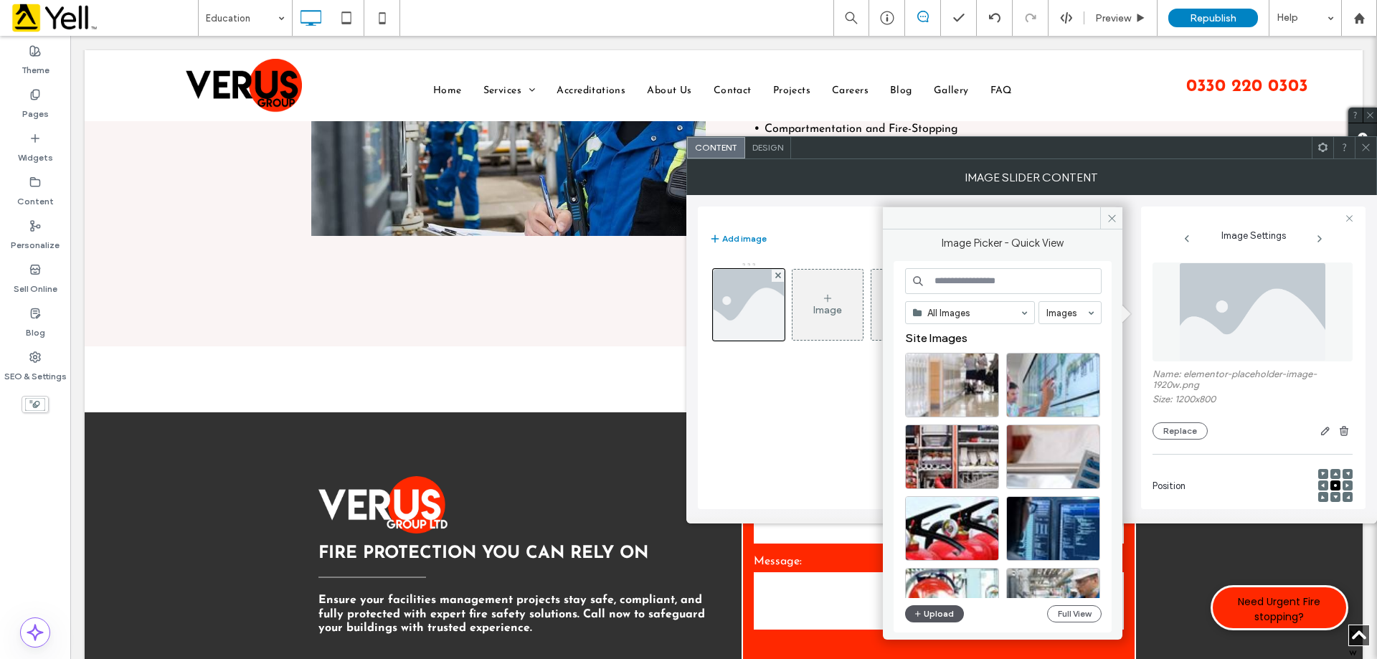
click at [937, 612] on button "Upload" at bounding box center [934, 613] width 59 height 17
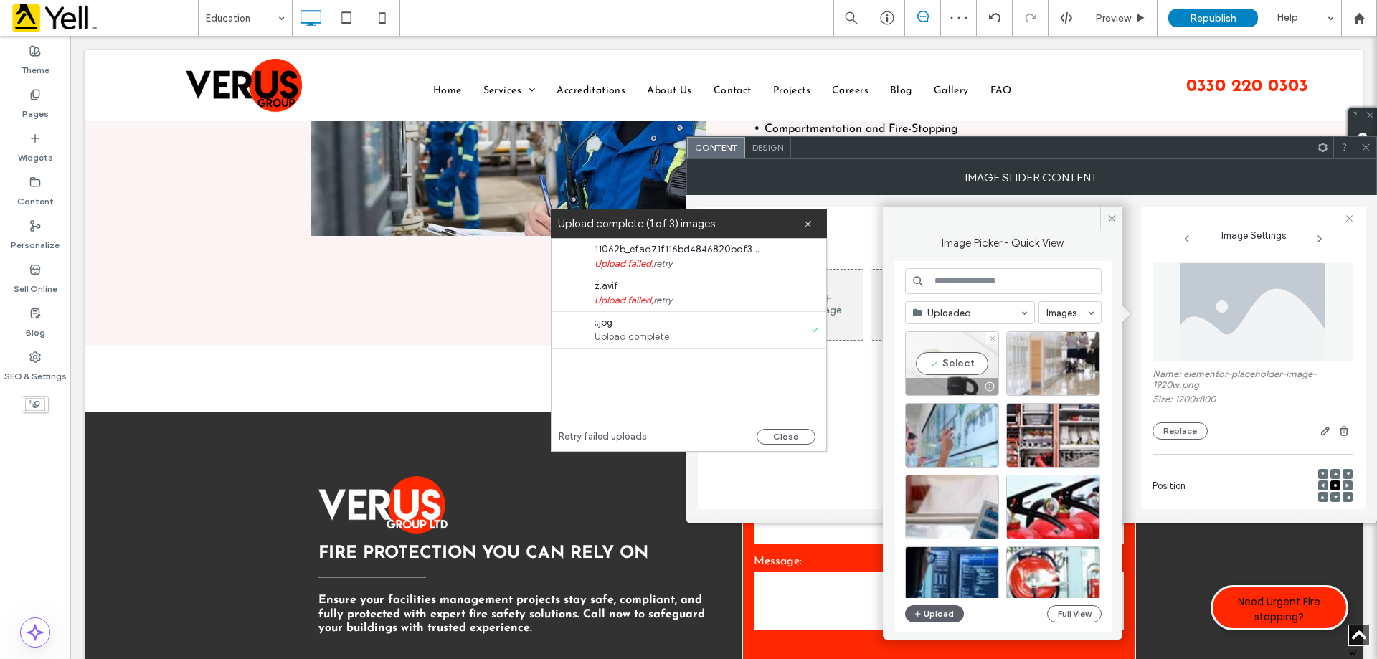
click at [969, 364] on div "Select" at bounding box center [952, 363] width 94 height 65
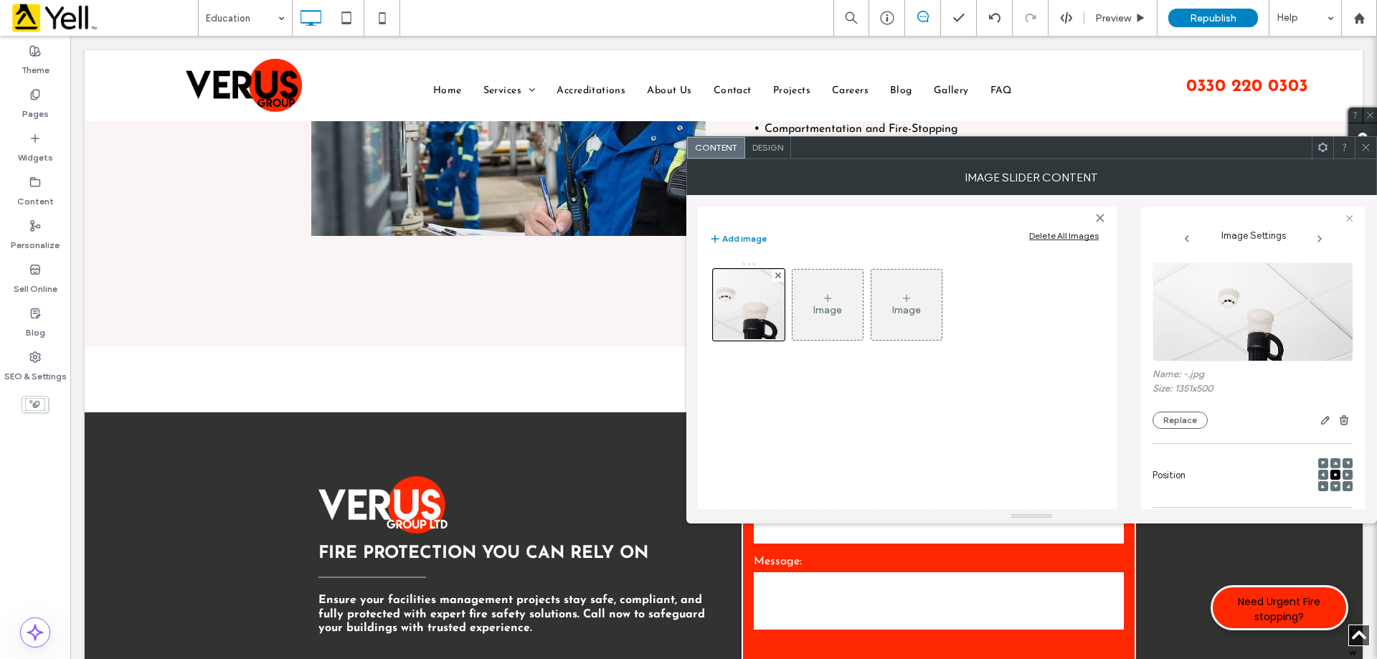
click at [1333, 485] on use at bounding box center [1335, 487] width 4 height 4
click at [1330, 489] on div at bounding box center [1335, 486] width 10 height 10
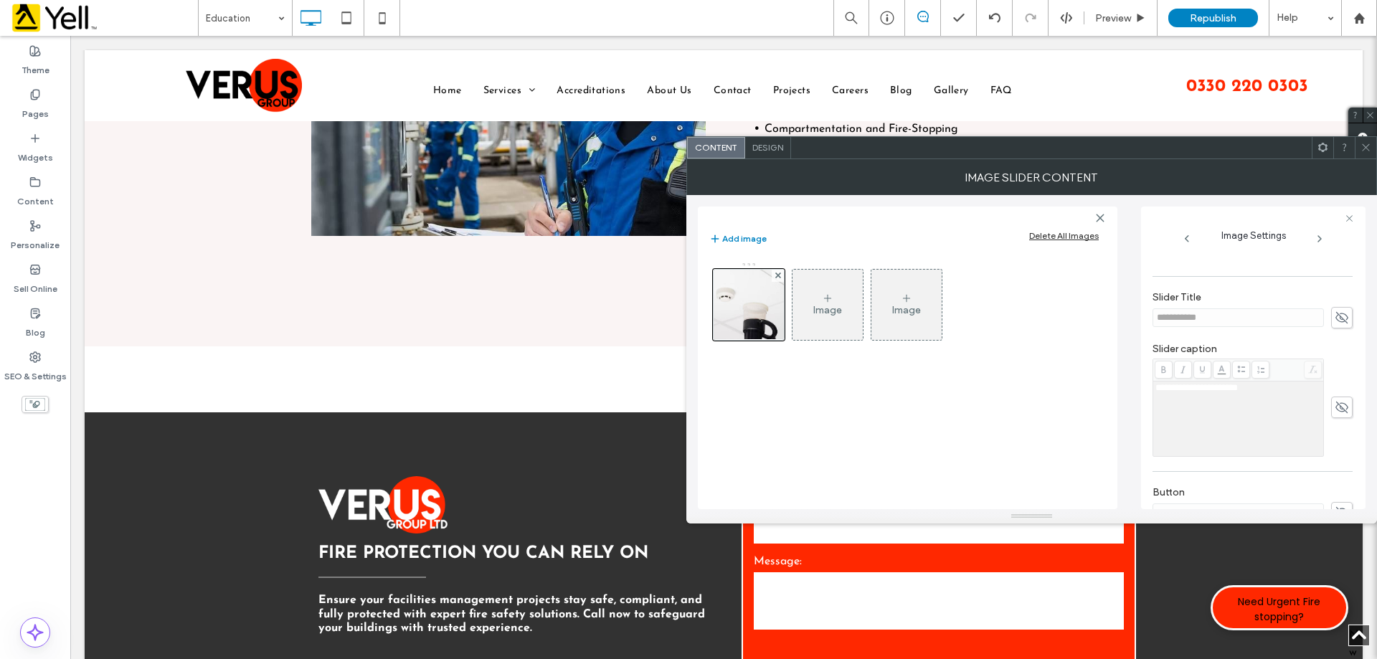
scroll to position [409, 0]
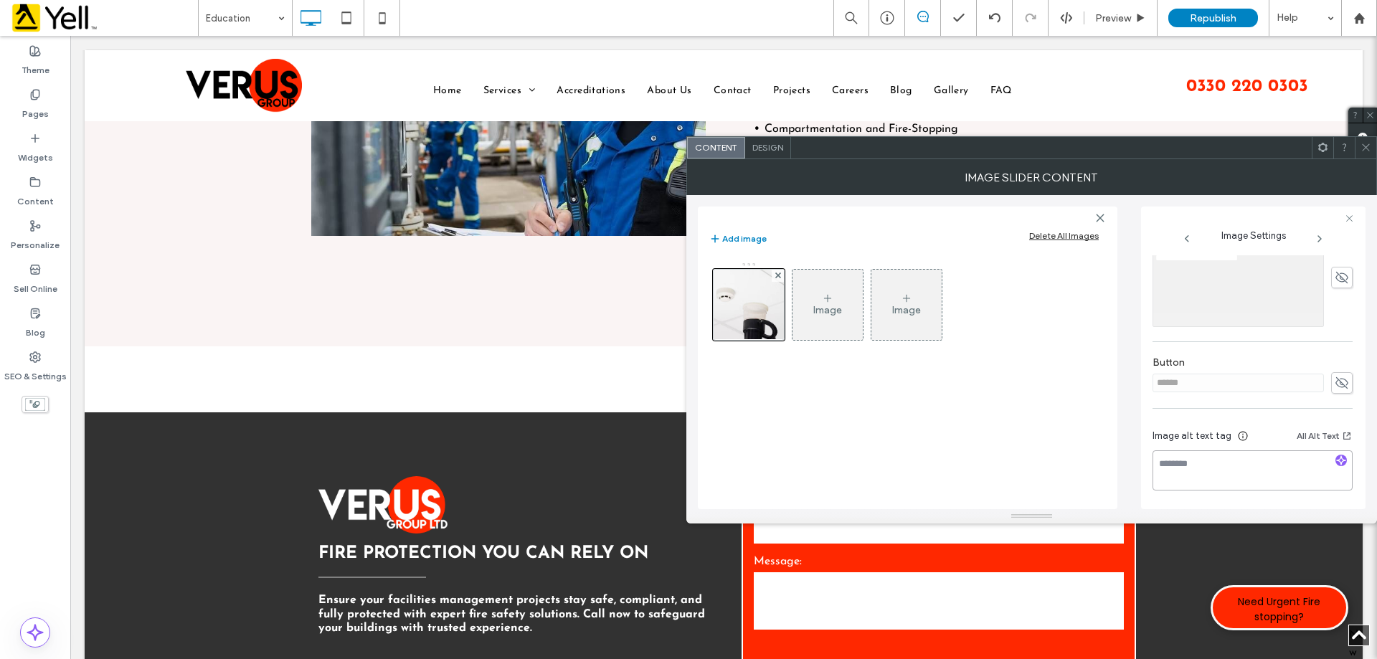
click at [1186, 450] on textarea at bounding box center [1252, 470] width 200 height 40
paste textarea "**********"
type textarea "**********"
click at [1365, 153] on span at bounding box center [1365, 148] width 11 height 22
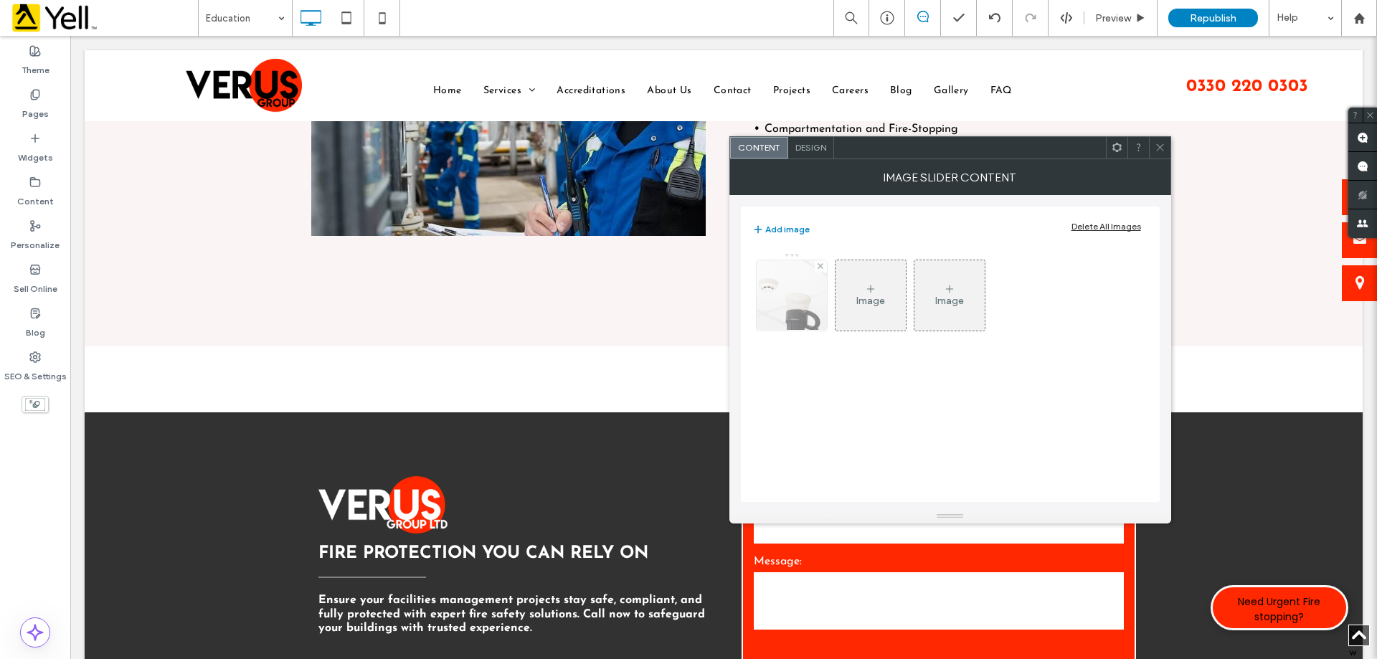
click at [795, 295] on img at bounding box center [791, 295] width 190 height 70
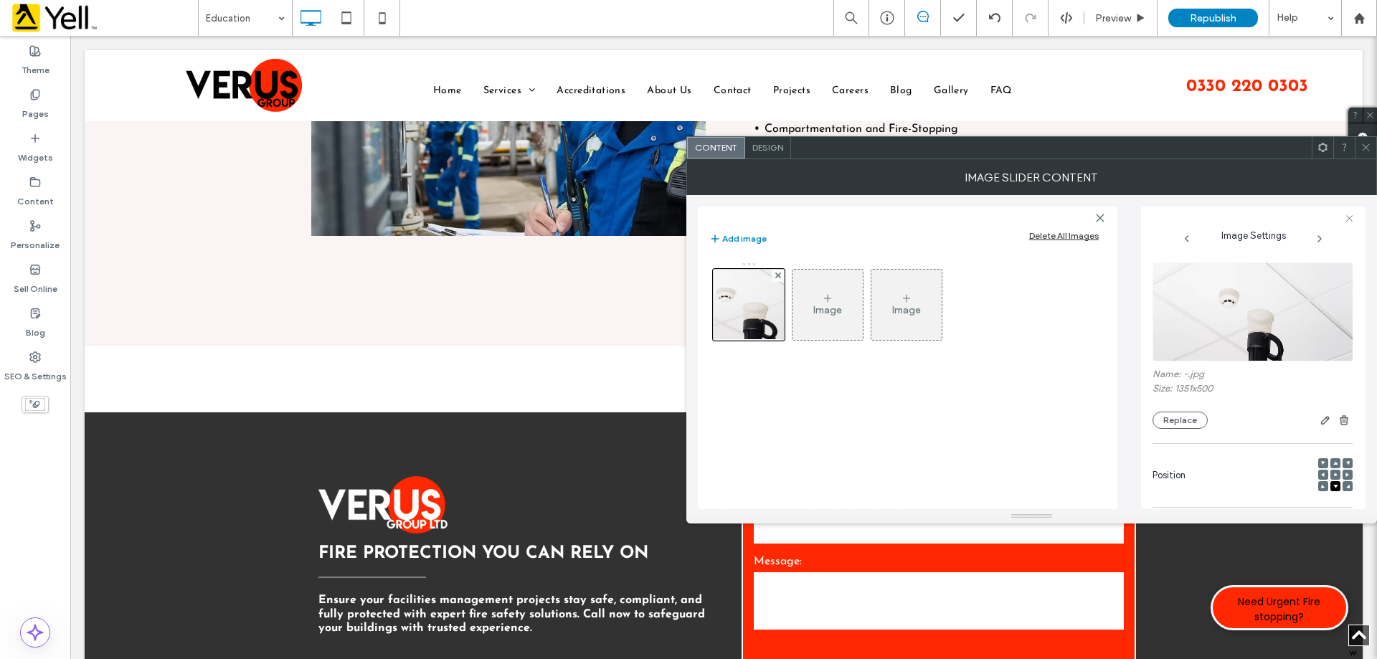
click at [1312, 239] on span at bounding box center [1320, 238] width 69 height 11
click at [1262, 232] on span "Image Settings" at bounding box center [1253, 232] width 65 height 18
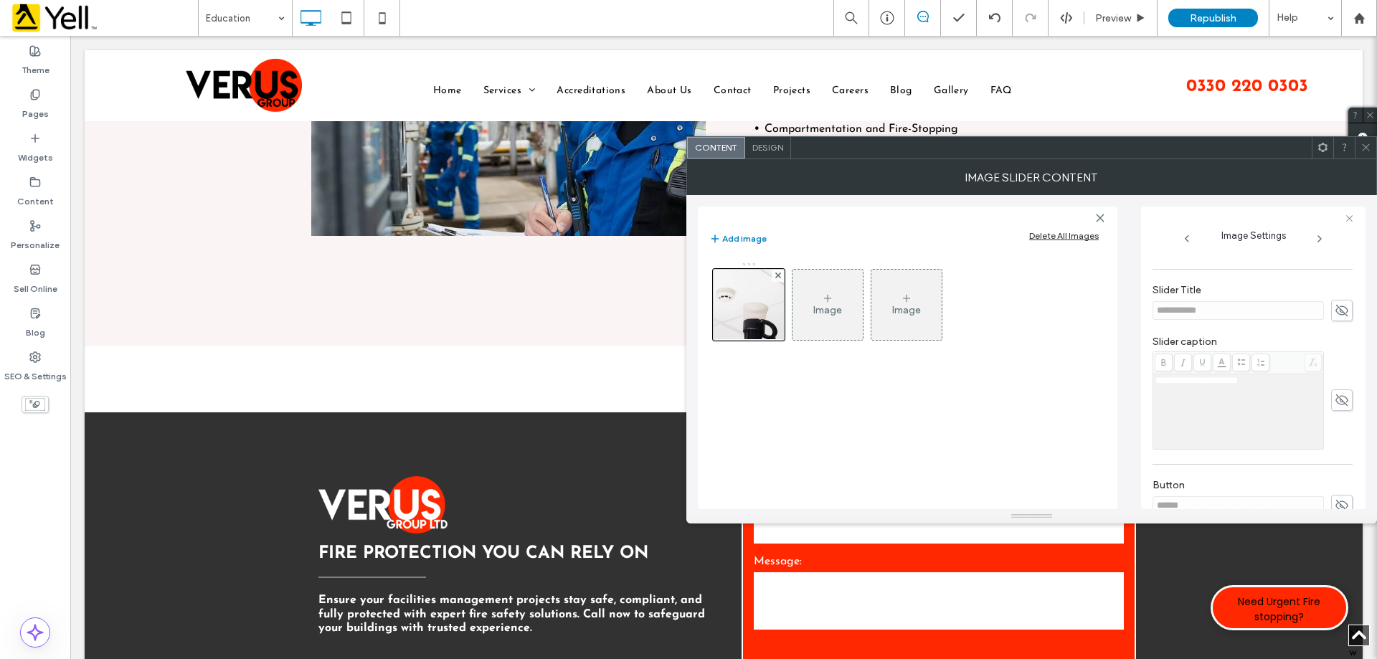
scroll to position [215, 0]
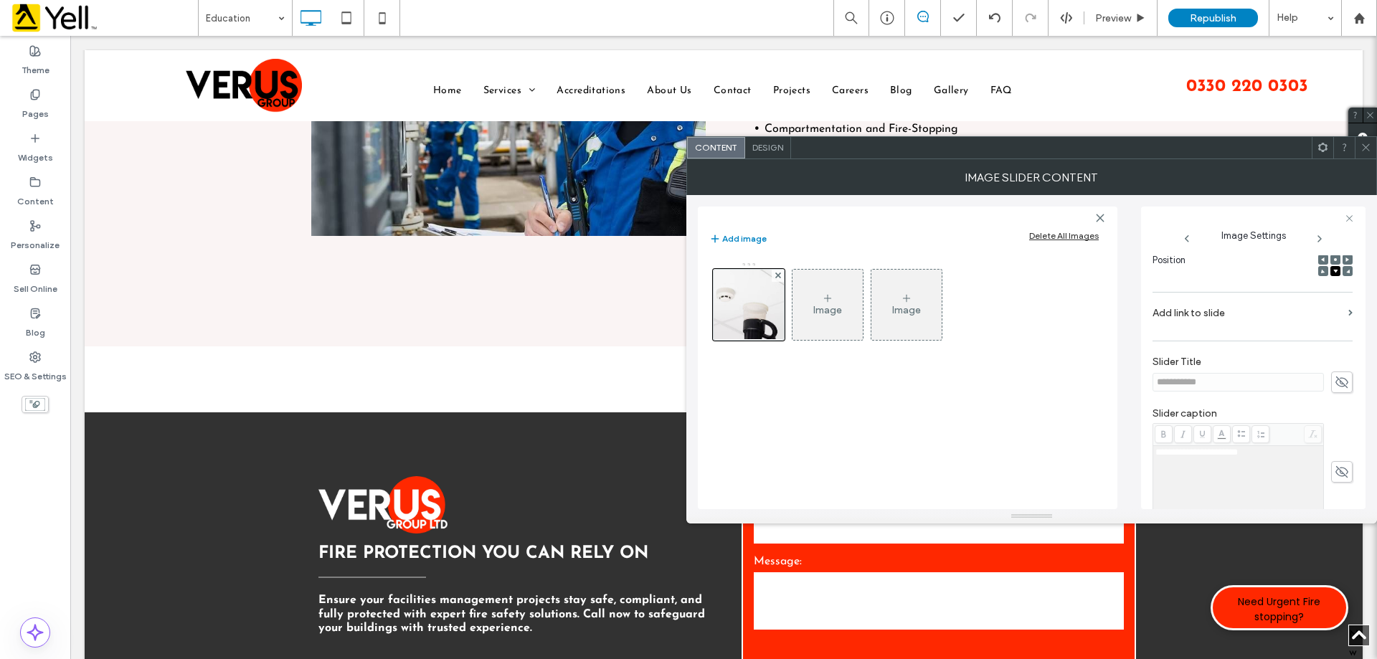
click at [1330, 267] on div at bounding box center [1335, 271] width 10 height 10
click at [1321, 275] on span at bounding box center [1323, 271] width 4 height 10
click at [1334, 270] on div at bounding box center [1335, 271] width 10 height 10
click at [1334, 272] on div at bounding box center [1335, 271] width 10 height 10
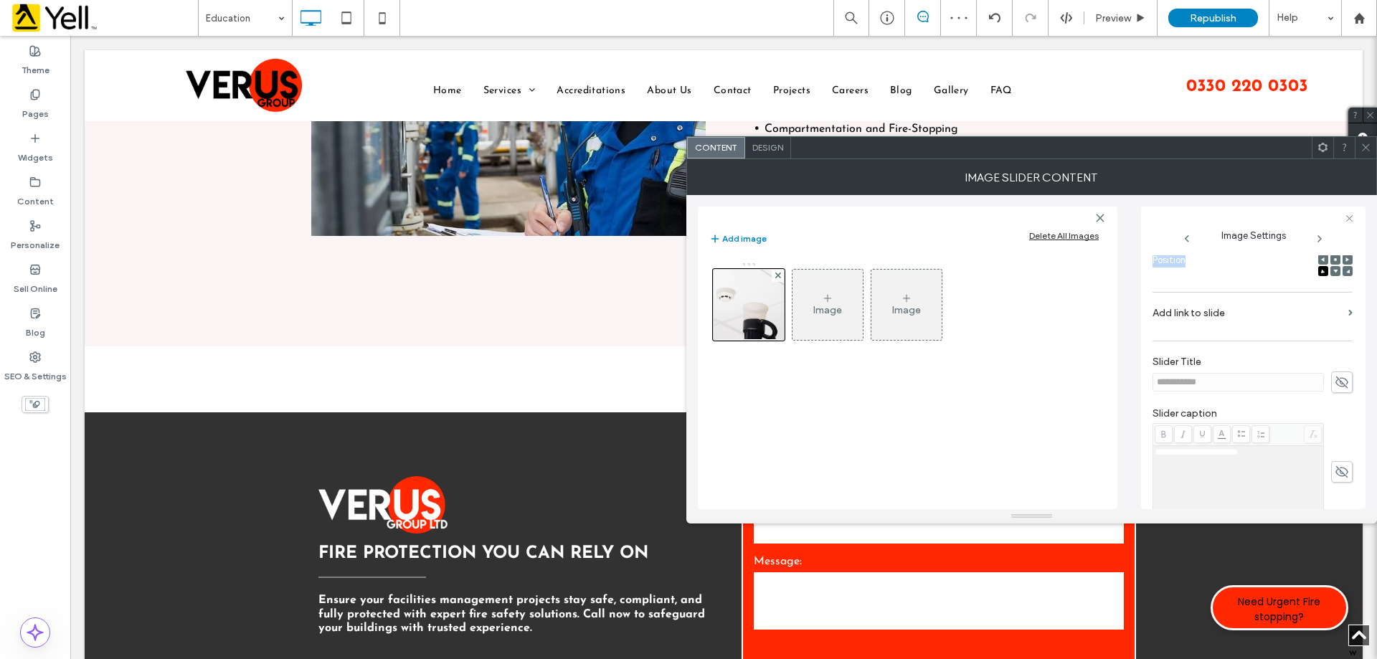
click at [1333, 274] on span at bounding box center [1335, 271] width 4 height 10
click at [1345, 271] on icon at bounding box center [1347, 271] width 4 height 4
click at [1333, 275] on span at bounding box center [1335, 271] width 4 height 10
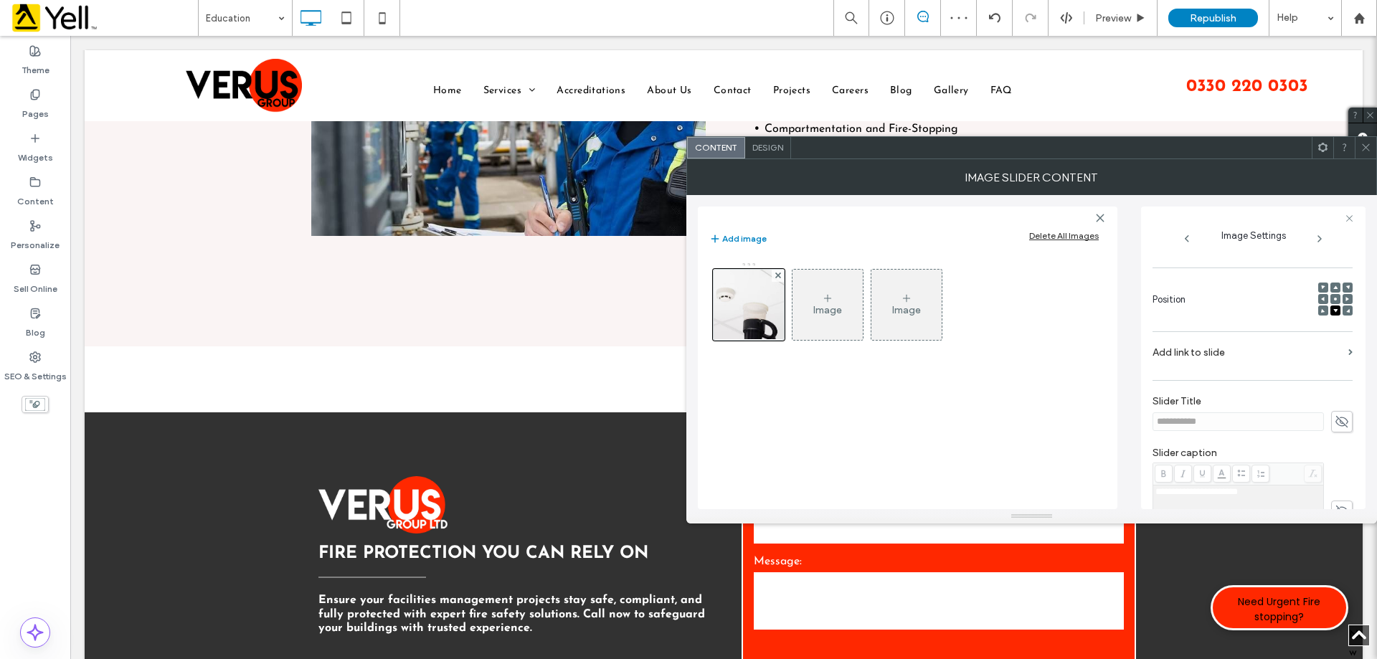
scroll to position [143, 0]
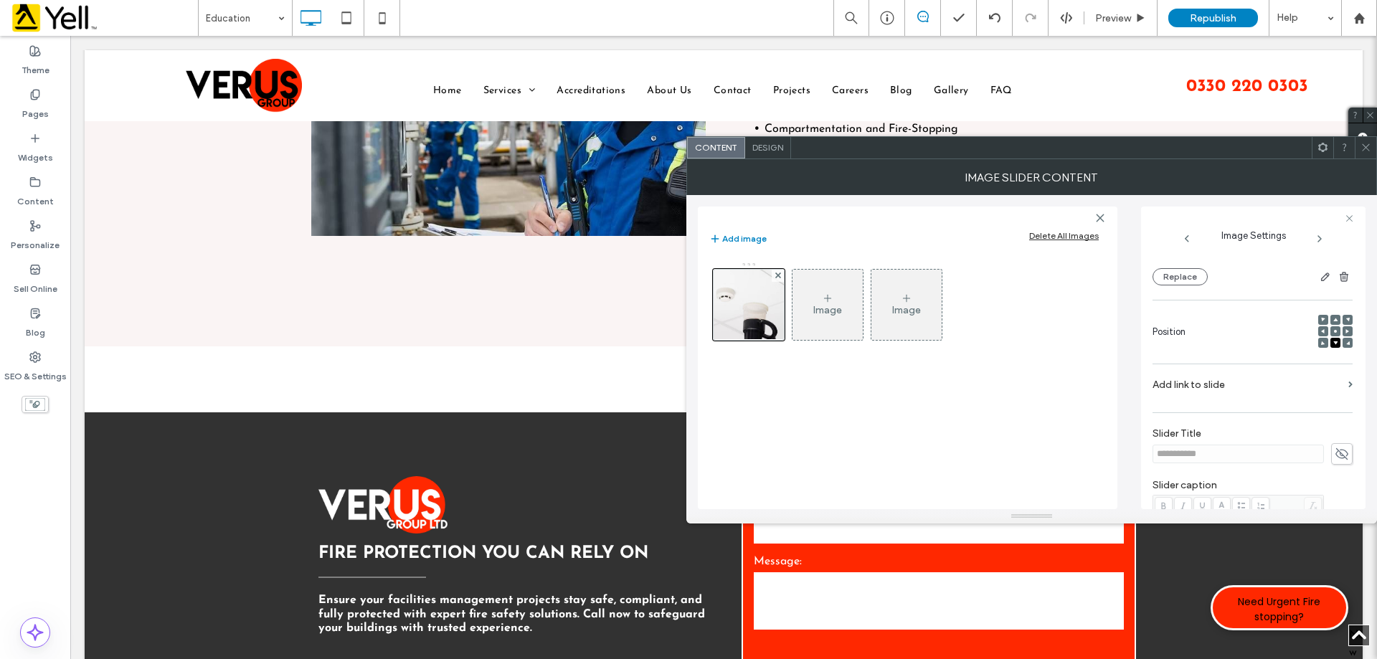
click at [1334, 318] on div at bounding box center [1335, 320] width 10 height 10
click at [1332, 321] on div at bounding box center [1335, 320] width 10 height 10
click at [1333, 320] on use at bounding box center [1335, 320] width 4 height 4
click at [1334, 331] on use at bounding box center [1335, 331] width 3 height 3
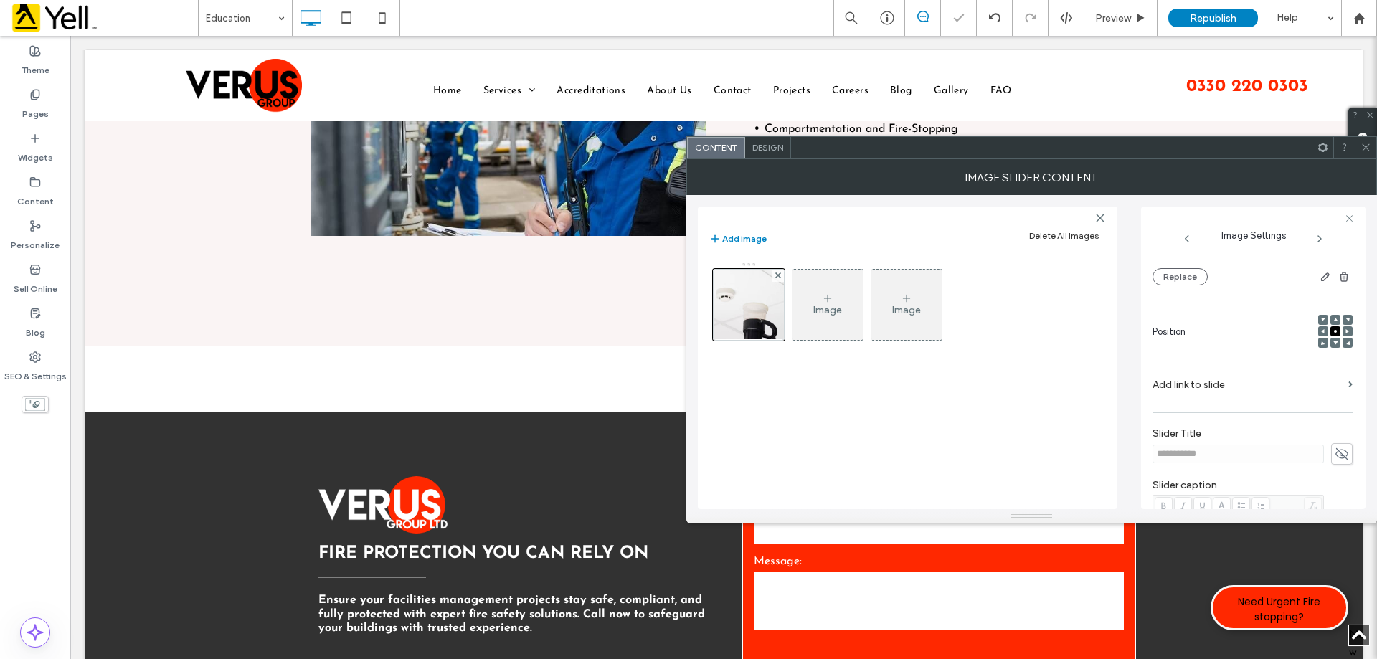
click at [1333, 341] on icon at bounding box center [1335, 343] width 4 height 4
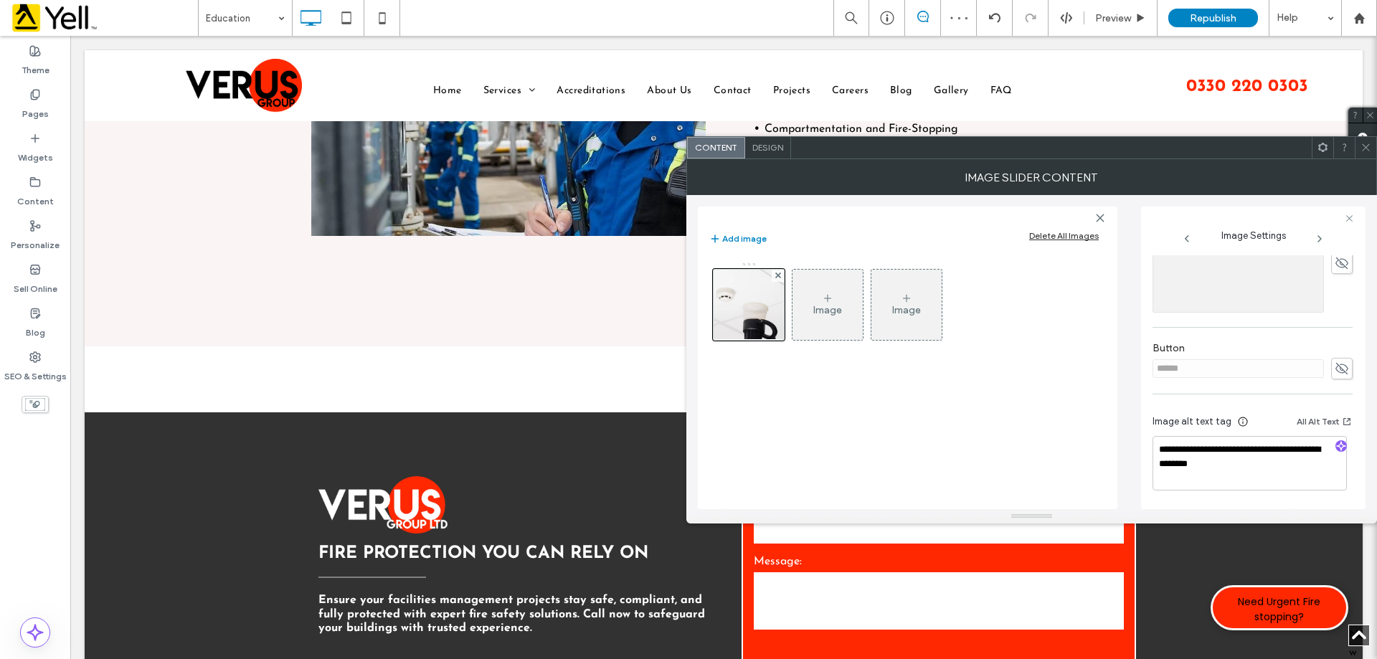
click at [1368, 153] on span at bounding box center [1365, 148] width 11 height 22
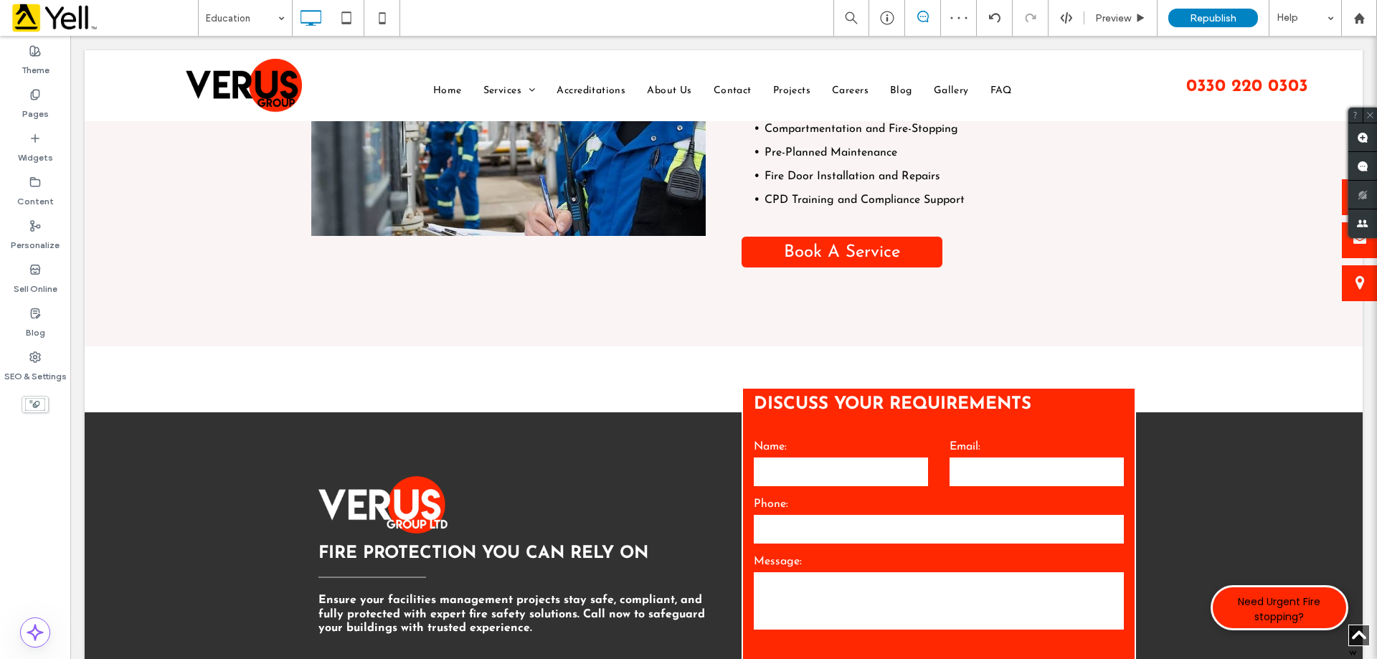
type input "**********"
type input "**"
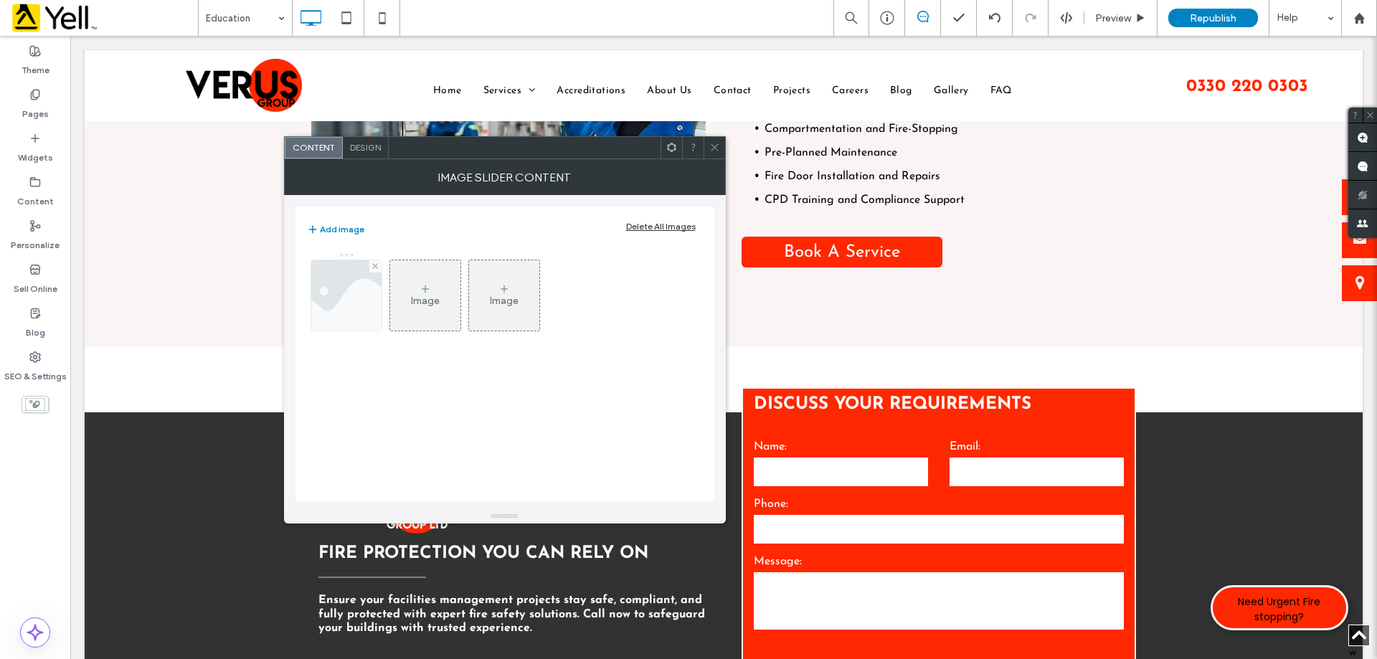
click at [358, 300] on img at bounding box center [345, 295] width 105 height 70
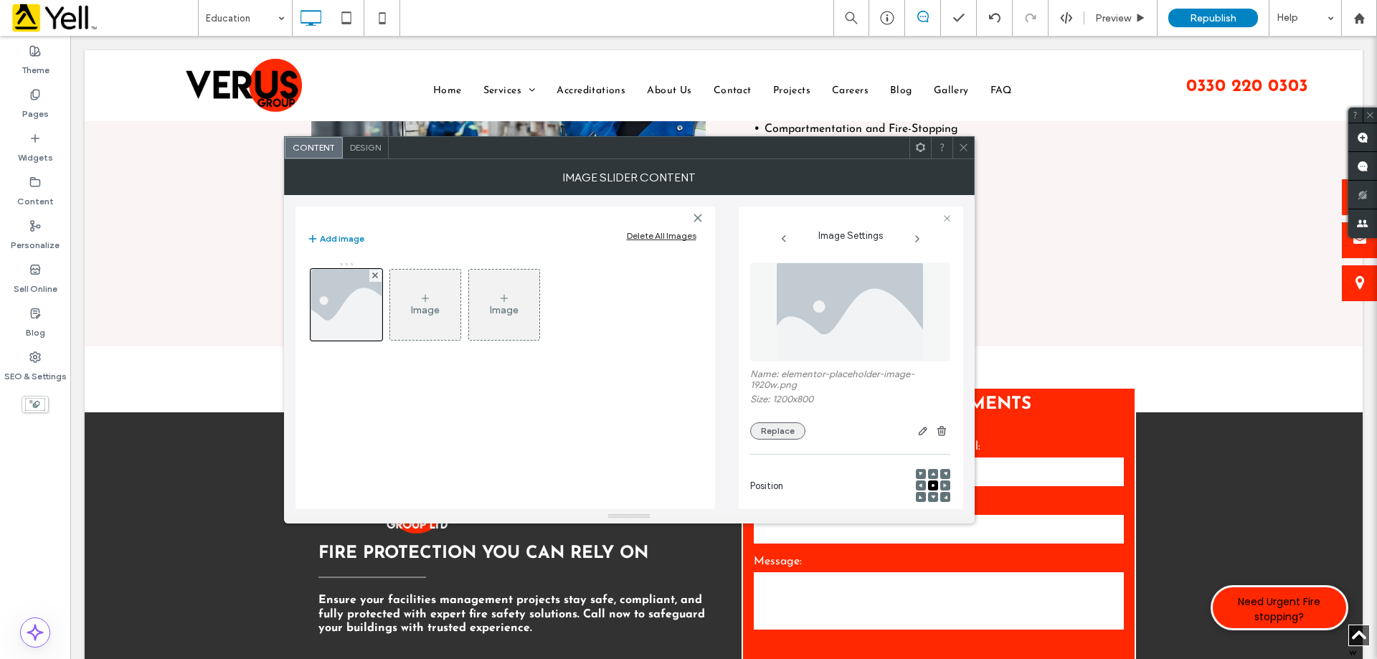
click at [777, 423] on button "Replace" at bounding box center [777, 430] width 55 height 17
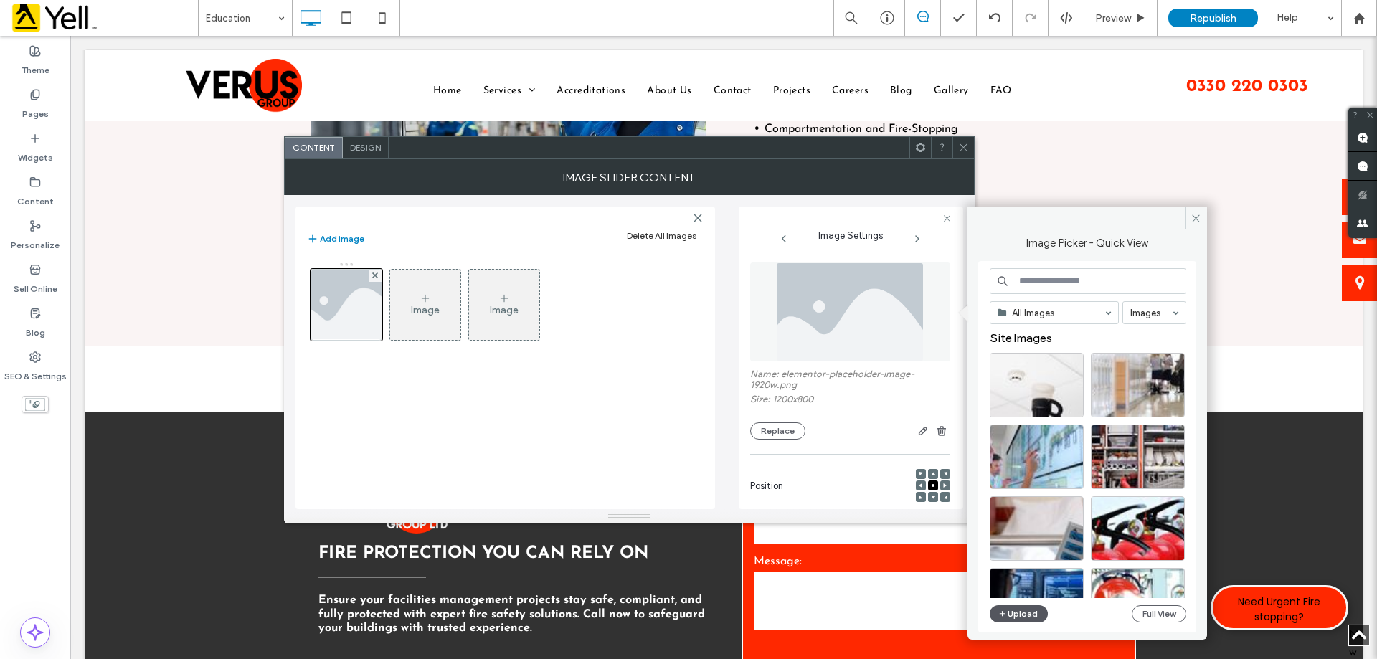
click at [1005, 610] on icon "button" at bounding box center [1002, 613] width 9 height 11
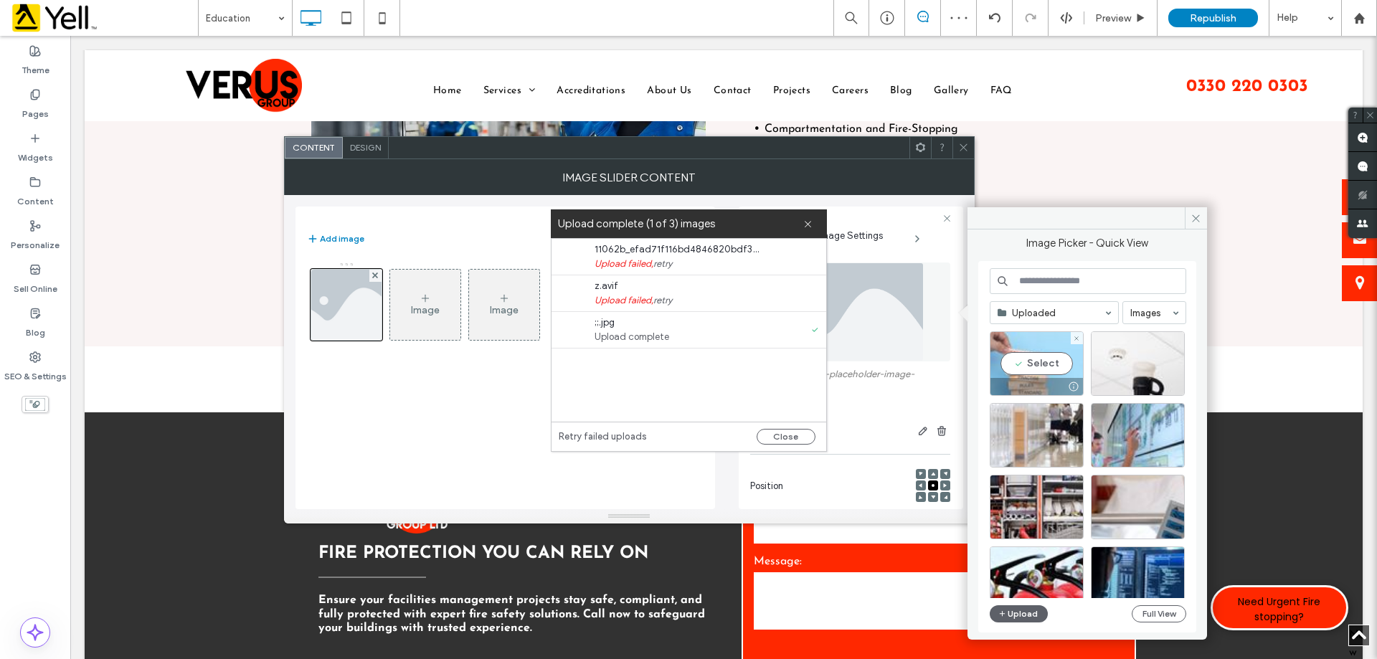
click at [1047, 357] on div "Select" at bounding box center [1037, 363] width 94 height 65
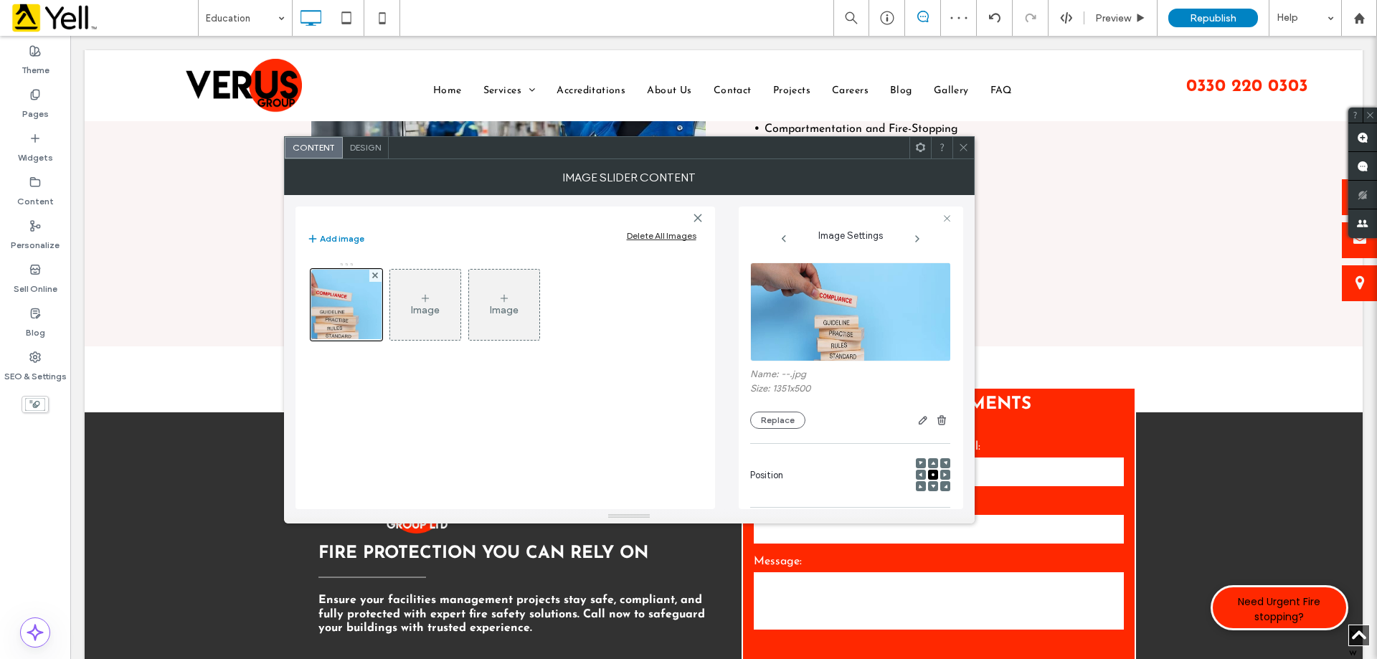
click at [931, 488] on div at bounding box center [933, 486] width 10 height 10
click at [928, 483] on div at bounding box center [933, 486] width 10 height 10
click at [931, 488] on icon at bounding box center [933, 486] width 4 height 4
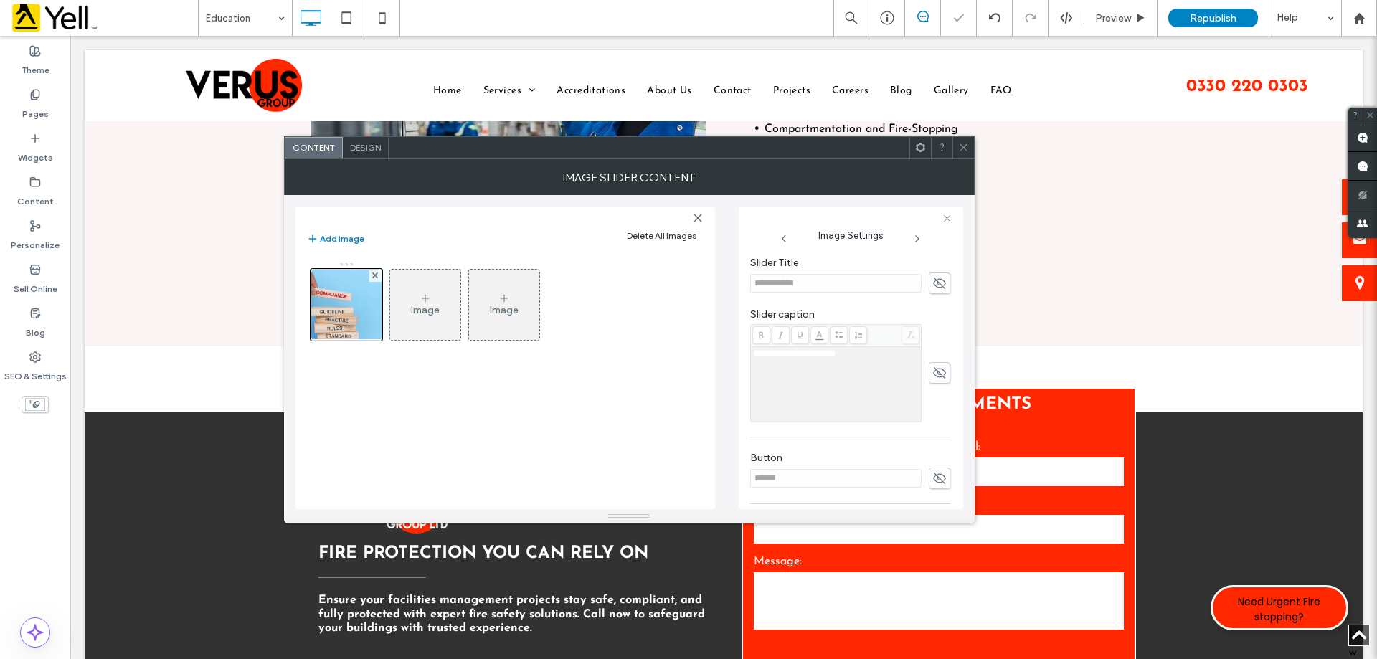
scroll to position [409, 0]
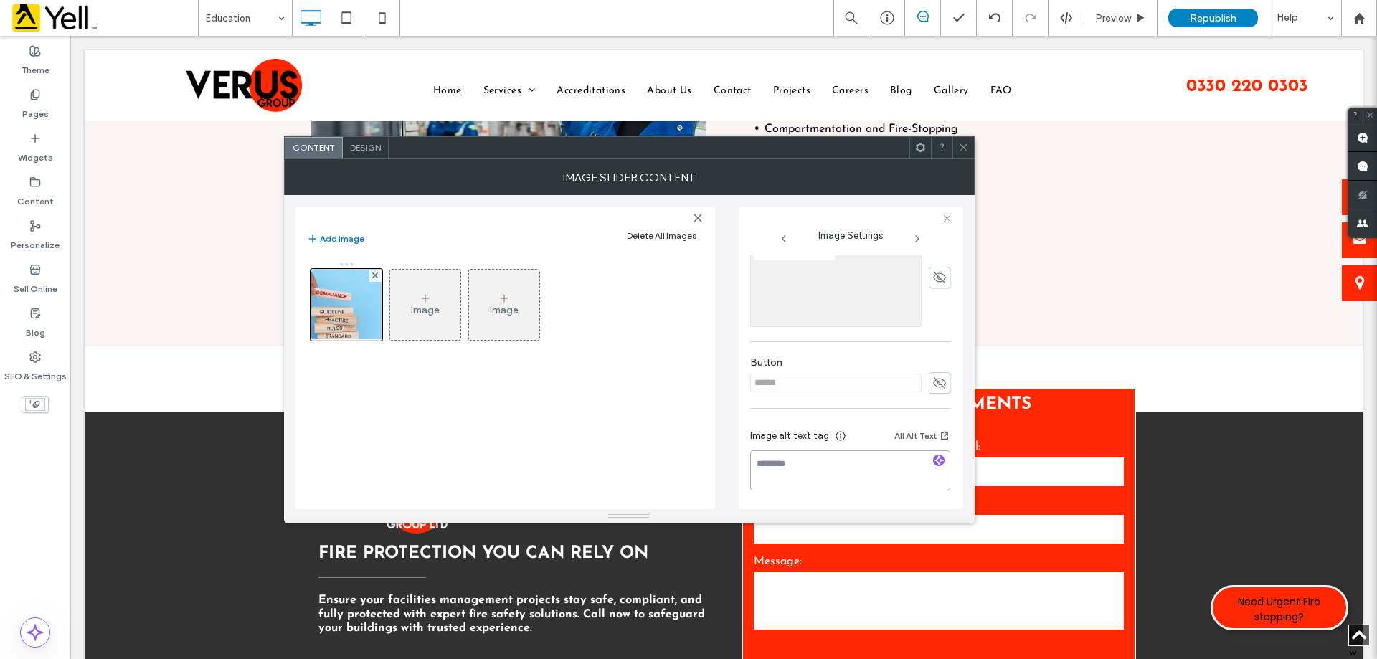
click at [853, 470] on textarea at bounding box center [850, 470] width 200 height 40
paste textarea "**********"
type textarea "**********"
click at [970, 146] on div at bounding box center [963, 148] width 22 height 22
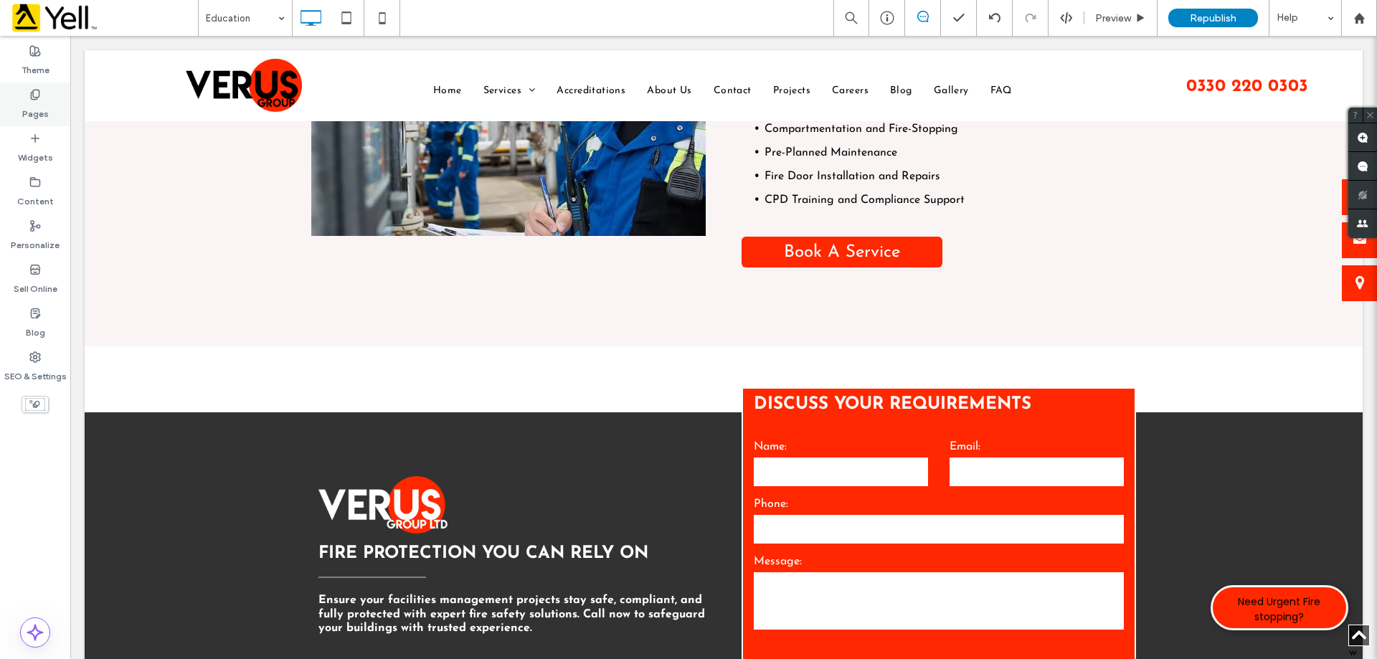
click at [42, 105] on label "Pages" at bounding box center [35, 110] width 27 height 20
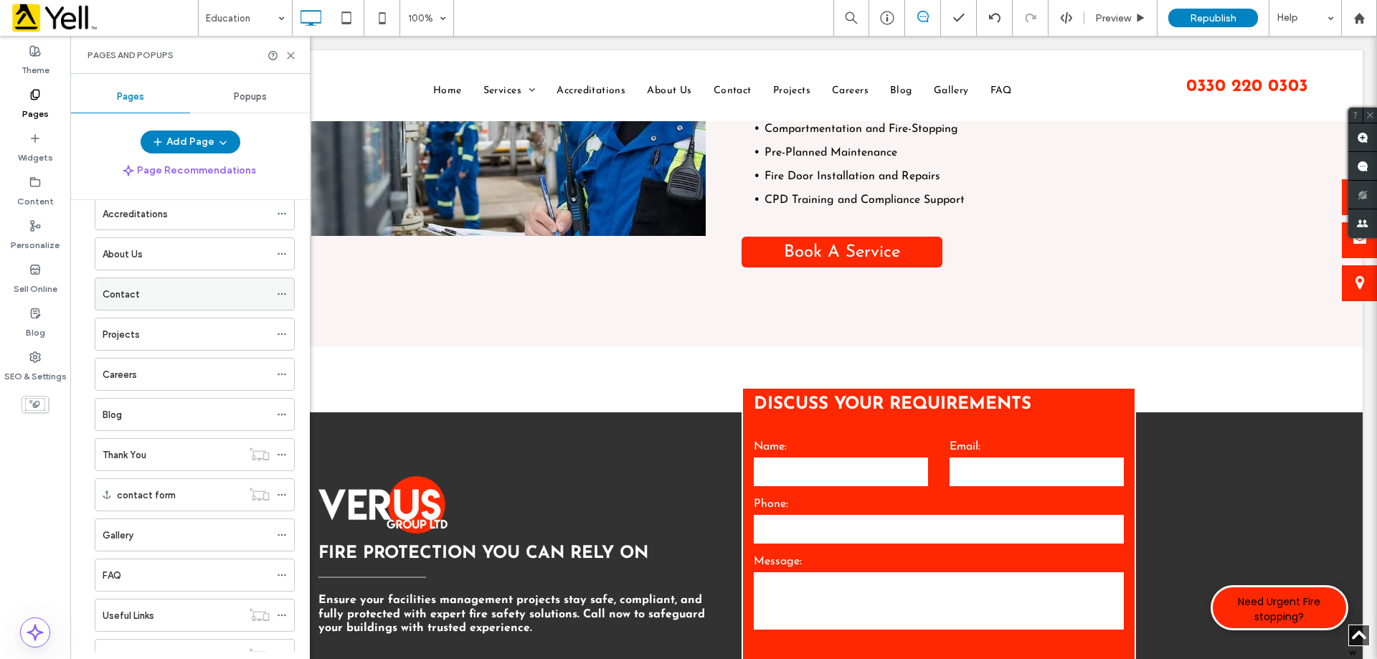
scroll to position [0, 0]
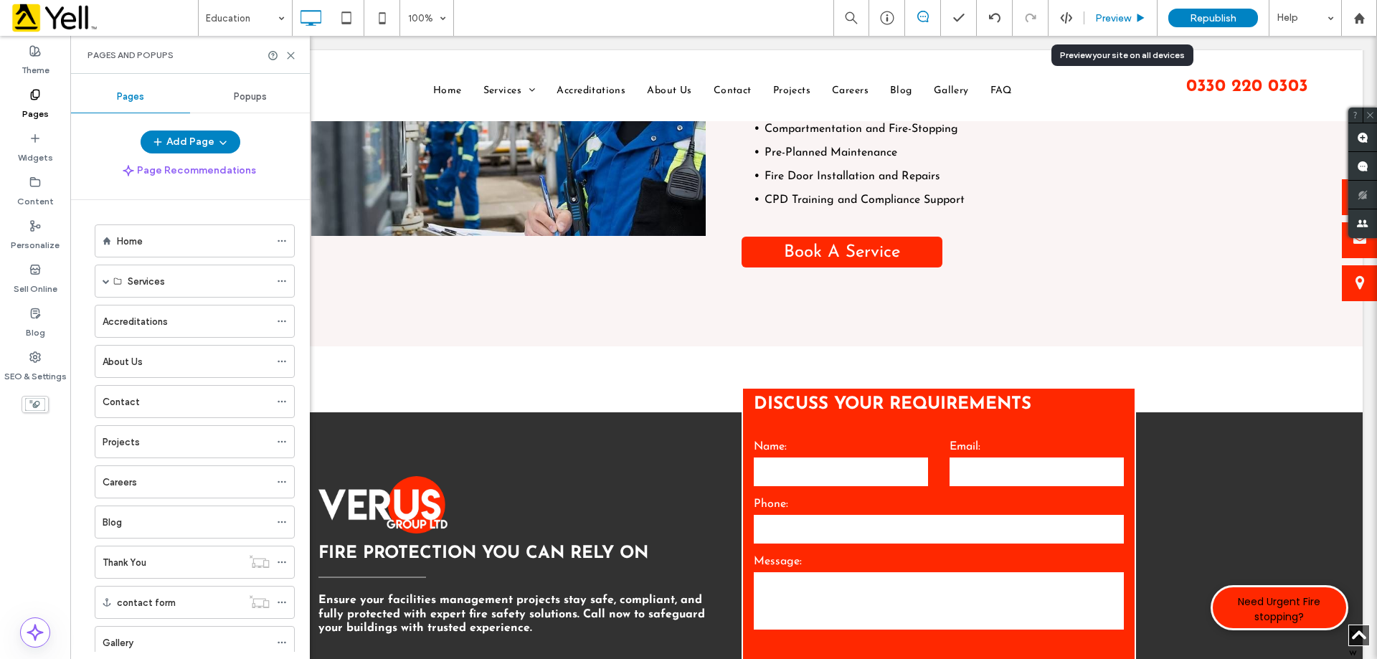
click at [1109, 14] on span "Preview" at bounding box center [1113, 18] width 36 height 12
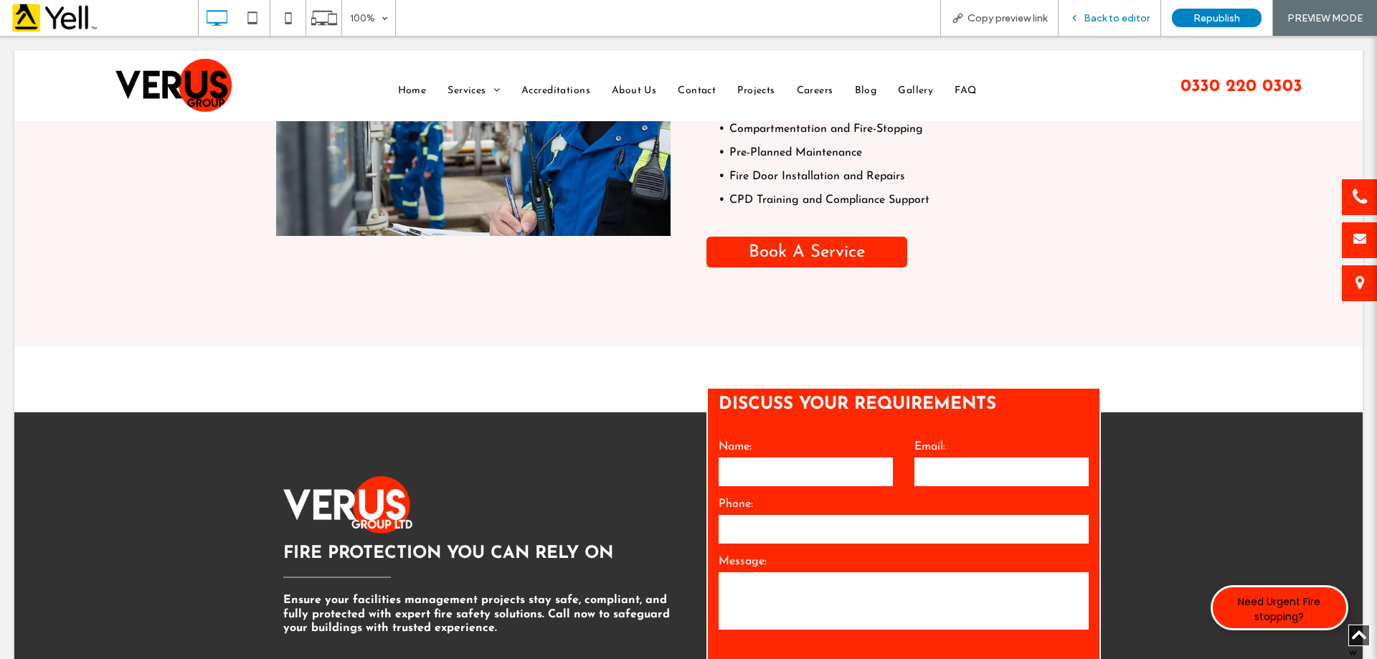
click at [1117, 22] on span "Back to editor" at bounding box center [1117, 18] width 66 height 12
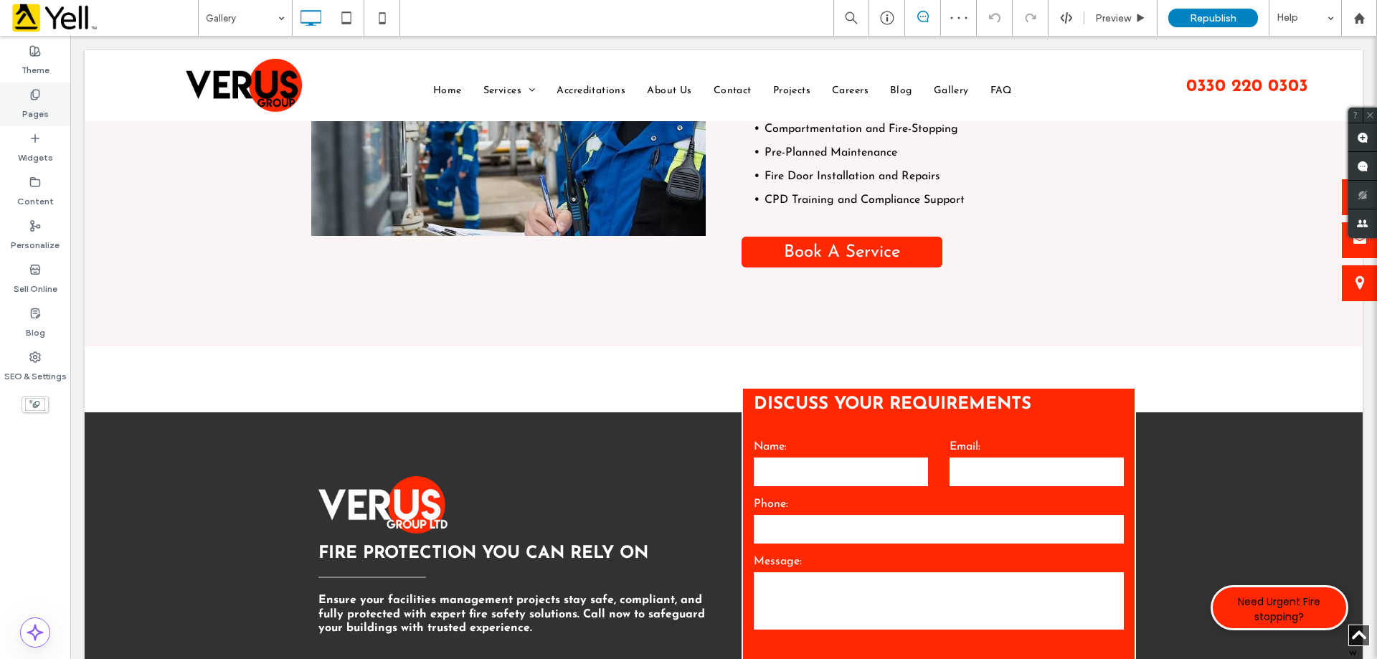
click at [42, 113] on label "Pages" at bounding box center [35, 110] width 27 height 20
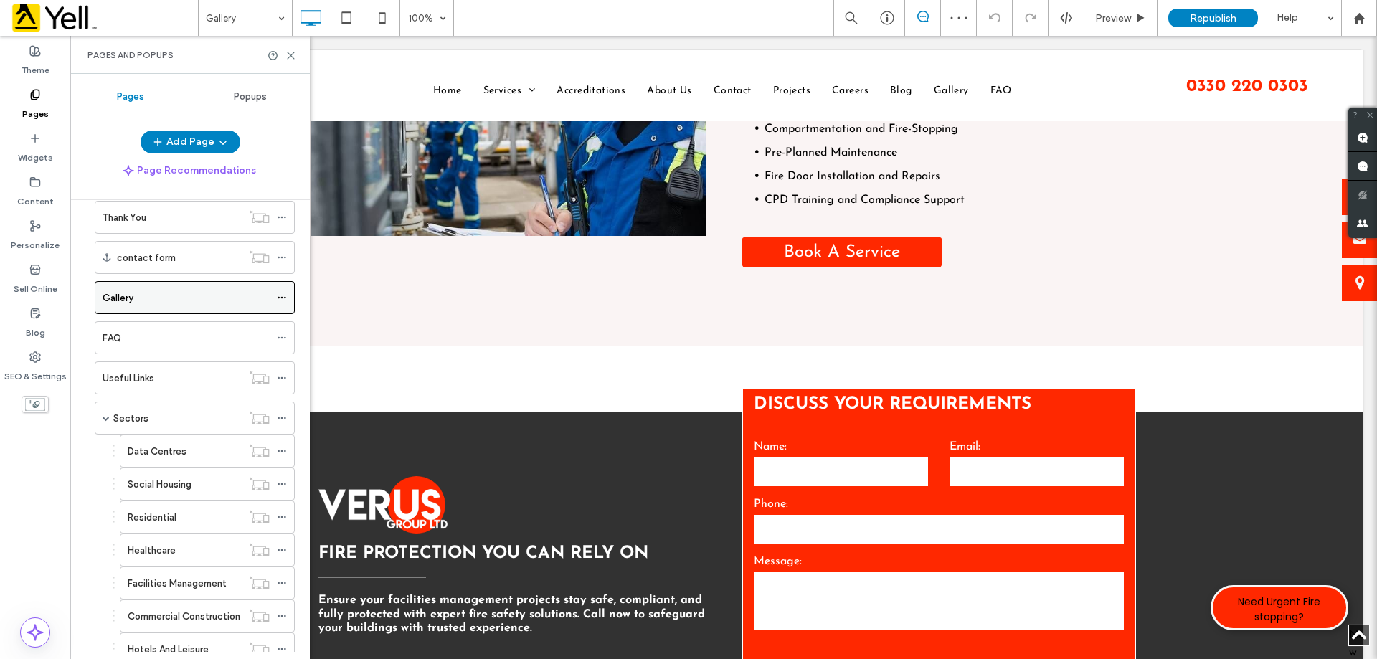
scroll to position [427, 0]
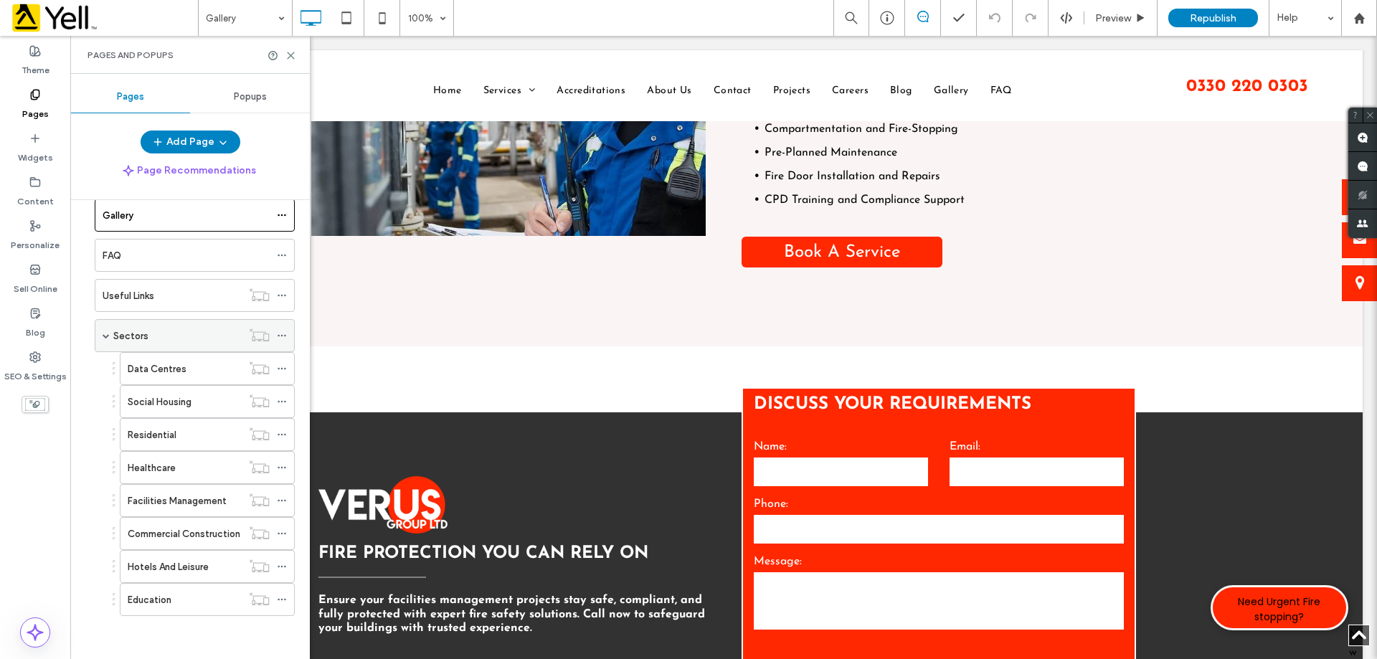
click at [285, 334] on icon at bounding box center [282, 336] width 10 height 10
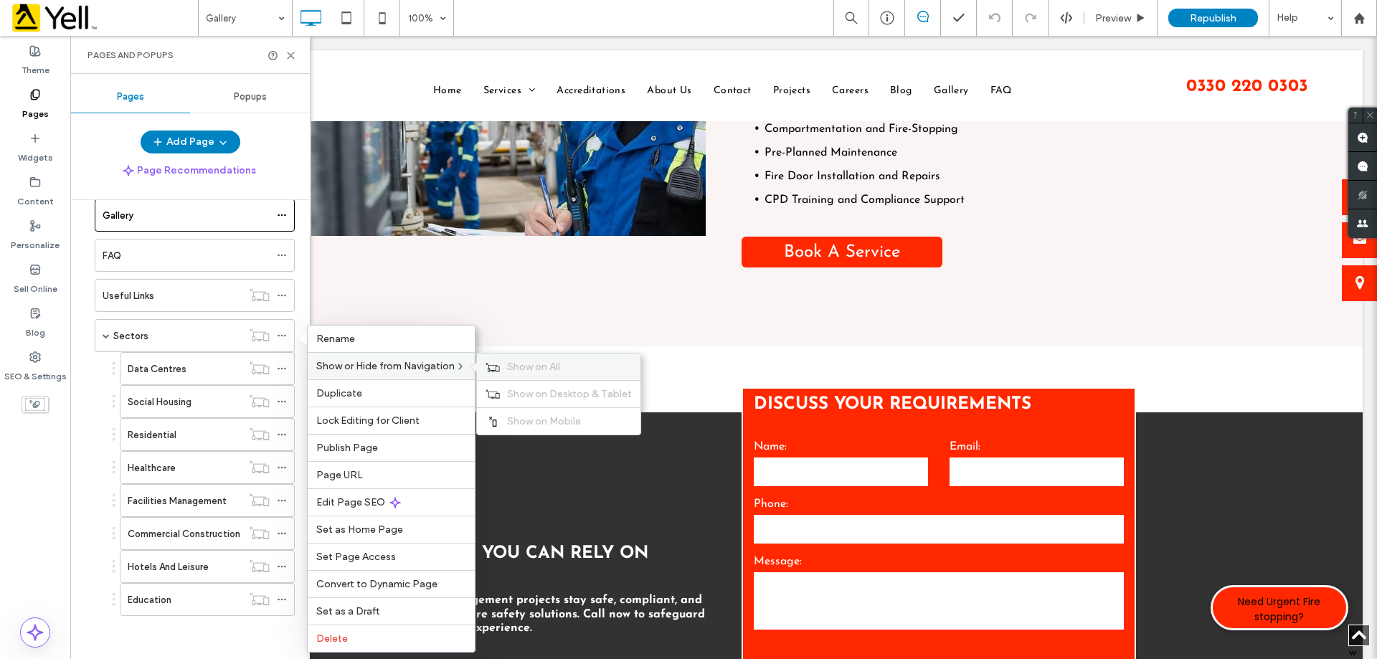
click at [560, 371] on span "Show on All" at bounding box center [533, 367] width 53 height 12
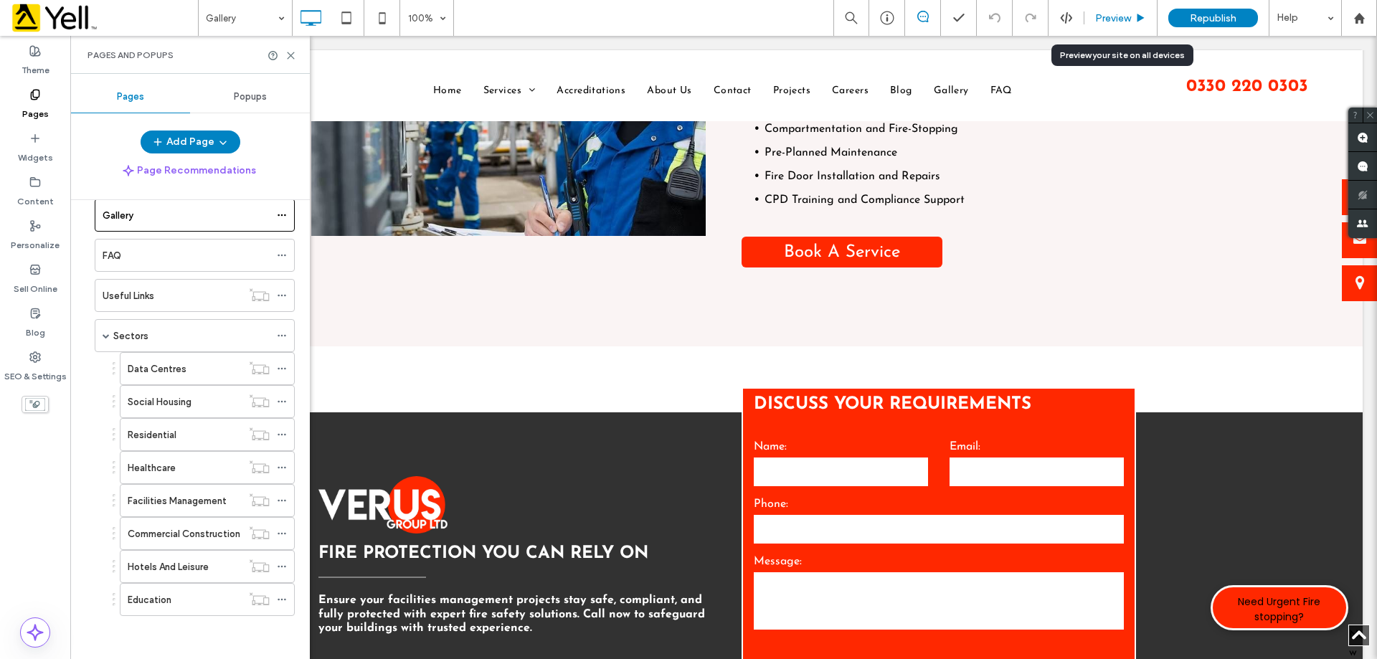
click at [1115, 14] on span "Preview" at bounding box center [1113, 18] width 36 height 12
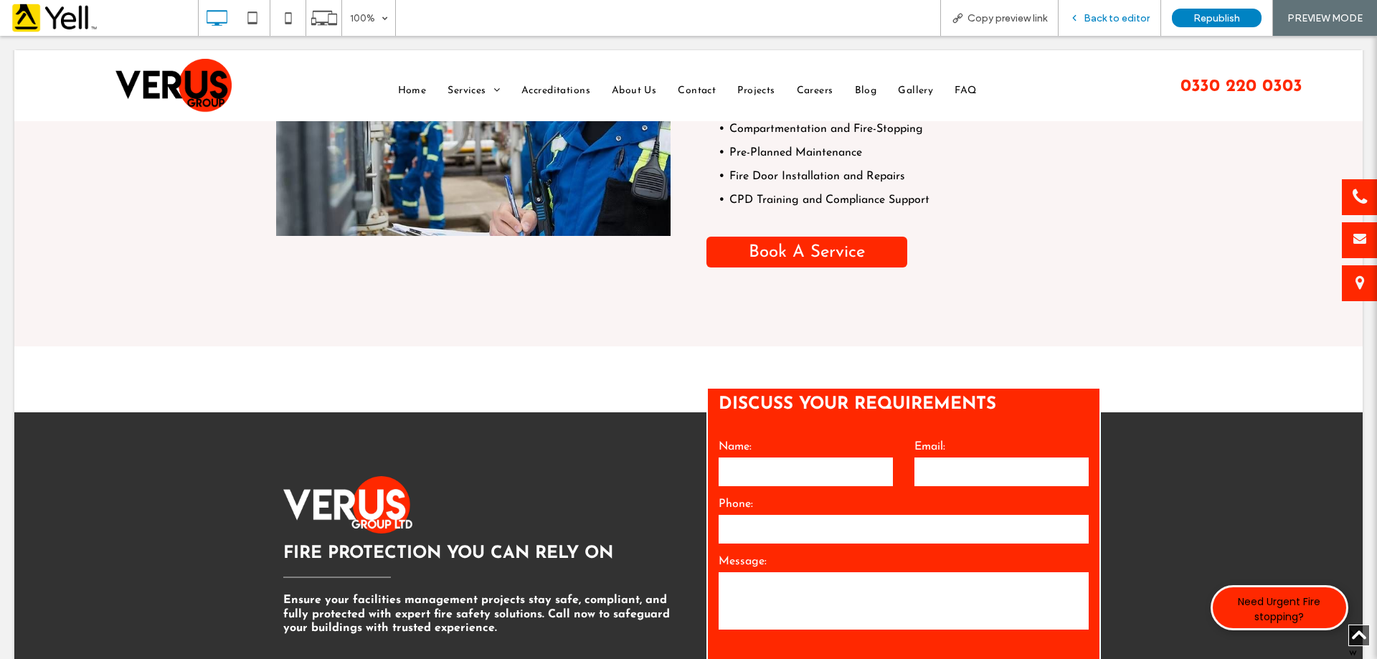
click at [1131, 12] on span "Back to editor" at bounding box center [1117, 18] width 66 height 12
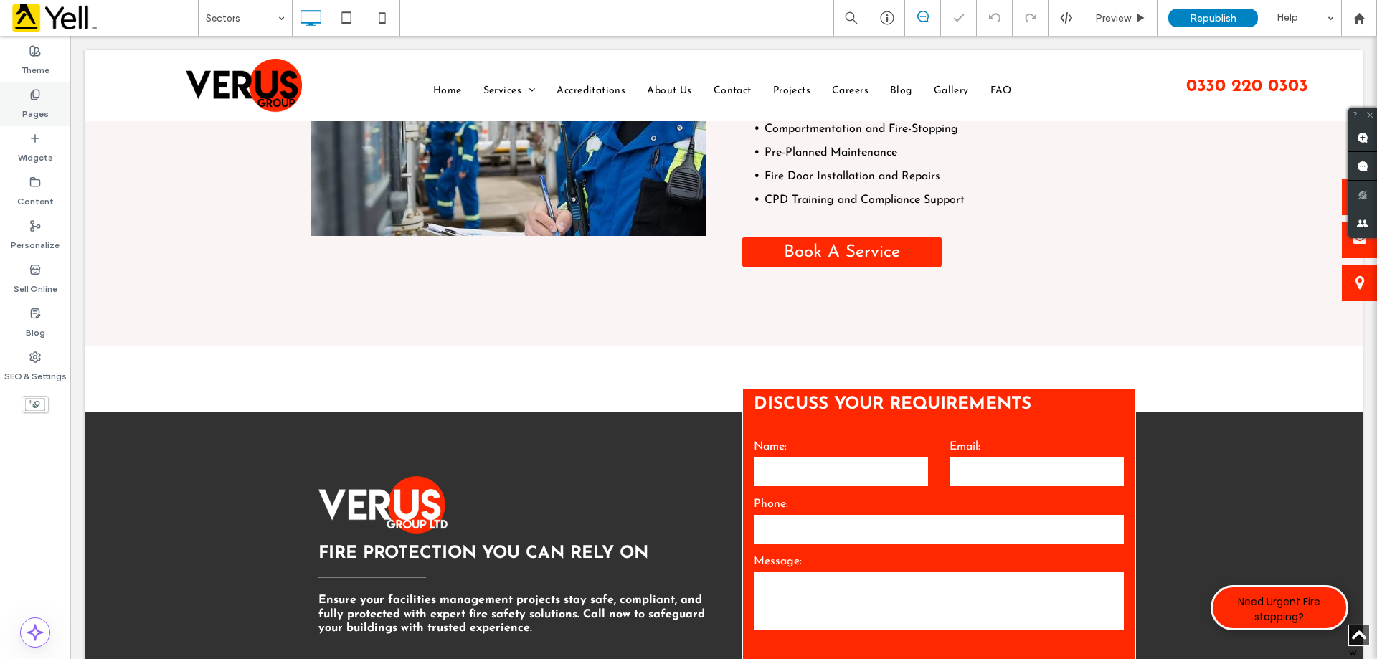
click at [25, 105] on label "Pages" at bounding box center [35, 110] width 27 height 20
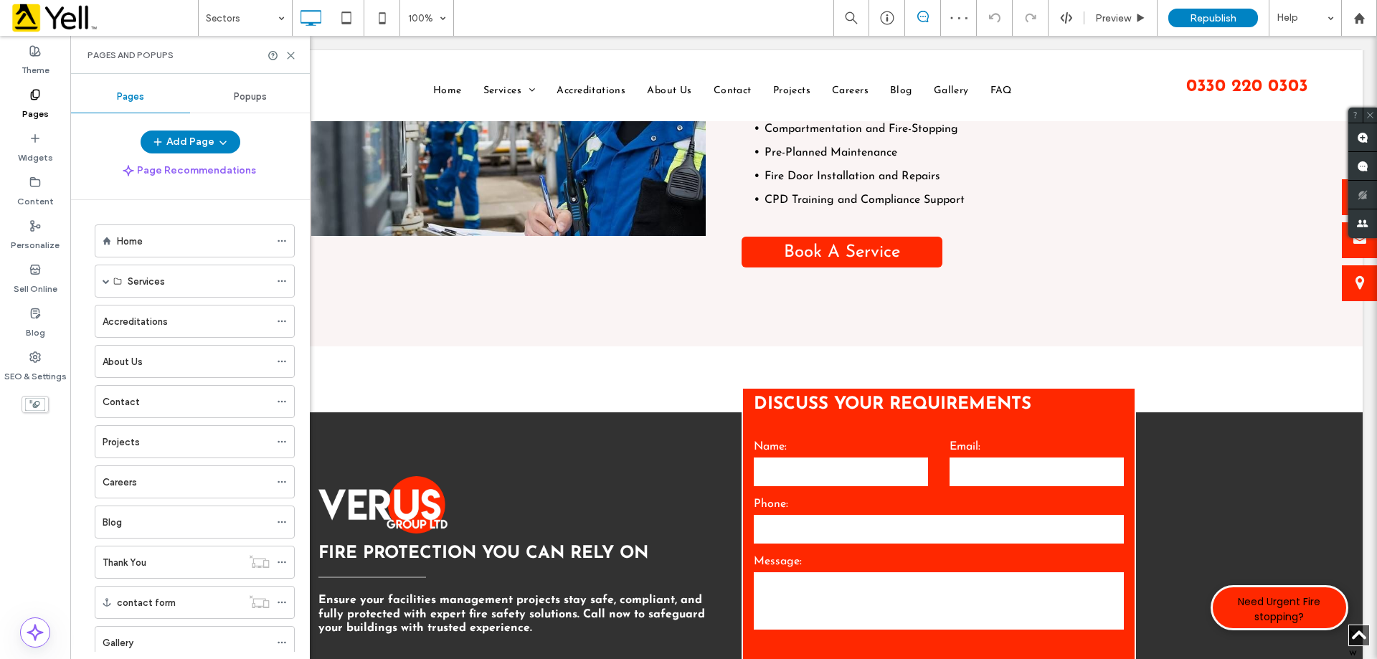
scroll to position [359, 0]
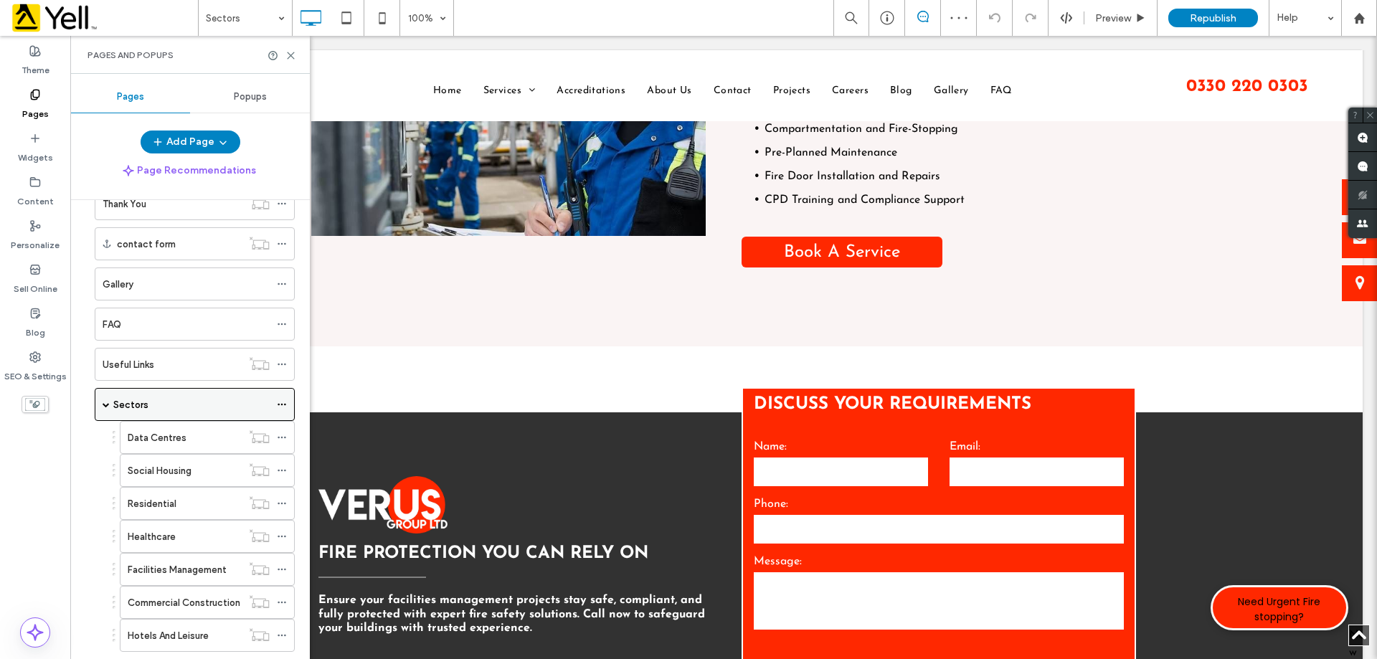
click at [275, 404] on div "Sectors" at bounding box center [195, 404] width 200 height 33
click at [282, 402] on icon at bounding box center [282, 404] width 10 height 10
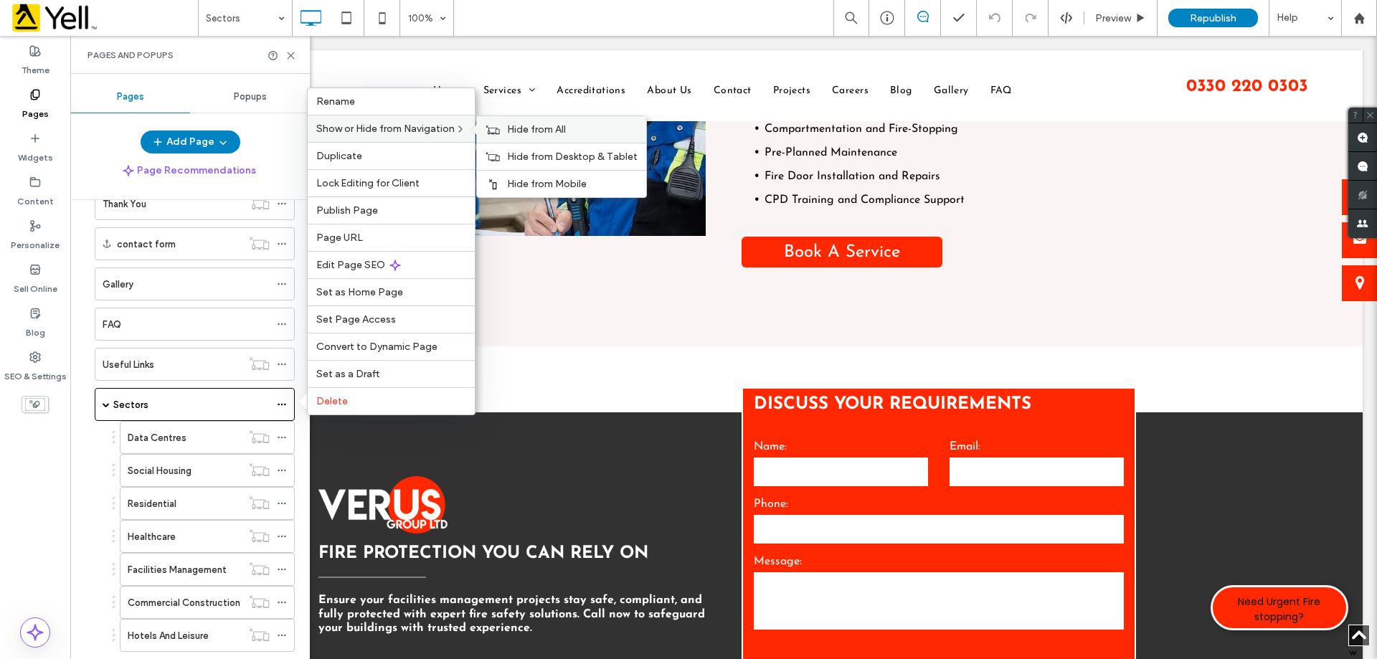
click at [532, 127] on span "Hide from All" at bounding box center [536, 129] width 59 height 12
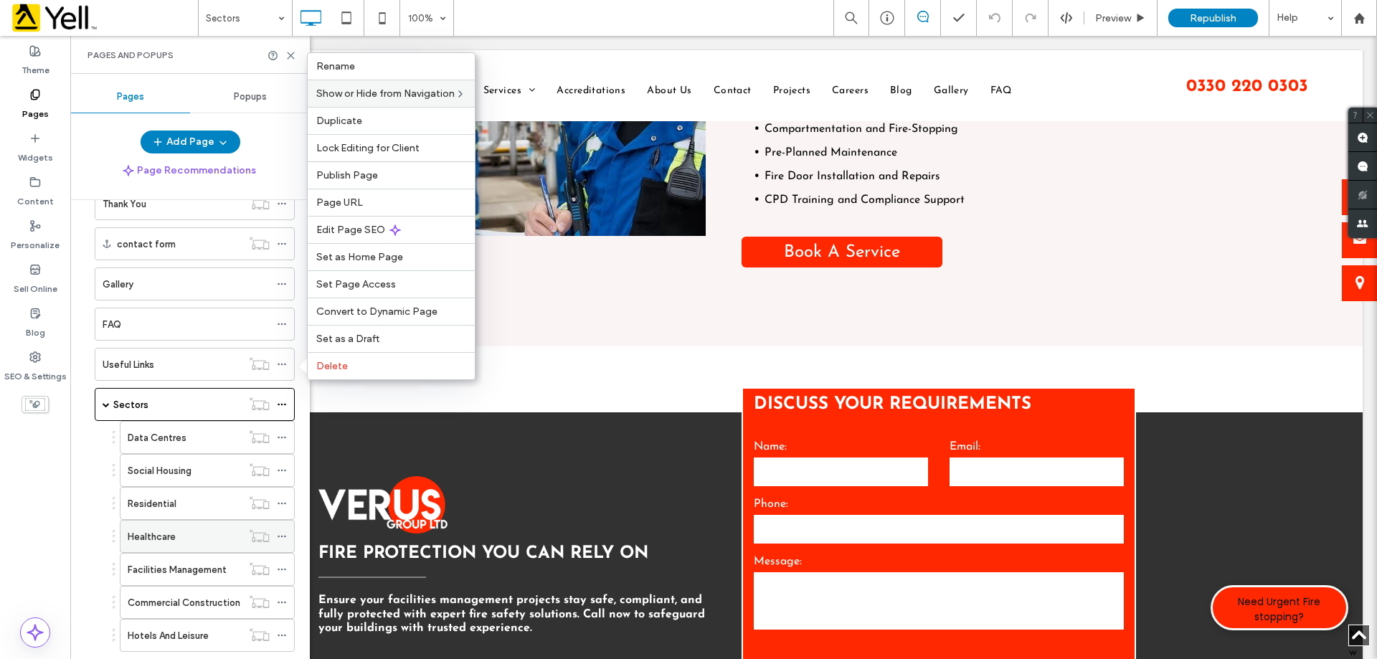
scroll to position [427, 0]
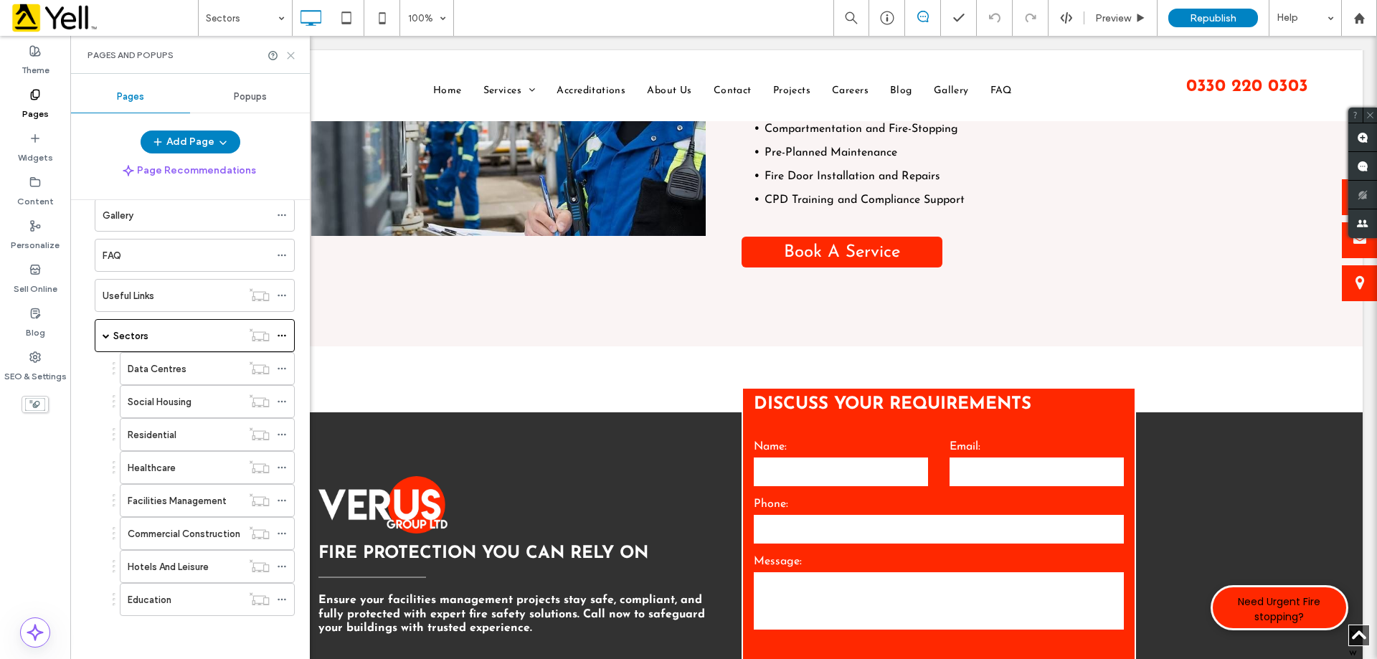
click at [293, 55] on icon at bounding box center [290, 55] width 11 height 11
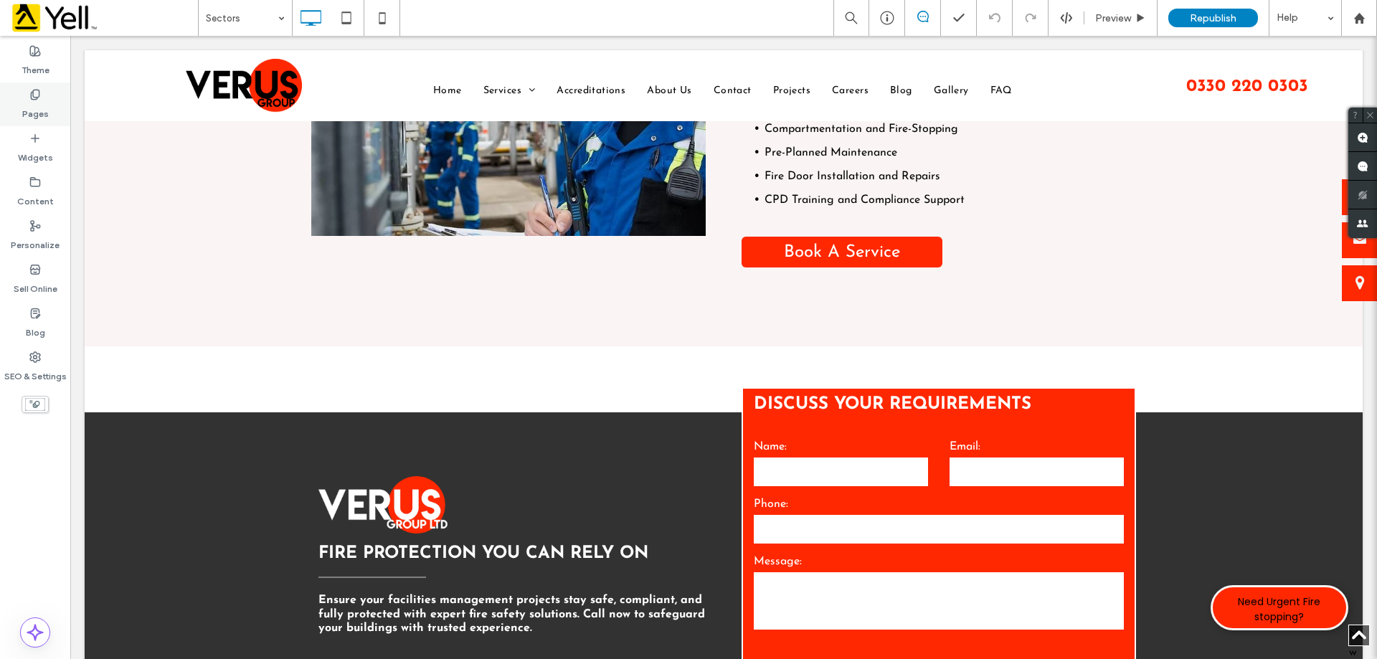
click at [32, 103] on label "Pages" at bounding box center [35, 110] width 27 height 20
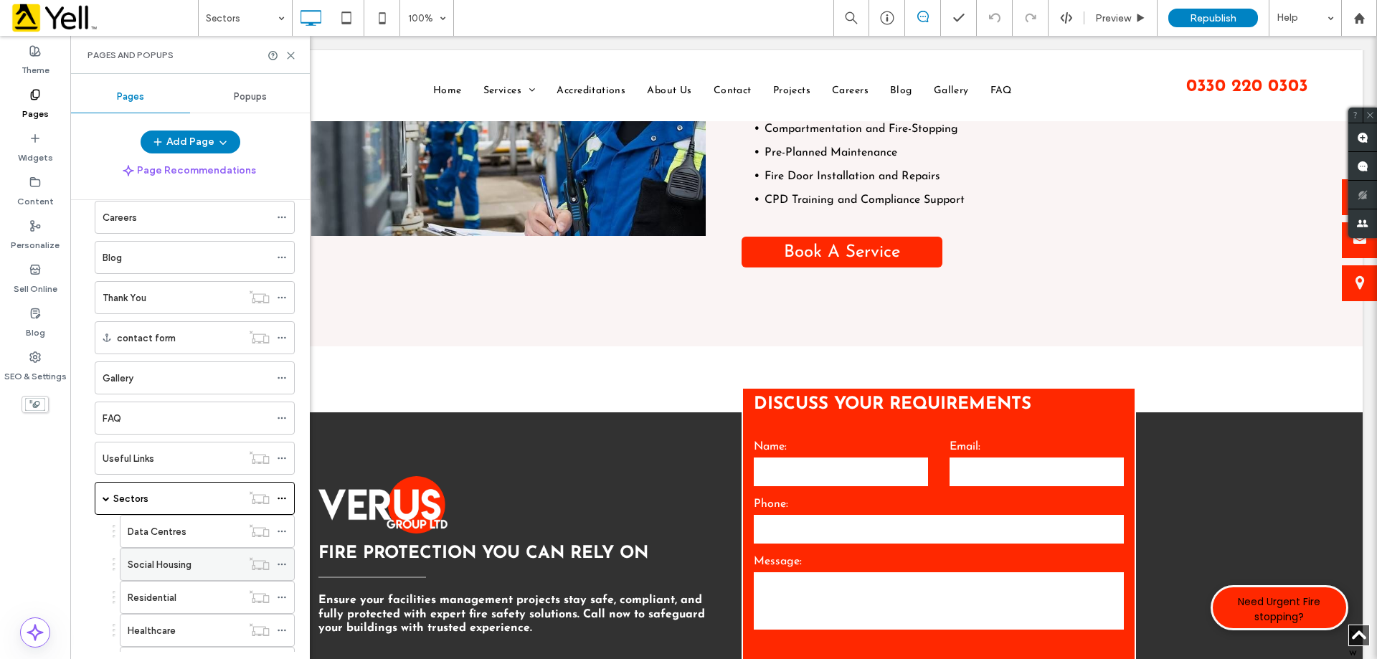
scroll to position [287, 0]
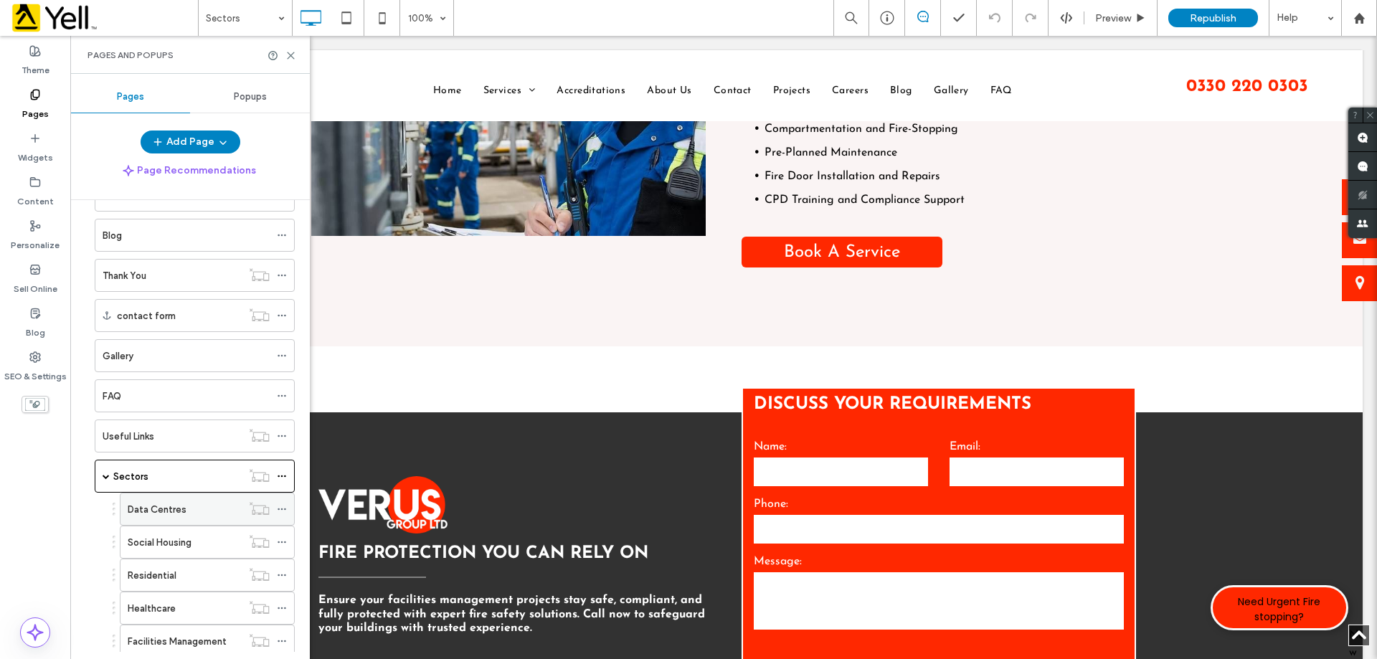
click at [212, 512] on div "Data Centres" at bounding box center [185, 509] width 114 height 15
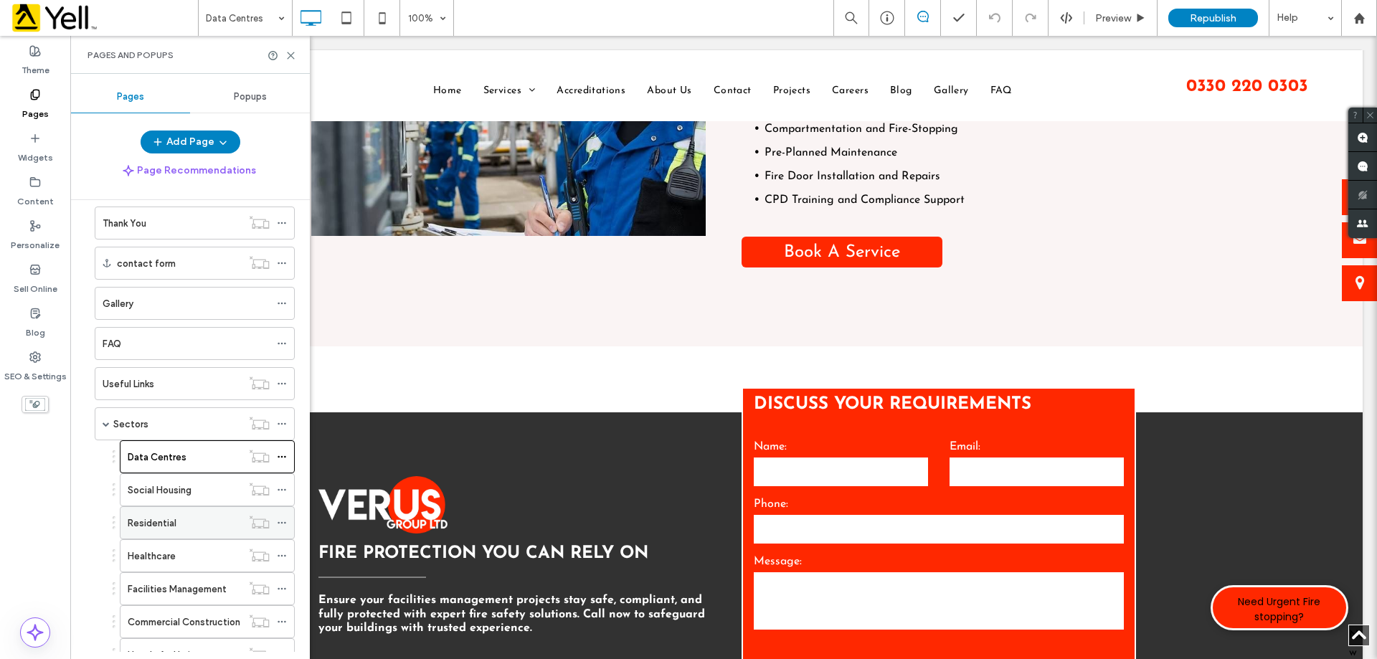
scroll to position [427, 0]
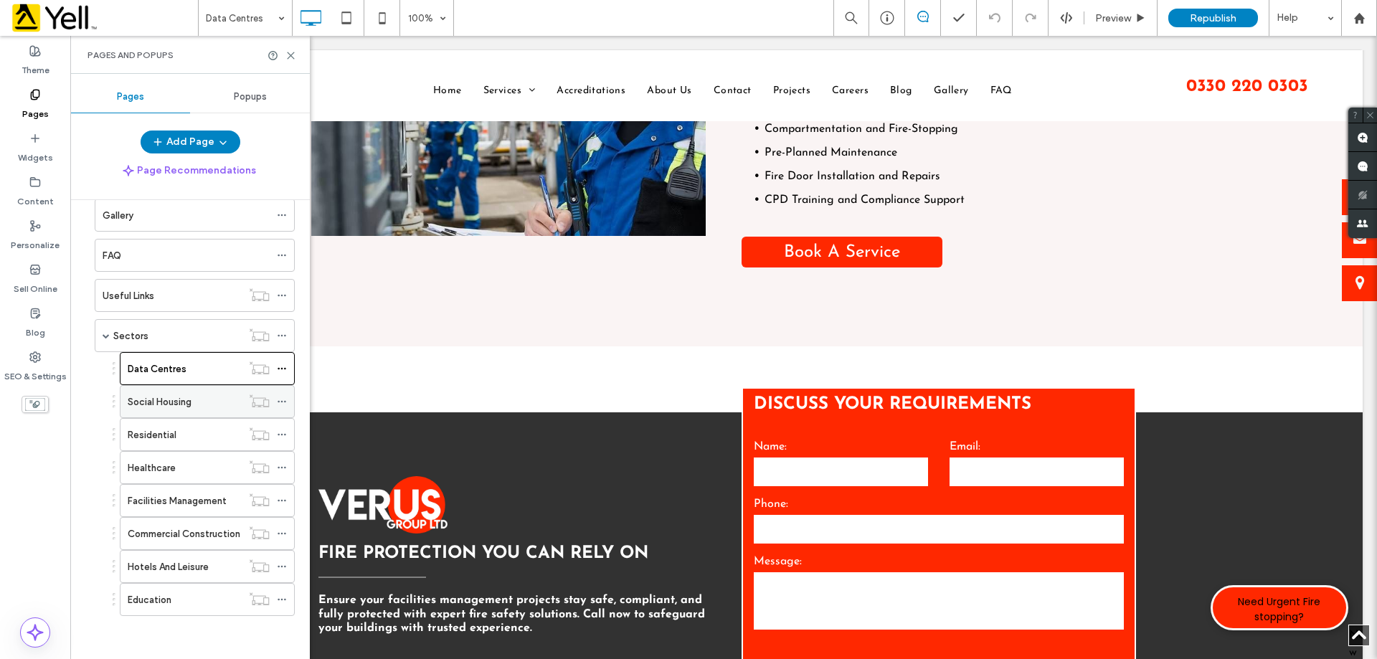
click at [166, 406] on label "Social Housing" at bounding box center [160, 401] width 64 height 25
click at [1206, 15] on span "Republish" at bounding box center [1213, 18] width 47 height 12
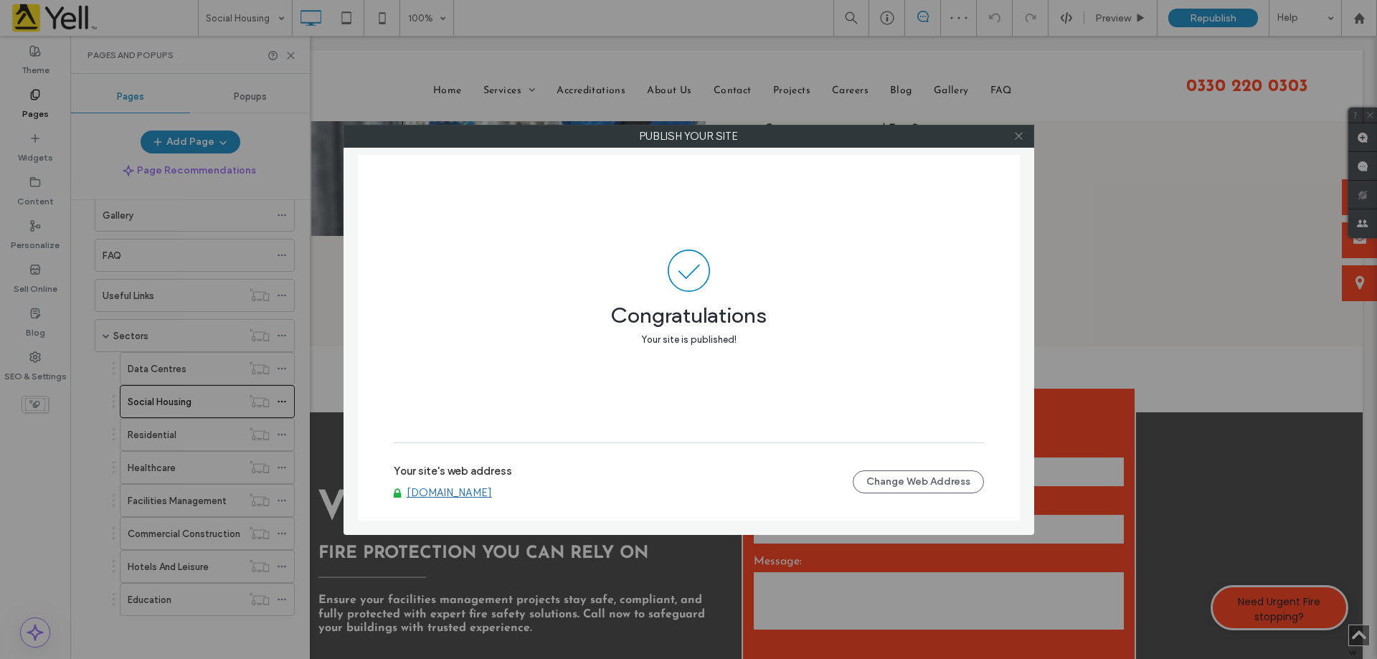
click at [1021, 139] on icon at bounding box center [1018, 136] width 11 height 11
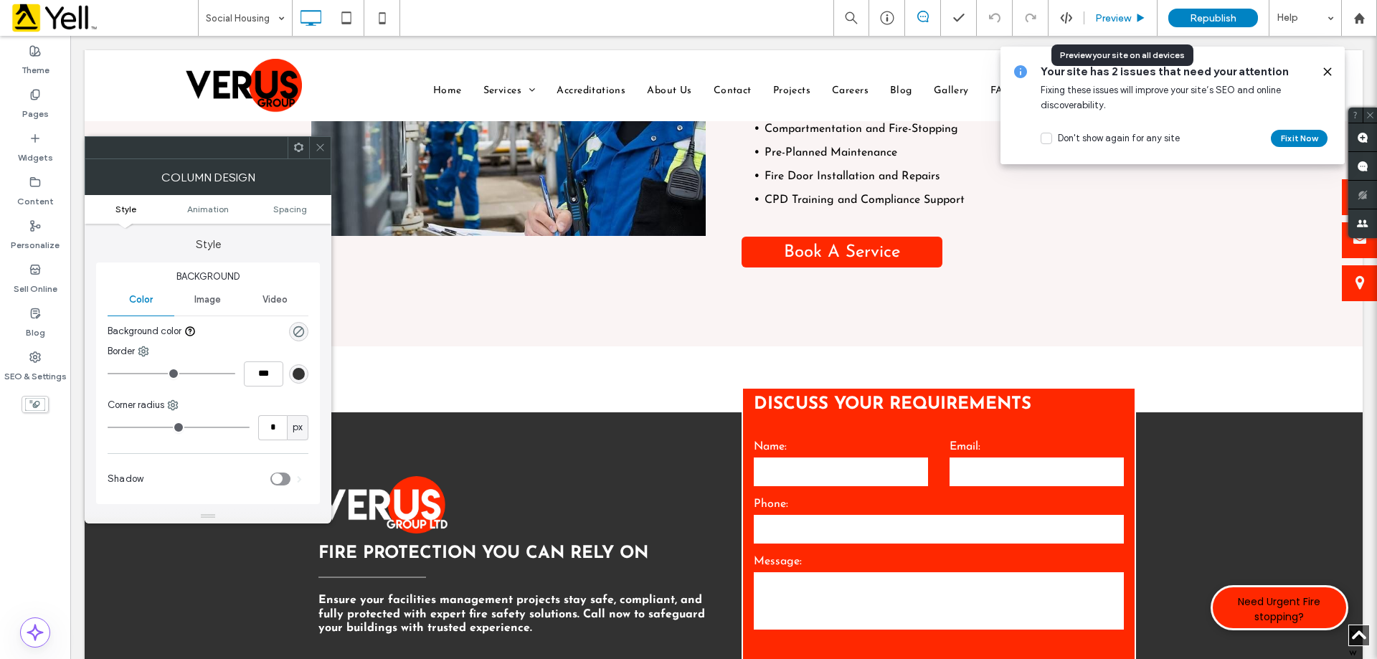
click at [1116, 18] on span "Preview" at bounding box center [1113, 18] width 36 height 12
